Goal: Task Accomplishment & Management: Use online tool/utility

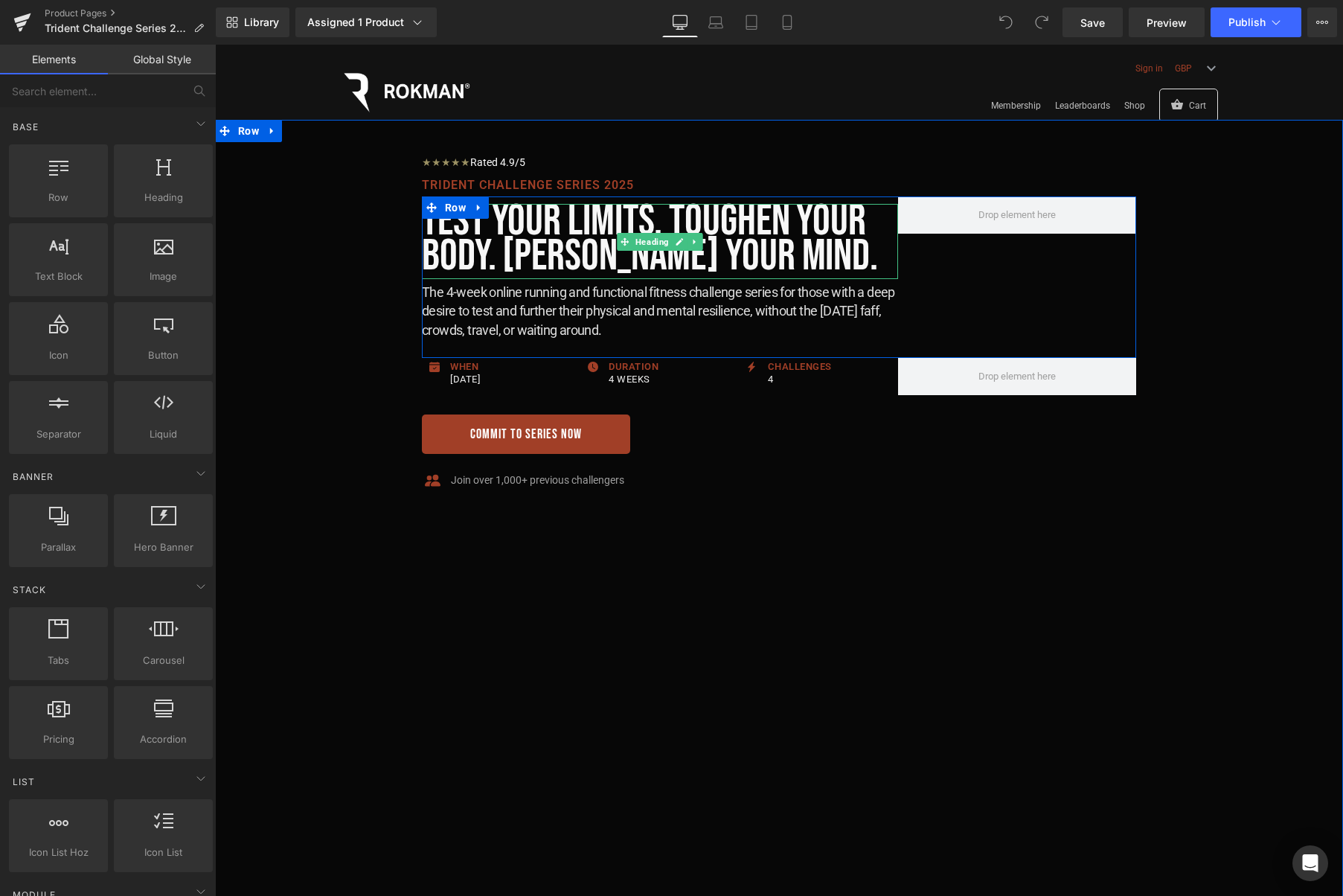
click at [780, 258] on h1 "Test your limits. Toughen Your Body. Harden Your Mind." at bounding box center [660, 239] width 476 height 70
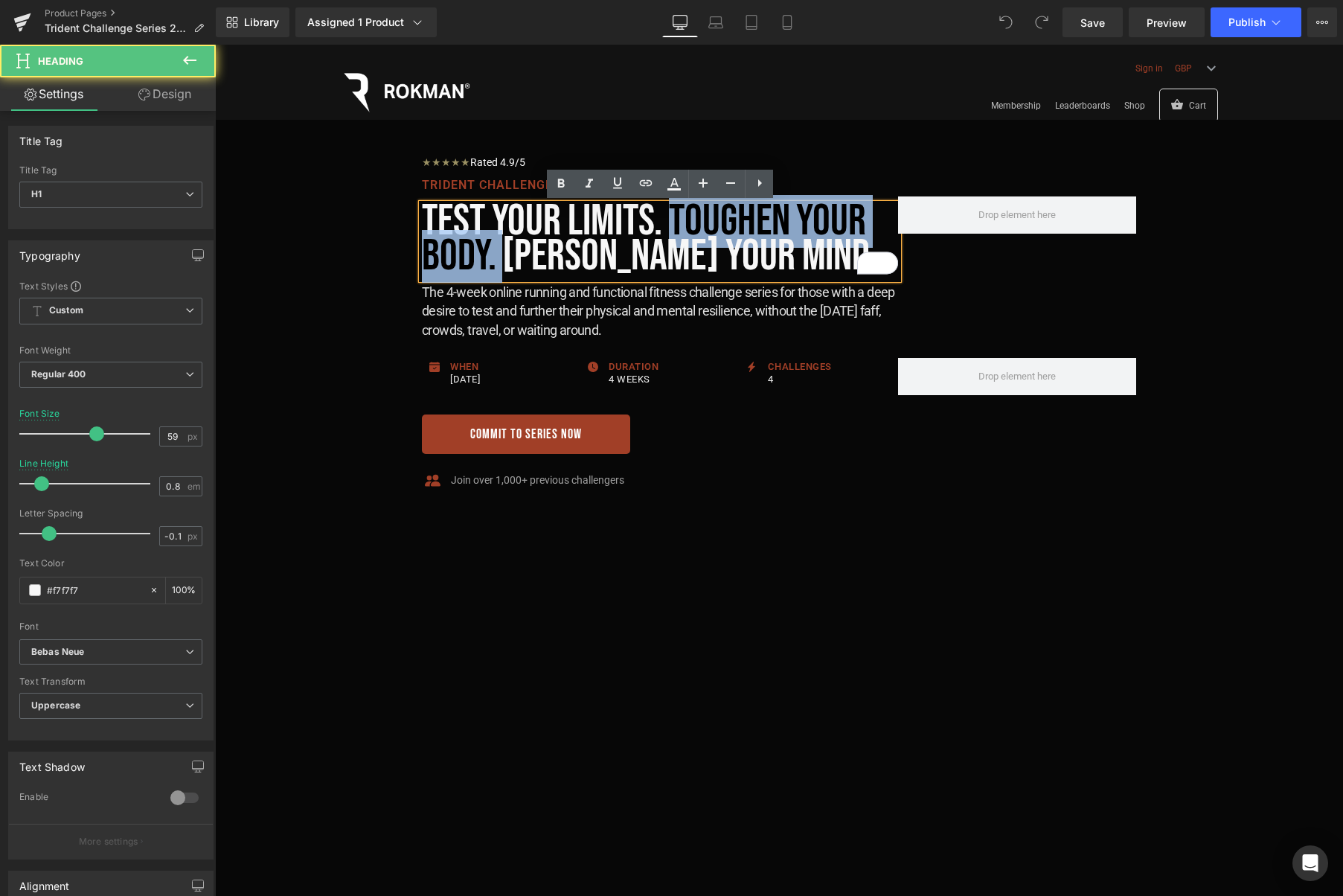
drag, startPoint x: 672, startPoint y: 217, endPoint x: 500, endPoint y: 255, distance: 176.1
click at [500, 255] on h1 "Test your limits. Toughen Your Body. Harden Your Mind." at bounding box center [660, 239] width 476 height 70
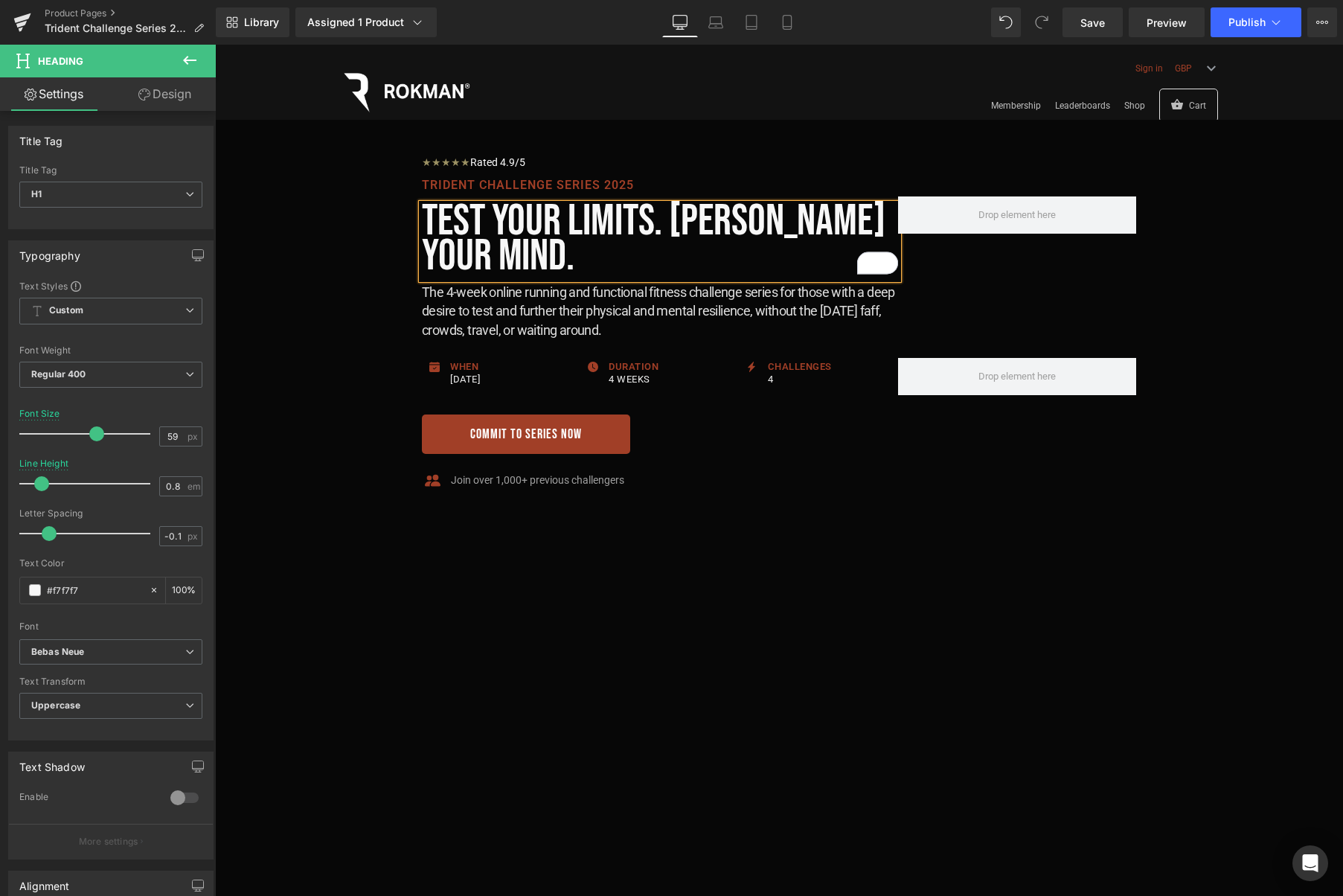
click at [527, 256] on h1 "Test your limits. Harden Your Mind." at bounding box center [660, 239] width 476 height 70
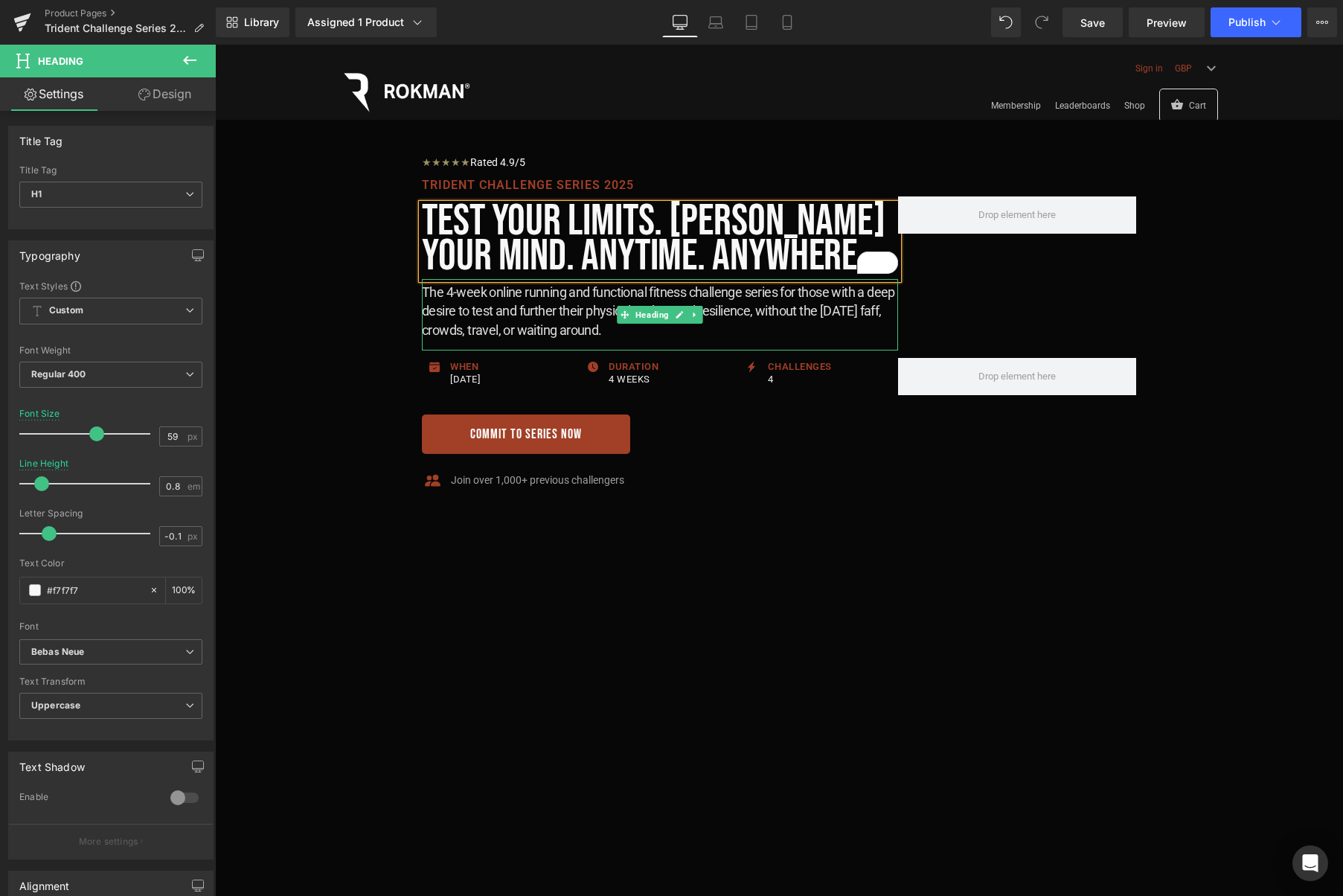
drag, startPoint x: 782, startPoint y: 313, endPoint x: 825, endPoint y: 338, distance: 49.7
click at [782, 313] on h2 "The 4-week online running and functional fitness challenge series for those wit…" at bounding box center [660, 311] width 476 height 57
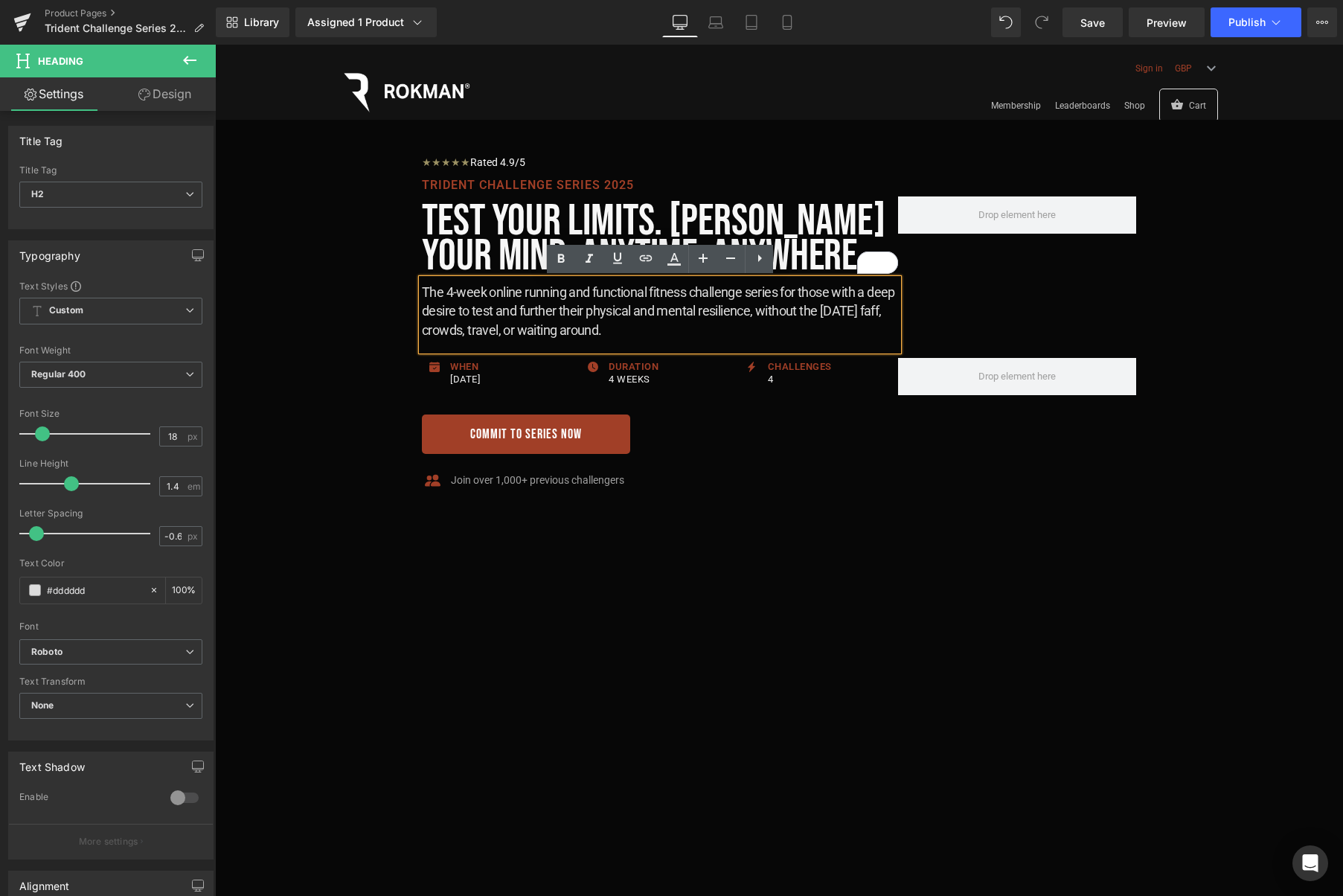
click at [782, 314] on h2 "The 4-week online running and functional fitness challenge series for those wit…" at bounding box center [660, 311] width 476 height 57
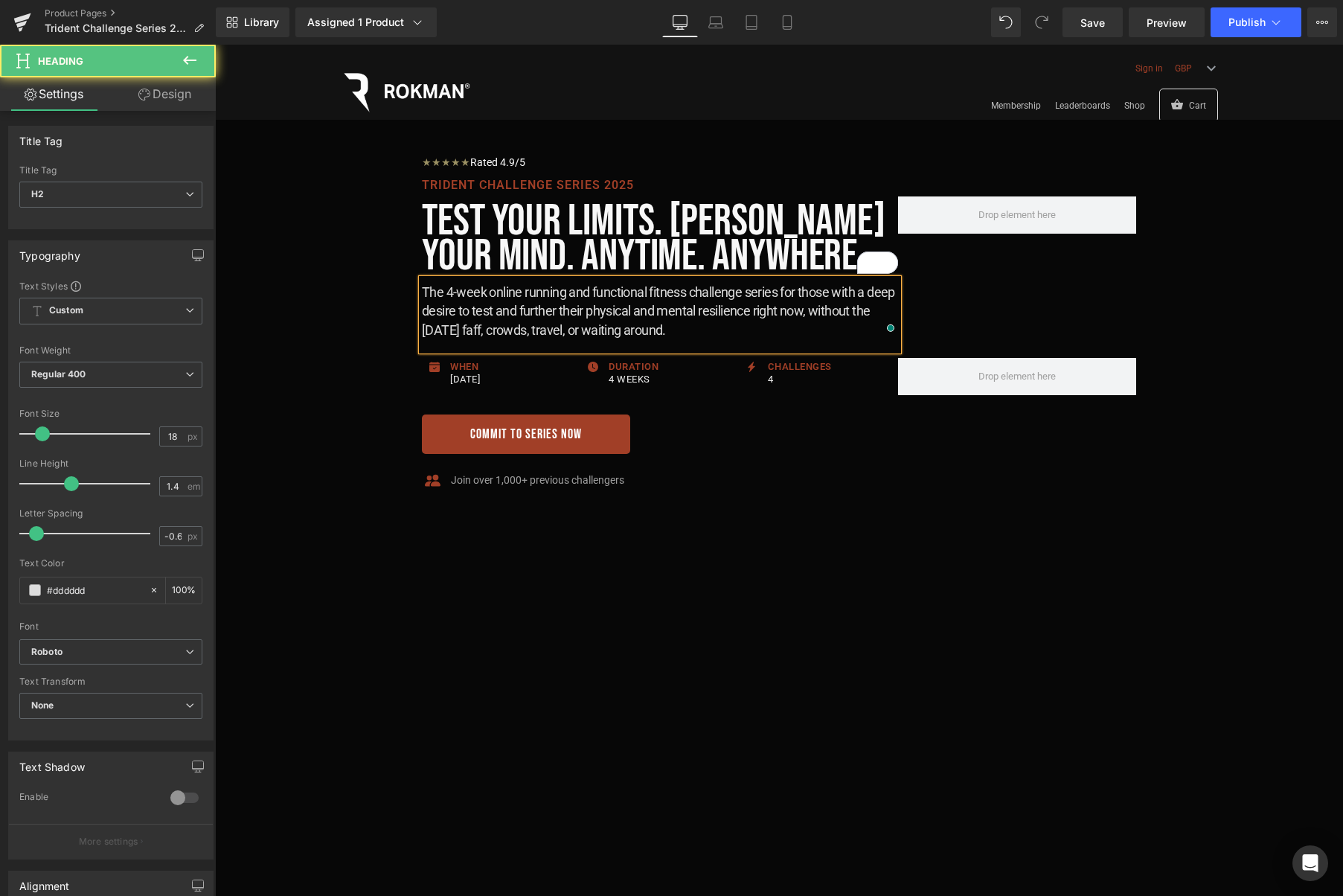
drag, startPoint x: 593, startPoint y: 310, endPoint x: 667, endPoint y: 311, distance: 74.0
click at [667, 311] on h2 "The 4-week online running and functional fitness challenge series for those wit…" at bounding box center [660, 311] width 476 height 57
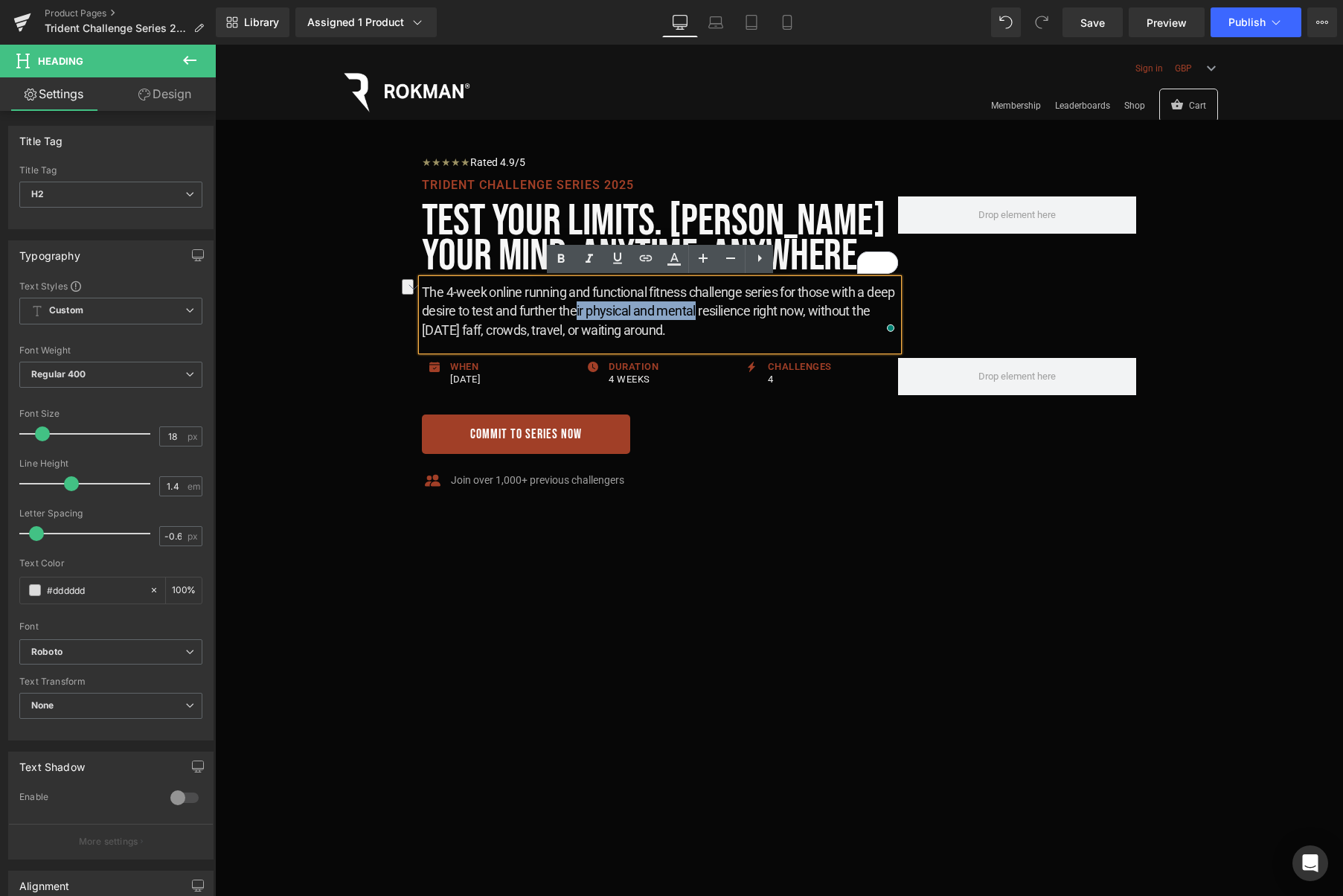
drag, startPoint x: 708, startPoint y: 310, endPoint x: 606, endPoint y: 310, distance: 102.0
click at [606, 310] on h2 "The 4-week online running and functional fitness challenge series for those wit…" at bounding box center [660, 311] width 476 height 57
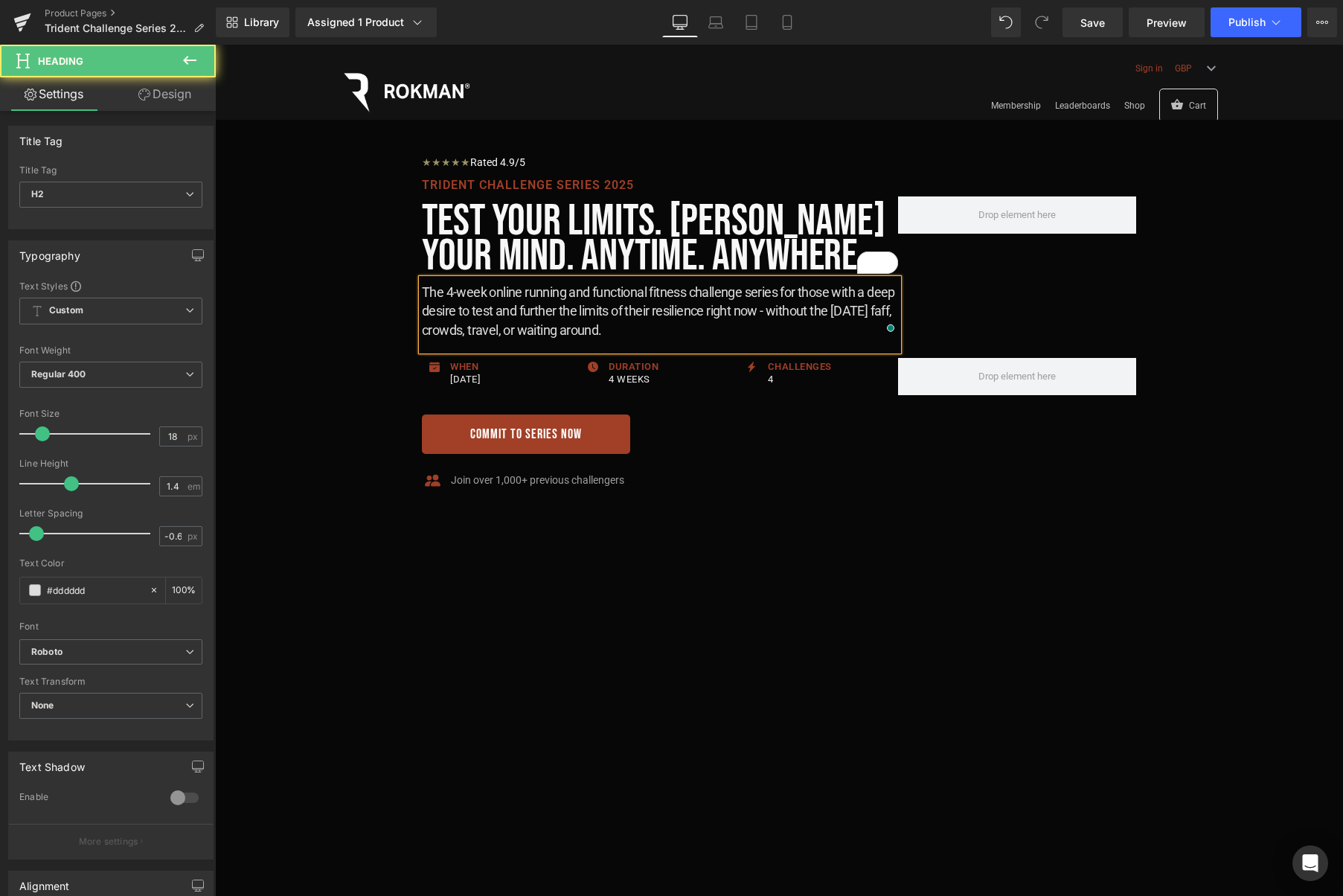
drag, startPoint x: 685, startPoint y: 310, endPoint x: 739, endPoint y: 334, distance: 59.1
click at [685, 310] on h2 "The 4-week online running and functional fitness challenge series for those wit…" at bounding box center [660, 311] width 476 height 57
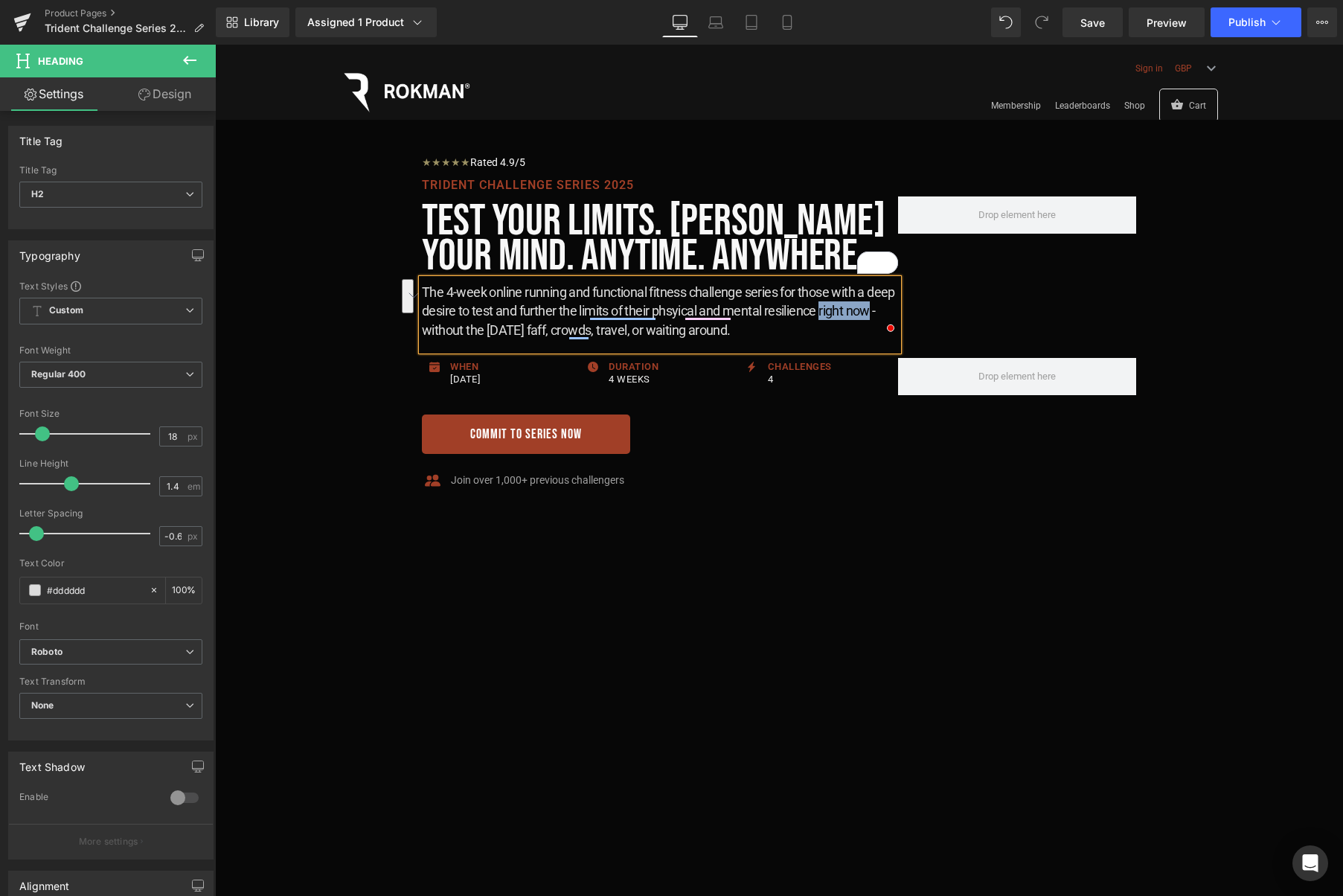
drag, startPoint x: 446, startPoint y: 333, endPoint x: 852, endPoint y: 314, distance: 406.4
click at [852, 314] on h2 "The 4-week online running and functional fitness challenge series for those wit…" at bounding box center [660, 311] width 476 height 57
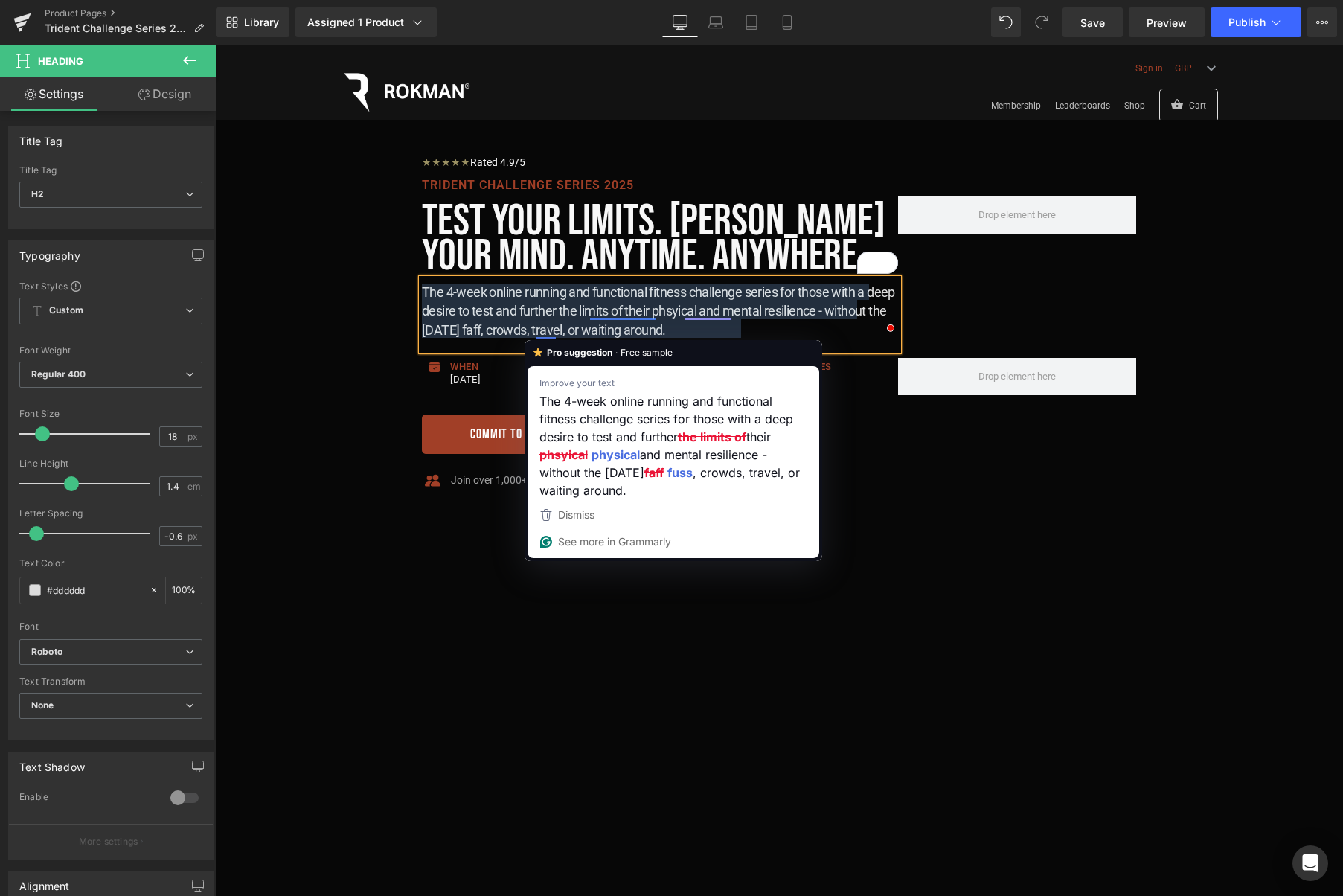
click at [508, 330] on h2 "The 4-week online running and functional fitness challenge series for those wit…" at bounding box center [660, 311] width 476 height 57
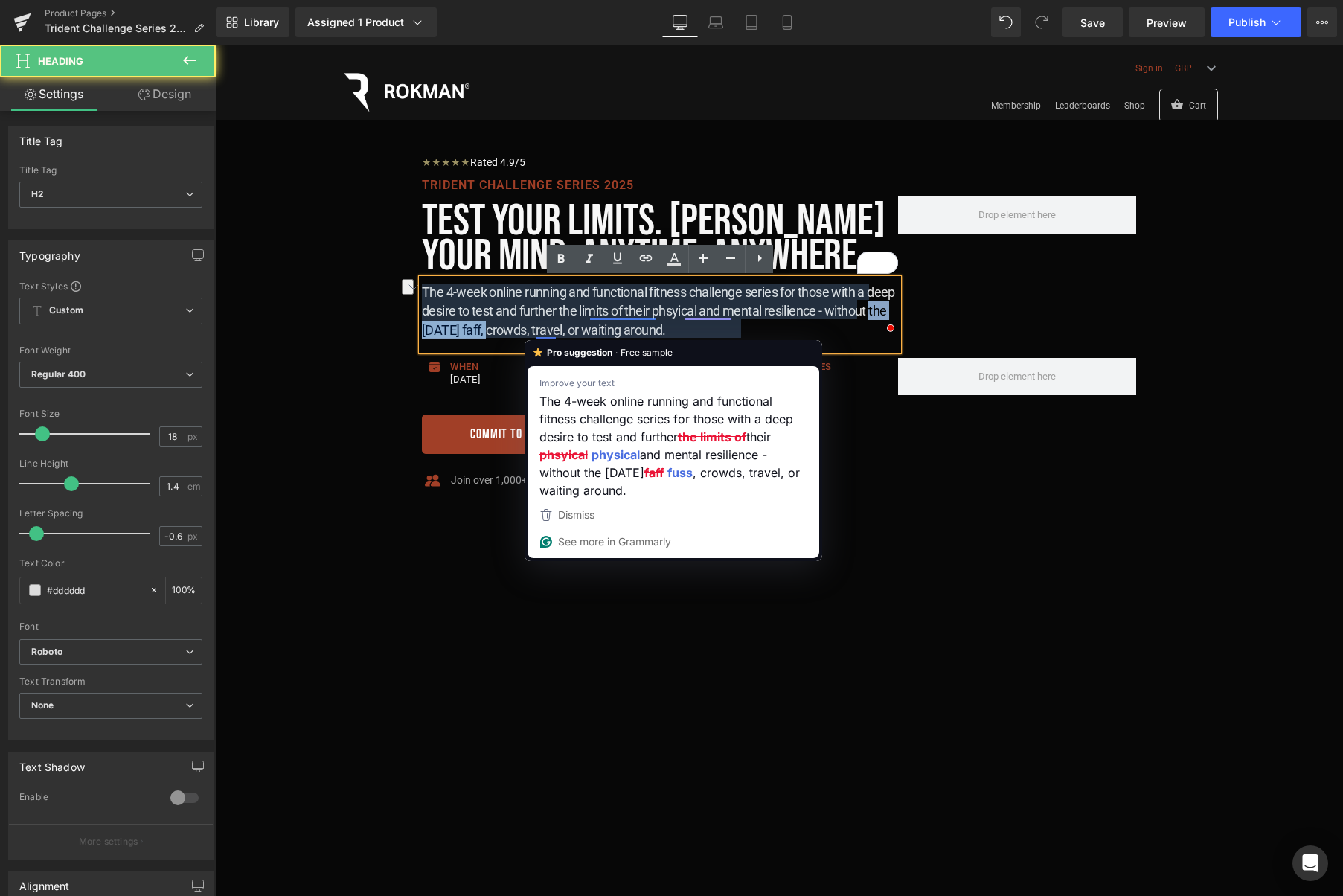
drag, startPoint x: 467, startPoint y: 330, endPoint x: 562, endPoint y: 339, distance: 95.4
click at [556, 331] on h2 "The 4-week online running and functional fitness challenge series for those wit…" at bounding box center [660, 311] width 476 height 57
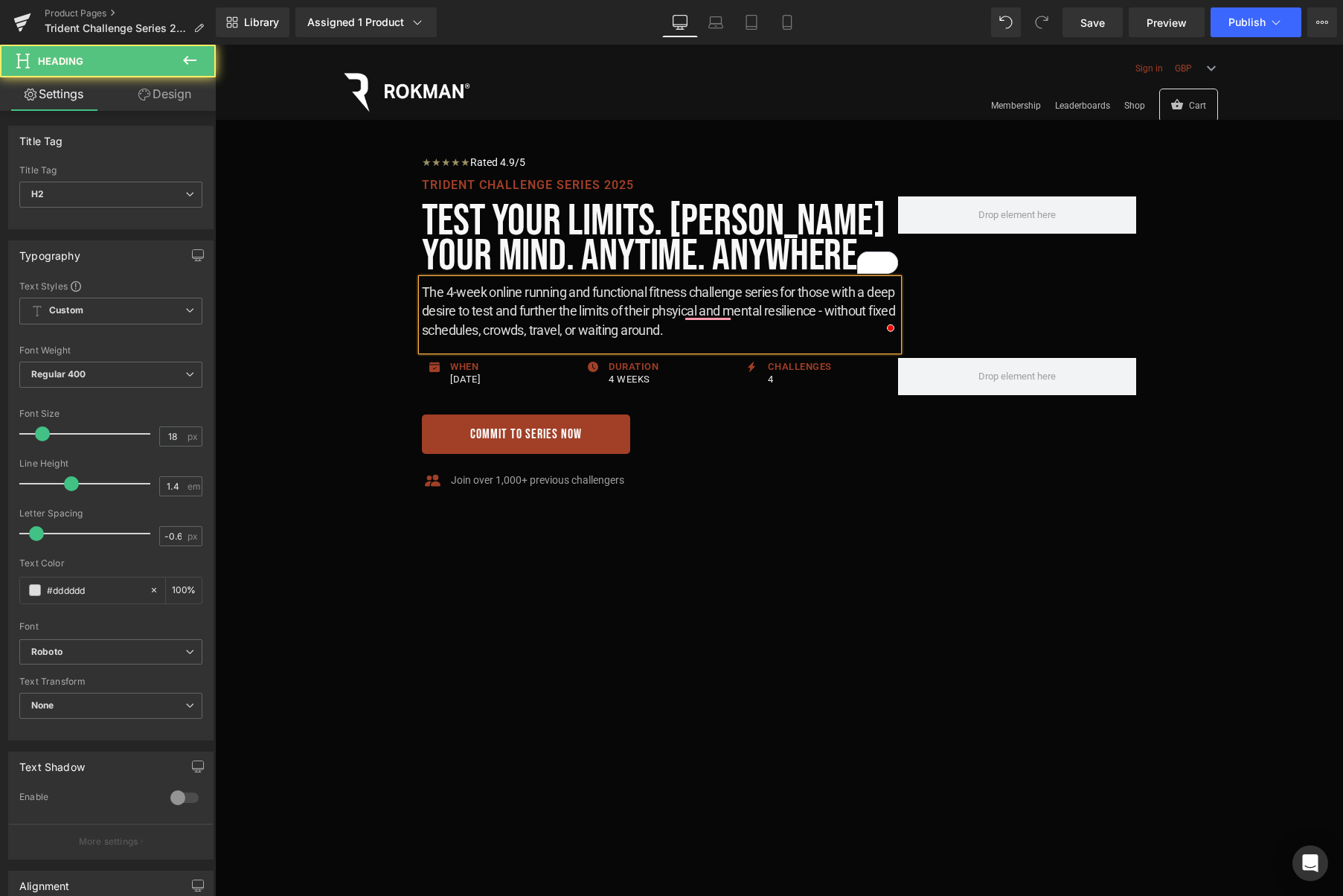
click at [742, 330] on h2 "The 4-week online running and functional fitness challenge series for those wit…" at bounding box center [660, 311] width 476 height 57
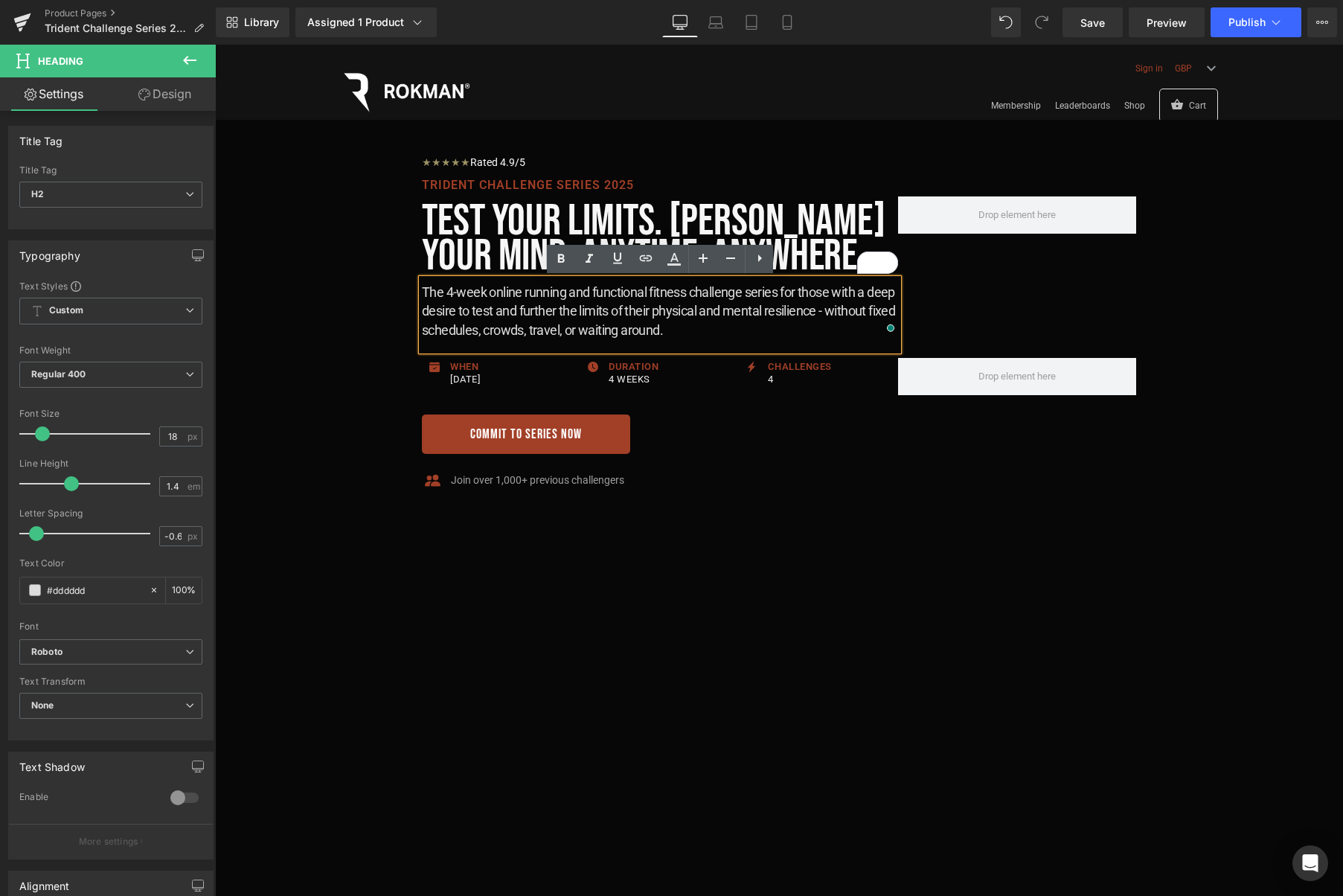
click at [784, 325] on h2 "The 4-week online running and functional fitness challenge series for those wit…" at bounding box center [660, 311] width 476 height 57
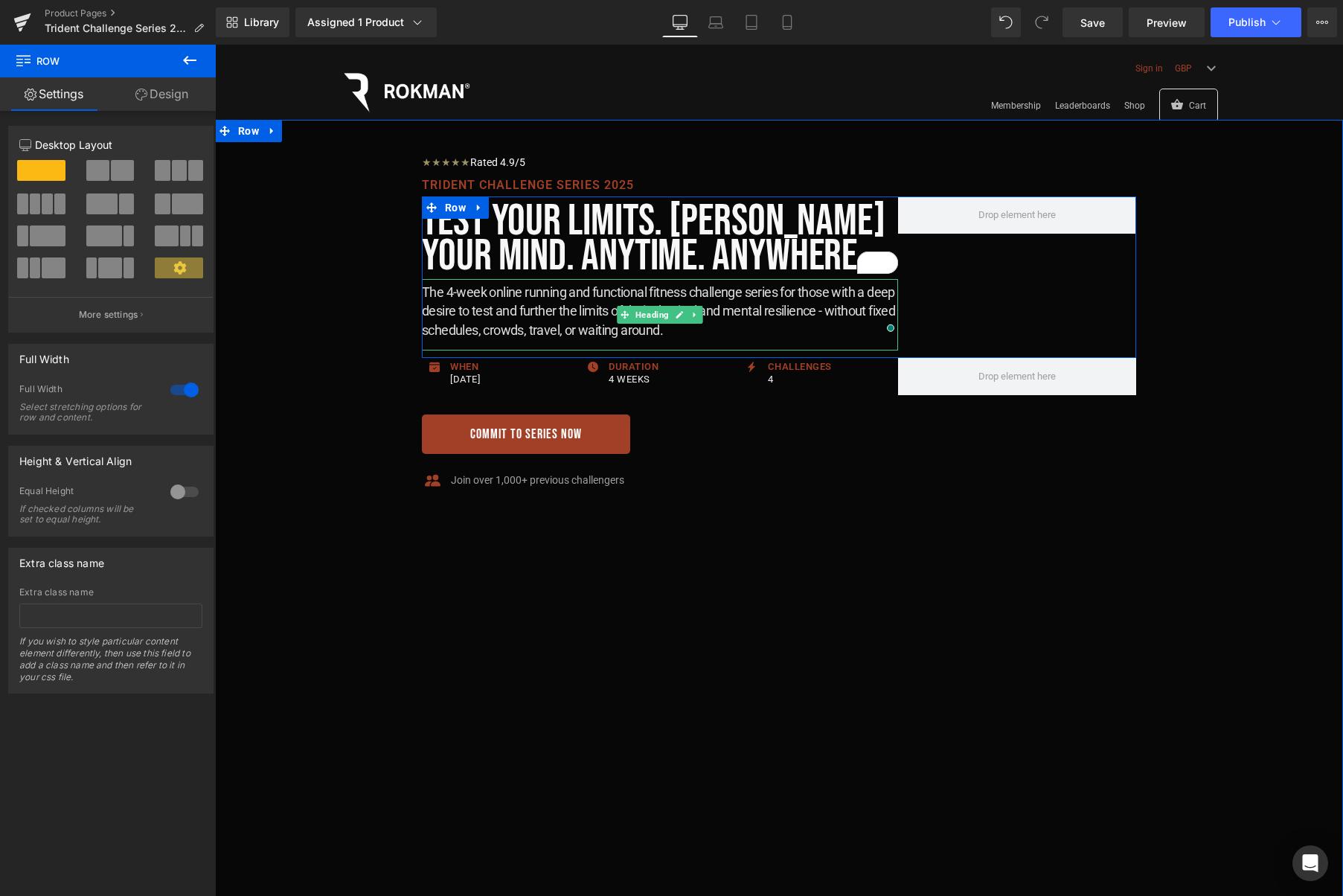
drag, startPoint x: 836, startPoint y: 293, endPoint x: 868, endPoint y: 310, distance: 36.2
click at [836, 293] on h2 "The 4-week online running and functional fitness challenge series for those wit…" at bounding box center [660, 311] width 476 height 57
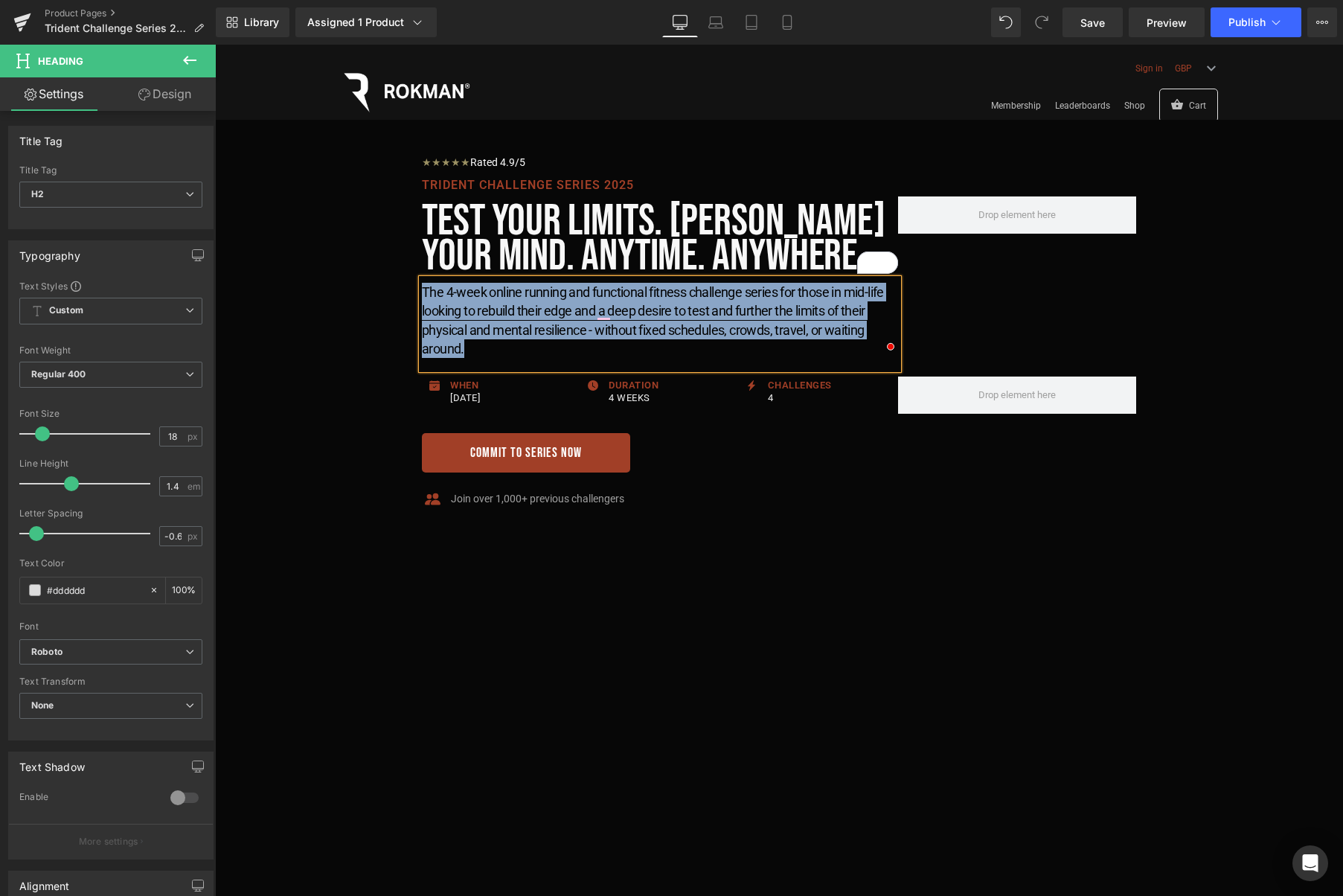
copy h2 "The 4-week online running and functional fitness challenge series for those in …"
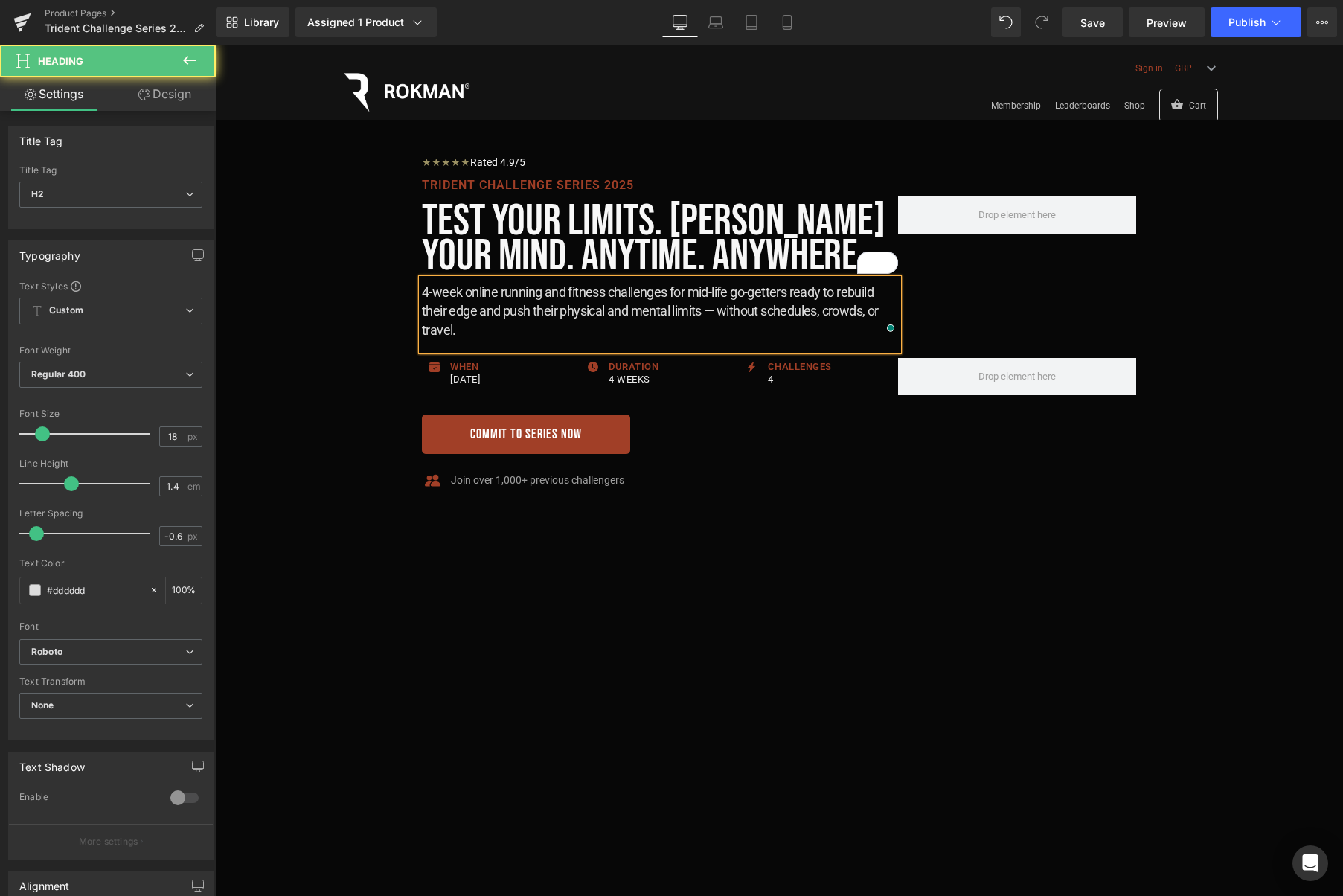
drag, startPoint x: 670, startPoint y: 291, endPoint x: 678, endPoint y: 300, distance: 12.0
click at [669, 291] on h2 "4-week online running and fitness challenges for mid-life go-getters ready to r…" at bounding box center [660, 311] width 476 height 57
click at [723, 294] on h2 "4-week online running and fitness challenge series for mid-life go-getters read…" at bounding box center [660, 311] width 476 height 57
drag, startPoint x: 812, startPoint y: 291, endPoint x: 879, endPoint y: 291, distance: 67.0
click at [879, 291] on h2 "4-week online running and fitness challenge series for those in mid-life go-get…" at bounding box center [660, 311] width 476 height 57
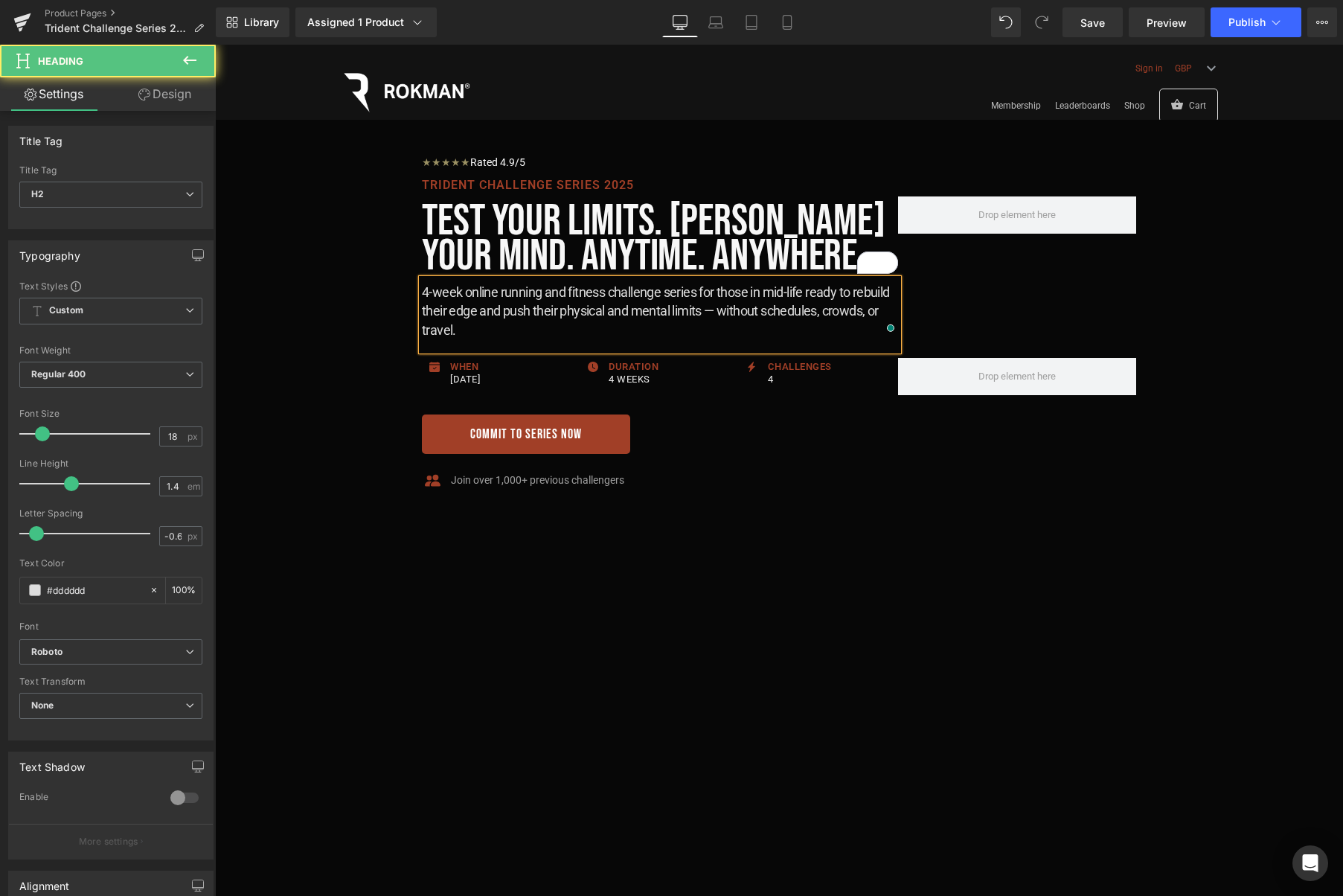
click at [708, 309] on h2 "4-week online running and fitness challenge series for those in mid-life ready …" at bounding box center [660, 311] width 476 height 57
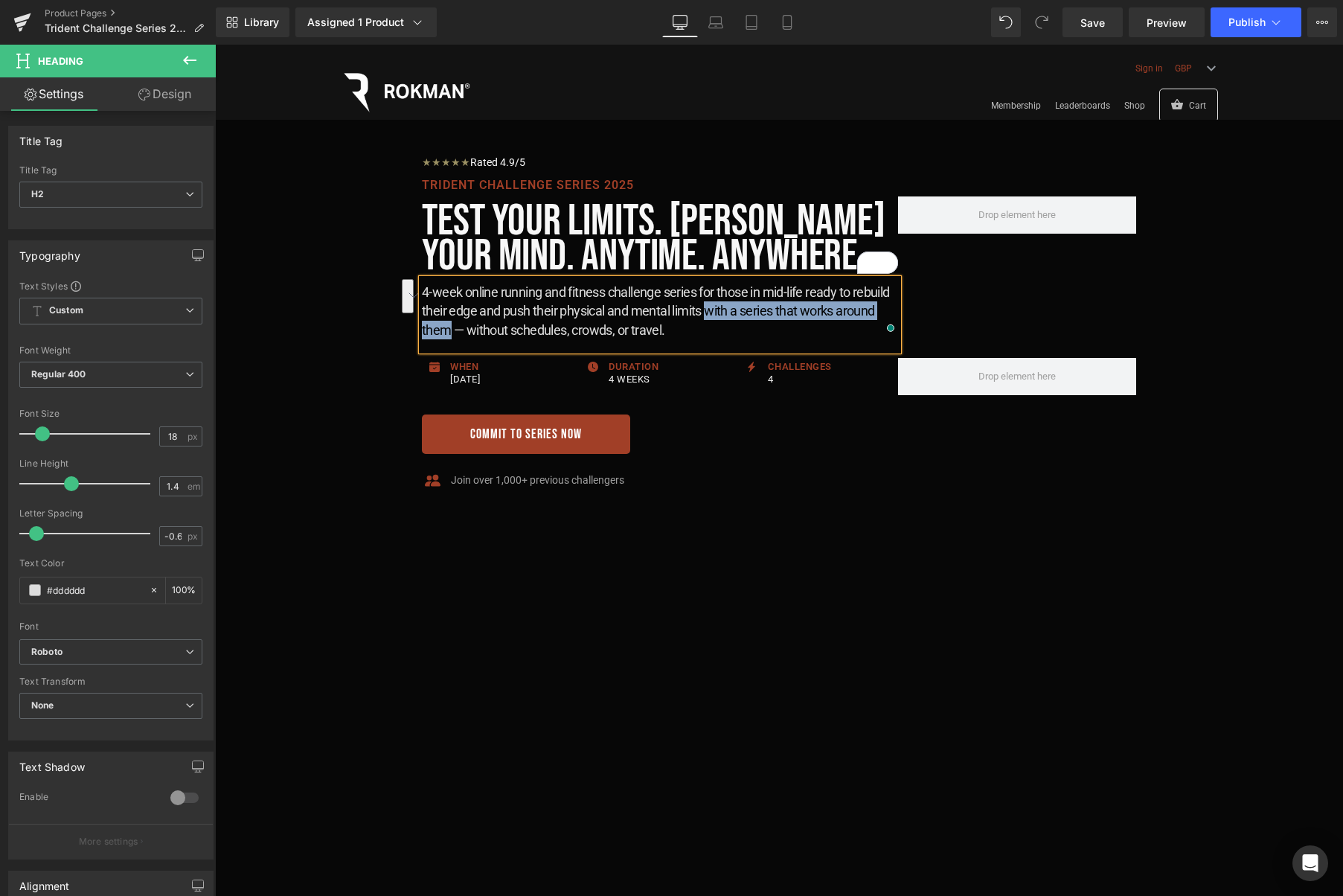
drag, startPoint x: 708, startPoint y: 311, endPoint x: 449, endPoint y: 325, distance: 259.4
click at [449, 325] on h2 "4-week online running and fitness challenge series for those in mid-life ready …" at bounding box center [660, 311] width 476 height 57
click at [766, 310] on h2 "4-week online running and fitness challenge series for those in mid-life ready …" at bounding box center [660, 311] width 476 height 57
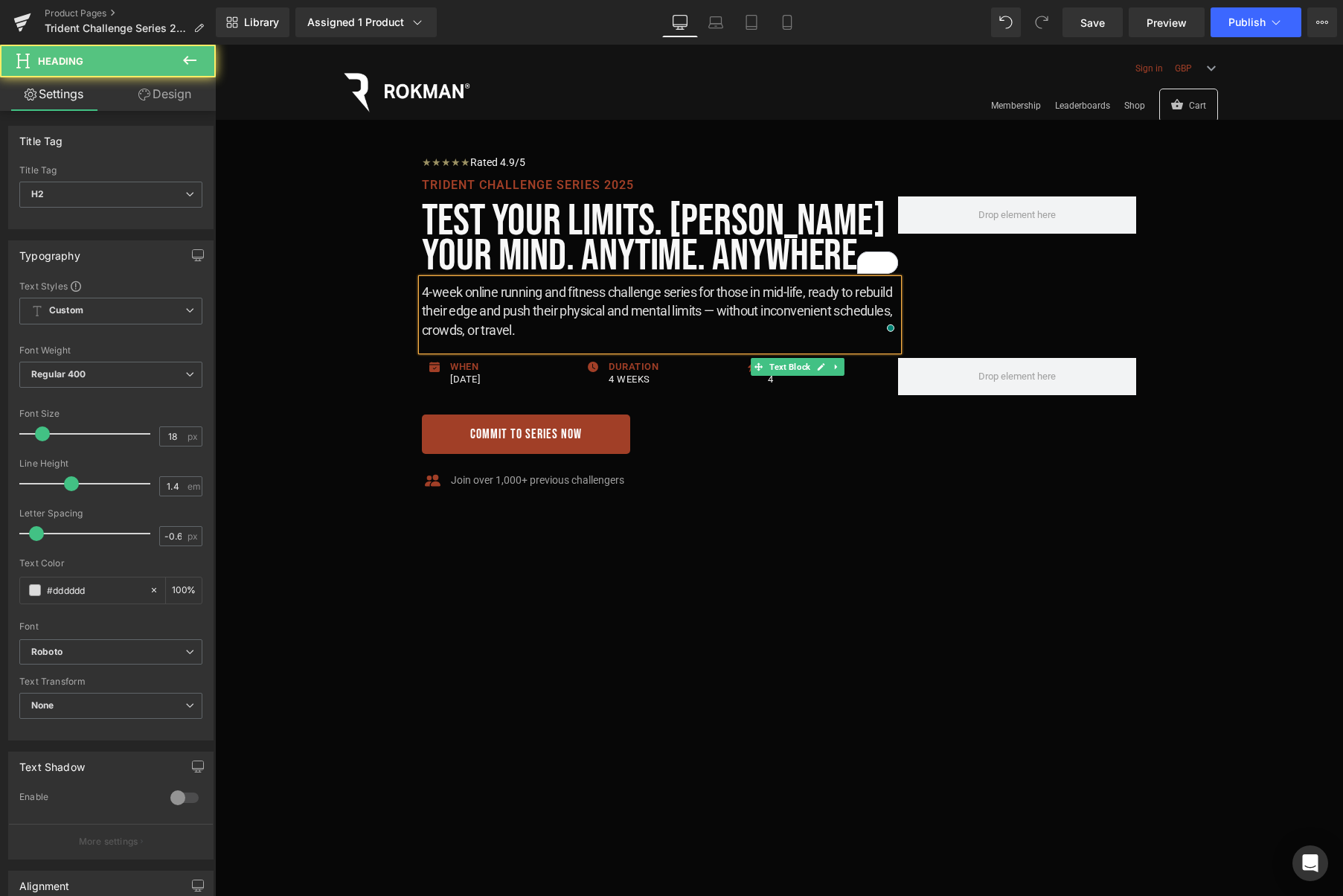
click at [617, 330] on h2 "4-week online running and fitness challenge series for those in mid-life, ready…" at bounding box center [660, 311] width 476 height 57
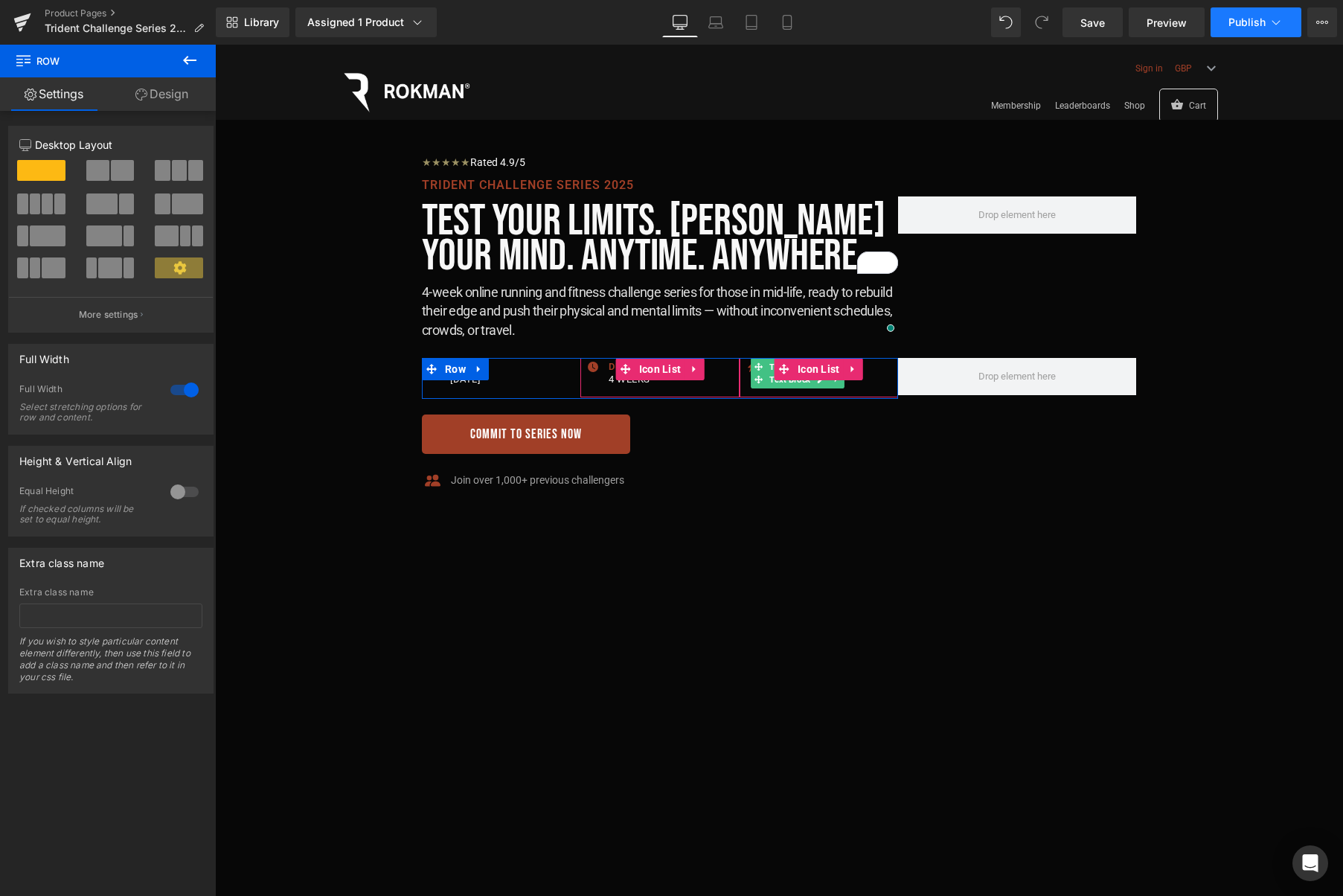
click at [1281, 20] on icon at bounding box center [1276, 22] width 15 height 15
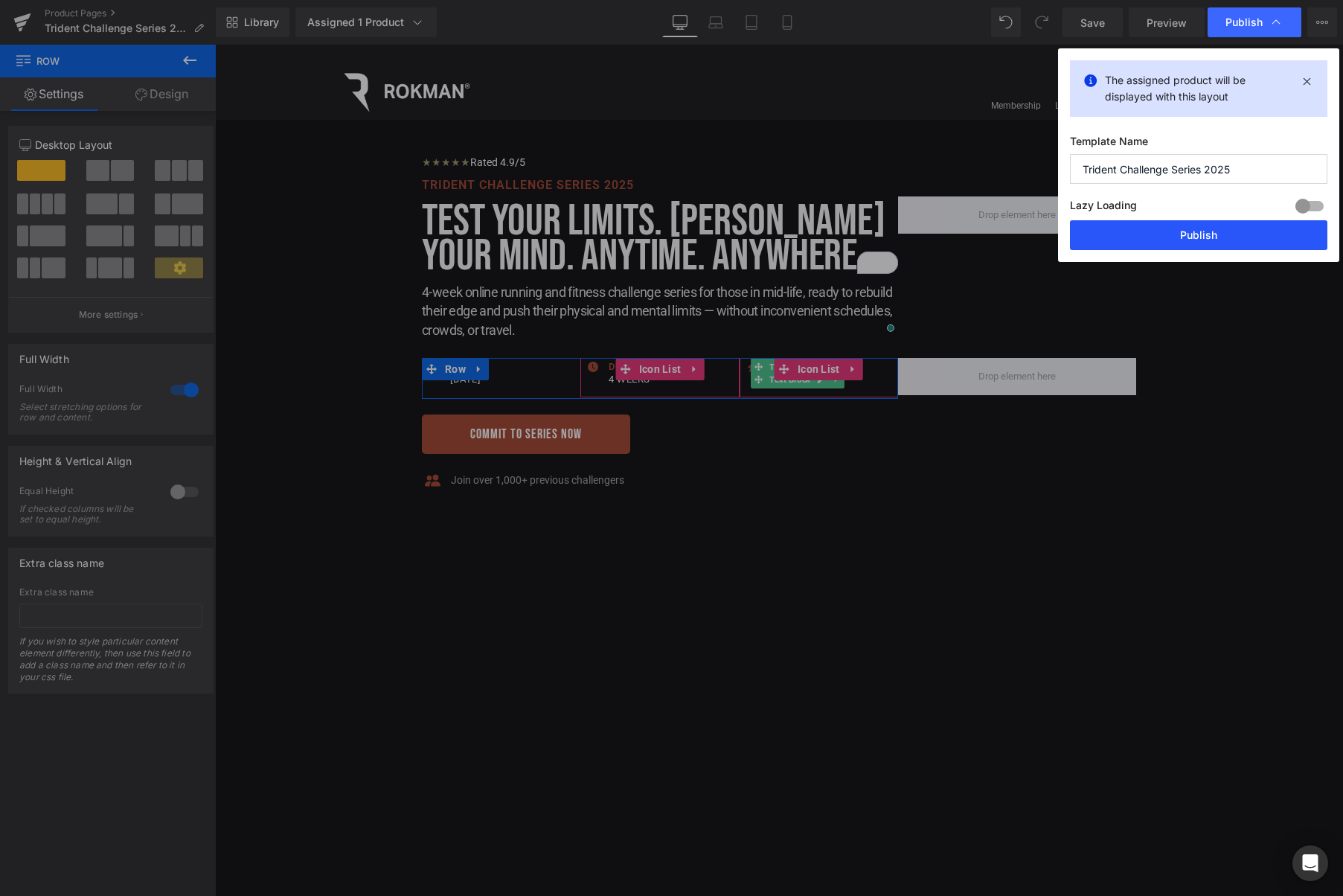
click at [1198, 234] on button "Publish" at bounding box center [1198, 235] width 257 height 30
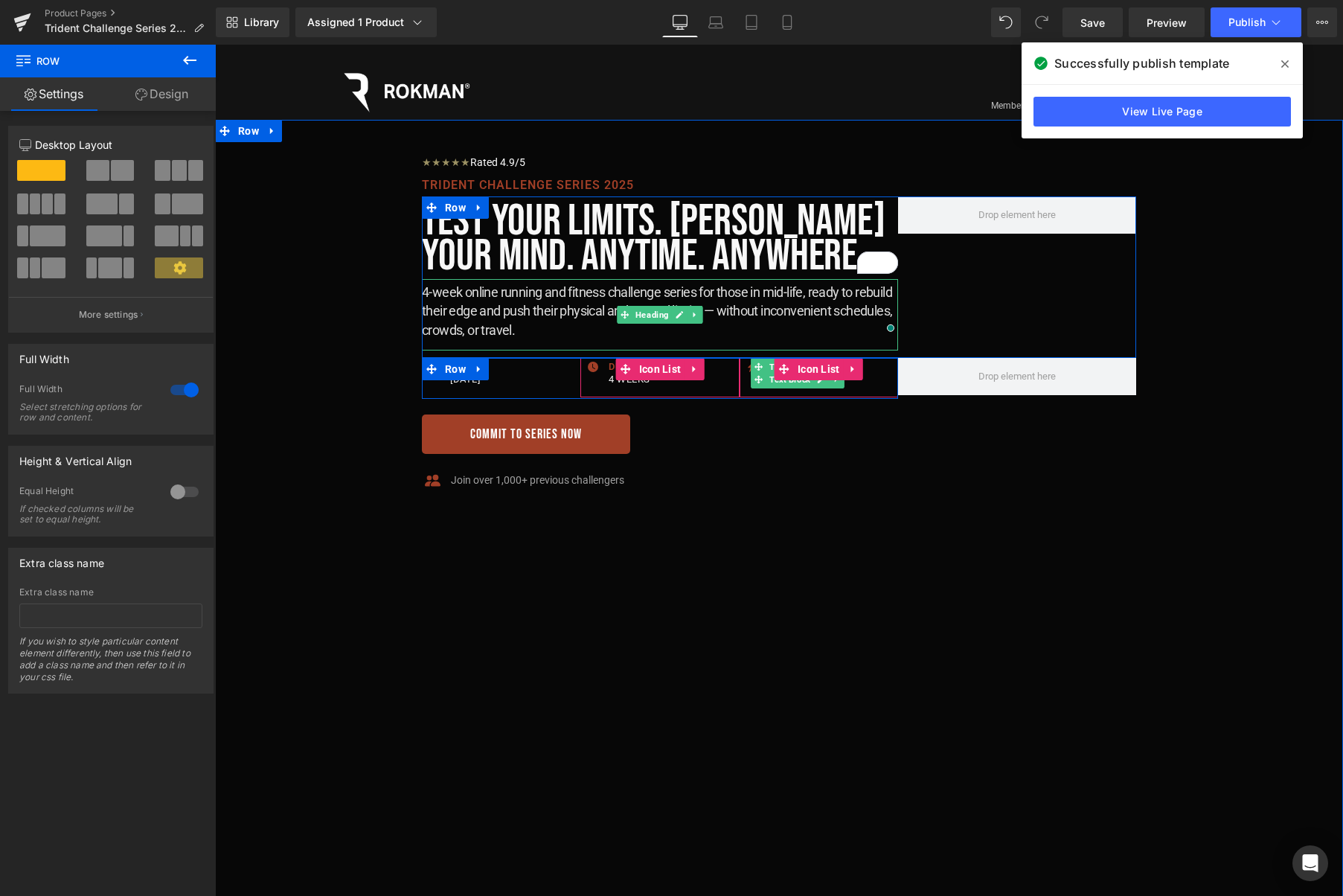
click at [726, 312] on h2 "4-week online running and fitness challenge series for those in mid-life, ready…" at bounding box center [660, 311] width 476 height 57
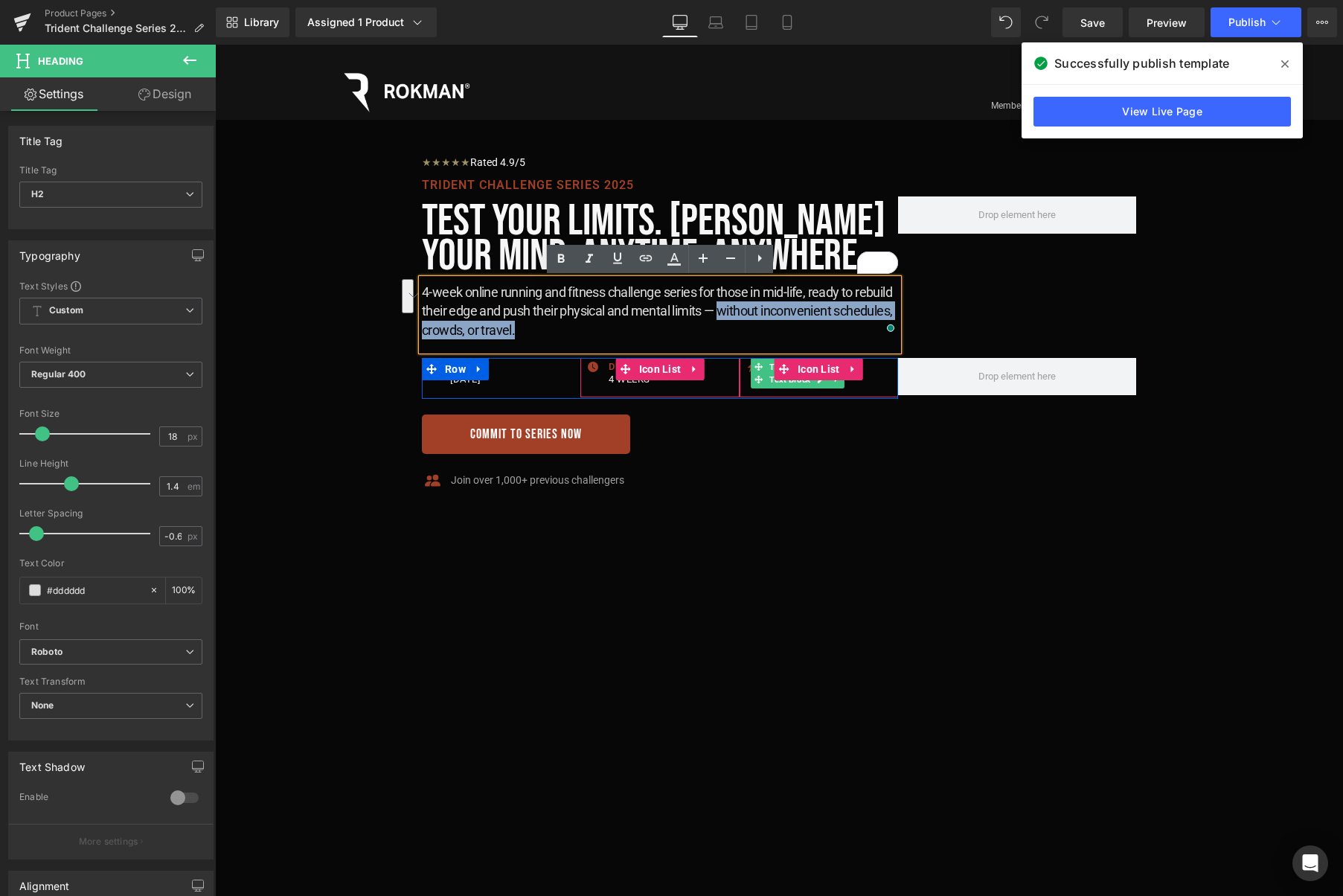
drag, startPoint x: 722, startPoint y: 311, endPoint x: 726, endPoint y: 330, distance: 19.4
click at [726, 330] on h2 "4-week online running and fitness challenge series for those in mid-life, ready…" at bounding box center [660, 311] width 476 height 57
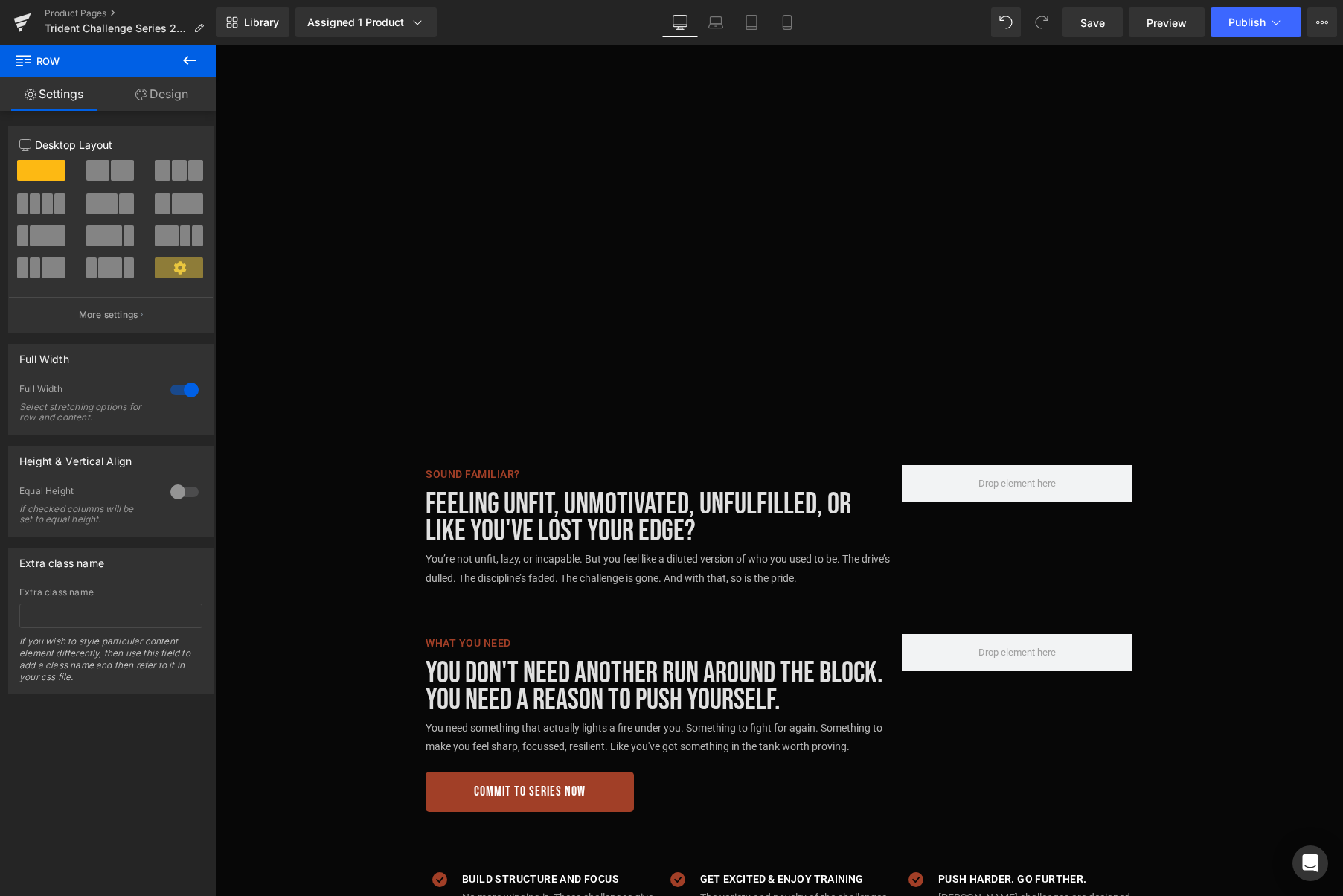
scroll to position [631, 0]
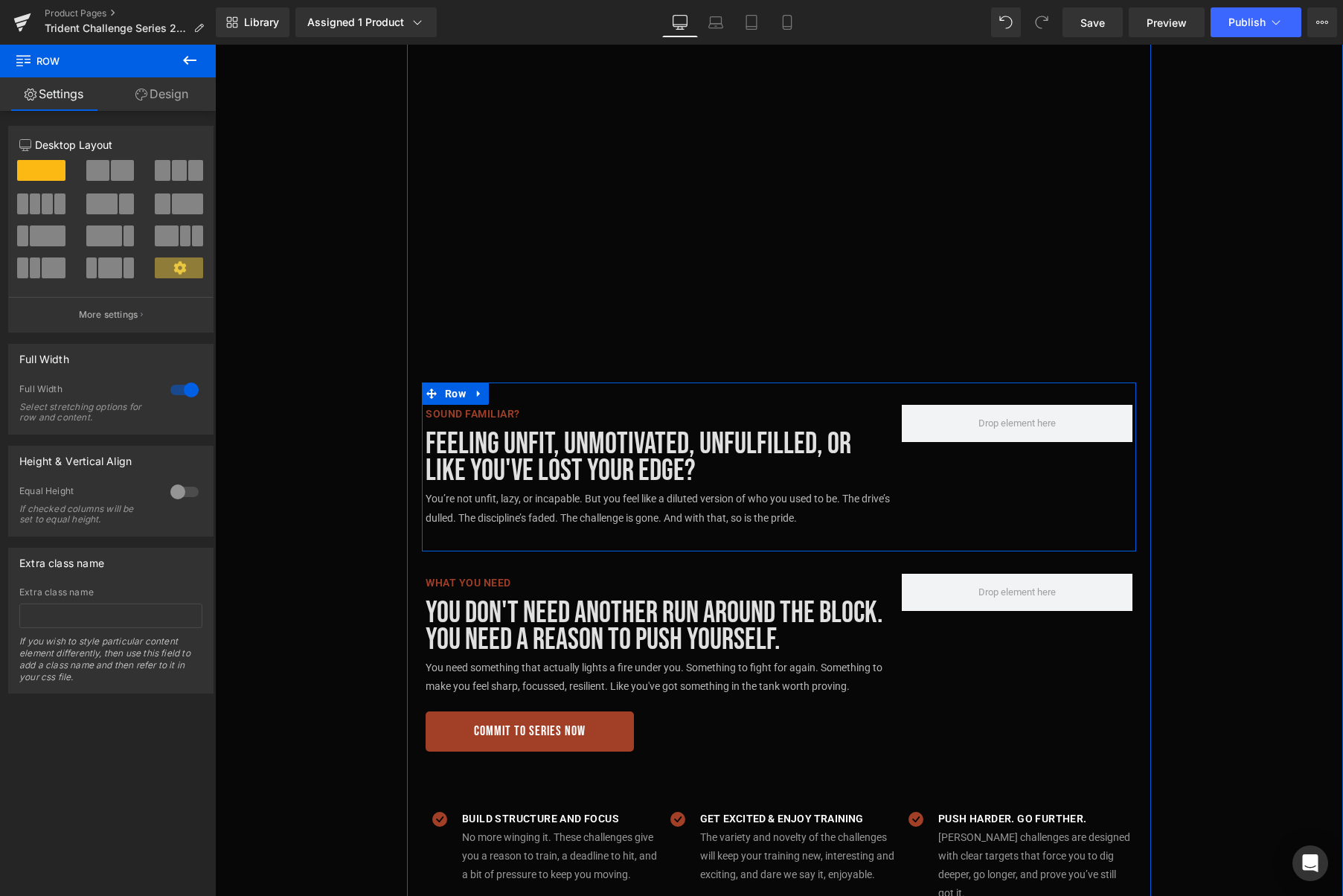
drag, startPoint x: 476, startPoint y: 395, endPoint x: 491, endPoint y: 394, distance: 15.0
click at [476, 395] on icon at bounding box center [479, 394] width 11 height 12
click at [503, 395] on icon at bounding box center [499, 394] width 11 height 12
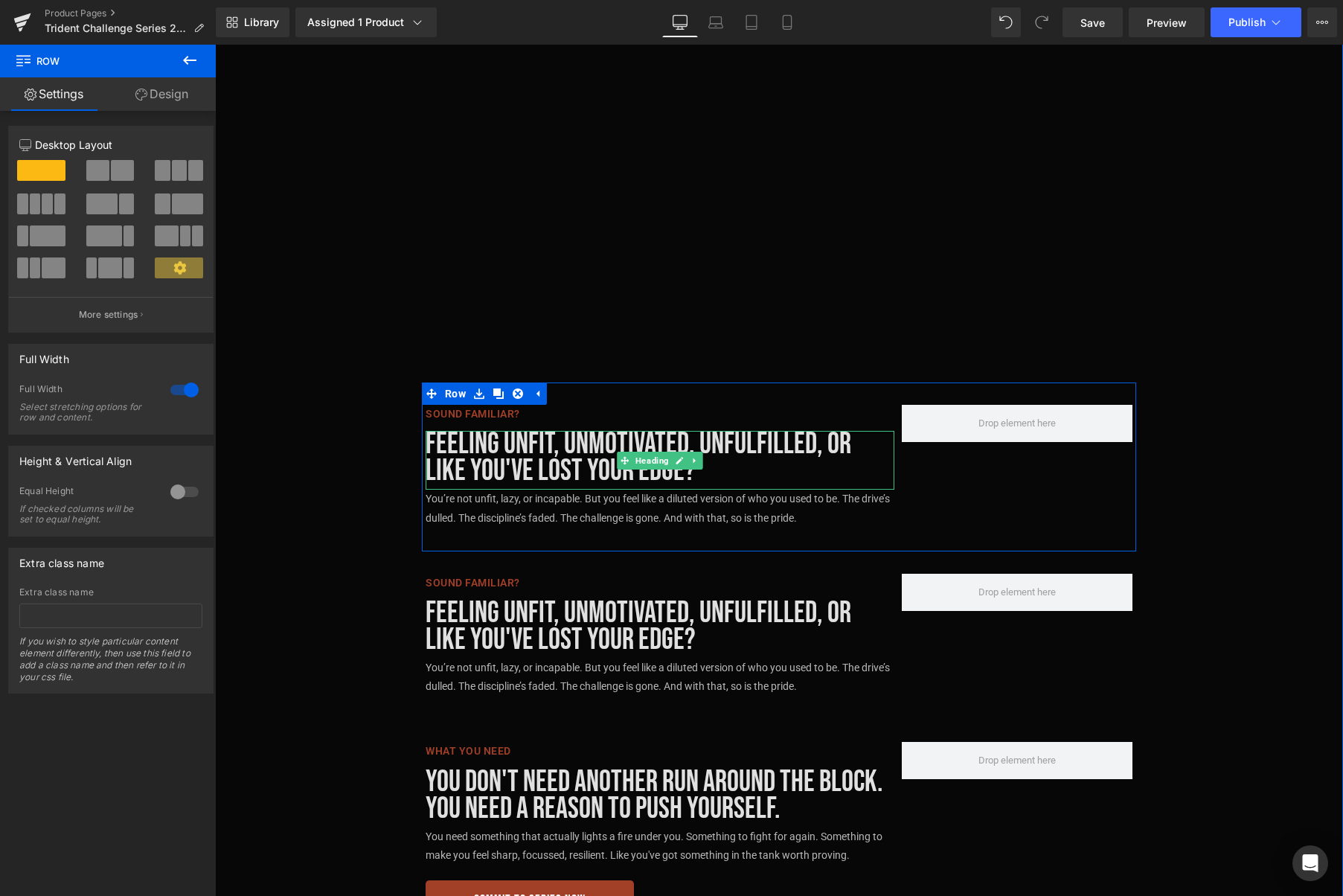
click at [818, 463] on h2 "Feeling unfit, unmotivated, unfulfilled, or like you've lost your edge?" at bounding box center [660, 458] width 468 height 53
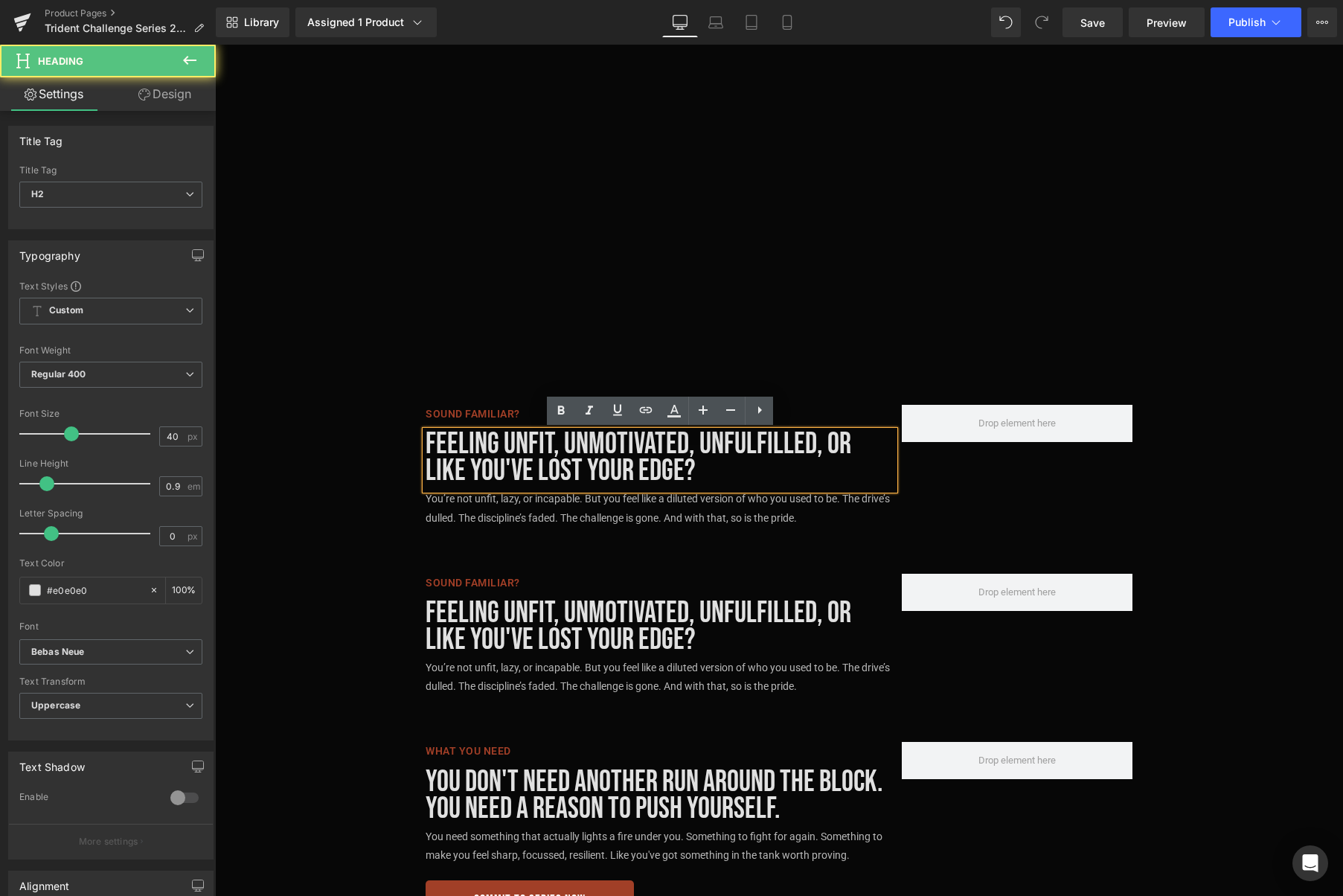
click at [790, 467] on h2 "Feeling unfit, unmotivated, unfulfilled, or like you've lost your edge?" at bounding box center [660, 458] width 468 height 53
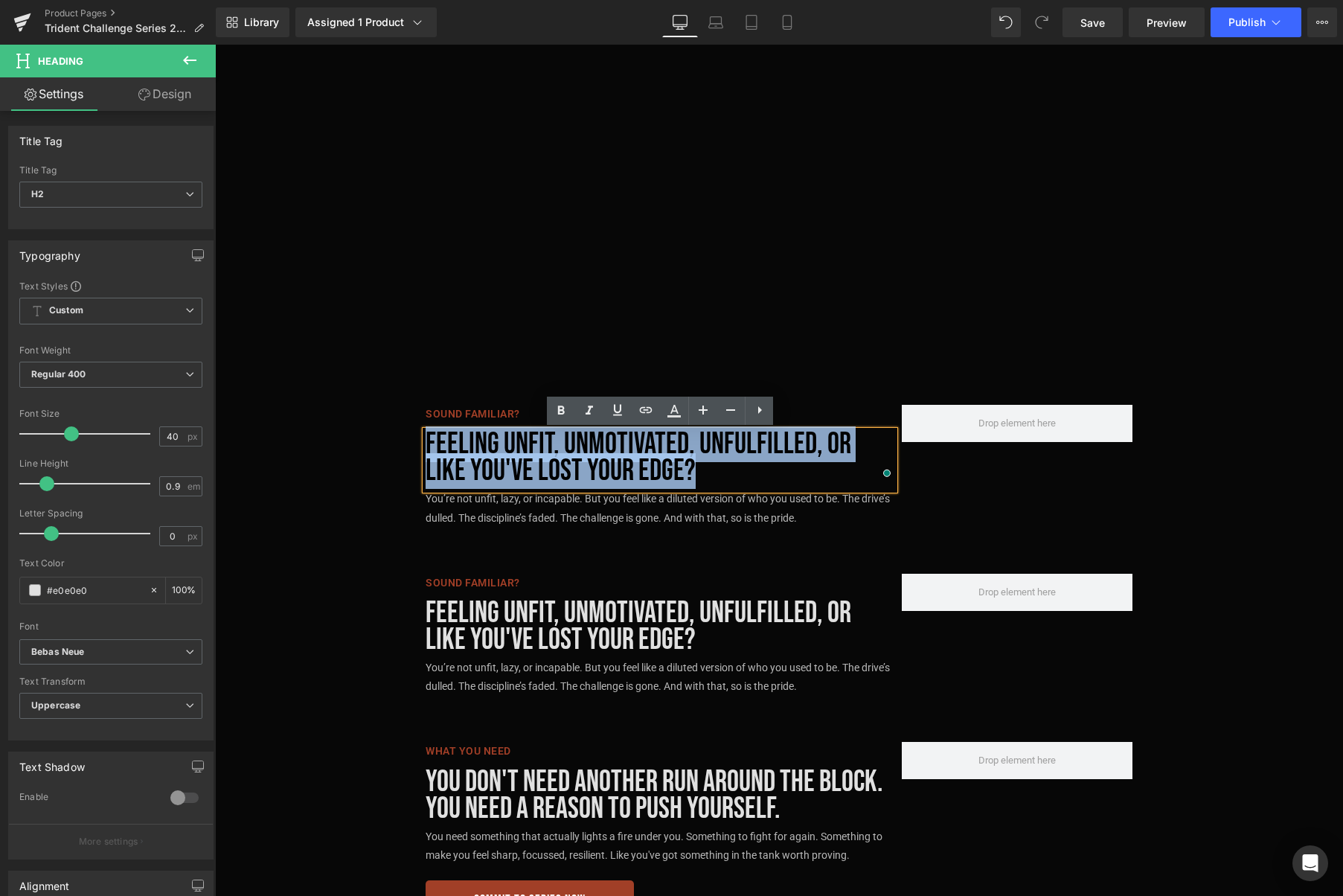
drag, startPoint x: 698, startPoint y: 469, endPoint x: 427, endPoint y: 441, distance: 272.4
click at [427, 441] on h2 "Feeling unfit, unmotivated, unfulfilled, or like you've lost your edge?" at bounding box center [660, 458] width 468 height 53
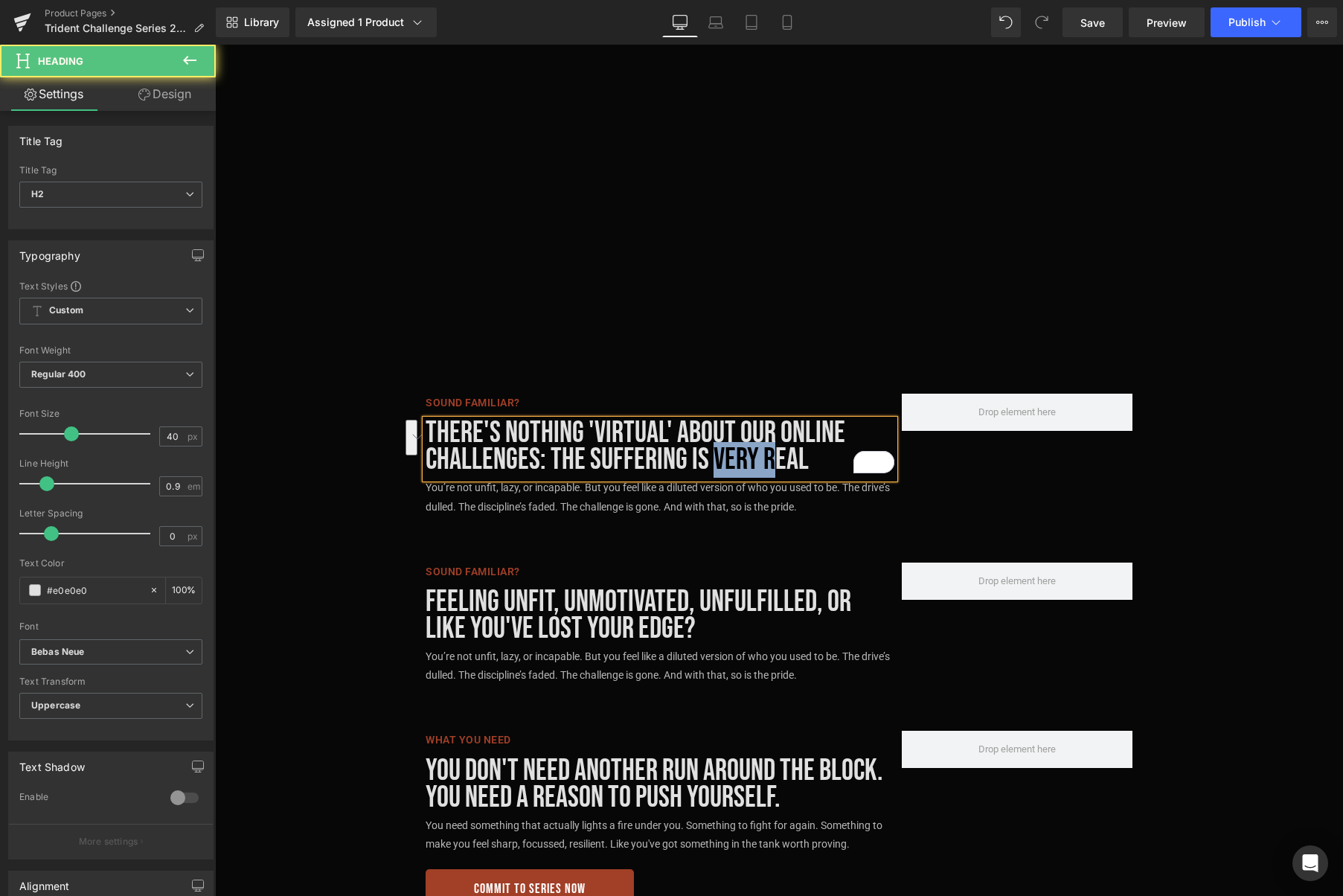
drag, startPoint x: 768, startPoint y: 469, endPoint x: 714, endPoint y: 468, distance: 54.0
click at [714, 468] on h2 "There's nothing 'virtual' about our online challenges: the suffering is very re…" at bounding box center [660, 446] width 468 height 53
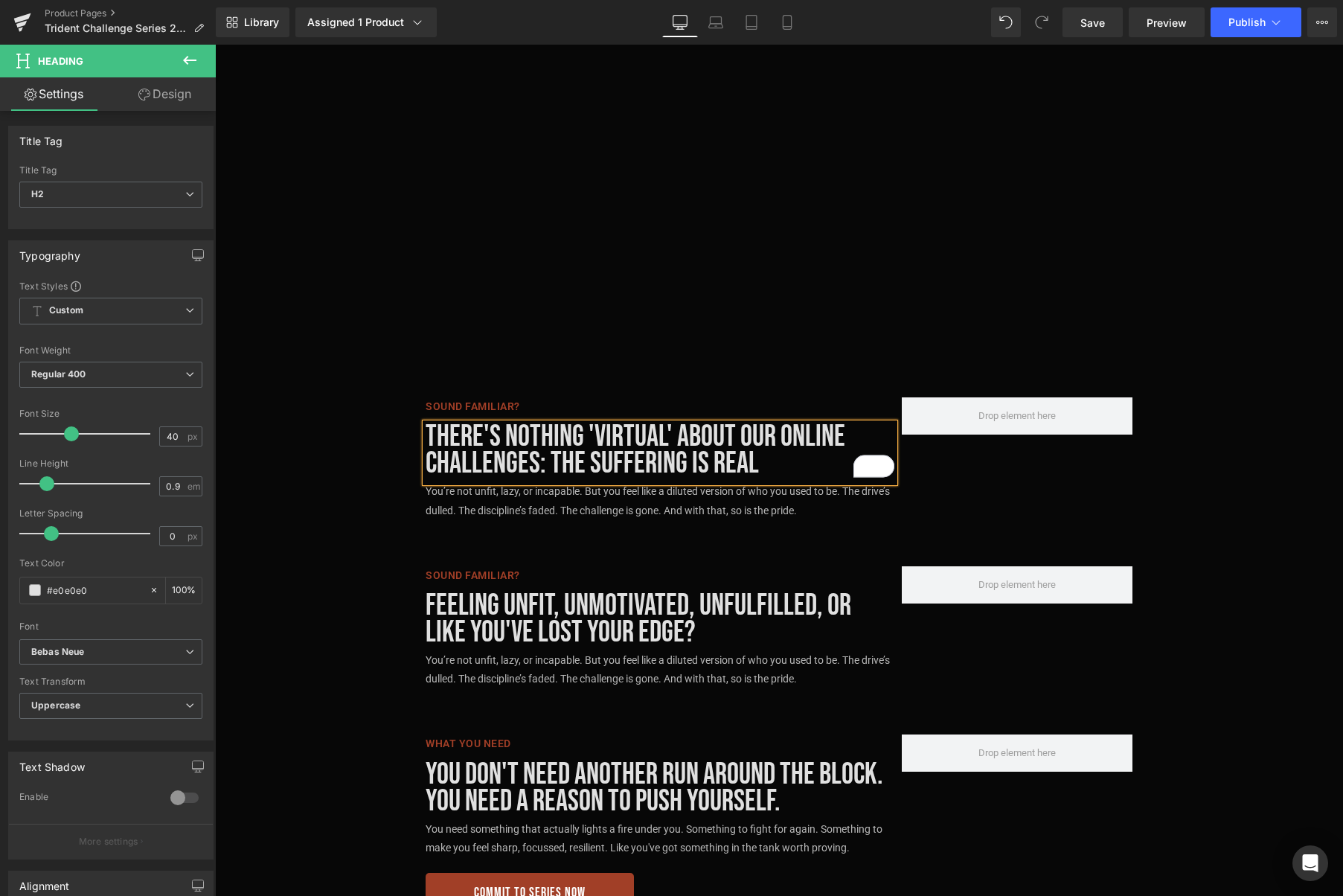
click at [802, 458] on h2 "There's nothing 'virtual' about our online challenges: the suffering is real" at bounding box center [660, 450] width 468 height 53
click at [785, 509] on p "You’re not unfit, lazy, or incapable. But you feel like a diluted version of wh…" at bounding box center [660, 500] width 468 height 37
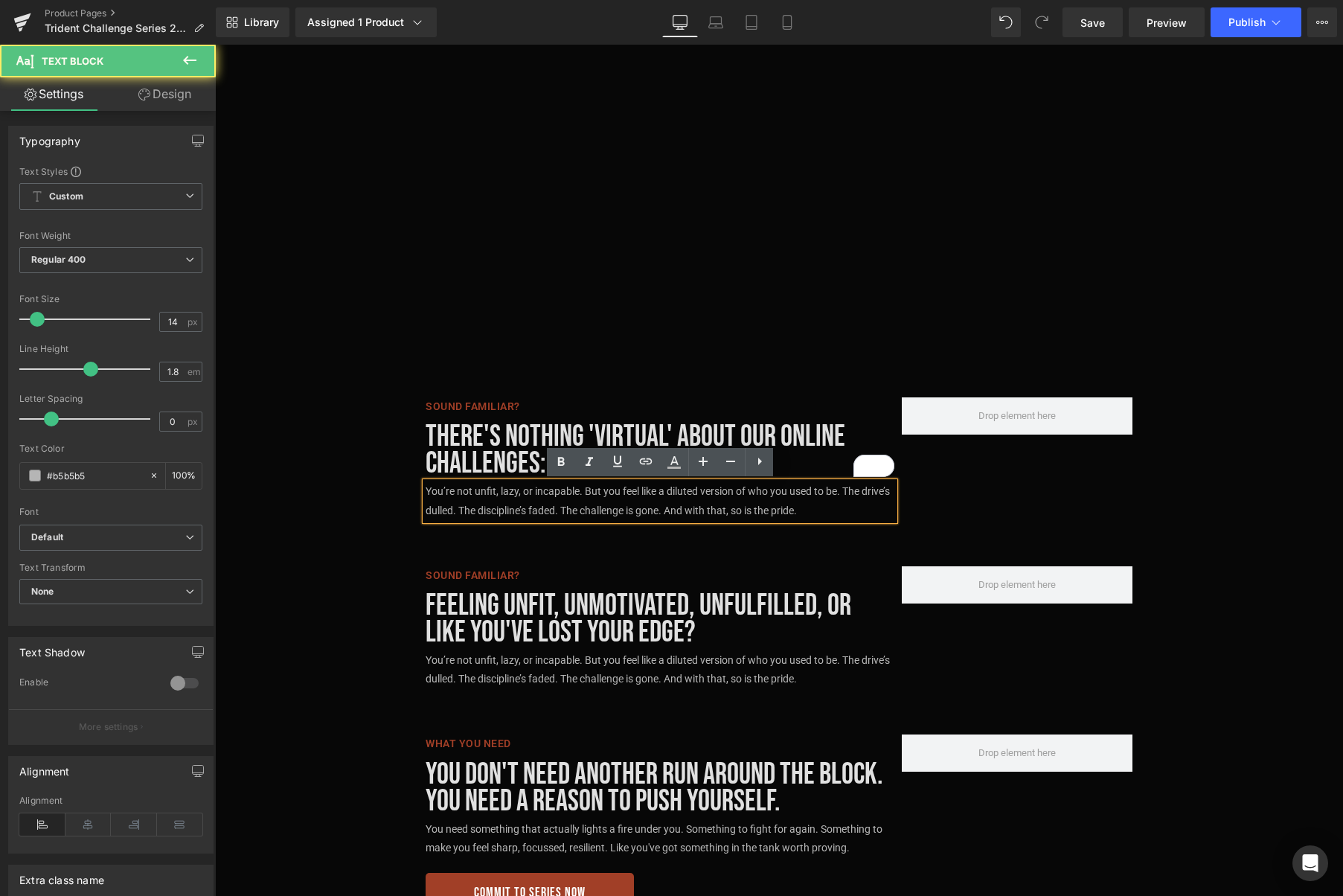
click at [819, 510] on p "You’re not unfit, lazy, or incapable. But you feel like a diluted version of wh…" at bounding box center [660, 500] width 468 height 37
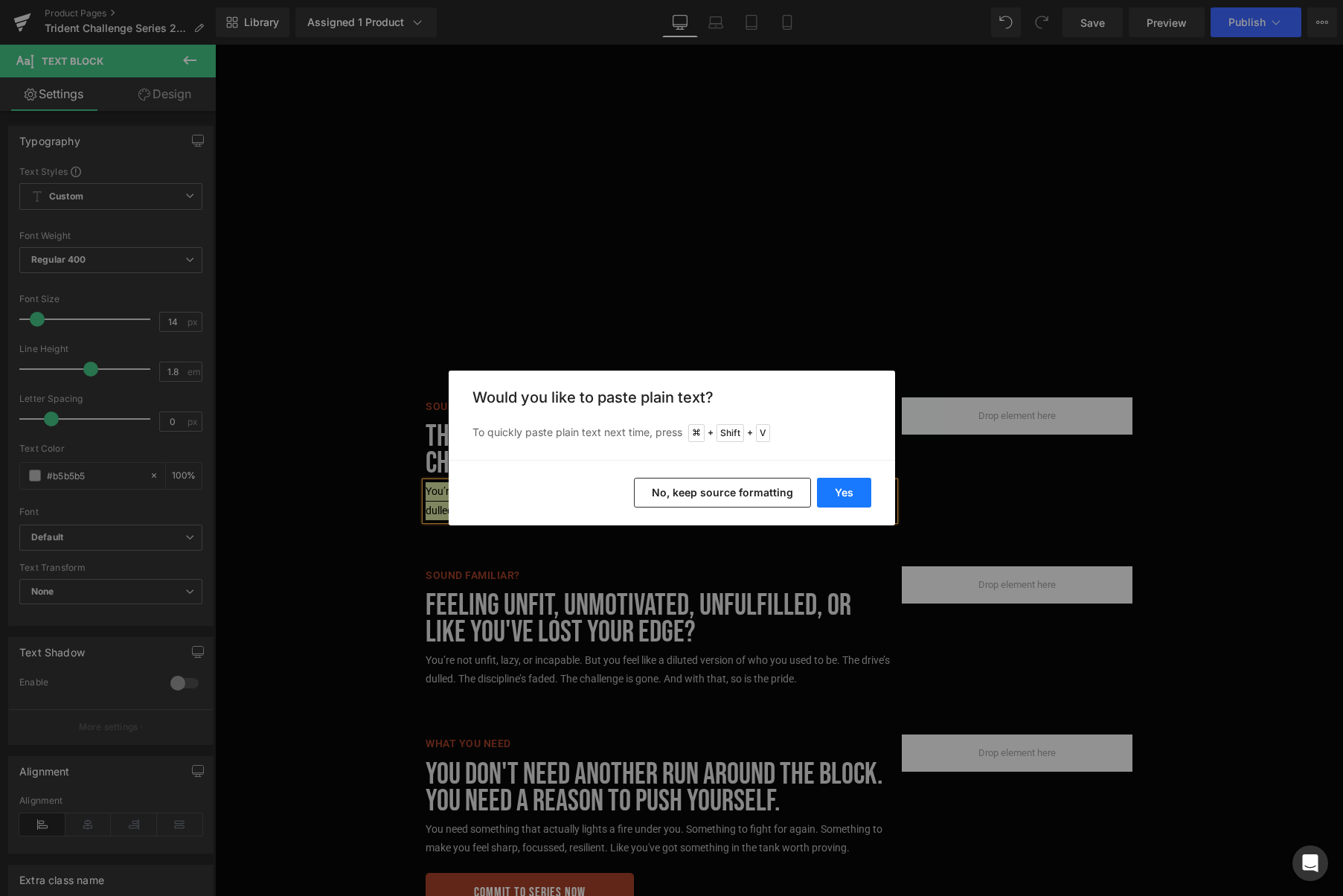
click at [844, 491] on button "Yes" at bounding box center [844, 492] width 54 height 30
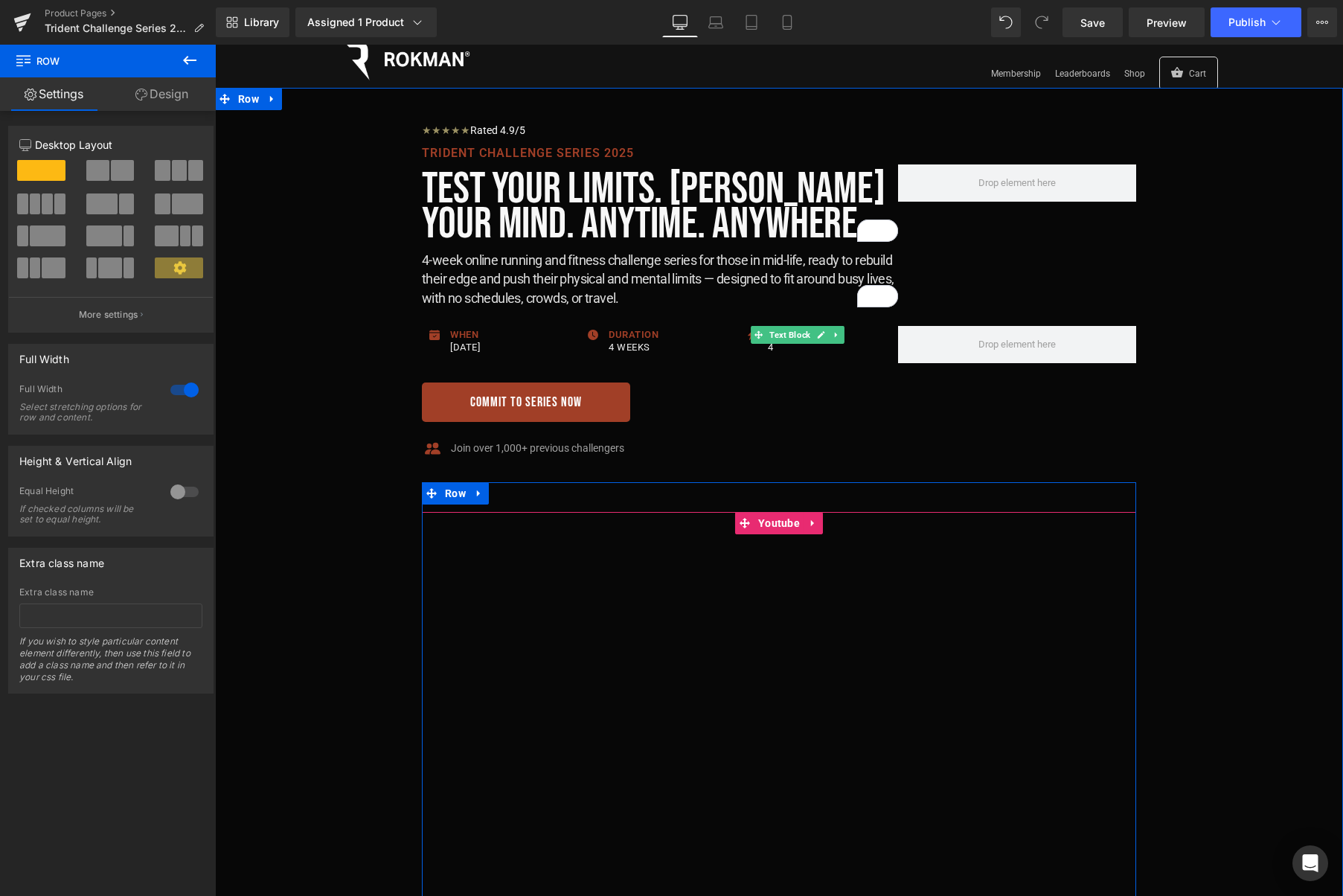
scroll to position [0, 0]
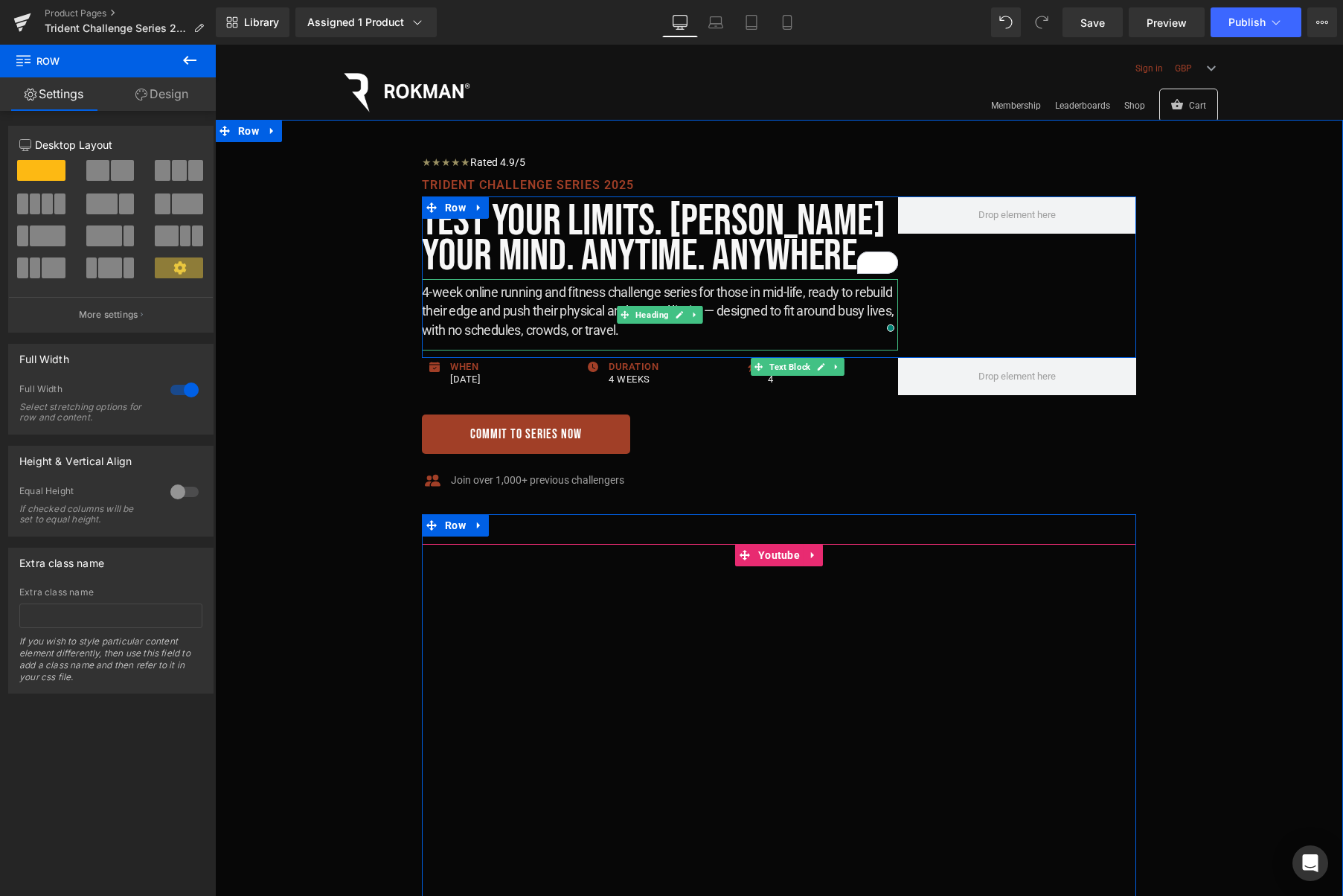
click at [545, 320] on h2 "4-week online running and fitness challenge series for those in mid-life, ready…" at bounding box center [660, 311] width 476 height 57
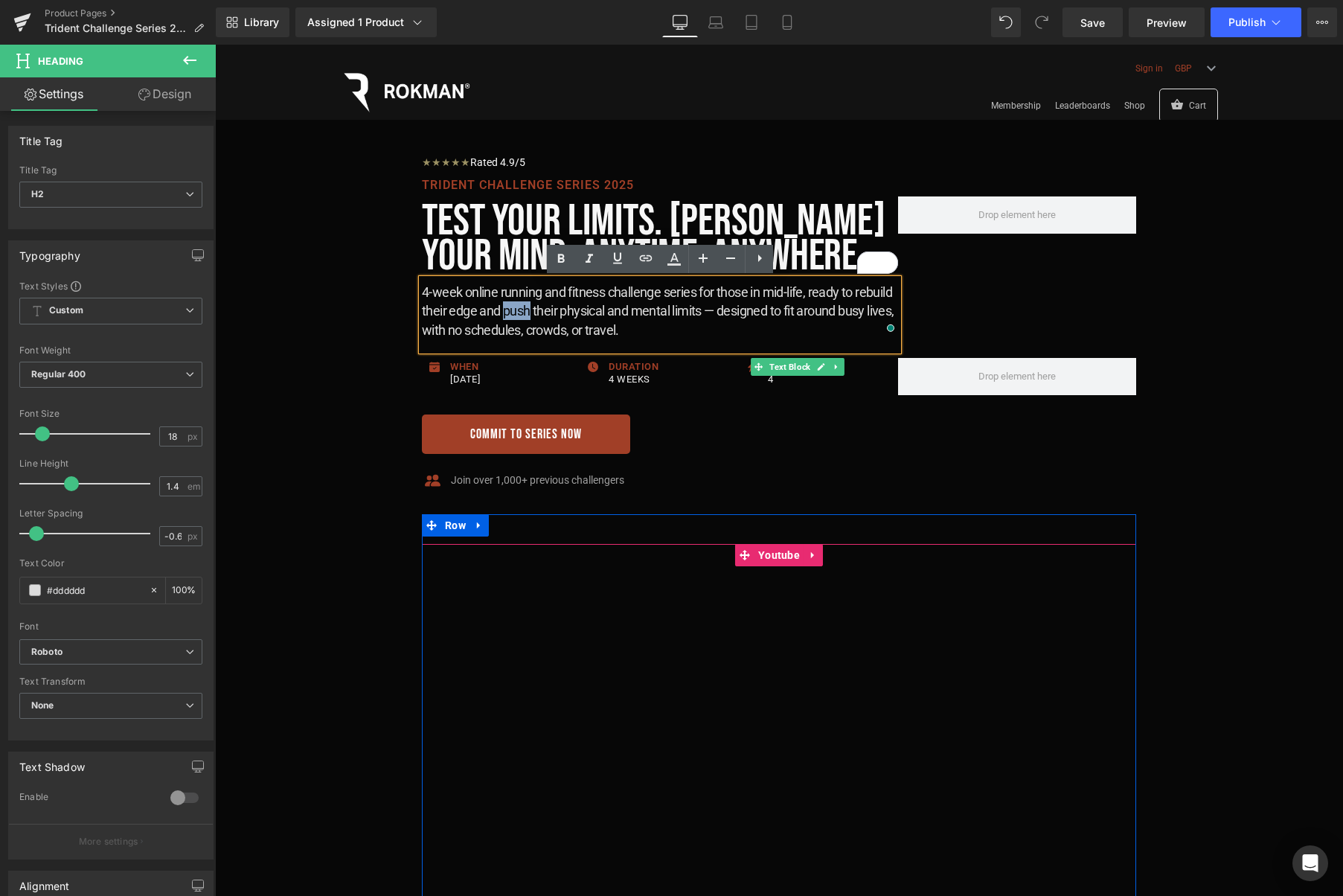
drag, startPoint x: 528, startPoint y: 310, endPoint x: 506, endPoint y: 311, distance: 22.0
click at [506, 311] on h2 "4-week online running and fitness challenge series for those in mid-life, ready…" at bounding box center [660, 311] width 476 height 57
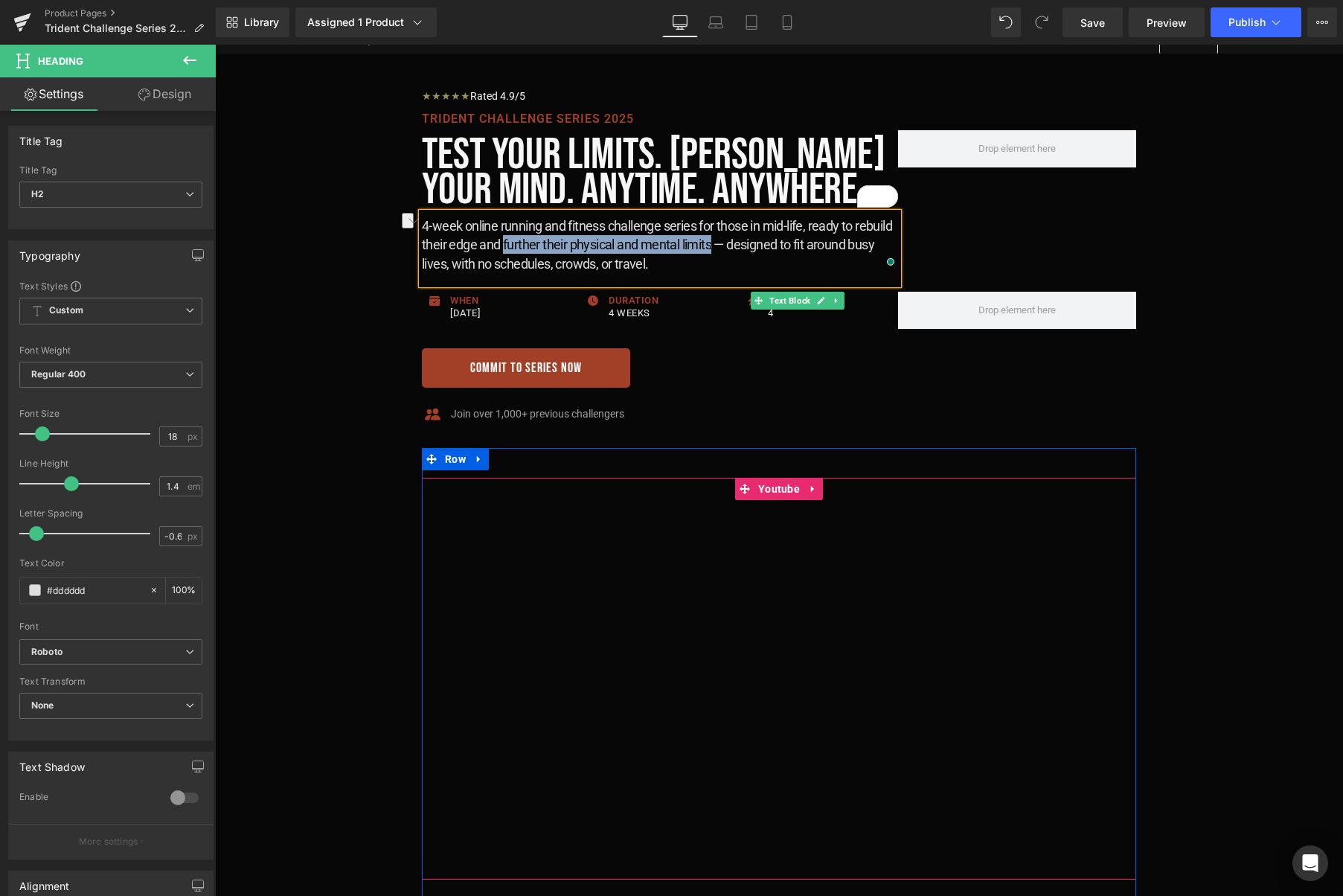
drag, startPoint x: 504, startPoint y: 242, endPoint x: 714, endPoint y: 245, distance: 210.0
click at [714, 245] on h2 "4-week online running and fitness challenge series for those in mid-life, ready…" at bounding box center [660, 245] width 476 height 57
click at [681, 244] on h2 "4-week online running and fitness challenge series for those in mid-life, ready…" at bounding box center [660, 245] width 476 height 57
click at [674, 247] on h2 "4-week online running and fitness challenge series for those in mid-life, ready…" at bounding box center [660, 245] width 476 height 57
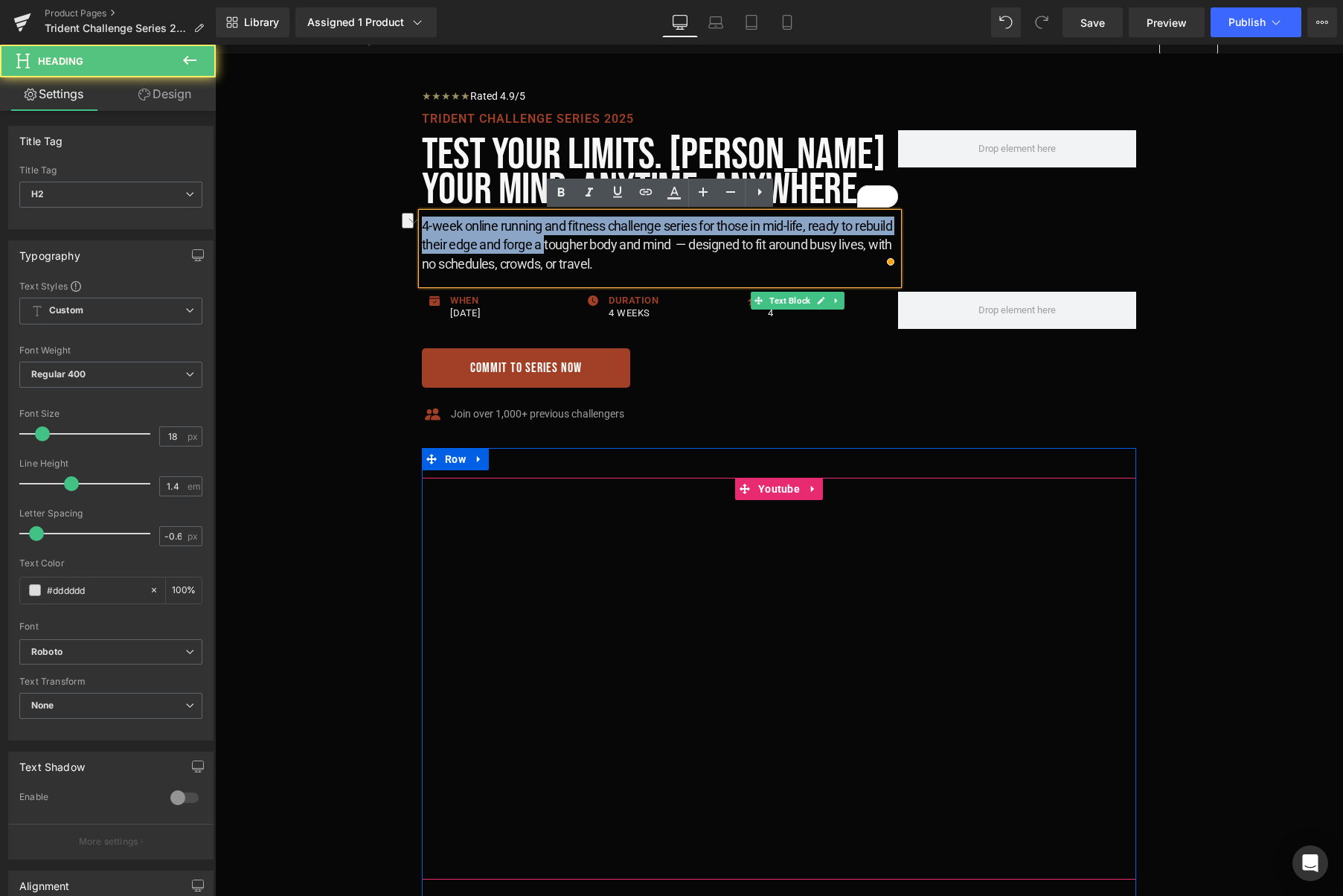
drag, startPoint x: 544, startPoint y: 244, endPoint x: 411, endPoint y: 228, distance: 134.0
copy h2 "4-week online running and fitness challenge series for those in mid-life, ready…"
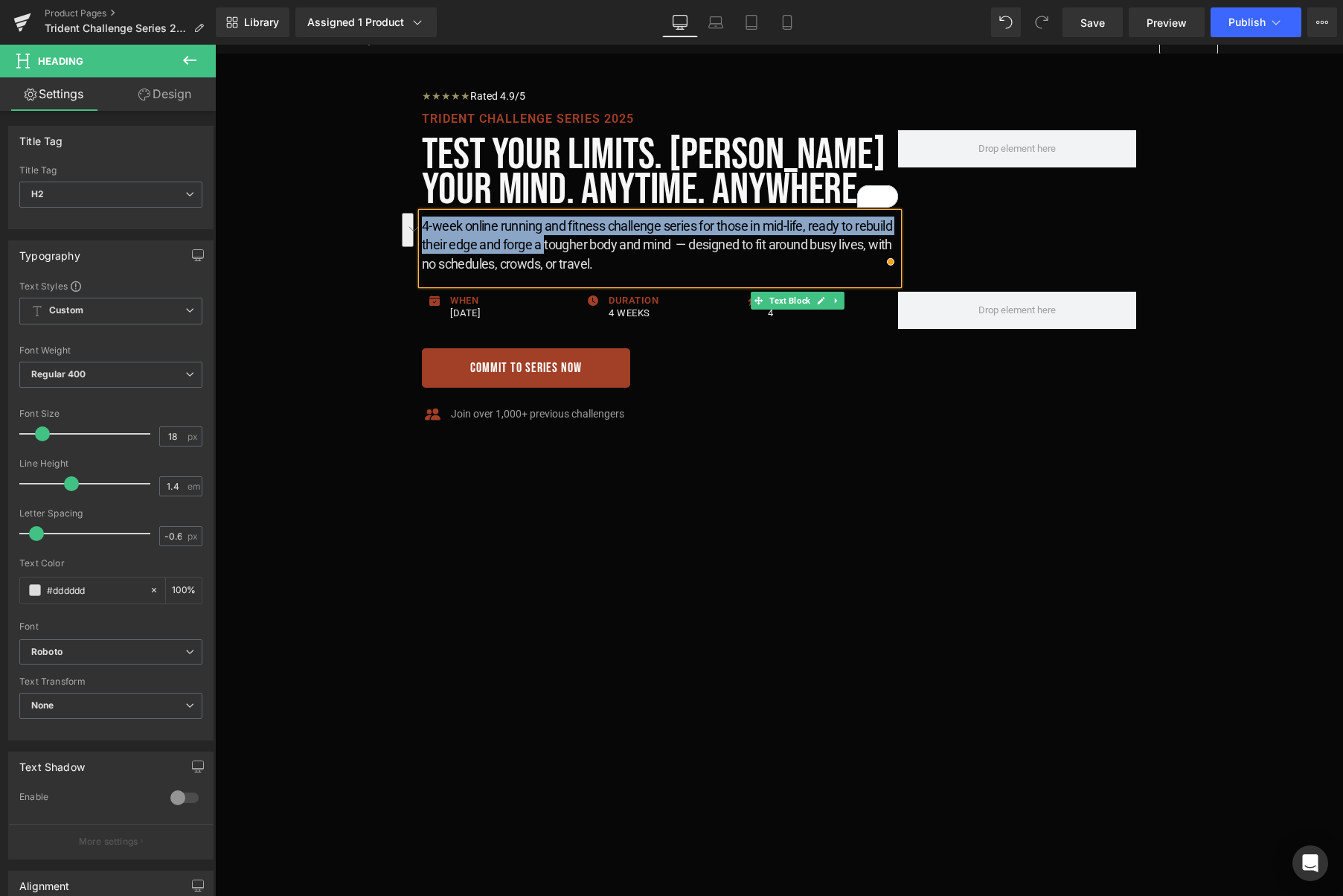
click at [538, 246] on h2 "4-week online running and fitness challenge series for those in mid-life, ready…" at bounding box center [660, 245] width 476 height 57
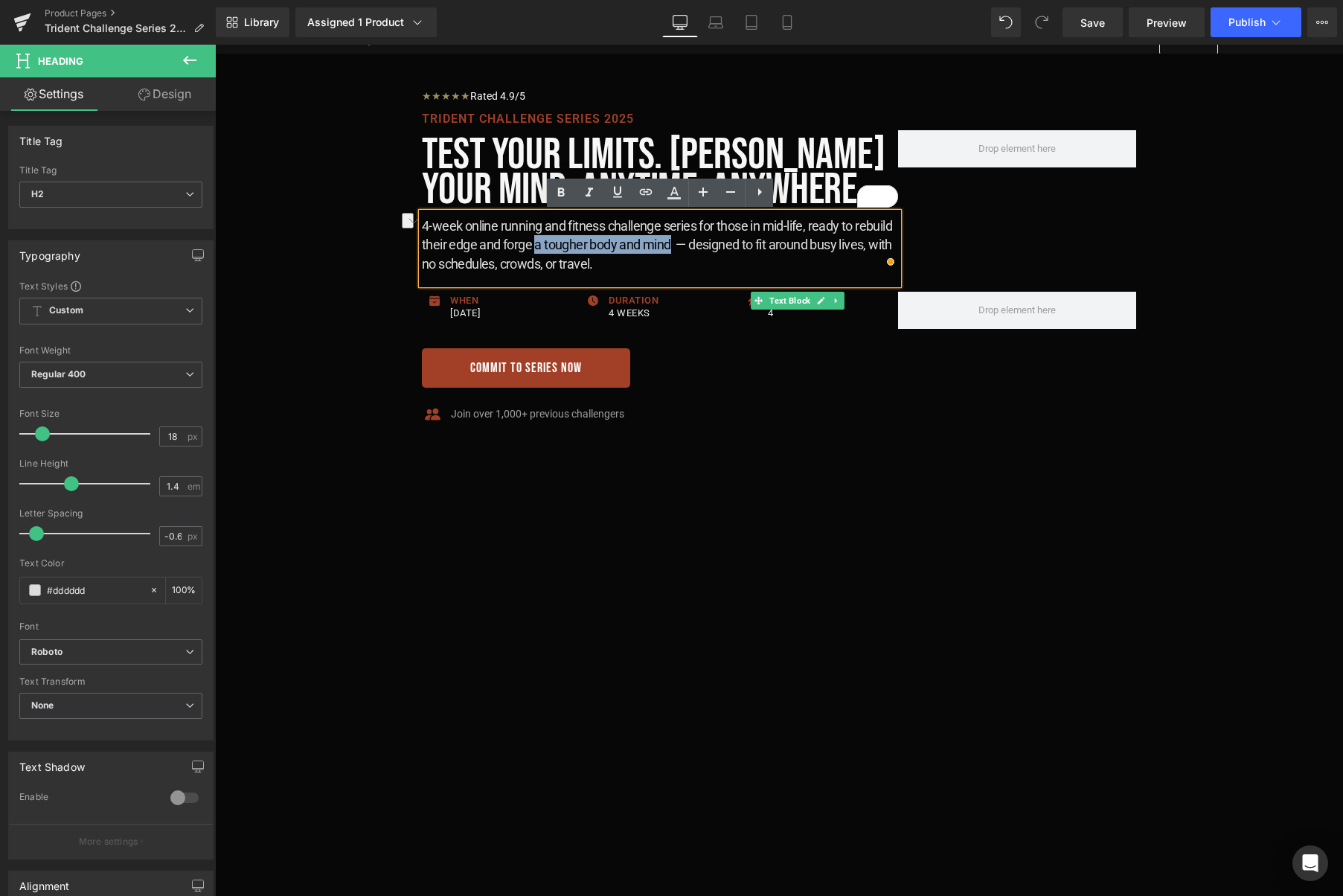
drag, startPoint x: 535, startPoint y: 246, endPoint x: 673, endPoint y: 243, distance: 138.0
click at [673, 243] on h2 "4-week online running and fitness challenge series for those in mid-life, ready…" at bounding box center [660, 245] width 476 height 57
drag, startPoint x: 653, startPoint y: 247, endPoint x: 536, endPoint y: 248, distance: 117.0
click at [536, 248] on h2 "4-week online running and fitness challenge series for those in mid-life, ready…" at bounding box center [660, 245] width 476 height 57
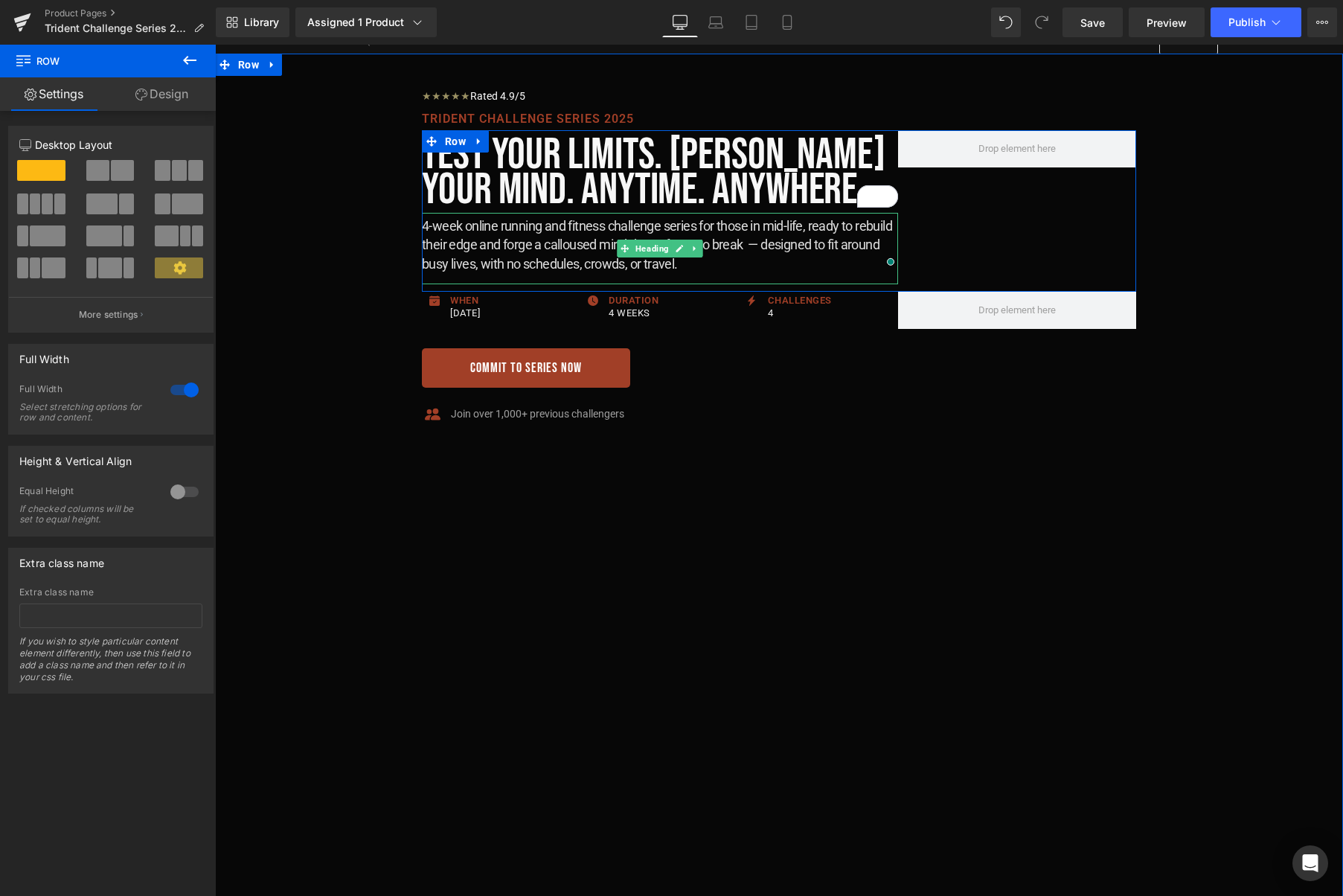
click at [818, 240] on h2 "4-week online running and fitness challenge series for those in mid-life, ready…" at bounding box center [660, 245] width 476 height 57
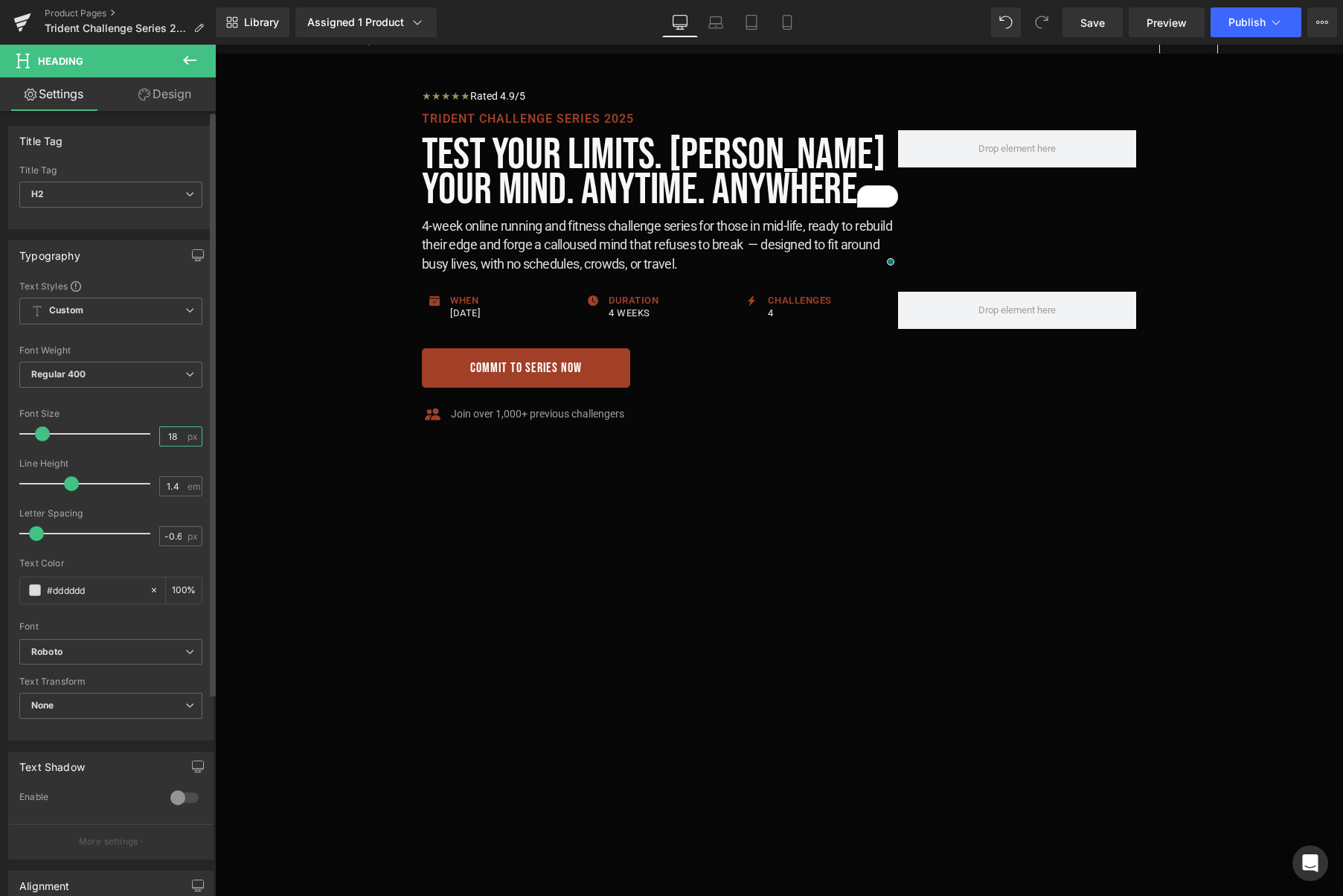
click at [177, 439] on input "18" at bounding box center [172, 436] width 26 height 19
type input "16"
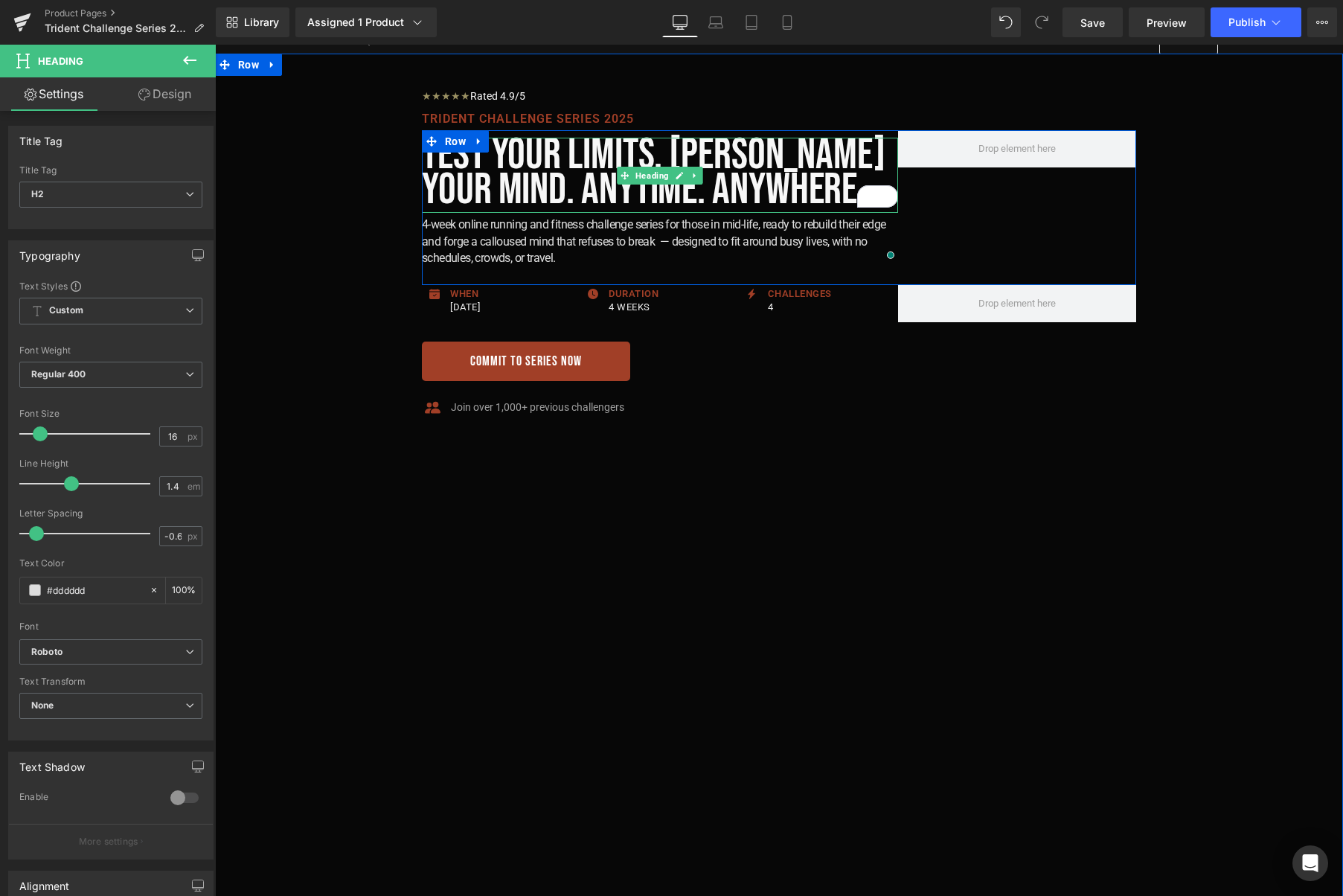
click at [758, 155] on h1 "Test your limits. Harden Your Mind. Anytime. Anywhere." at bounding box center [660, 172] width 476 height 70
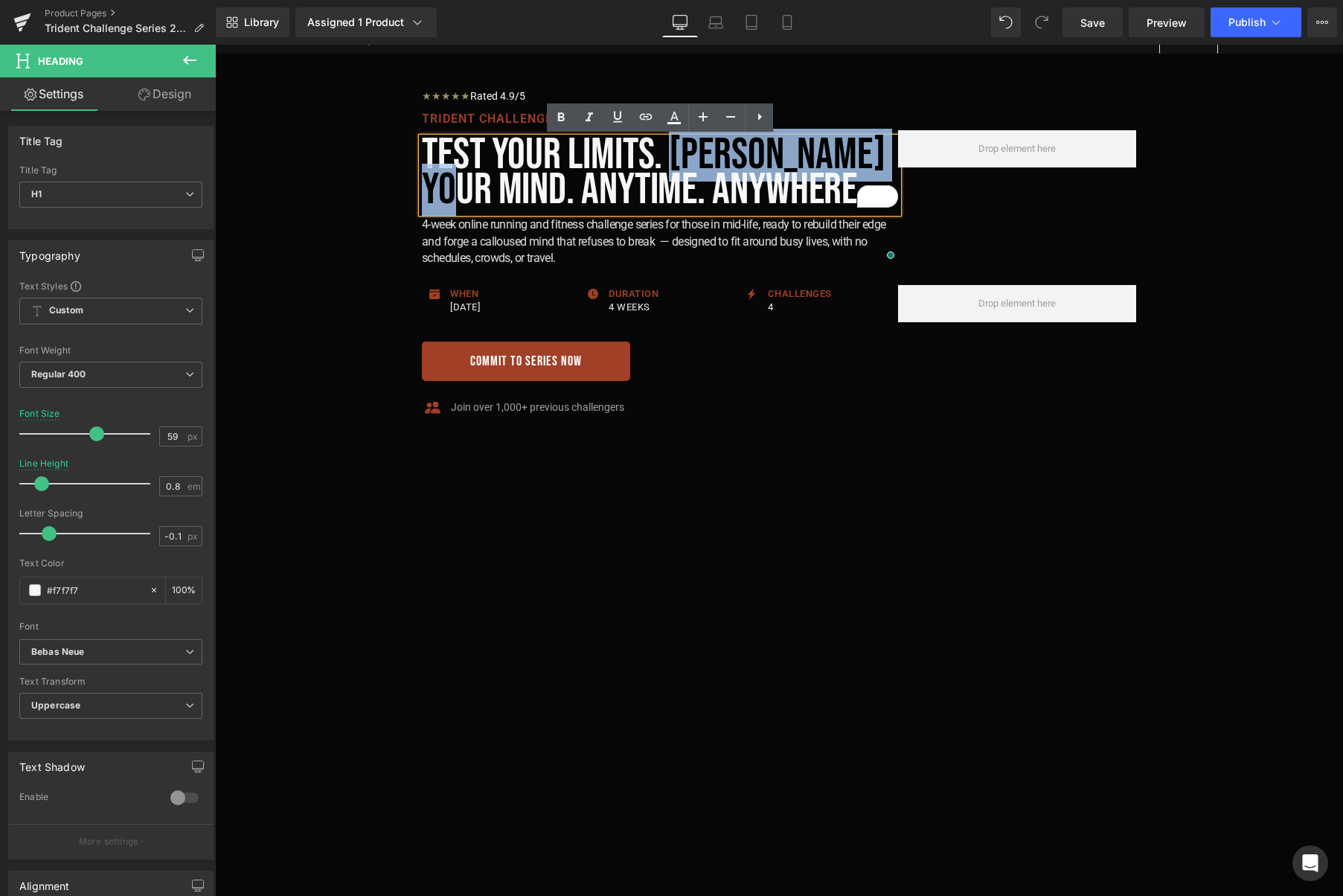
drag, startPoint x: 672, startPoint y: 152, endPoint x: 483, endPoint y: 187, distance: 192.2
click at [483, 187] on h1 "Test your limits. Harden Your Mind. Anytime. Anywhere." at bounding box center [660, 172] width 476 height 70
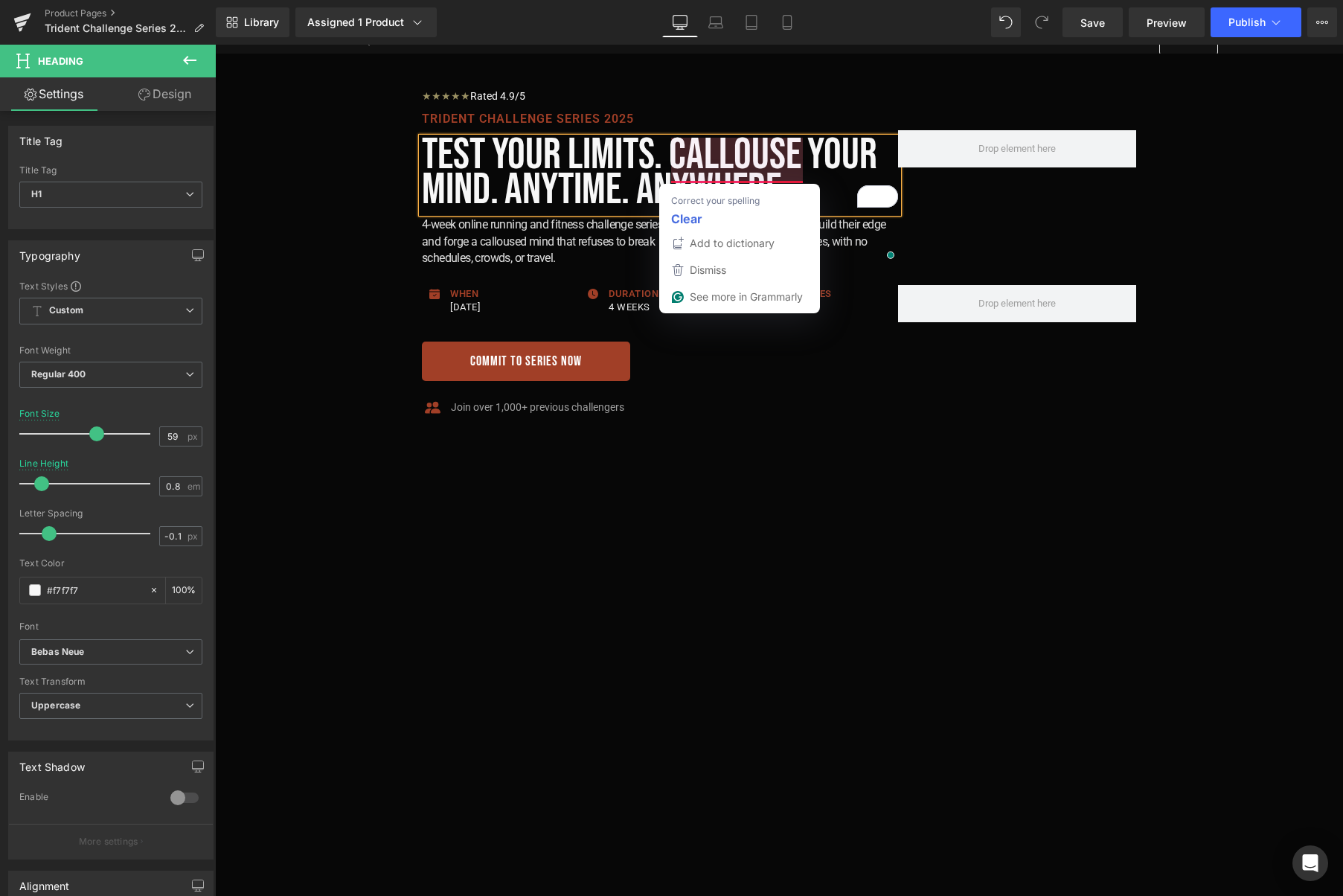
click at [788, 153] on h1 "Test your limits. Callouse your mind. Anytime. Anywhere." at bounding box center [660, 172] width 476 height 70
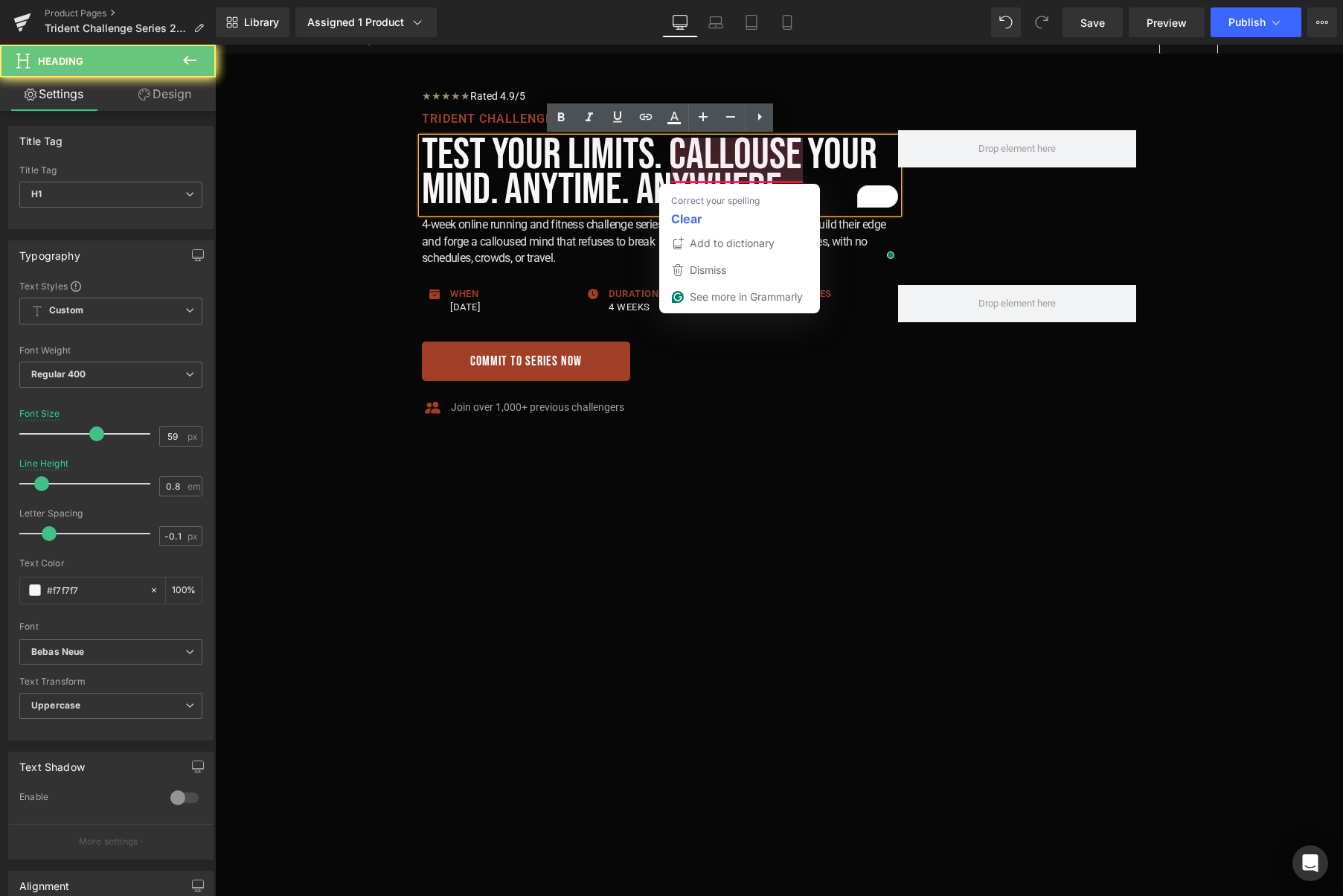
click at [802, 153] on h1 "Test your limits. Callouse your mind. Anytime. Anywhere." at bounding box center [660, 172] width 476 height 70
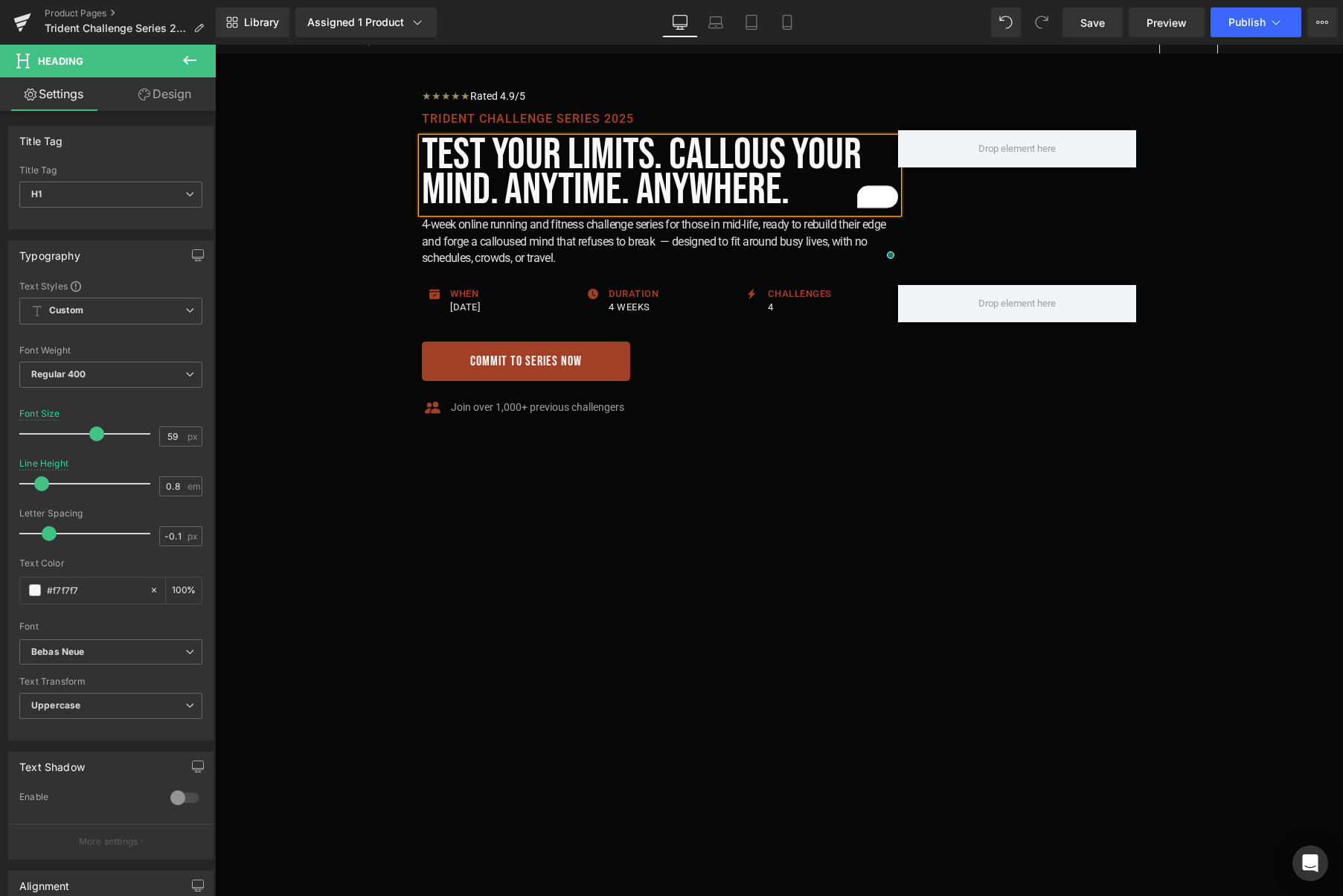
click at [799, 178] on h1 "Test your limits. Callous your mind. Anytime. Anywhere." at bounding box center [660, 172] width 476 height 70
click at [790, 188] on h1 "Test your limits. Callous your mind. Anytime. Anywhere." at bounding box center [660, 172] width 476 height 70
click at [473, 239] on h2 "4-week online running and fitness challenge series for those in mid-life, ready…" at bounding box center [660, 241] width 476 height 50
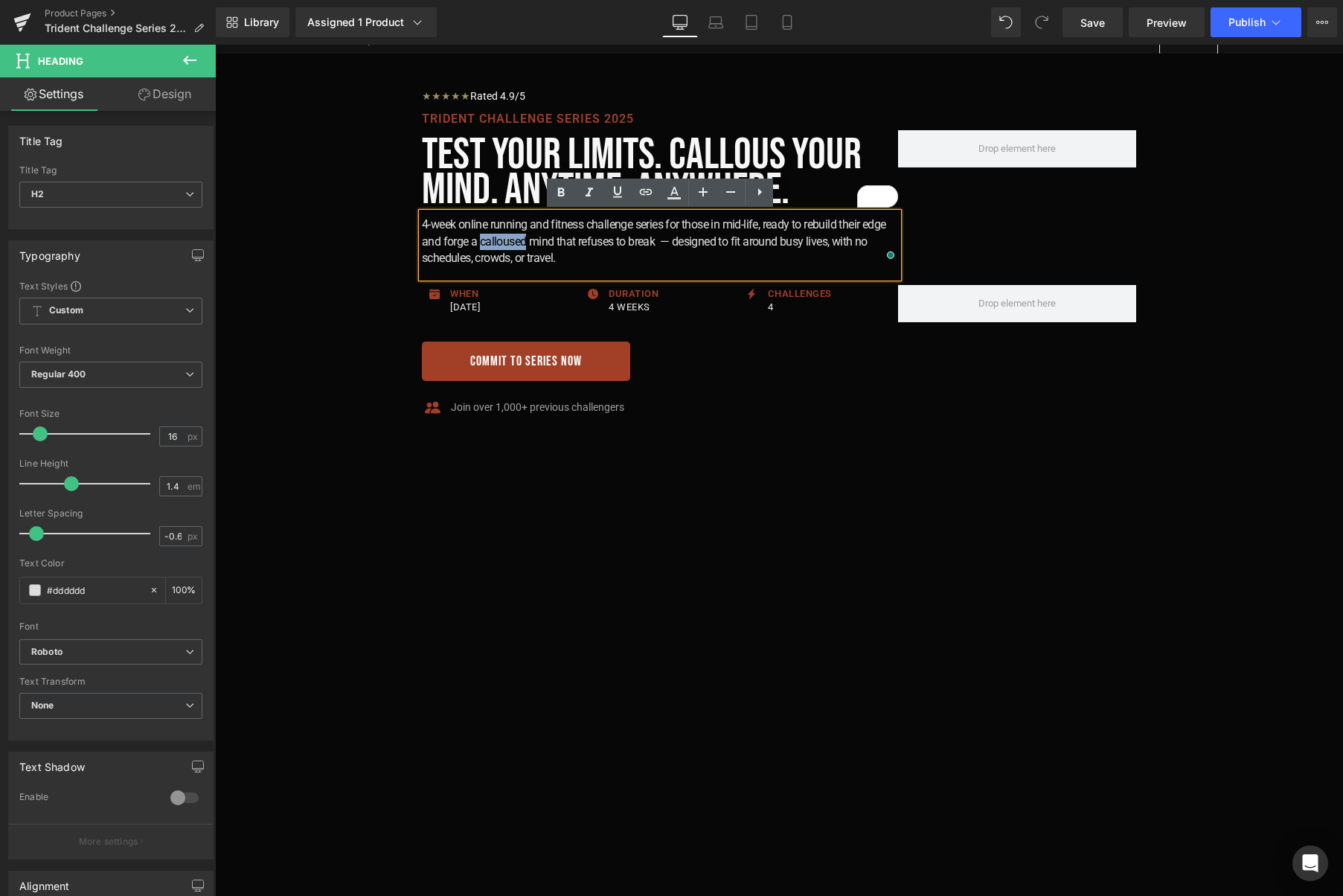
drag, startPoint x: 480, startPoint y: 240, endPoint x: 526, endPoint y: 240, distance: 46.0
click at [526, 240] on h2 "4-week online running and fitness challenge series for those in mid-life, ready…" at bounding box center [660, 241] width 476 height 50
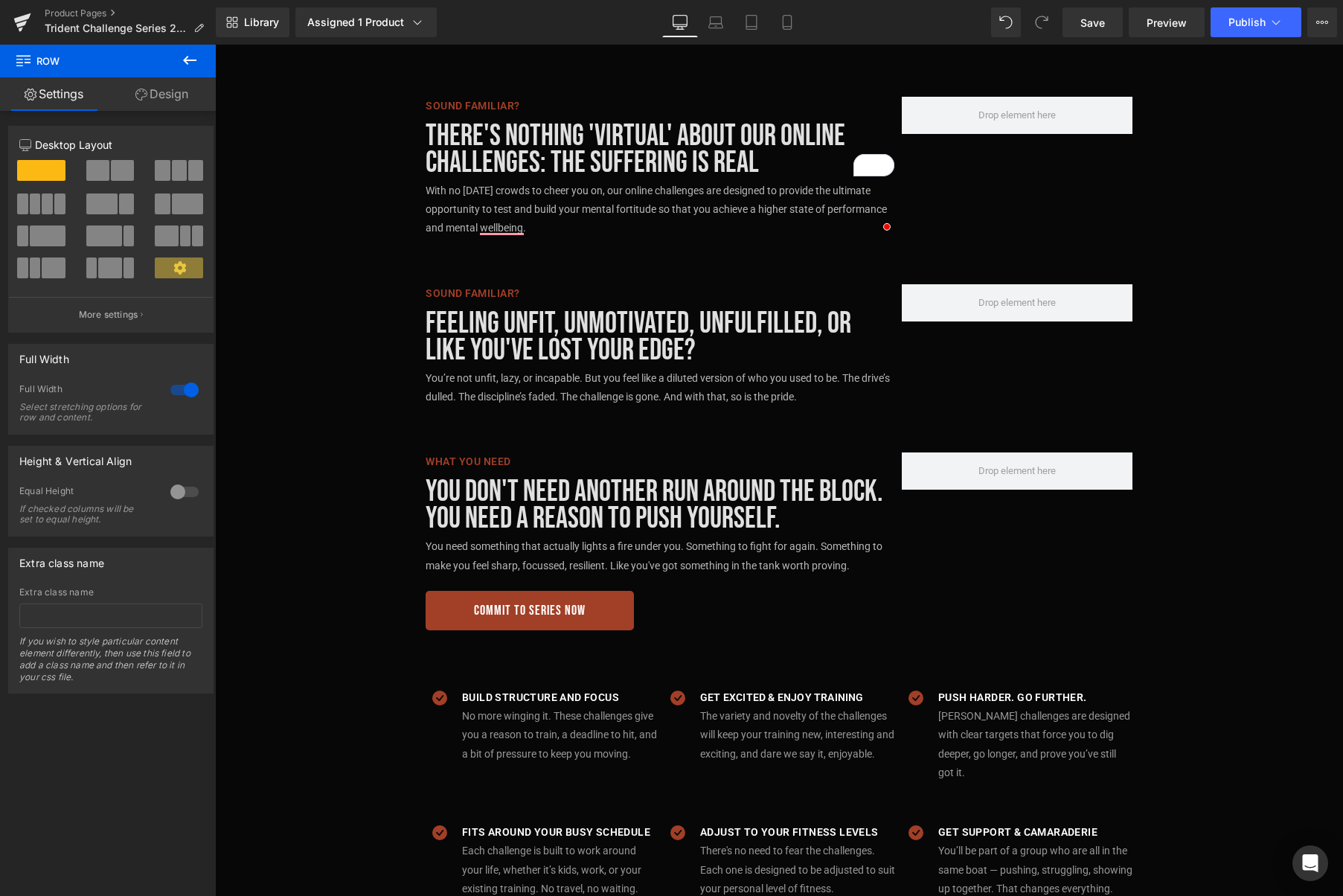
scroll to position [947, 0]
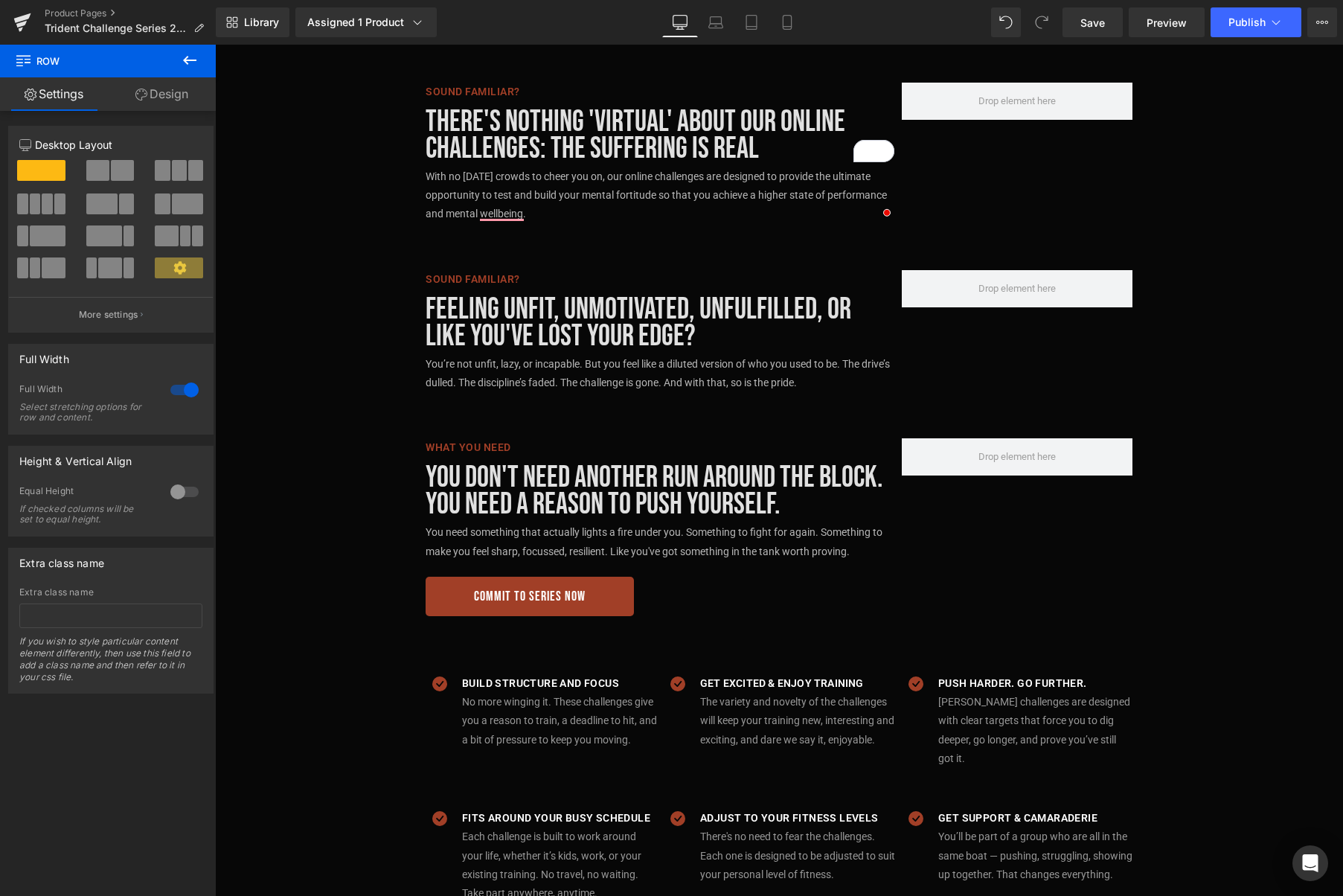
click at [176, 71] on button at bounding box center [190, 60] width 52 height 33
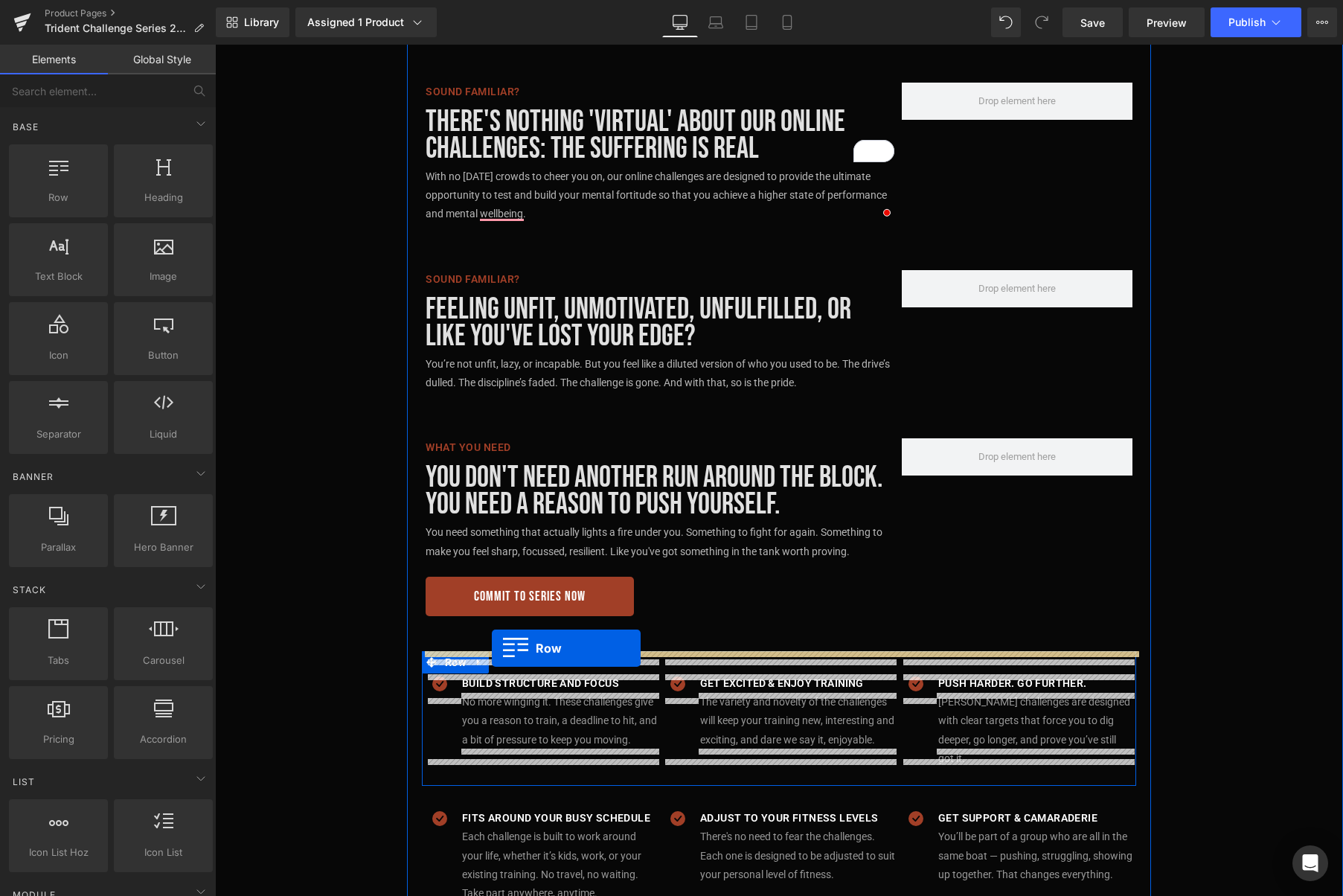
drag, startPoint x: 302, startPoint y: 202, endPoint x: 491, endPoint y: 648, distance: 484.4
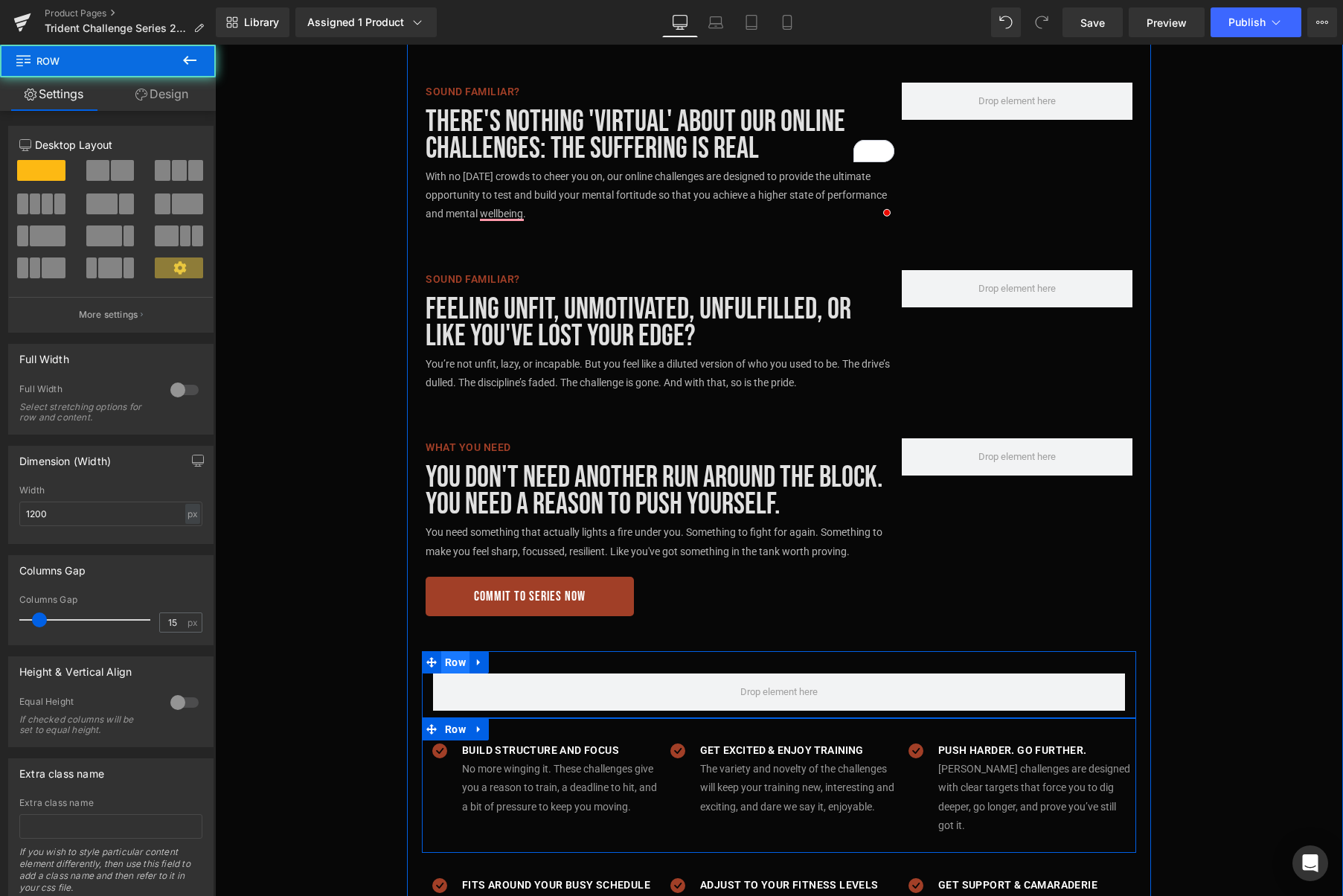
click at [465, 662] on span "Row" at bounding box center [455, 662] width 28 height 22
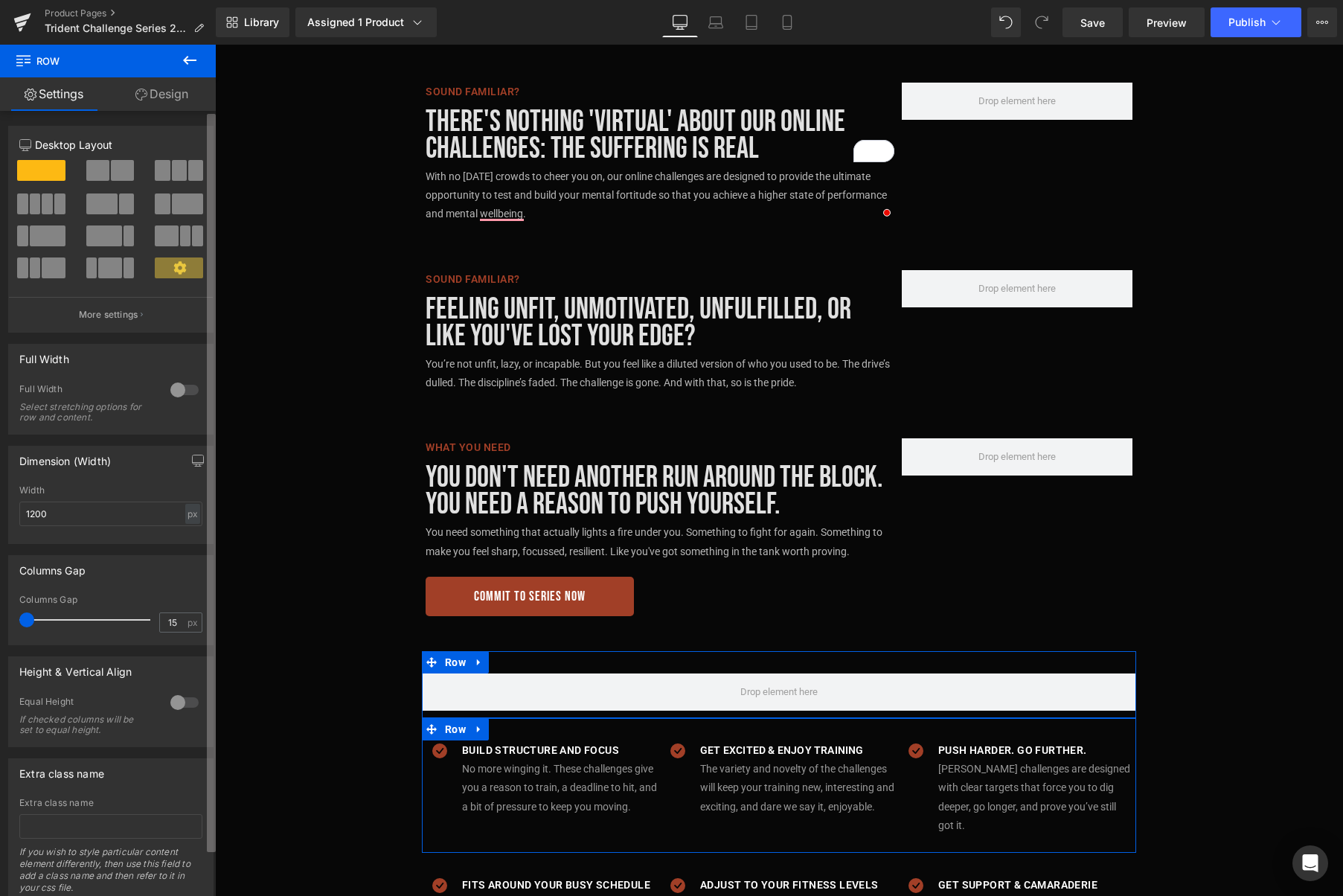
drag, startPoint x: 37, startPoint y: 621, endPoint x: 215, endPoint y: 684, distance: 188.8
click at [4, 620] on div "Columns Gap 15px Columns Gap 15 px" at bounding box center [111, 594] width 223 height 101
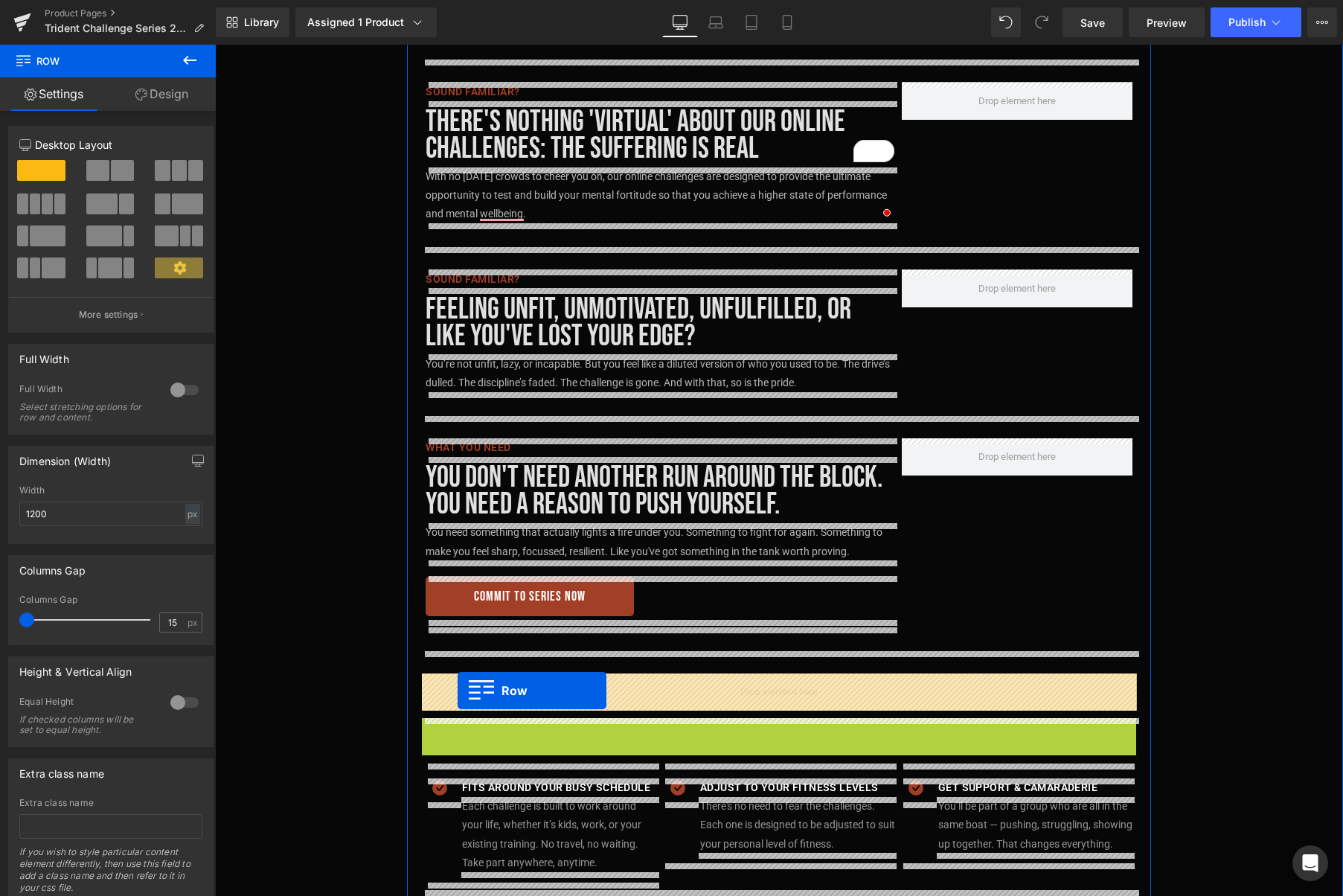
drag, startPoint x: 456, startPoint y: 729, endPoint x: 458, endPoint y: 690, distance: 39.1
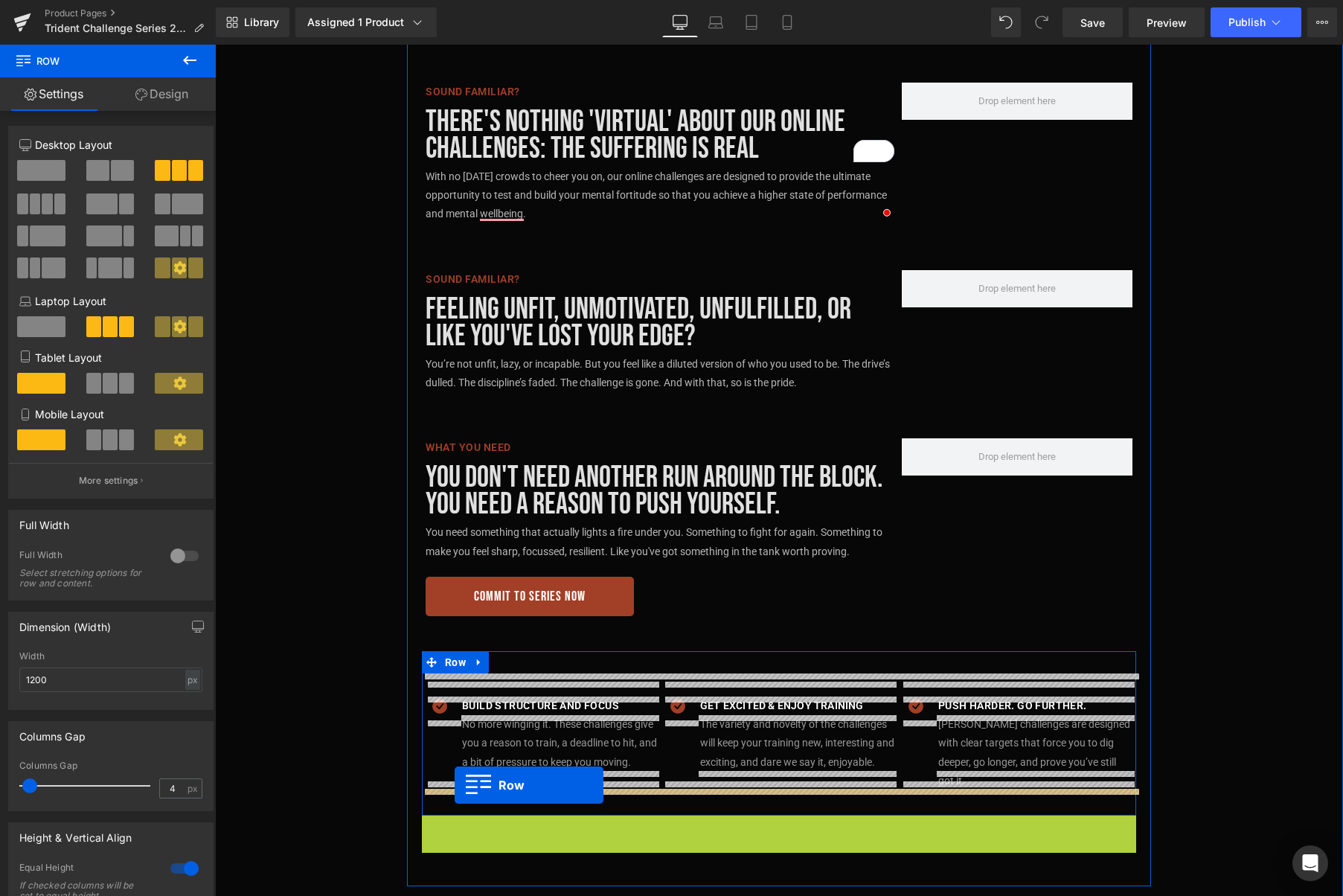
drag, startPoint x: 454, startPoint y: 810, endPoint x: 454, endPoint y: 785, distance: 25.0
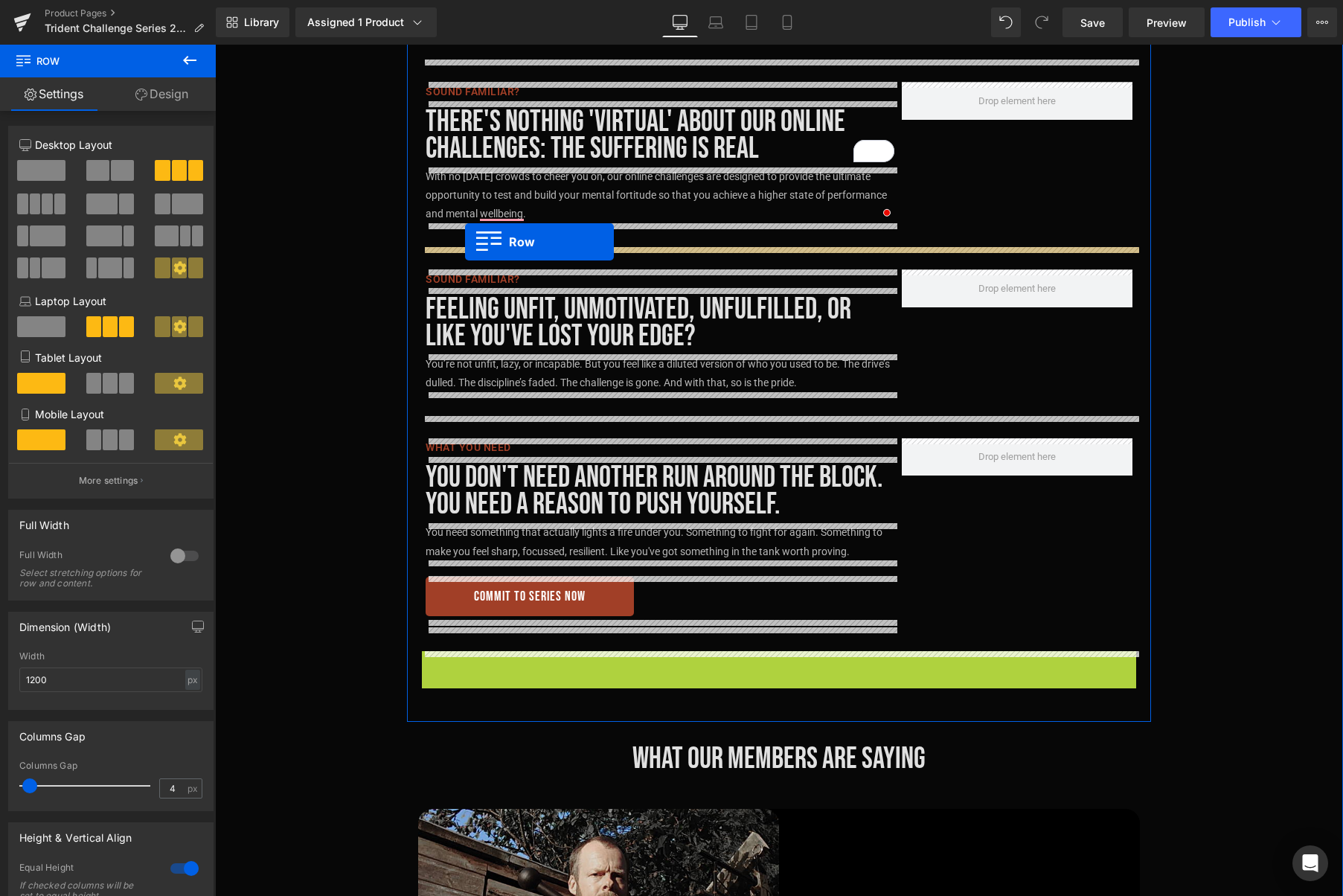
drag, startPoint x: 458, startPoint y: 665, endPoint x: 465, endPoint y: 242, distance: 423.1
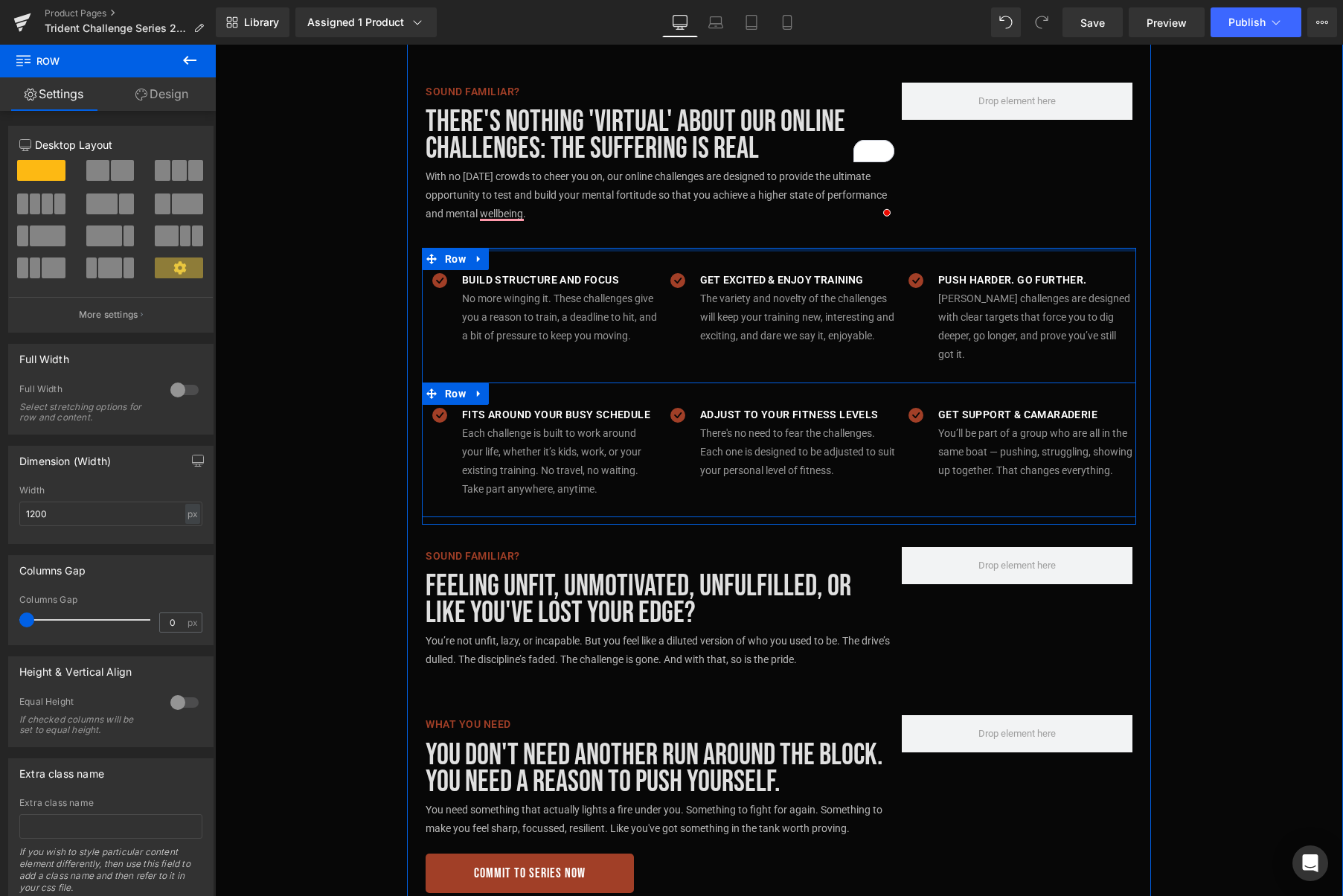
drag, startPoint x: 1014, startPoint y: 261, endPoint x: 1013, endPoint y: 224, distance: 37.0
click at [1013, 221] on div "★★★★★ Rated 4.9/5 Text Block TRIDENT Challenge Series 2025 Heading Test your li…" at bounding box center [779, 67] width 744 height 1723
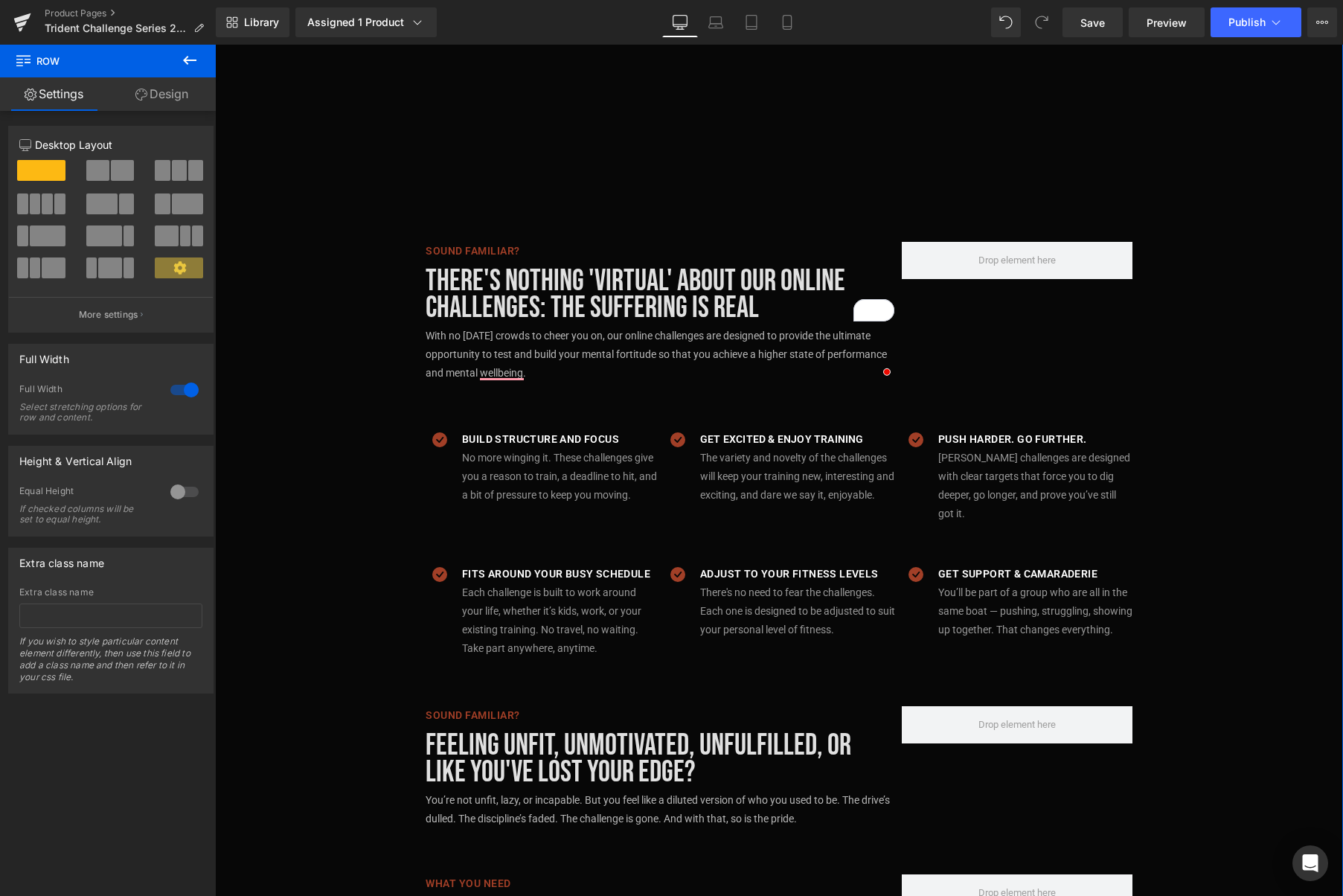
scroll to position [891, 0]
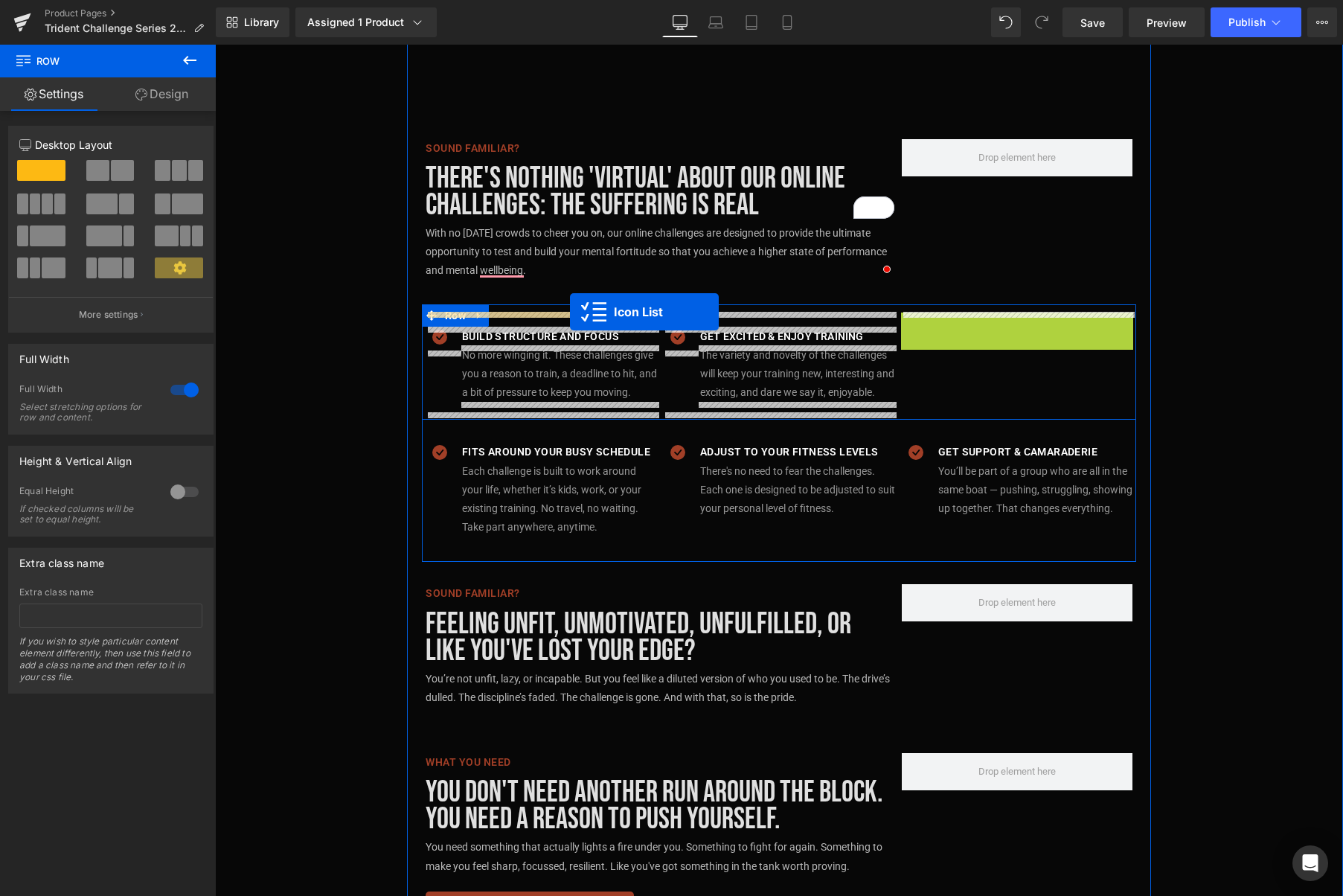
drag, startPoint x: 1007, startPoint y: 320, endPoint x: 569, endPoint y: 311, distance: 438.1
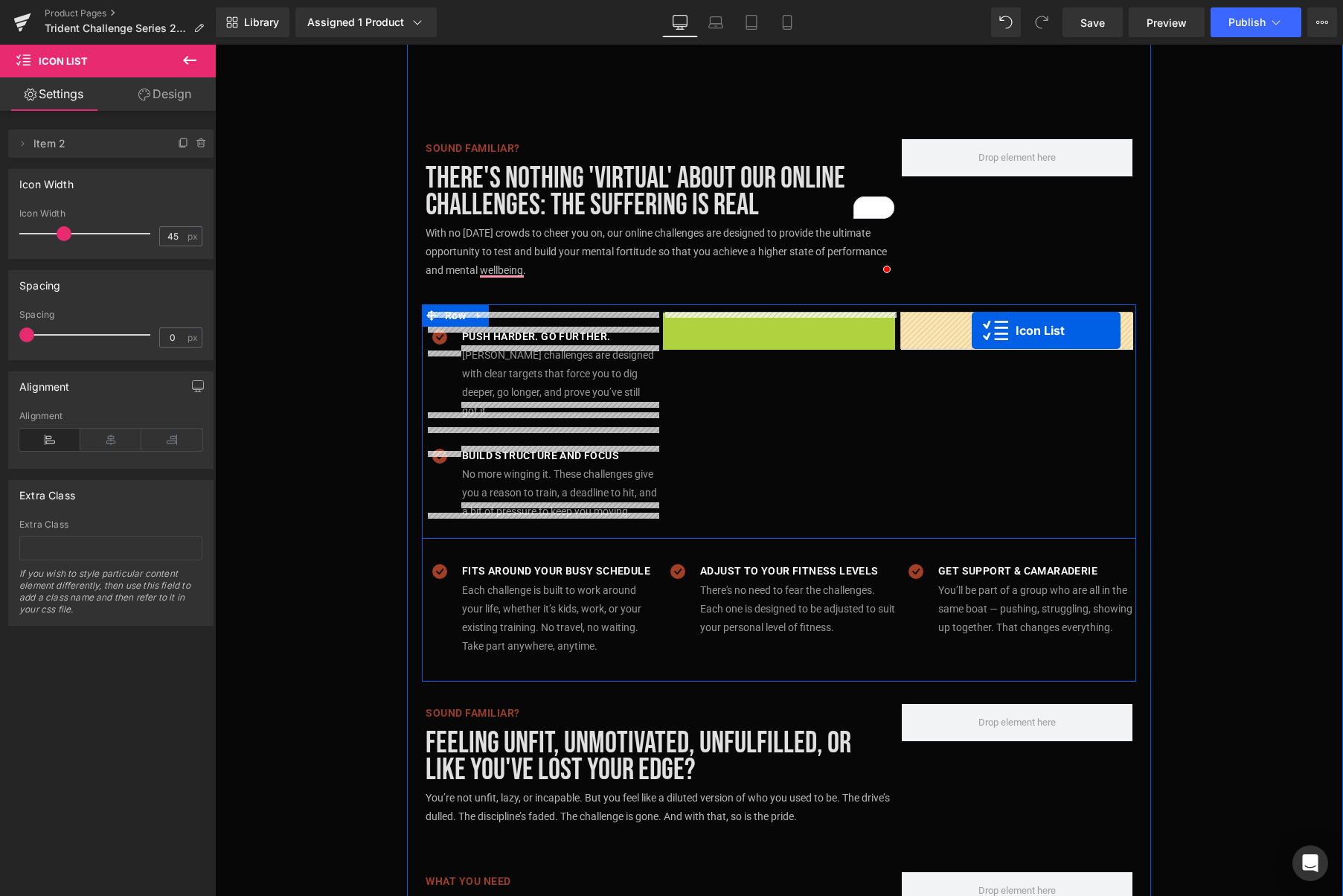
drag, startPoint x: 779, startPoint y: 325, endPoint x: 971, endPoint y: 330, distance: 192.1
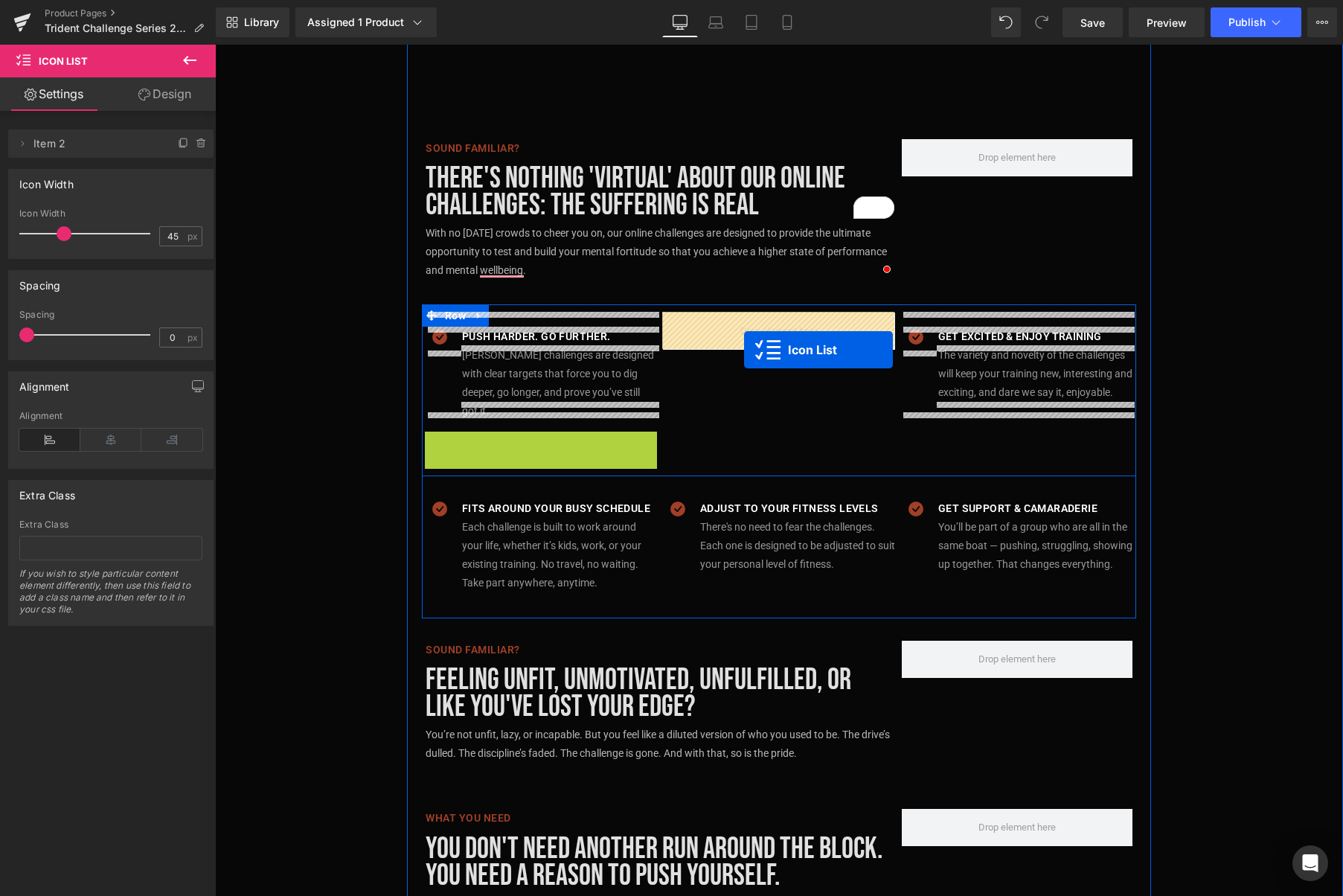
drag, startPoint x: 545, startPoint y: 426, endPoint x: 743, endPoint y: 350, distance: 212.1
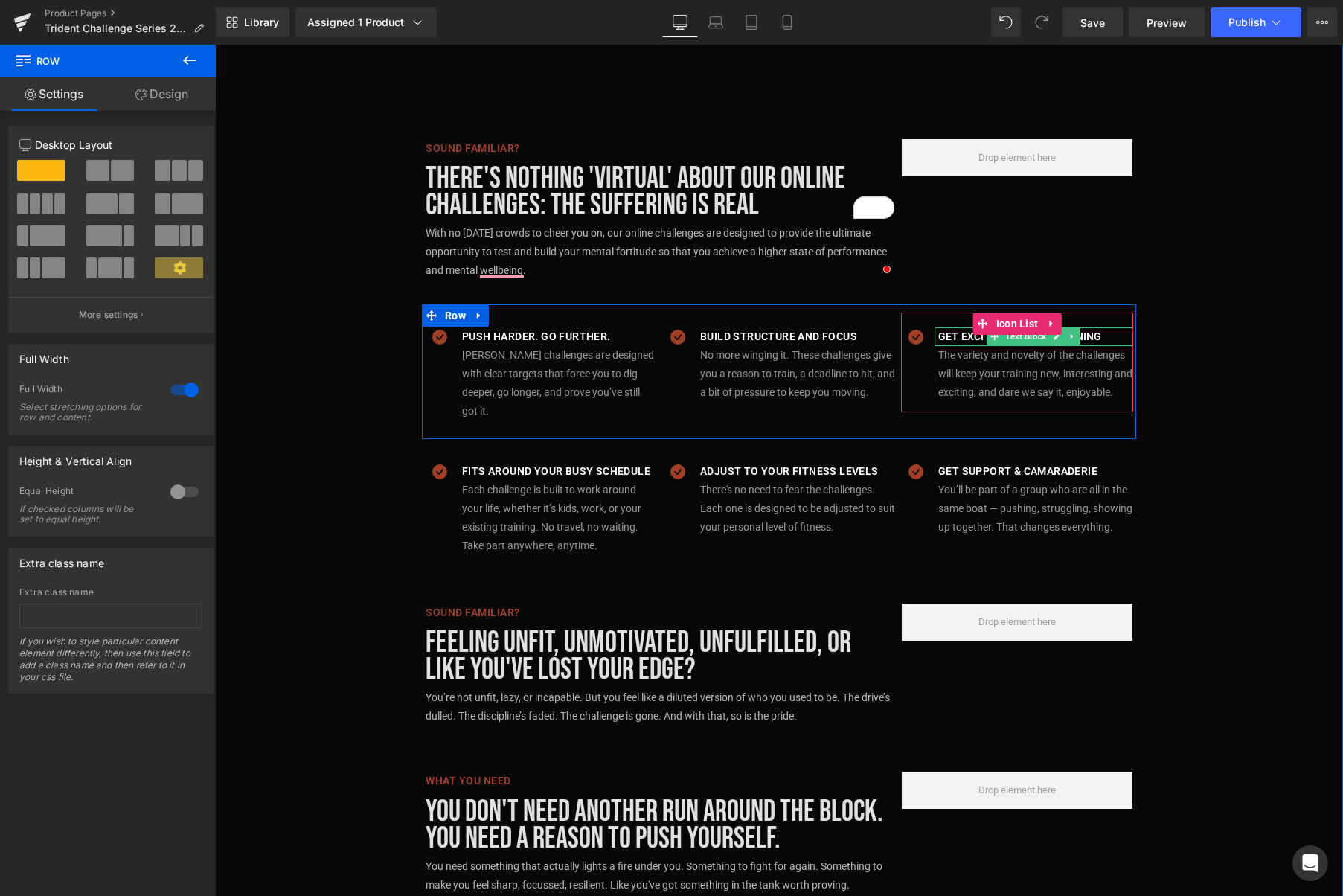
click at [1088, 337] on p "Get excited & enjoy training" at bounding box center [1036, 336] width 195 height 19
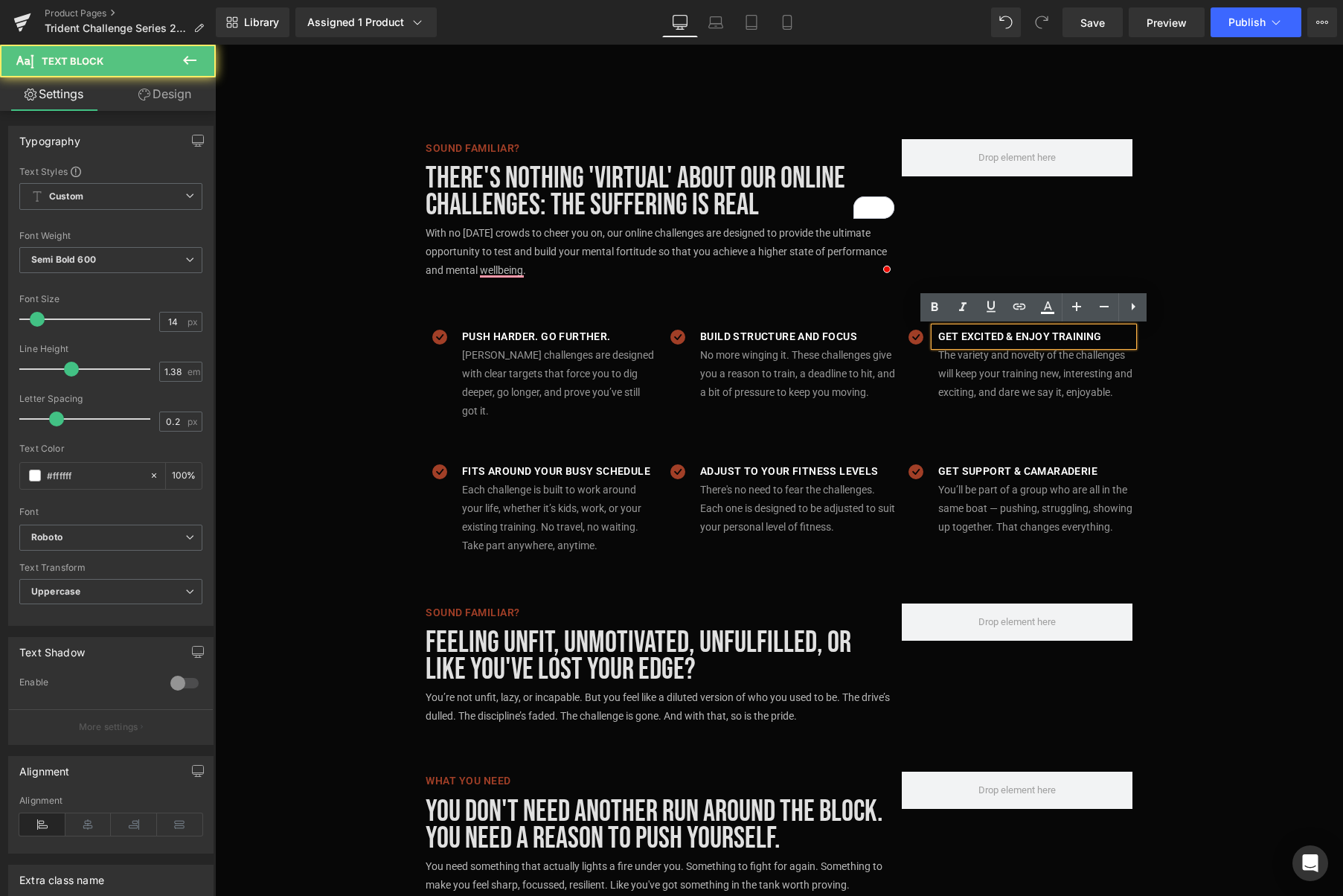
click at [1108, 336] on p "Get excited & enjoy training" at bounding box center [1036, 336] width 195 height 19
drag, startPoint x: 1112, startPoint y: 336, endPoint x: 933, endPoint y: 335, distance: 179.0
click at [934, 335] on div "Get excited & enjoy training" at bounding box center [1033, 336] width 199 height 19
click at [948, 335] on p "Get excited & enjoy training" at bounding box center [1036, 336] width 195 height 19
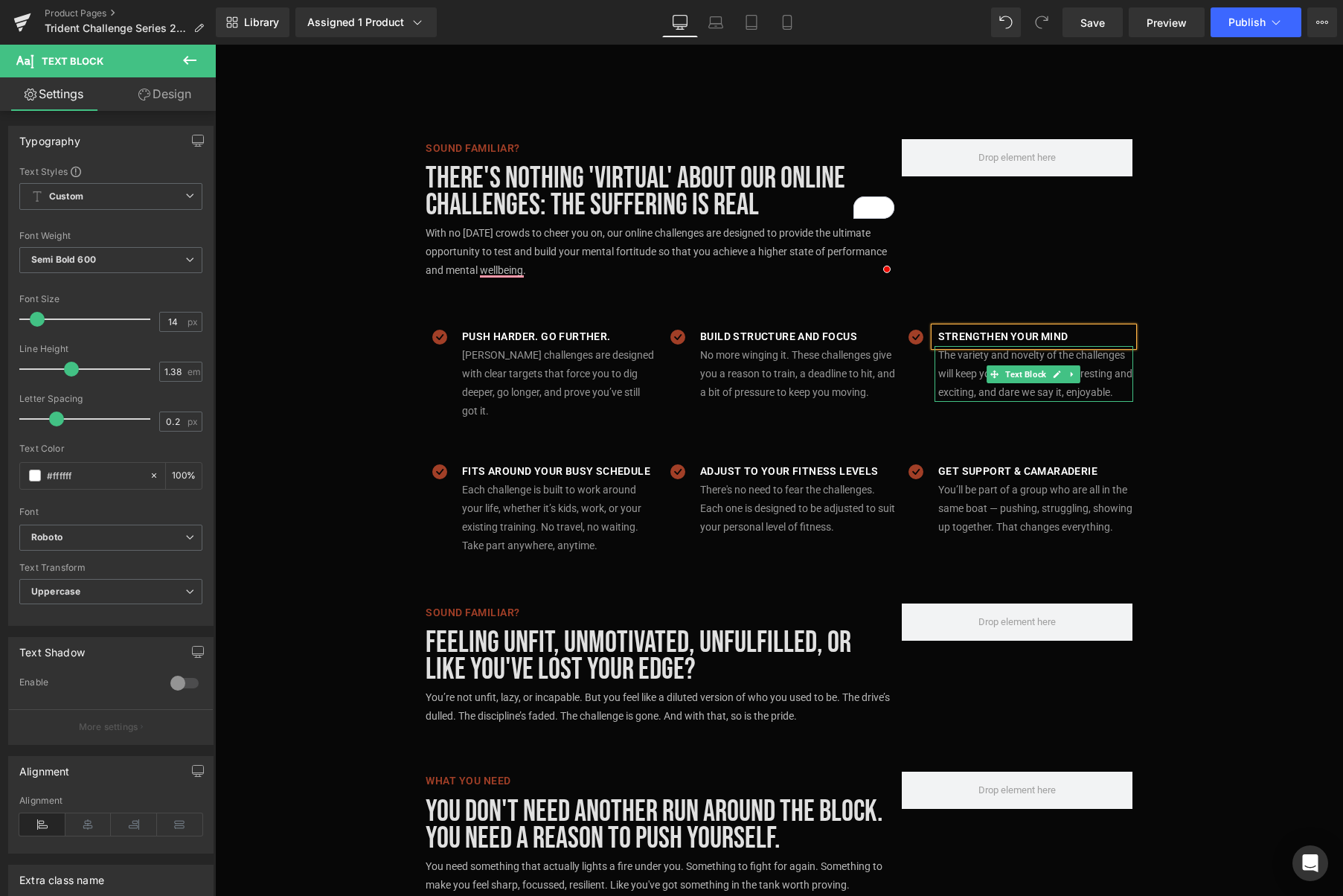
click at [1103, 373] on p "The variety and novelty of the challenges will keep your training new, interest…" at bounding box center [1036, 374] width 195 height 57
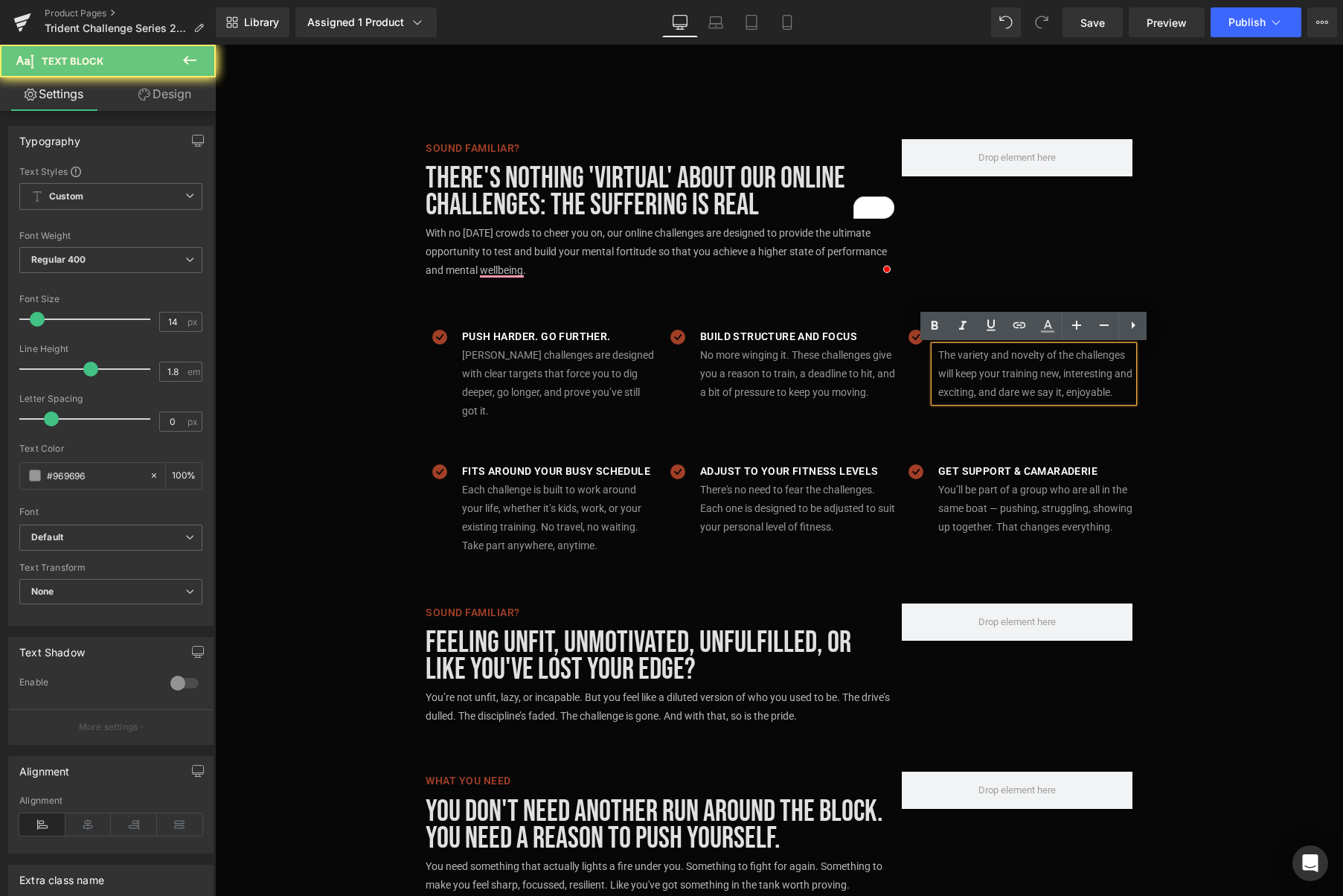
click at [1127, 372] on p "The variety and novelty of the challenges will keep your training new, interest…" at bounding box center [1036, 374] width 195 height 57
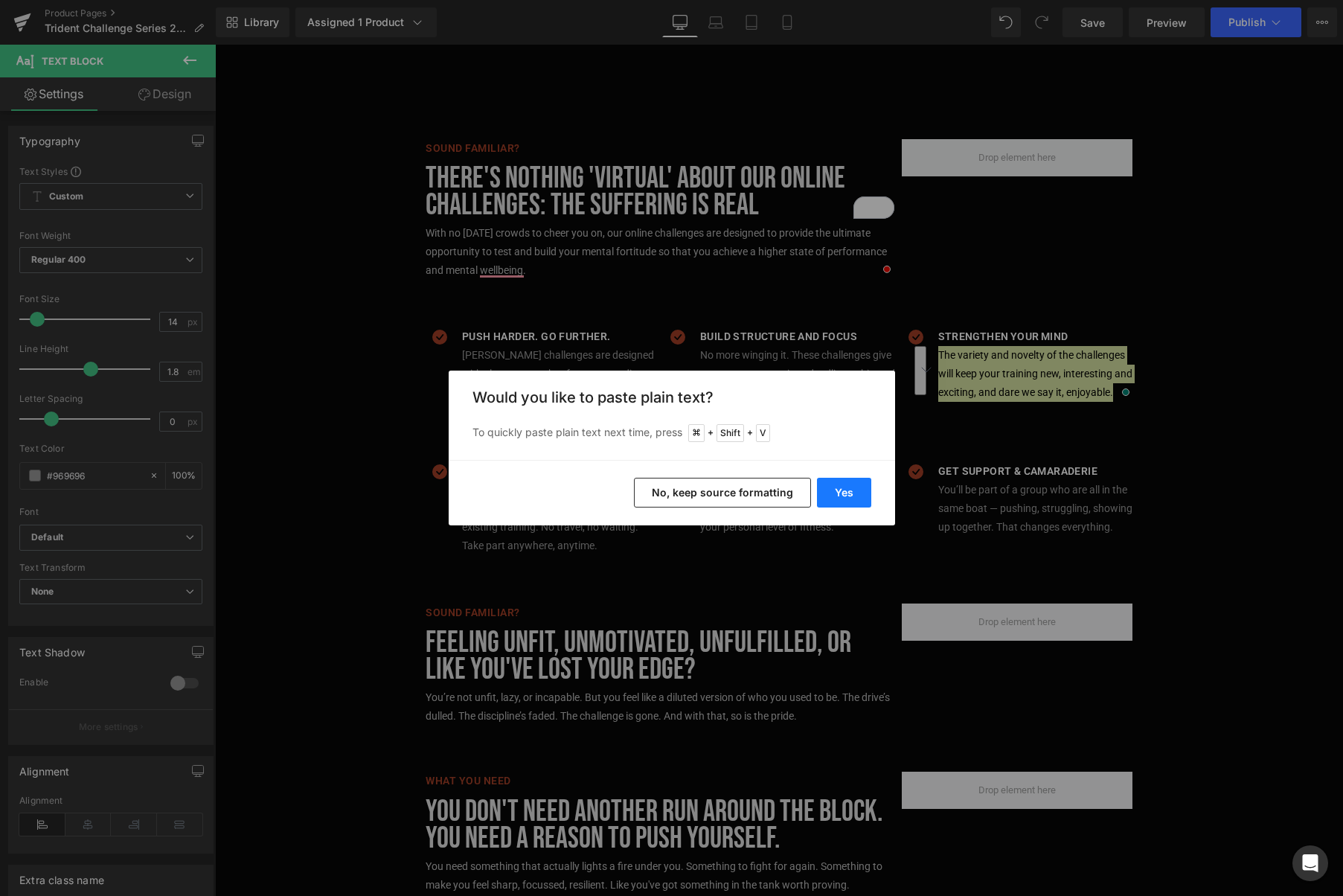
click at [853, 491] on button "Yes" at bounding box center [844, 492] width 54 height 30
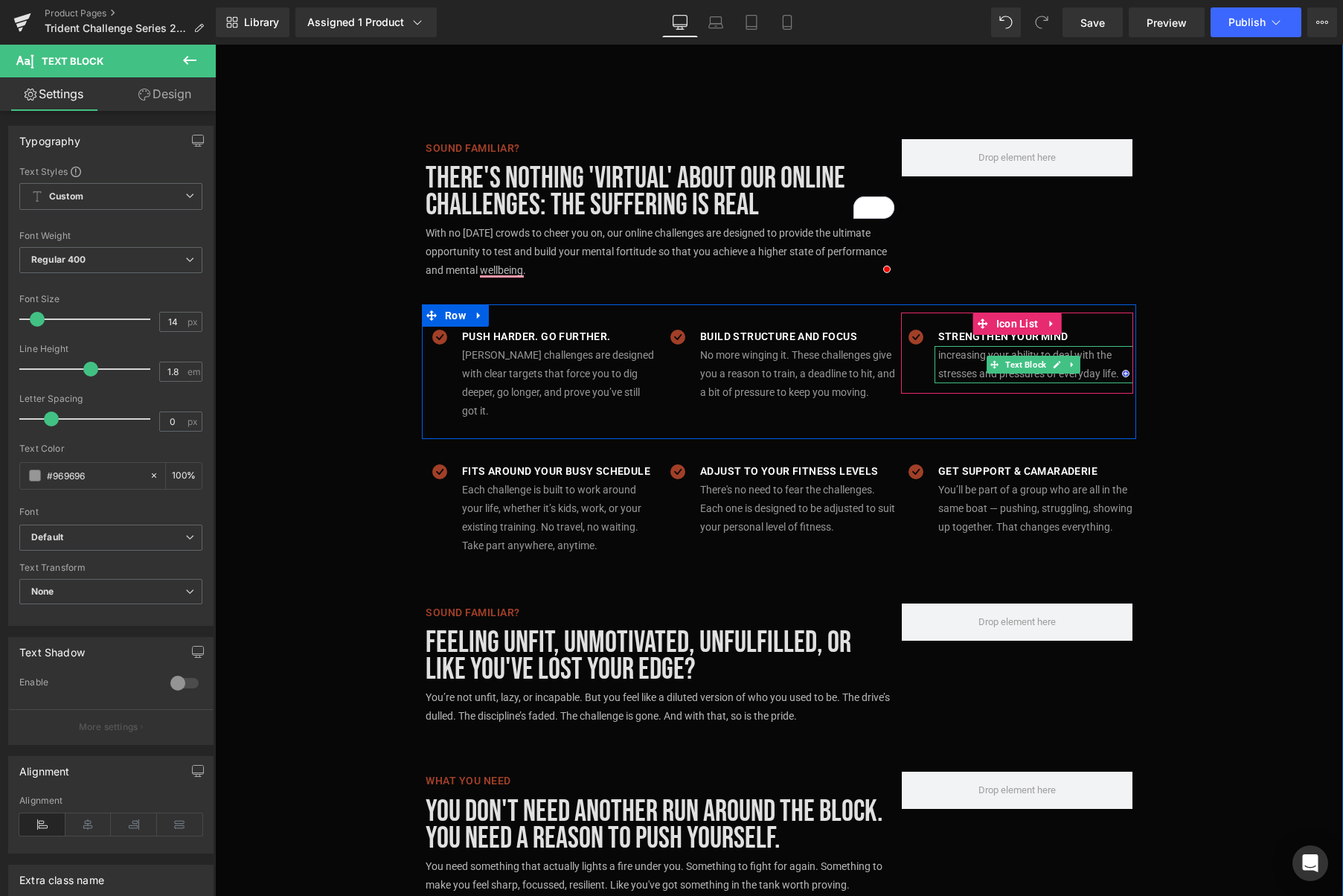
click at [939, 354] on p "increasing your ability to deal with the stresses and pressures of everyday lif…" at bounding box center [1036, 365] width 195 height 37
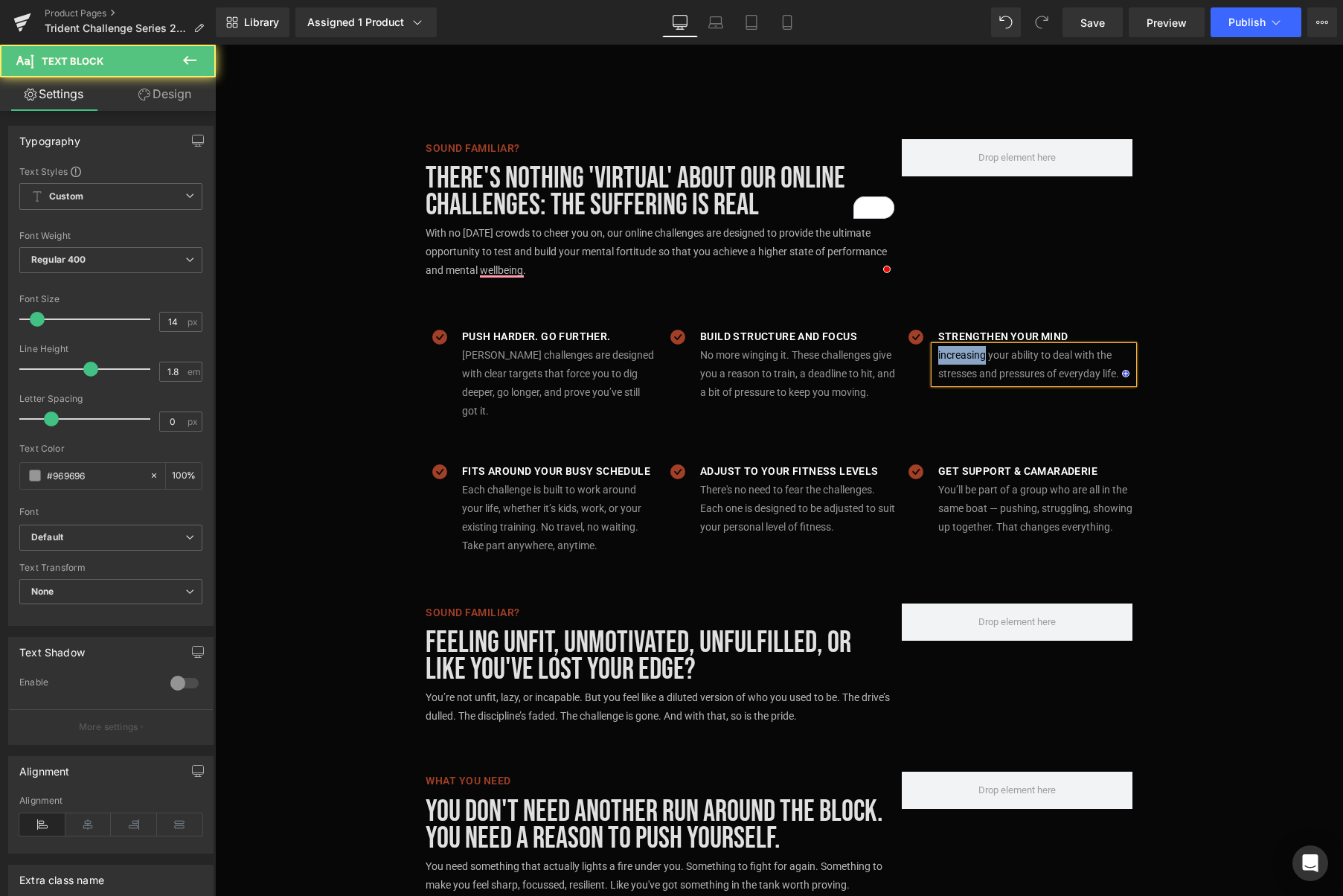
drag, startPoint x: 985, startPoint y: 356, endPoint x: 938, endPoint y: 355, distance: 47.0
click at [939, 355] on p "increasing your ability to deal with the stresses and pressures of everyday lif…" at bounding box center [1036, 365] width 195 height 37
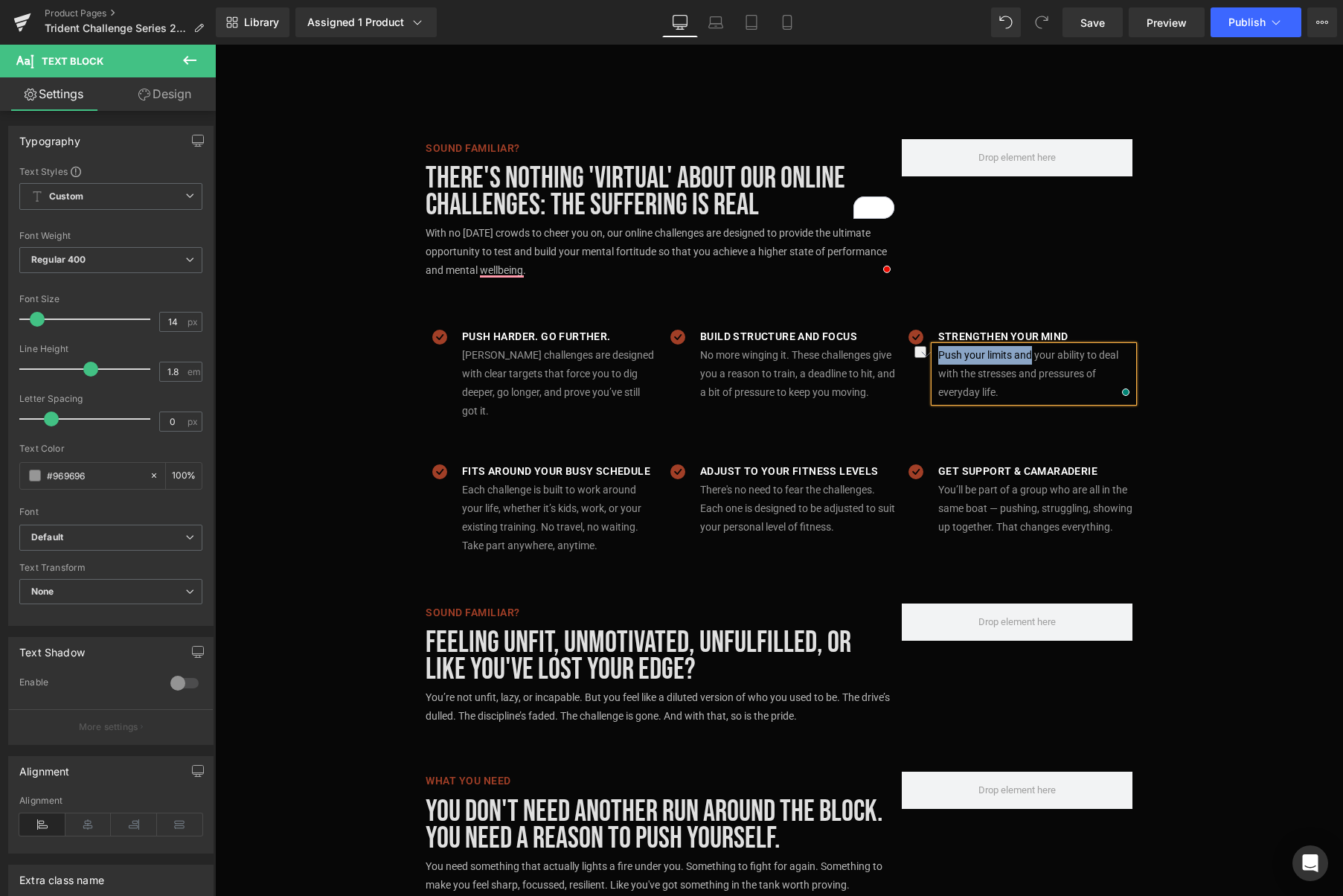
drag, startPoint x: 1032, startPoint y: 355, endPoint x: 940, endPoint y: 353, distance: 92.0
click at [940, 353] on p "Push your limits and your ability to deal with the stresses and pressures of ev…" at bounding box center [1036, 374] width 195 height 57
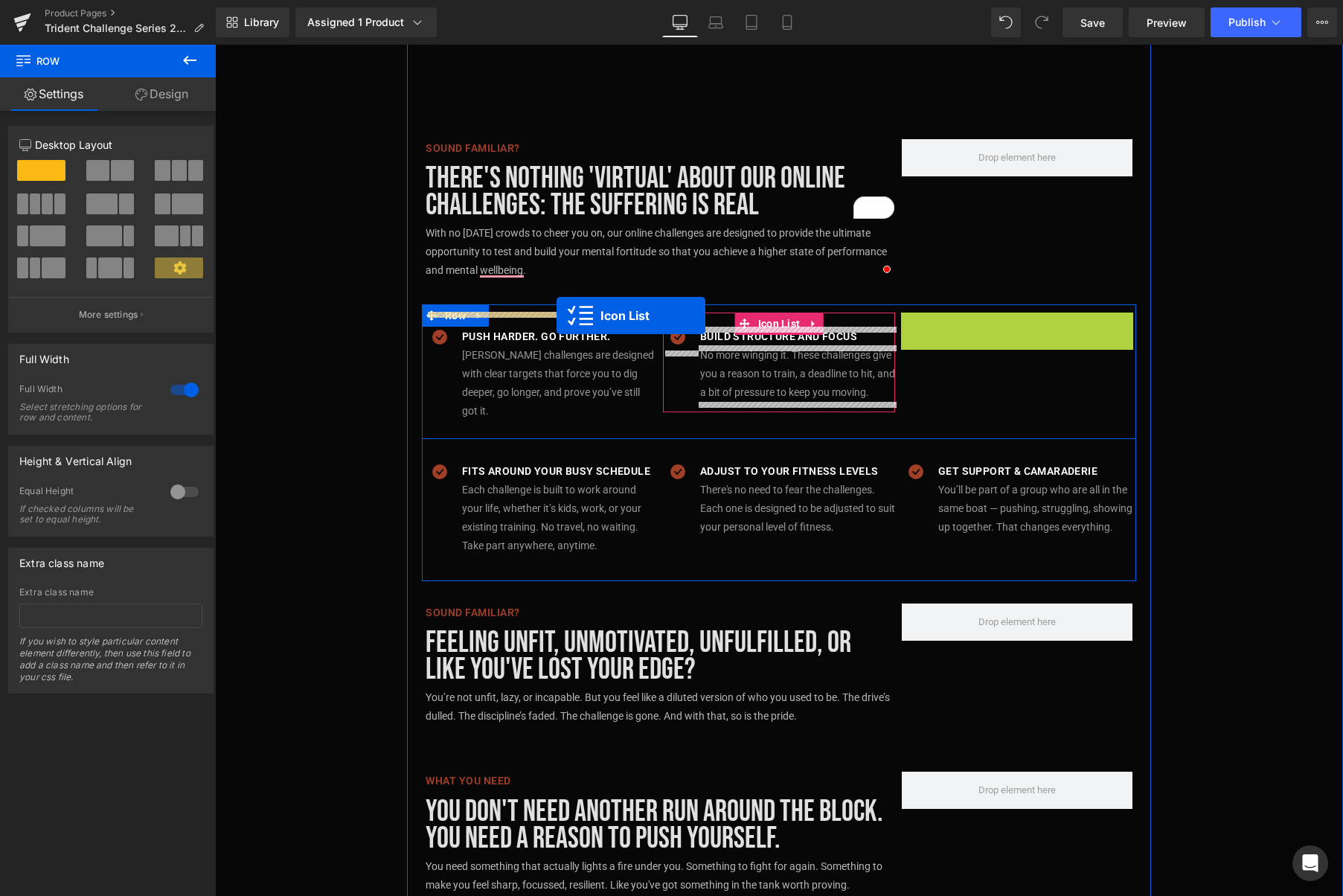
drag, startPoint x: 892, startPoint y: 324, endPoint x: 556, endPoint y: 316, distance: 336.1
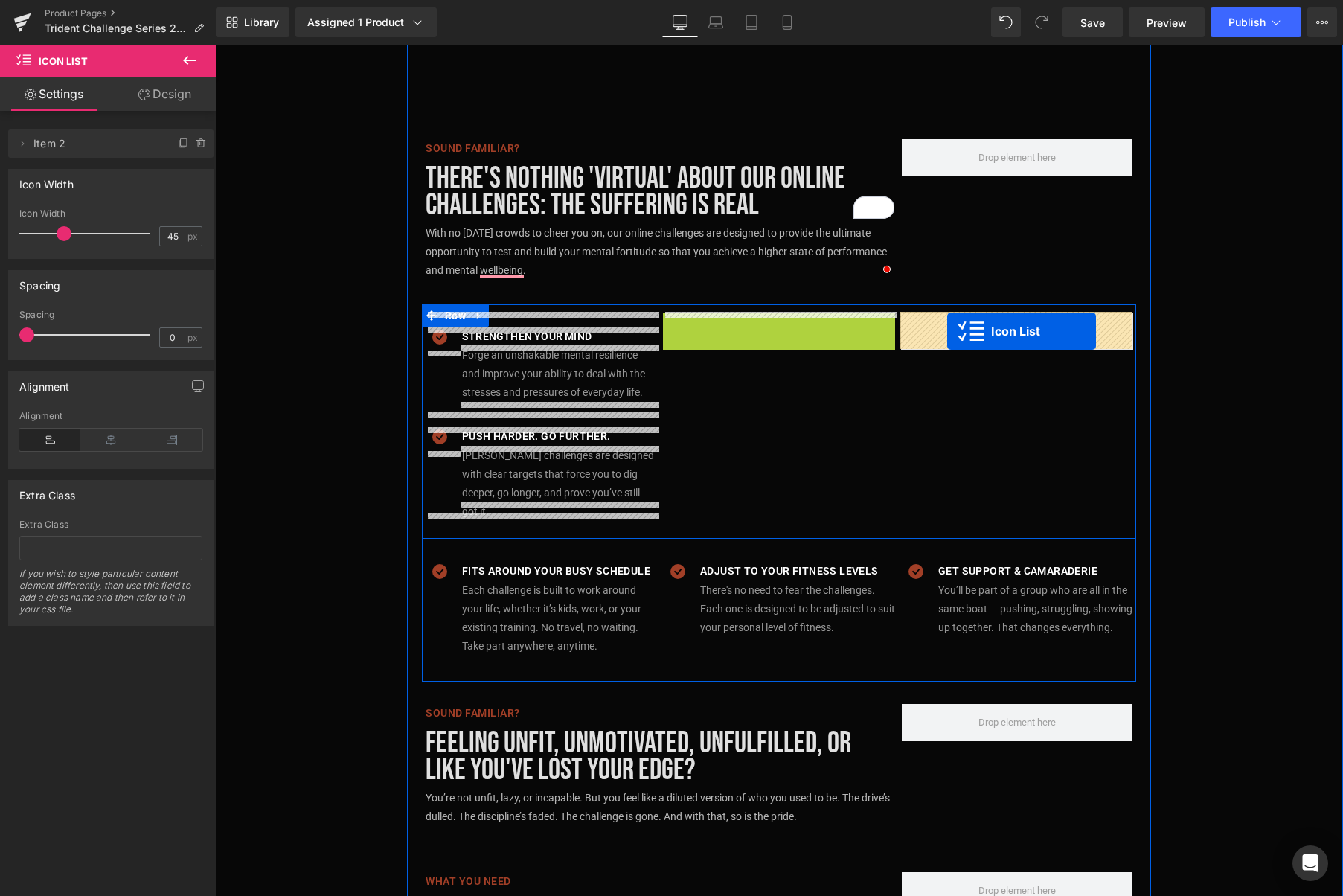
drag, startPoint x: 776, startPoint y: 326, endPoint x: 947, endPoint y: 331, distance: 171.1
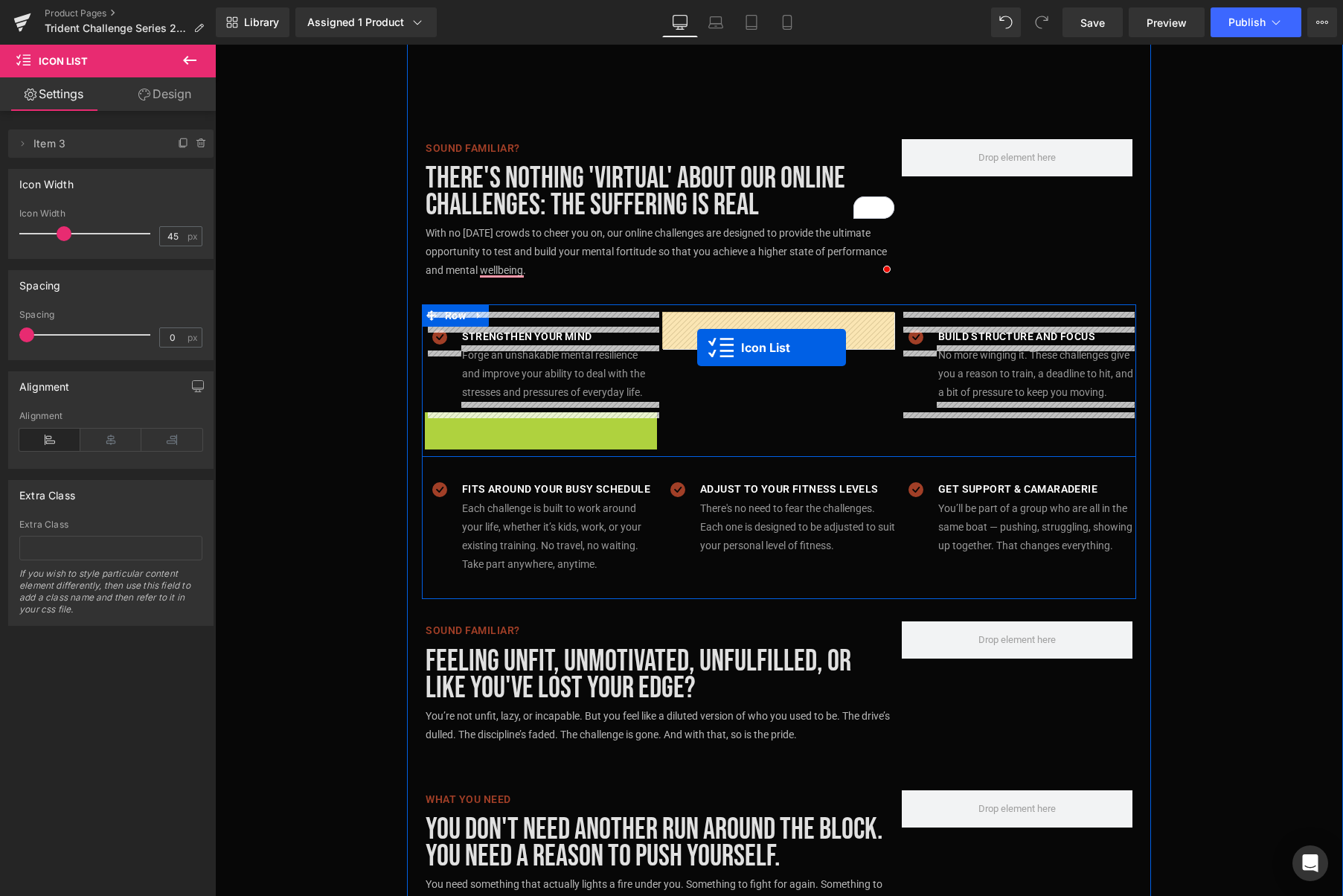
drag, startPoint x: 548, startPoint y: 418, endPoint x: 697, endPoint y: 347, distance: 165.1
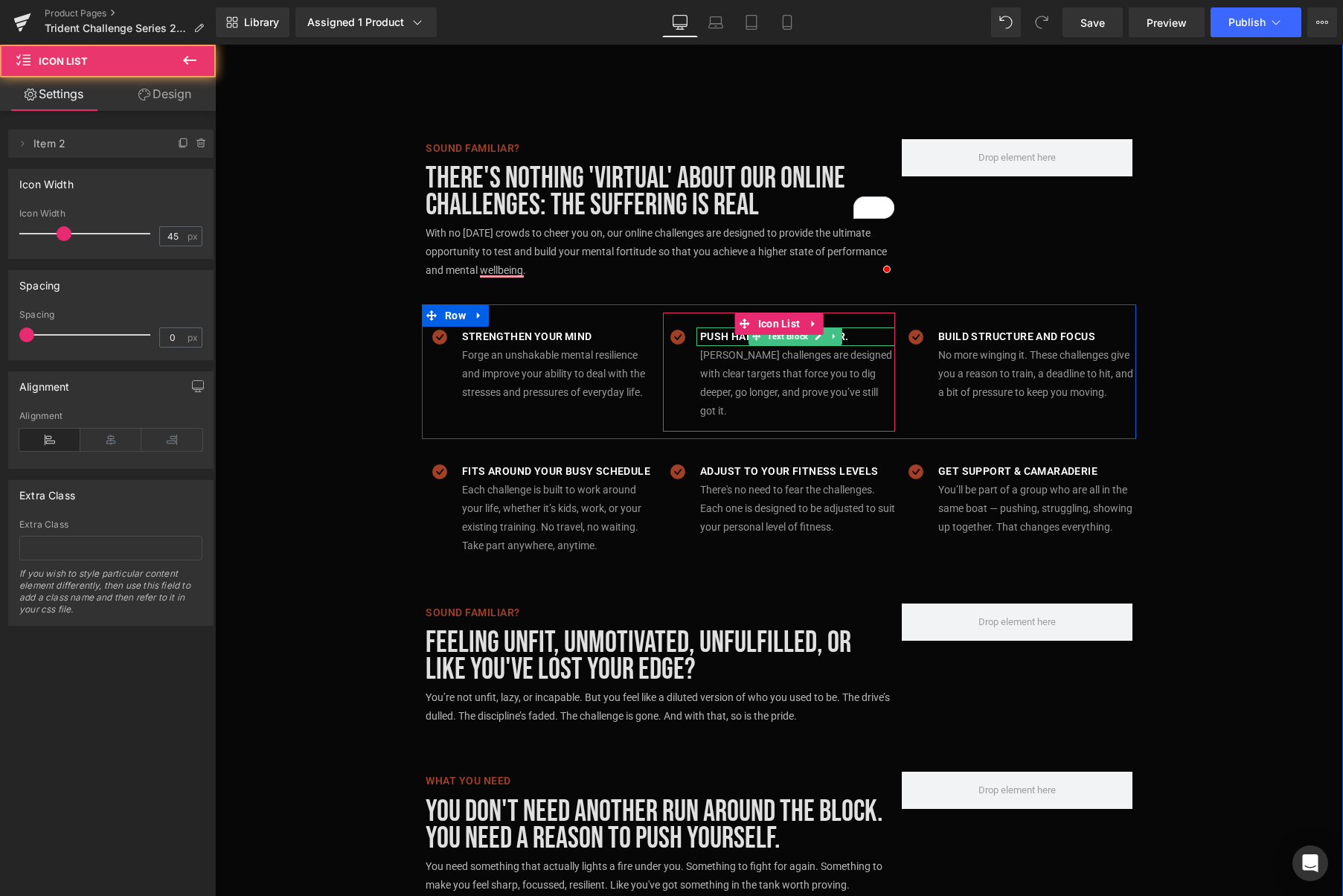
click at [859, 334] on p "Push harder. Go Further." at bounding box center [797, 336] width 195 height 19
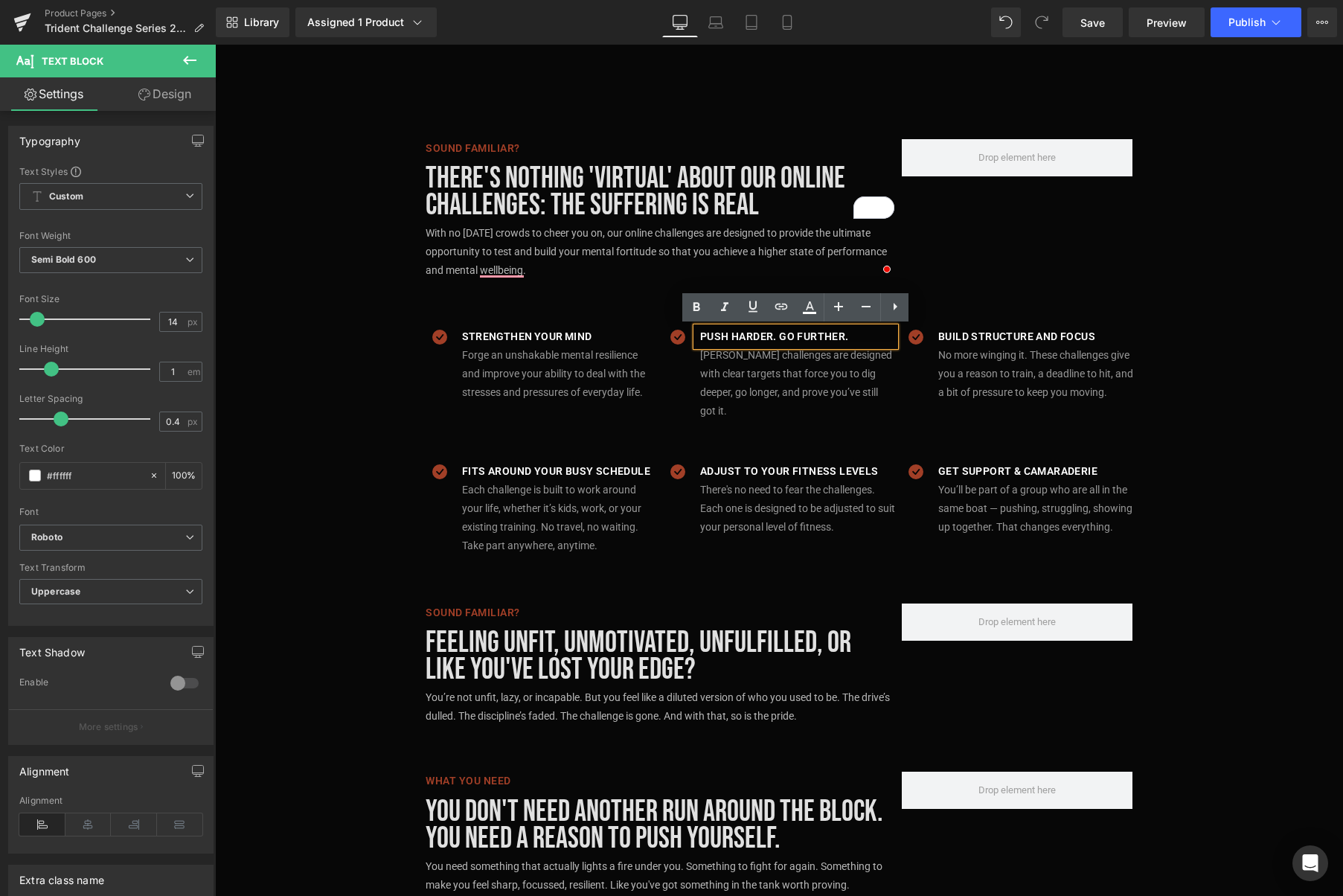
click at [855, 336] on p "Push harder. Go Further." at bounding box center [797, 336] width 195 height 19
drag, startPoint x: 864, startPoint y: 336, endPoint x: 703, endPoint y: 335, distance: 161.0
click at [703, 335] on p "Push harder. Go Further." at bounding box center [797, 336] width 195 height 19
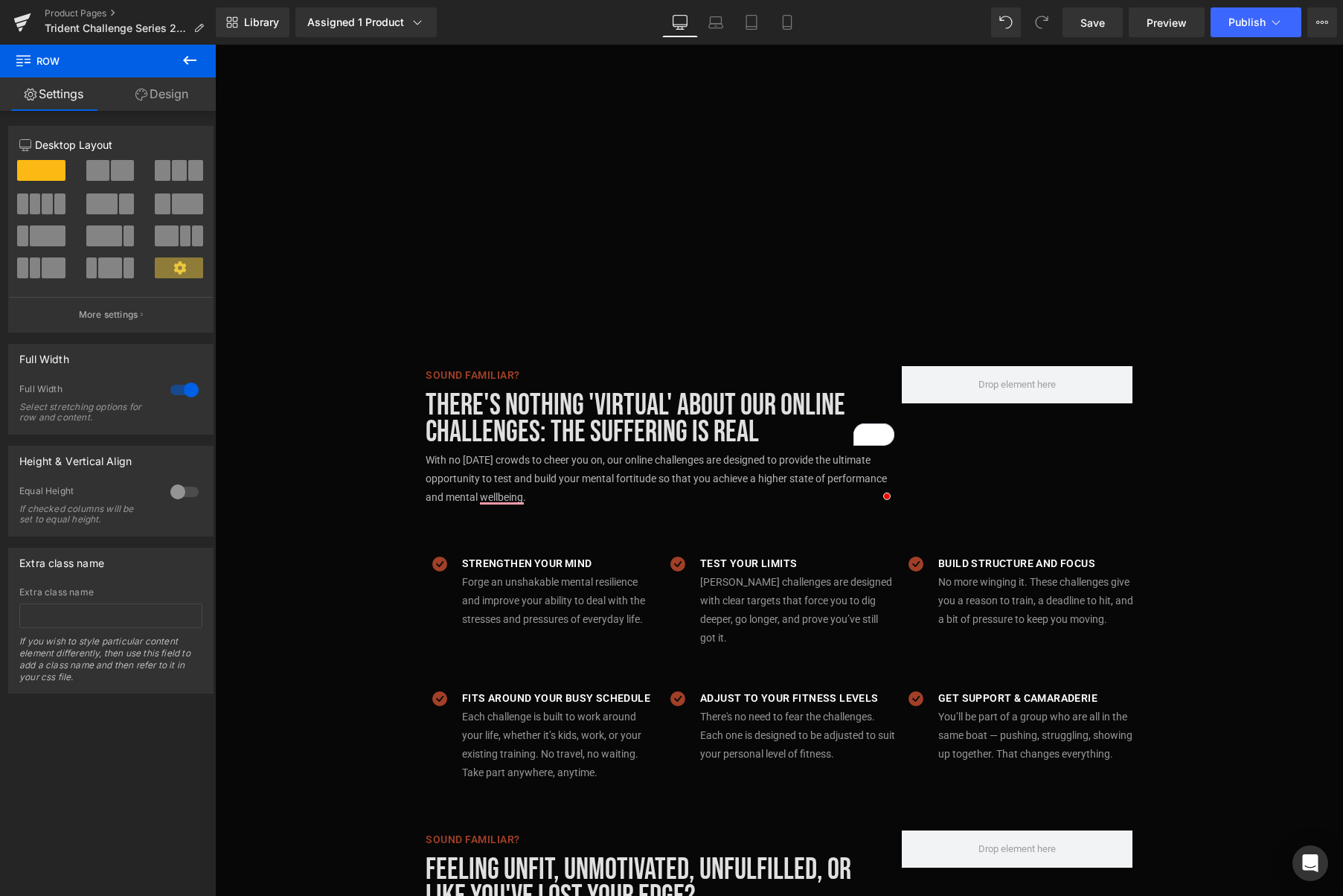
scroll to position [743, 0]
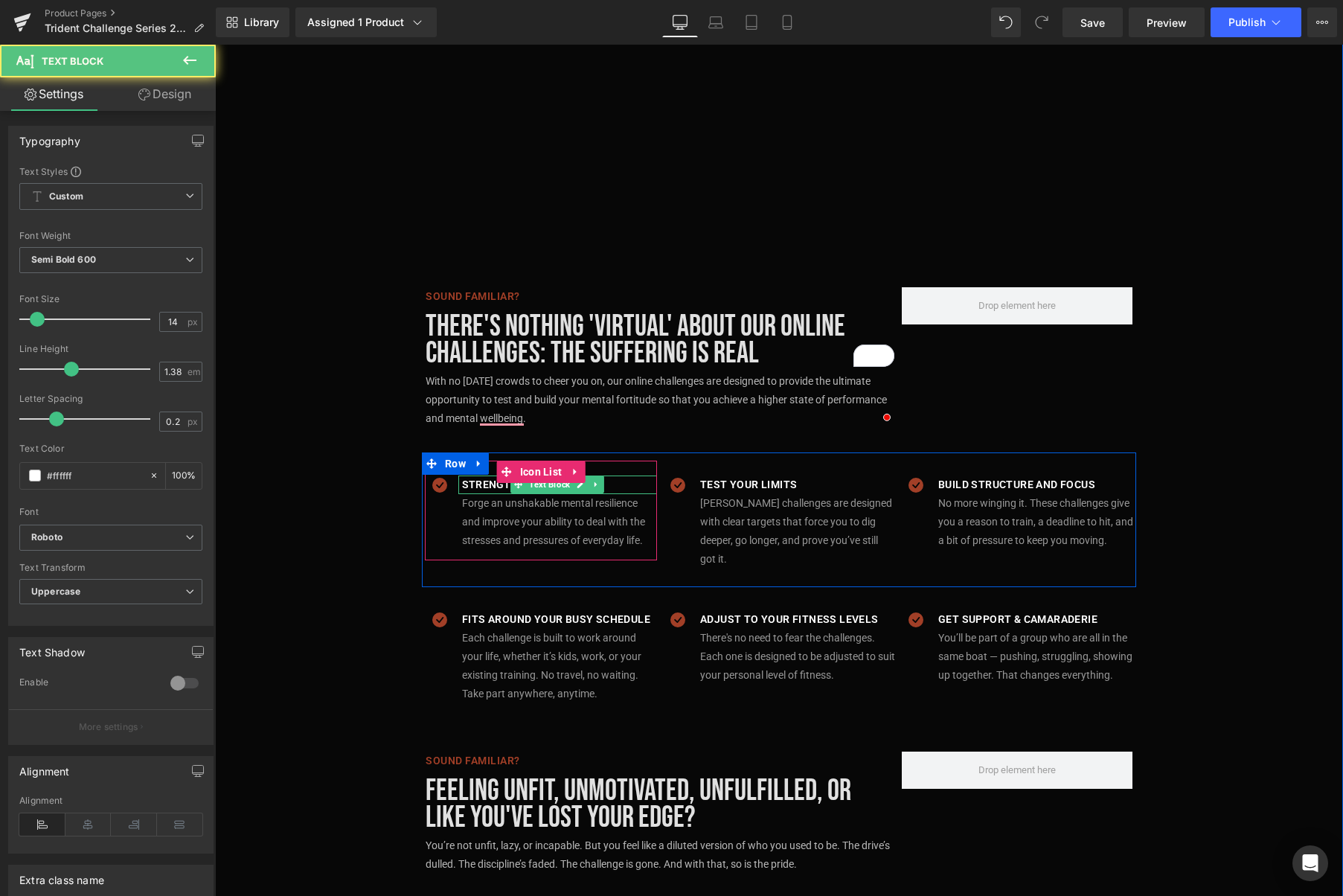
click at [611, 487] on p "Strengthen your mind" at bounding box center [560, 484] width 195 height 19
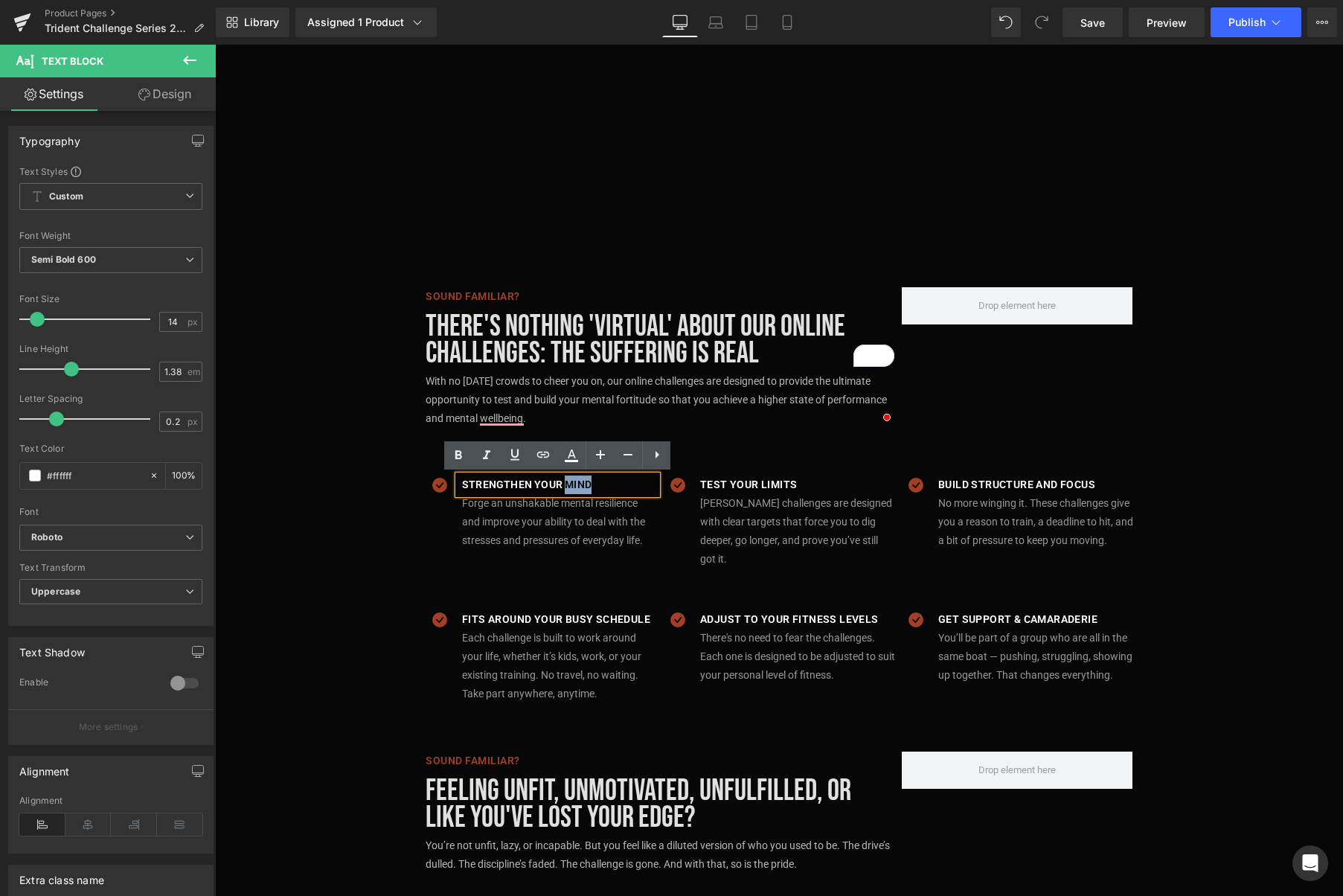
drag, startPoint x: 607, startPoint y: 487, endPoint x: 563, endPoint y: 486, distance: 44.0
click at [563, 486] on p "Strengthen your mind" at bounding box center [560, 484] width 195 height 19
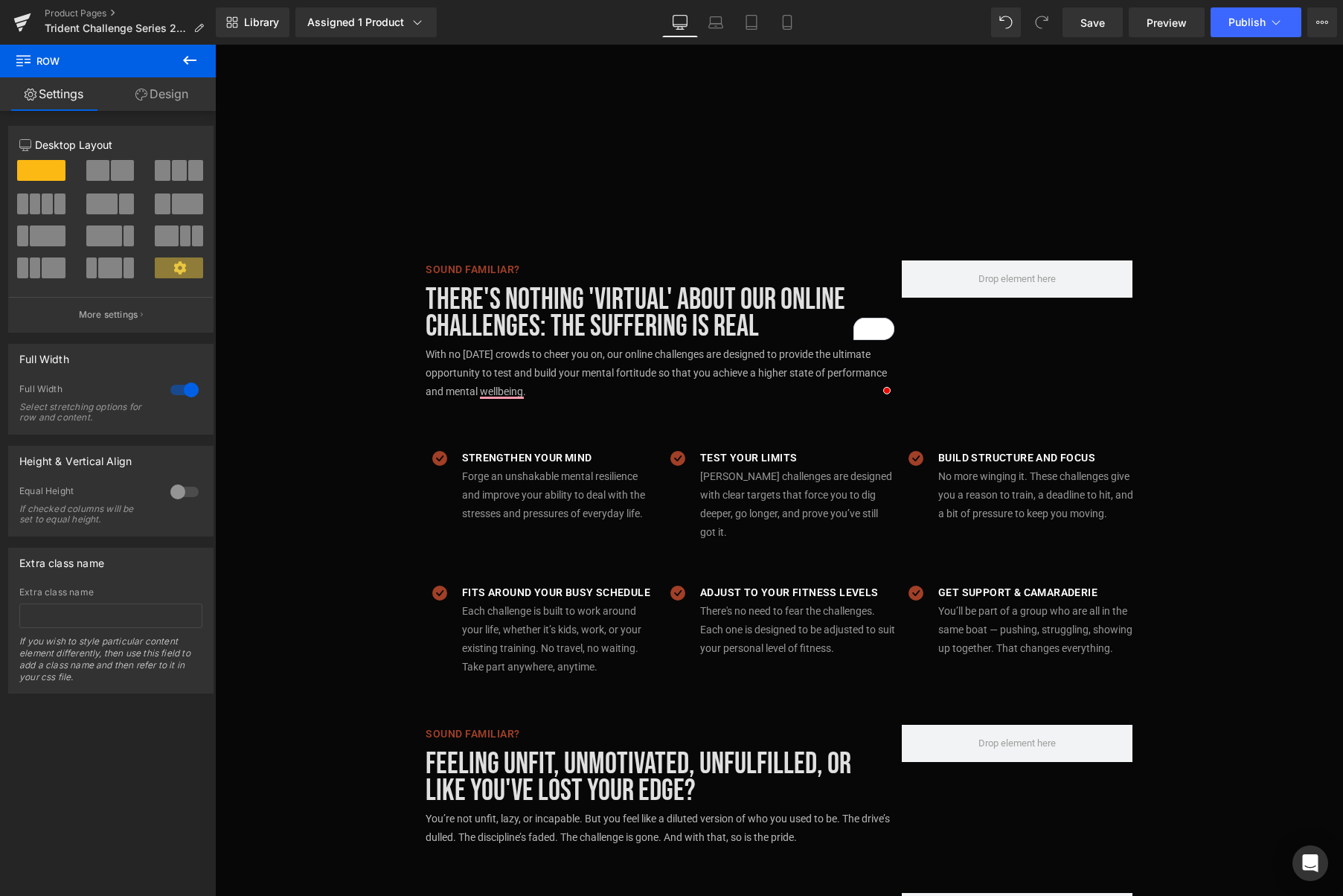
scroll to position [773, 0]
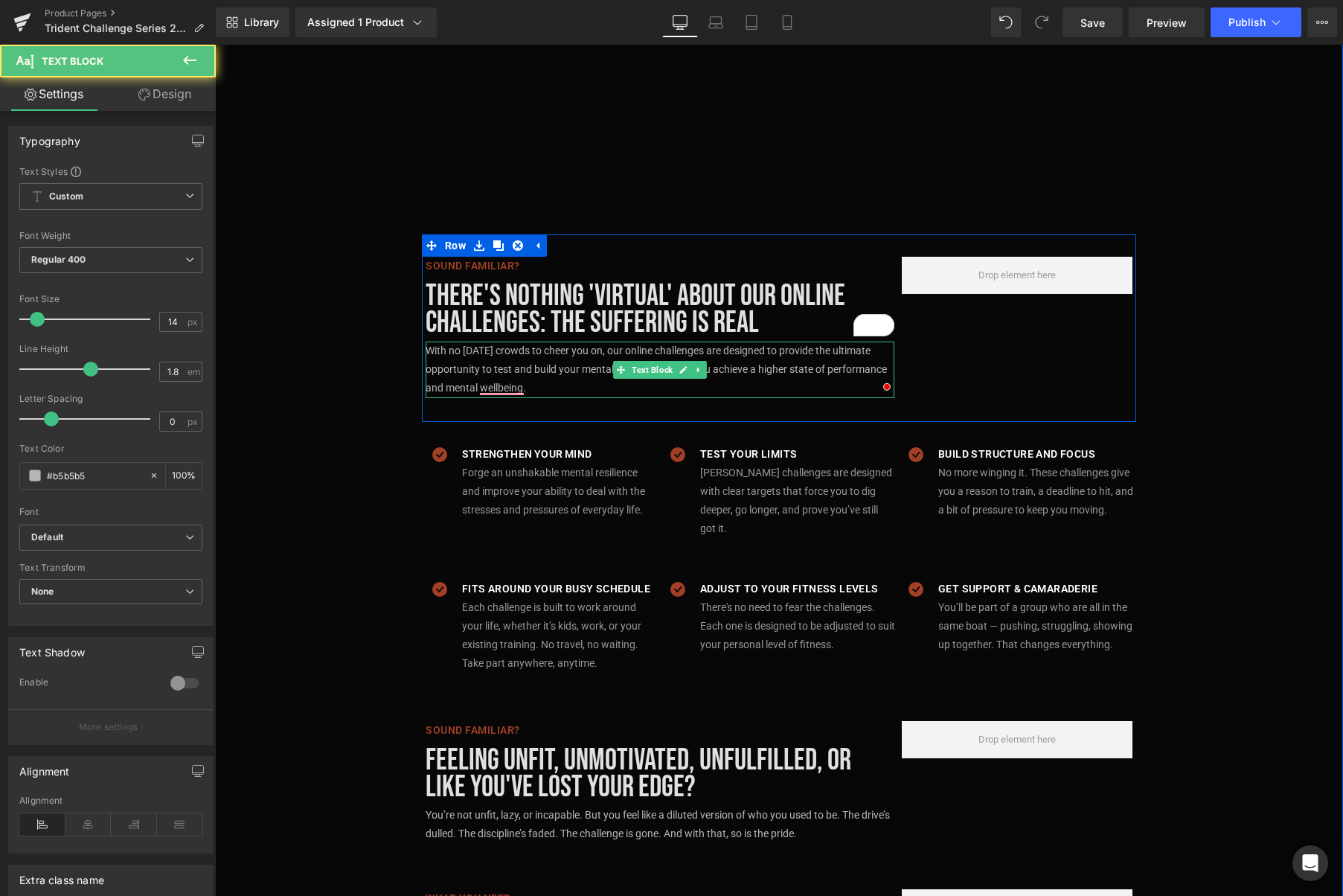
click at [499, 388] on p "With no race-day crowds to cheer you on, our online challenges are designed to …" at bounding box center [660, 370] width 468 height 57
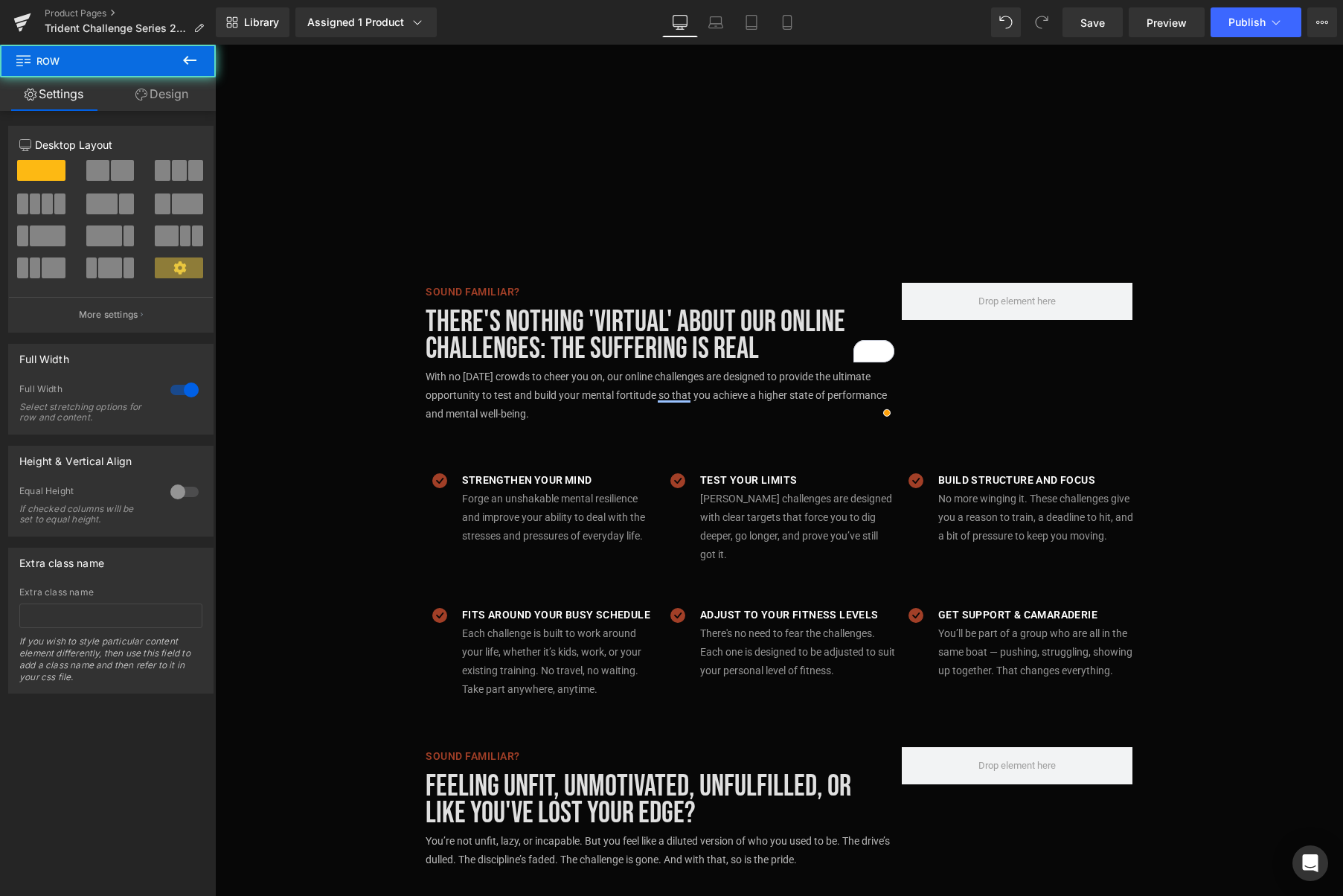
scroll to position [739, 0]
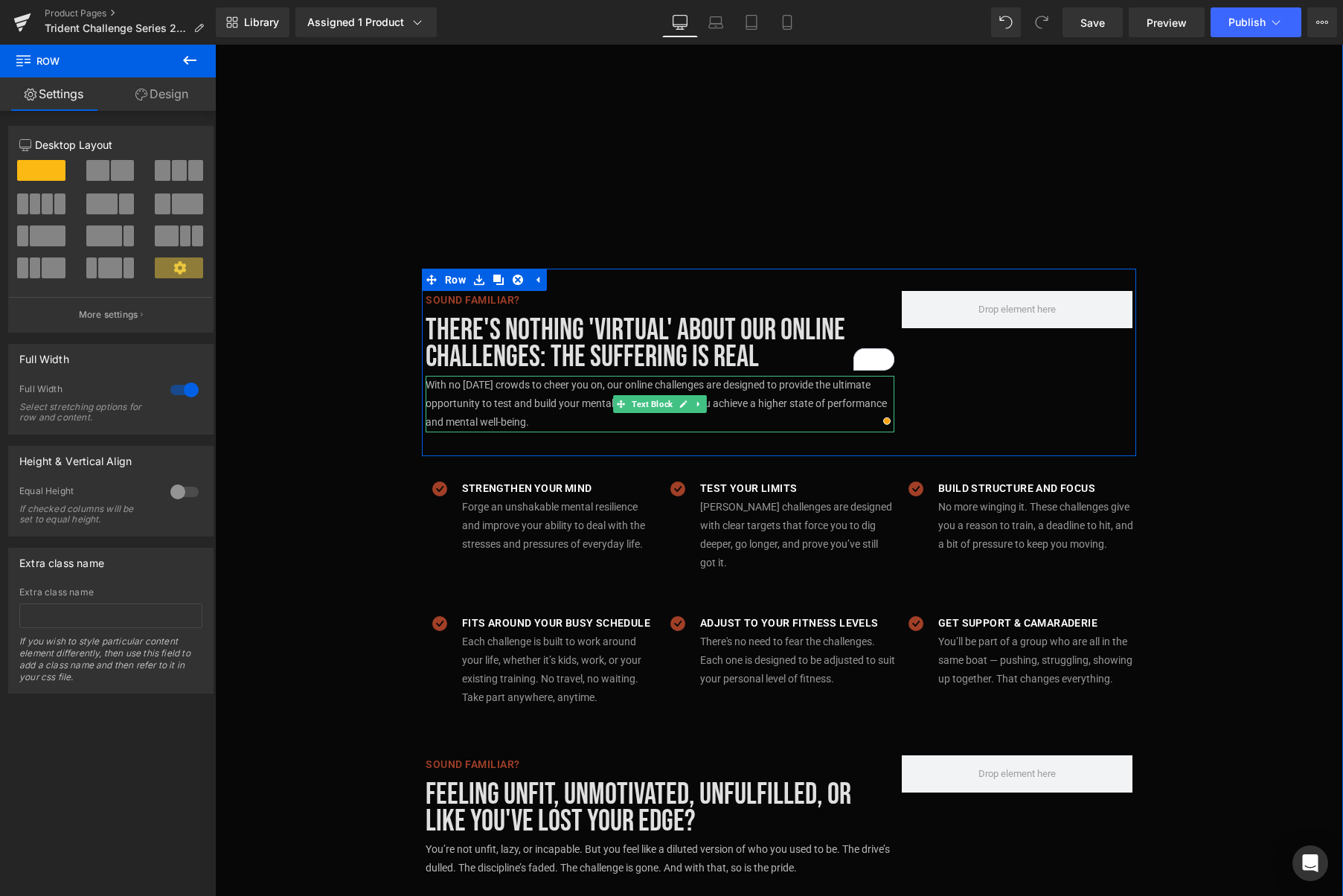
click at [728, 401] on p "With no race-day crowds to cheer you on, our online challenges are designed to …" at bounding box center [660, 405] width 468 height 57
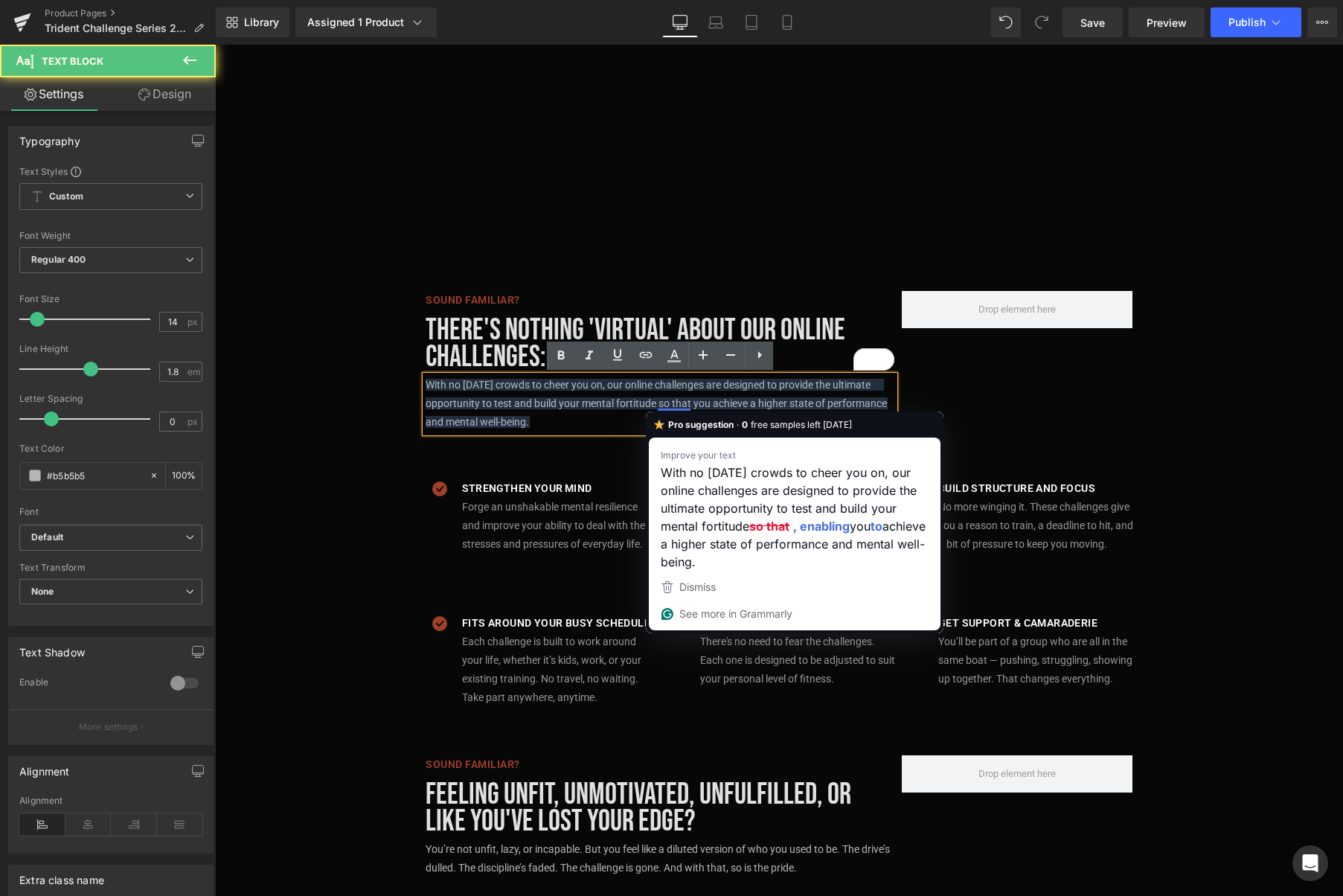
click at [676, 404] on p "With no race-day crowds to cheer you on, our online challenges are designed to …" at bounding box center [660, 405] width 468 height 57
click at [690, 404] on p "With no race-day crowds to cheer you on, our online challenges are designed to …" at bounding box center [660, 405] width 468 height 57
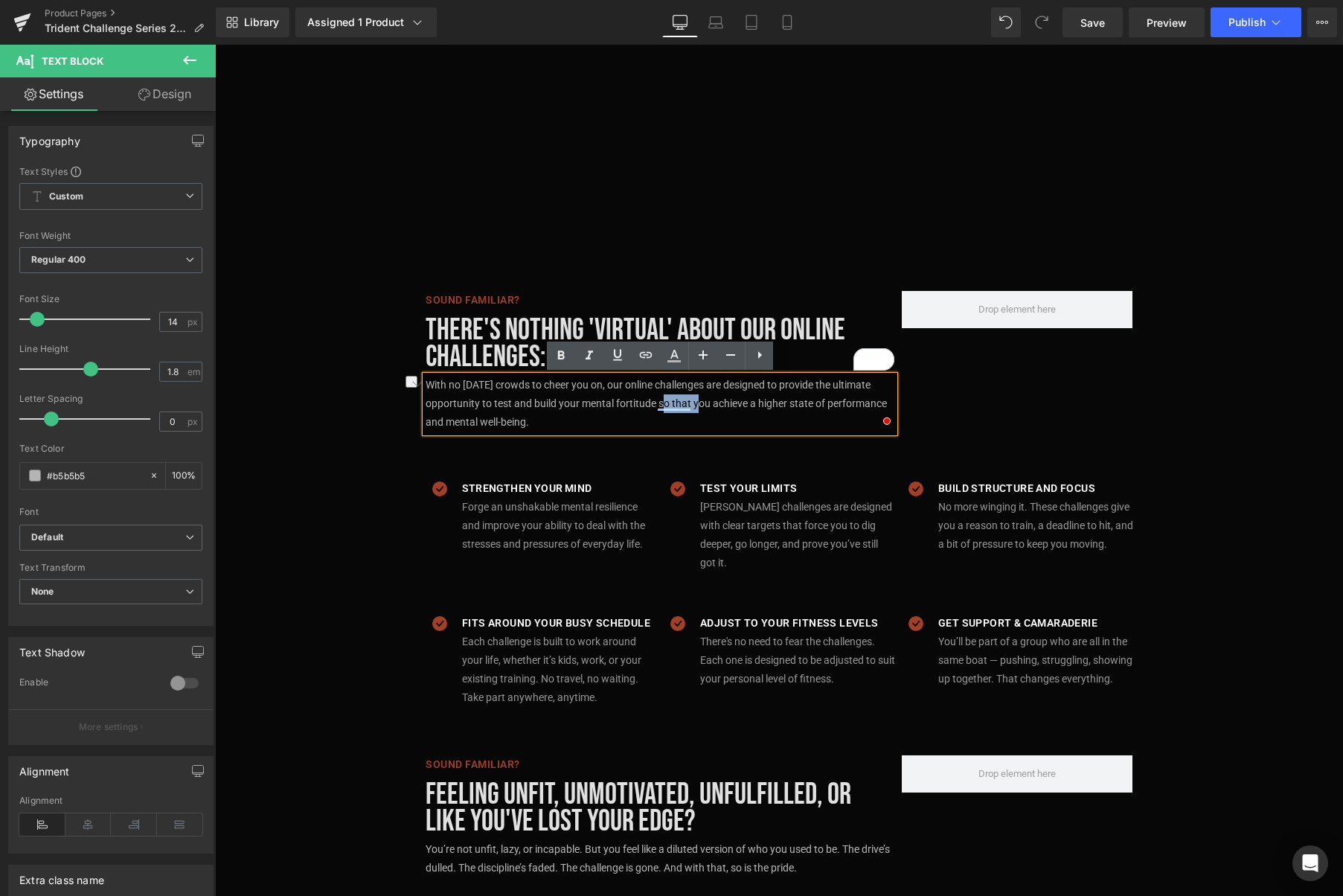
drag, startPoint x: 689, startPoint y: 403, endPoint x: 656, endPoint y: 405, distance: 33.1
click at [656, 405] on p "With no race-day crowds to cheer you on, our online challenges are designed to …" at bounding box center [660, 405] width 468 height 57
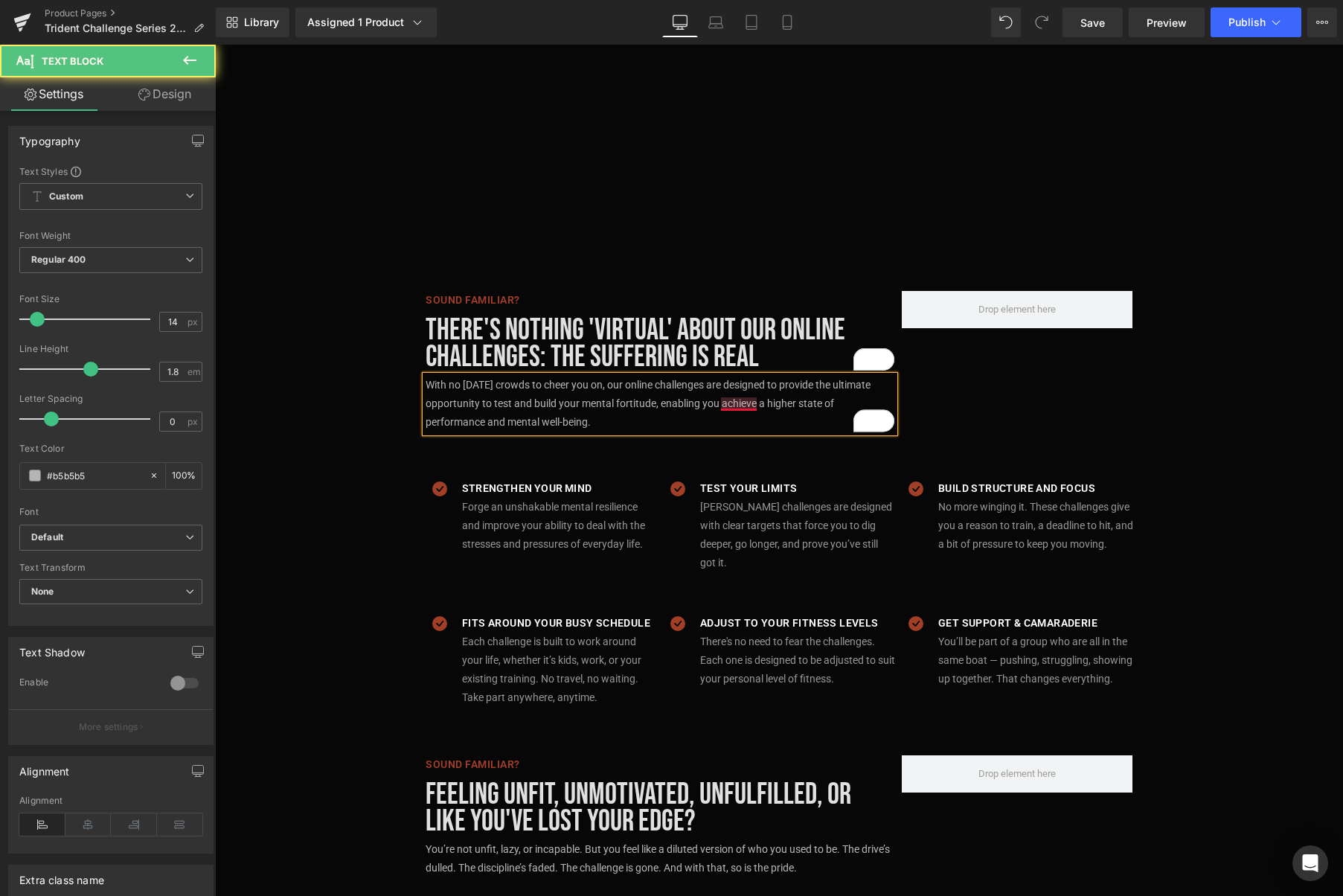
click at [724, 405] on p "With no race-day crowds to cheer you on, our online challenges are designed to …" at bounding box center [660, 405] width 468 height 57
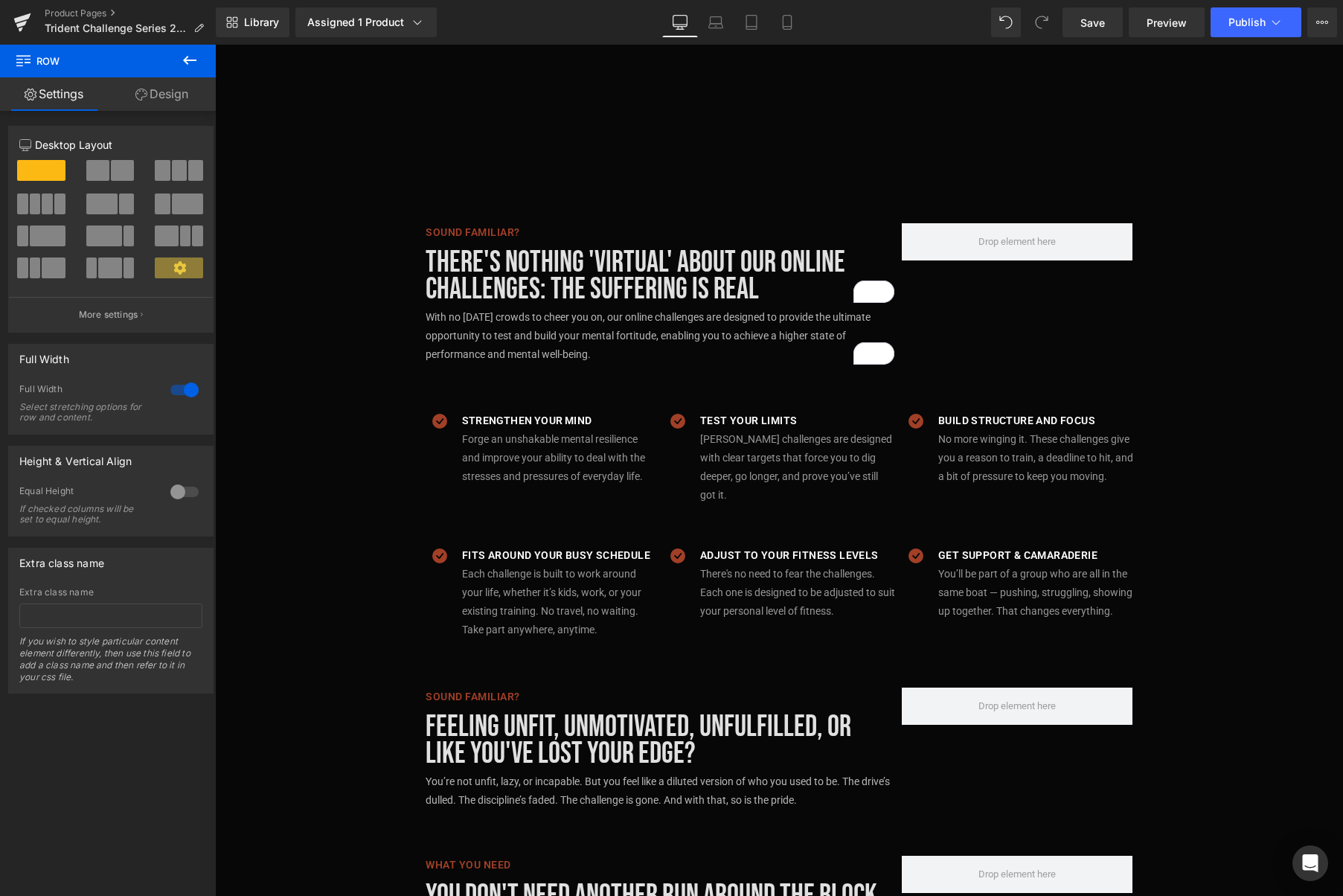
scroll to position [922, 0]
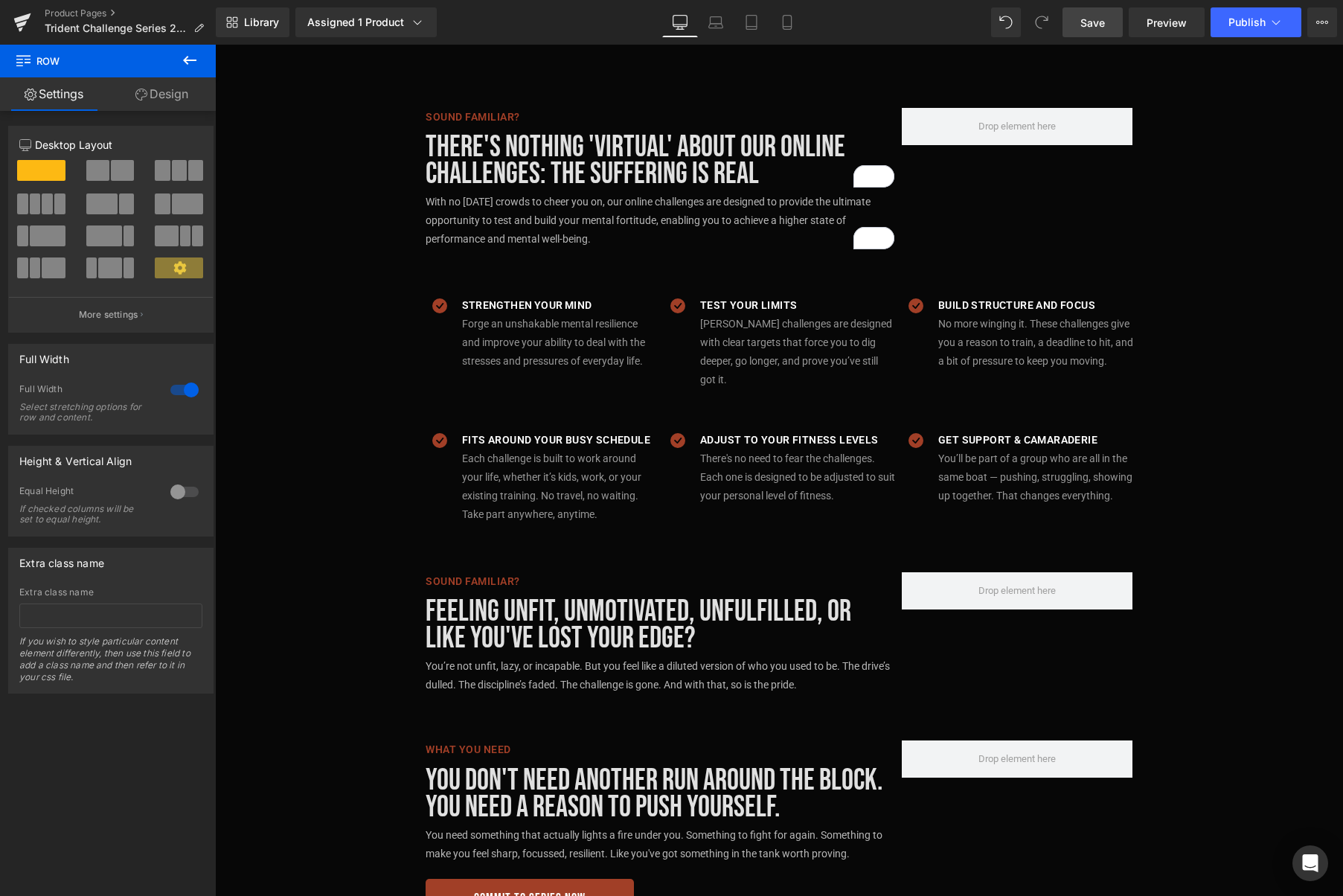
click at [1093, 23] on span "Save" at bounding box center [1093, 23] width 25 height 16
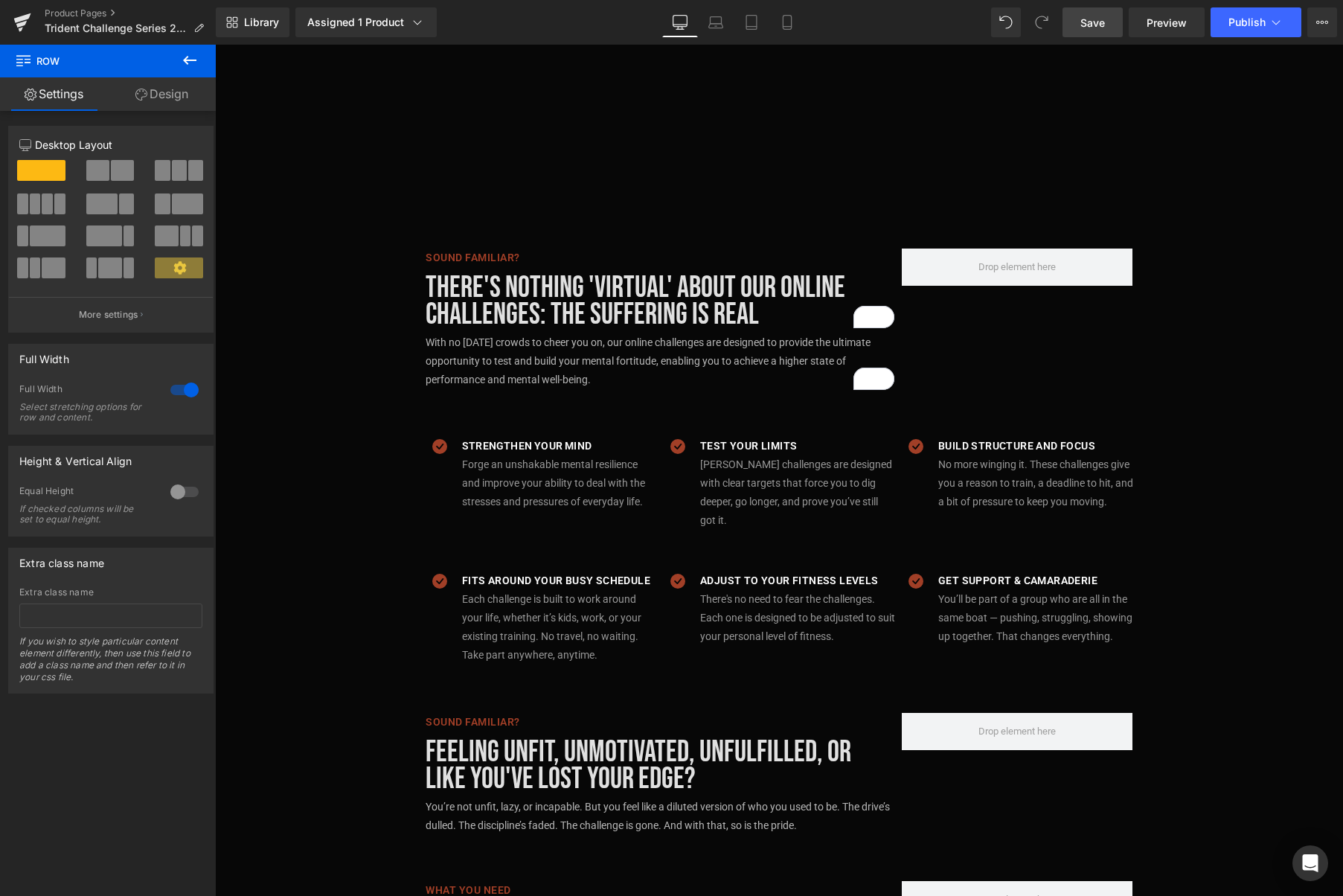
scroll to position [745, 0]
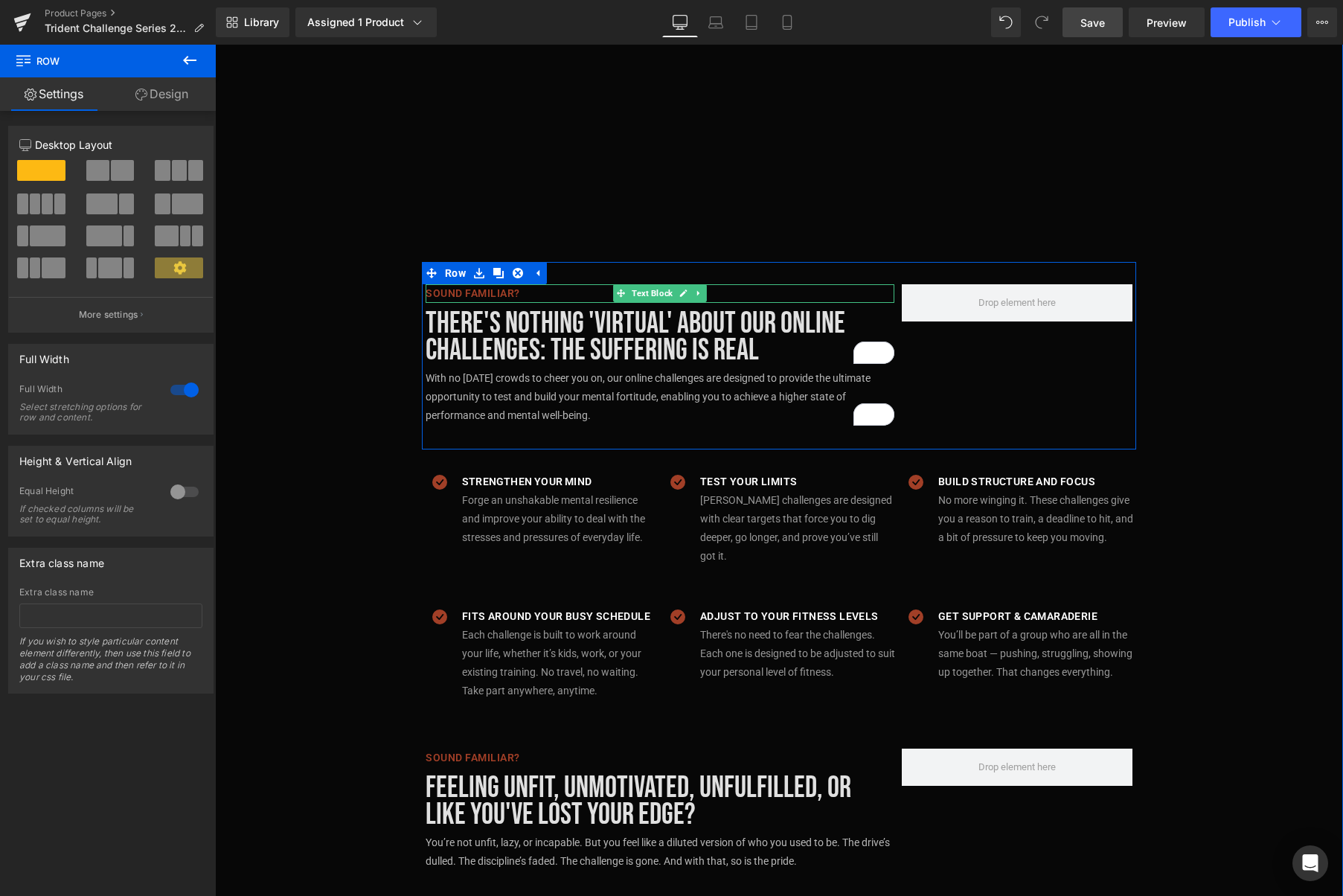
click at [532, 293] on p "Sound familiar?" at bounding box center [660, 293] width 468 height 19
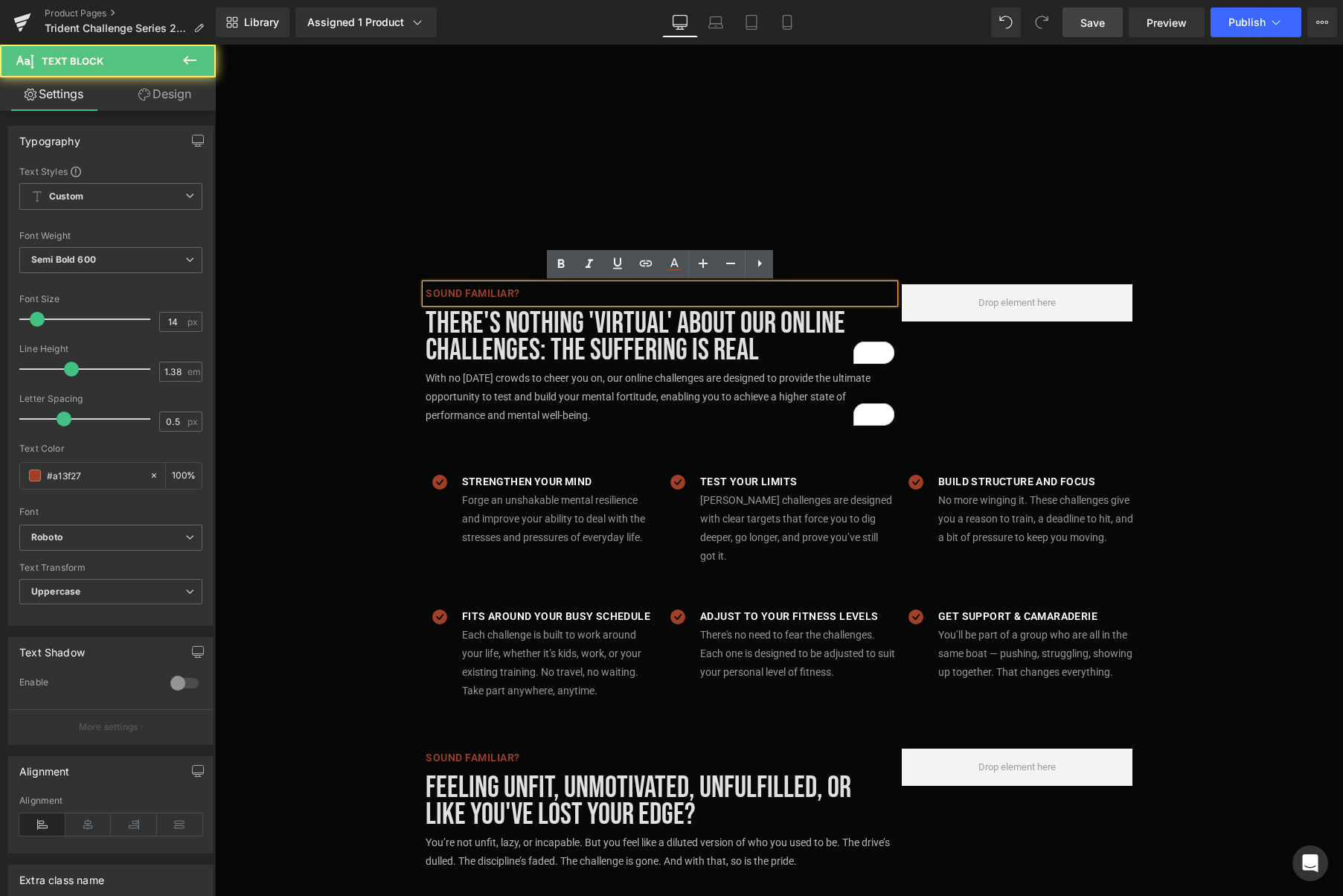
click at [527, 294] on p "Sound familiar?" at bounding box center [660, 293] width 468 height 19
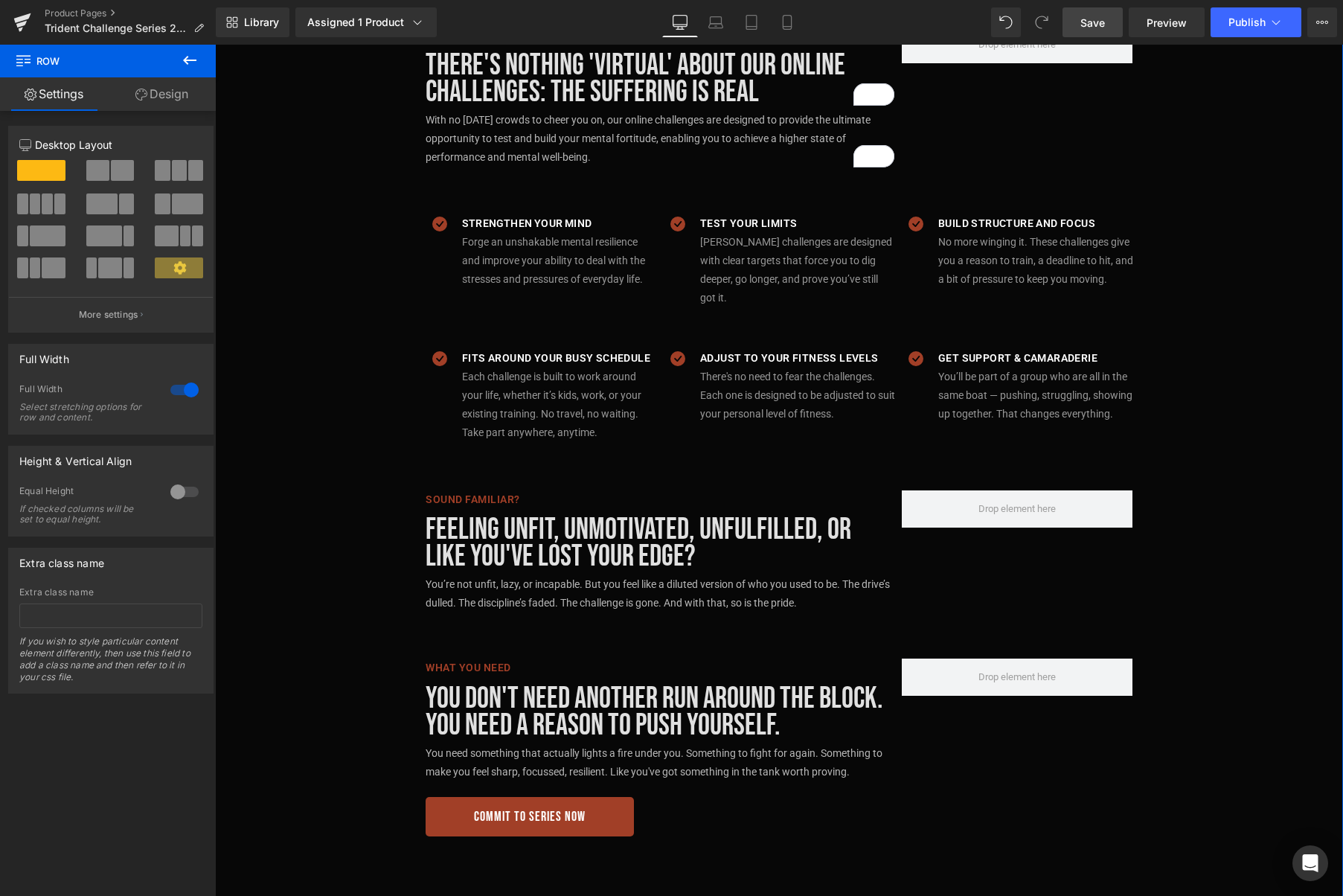
scroll to position [1008, 0]
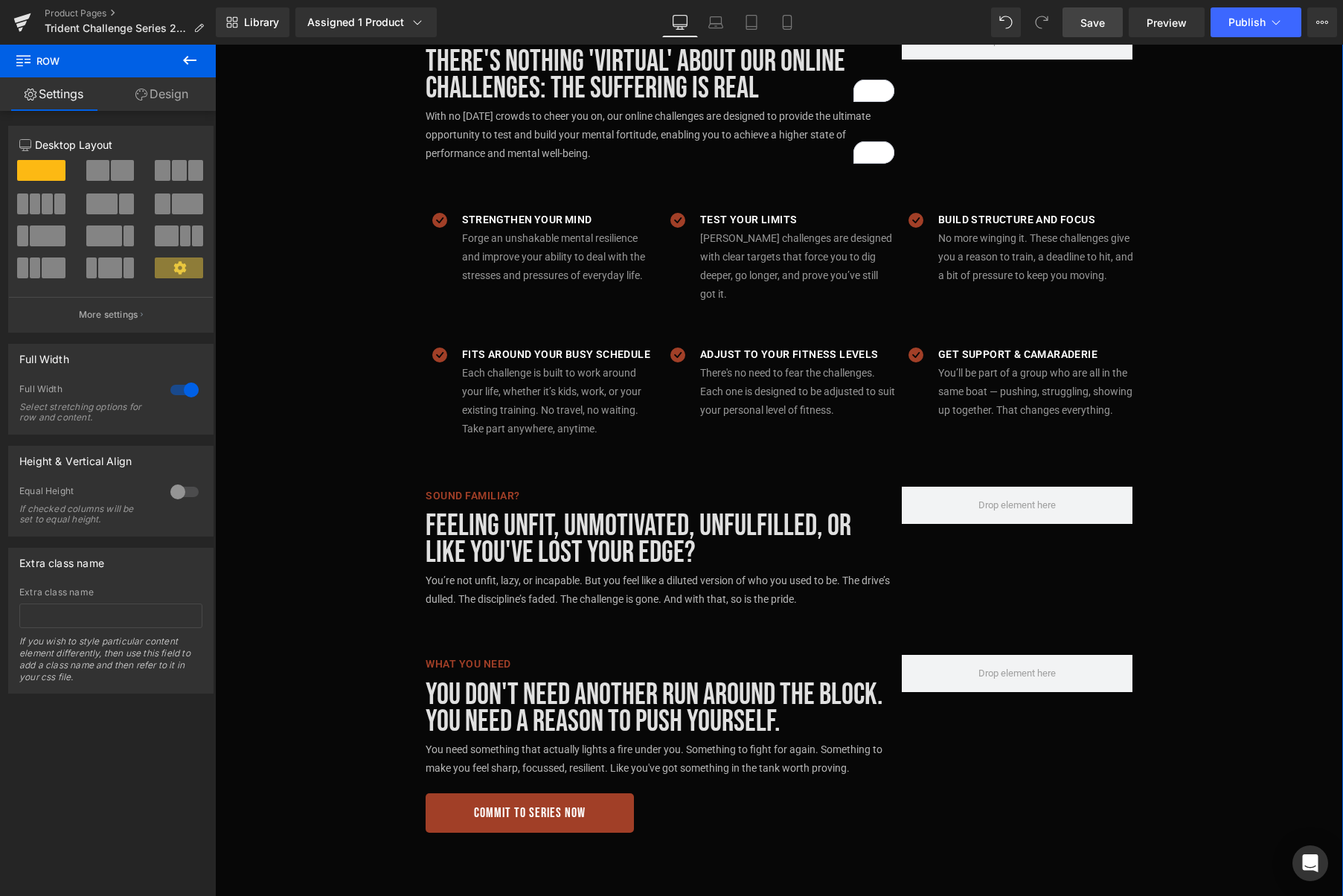
click at [483, 487] on div "Sound familiar? Text Block" at bounding box center [660, 496] width 468 height 19
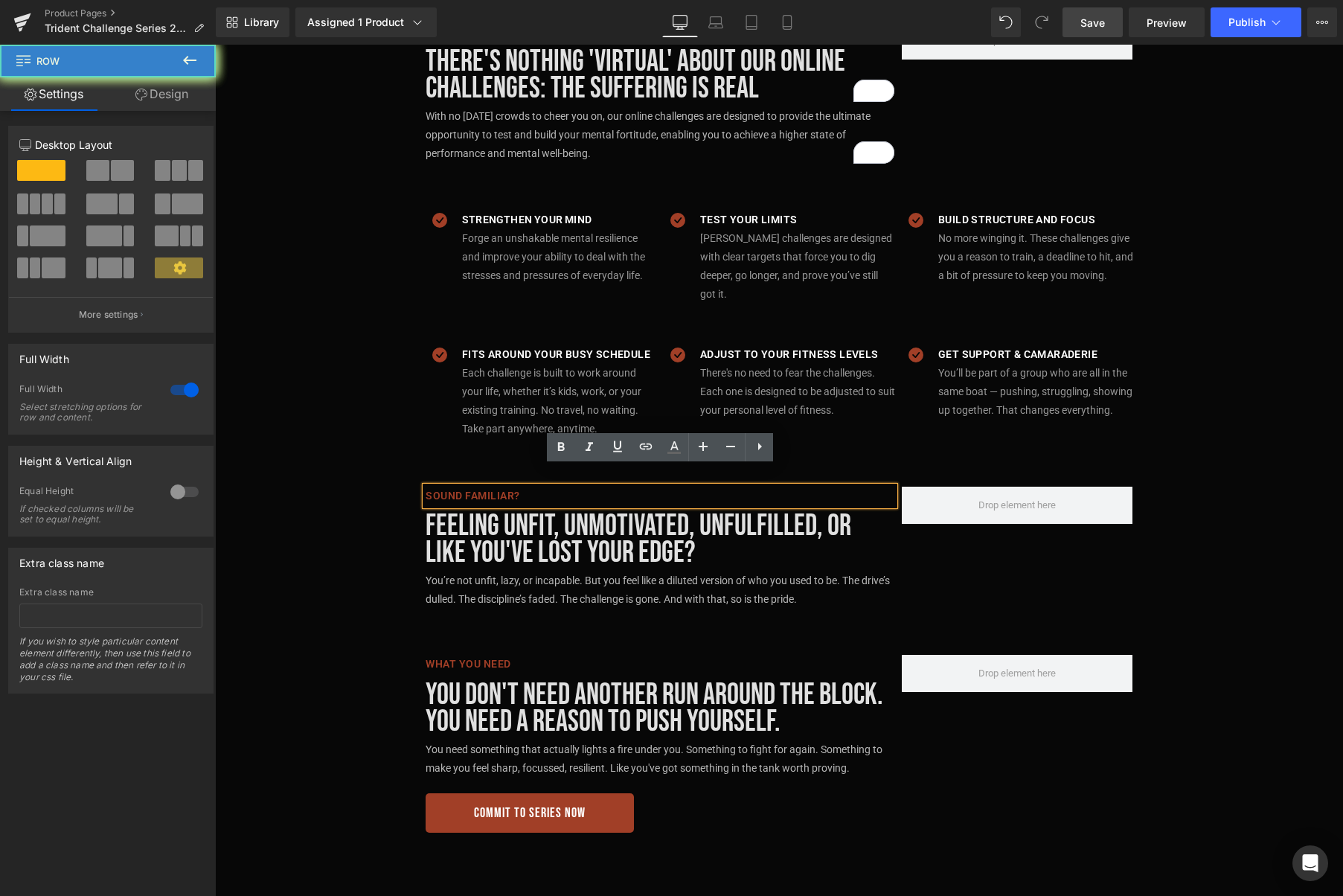
drag, startPoint x: 368, startPoint y: 440, endPoint x: 482, endPoint y: 454, distance: 114.9
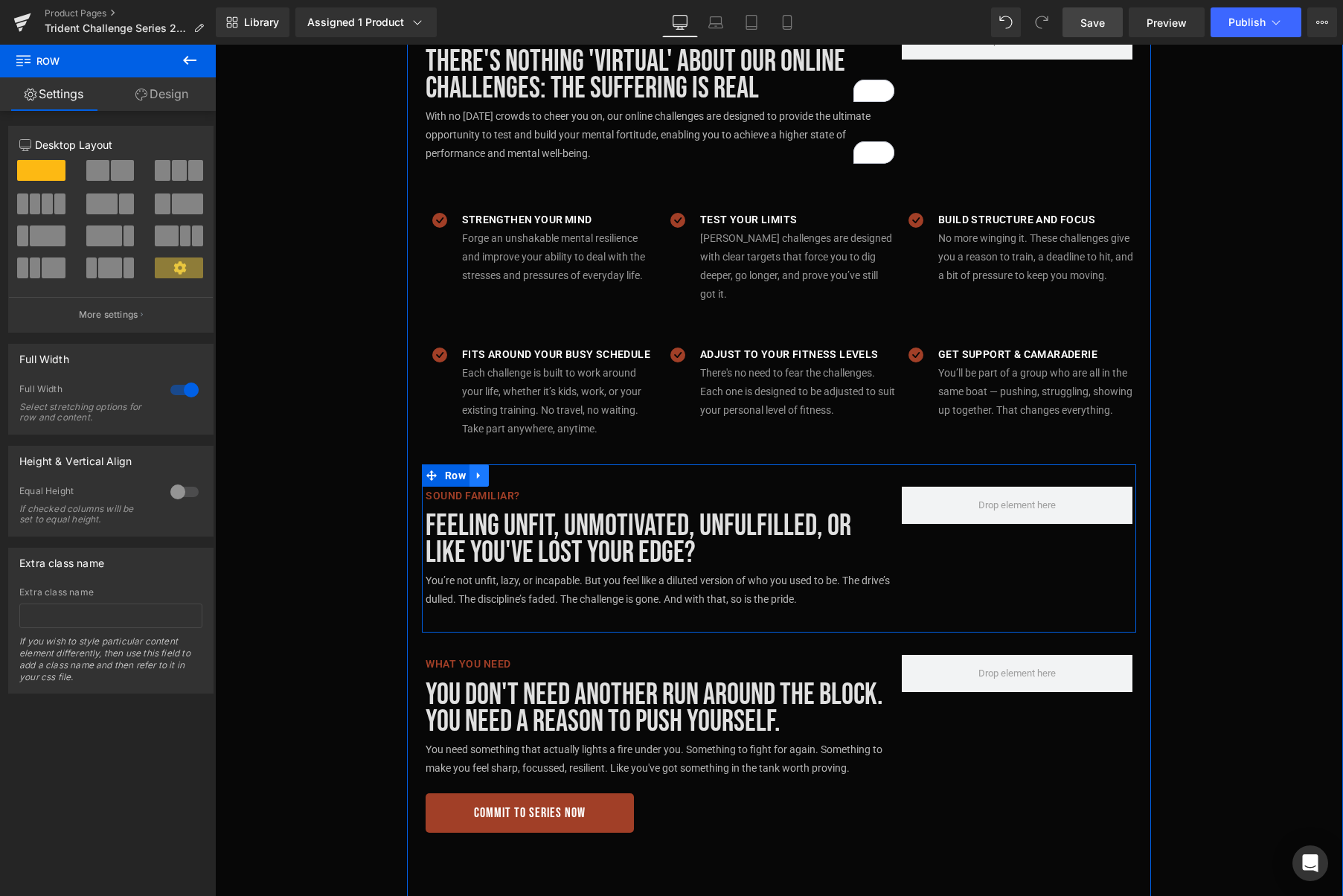
click at [476, 469] on icon at bounding box center [479, 475] width 11 height 12
click at [517, 469] on icon at bounding box center [518, 475] width 11 height 12
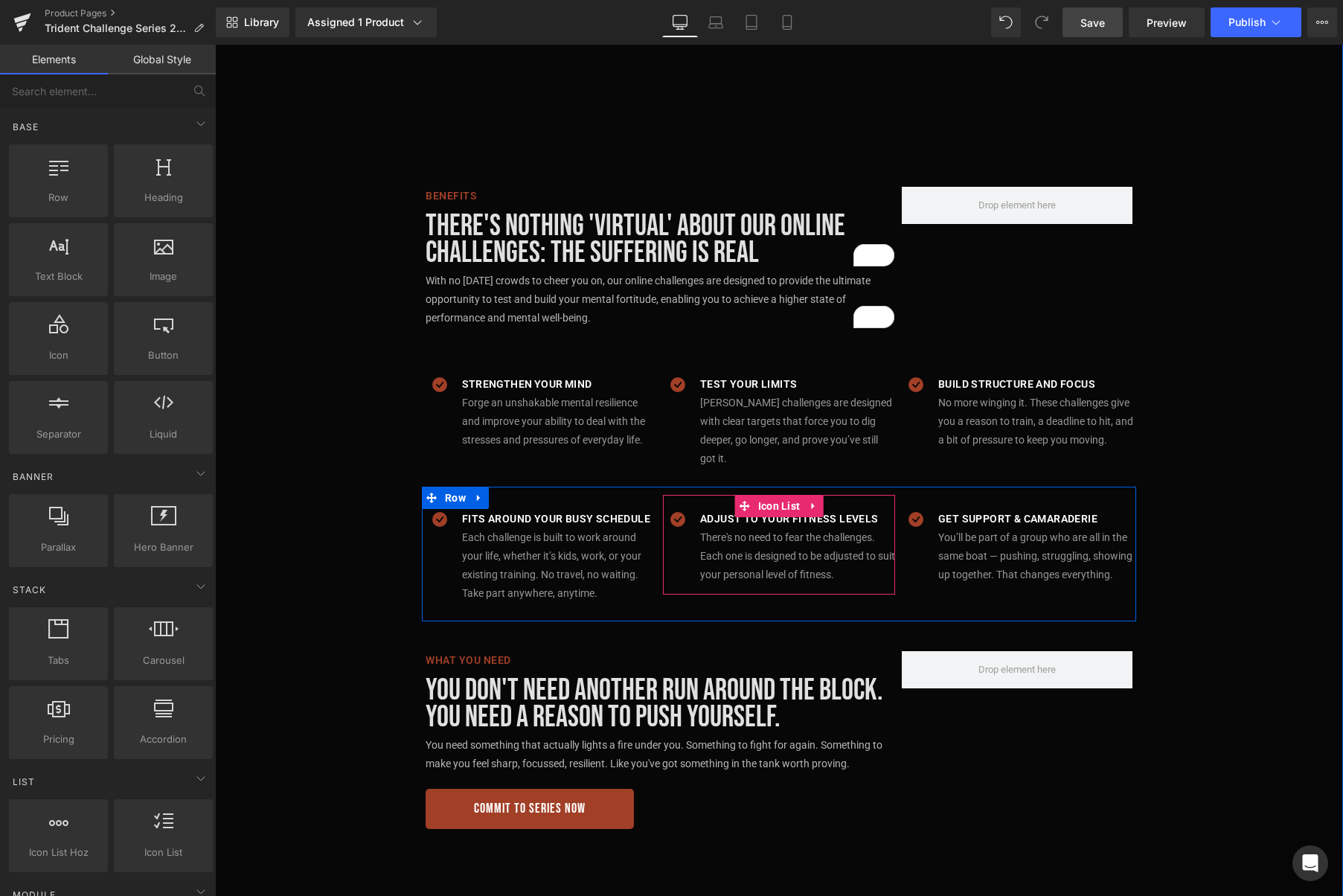
scroll to position [920, 0]
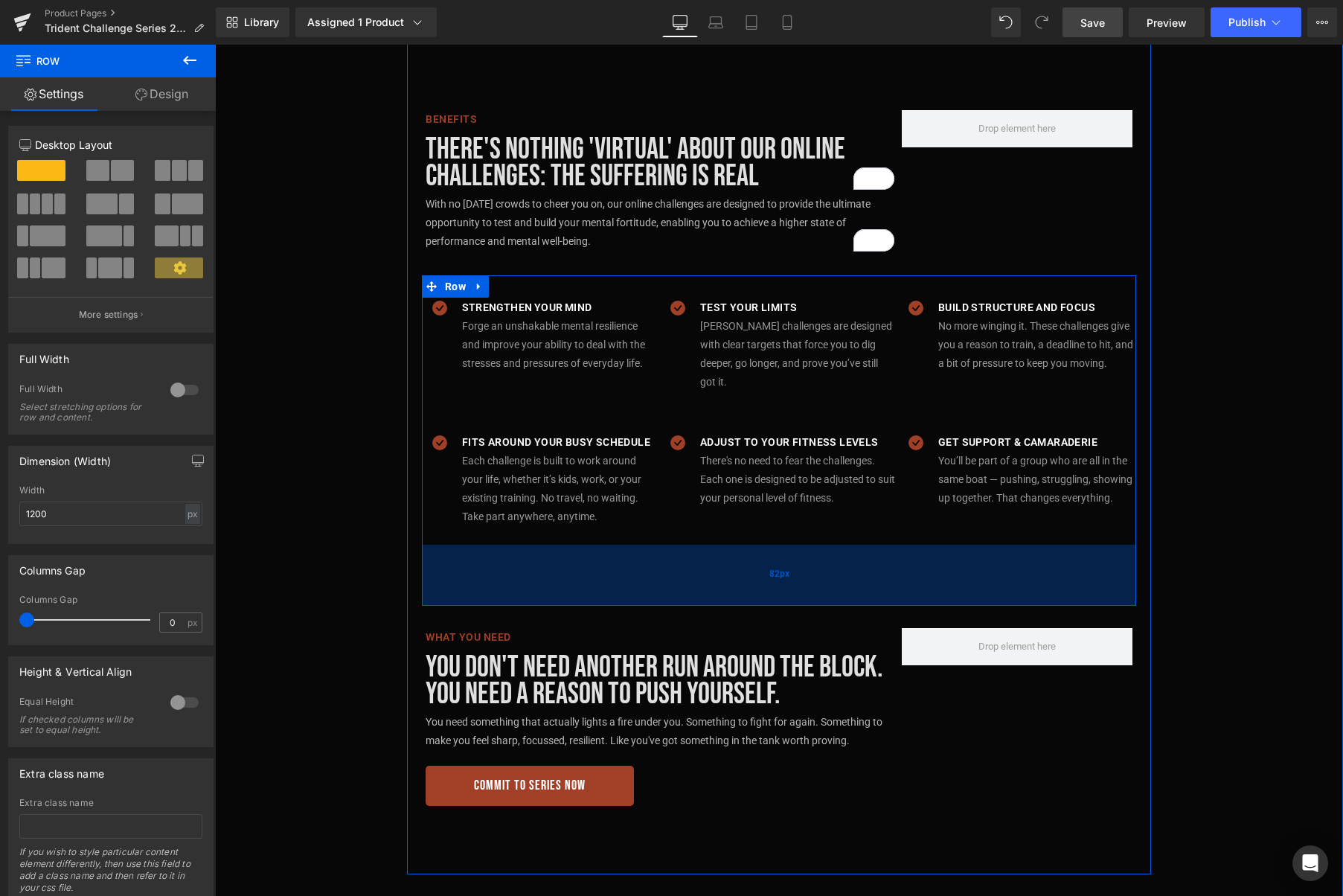
drag, startPoint x: 672, startPoint y: 529, endPoint x: 669, endPoint y: 583, distance: 54.1
click at [669, 583] on div "82px" at bounding box center [779, 575] width 714 height 61
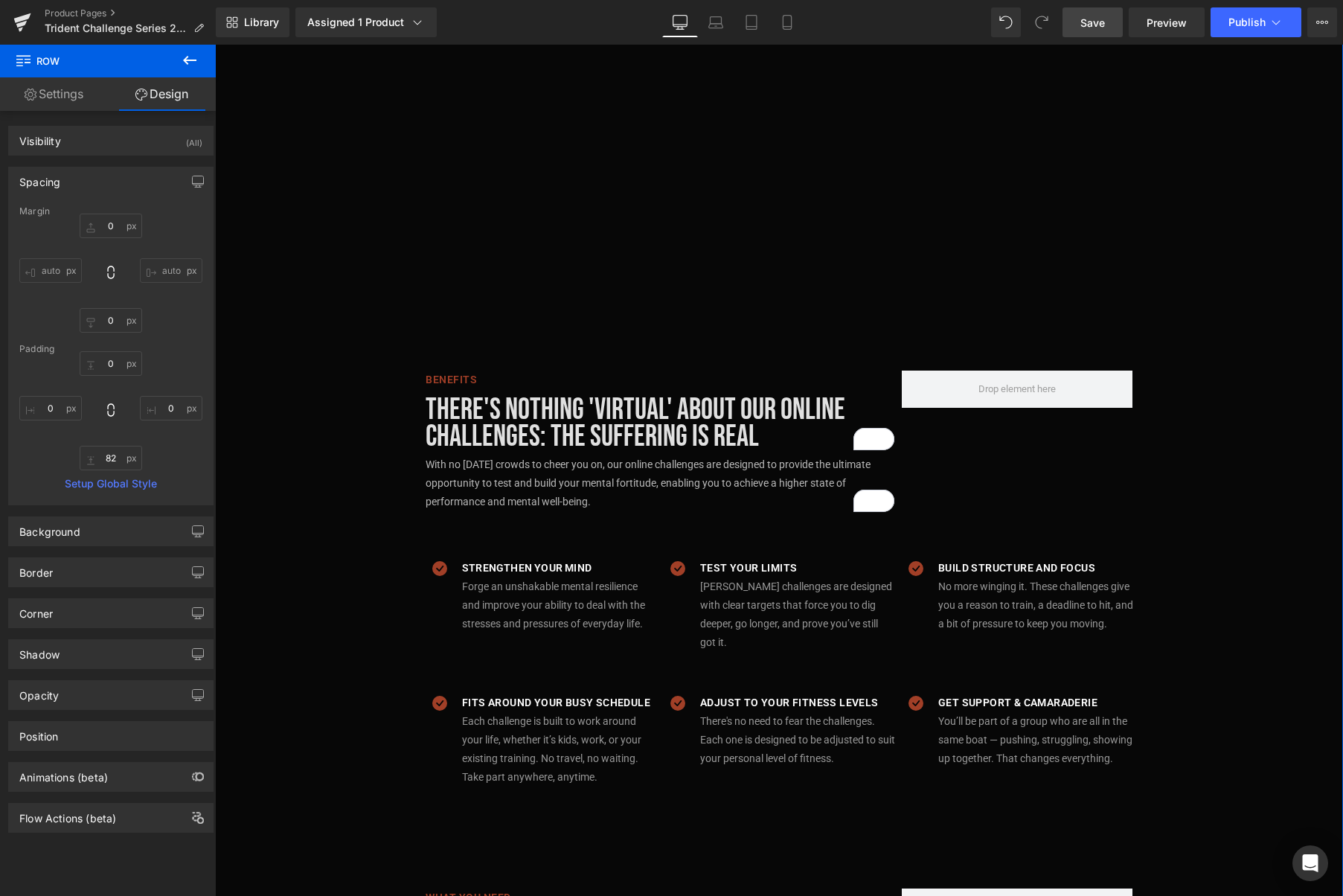
scroll to position [653, 0]
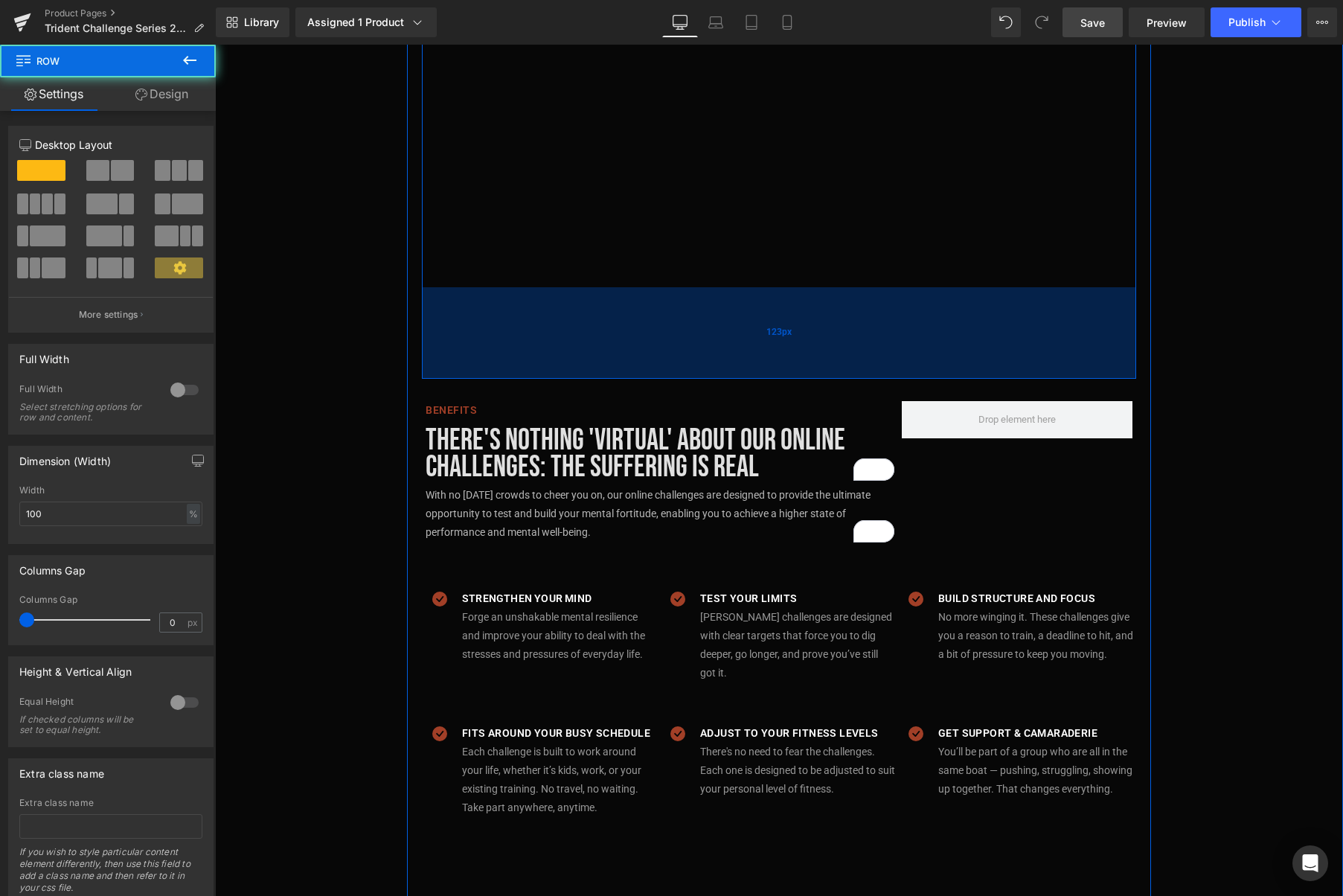
drag, startPoint x: 768, startPoint y: 357, endPoint x: 766, endPoint y: 376, distance: 19.1
click at [766, 376] on div "123px" at bounding box center [779, 333] width 714 height 91
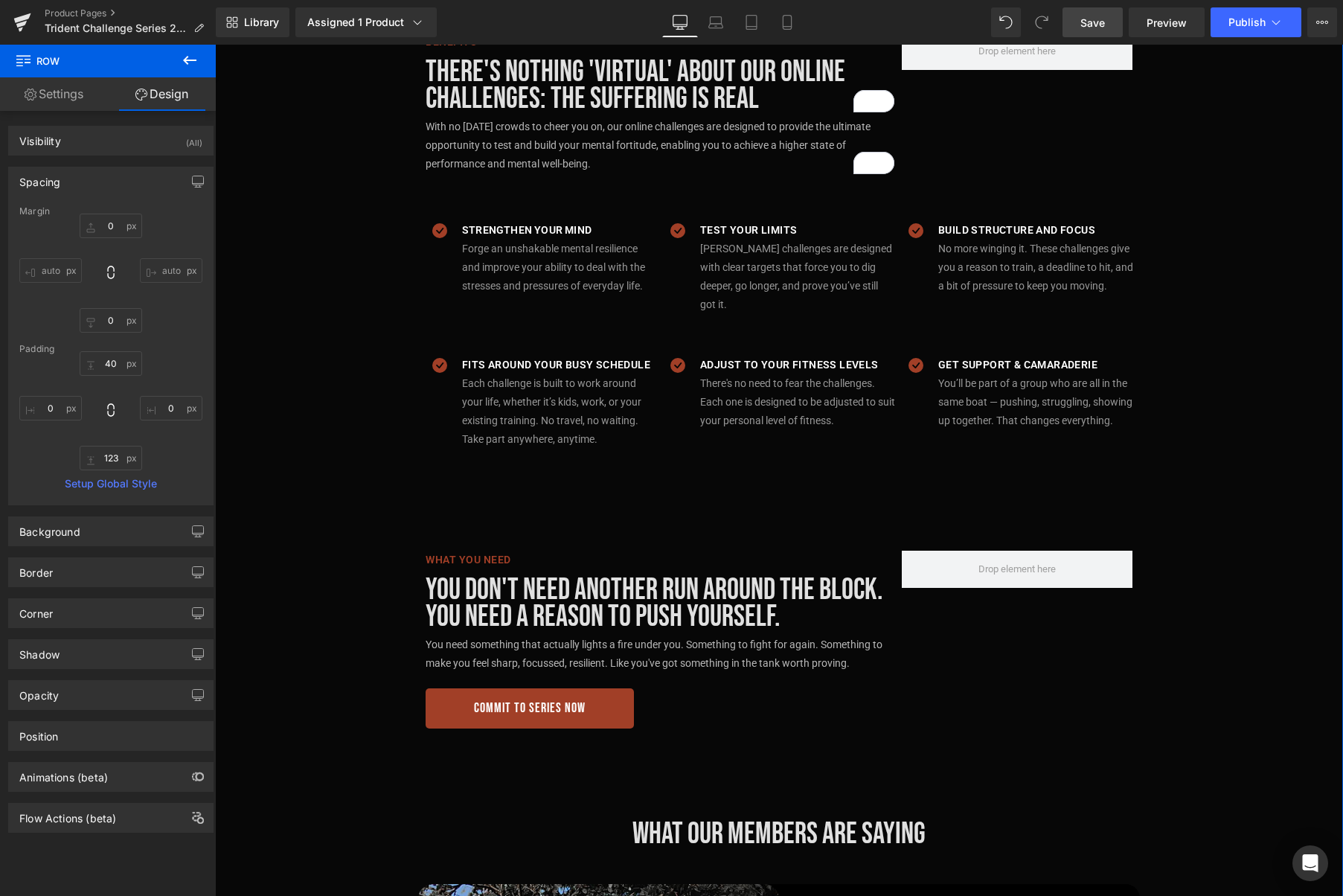
scroll to position [1024, 0]
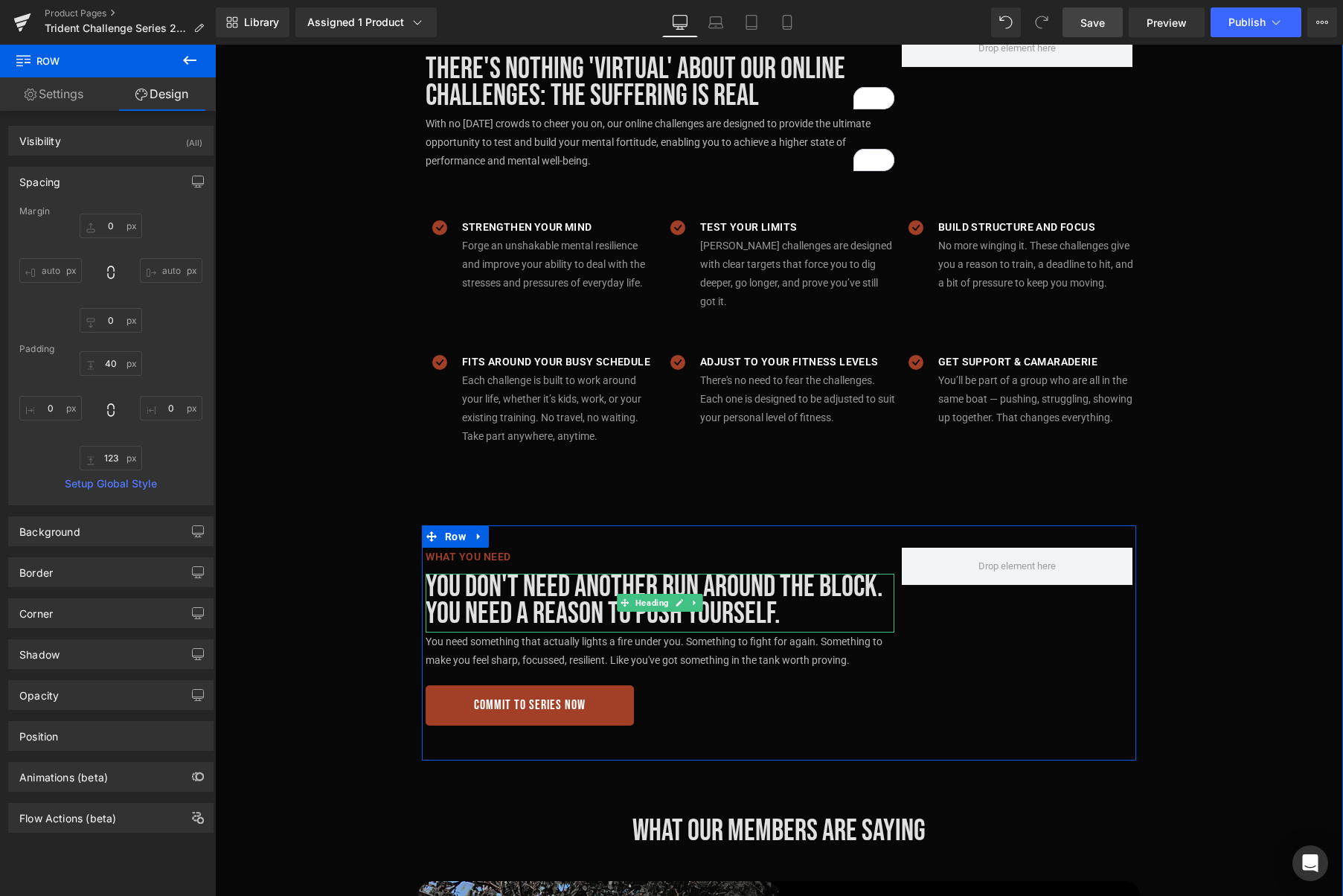
click at [791, 598] on h2 "You don't need another run around the block. You need a reason to push yourself." at bounding box center [660, 601] width 468 height 53
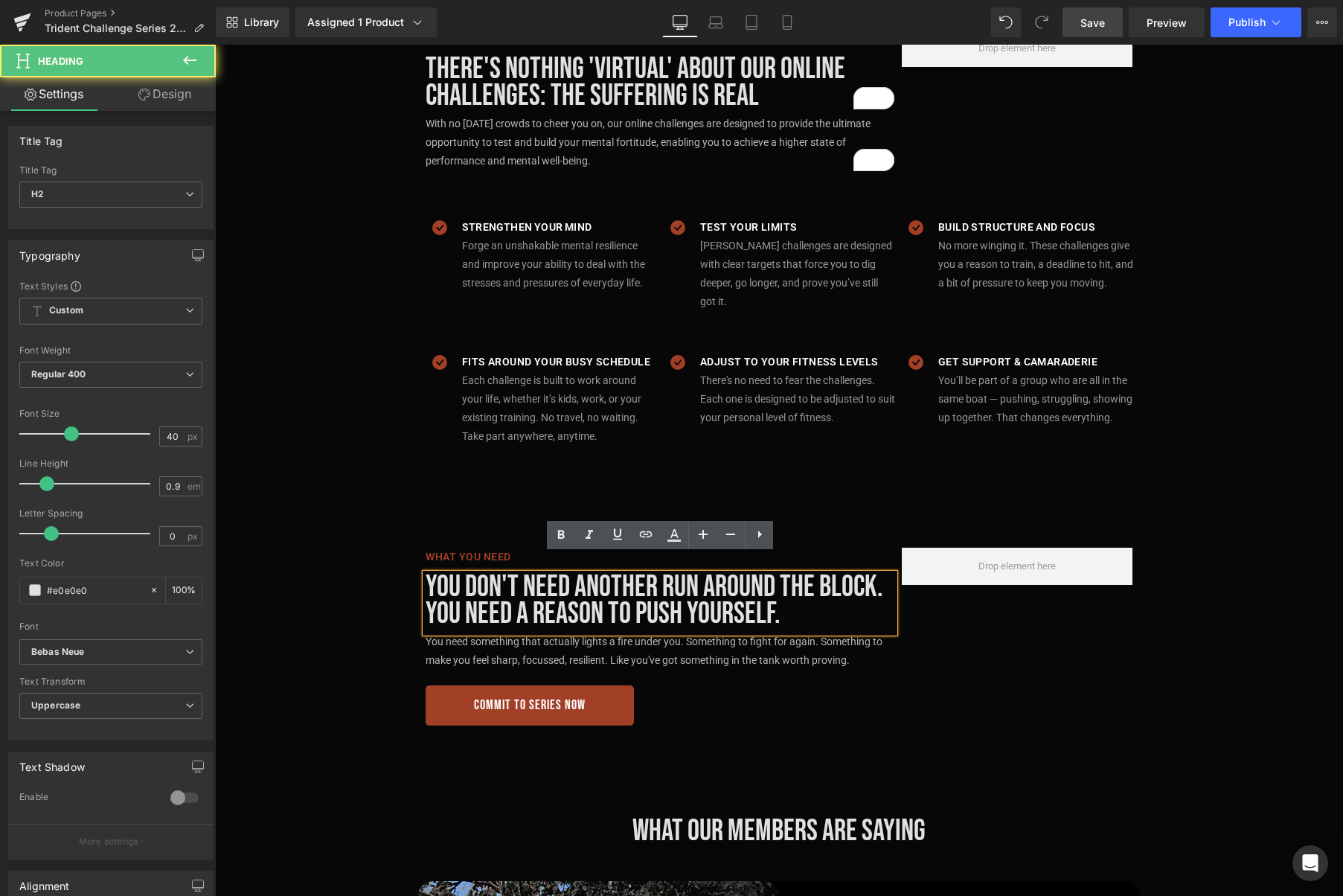
click at [787, 598] on h2 "You don't need another run around the block. You need a reason to push yourself." at bounding box center [660, 601] width 468 height 53
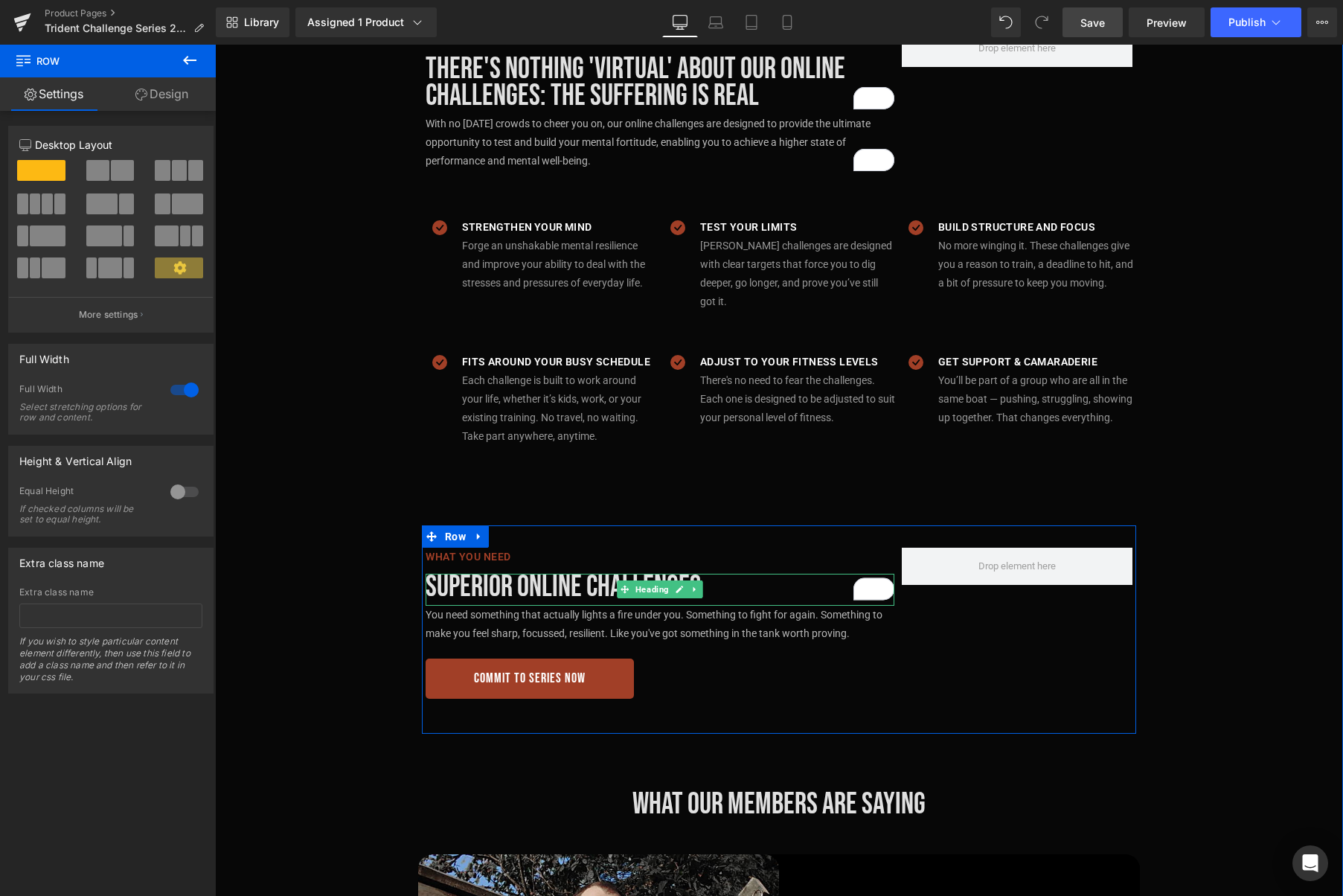
click at [741, 574] on h2 "Superior Online challenges" at bounding box center [660, 587] width 468 height 27
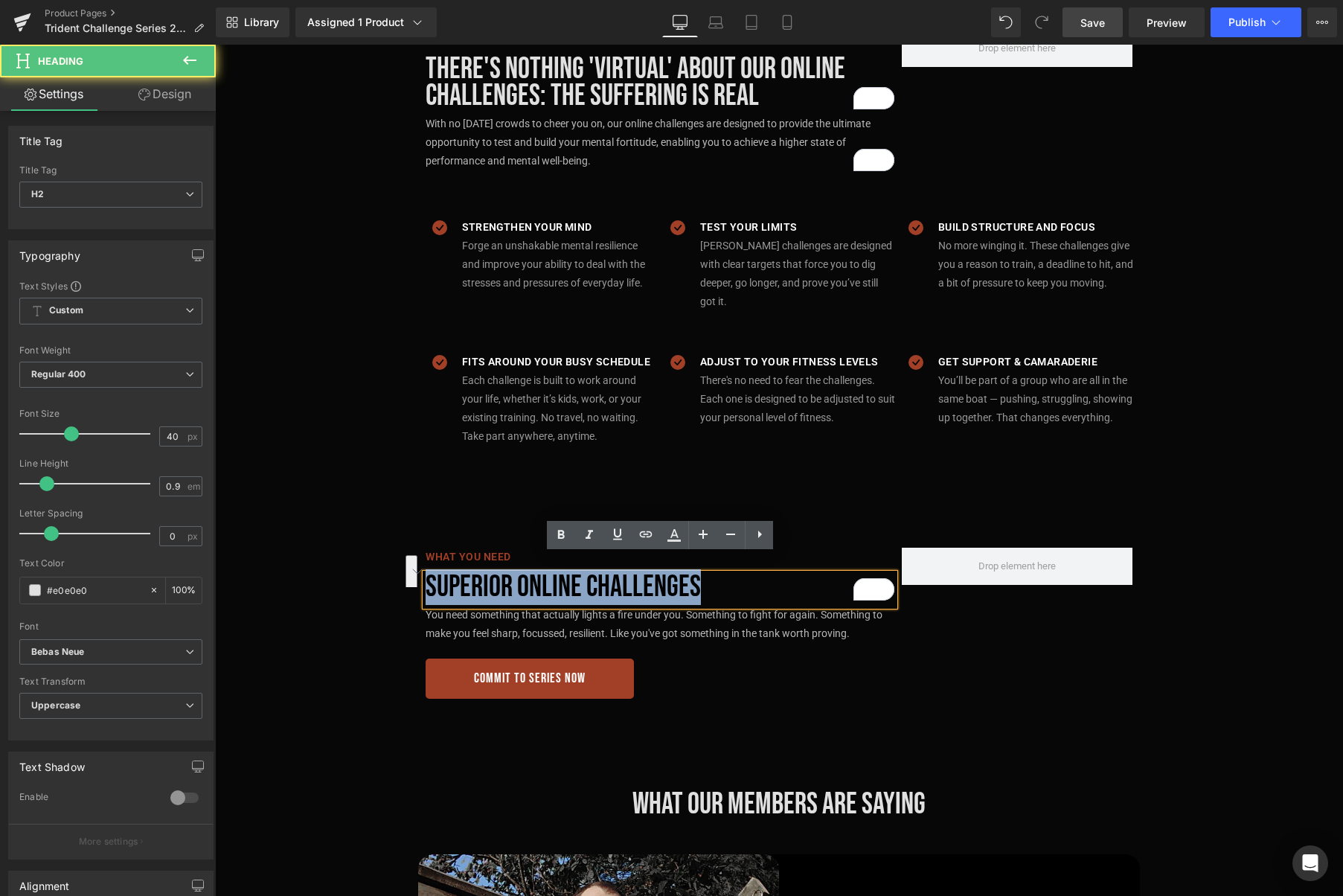
drag, startPoint x: 729, startPoint y: 571, endPoint x: 420, endPoint y: 562, distance: 309.1
copy h2 "Superior Online challenges"
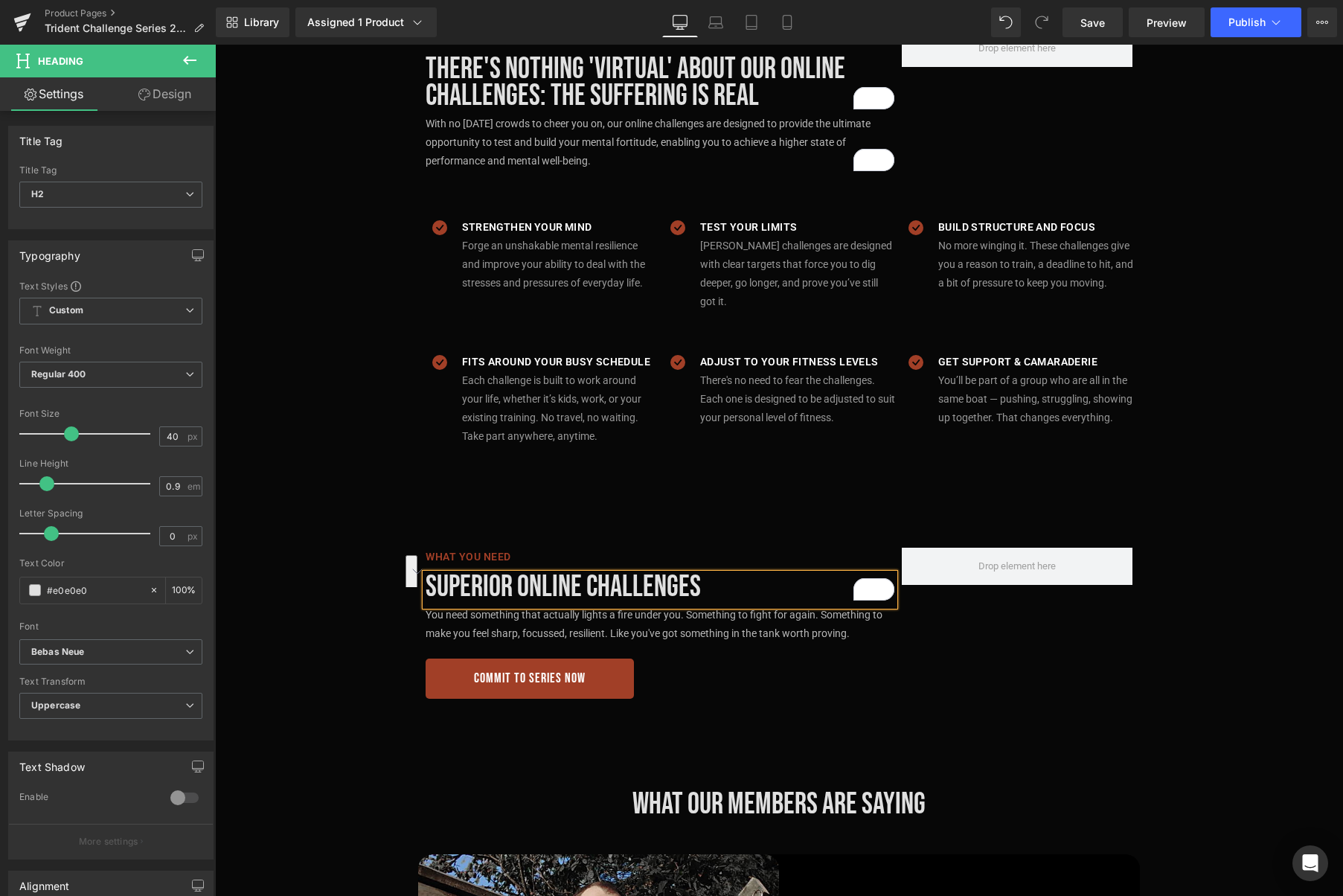
click at [713, 574] on h2 "Superior Online challenges" at bounding box center [660, 587] width 468 height 27
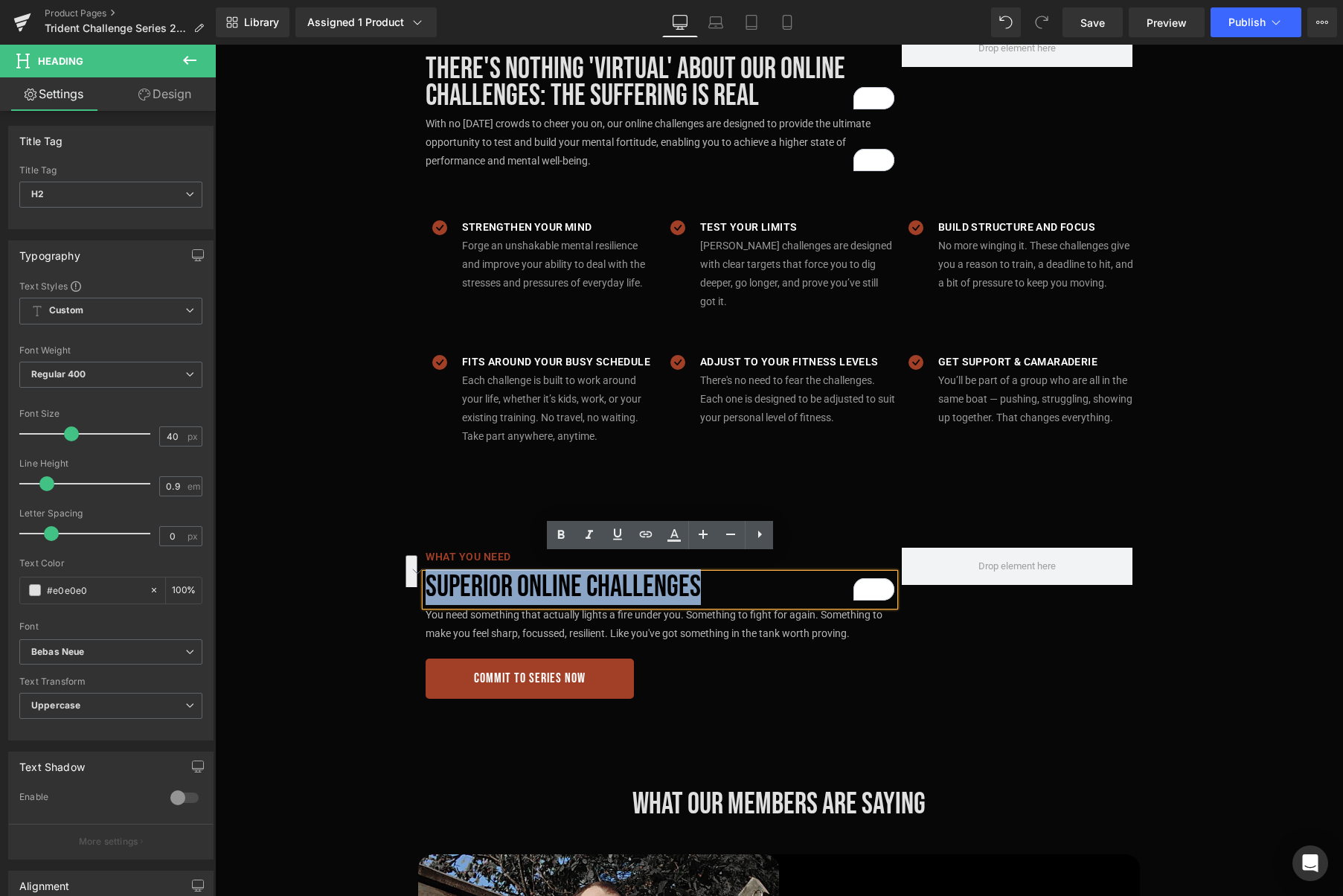
drag, startPoint x: 726, startPoint y: 567, endPoint x: 409, endPoint y: 562, distance: 317.0
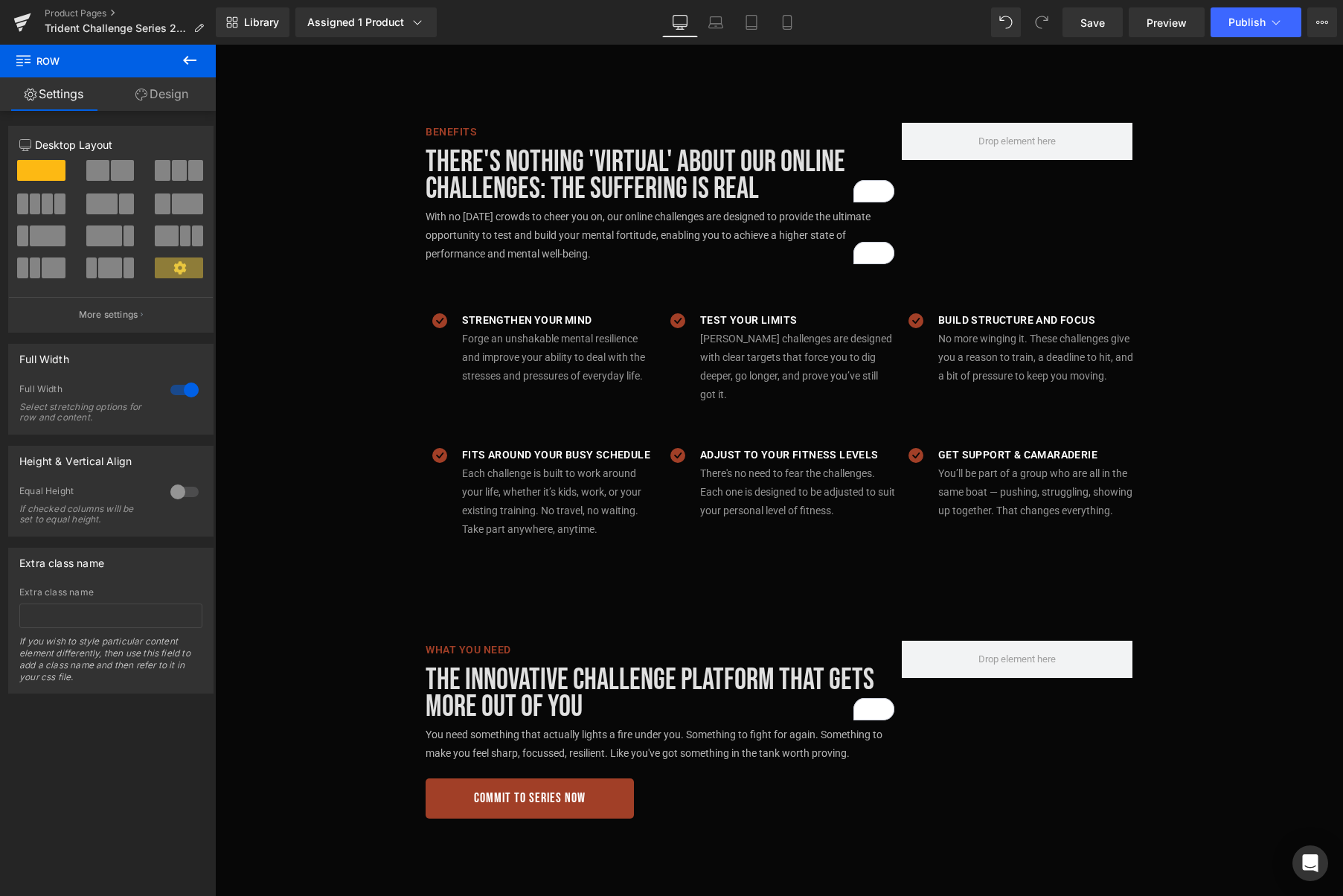
scroll to position [930, 0]
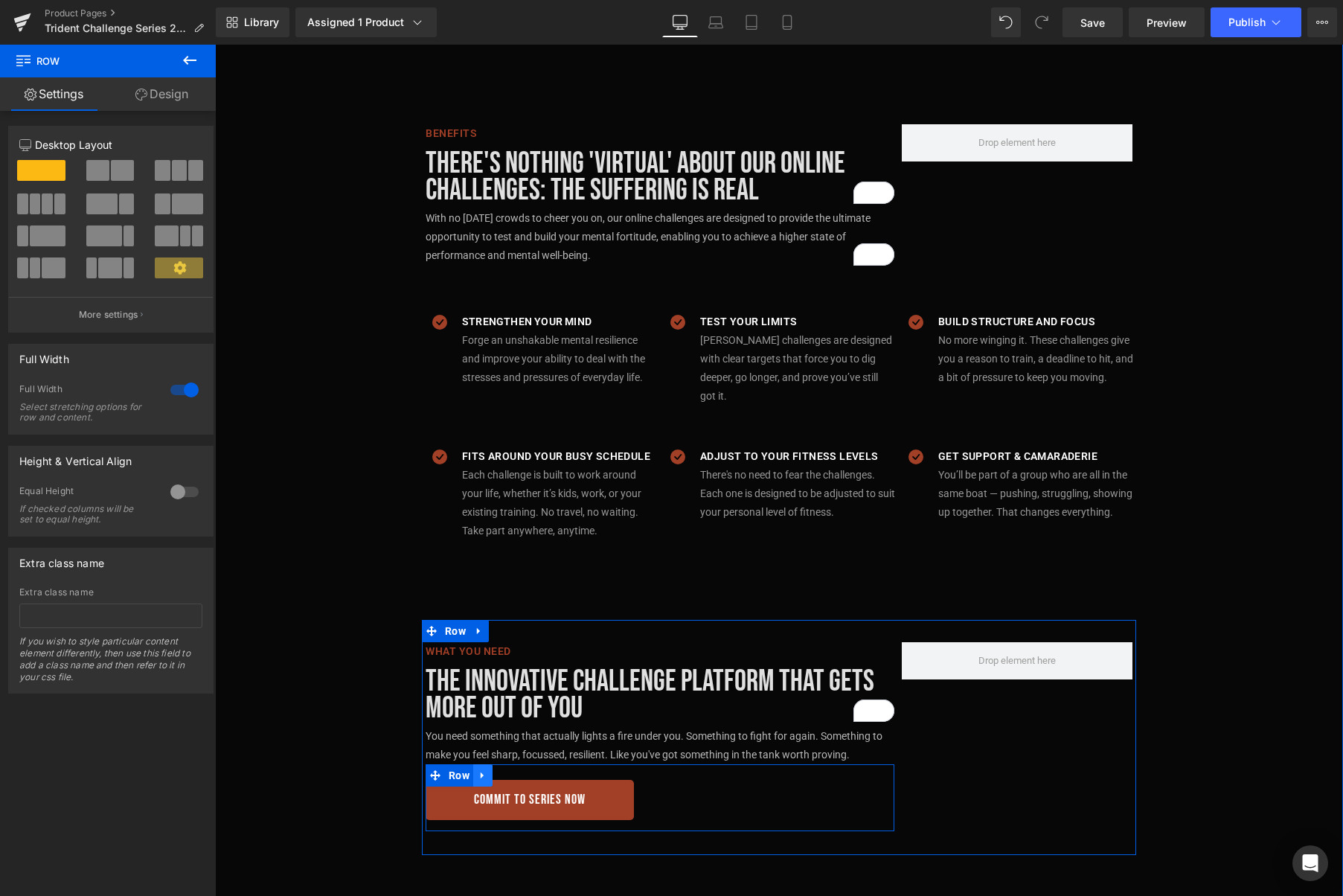
click at [484, 770] on icon at bounding box center [483, 775] width 11 height 12
click at [505, 770] on icon at bounding box center [502, 775] width 11 height 11
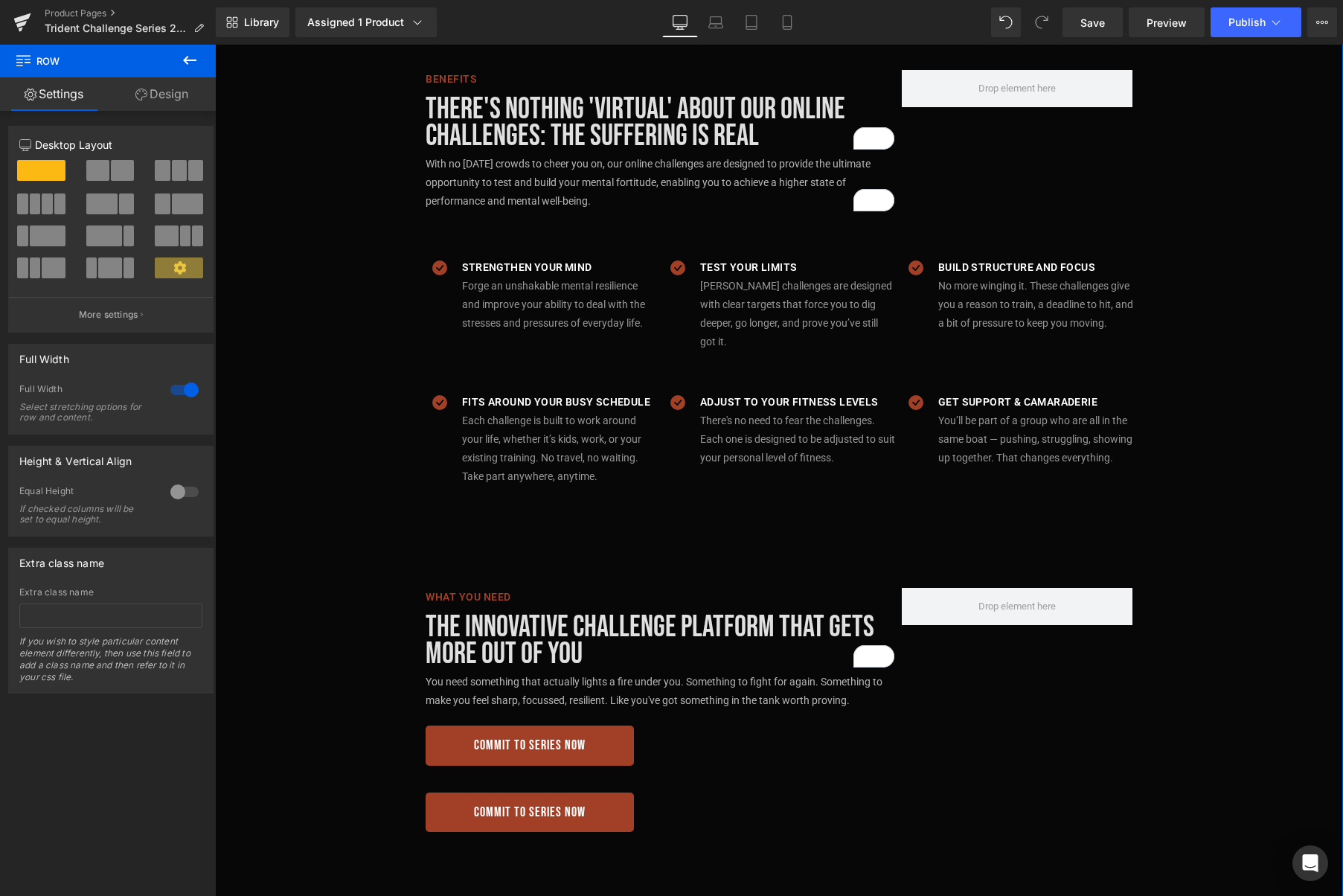
scroll to position [960, 0]
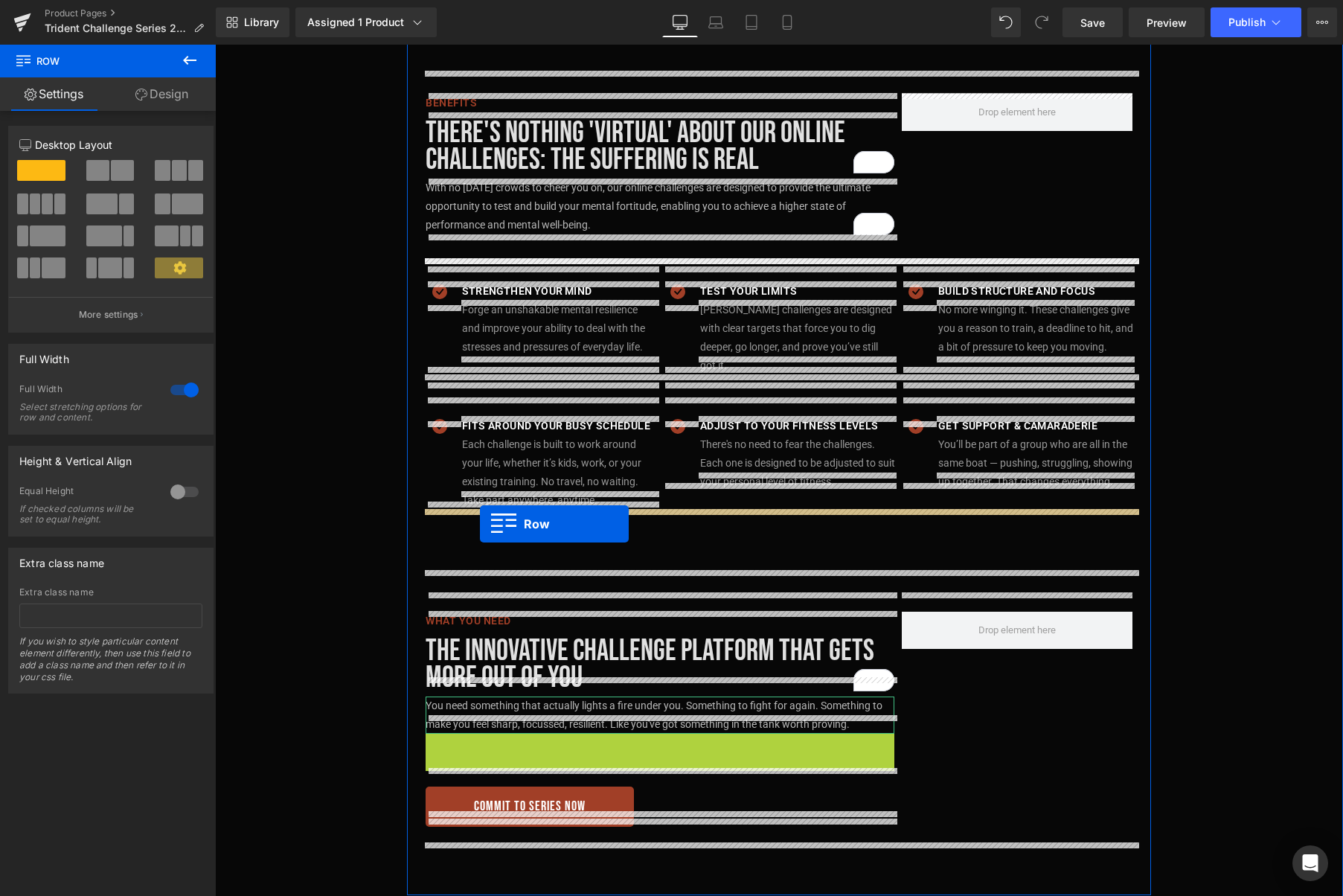
drag, startPoint x: 474, startPoint y: 661, endPoint x: 480, endPoint y: 523, distance: 138.1
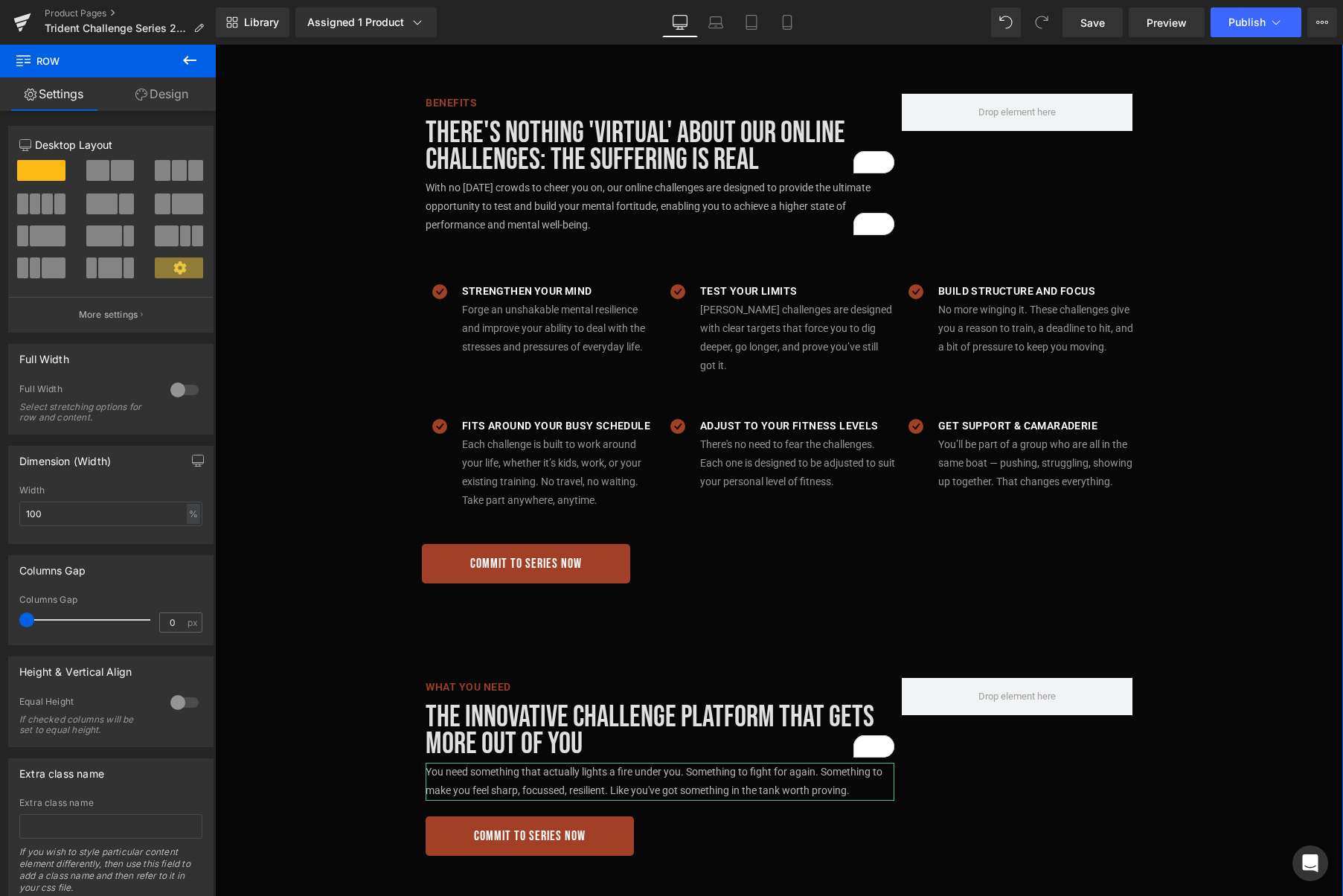
scroll to position [948, 0]
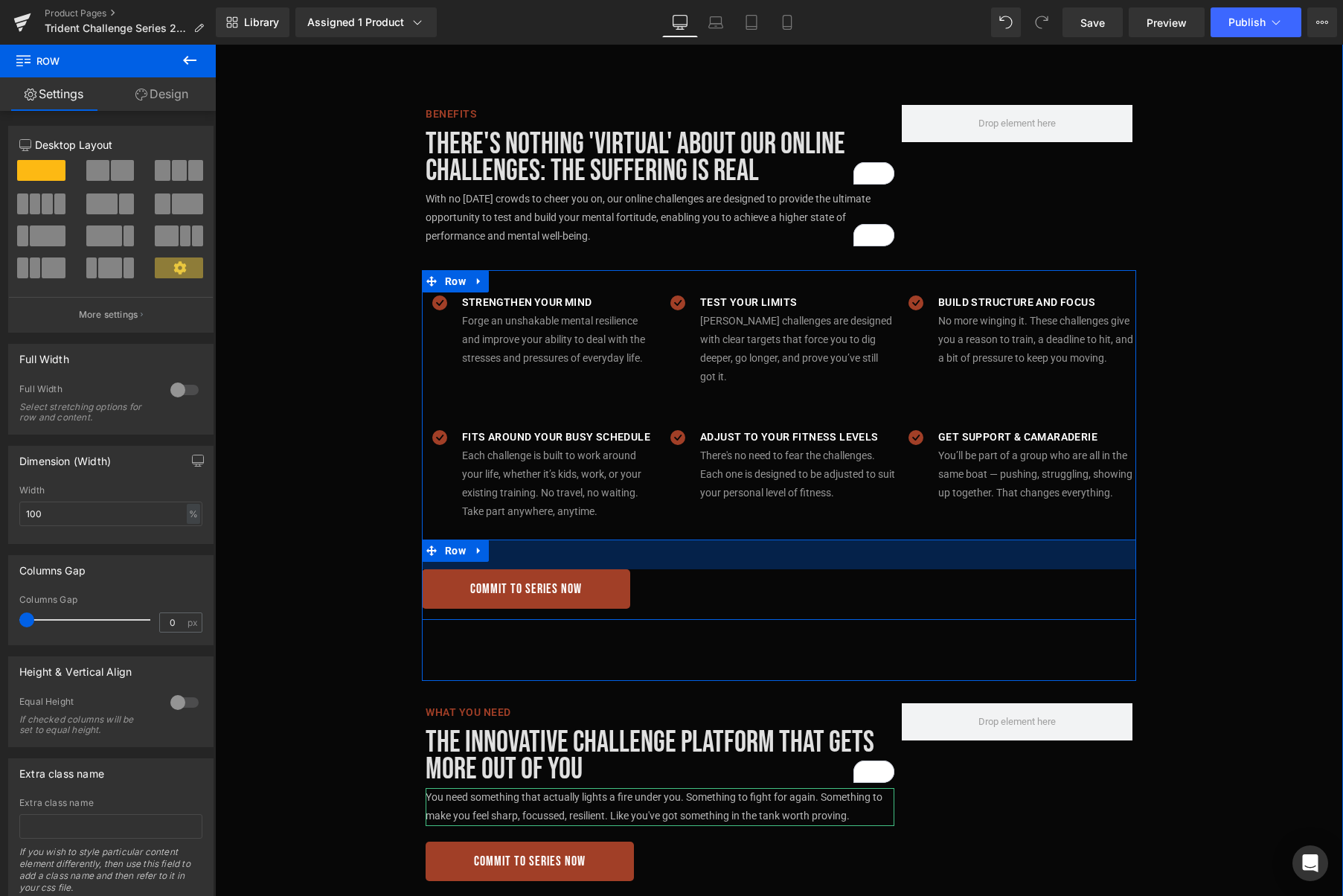
drag, startPoint x: 676, startPoint y: 524, endPoint x: 1104, endPoint y: 450, distance: 434.4
click at [676, 540] on div "40px" at bounding box center [779, 554] width 714 height 30
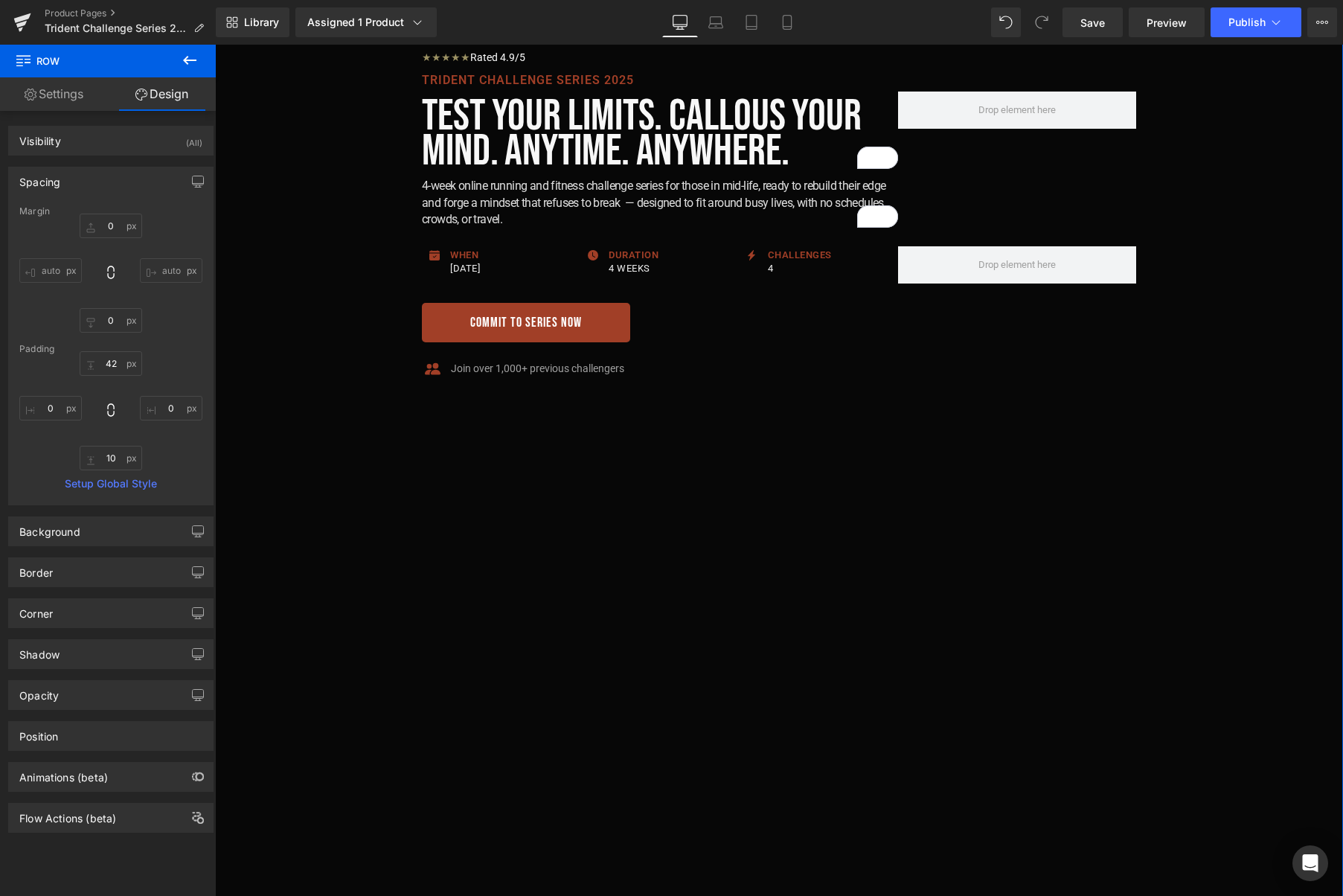
scroll to position [0, 0]
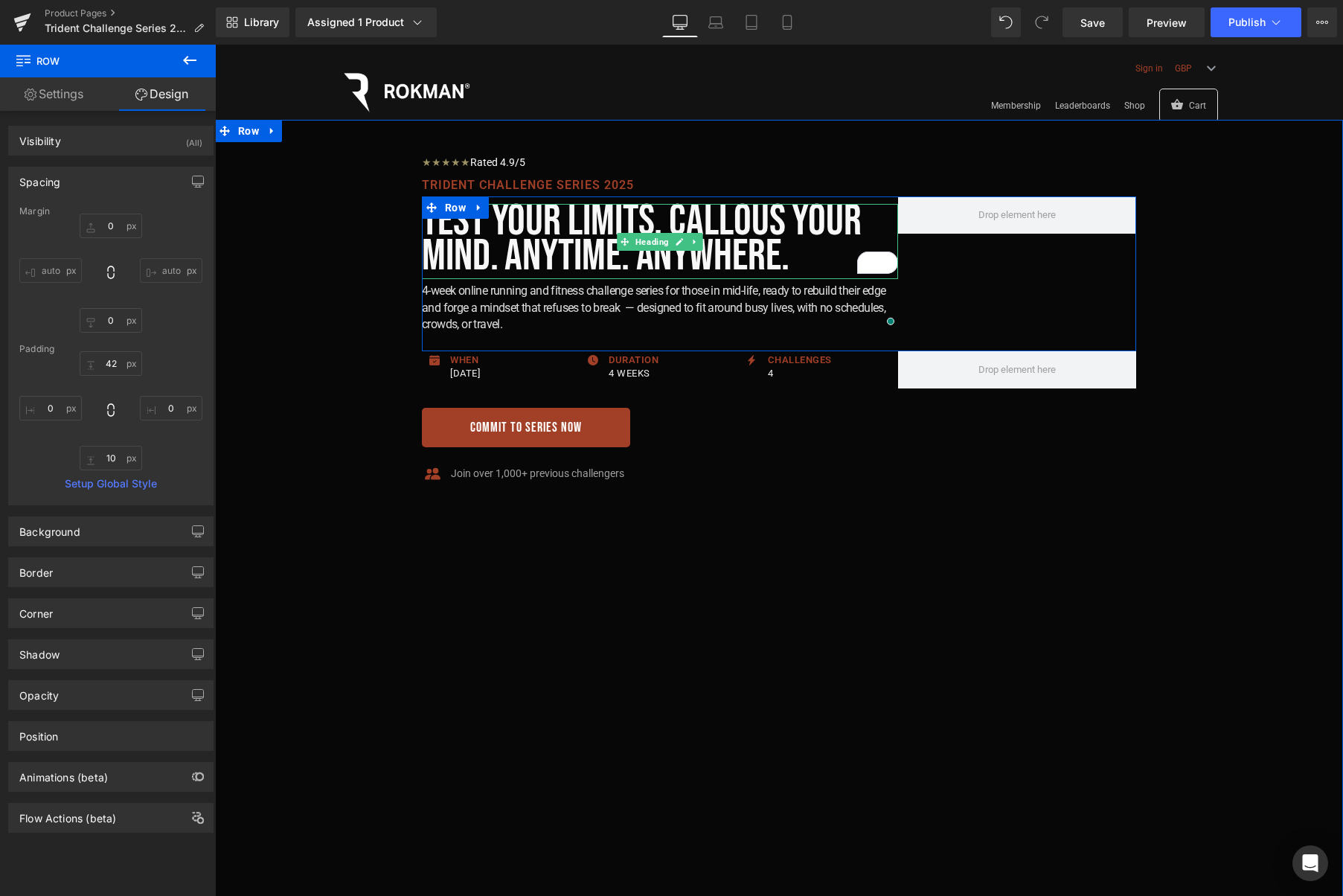
click at [689, 212] on h1 "Test your limits. Callous your mind. Anytime. Anywhere." at bounding box center [660, 239] width 476 height 70
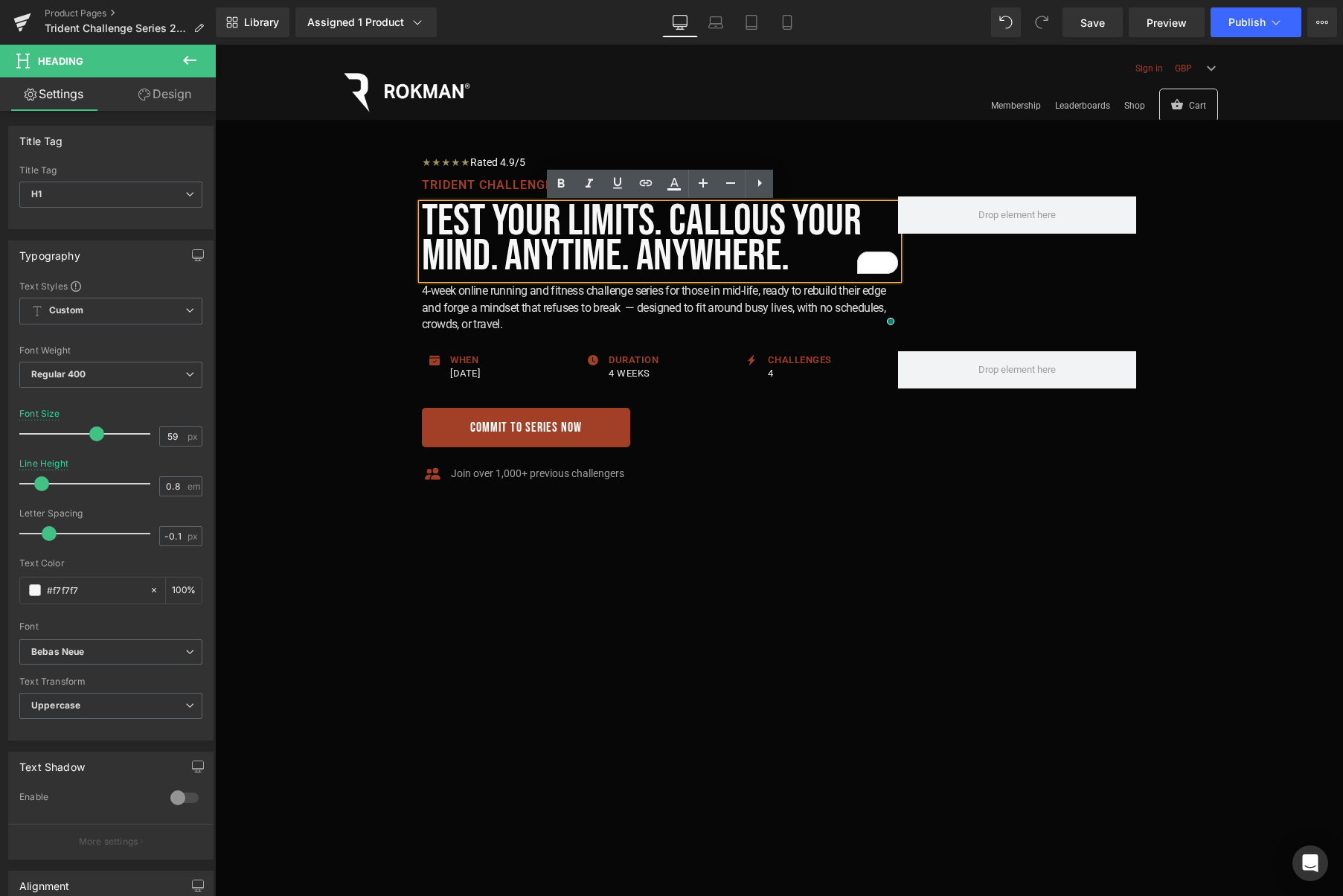
click at [427, 220] on h1 "Test your limits. Callous your mind. Anytime. Anywhere." at bounding box center [660, 239] width 476 height 70
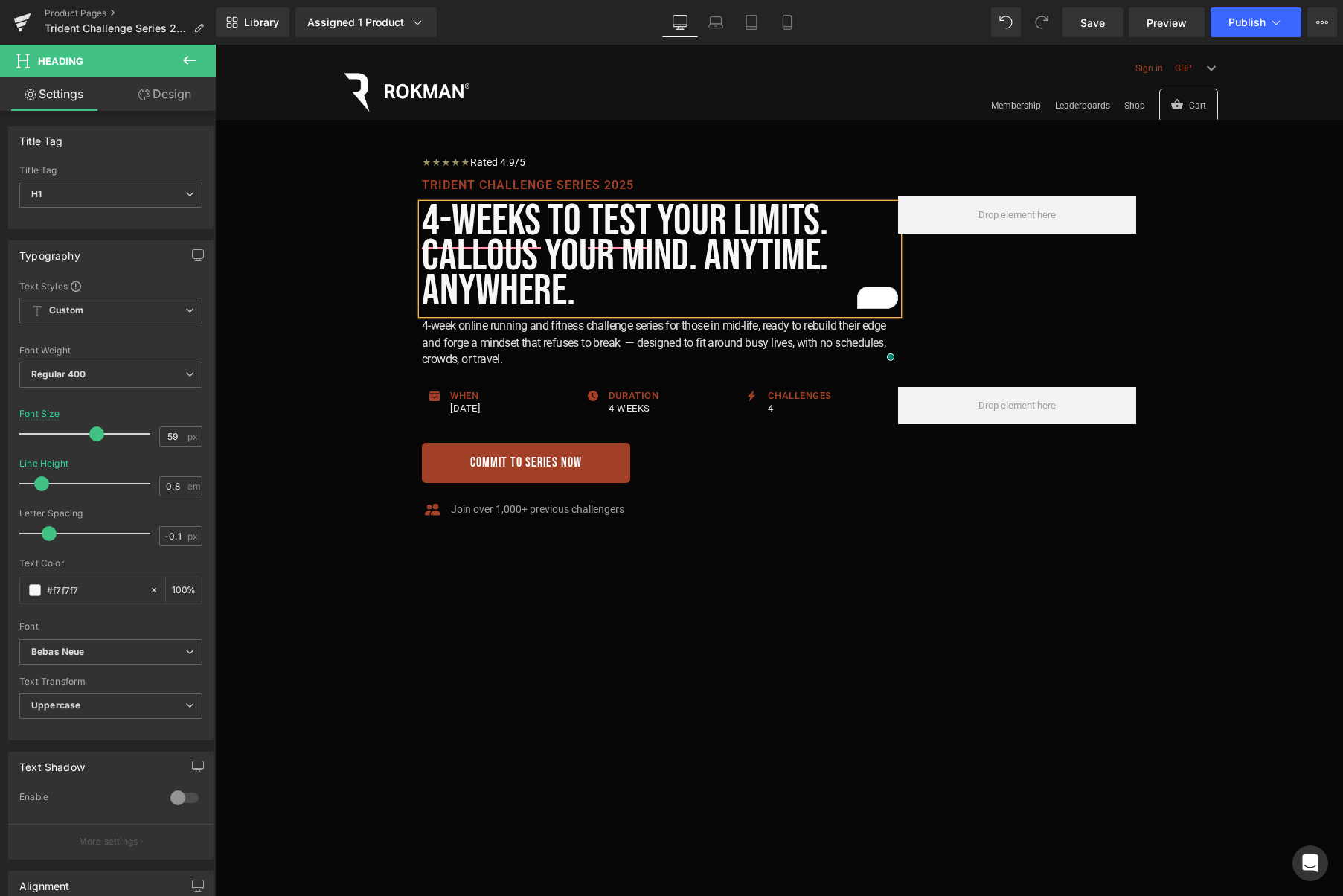
drag, startPoint x: 833, startPoint y: 224, endPoint x: 849, endPoint y: 230, distance: 17.1
click at [833, 224] on h1 "4-Weeks to Test your limits. Callous your mind. Anytime. Anywhere." at bounding box center [660, 256] width 476 height 106
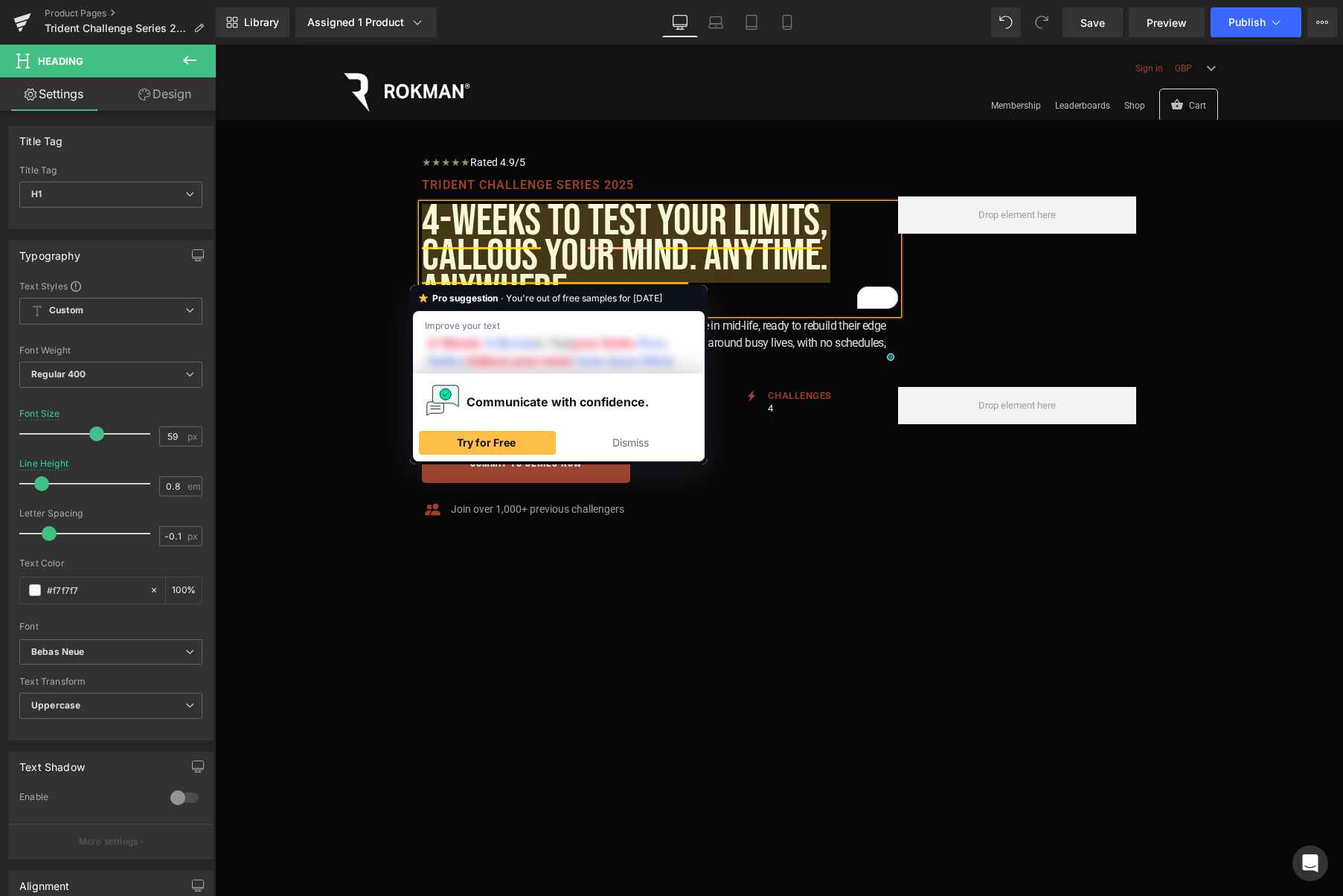
drag, startPoint x: 699, startPoint y: 262, endPoint x: 744, endPoint y: 276, distance: 47.1
click at [698, 262] on h1 "4-Weeks to Test your limits, Callous your mind. Anytime. Anywhere." at bounding box center [660, 256] width 476 height 106
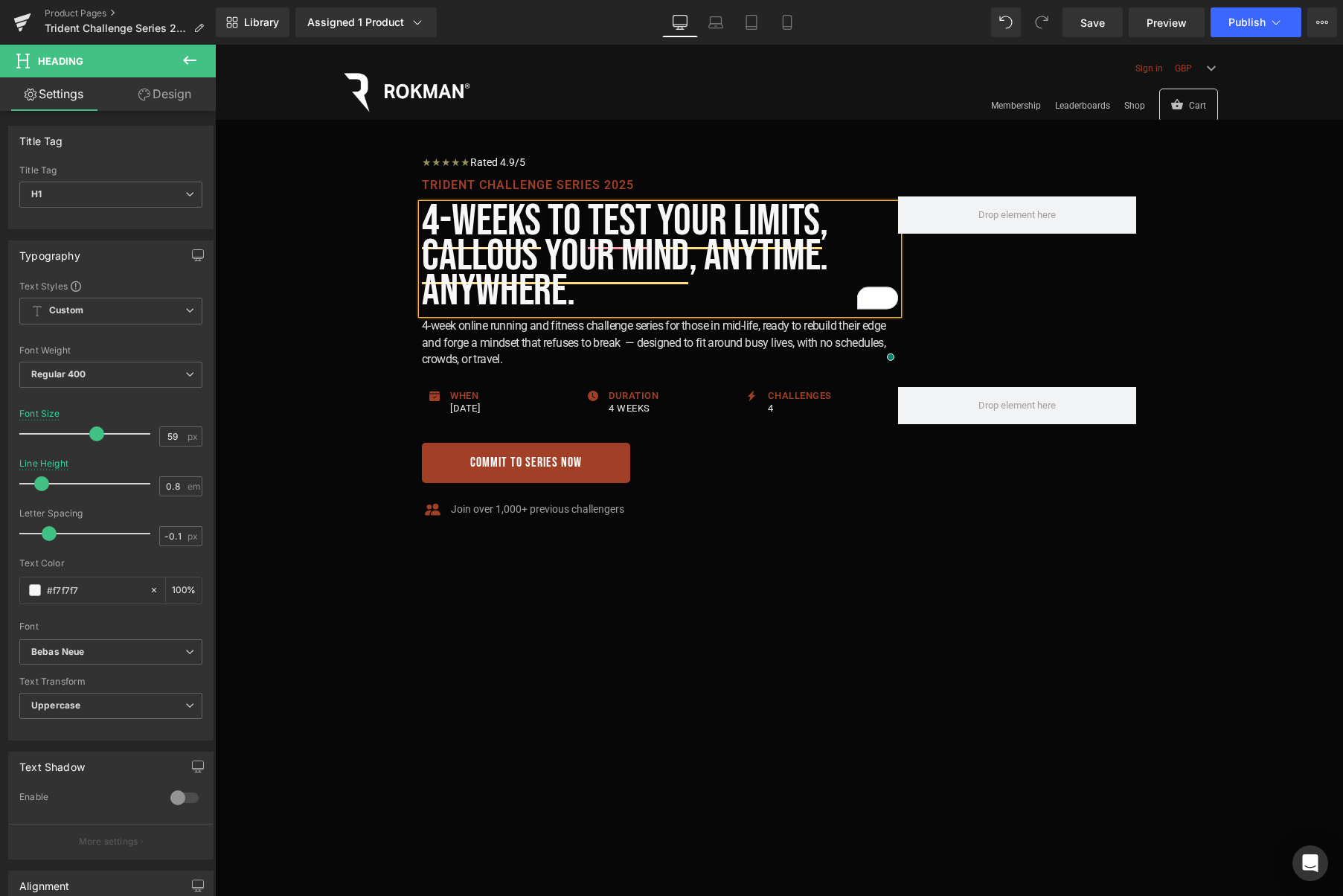
click at [830, 261] on h1 "4-Weeks to Test your limits, Callous your mind, Anytime. Anywhere." at bounding box center [660, 256] width 476 height 106
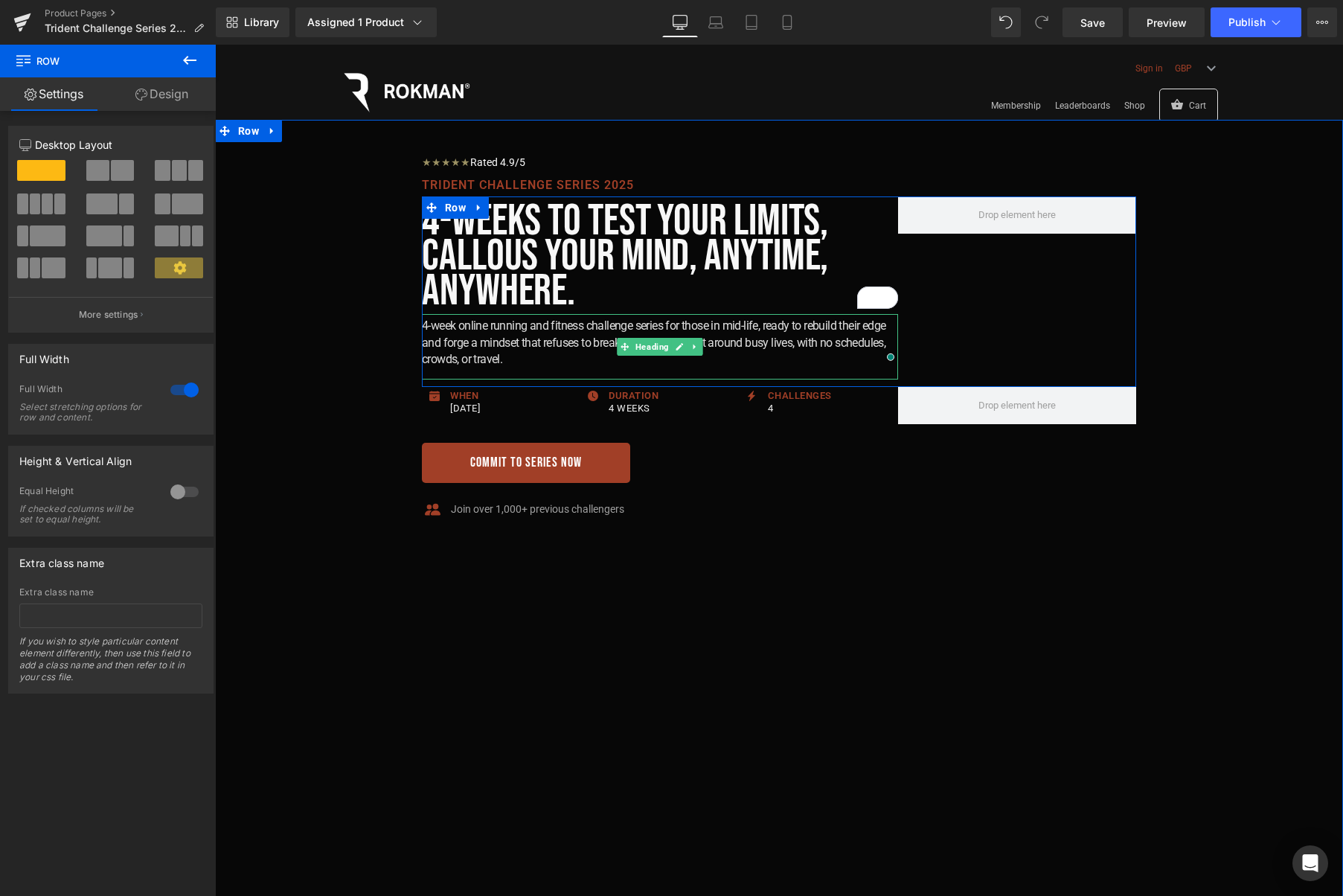
drag, startPoint x: 436, startPoint y: 325, endPoint x: 424, endPoint y: 325, distance: 12.0
click at [436, 325] on h2 "4-week online running and fitness challenge series for those in mid-life, ready…" at bounding box center [660, 342] width 476 height 50
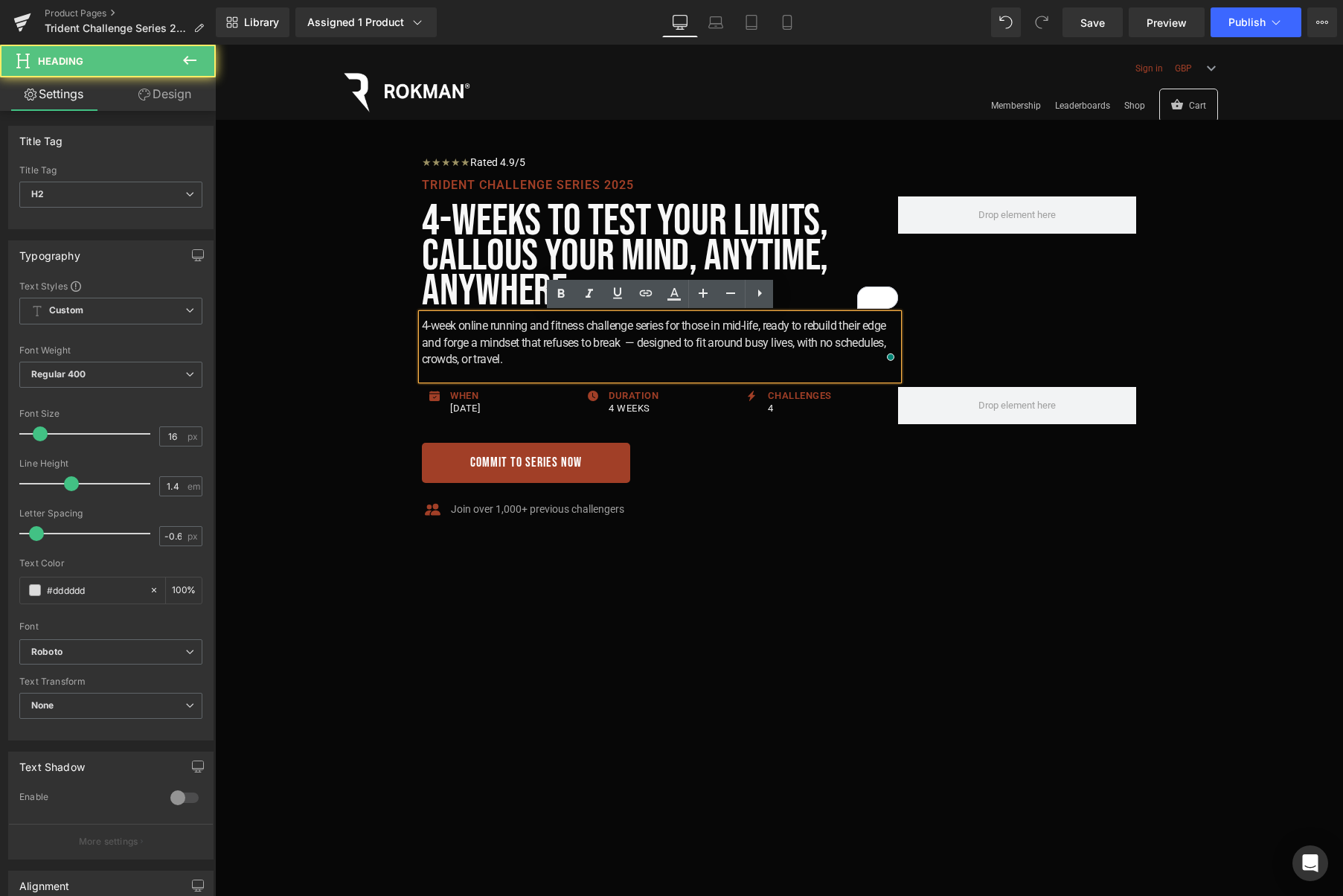
click at [424, 325] on h2 "4-week online running and fitness challenge series for those in mid-life, ready…" at bounding box center [660, 342] width 476 height 50
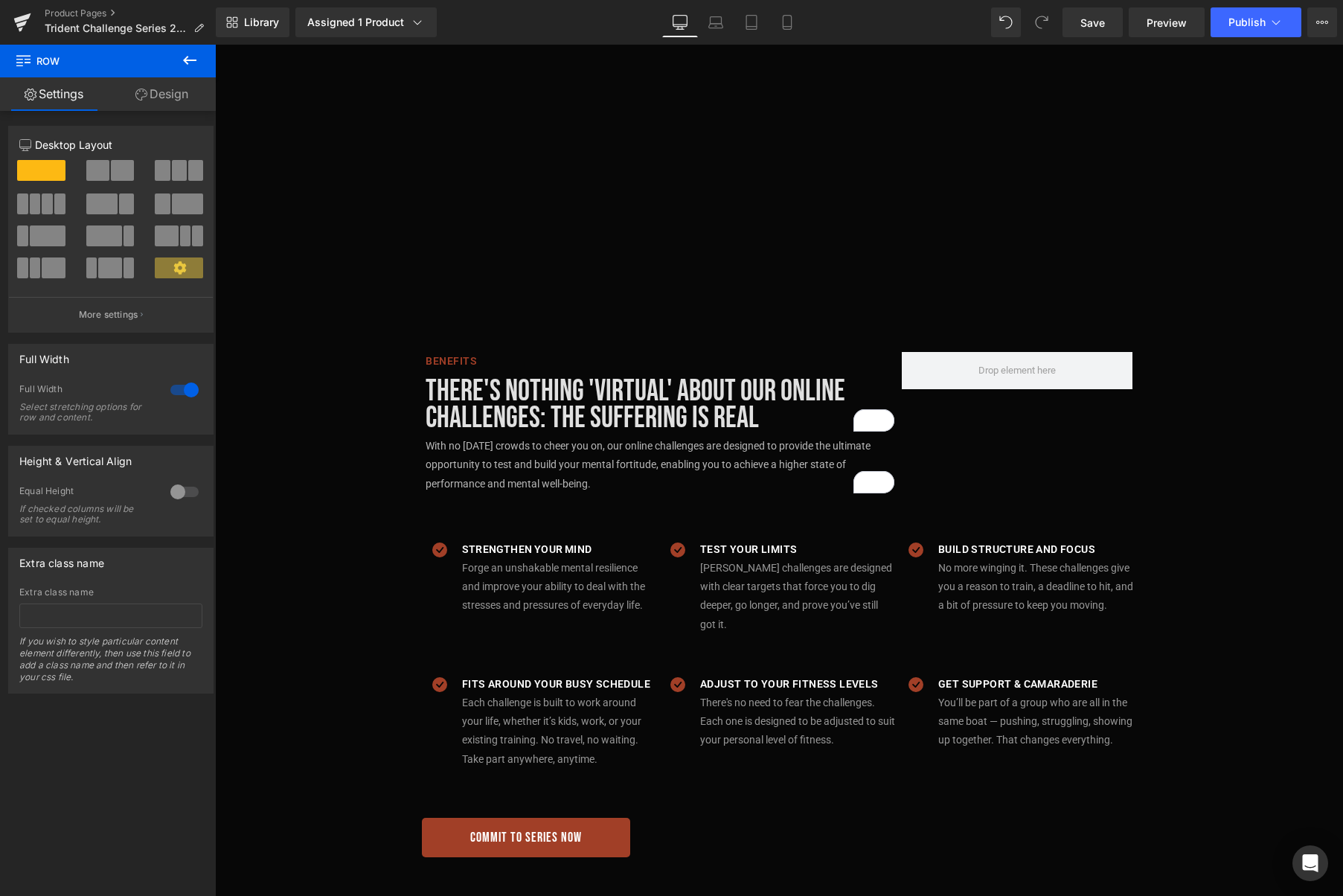
scroll to position [742, 0]
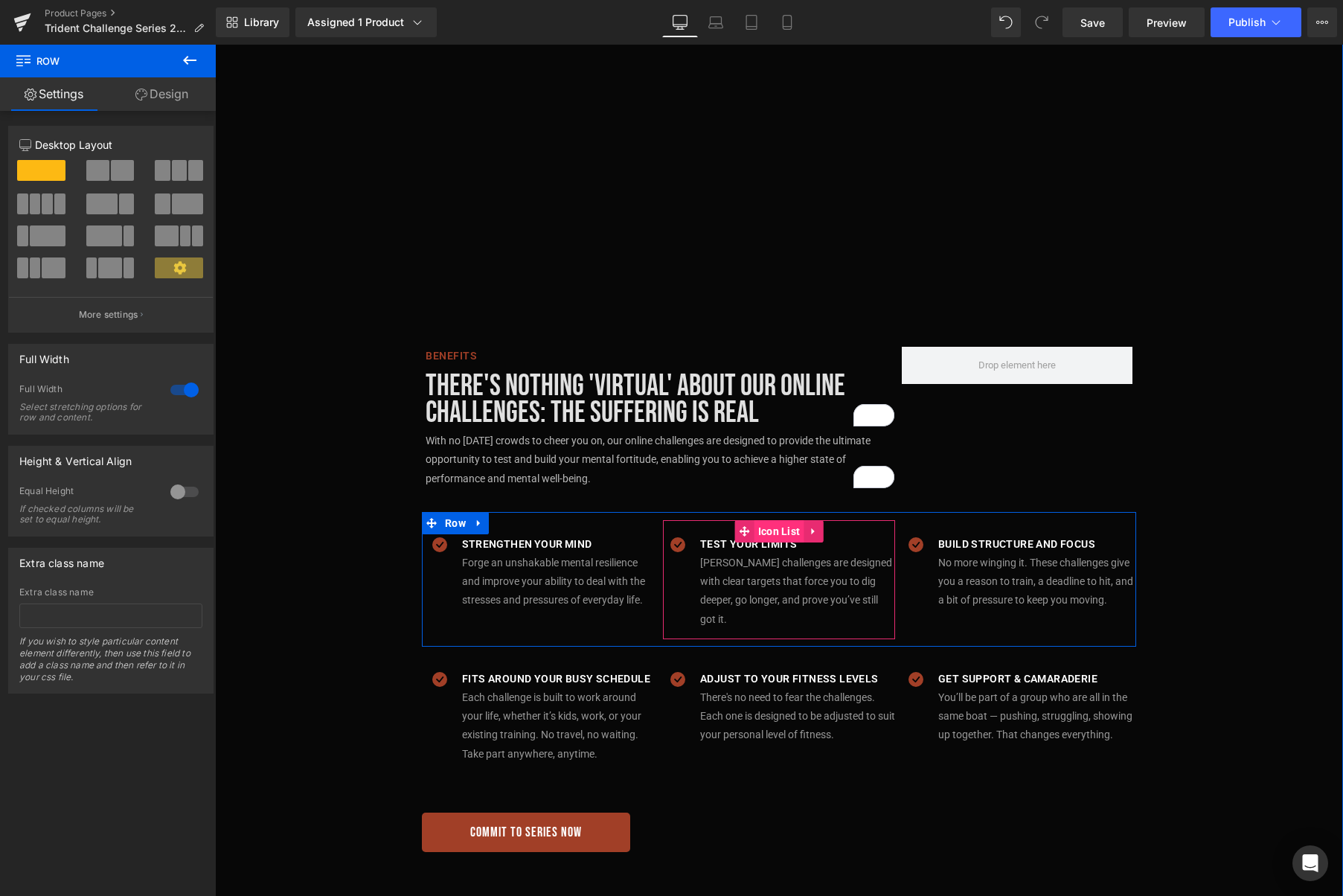
click at [758, 523] on span "Icon List" at bounding box center [779, 531] width 50 height 22
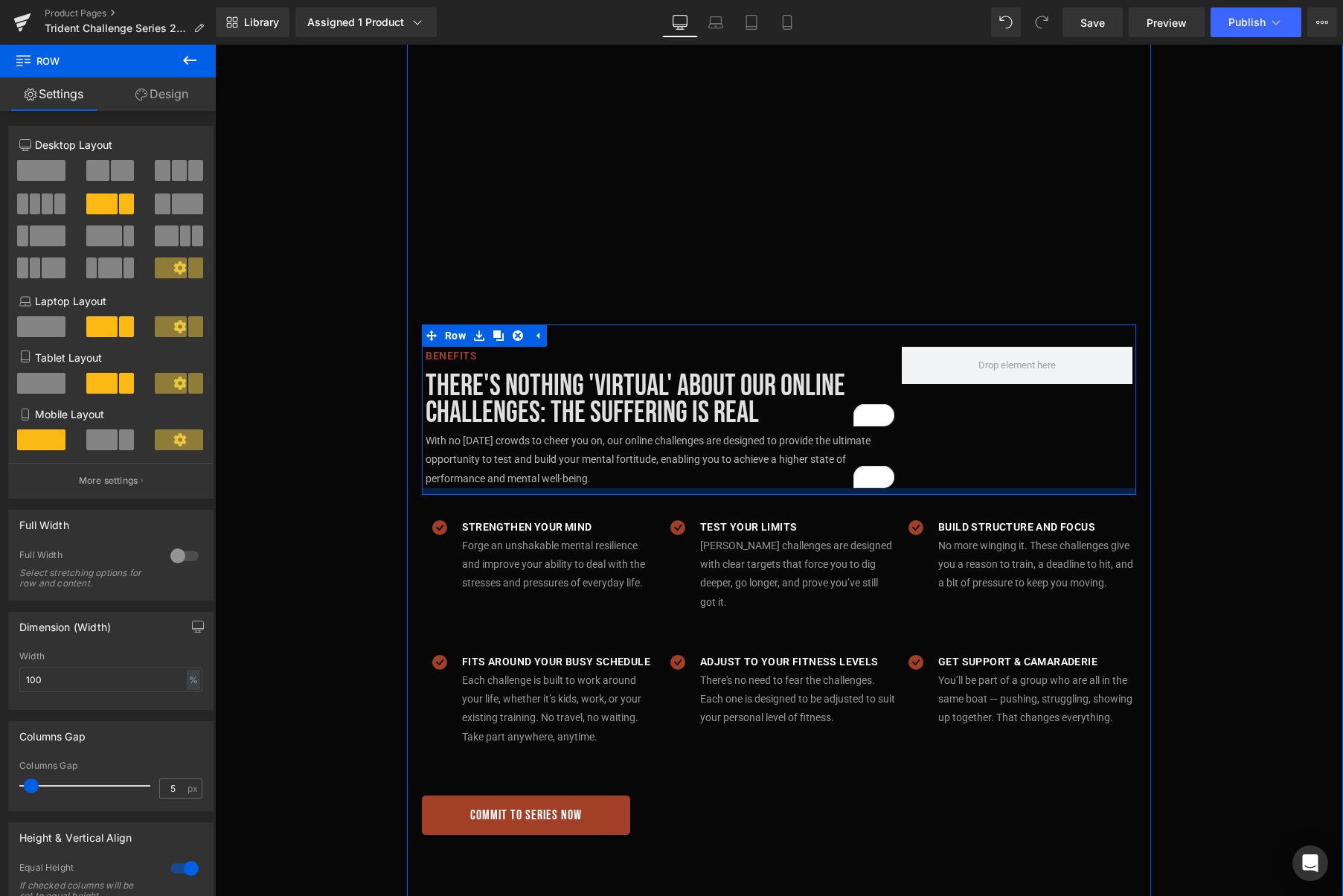
drag, startPoint x: 764, startPoint y: 501, endPoint x: 765, endPoint y: 486, distance: 15.0
click at [765, 486] on div "Benefits Text Block There's nothing 'virtual' about our online challenges: the …" at bounding box center [779, 410] width 714 height 170
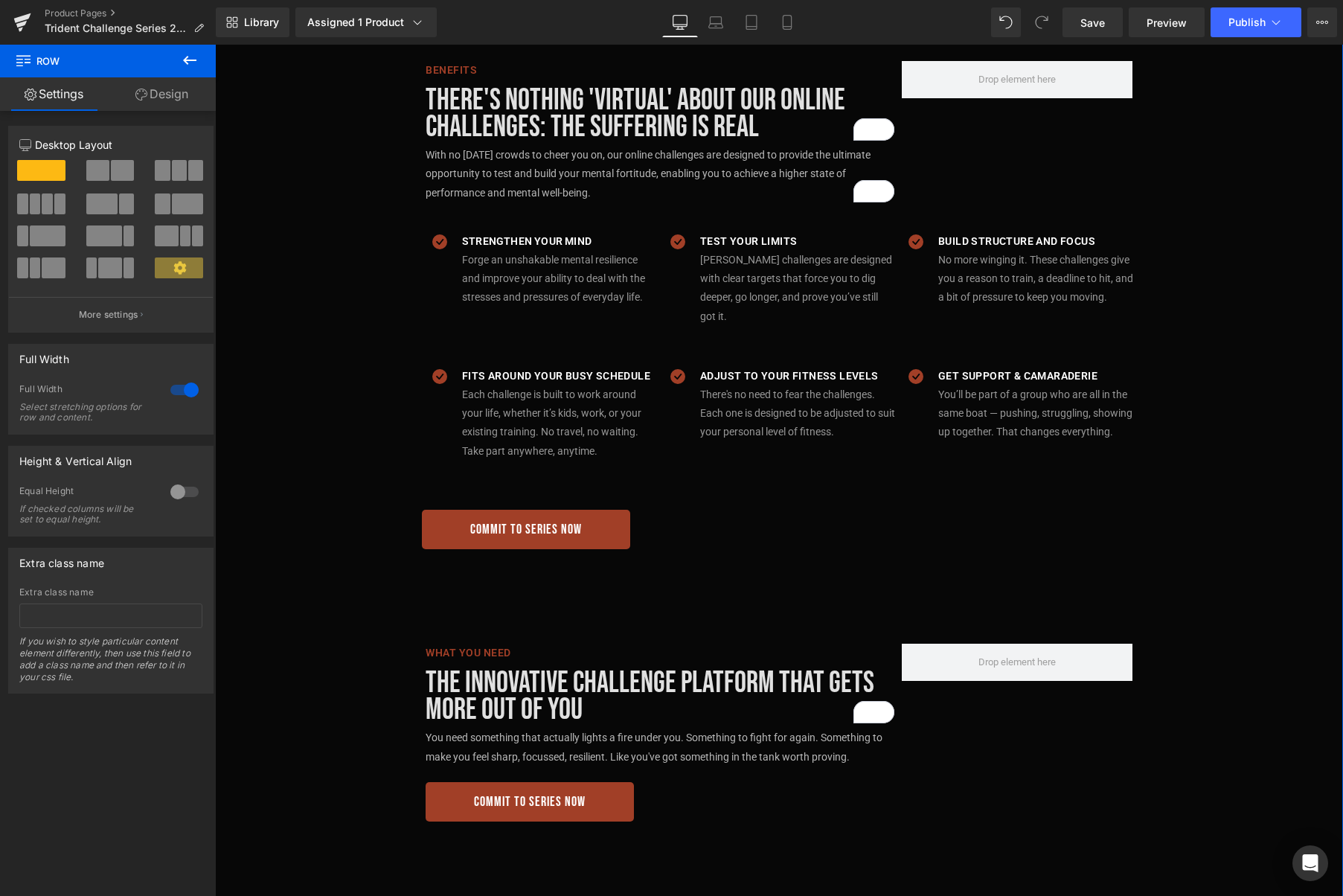
scroll to position [1028, 0]
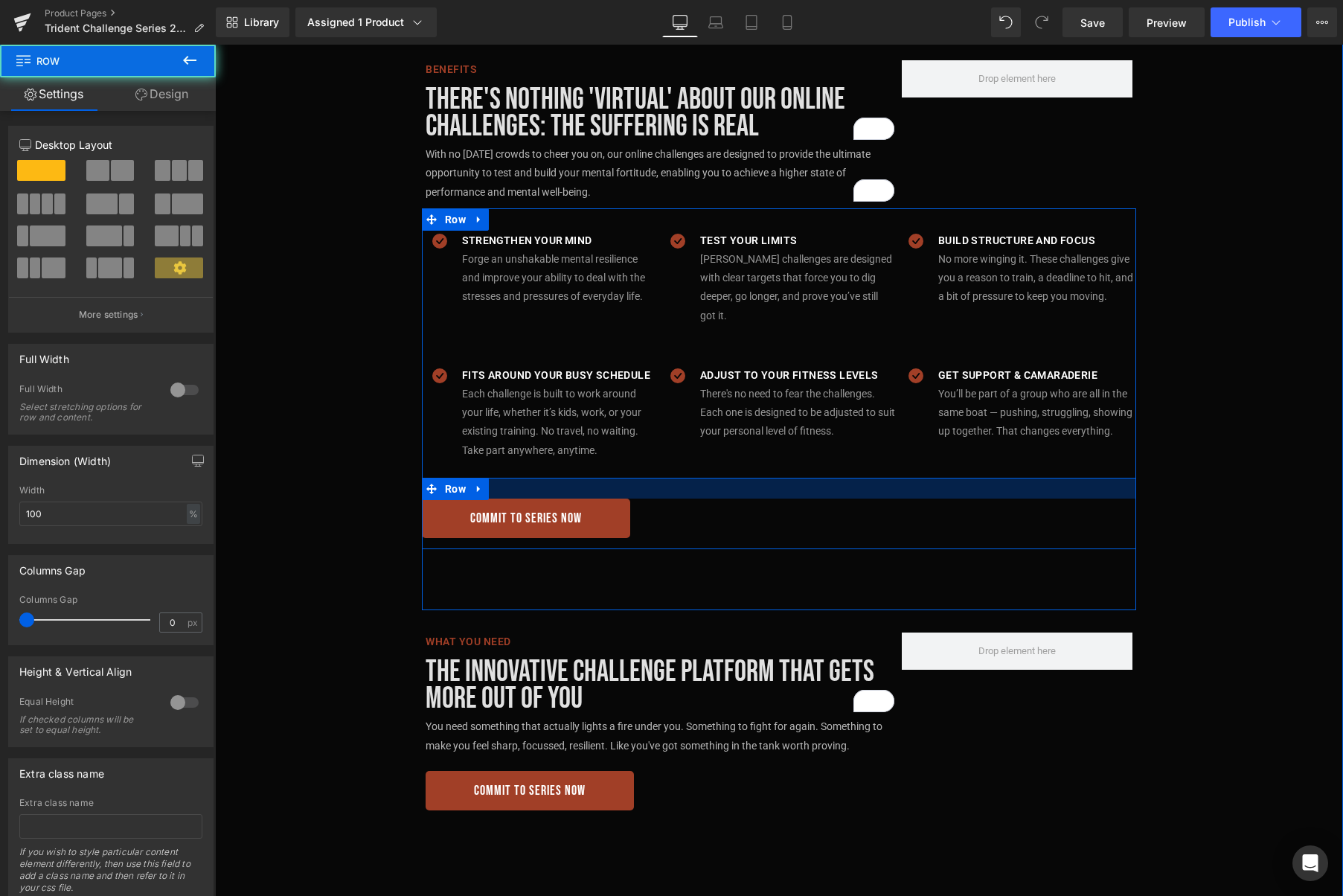
drag, startPoint x: 619, startPoint y: 468, endPoint x: 660, endPoint y: 459, distance: 42.0
click at [619, 477] on div at bounding box center [779, 487] width 714 height 20
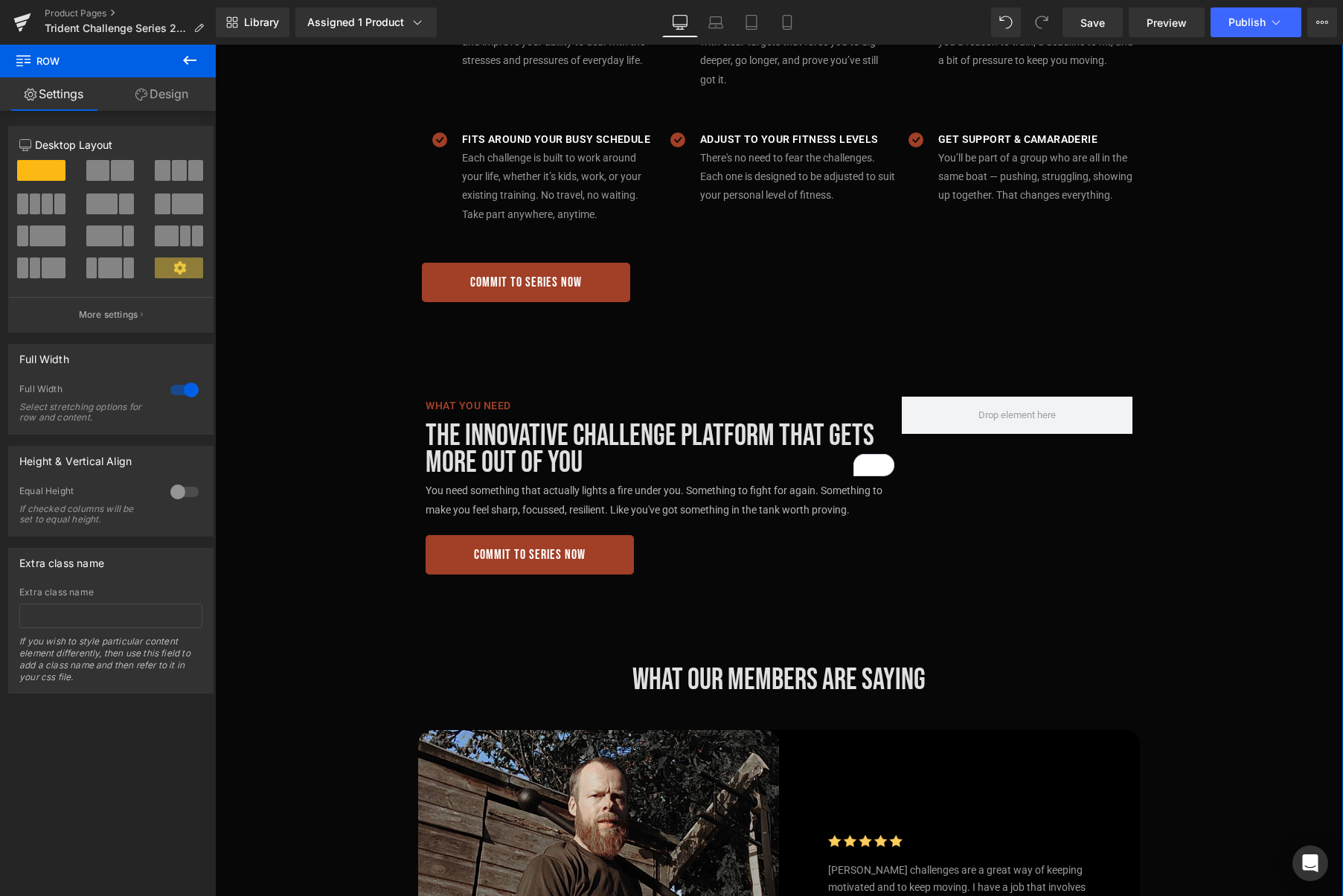
scroll to position [1267, 0]
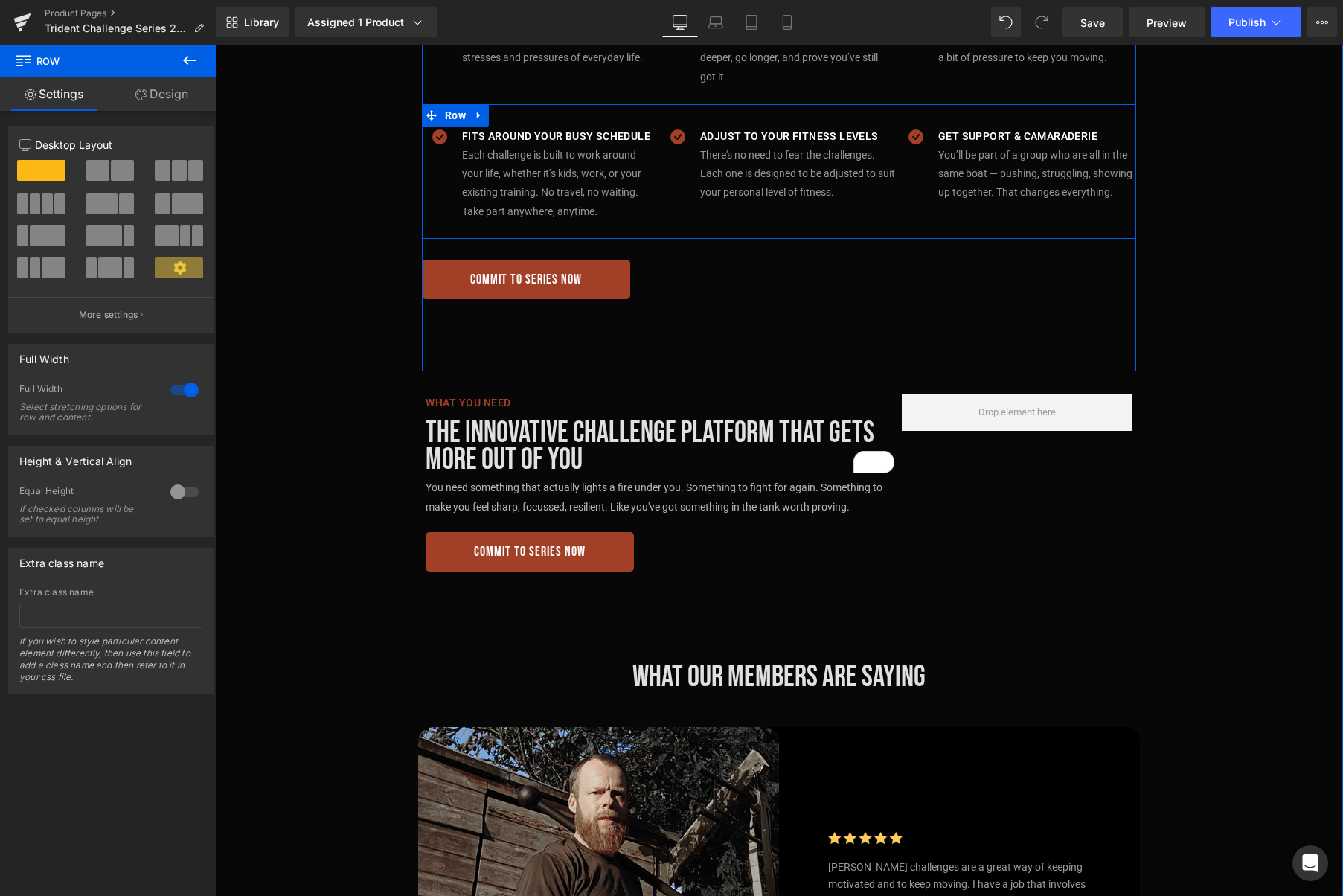
drag, startPoint x: 475, startPoint y: 100, endPoint x: 487, endPoint y: 99, distance: 12.0
click at [475, 109] on icon at bounding box center [479, 114] width 11 height 12
drag, startPoint x: 496, startPoint y: 99, endPoint x: 489, endPoint y: 103, distance: 8.1
click at [496, 109] on icon at bounding box center [499, 114] width 11 height 12
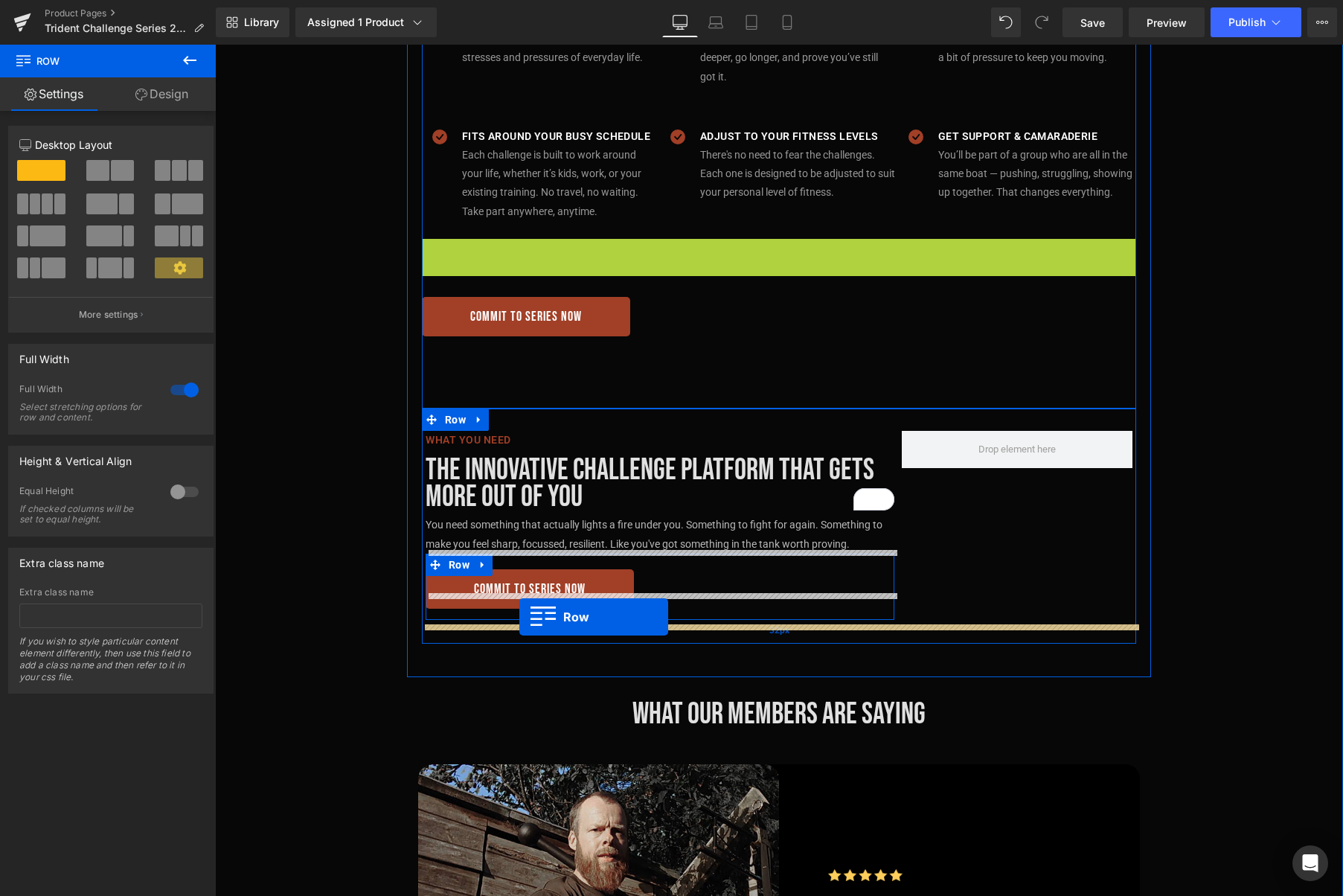
drag, startPoint x: 459, startPoint y: 232, endPoint x: 519, endPoint y: 617, distance: 389.6
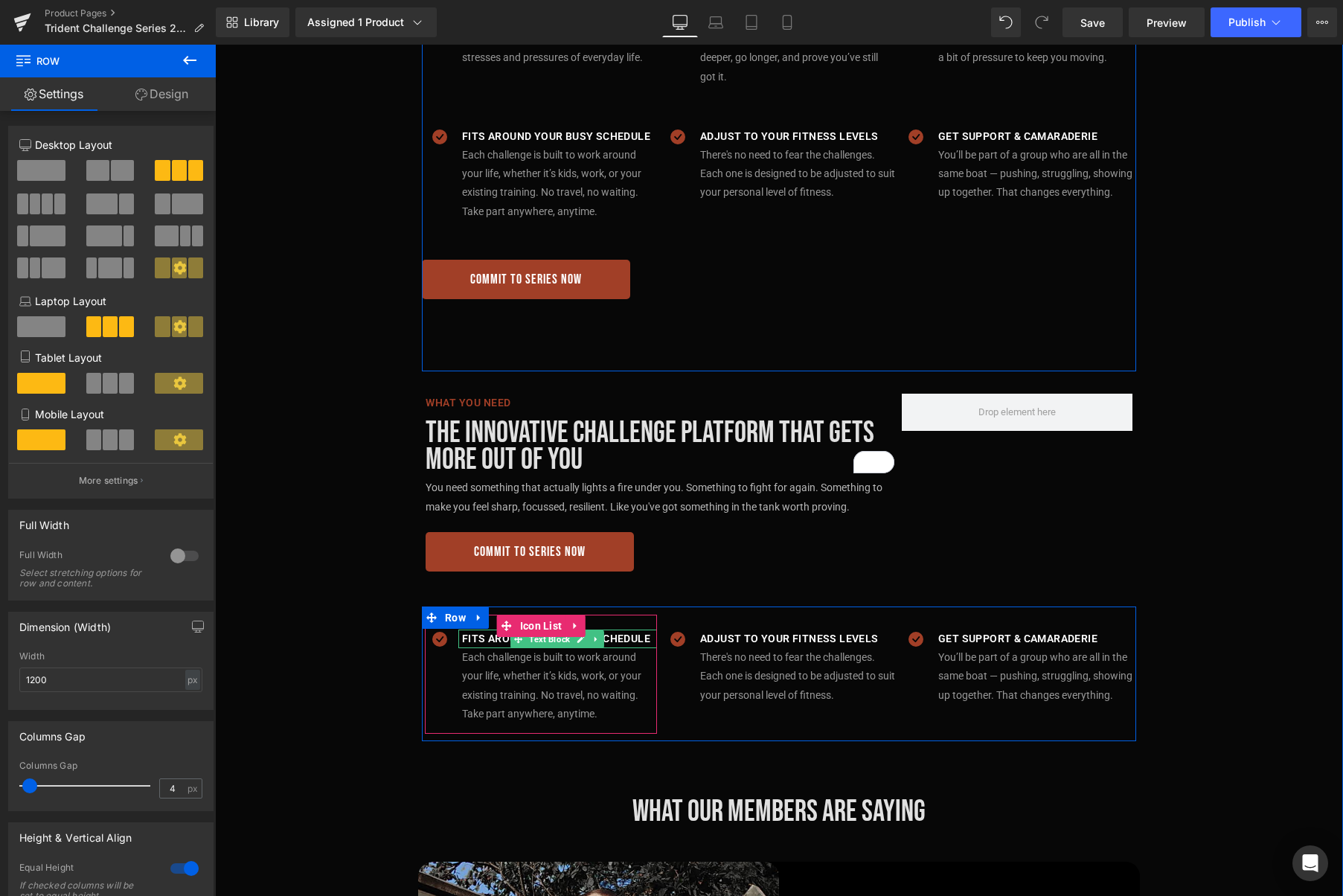
click at [634, 630] on p "Fits around your busy schedule" at bounding box center [560, 639] width 195 height 19
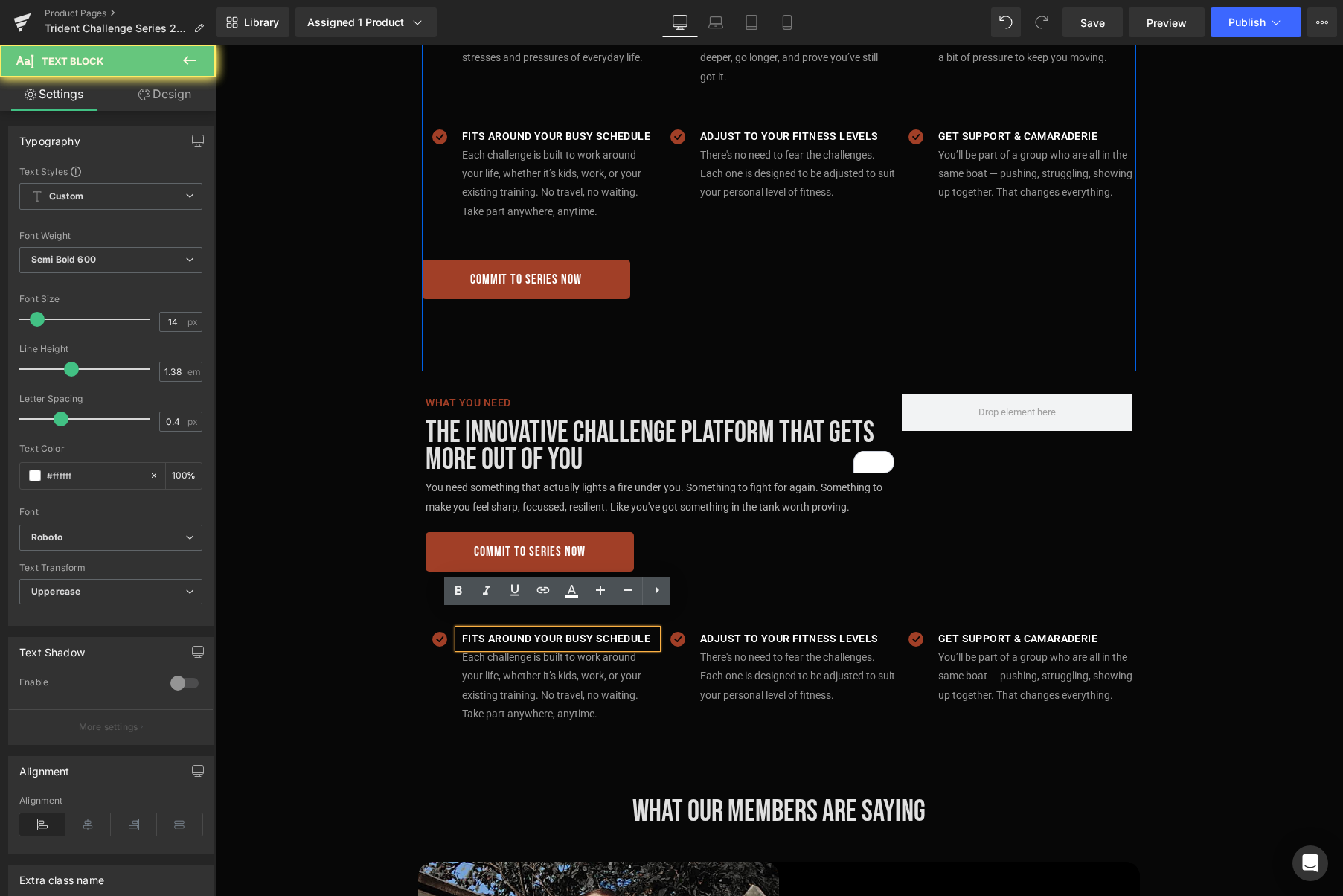
click at [640, 630] on p "Fits around your busy schedule" at bounding box center [560, 639] width 195 height 19
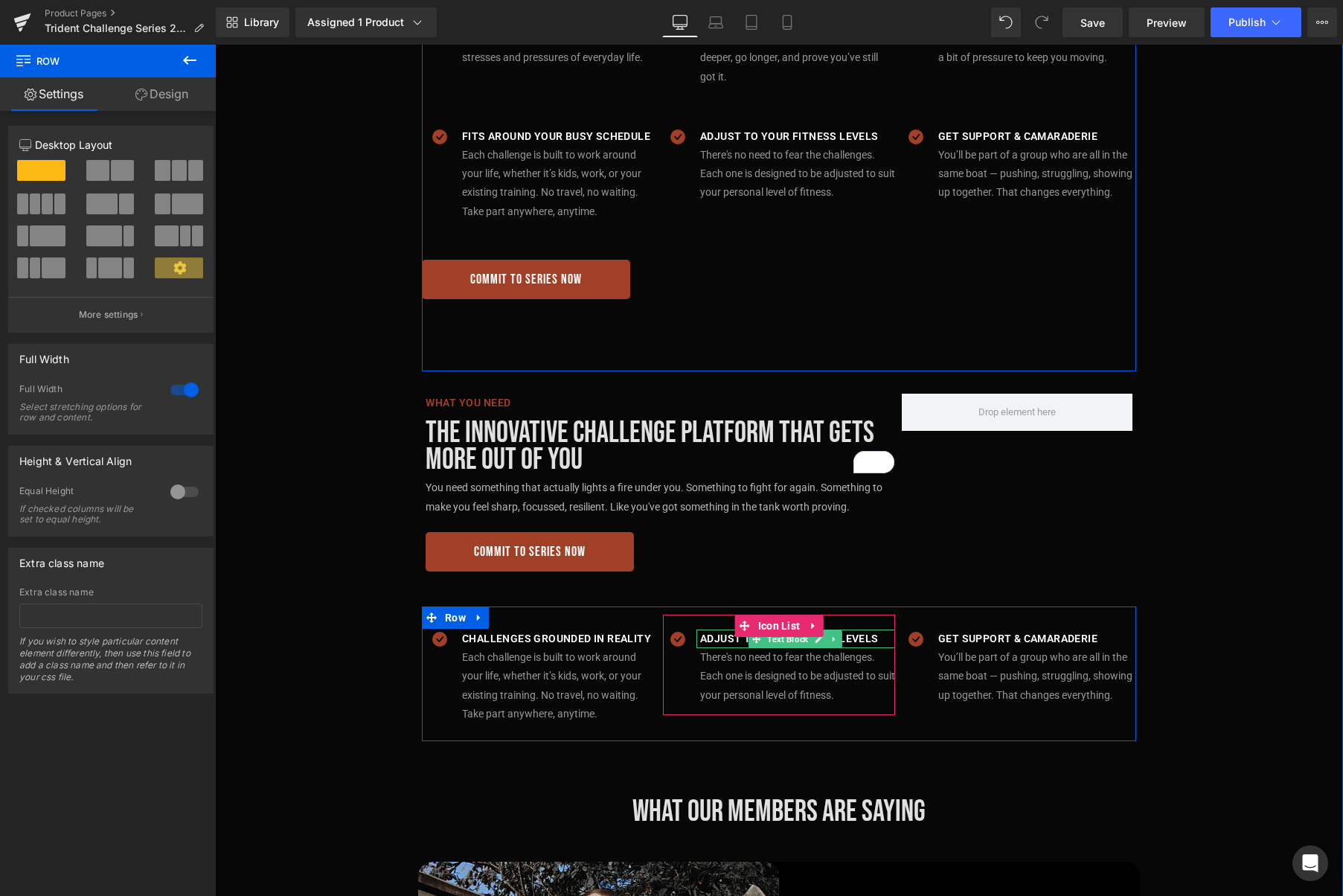
click at [862, 630] on p "Adjust to your fitness levels" at bounding box center [797, 639] width 195 height 19
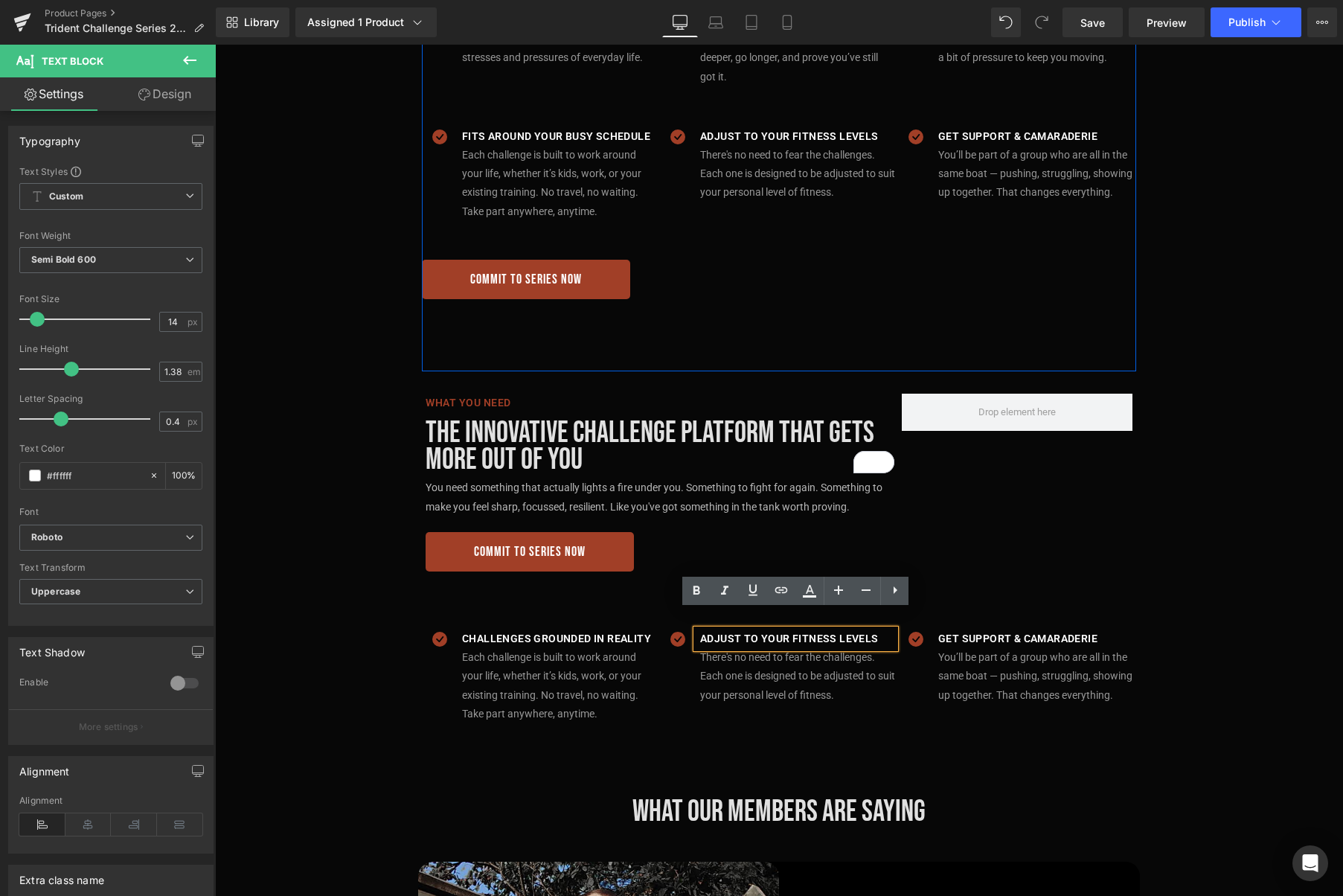
click at [872, 630] on p "Adjust to your fitness levels" at bounding box center [797, 639] width 195 height 19
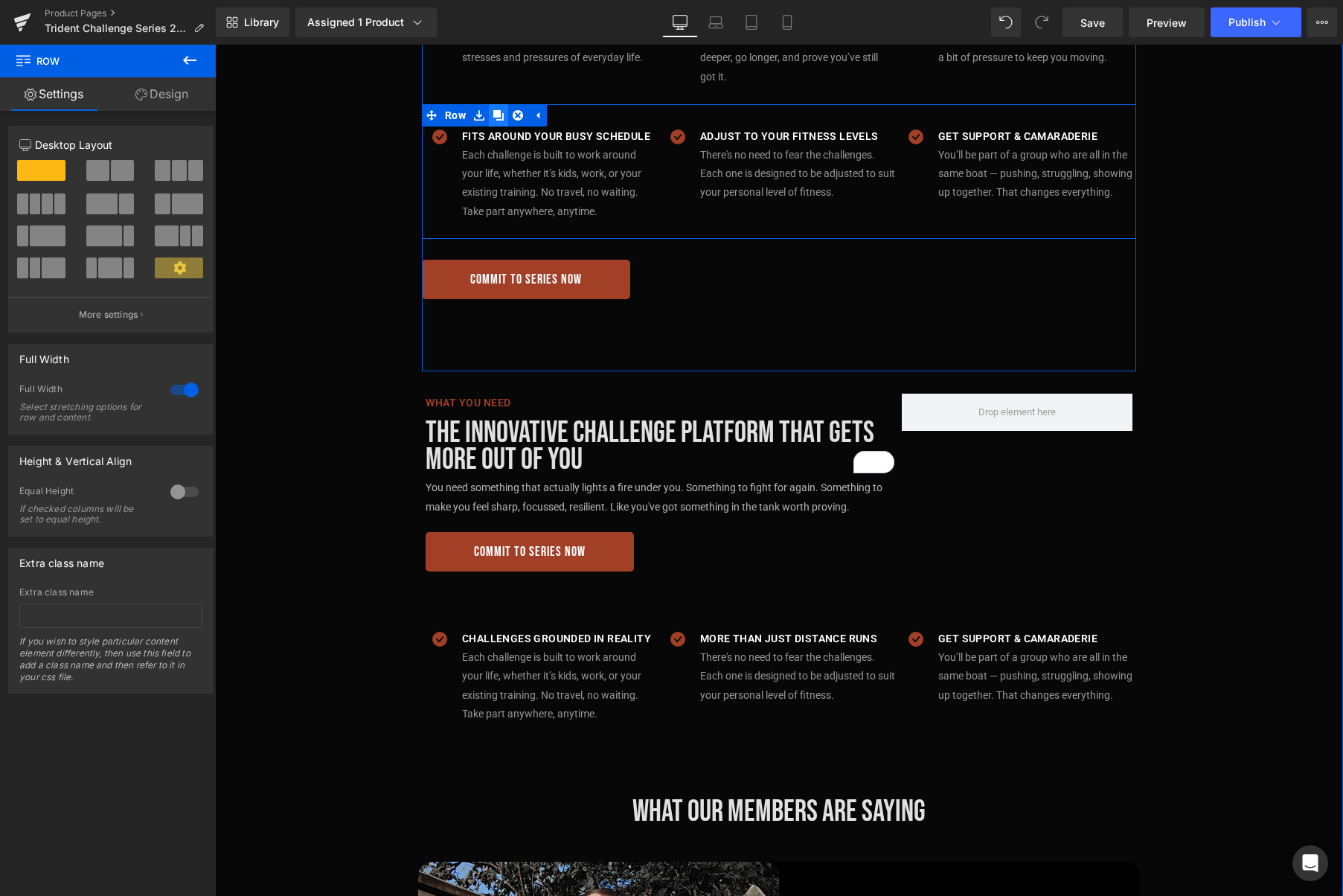
click at [497, 110] on icon at bounding box center [499, 115] width 11 height 11
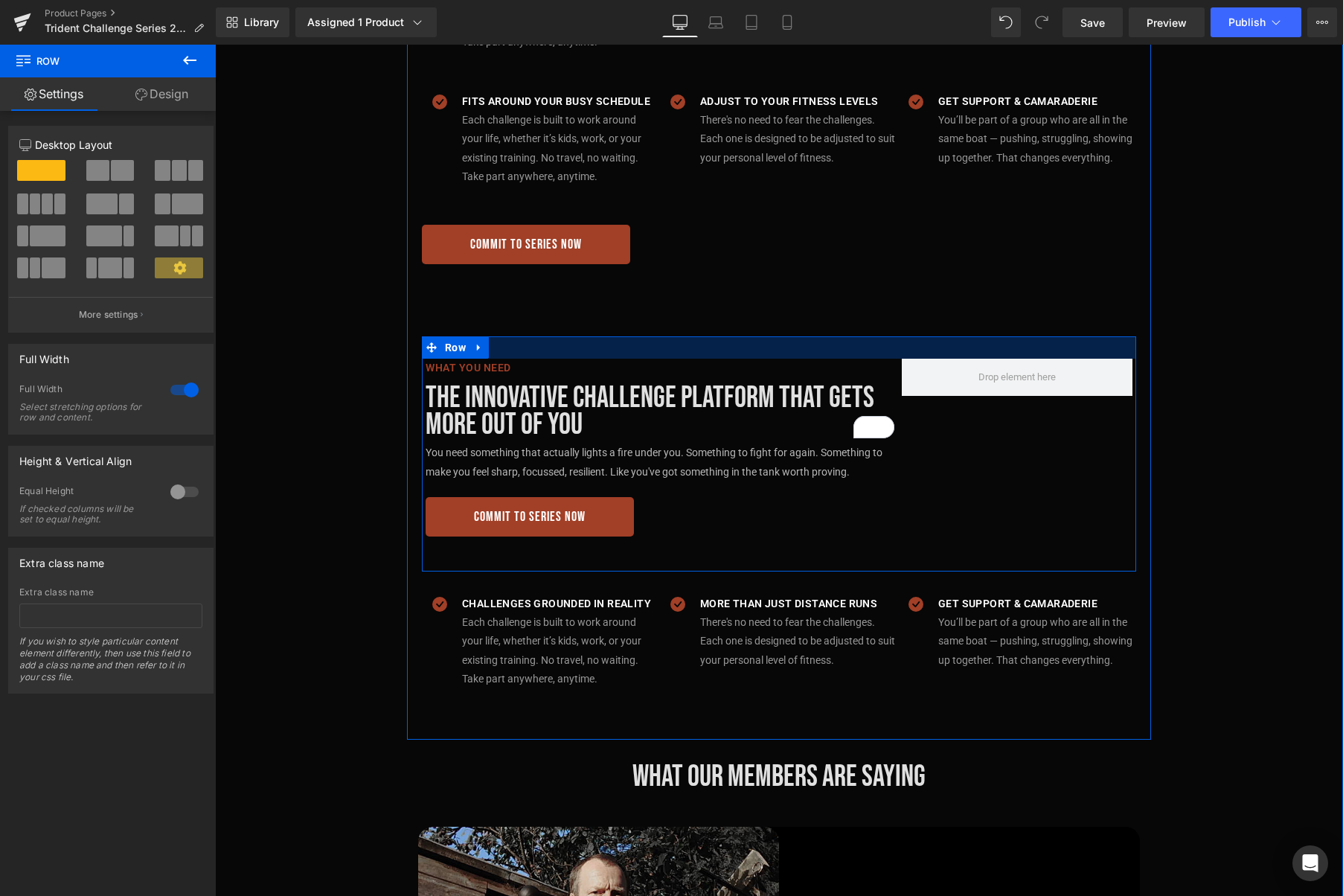
scroll to position [1456, 0]
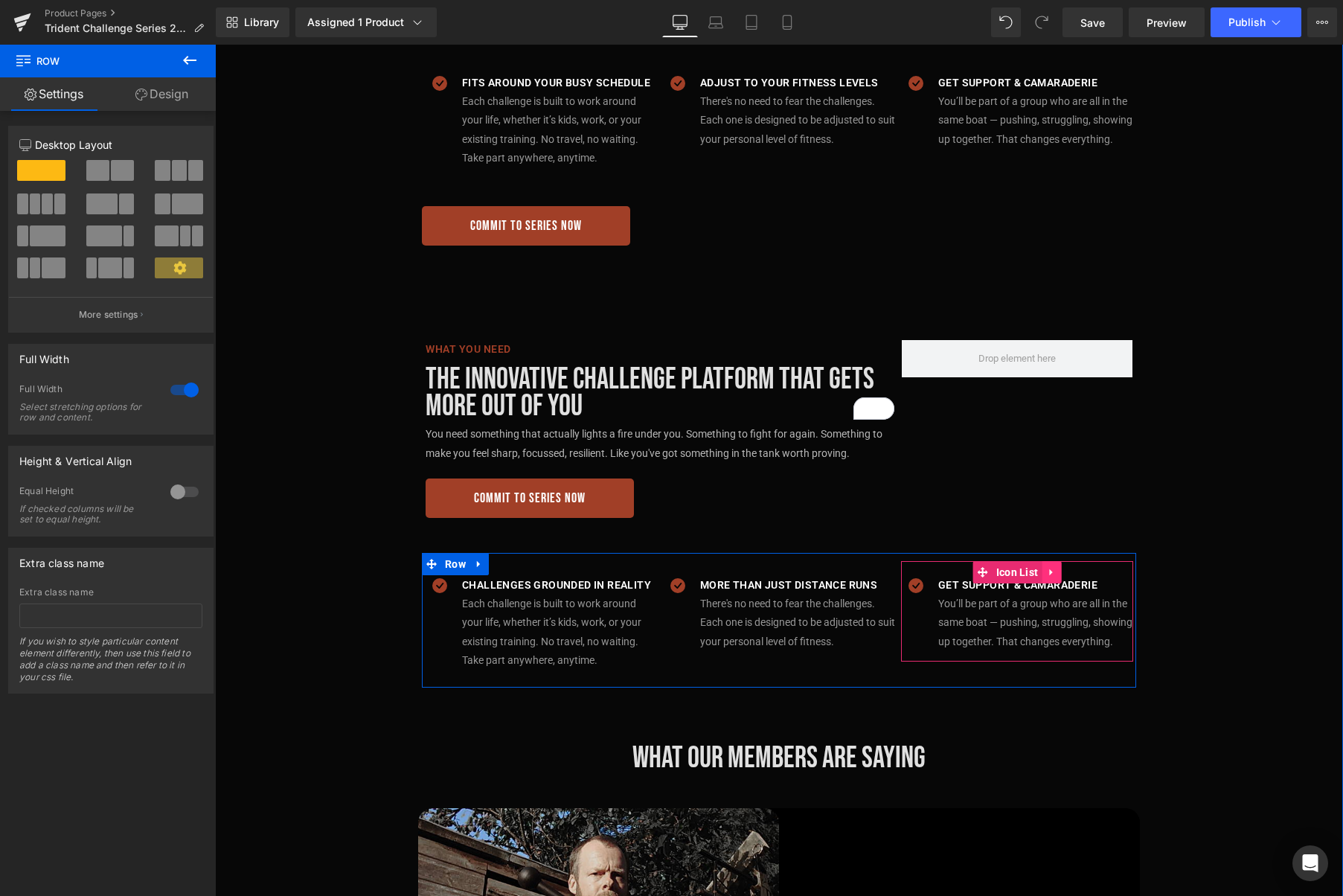
click at [1056, 566] on icon at bounding box center [1051, 571] width 11 height 12
click at [1063, 567] on icon at bounding box center [1061, 572] width 11 height 11
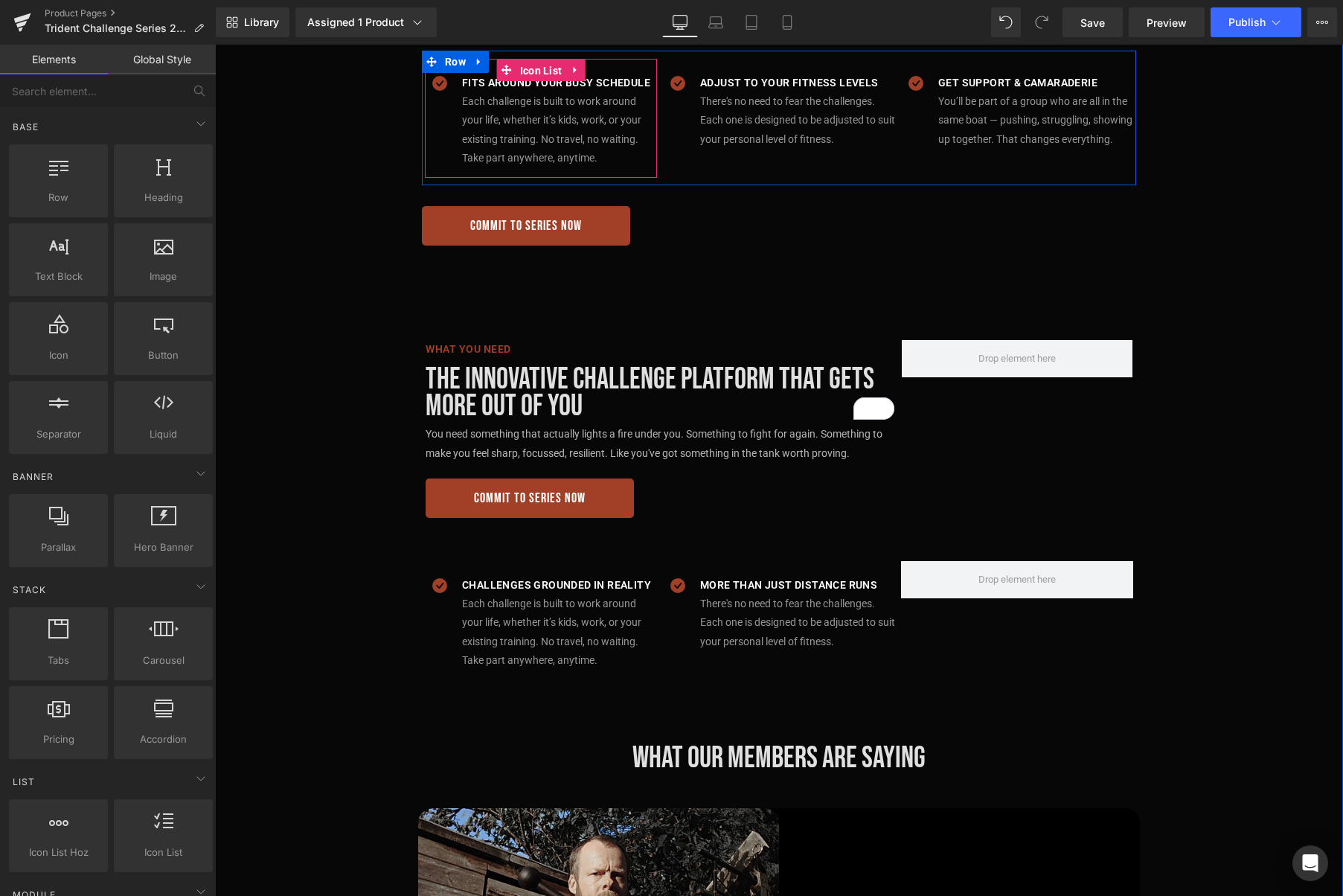
scroll to position [1426, 0]
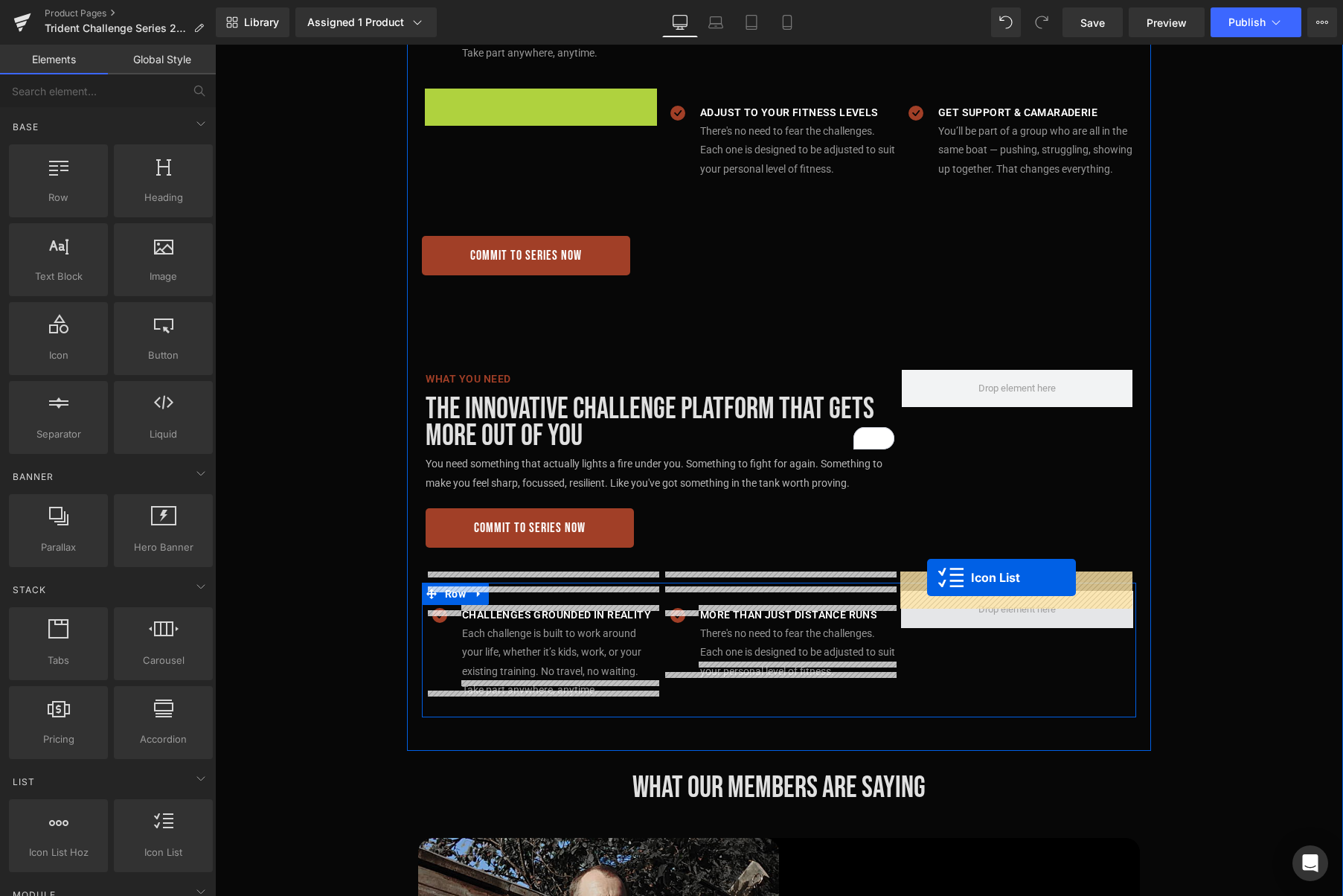
drag, startPoint x: 527, startPoint y: 53, endPoint x: 926, endPoint y: 578, distance: 659.4
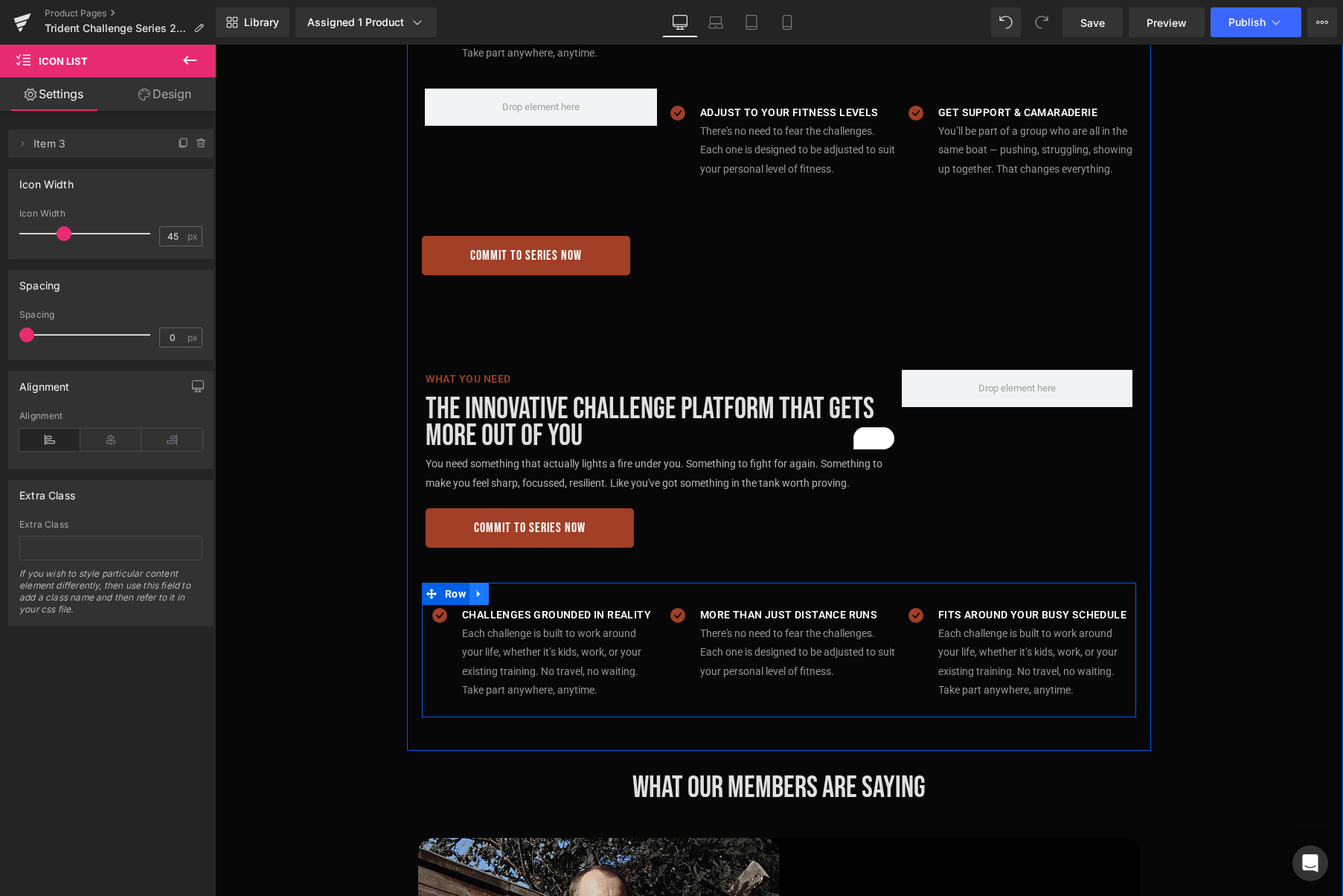
click at [480, 588] on icon at bounding box center [479, 593] width 11 height 12
click at [502, 588] on icon at bounding box center [499, 593] width 11 height 11
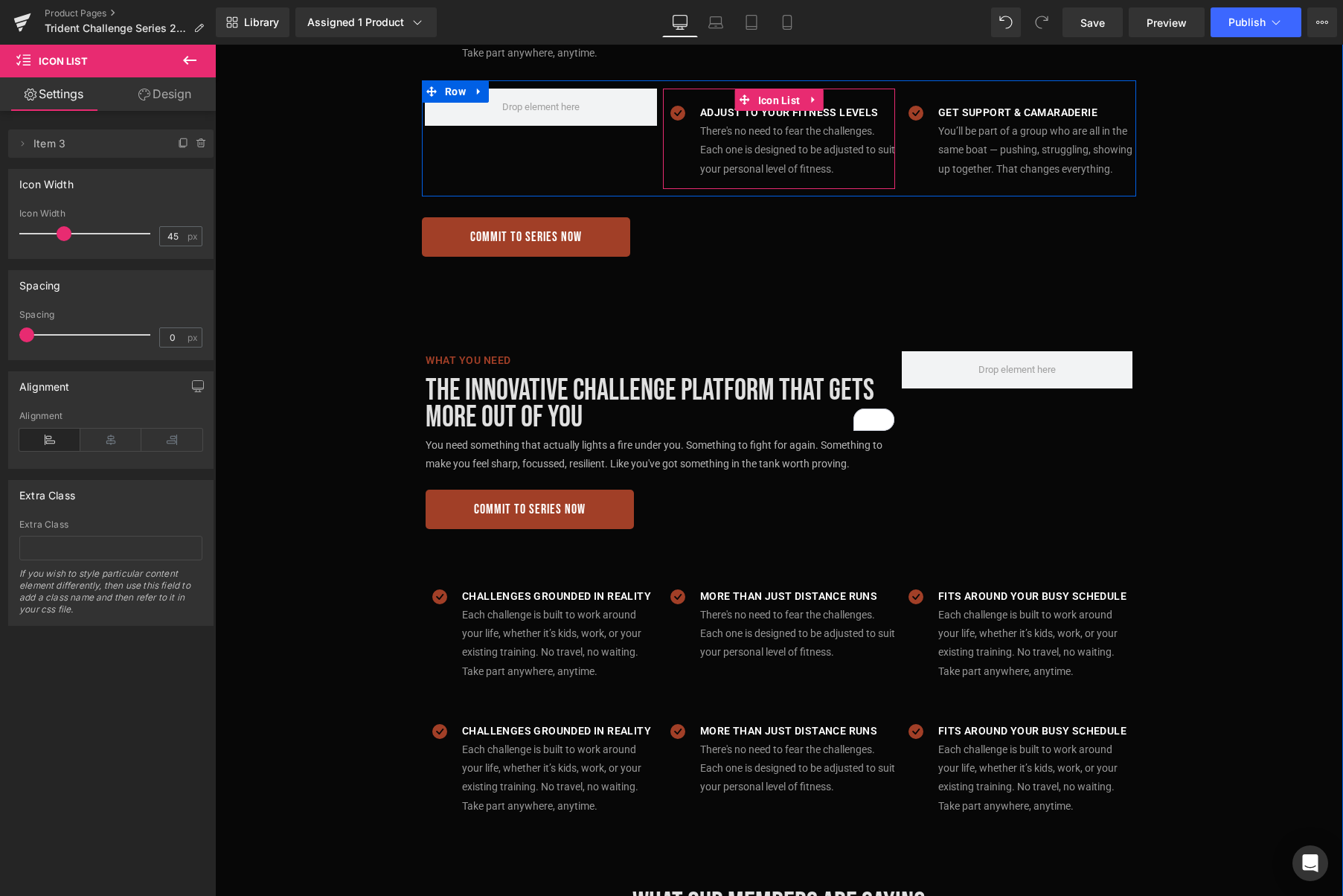
scroll to position [1411, 0]
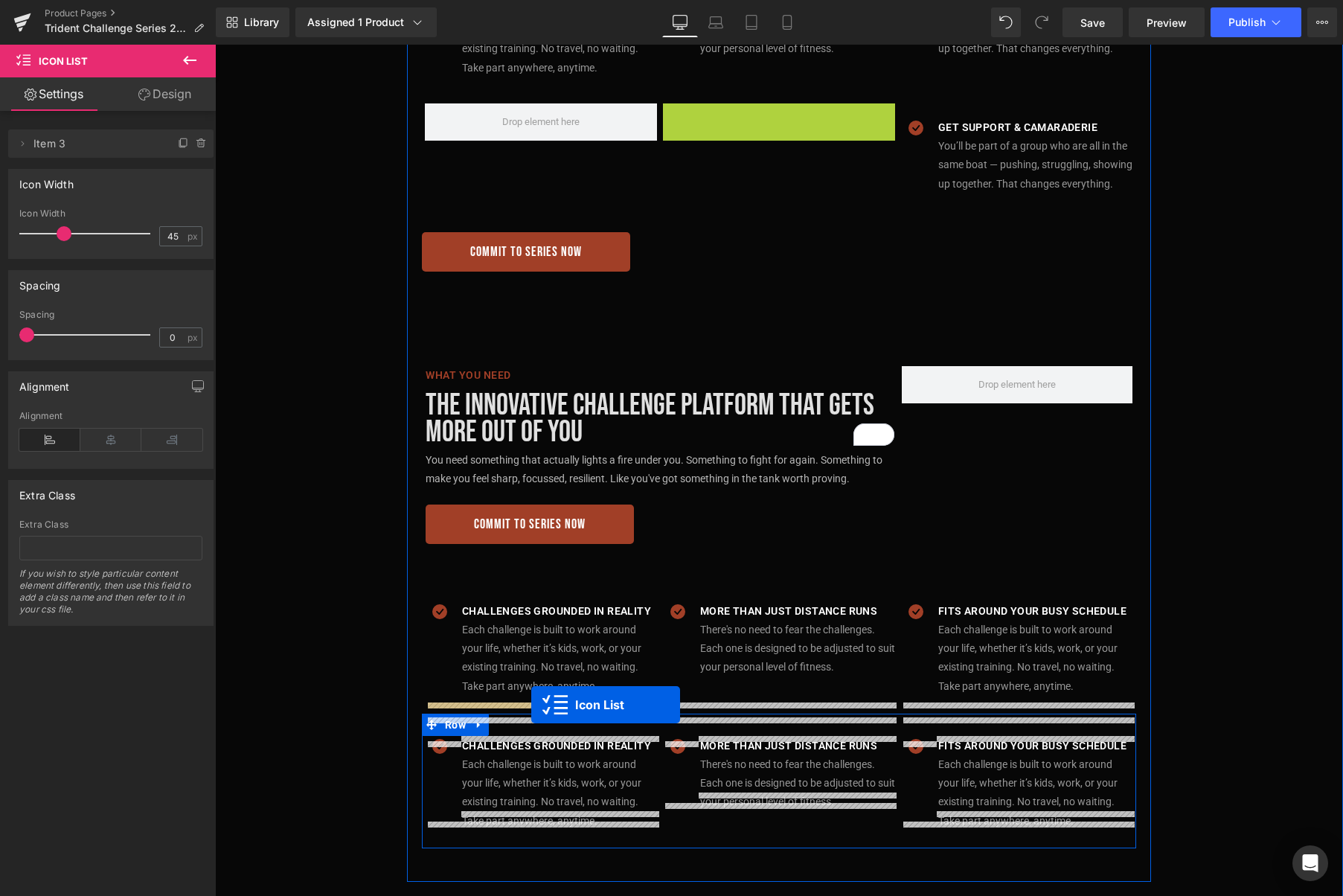
drag, startPoint x: 776, startPoint y: 85, endPoint x: 531, endPoint y: 704, distance: 665.7
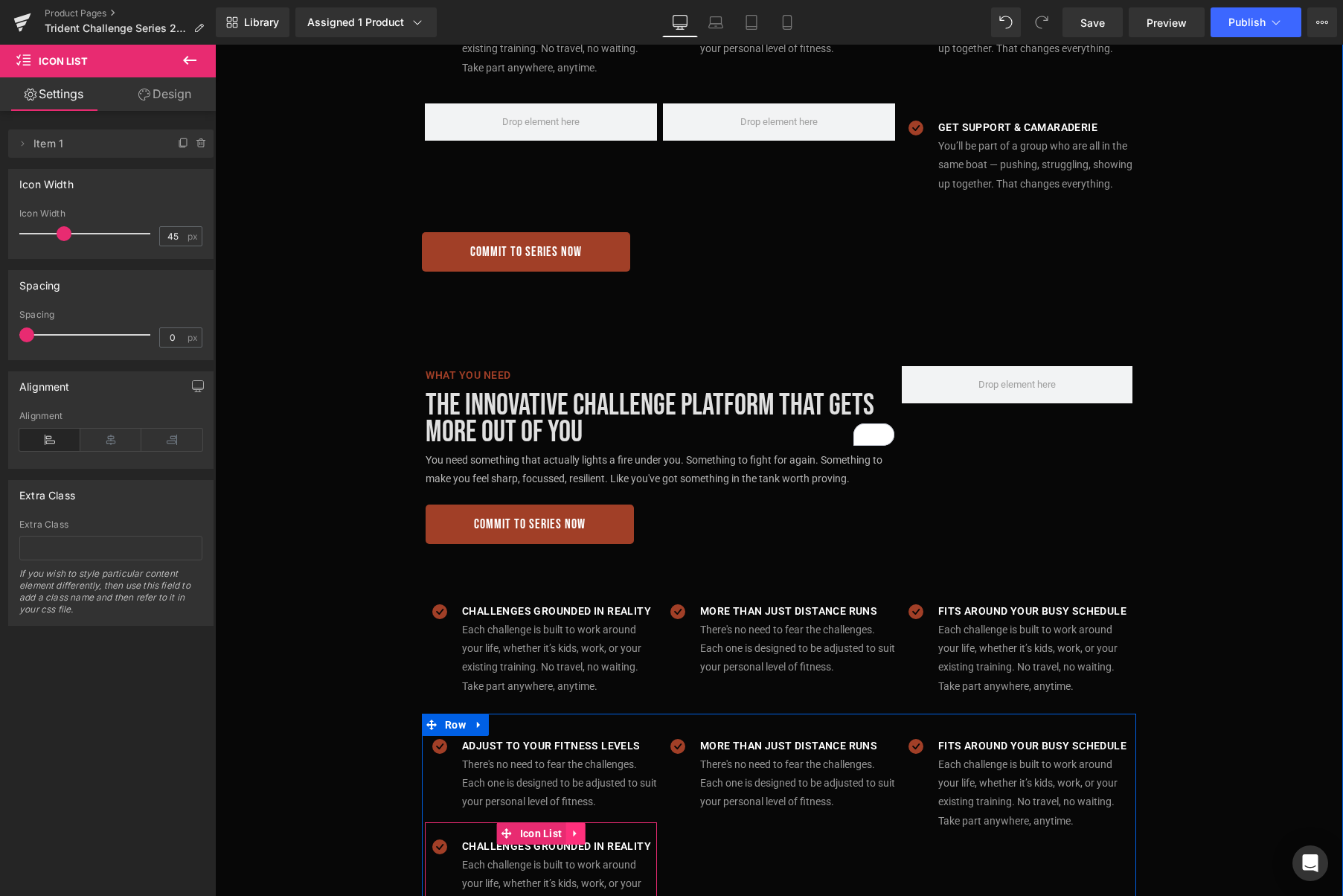
click at [577, 822] on link at bounding box center [575, 833] width 20 height 22
click at [594, 822] on link at bounding box center [585, 833] width 20 height 22
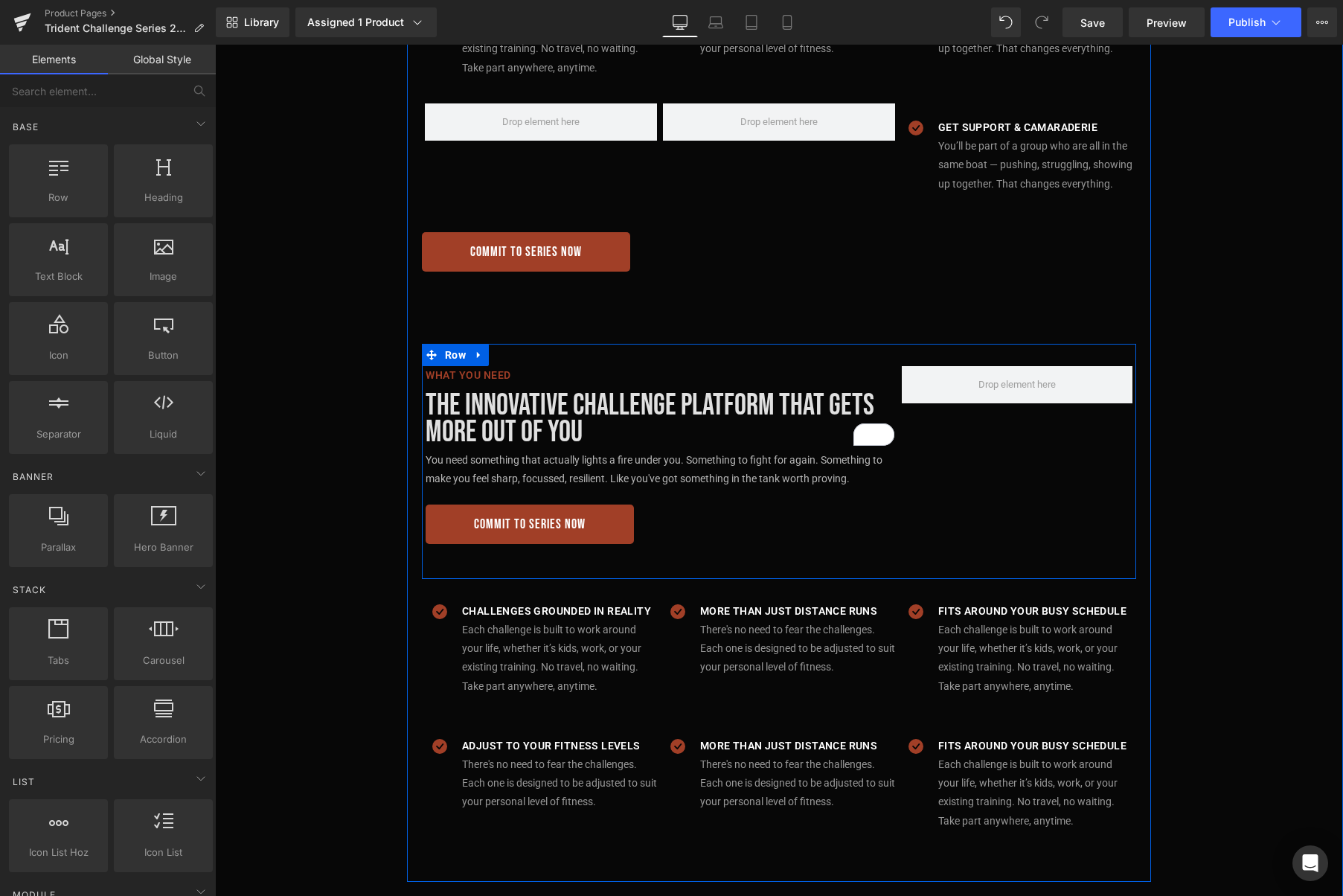
scroll to position [1357, 0]
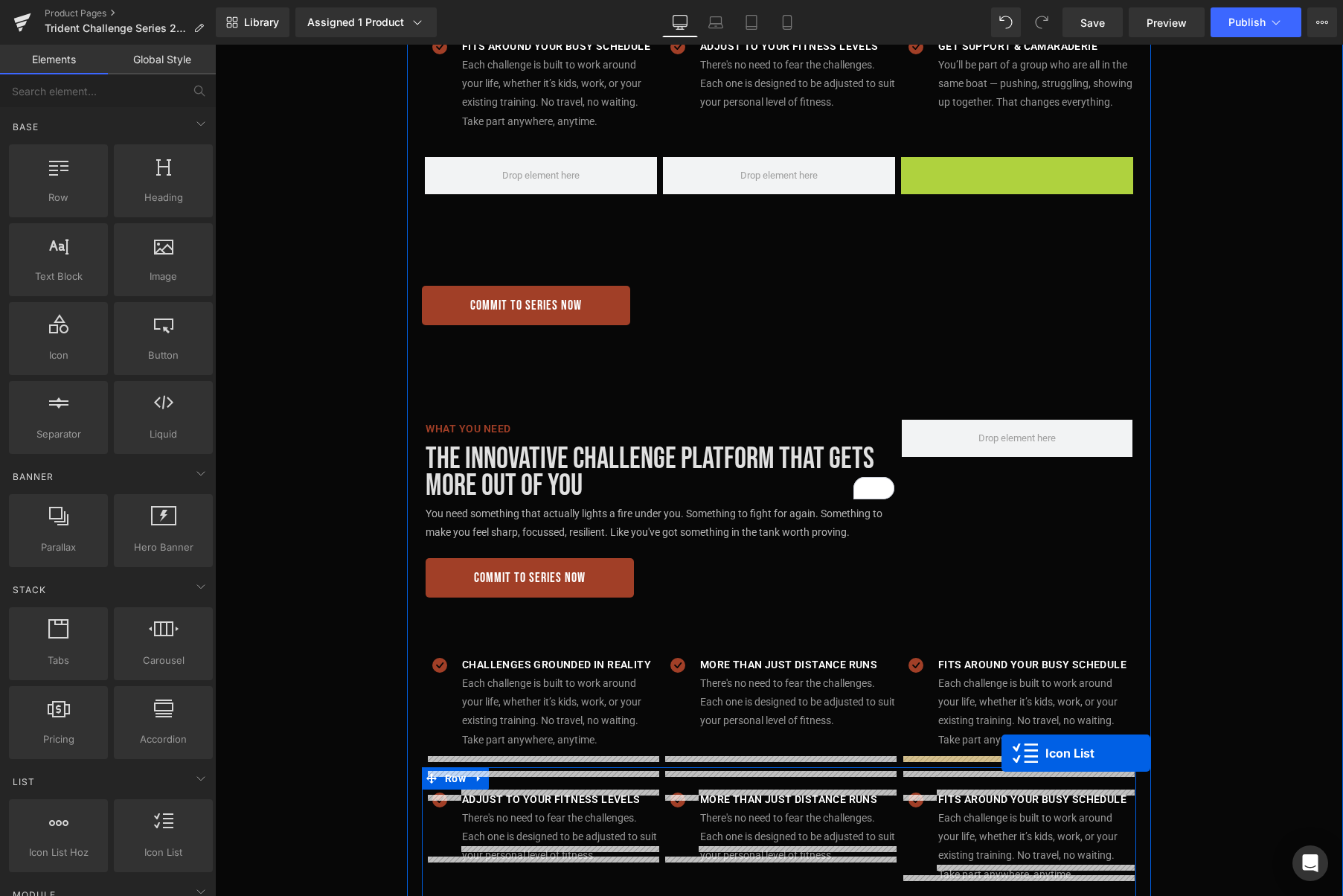
drag, startPoint x: 1009, startPoint y: 150, endPoint x: 1008, endPoint y: 754, distance: 604.0
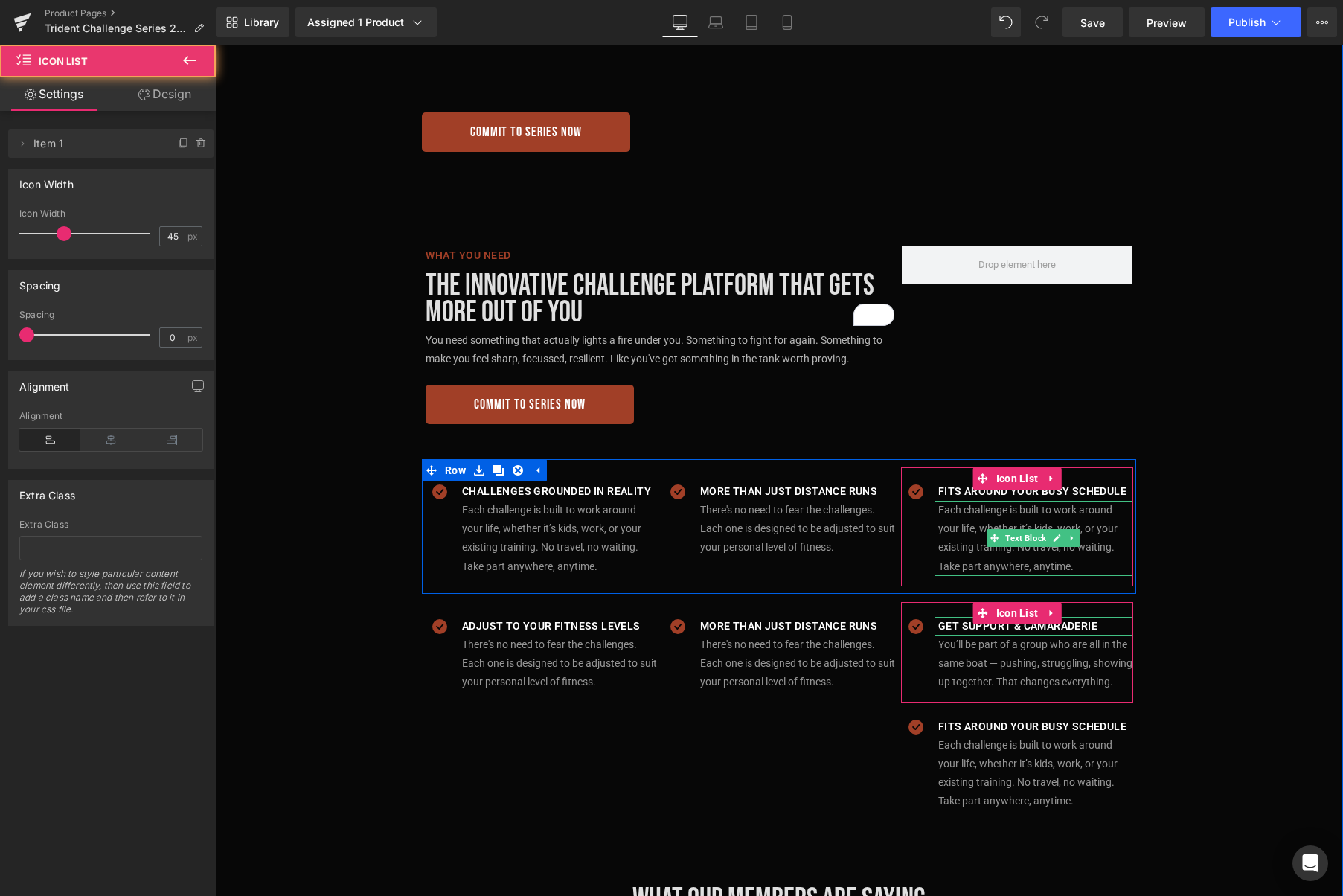
scroll to position [1536, 0]
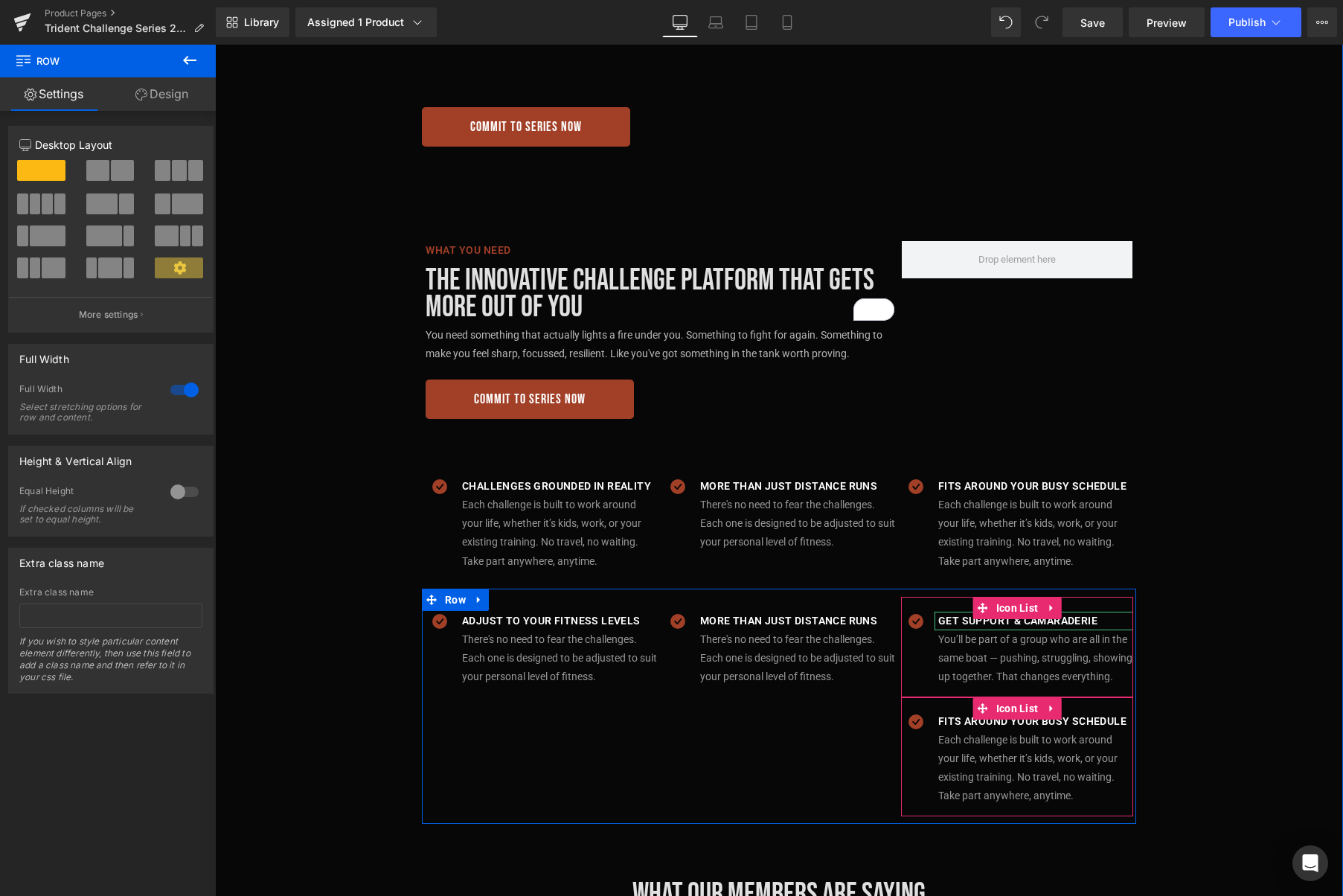
click at [1049, 703] on icon at bounding box center [1051, 708] width 11 height 12
click at [1063, 703] on icon at bounding box center [1061, 709] width 11 height 11
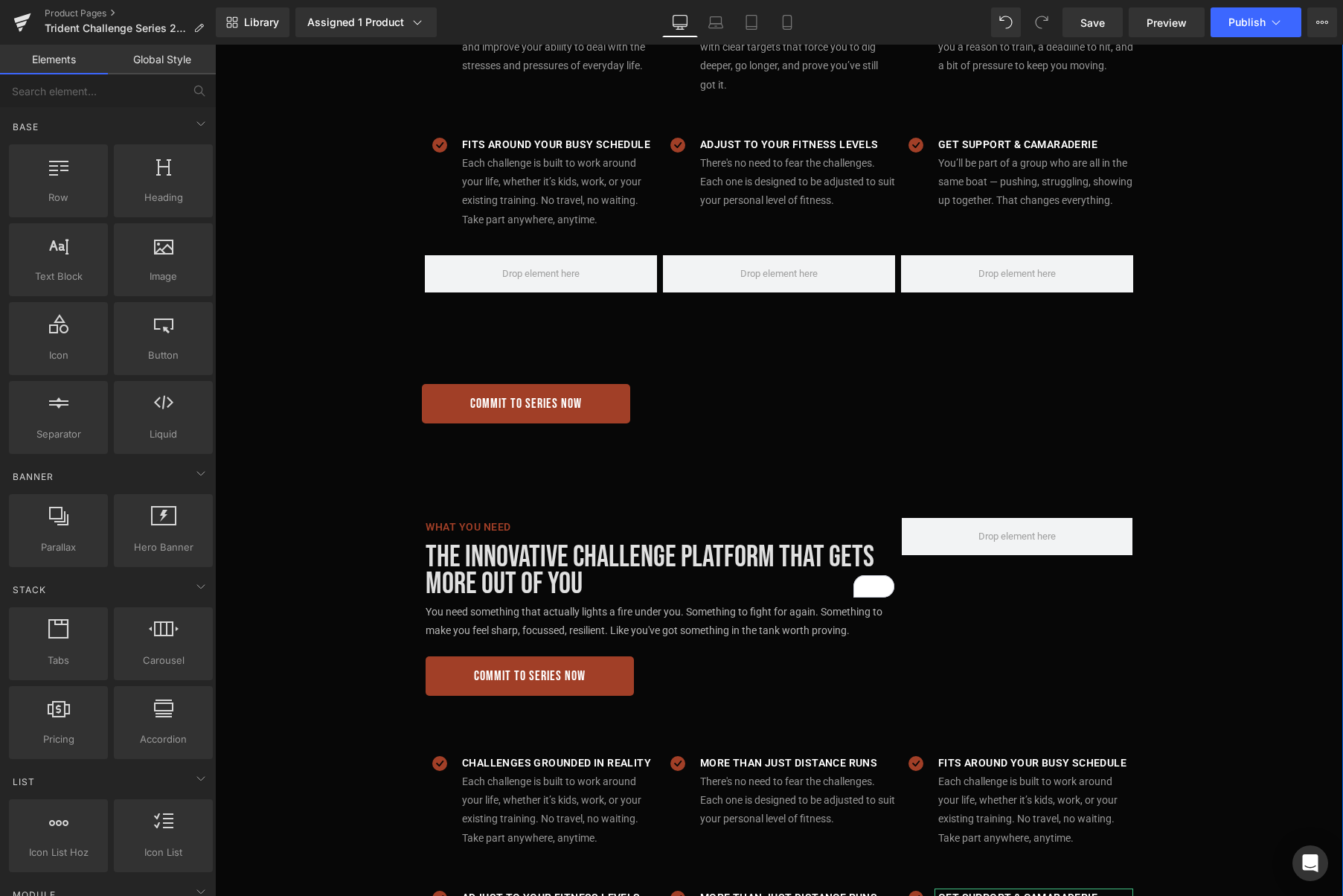
scroll to position [1186, 0]
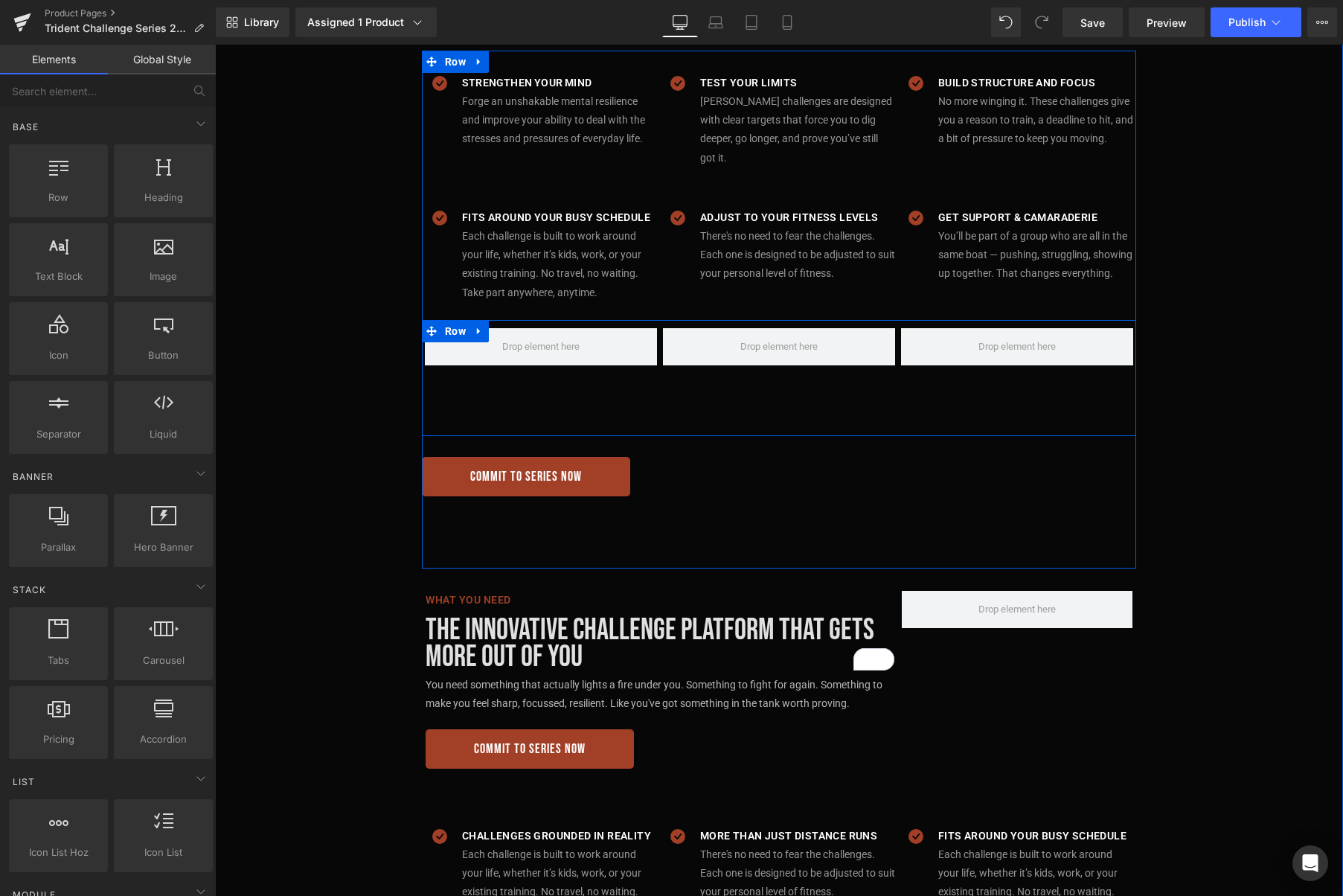
click at [484, 326] on icon at bounding box center [479, 331] width 11 height 12
click at [515, 326] on icon at bounding box center [518, 331] width 11 height 11
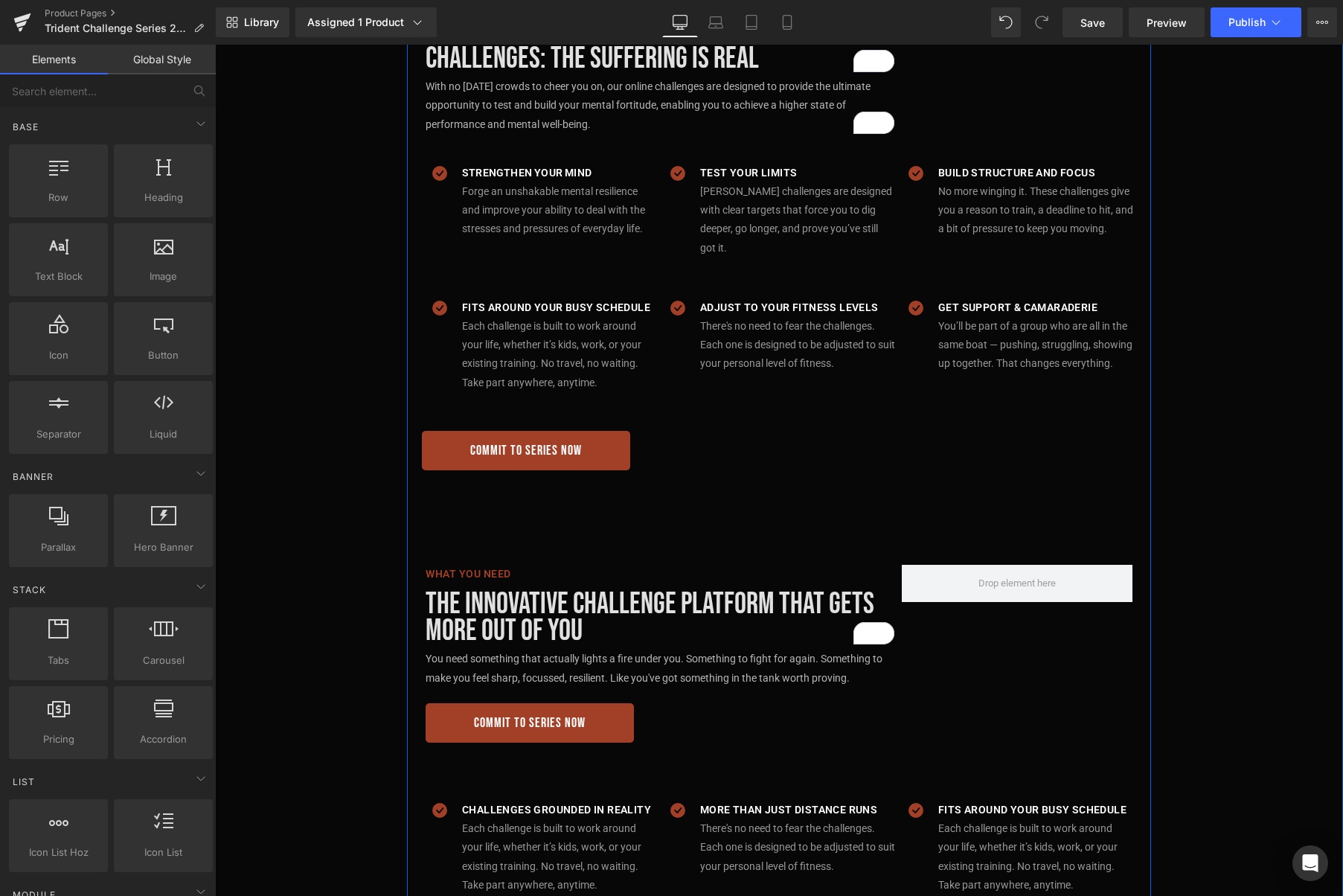
scroll to position [979, 0]
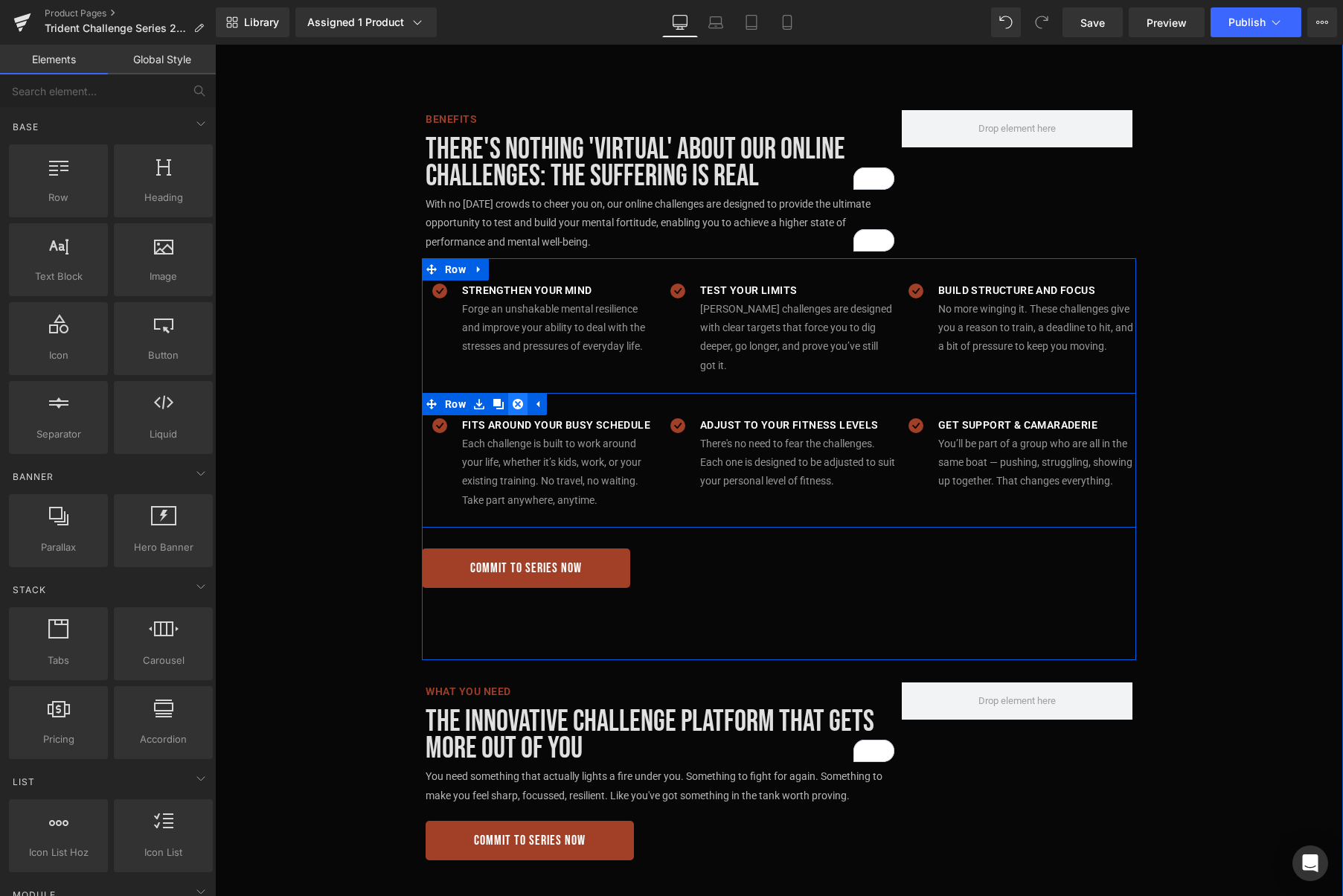
click at [520, 399] on icon at bounding box center [518, 405] width 11 height 11
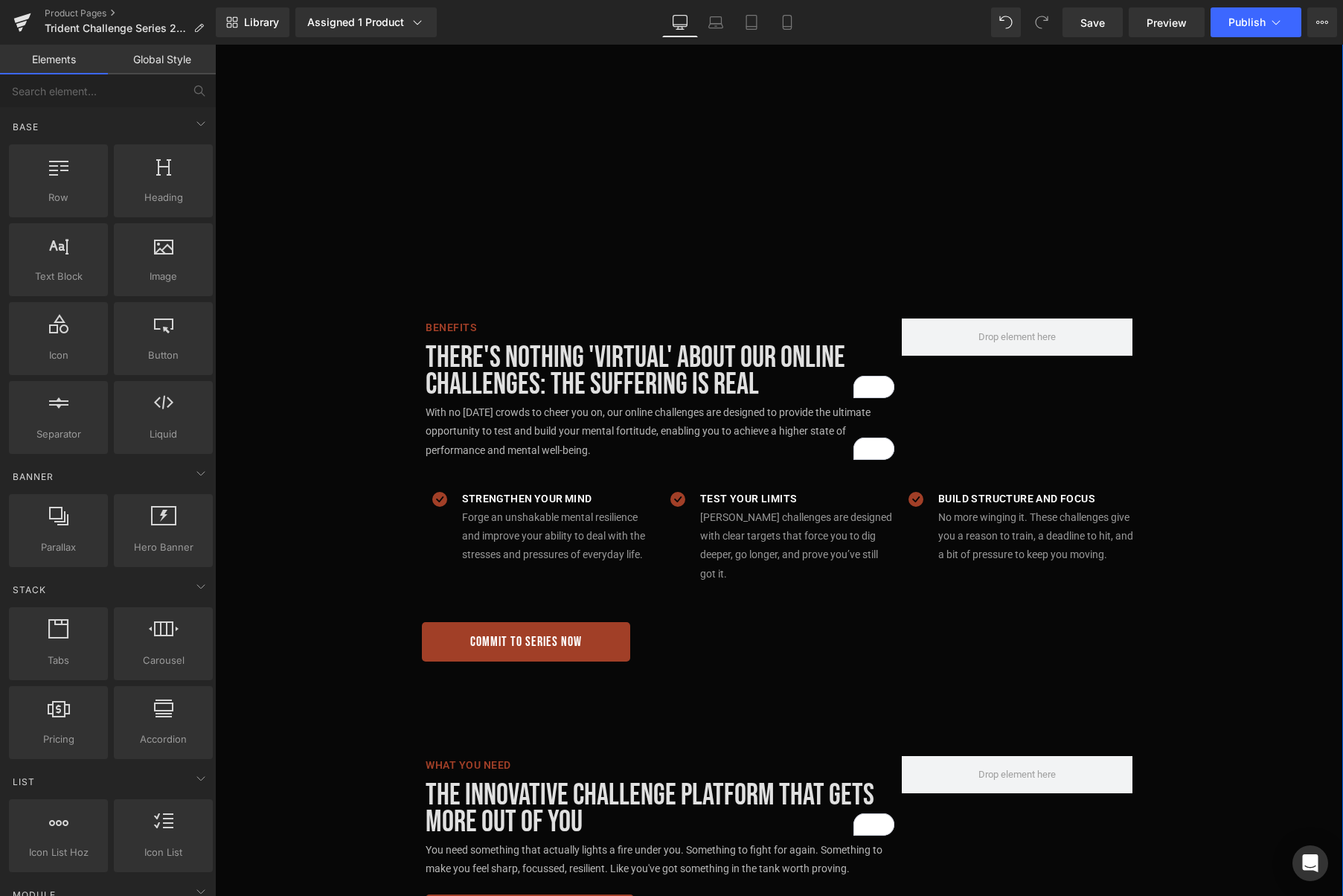
scroll to position [868, 0]
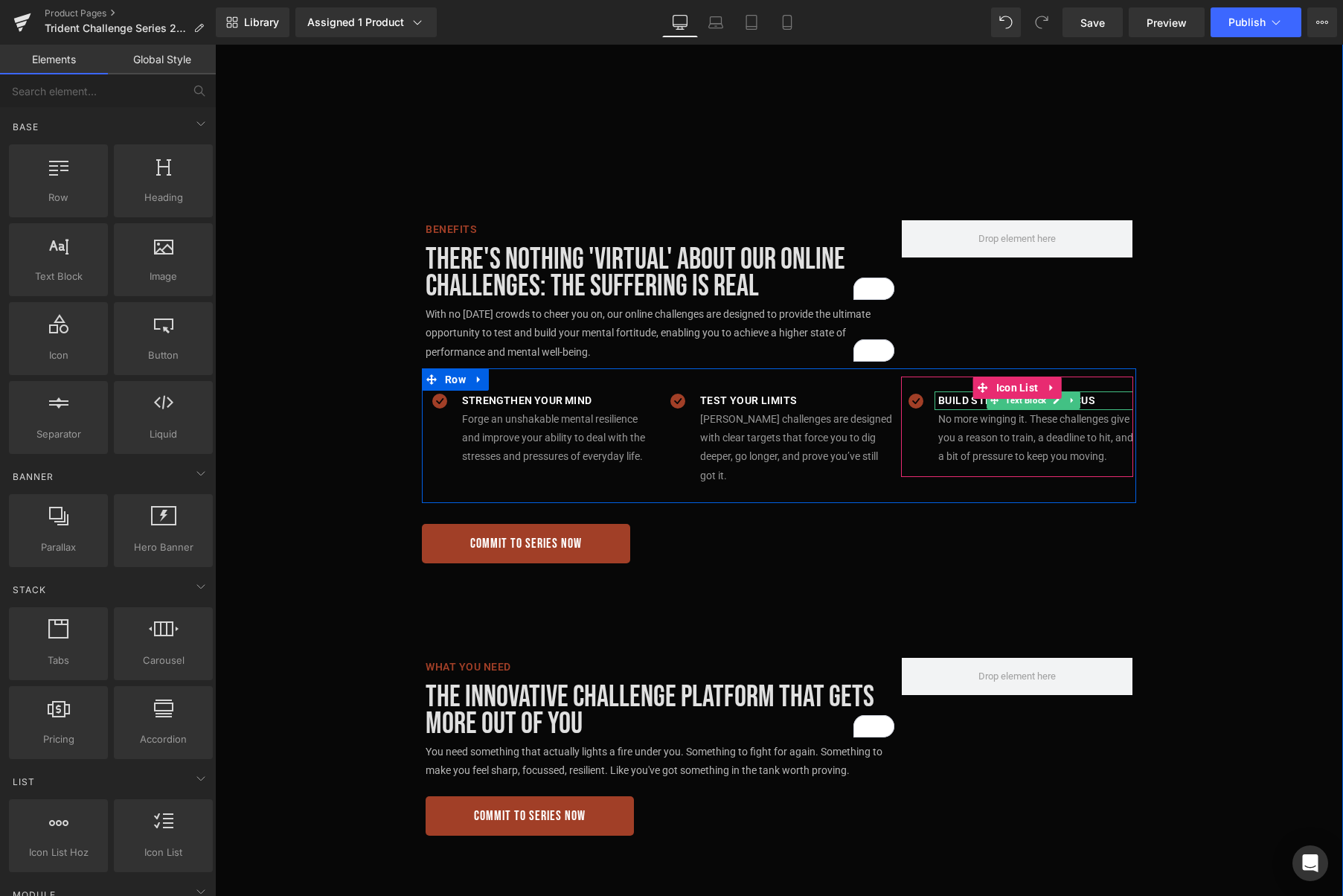
click at [1106, 399] on p "Build Structure and focus" at bounding box center [1036, 400] width 195 height 19
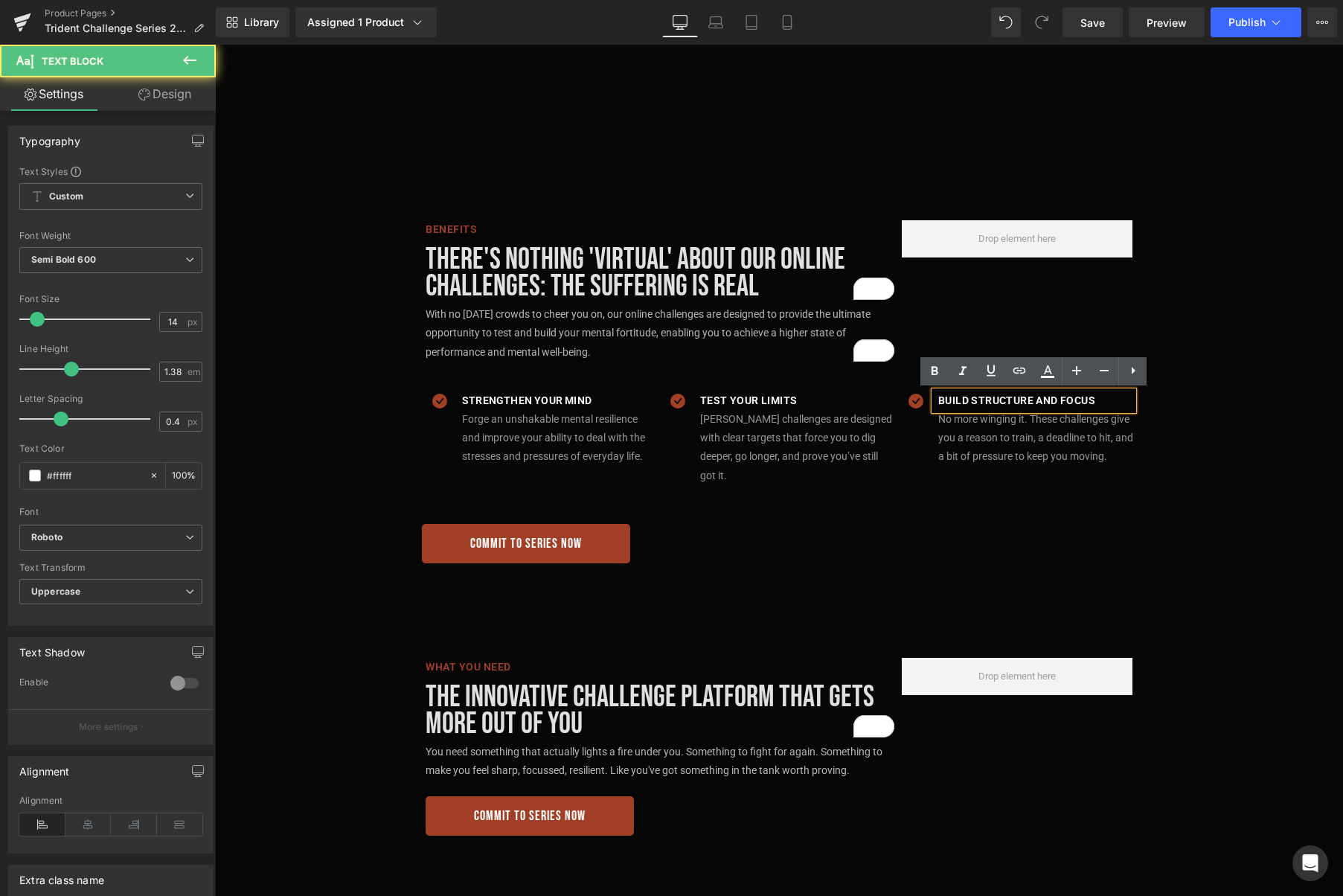
click at [1100, 399] on p "Build Structure and focus" at bounding box center [1036, 400] width 195 height 19
drag, startPoint x: 1100, startPoint y: 400, endPoint x: 940, endPoint y: 399, distance: 160.0
click at [940, 399] on p "Build Structure and focus" at bounding box center [1036, 400] width 195 height 19
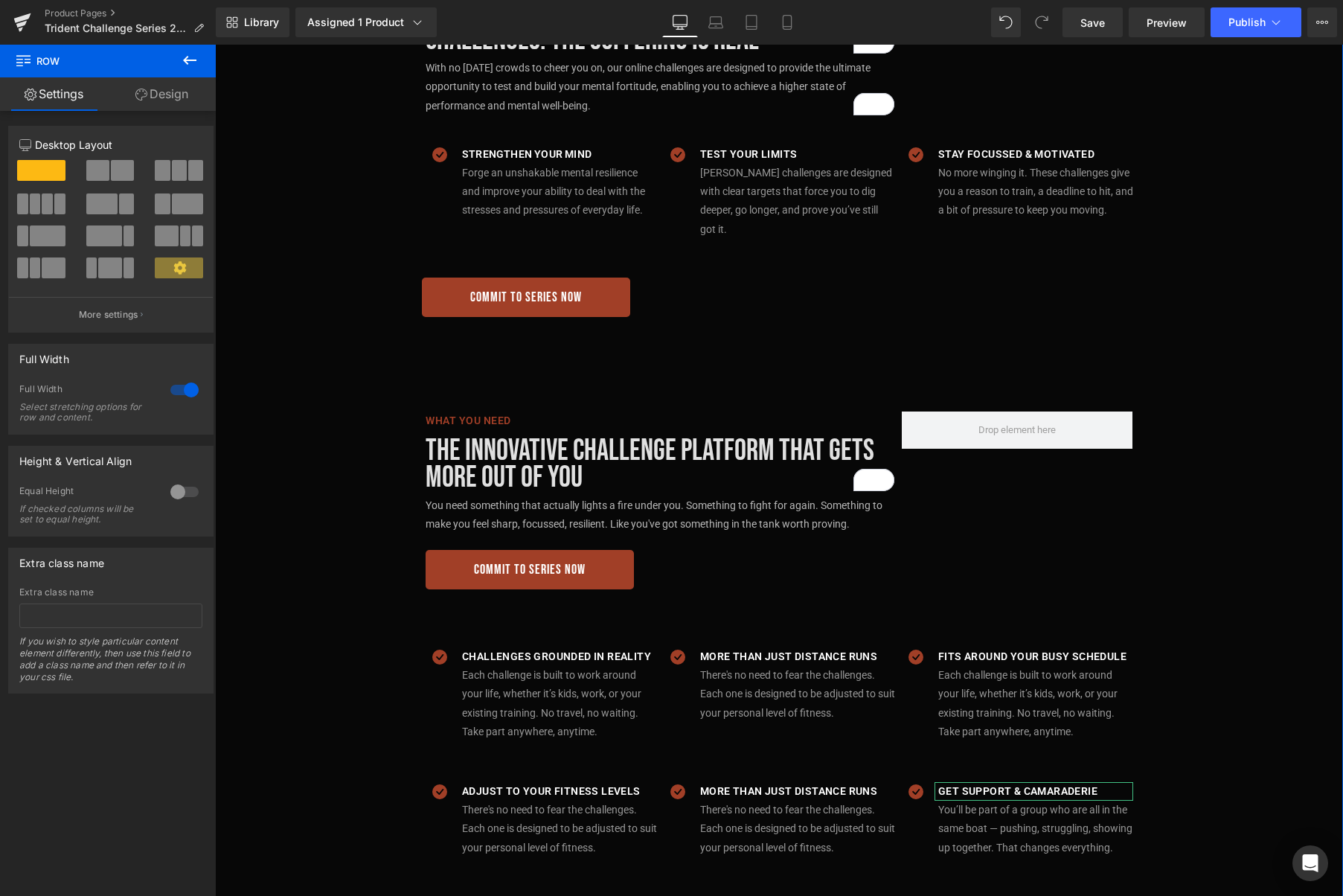
scroll to position [1170, 0]
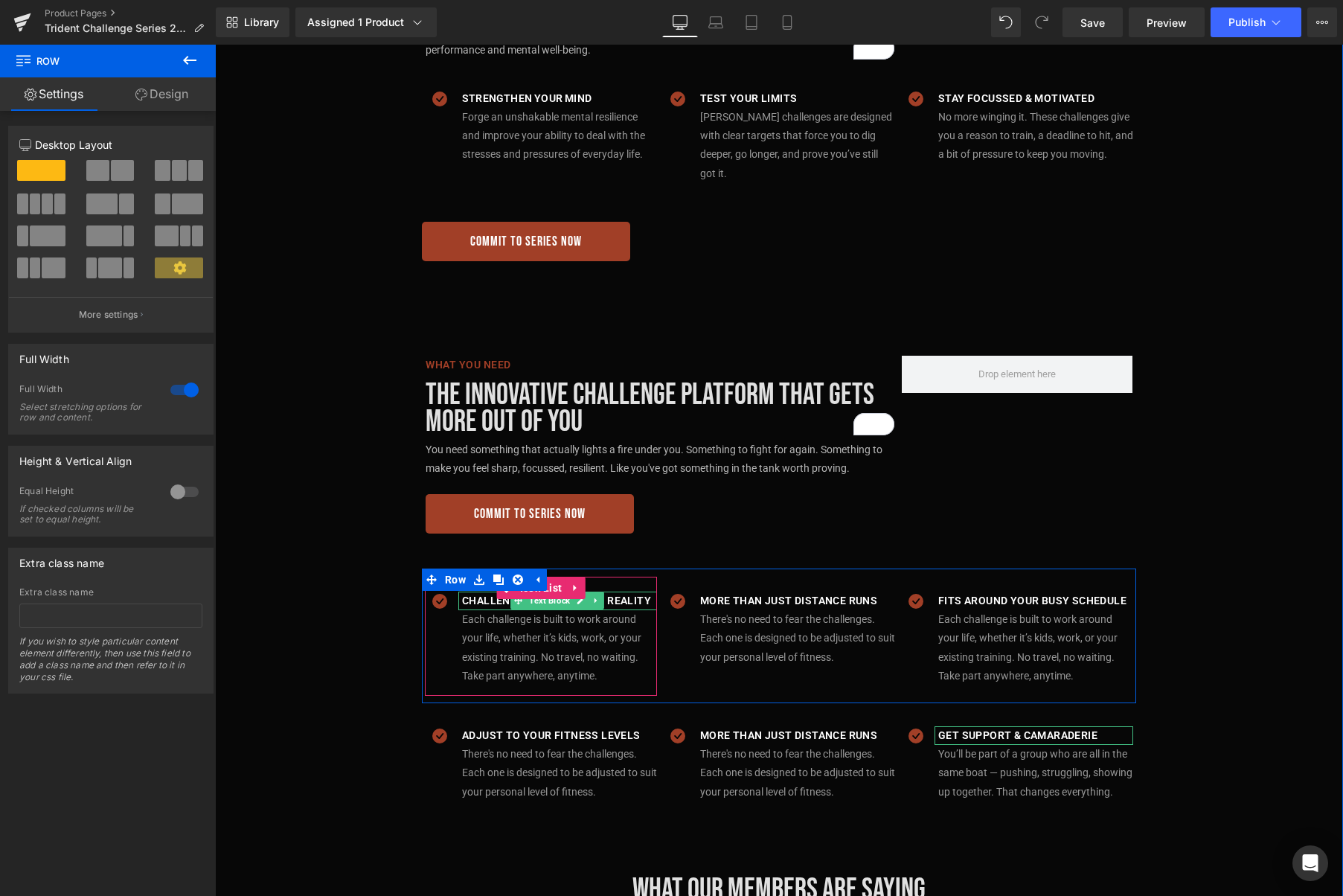
click at [613, 592] on p "Challenges grounded in reality" at bounding box center [560, 601] width 195 height 19
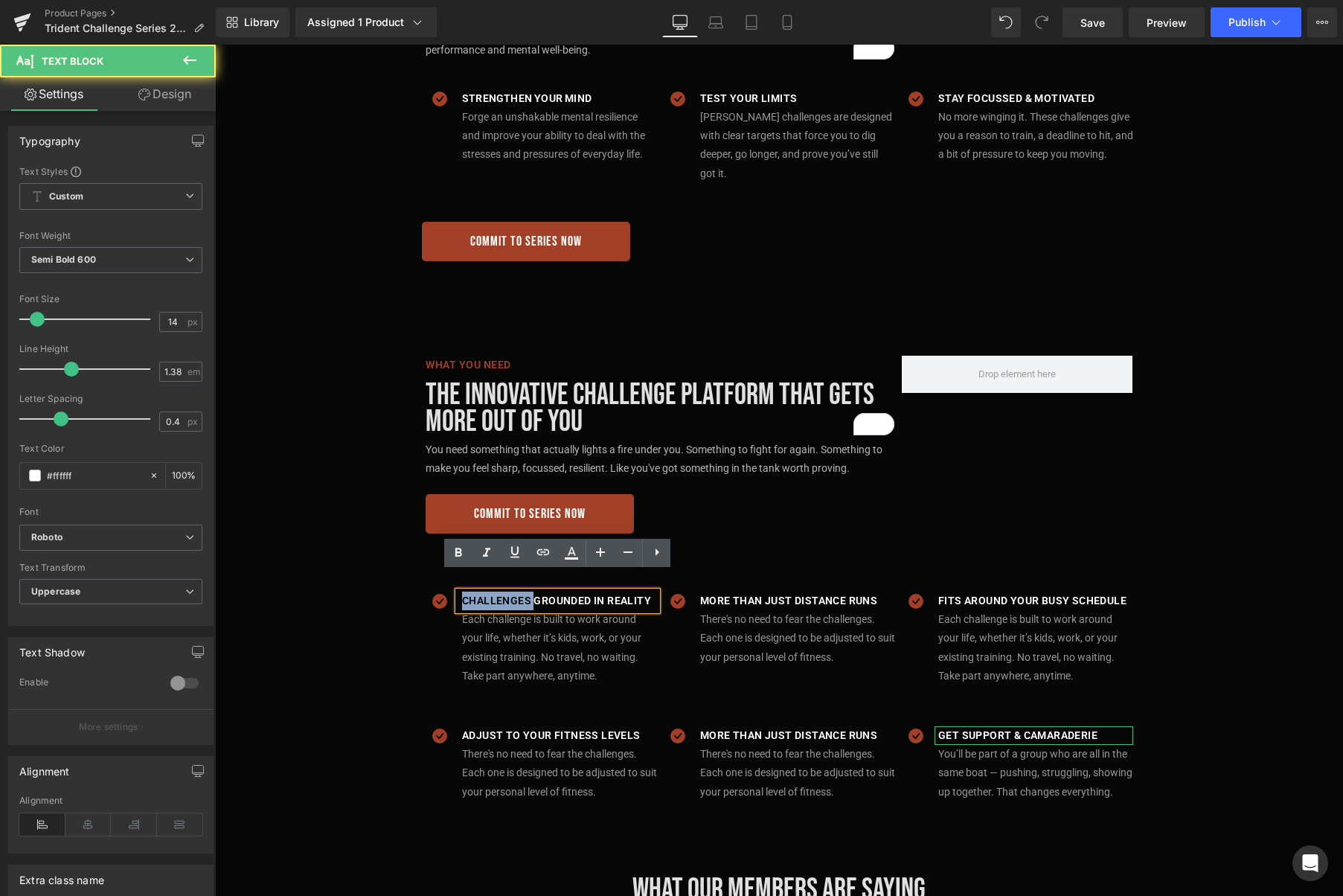
drag, startPoint x: 533, startPoint y: 582, endPoint x: 463, endPoint y: 579, distance: 70.1
click at [463, 592] on p "Challenges grounded in reality" at bounding box center [560, 601] width 195 height 19
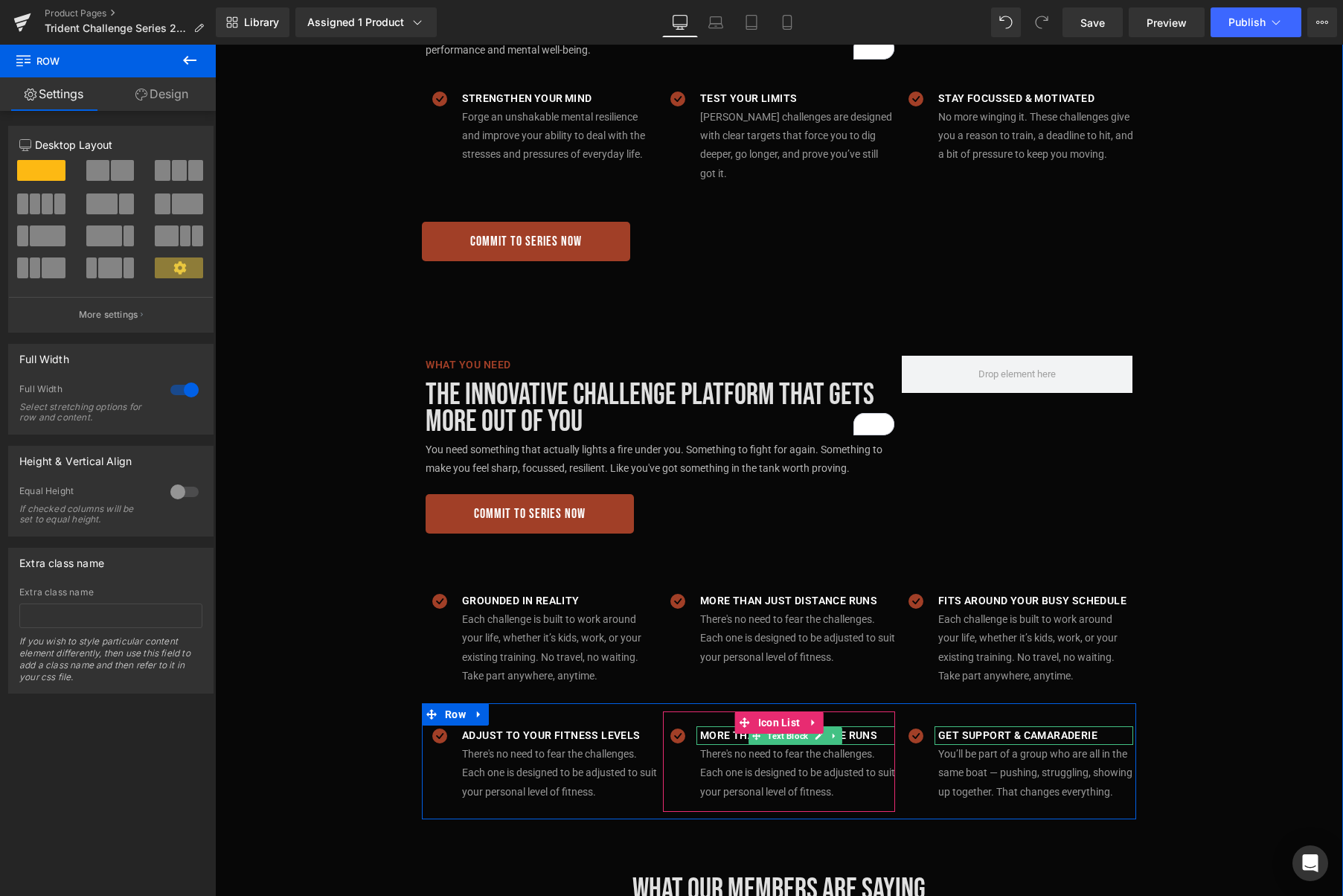
click at [872, 727] on p "More than just distance runs" at bounding box center [797, 735] width 195 height 19
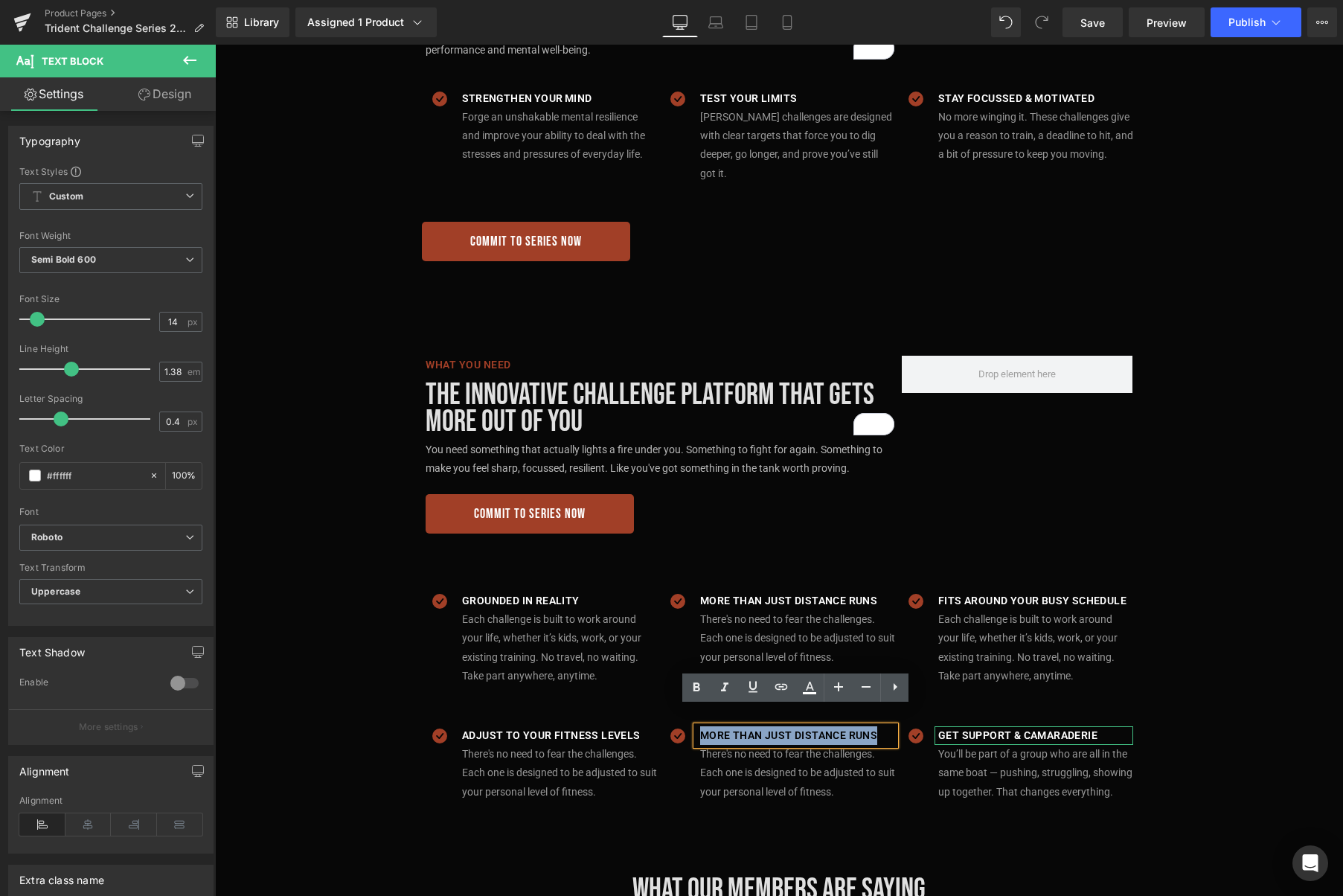
drag, startPoint x: 879, startPoint y: 718, endPoint x: 704, endPoint y: 719, distance: 175.0
click at [704, 727] on p "More than just distance runs" at bounding box center [797, 735] width 195 height 19
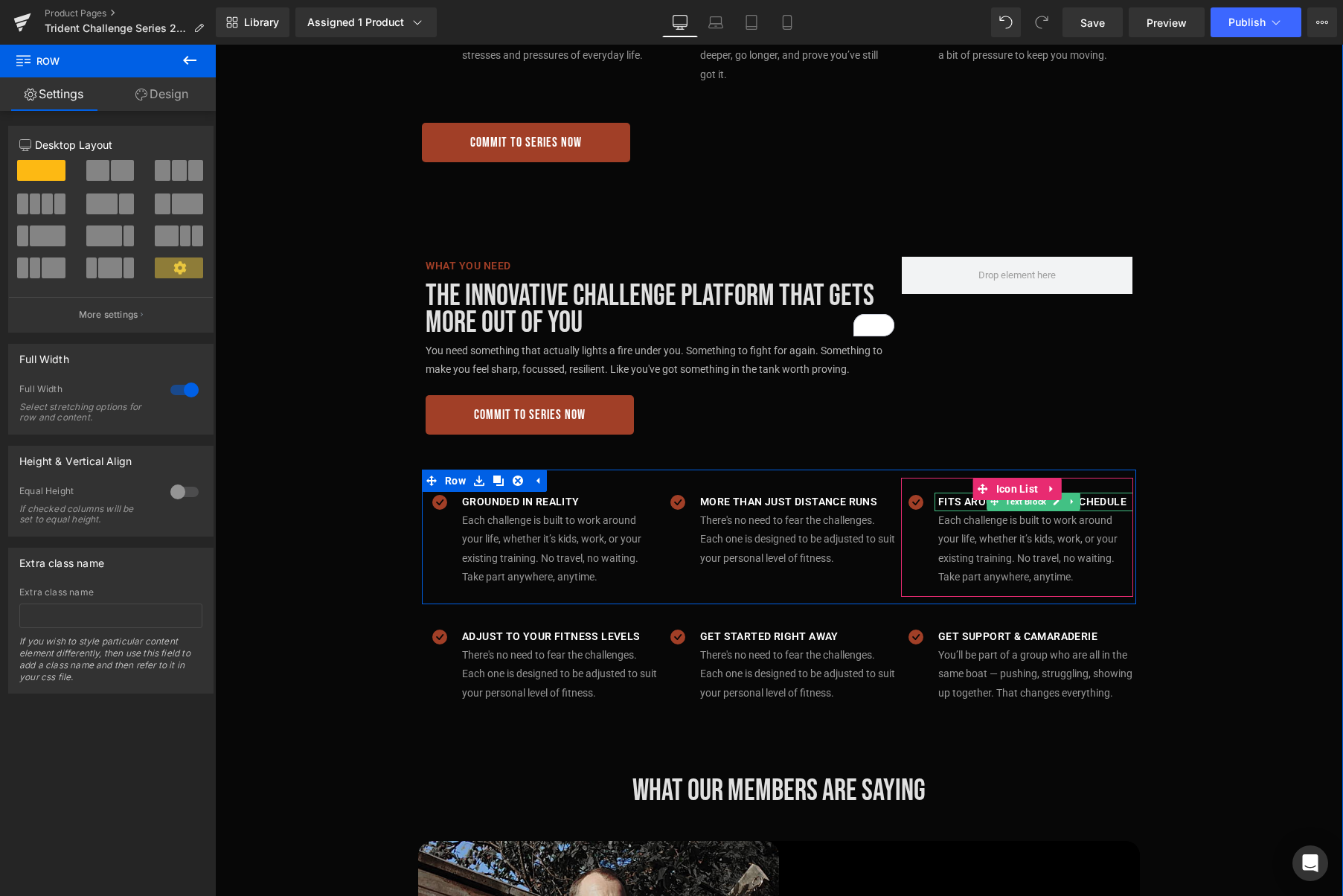
scroll to position [1285, 0]
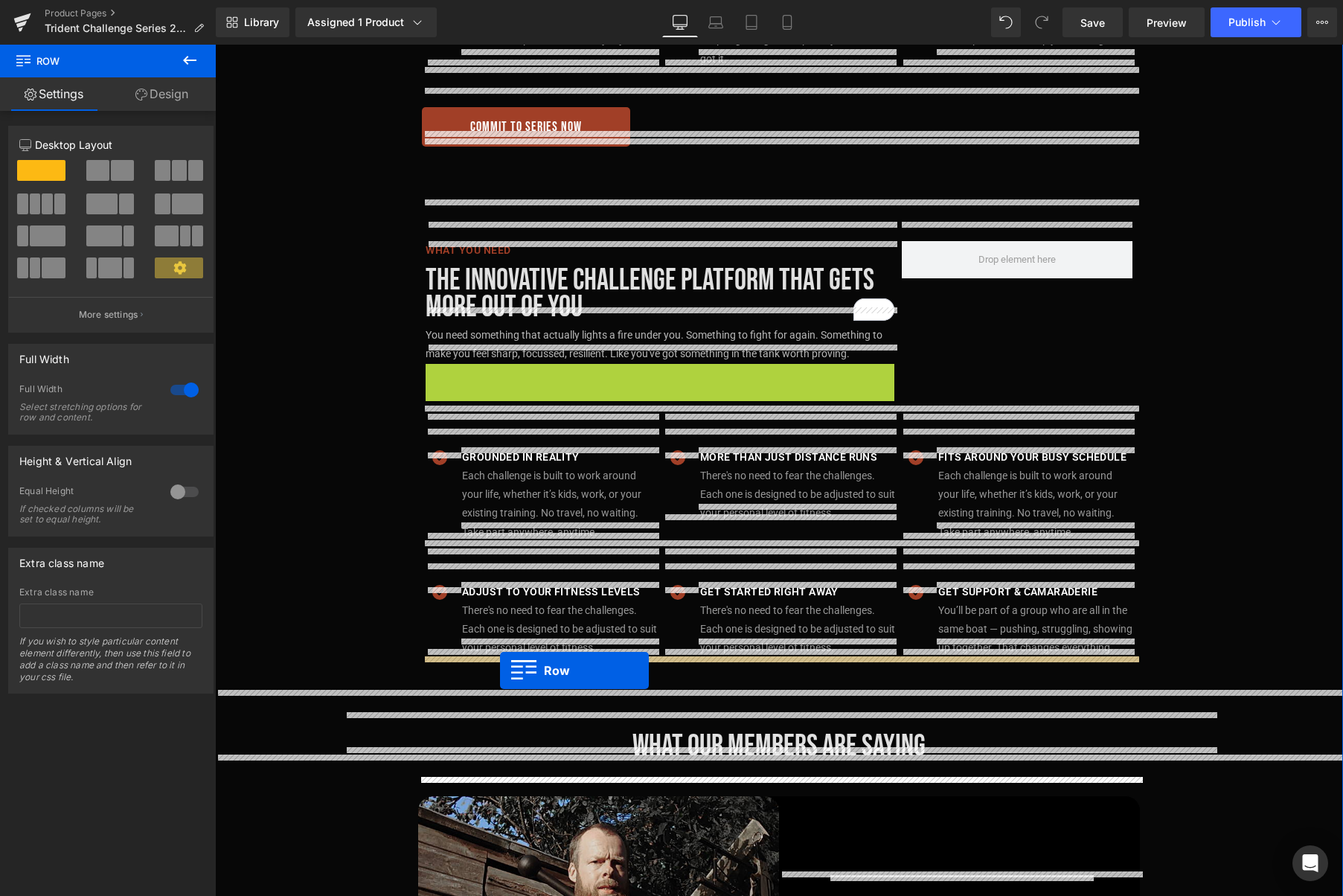
drag, startPoint x: 468, startPoint y: 358, endPoint x: 500, endPoint y: 671, distance: 314.6
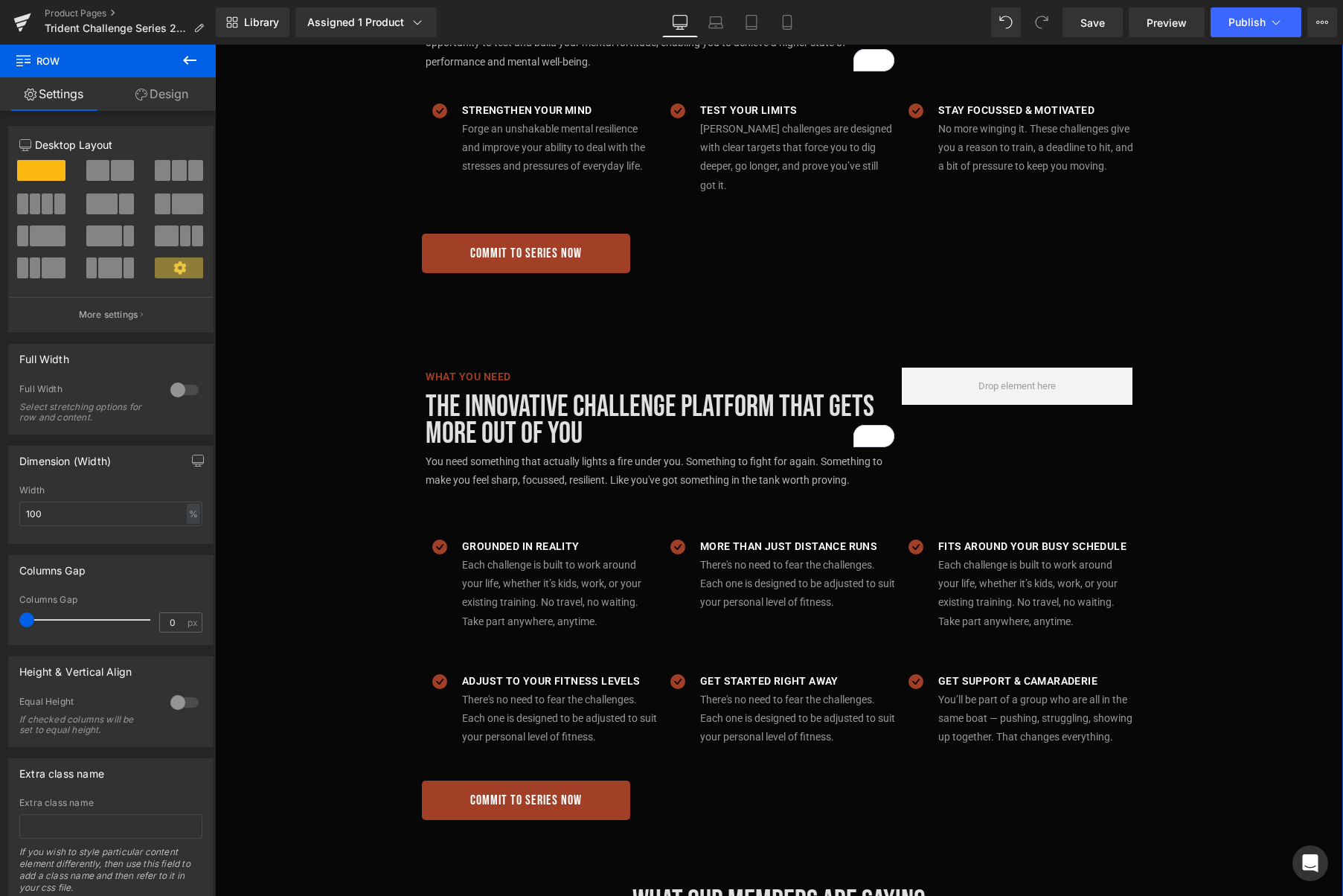
scroll to position [1160, 0]
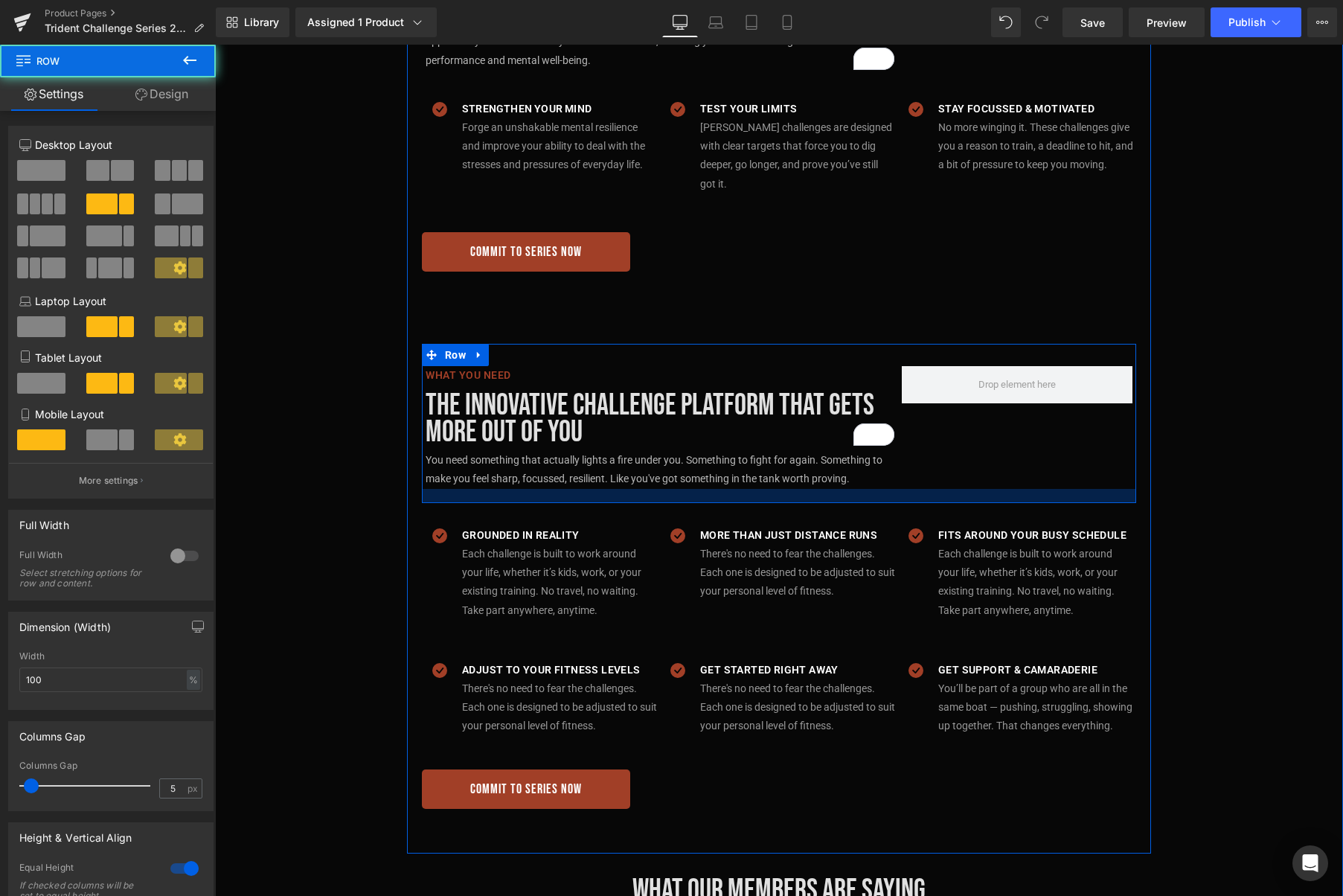
drag, startPoint x: 894, startPoint y: 487, endPoint x: 1133, endPoint y: 441, distance: 243.4
click at [894, 489] on div at bounding box center [779, 496] width 714 height 14
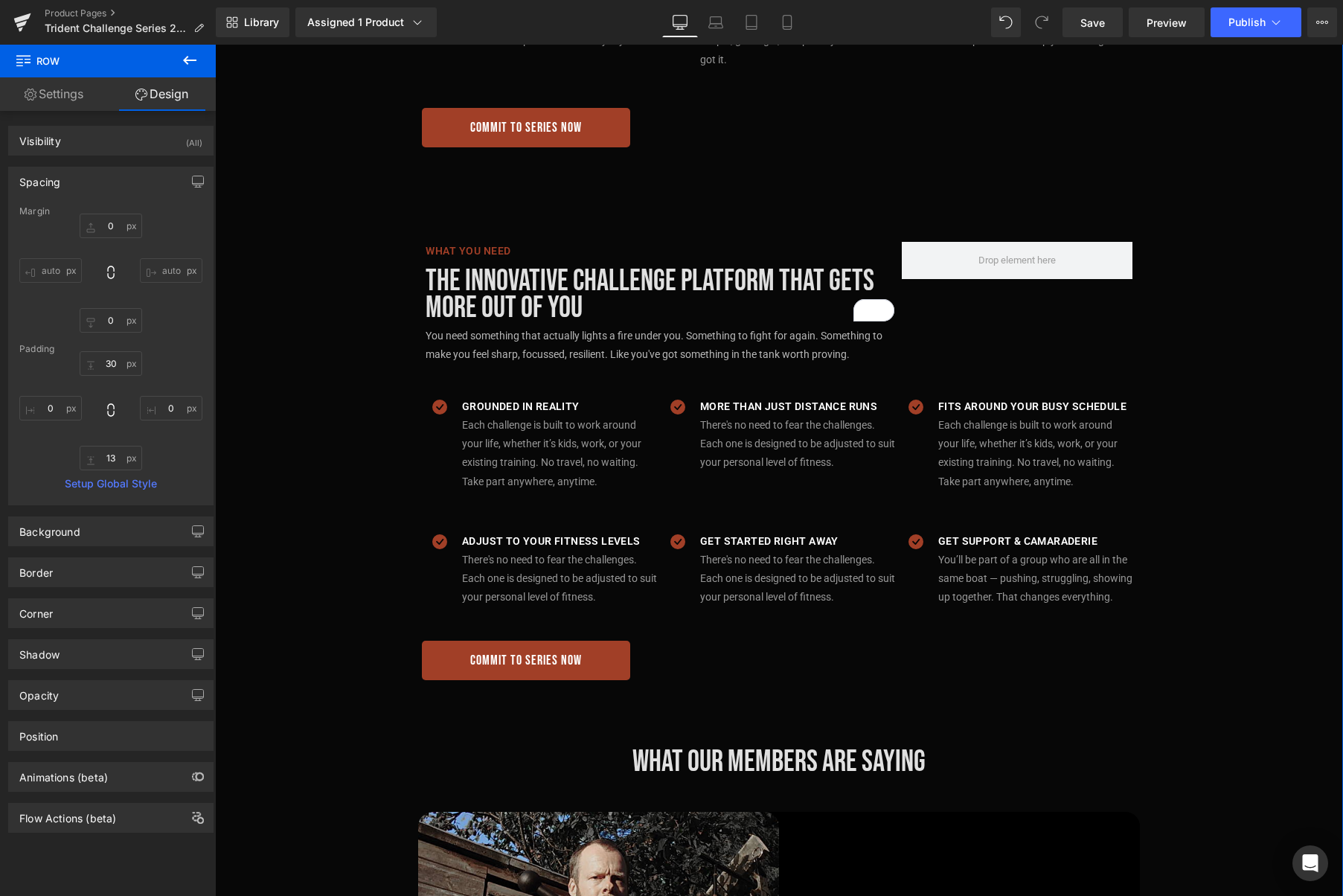
scroll to position [1303, 0]
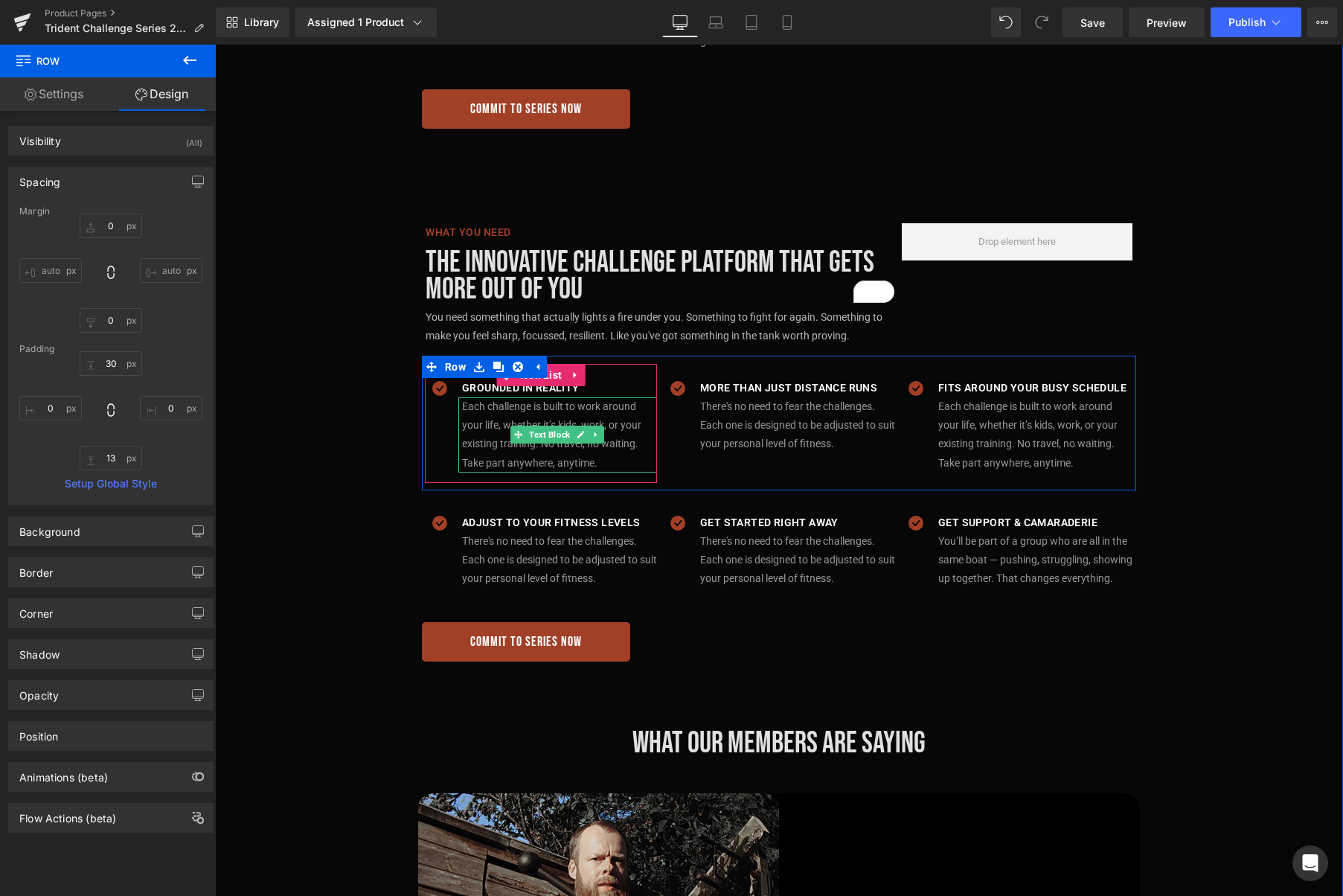
click at [624, 416] on p "Each challenge is built to work around your life, whether it’s kids, work, or y…" at bounding box center [560, 435] width 195 height 75
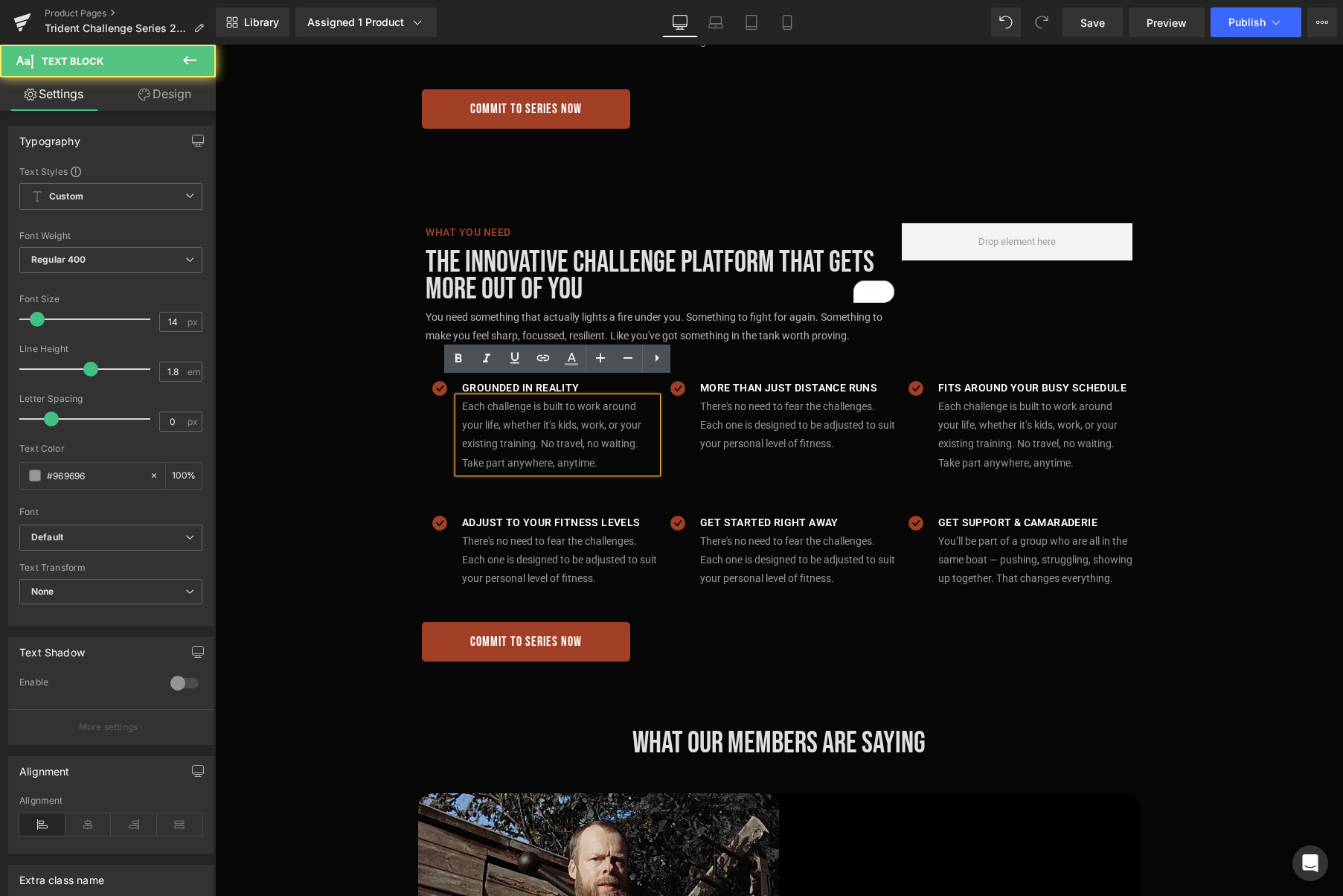
click at [633, 399] on p "Each challenge is built to work around your life, whether it’s kids, work, or y…" at bounding box center [560, 435] width 195 height 75
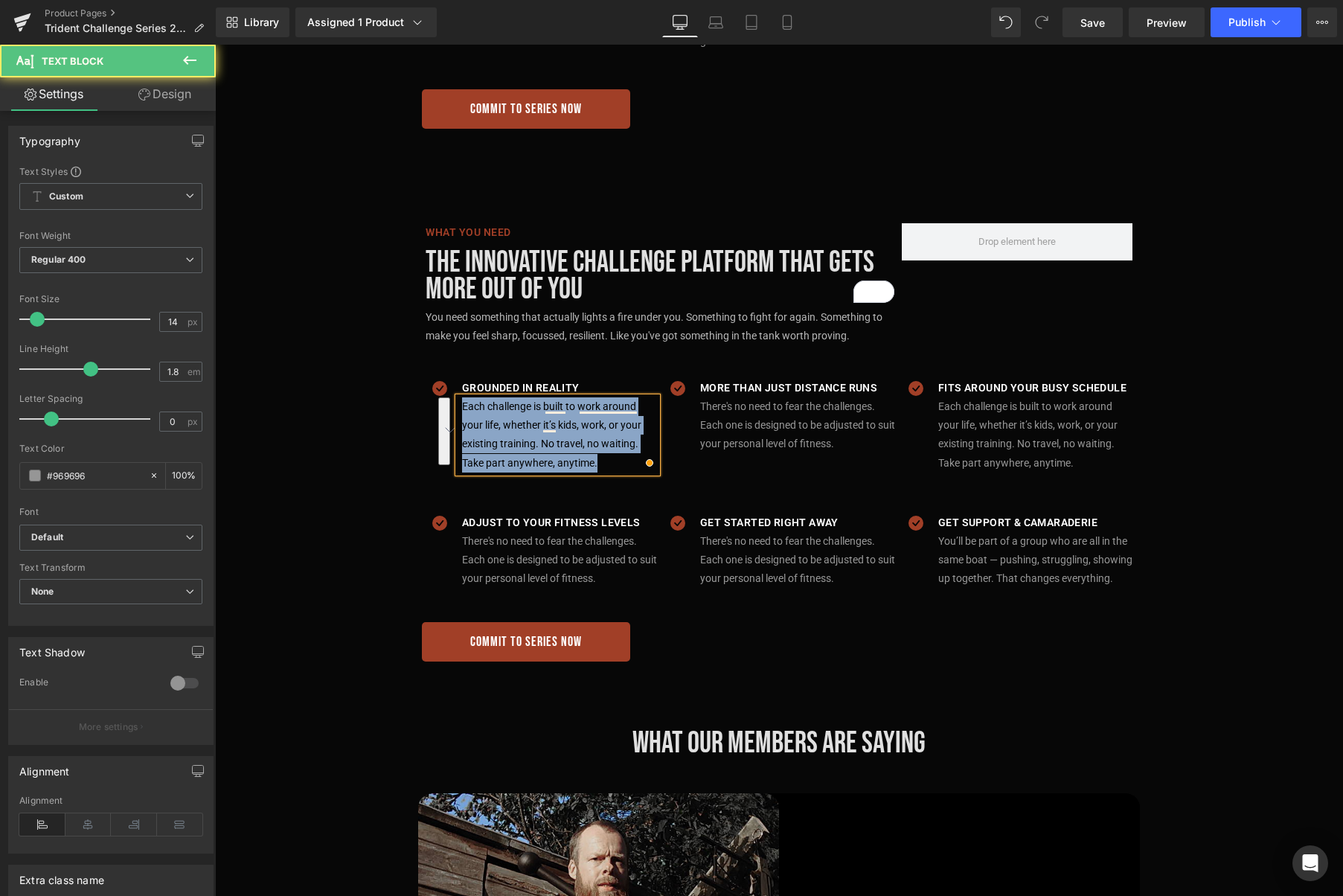
click at [632, 418] on p "Each challenge is built to work around your life, whether it’s kids, work, or y…" at bounding box center [560, 435] width 195 height 75
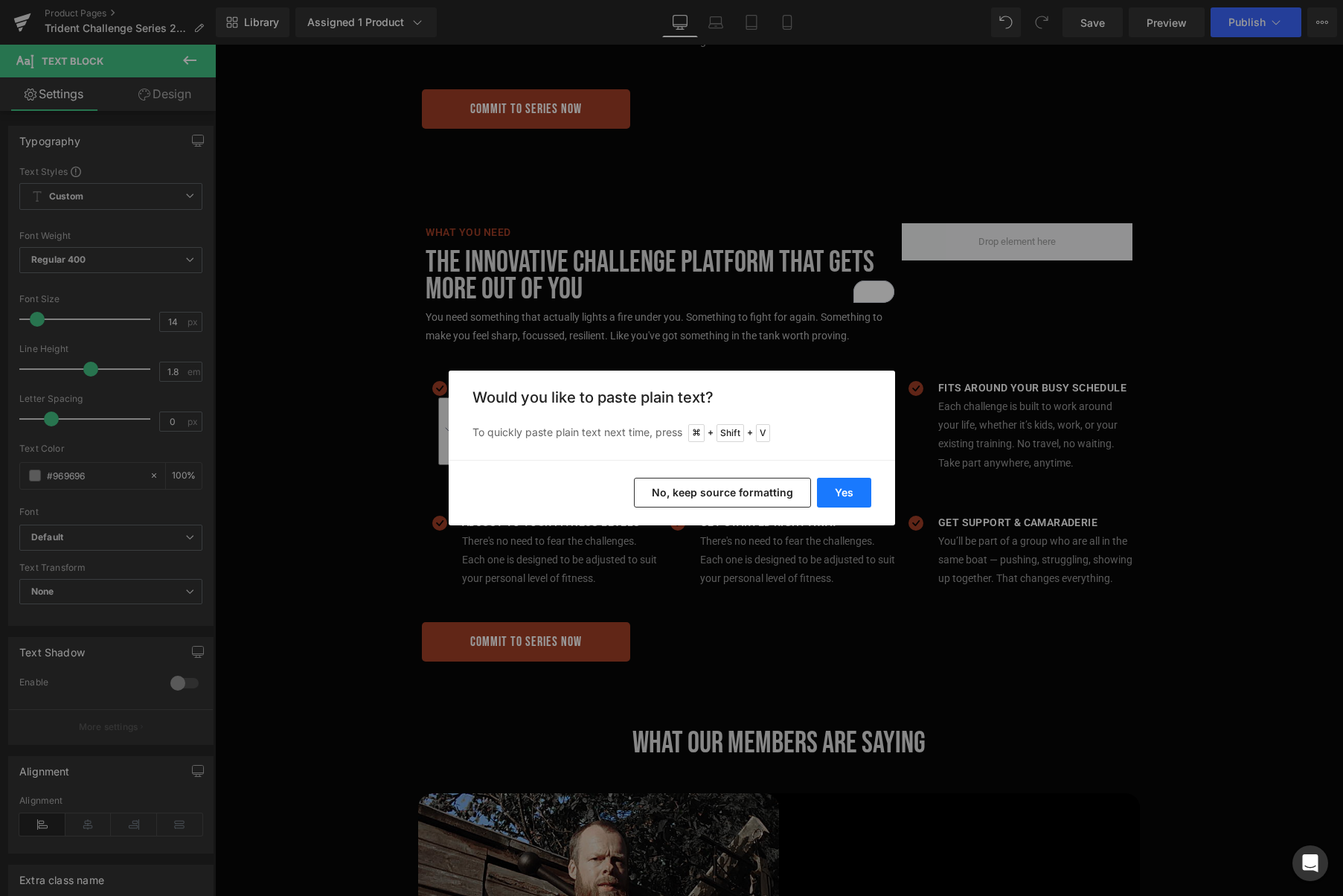
click at [837, 499] on button "Yes" at bounding box center [844, 492] width 54 height 30
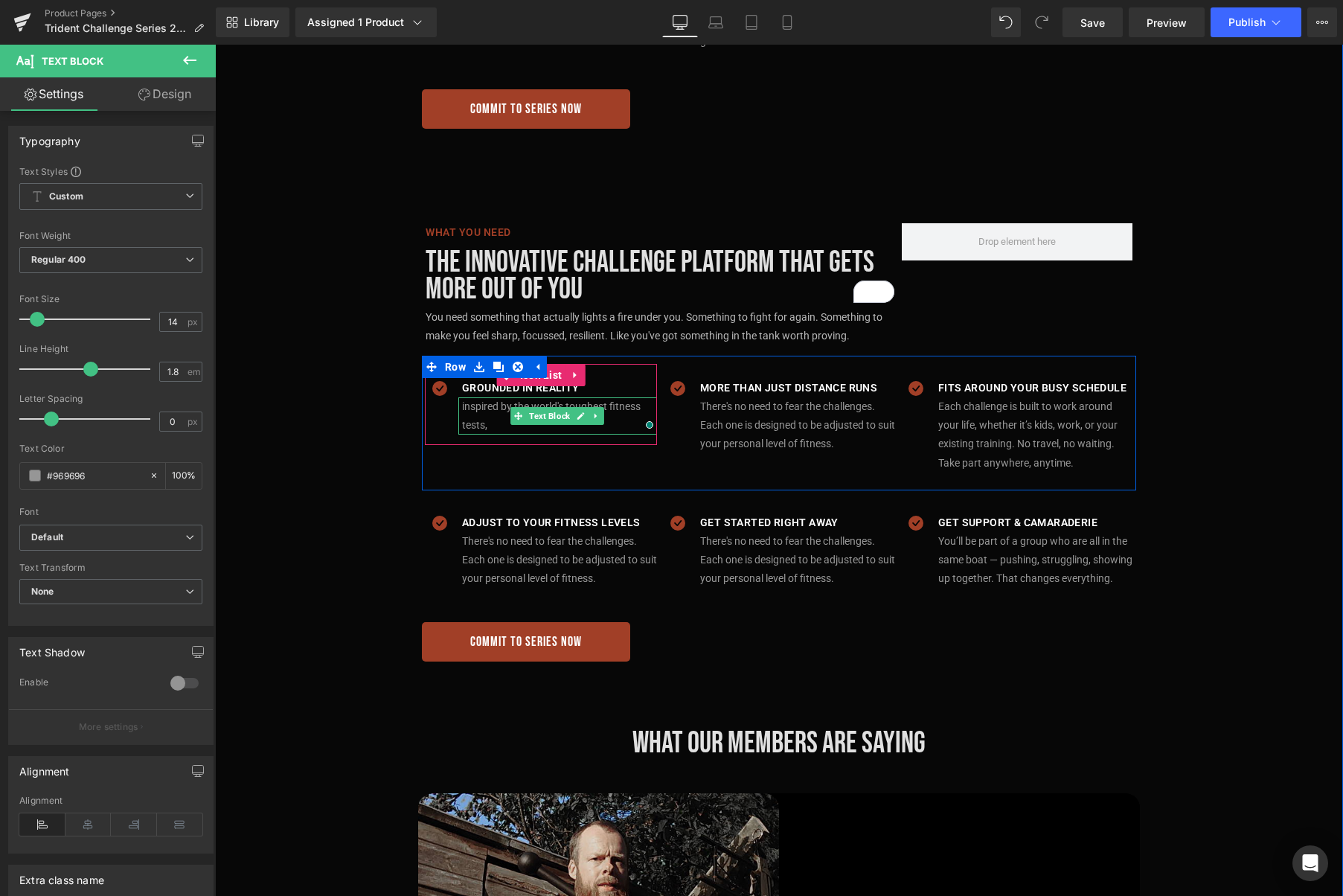
click at [494, 405] on p "inspired by the world's toughest fitness tests," at bounding box center [560, 416] width 195 height 37
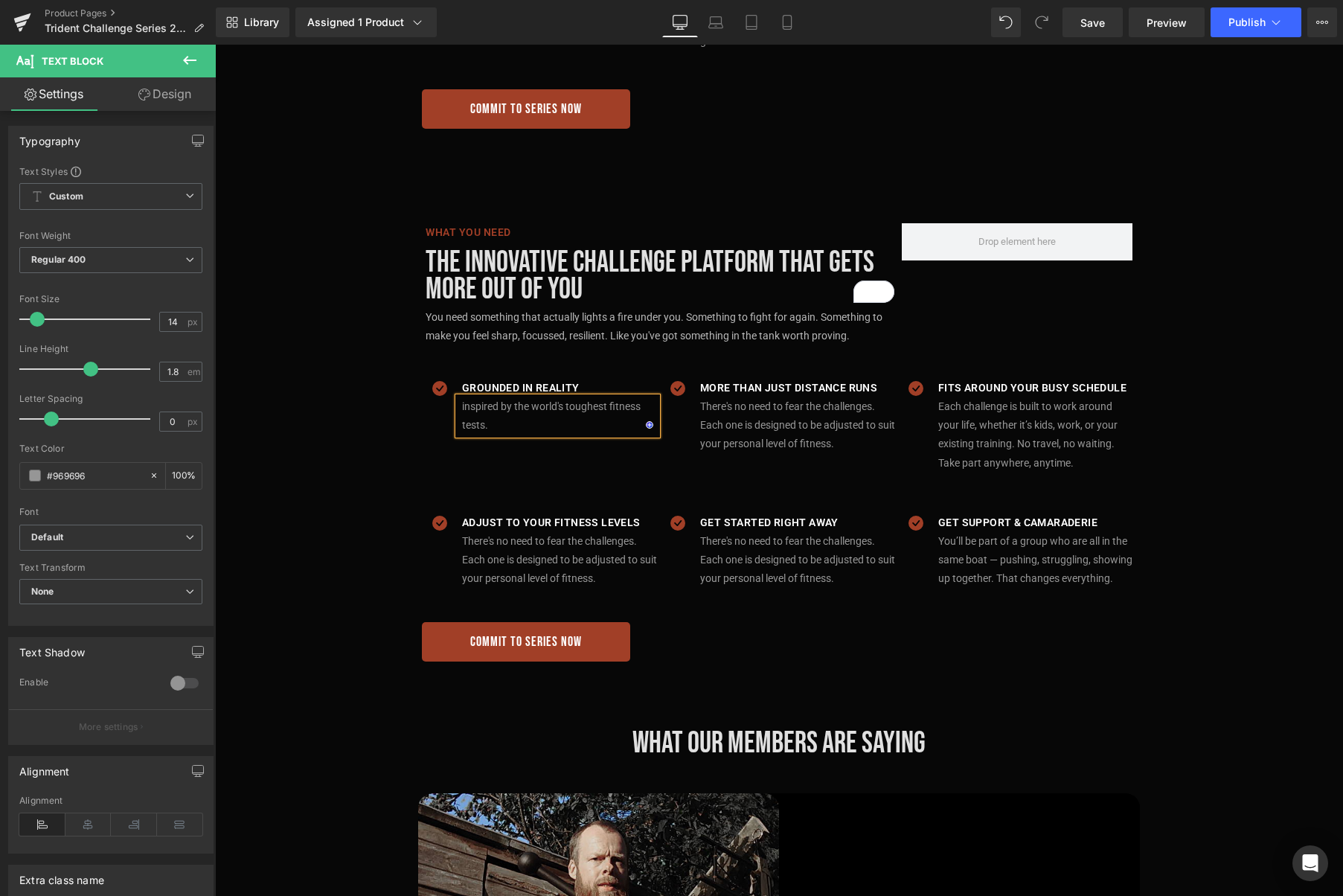
drag, startPoint x: 468, startPoint y: 388, endPoint x: 511, endPoint y: 403, distance: 45.5
click at [468, 397] on p "inspired by the world's toughest fitness tests." at bounding box center [560, 416] width 195 height 37
click at [624, 405] on p "Each individual challenge is inspired by the world's toughest fitness tests." at bounding box center [560, 416] width 195 height 37
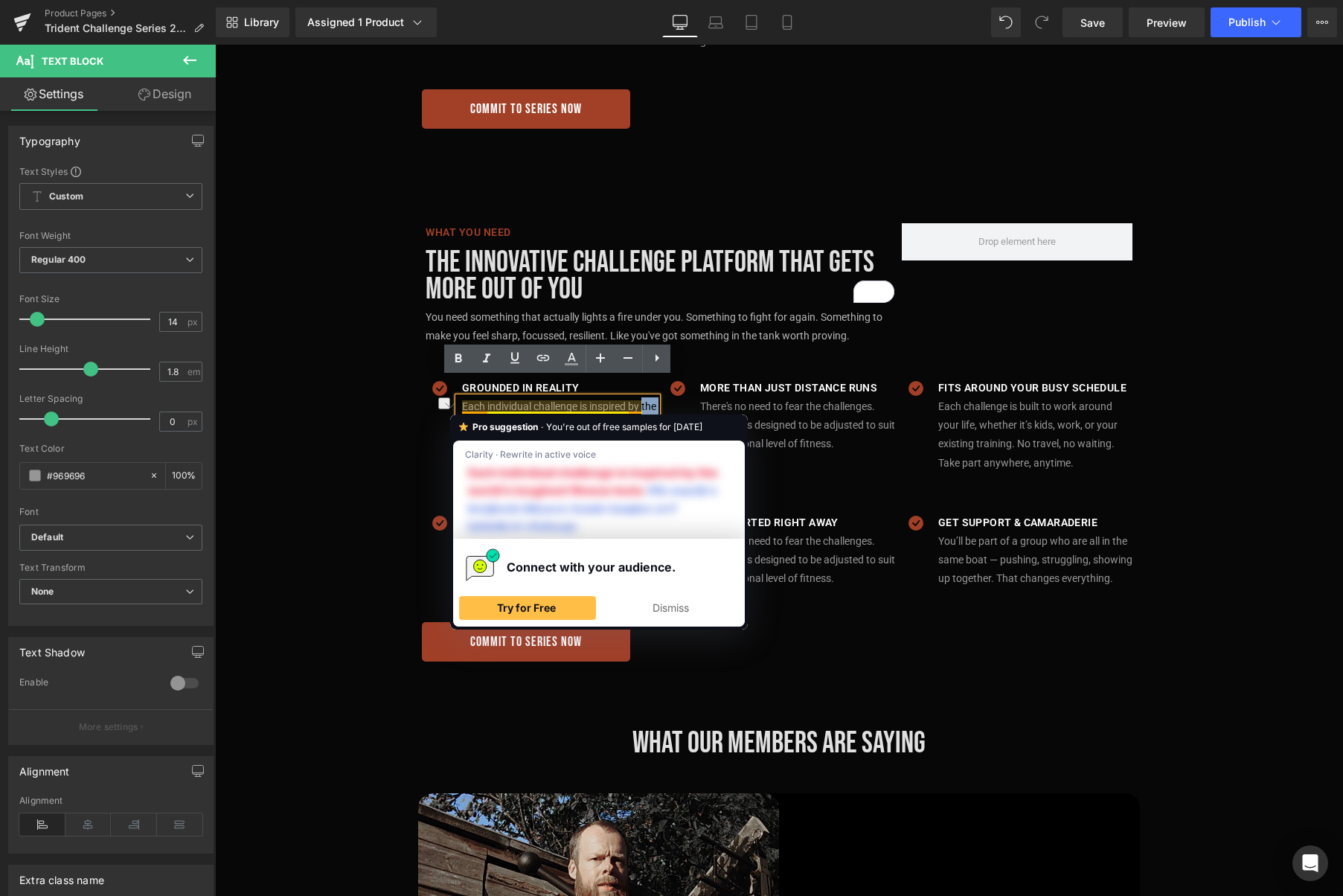
drag, startPoint x: 624, startPoint y: 407, endPoint x: 463, endPoint y: 408, distance: 161.0
click at [462, 408] on p "Each individual challenge is inspired by the world's toughest fitness tests." at bounding box center [560, 416] width 195 height 37
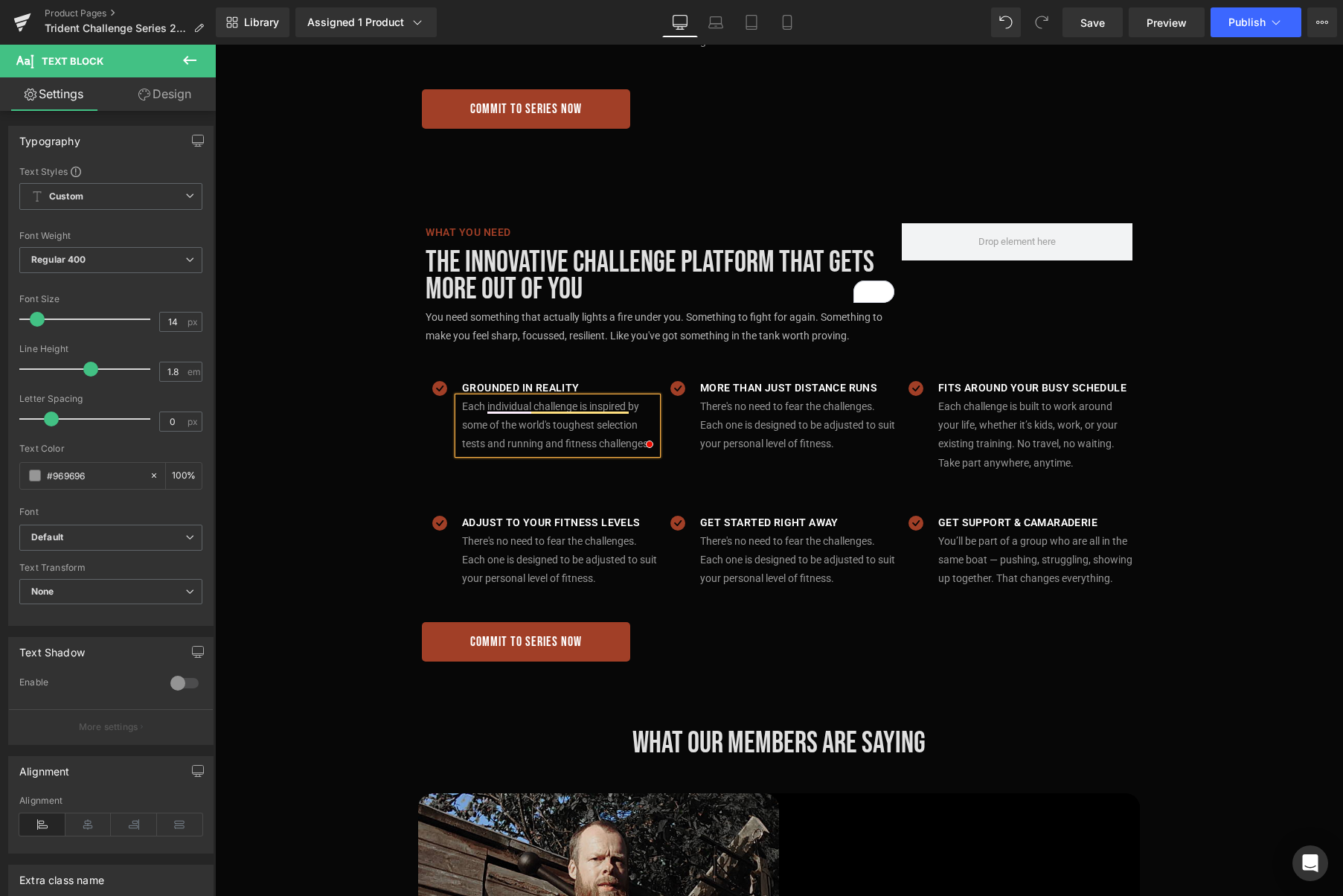
drag, startPoint x: 604, startPoint y: 421, endPoint x: 597, endPoint y: 420, distance: 7.1
click at [604, 421] on p "Each individual challenge is inspired by some of the world's toughest selection…" at bounding box center [560, 426] width 195 height 57
click at [550, 397] on p "Each individual challenge is inspired by some of the world's toughest selection…" at bounding box center [560, 426] width 195 height 57
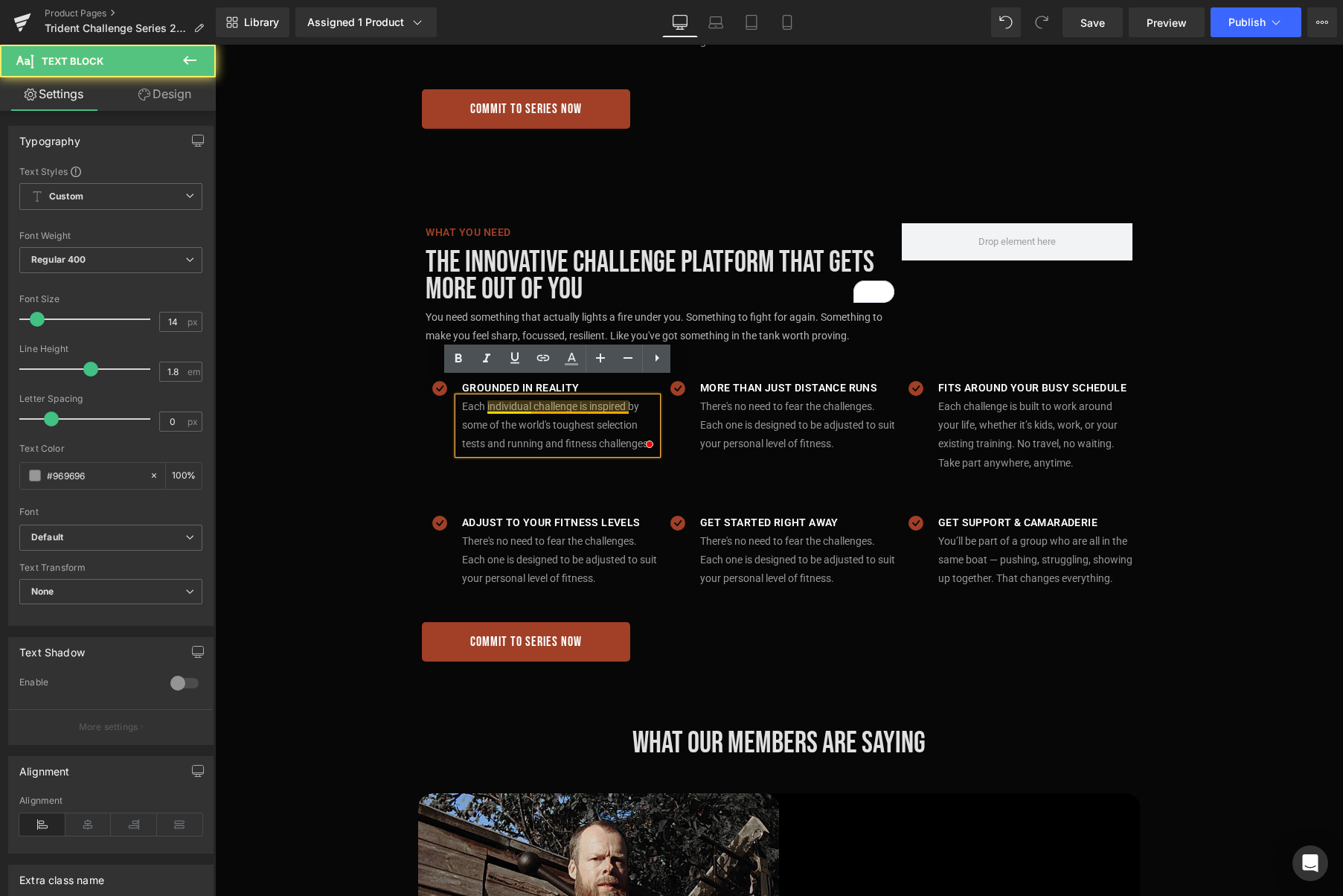
click at [574, 397] on p "Each individual challenge is inspired by some of the world's toughest selection…" at bounding box center [560, 426] width 195 height 57
click at [488, 405] on p "Each individual challenge is inspired by some of the world's toughest selection…" at bounding box center [560, 426] width 195 height 57
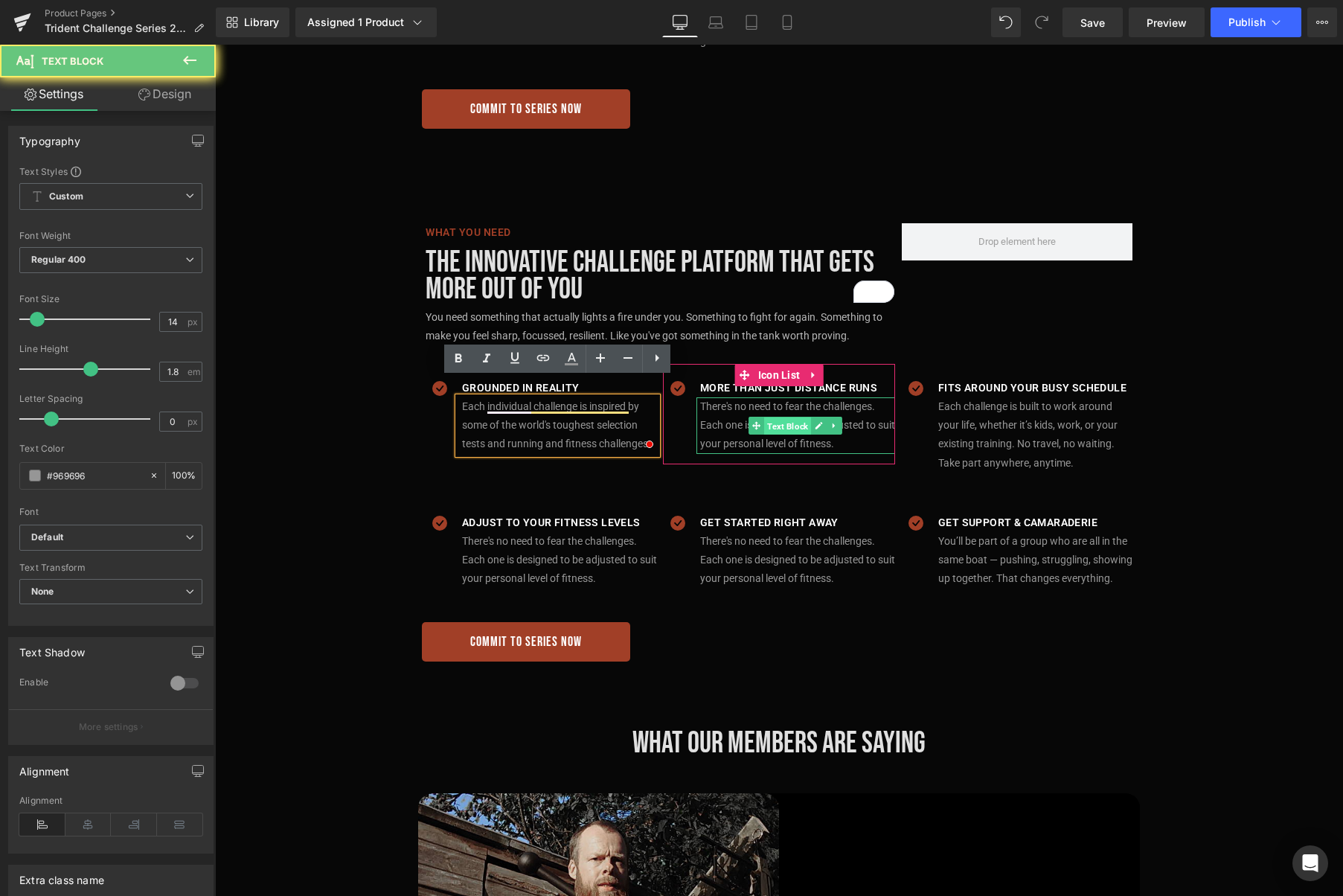
click at [792, 417] on span "Text Block" at bounding box center [787, 426] width 47 height 18
click at [768, 417] on span "Text Block" at bounding box center [787, 426] width 47 height 18
click at [768, 397] on p "There's no need to fear the challenges. Each one is designed to be adjusted to …" at bounding box center [797, 426] width 195 height 57
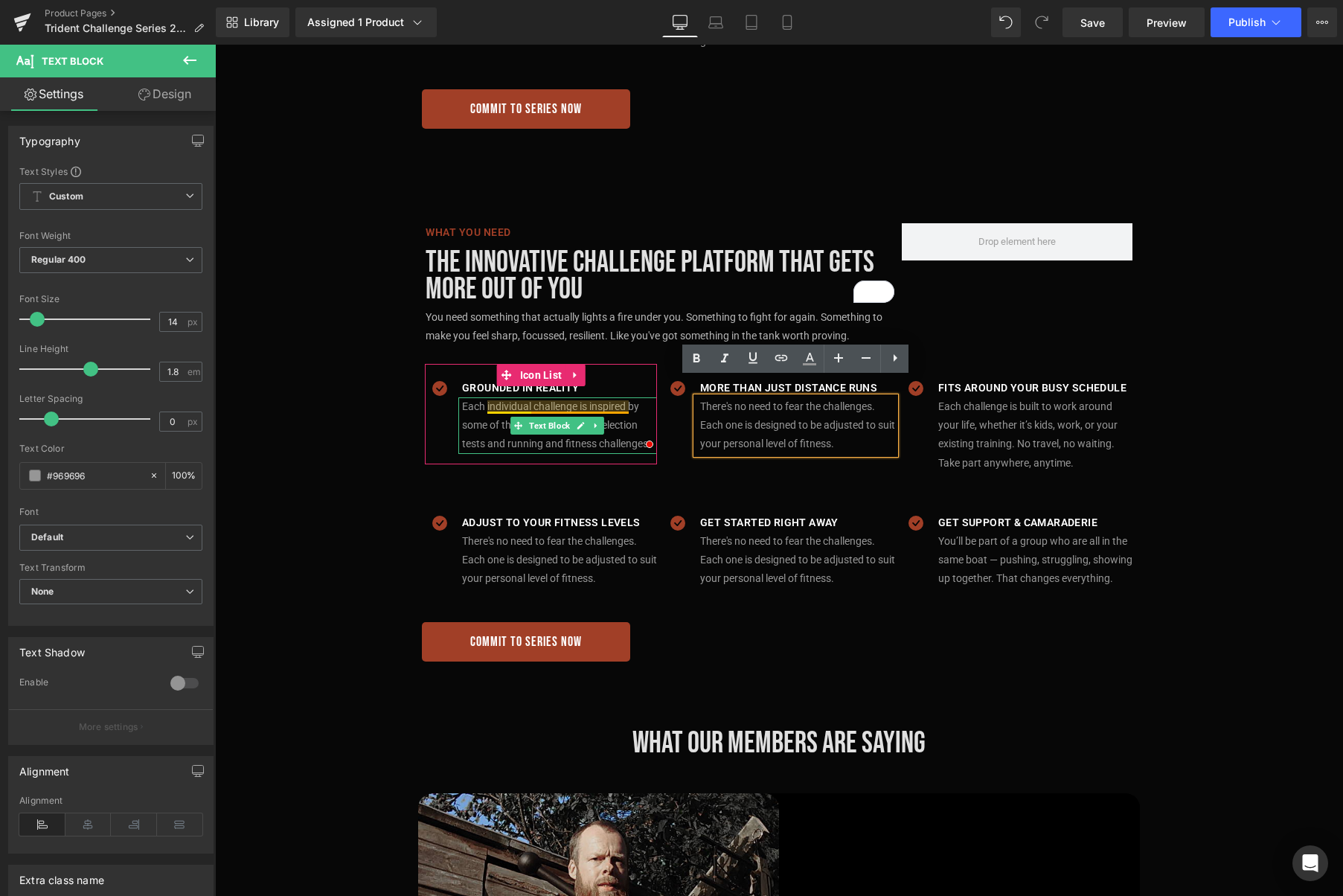
click at [582, 397] on p "Each individual challenge is inspired by some of the world's toughest selection…" at bounding box center [560, 426] width 195 height 57
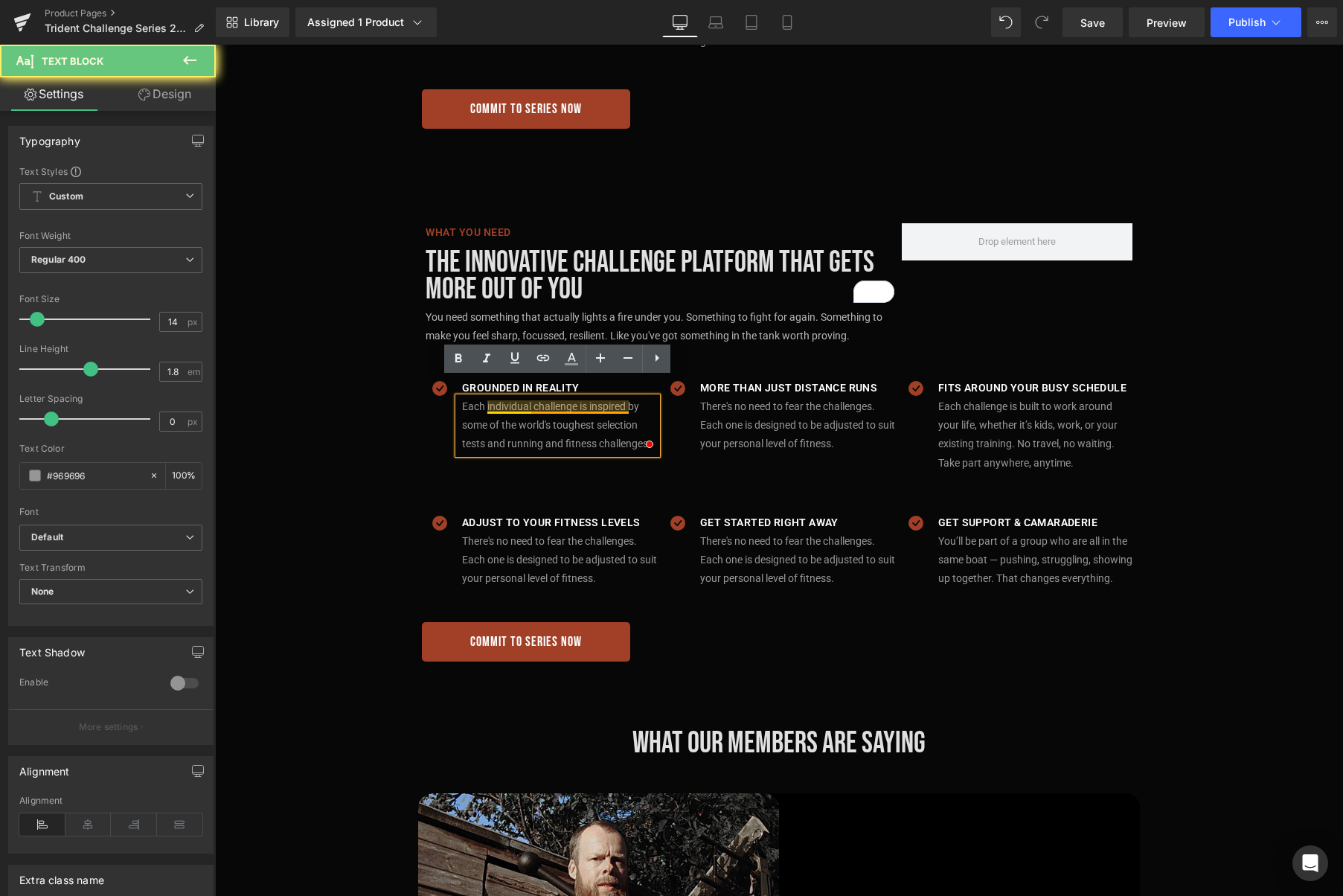
click at [585, 397] on p "Each individual challenge is inspired by some of the world's toughest selection…" at bounding box center [560, 426] width 195 height 57
click at [558, 397] on p "Each individual challenge is inspired by some of the world's toughest selection…" at bounding box center [560, 426] width 195 height 57
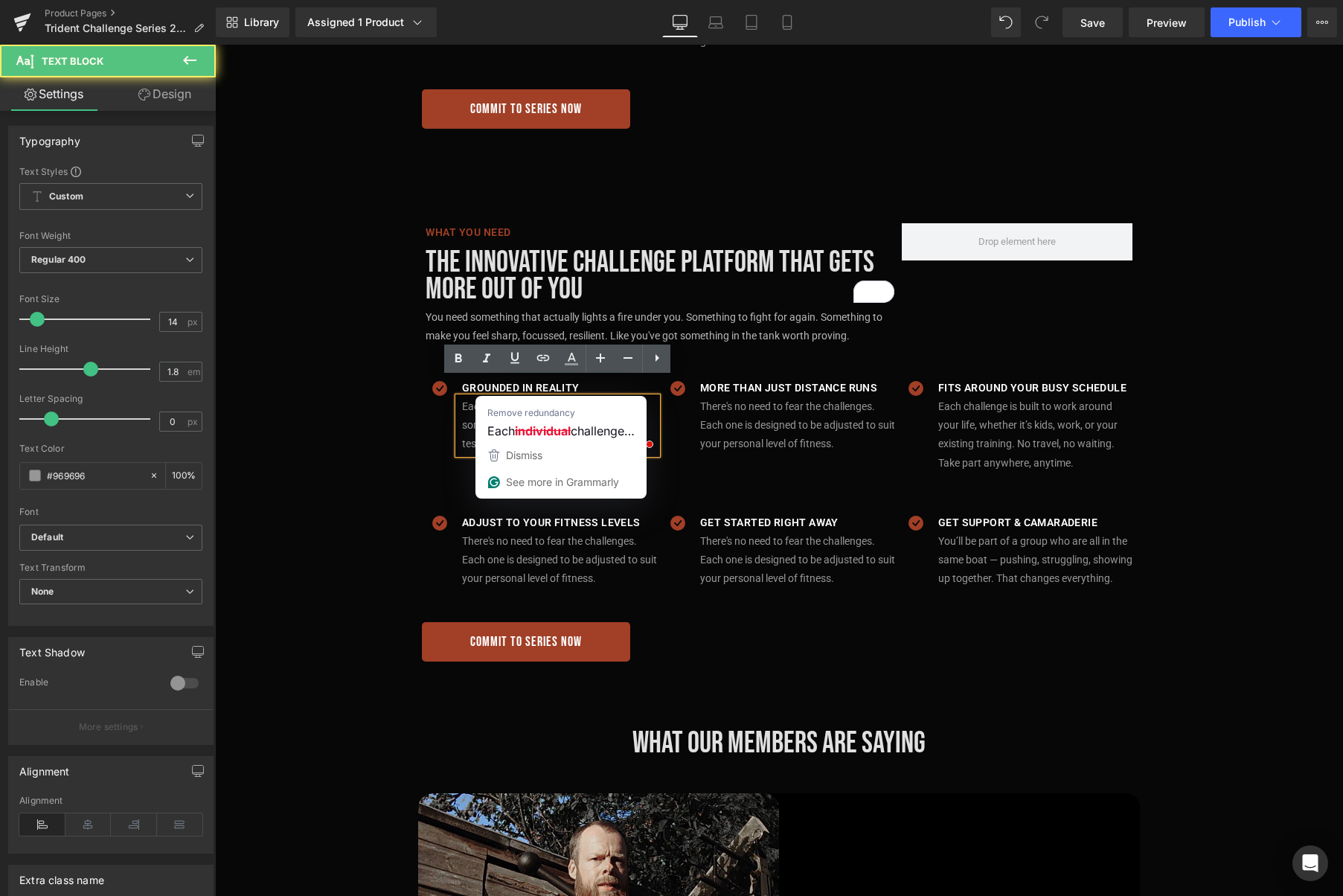
drag, startPoint x: 531, startPoint y: 389, endPoint x: 487, endPoint y: 389, distance: 44.0
click at [487, 397] on p "Each individual challenge is inspired by some of the world's toughest selection…" at bounding box center [560, 426] width 195 height 57
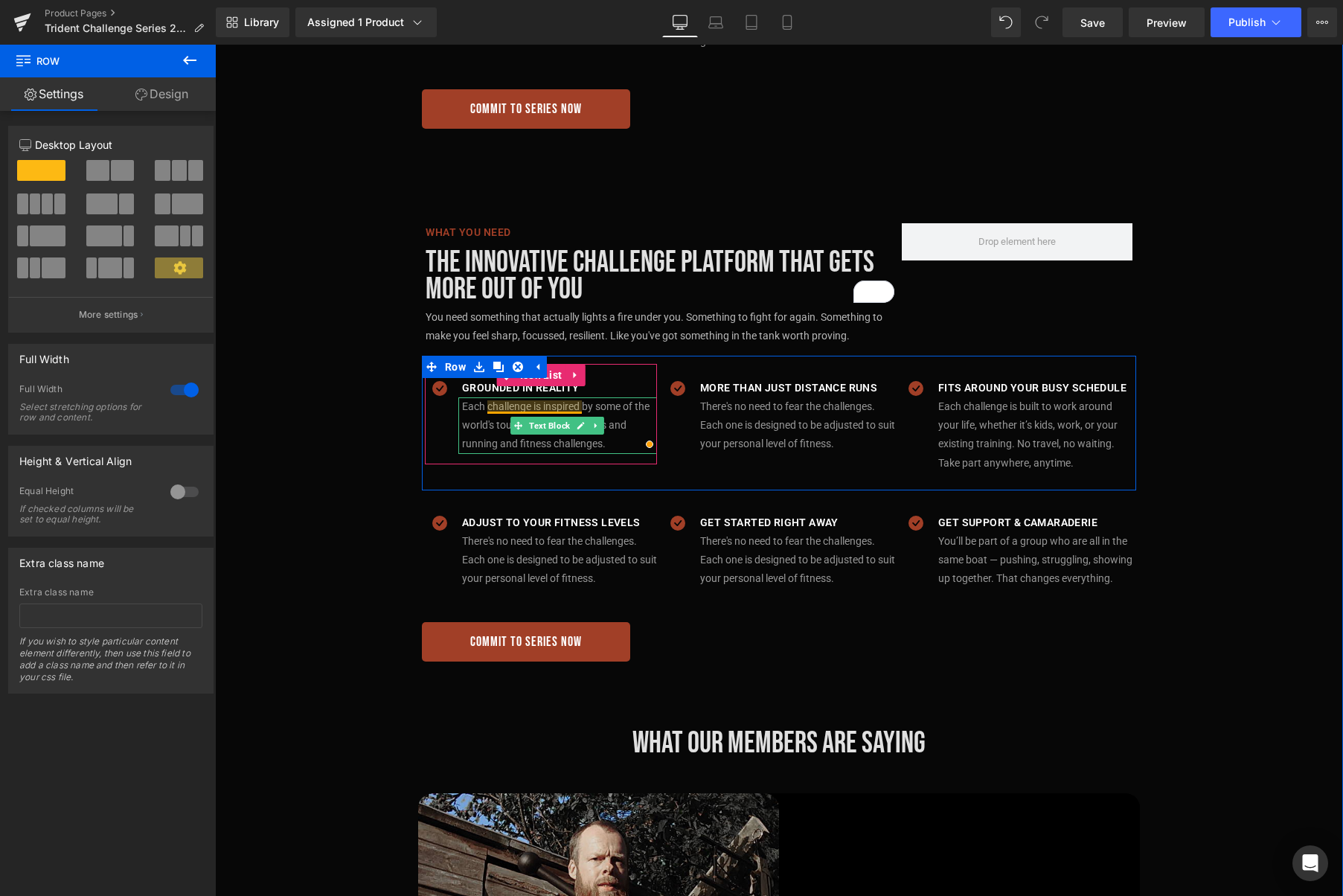
click at [546, 397] on p "Each challenge is inspired by some of the world's toughest selection tests and …" at bounding box center [560, 426] width 195 height 57
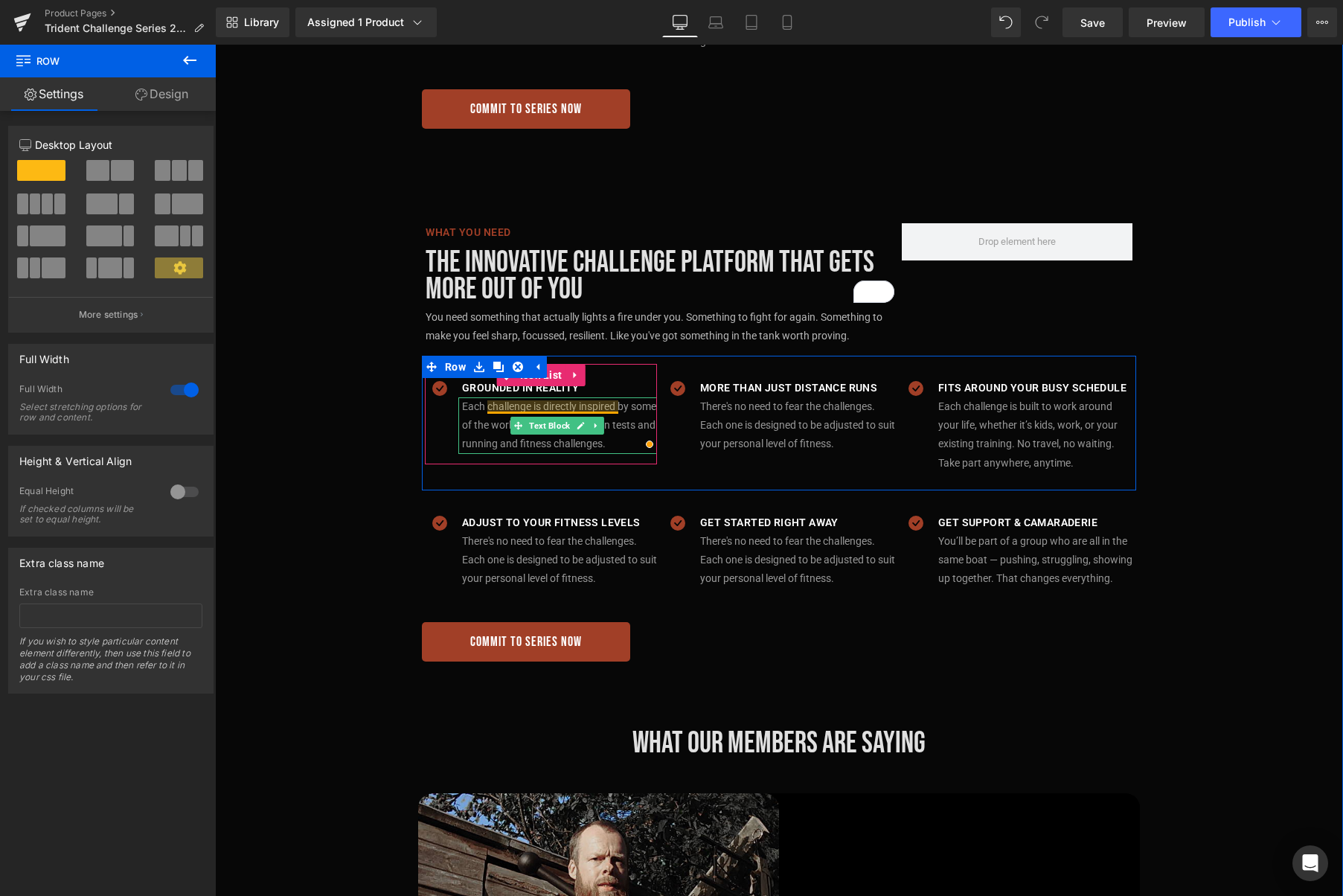
click at [569, 397] on p "Each challenge is directly inspired by some of the world's toughest selection t…" at bounding box center [560, 426] width 195 height 57
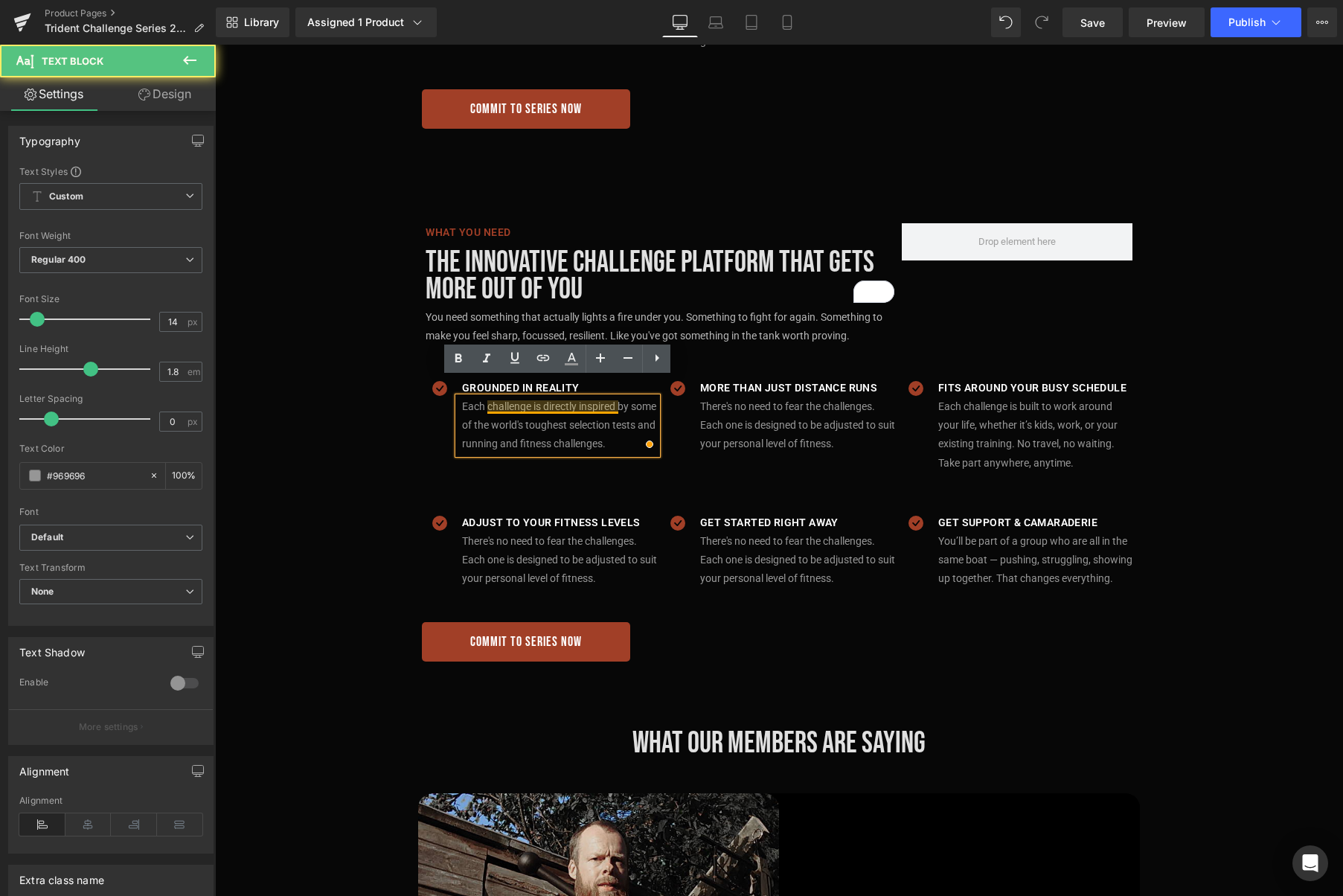
click at [565, 397] on p "Each challenge is directly inspired by some of the world's toughest selection t…" at bounding box center [560, 426] width 195 height 57
click at [514, 397] on p "Each challenge is directly inspired by some of the world's toughest selection t…" at bounding box center [560, 426] width 195 height 57
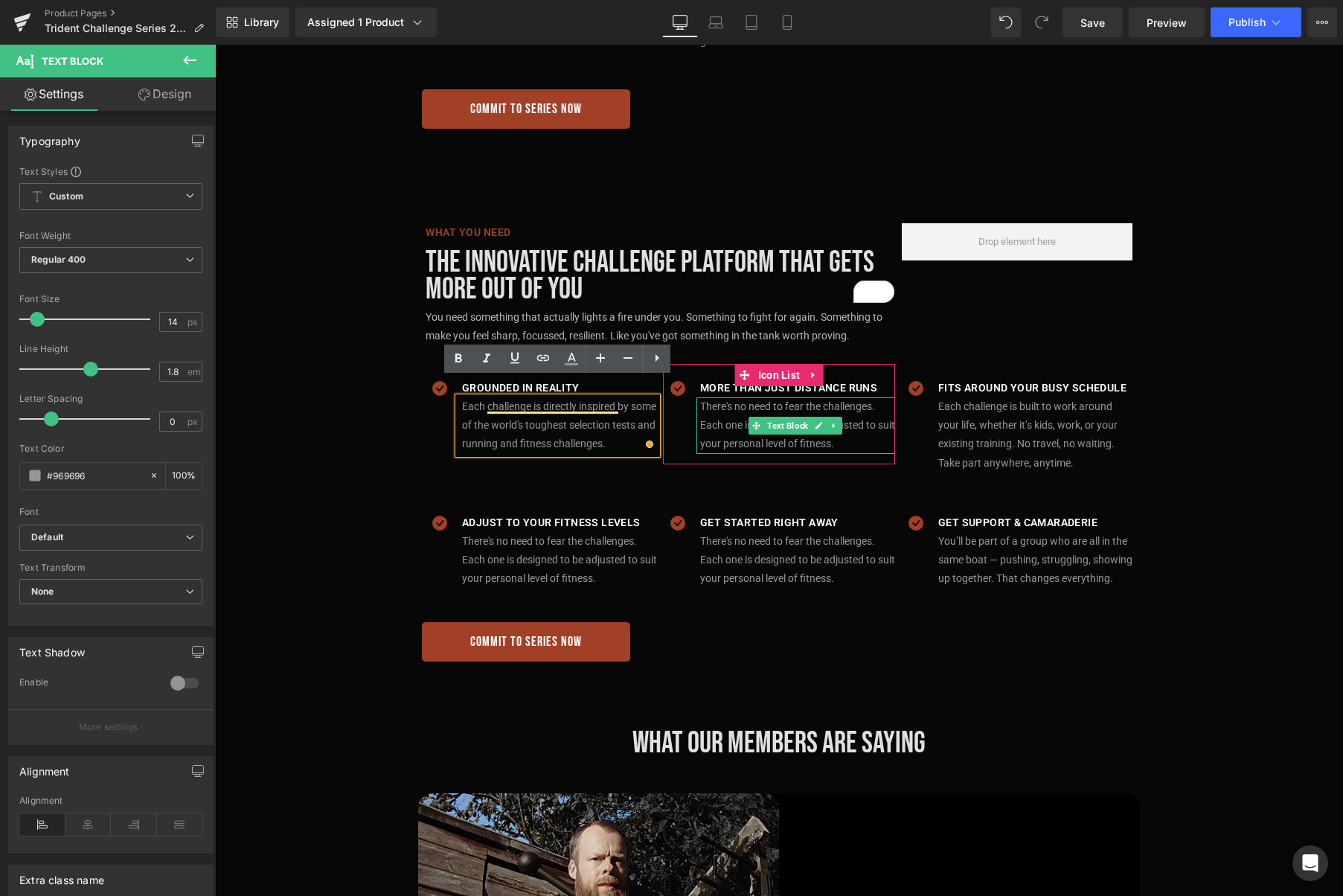
click at [720, 404] on p "There's no need to fear the challenges. Each one is designed to be adjusted to …" at bounding box center [797, 426] width 195 height 57
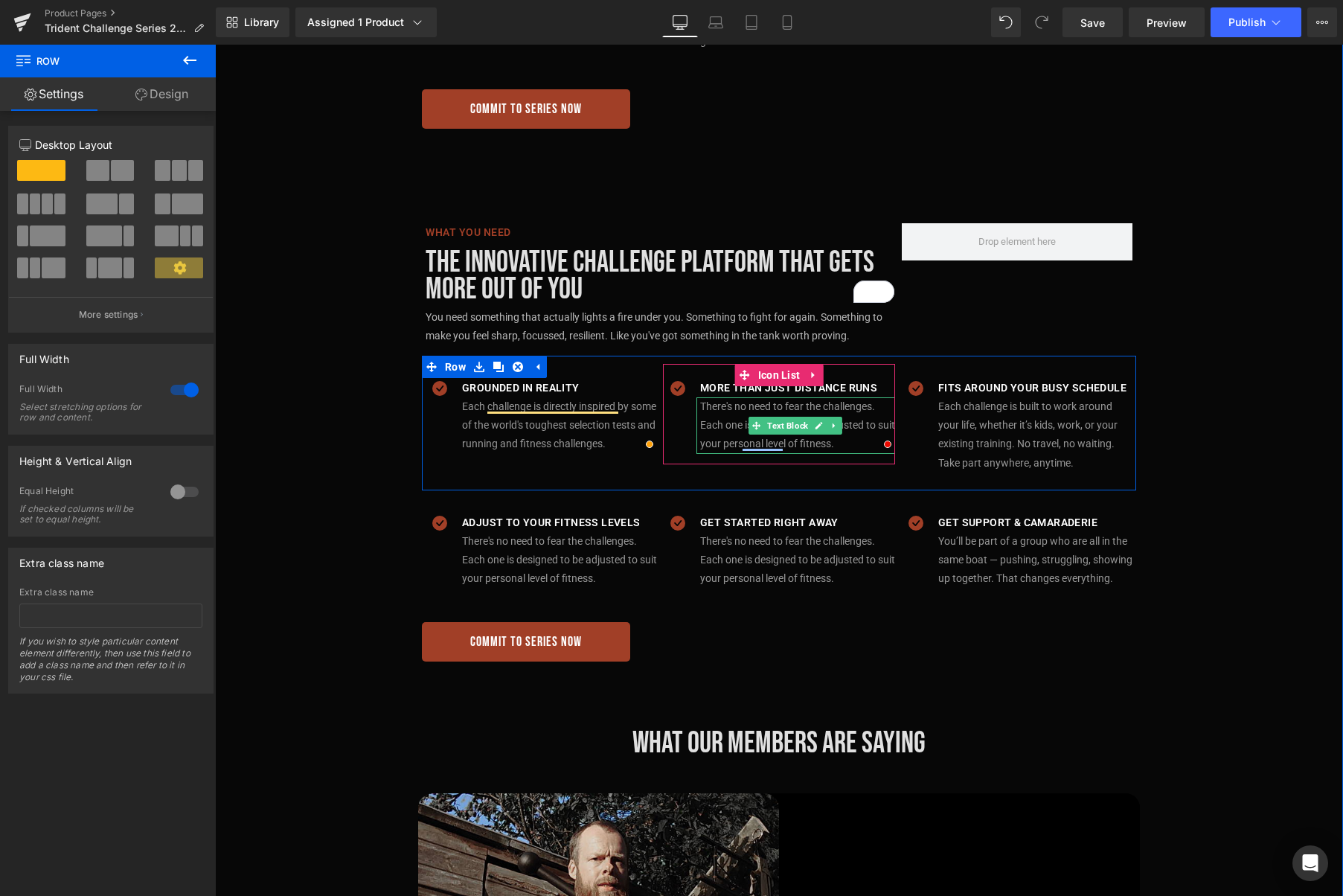
click at [865, 405] on p "There's no need to fear the challenges. Each one is designed to be adjusted to …" at bounding box center [797, 426] width 195 height 57
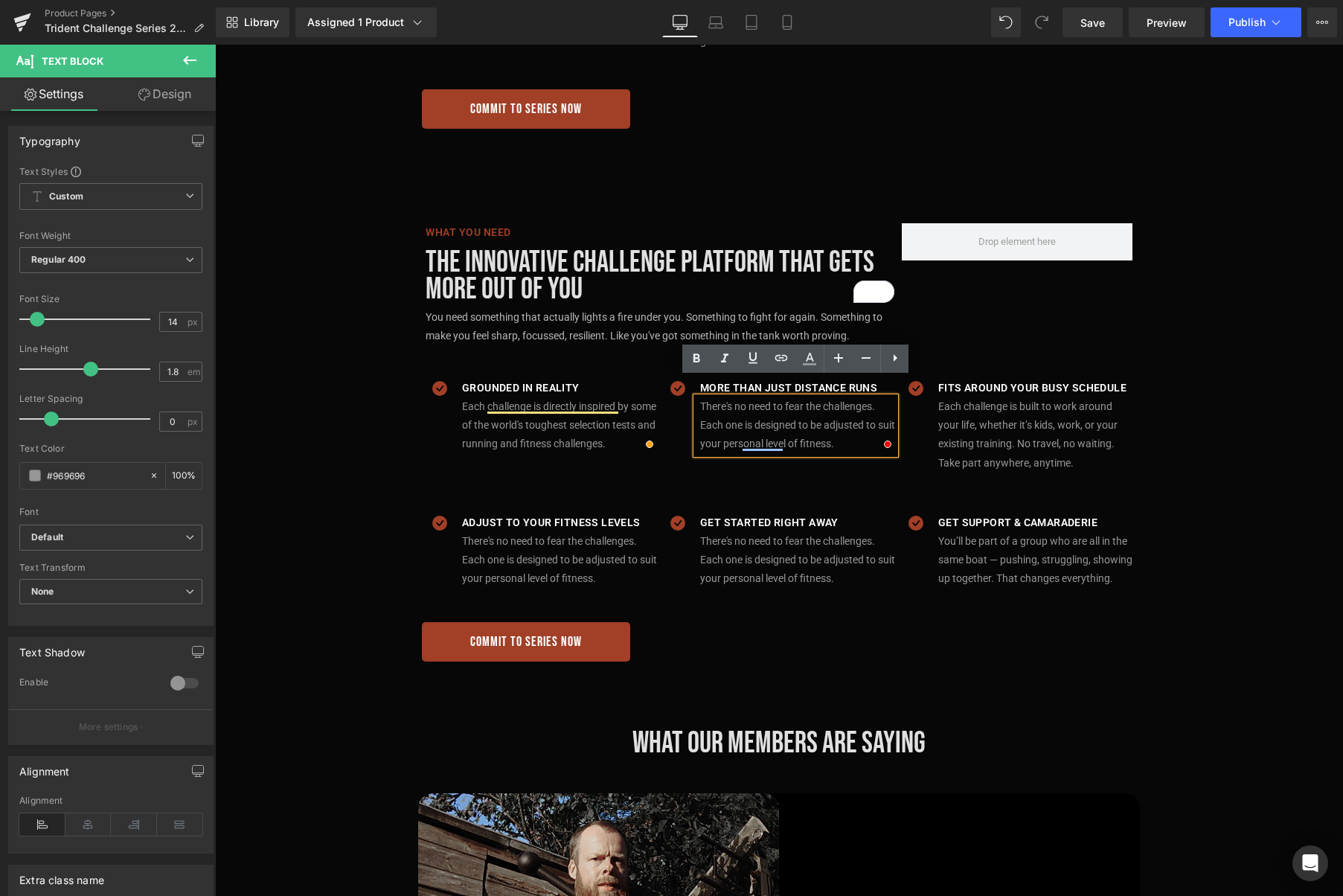
click at [832, 407] on p "There's no need to fear the challenges. Each one is designed to be adjusted to …" at bounding box center [797, 426] width 195 height 57
click at [863, 406] on p "There's no need to fear the challenges. Each one is designed to be adjusted to …" at bounding box center [797, 426] width 195 height 57
click at [850, 405] on p "There's no need to fear the challenges. Each one is designed to be adjusted to …" at bounding box center [797, 426] width 195 height 57
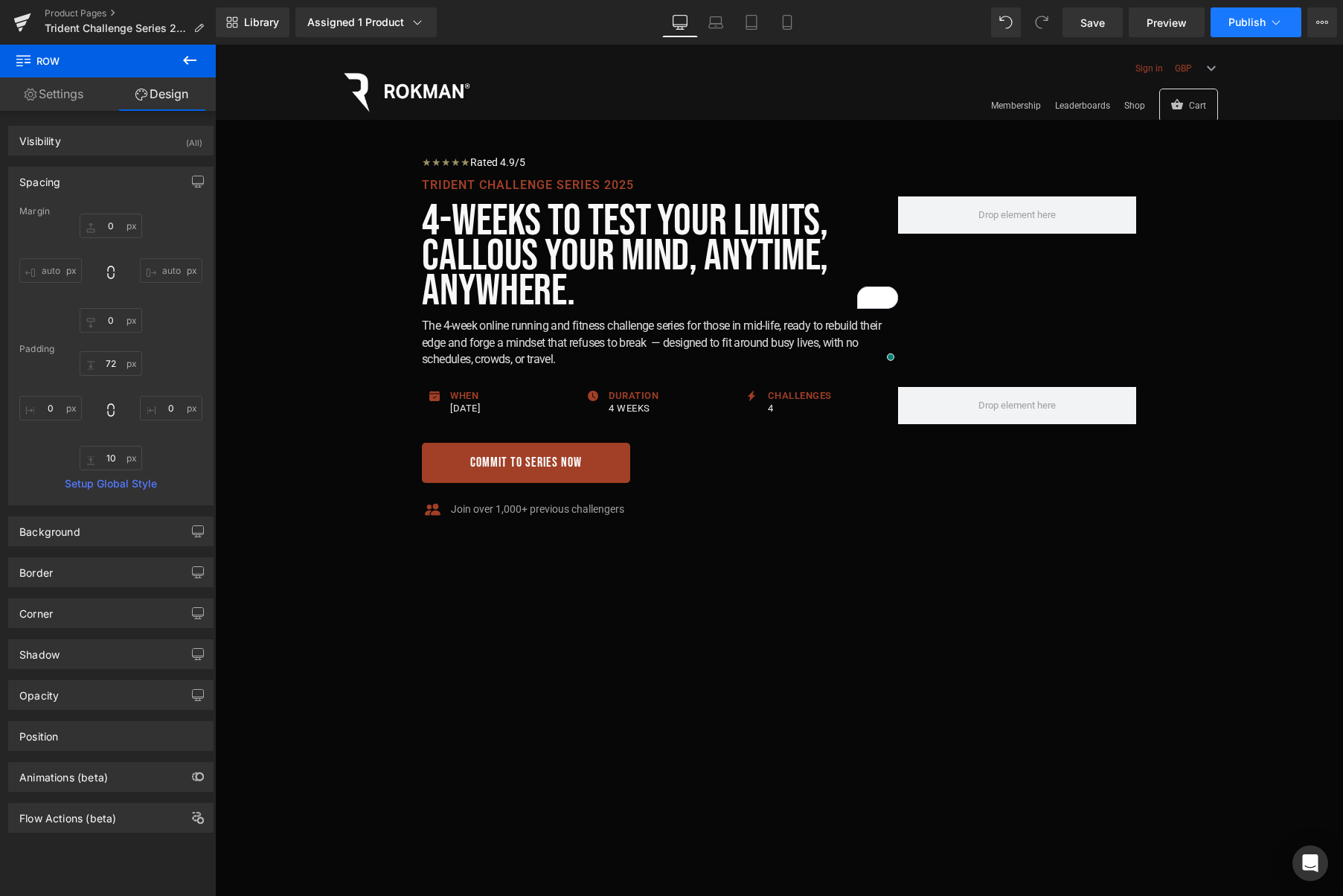
click at [1276, 20] on icon at bounding box center [1276, 22] width 15 height 15
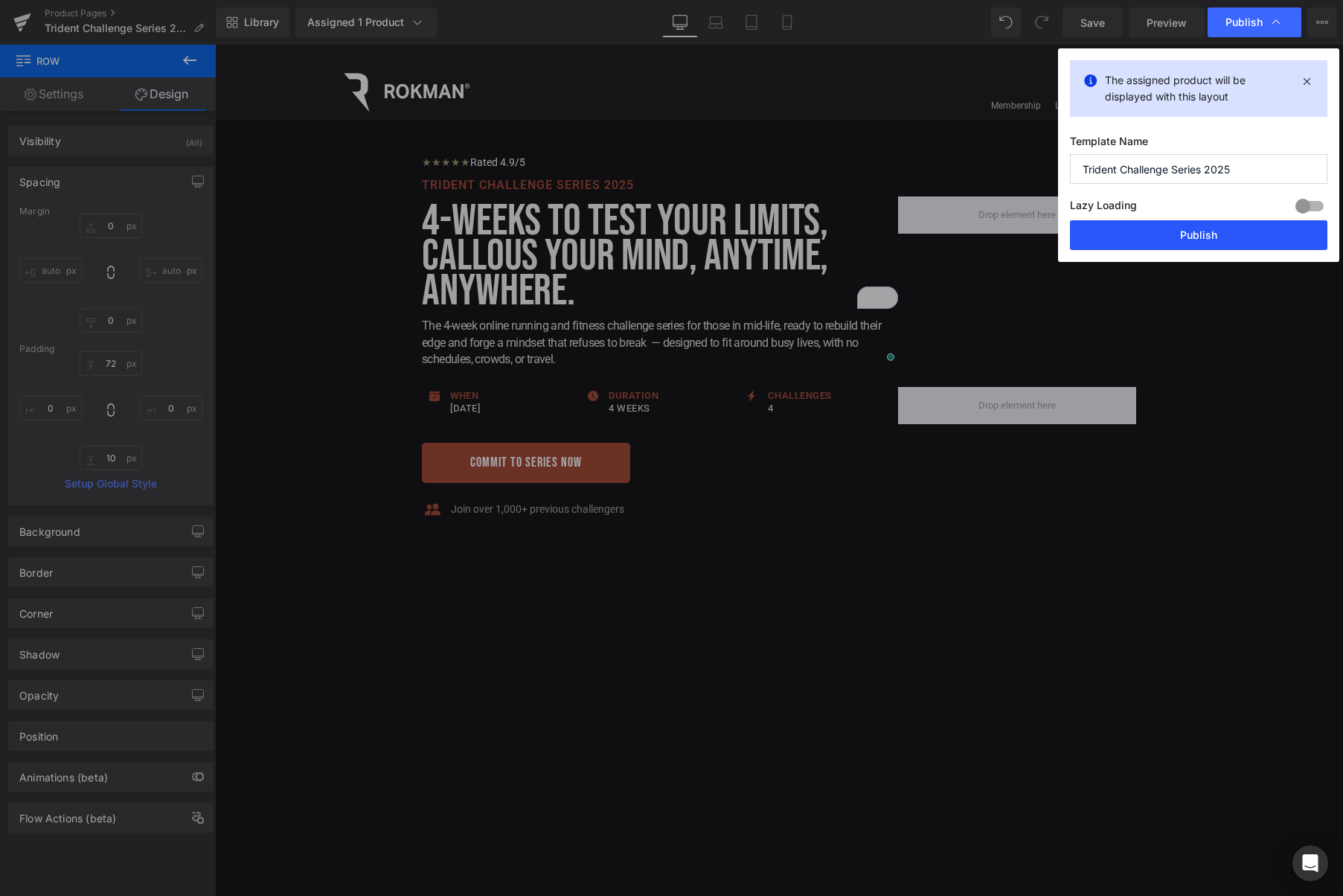
click at [1208, 232] on button "Publish" at bounding box center [1198, 235] width 257 height 30
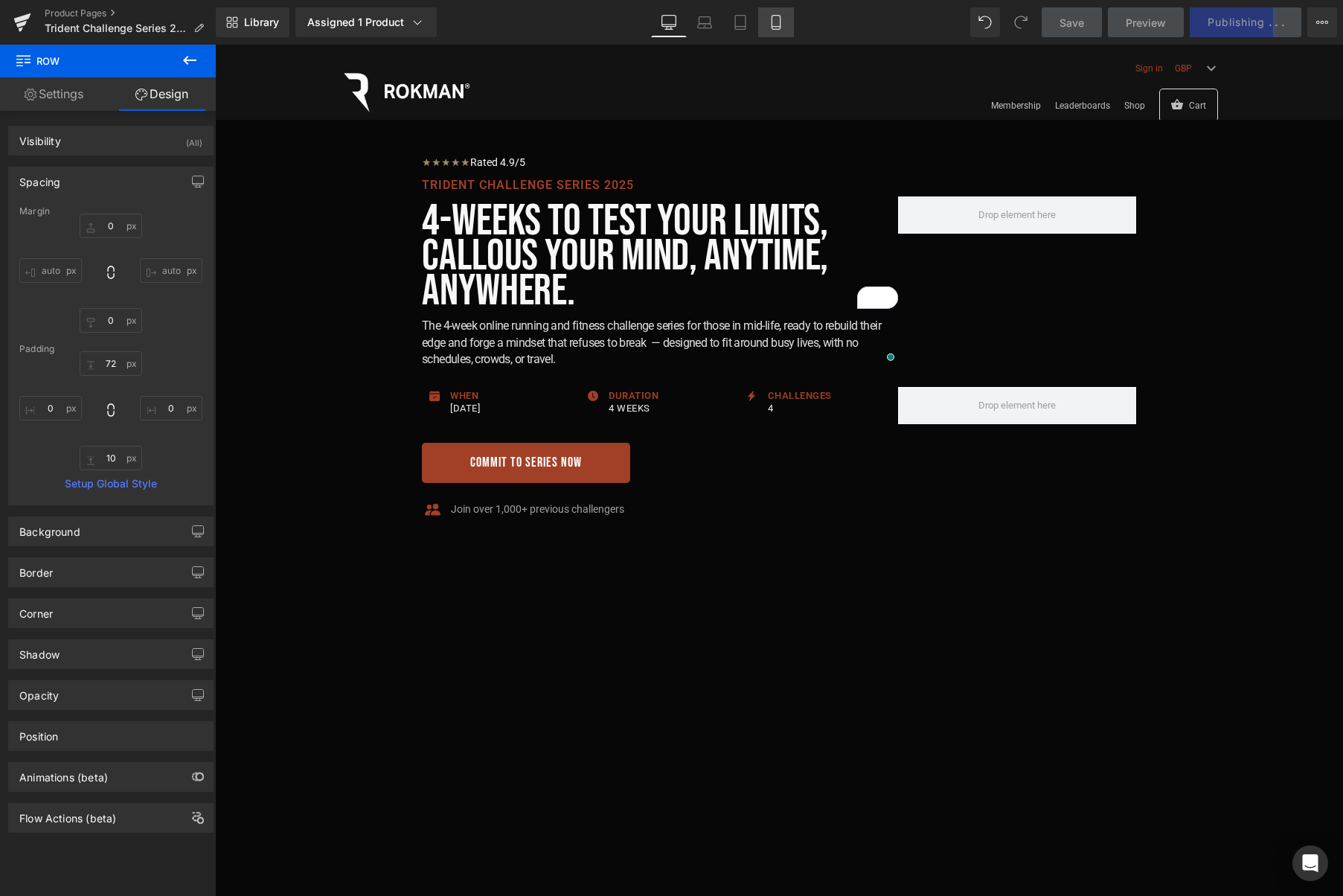
click at [769, 23] on icon at bounding box center [775, 22] width 15 height 15
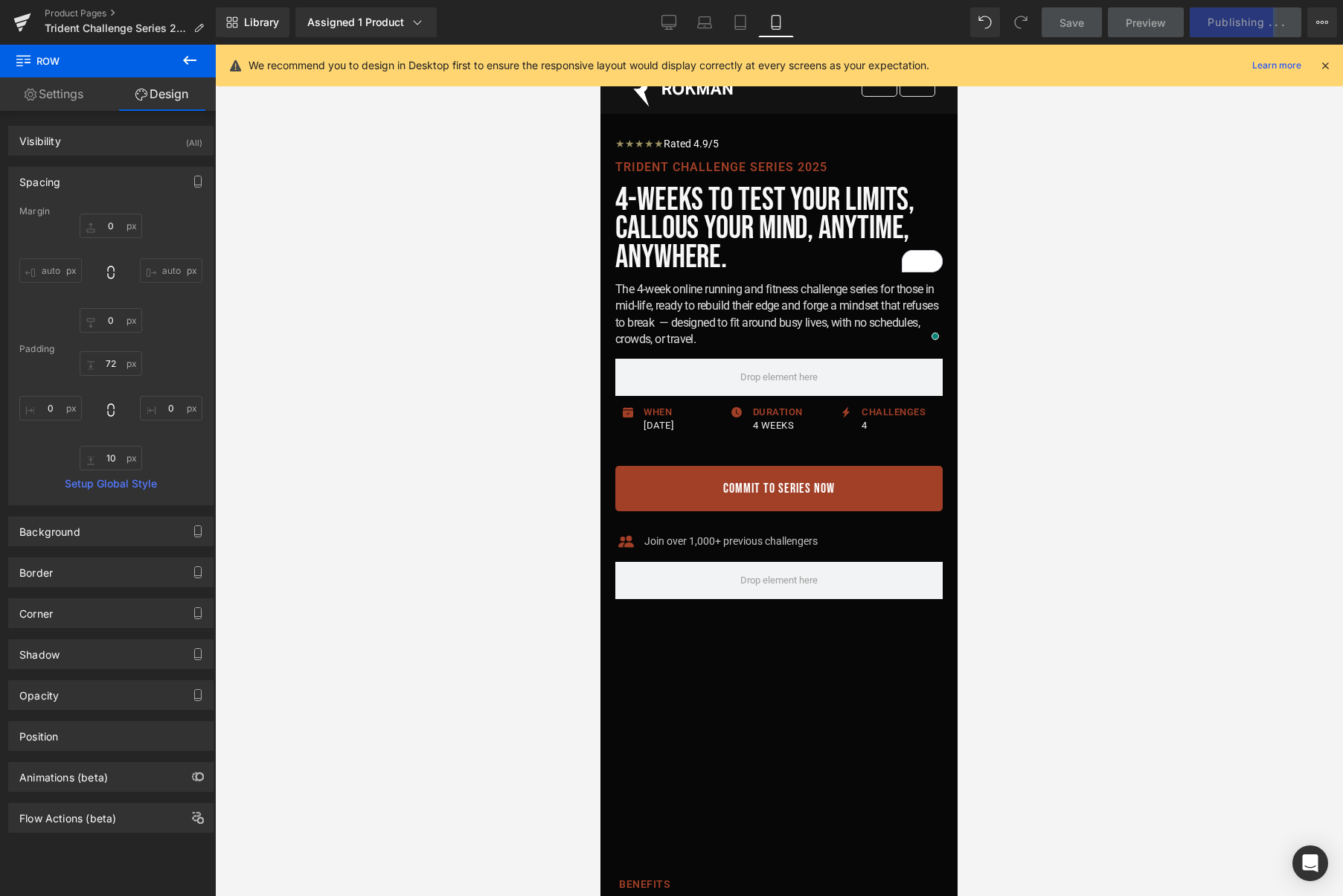
type input "0"
type input "71"
type input "0"
type input "10"
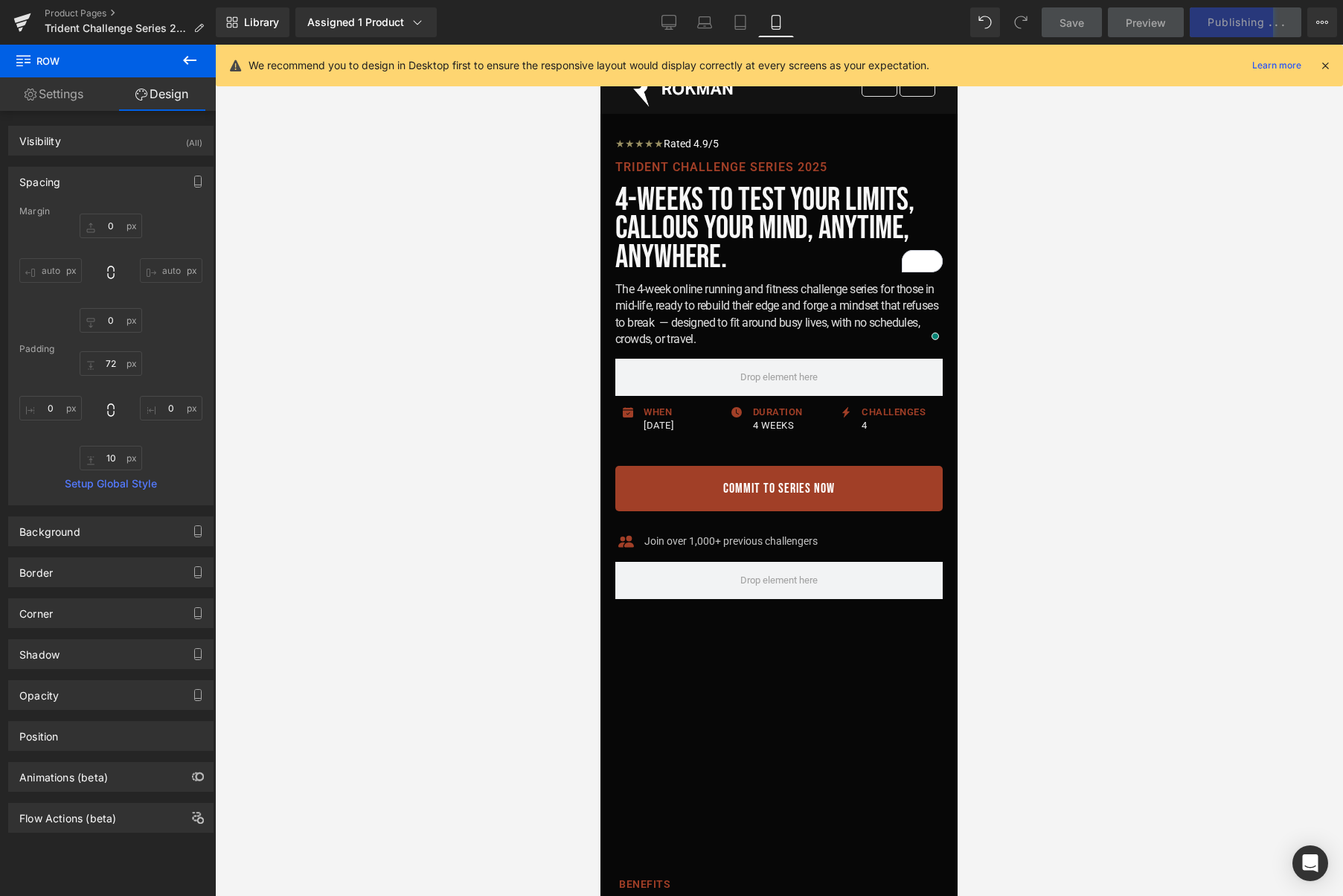
type input "0"
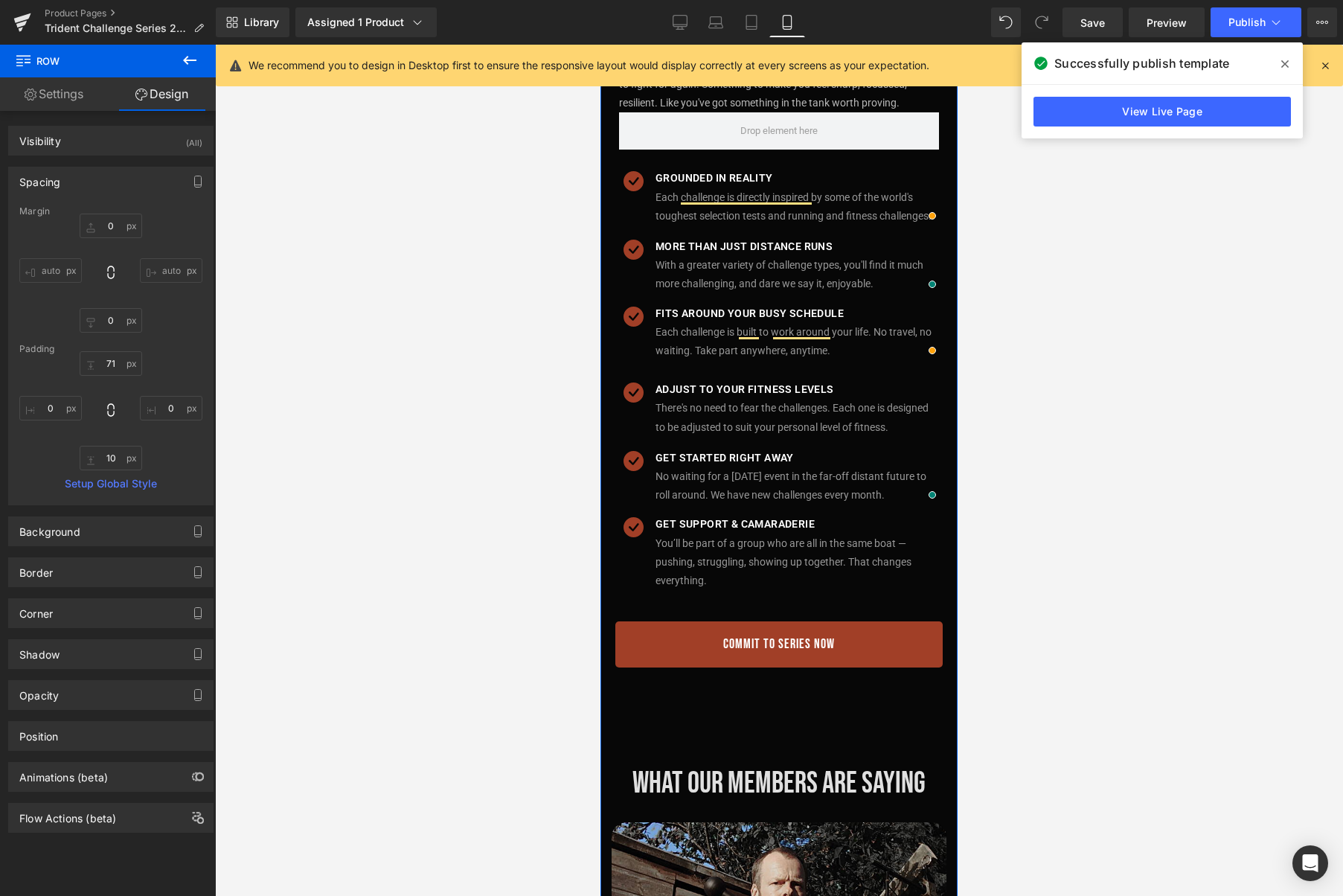
scroll to position [1523, 0]
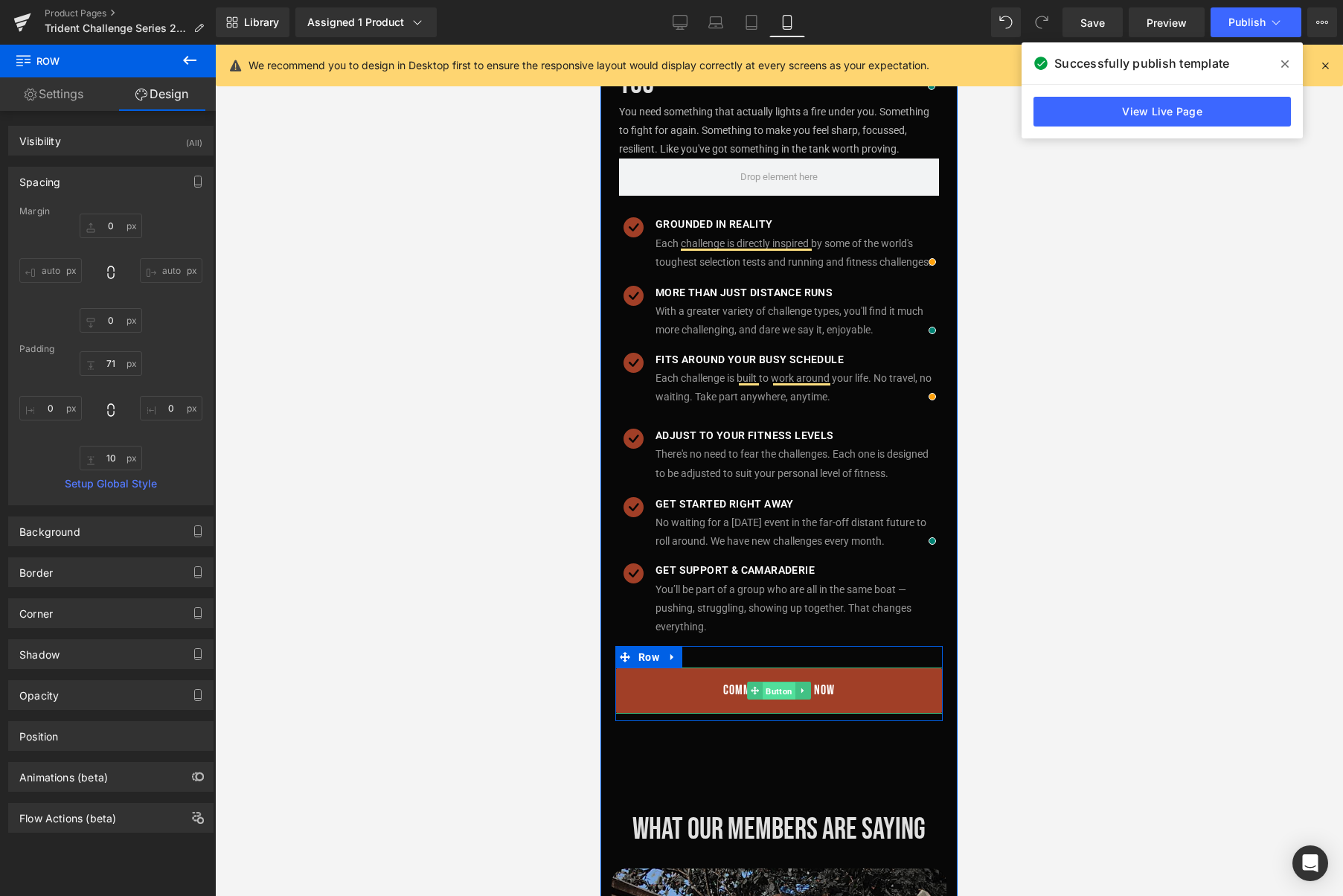
click at [777, 700] on span "Button" at bounding box center [779, 691] width 33 height 18
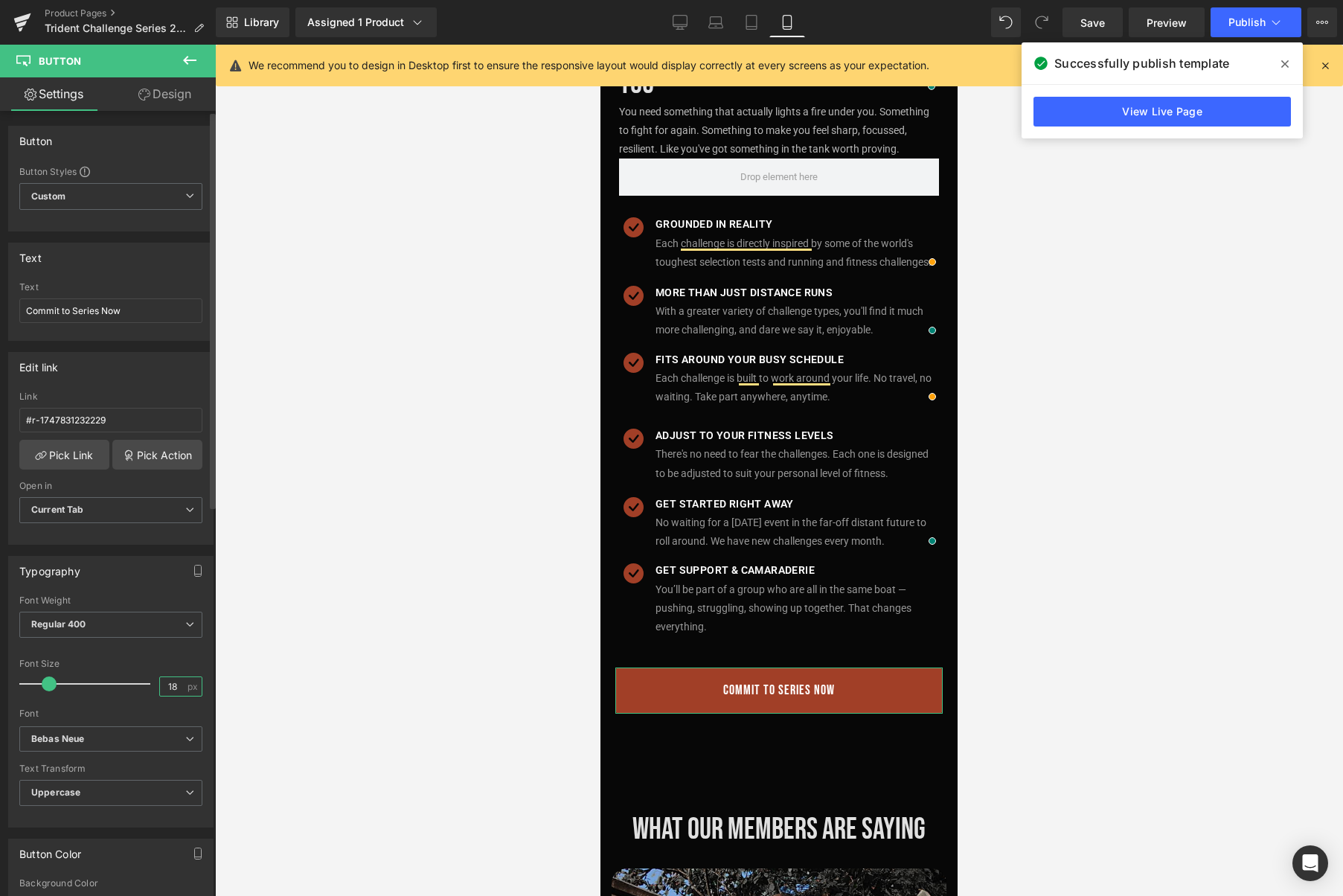
click at [175, 689] on input "18" at bounding box center [172, 686] width 26 height 19
type input "20"
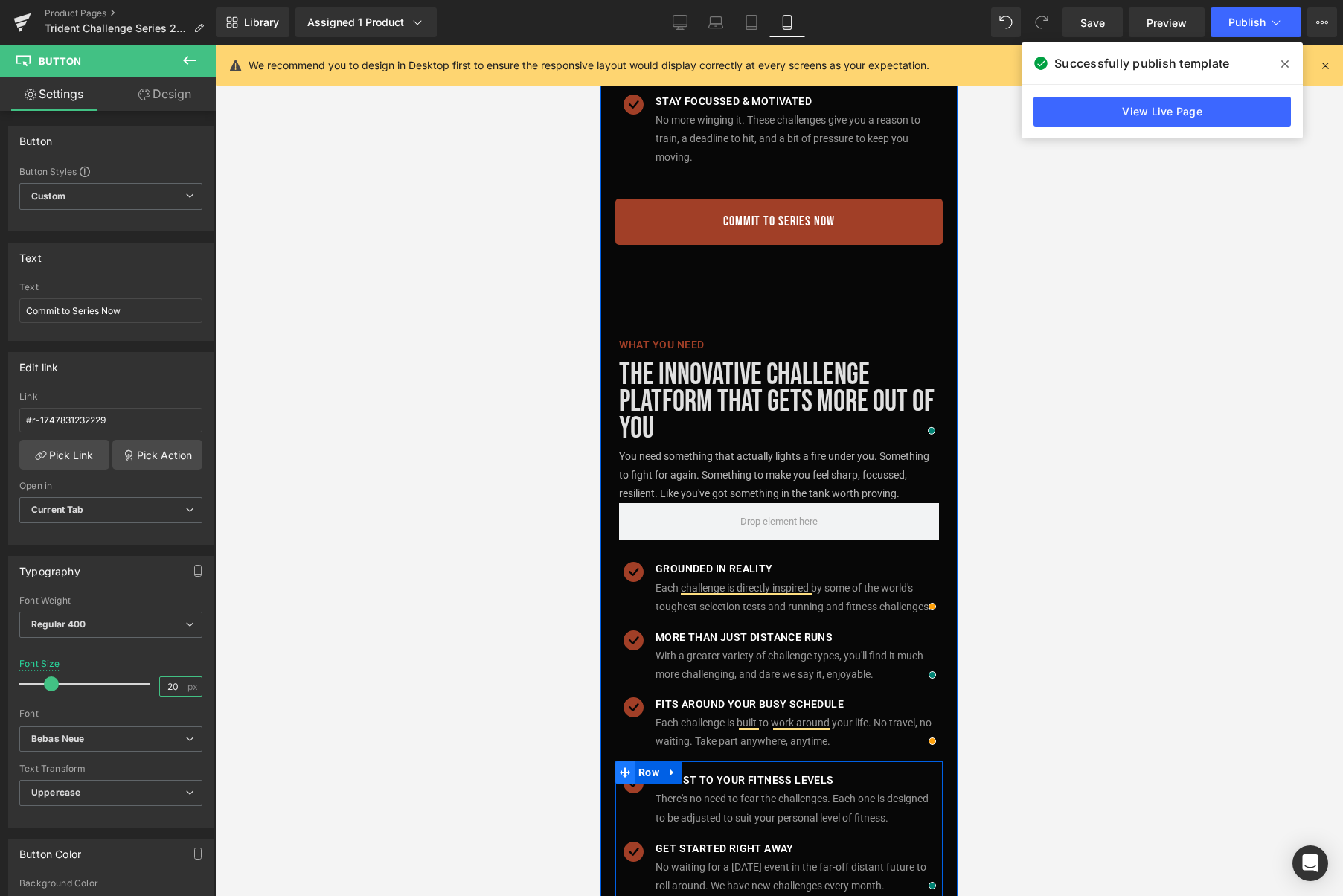
scroll to position [1135, 0]
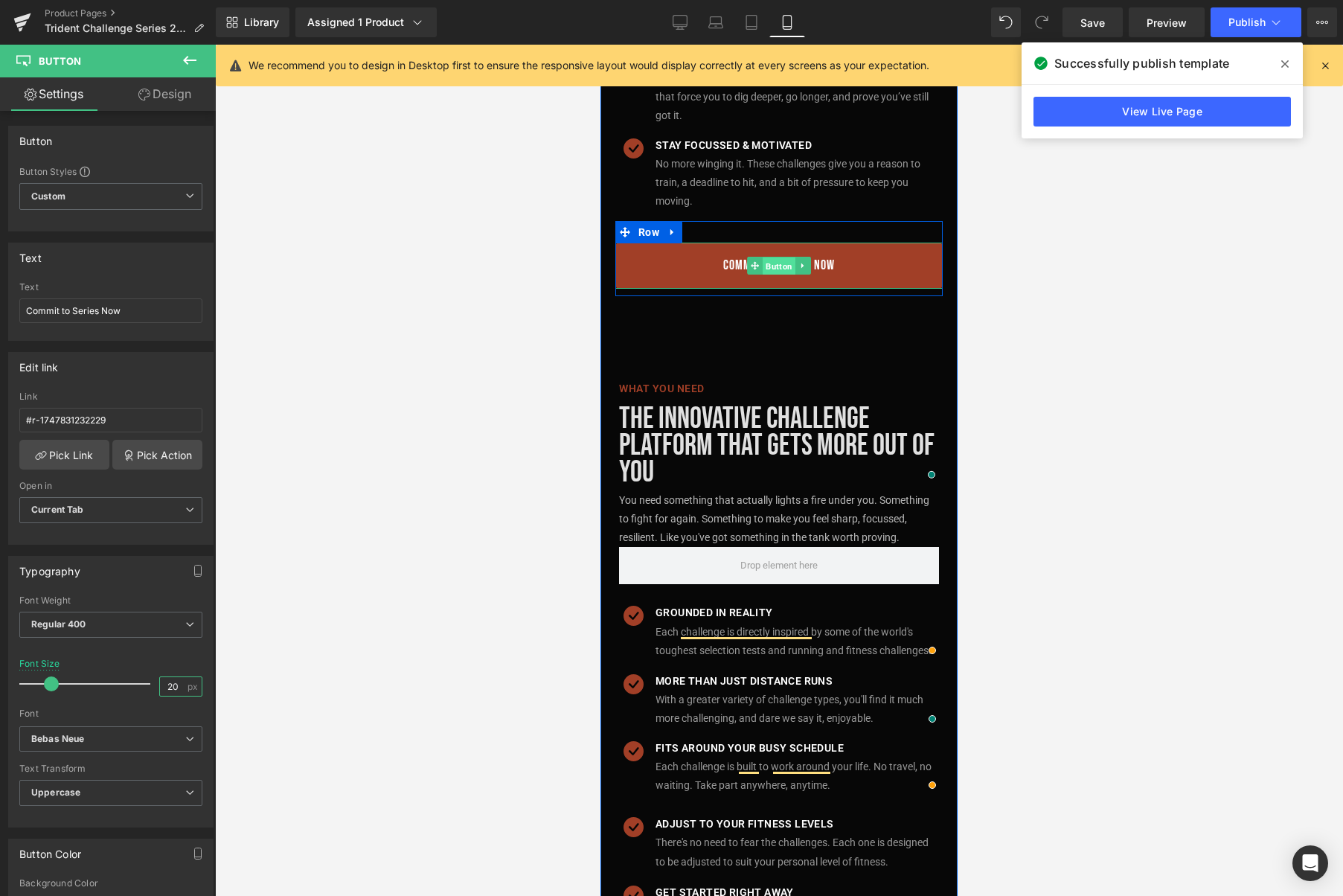
drag, startPoint x: 781, startPoint y: 279, endPoint x: 915, endPoint y: 622, distance: 368.2
click at [781, 275] on span "Button" at bounding box center [779, 266] width 33 height 18
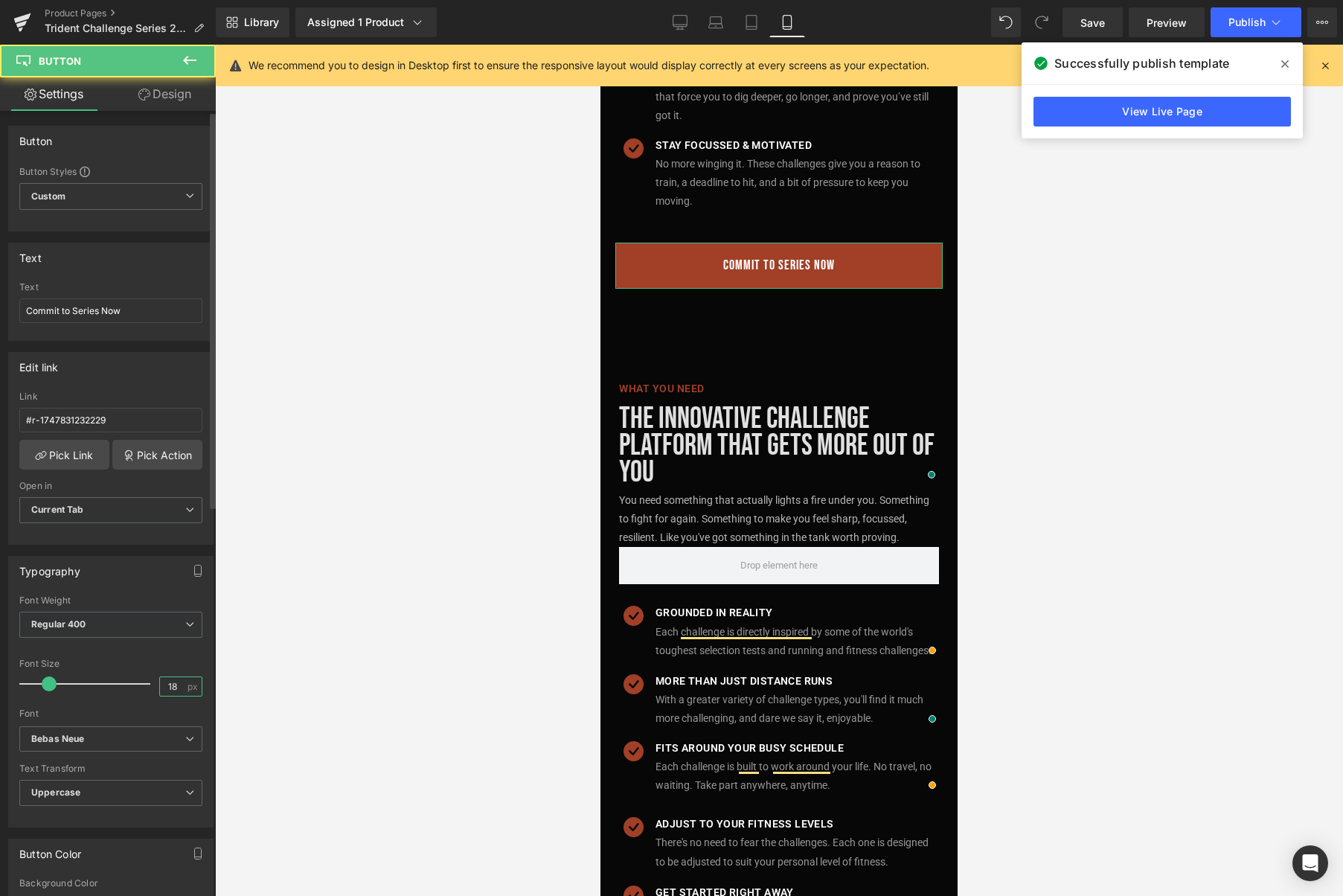
click at [174, 686] on input "18" at bounding box center [172, 686] width 26 height 19
type input "20"
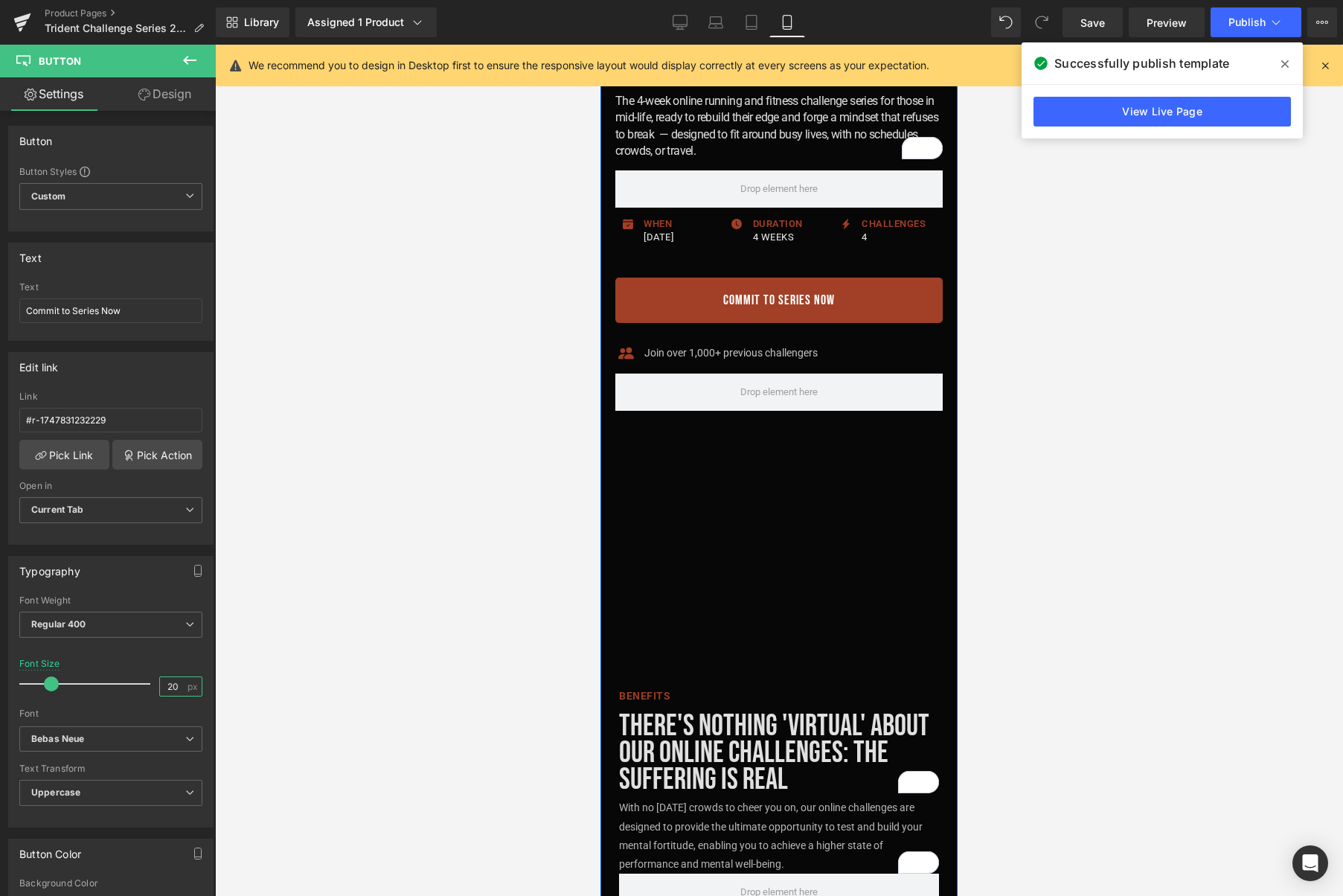
scroll to position [176, 0]
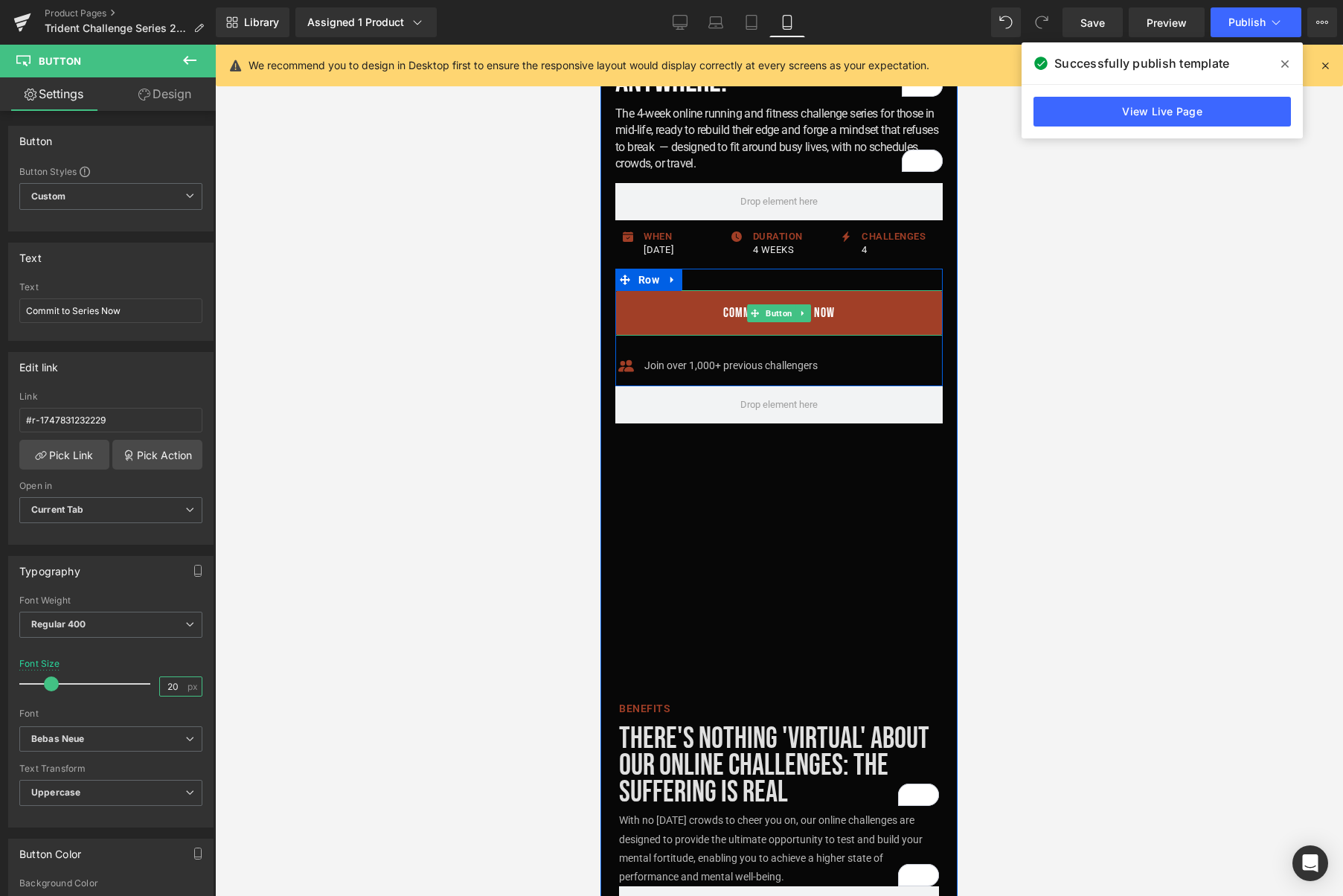
drag, startPoint x: 777, startPoint y: 329, endPoint x: 757, endPoint y: 342, distance: 23.9
click at [777, 322] on span "Button" at bounding box center [779, 313] width 33 height 18
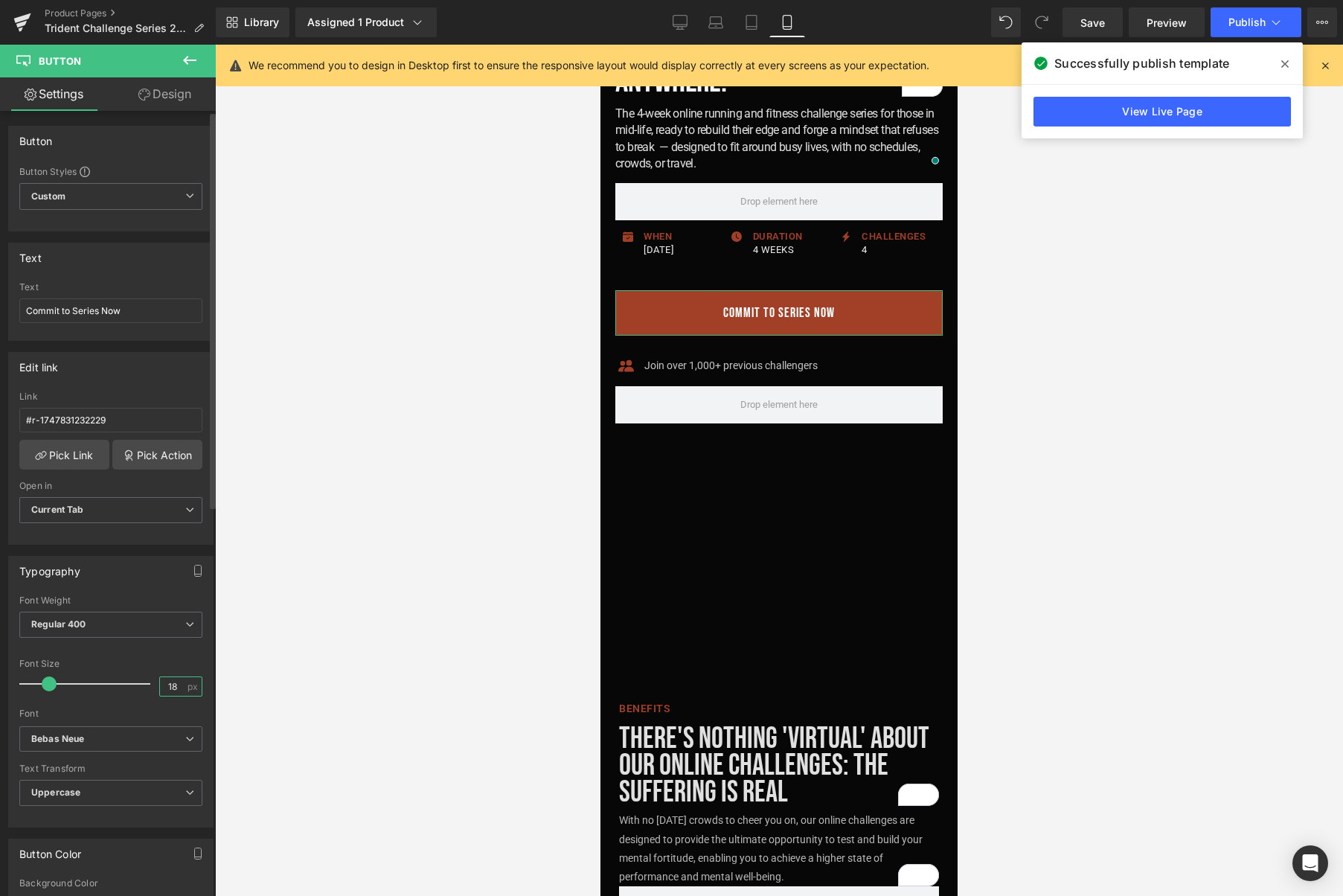
click at [177, 687] on input "18" at bounding box center [172, 686] width 26 height 19
type input "20"
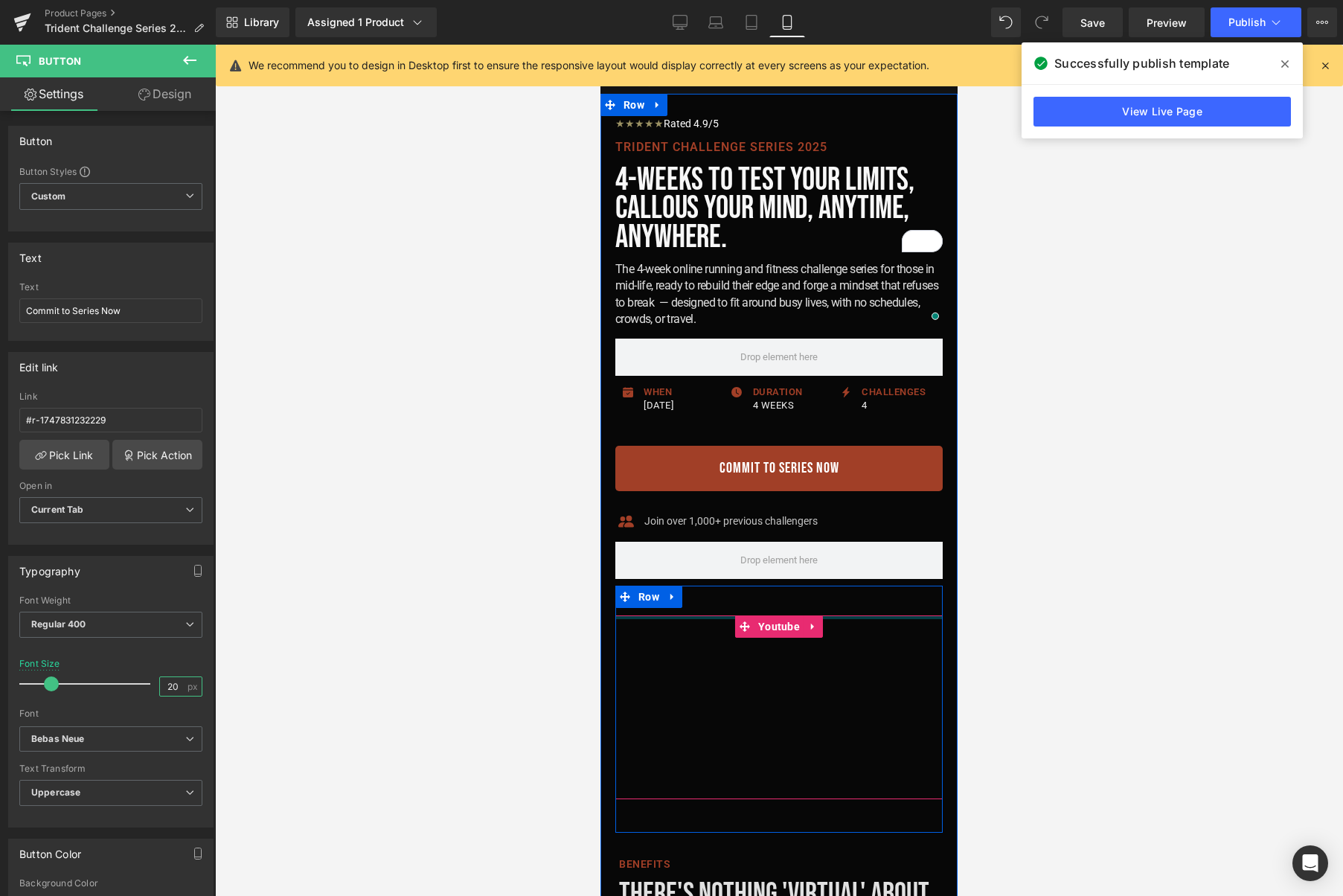
scroll to position [0, 0]
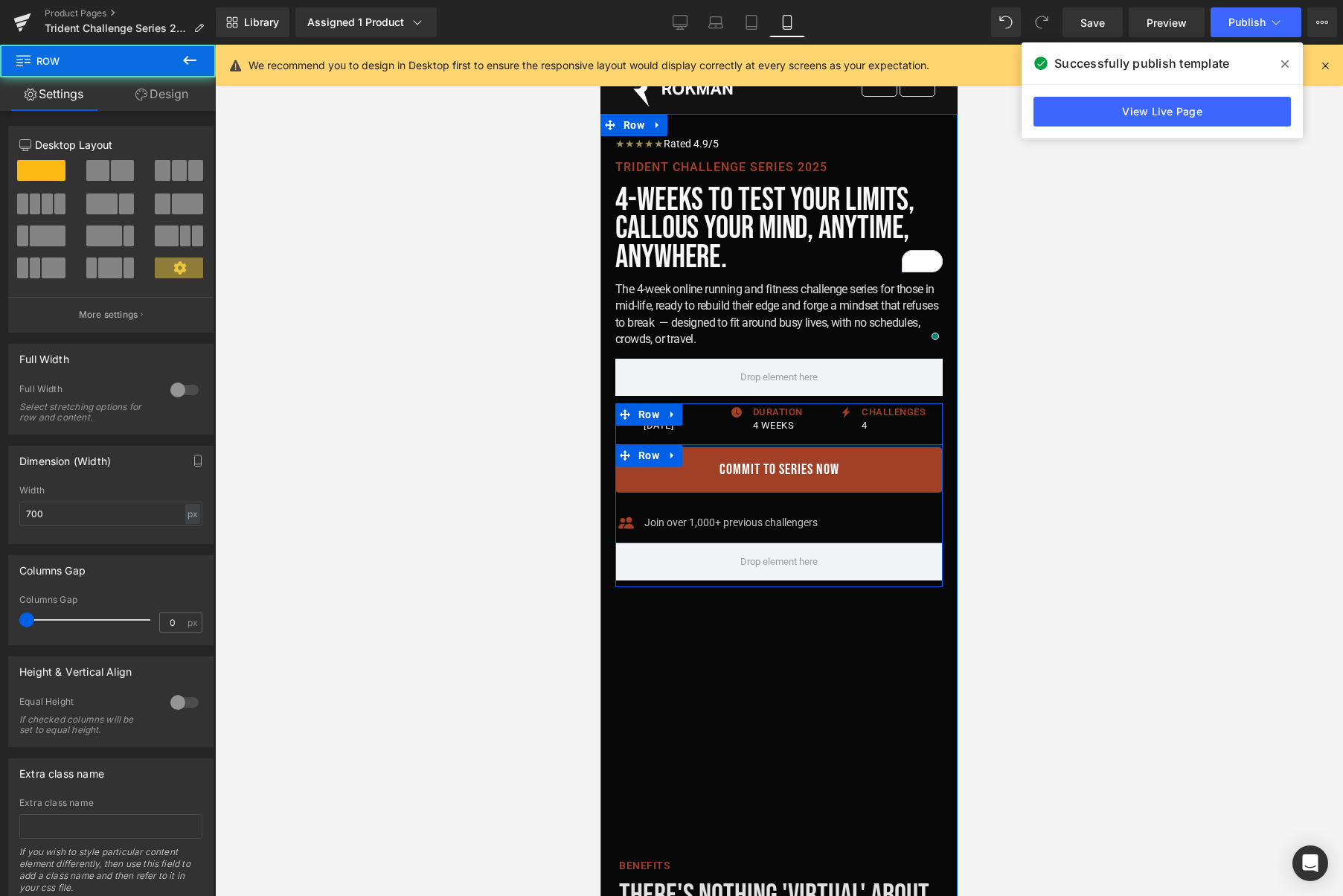
drag, startPoint x: 736, startPoint y: 469, endPoint x: 737, endPoint y: 450, distance: 19.0
click at [737, 450] on div "Icon When Text Block [DATE] Text Block Icon List Icon Duration Text Block 4 Wee…" at bounding box center [779, 473] width 327 height 139
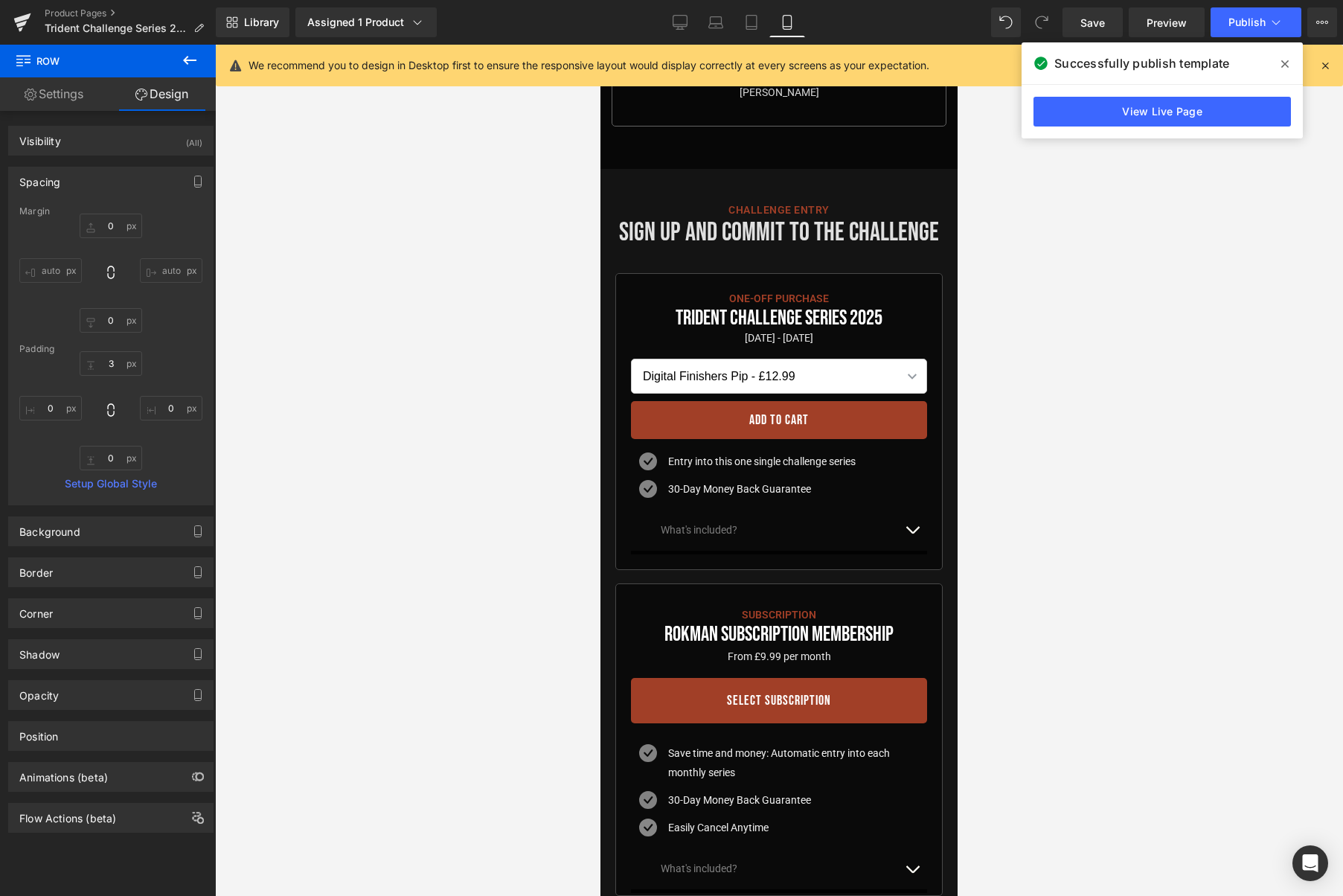
scroll to position [7907, 0]
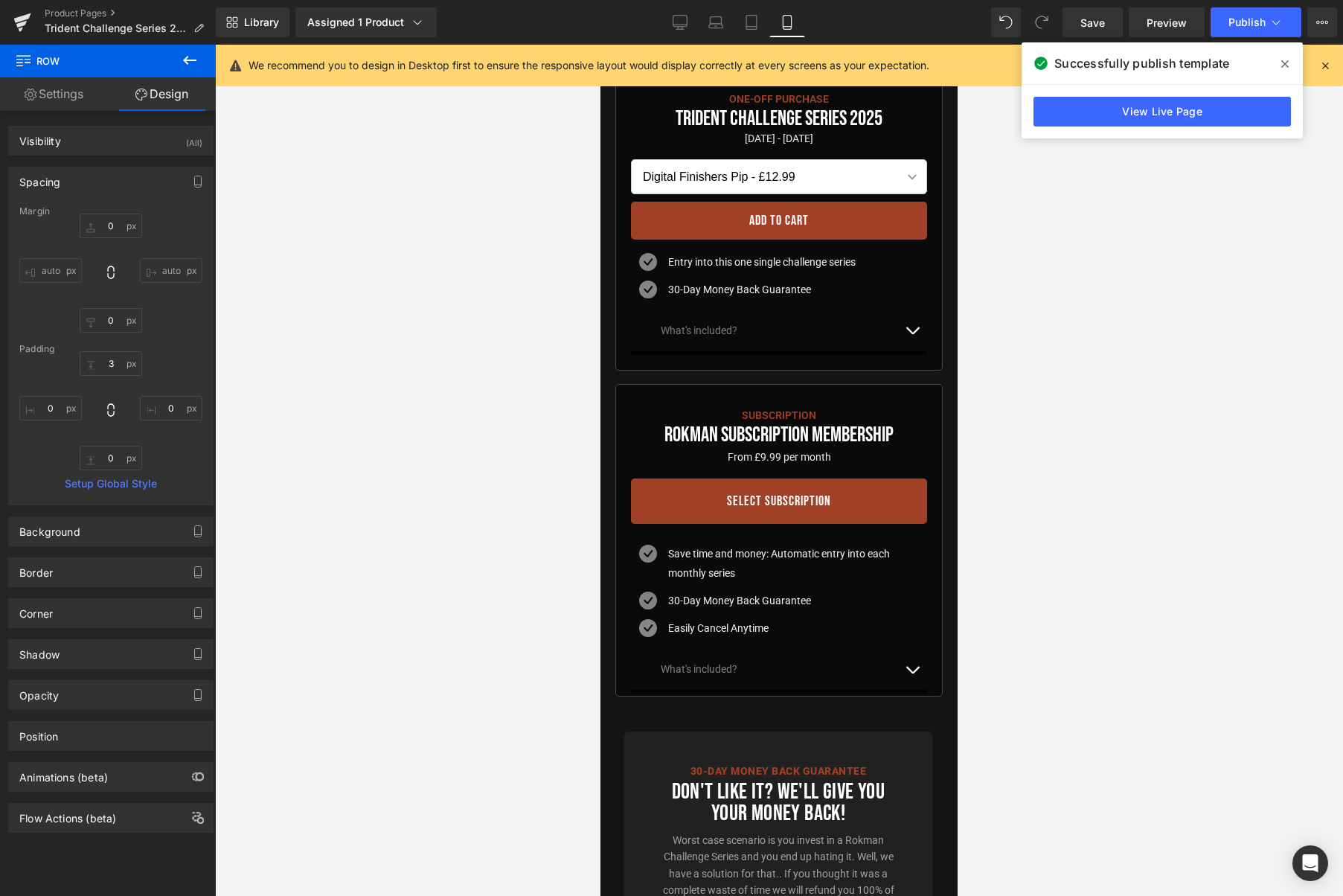
click at [1284, 61] on icon at bounding box center [1284, 63] width 7 height 12
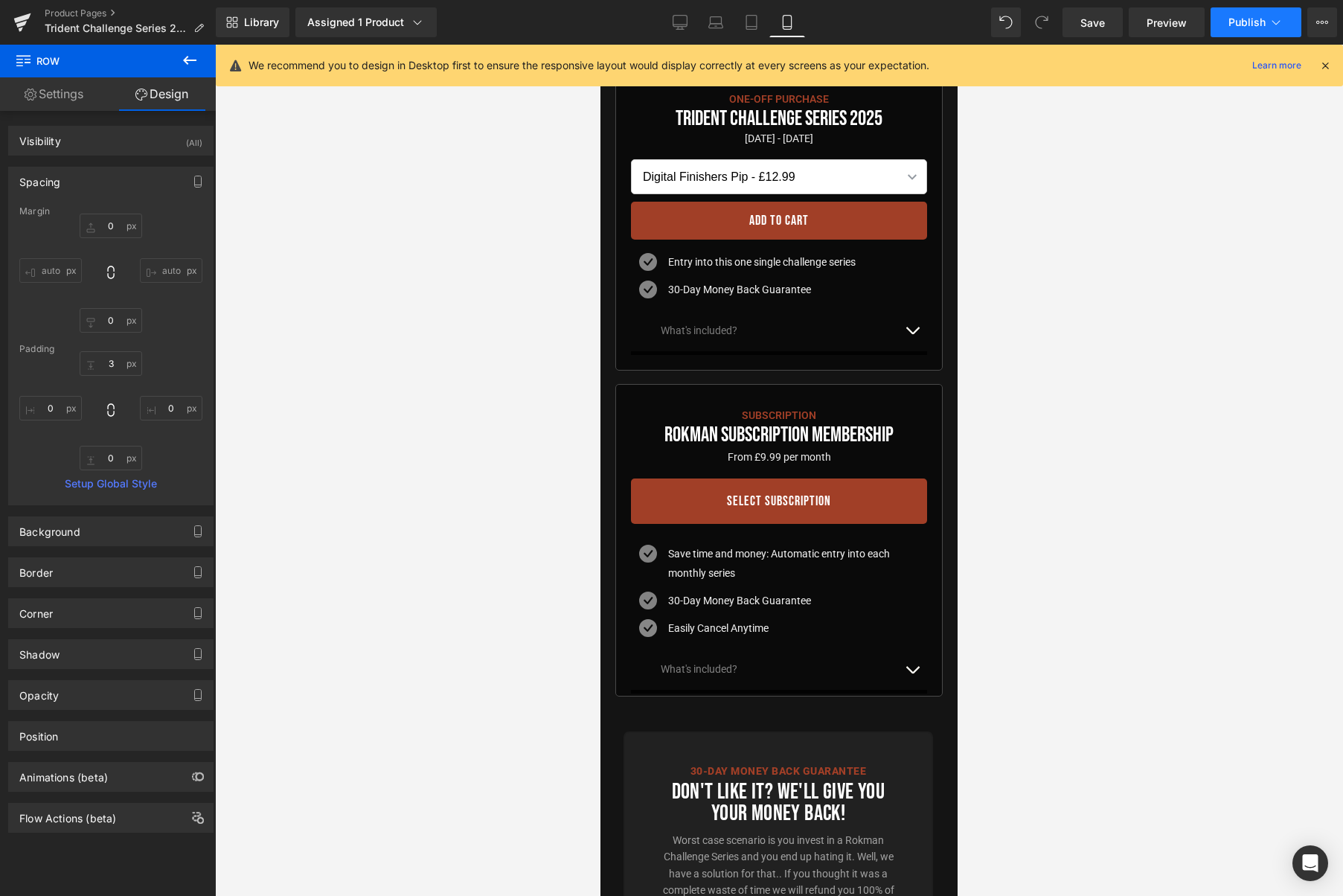
click at [1270, 27] on icon at bounding box center [1276, 22] width 15 height 15
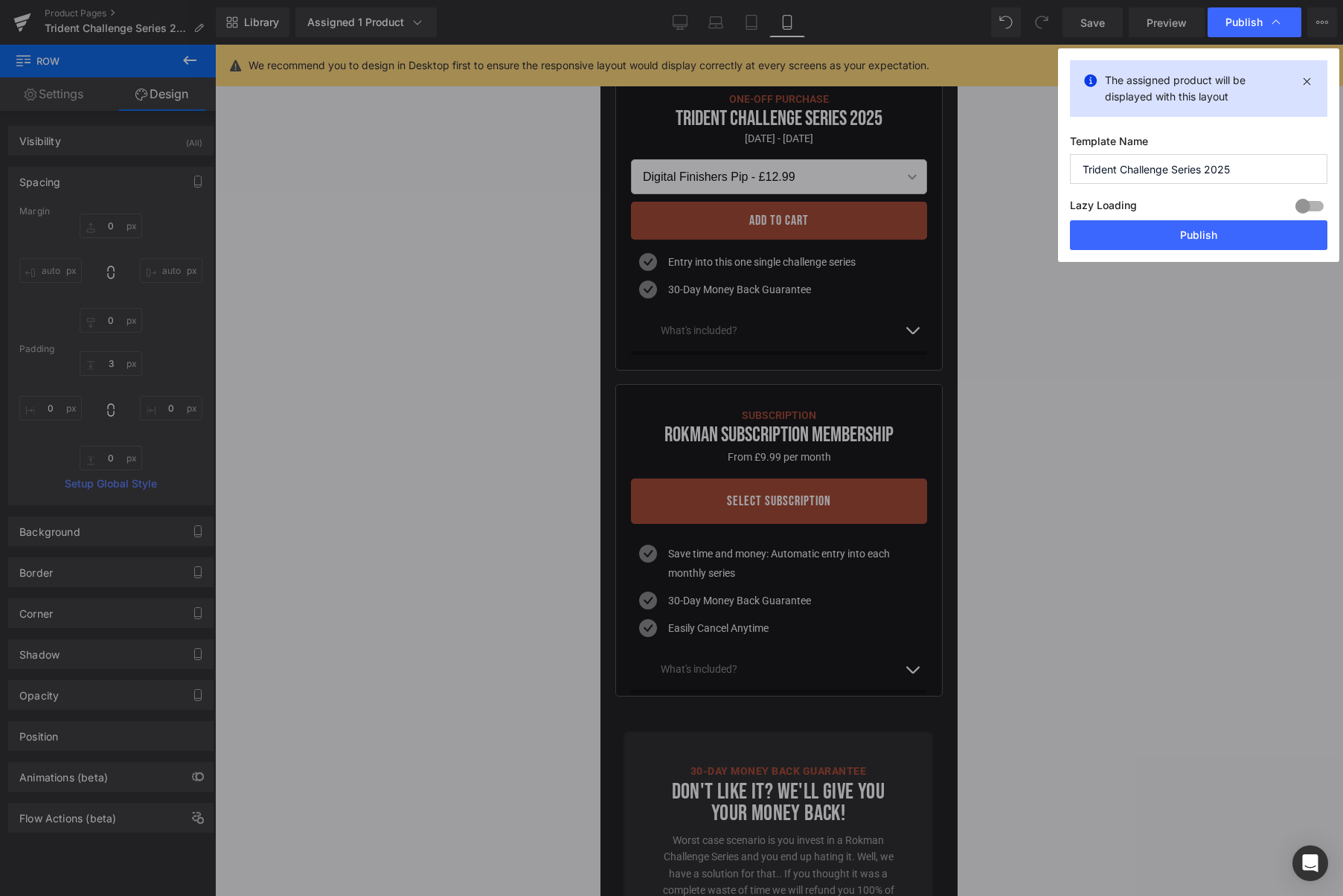
drag, startPoint x: 1203, startPoint y: 231, endPoint x: 1123, endPoint y: 275, distance: 91.3
click at [1203, 231] on button "Publish" at bounding box center [1198, 235] width 257 height 30
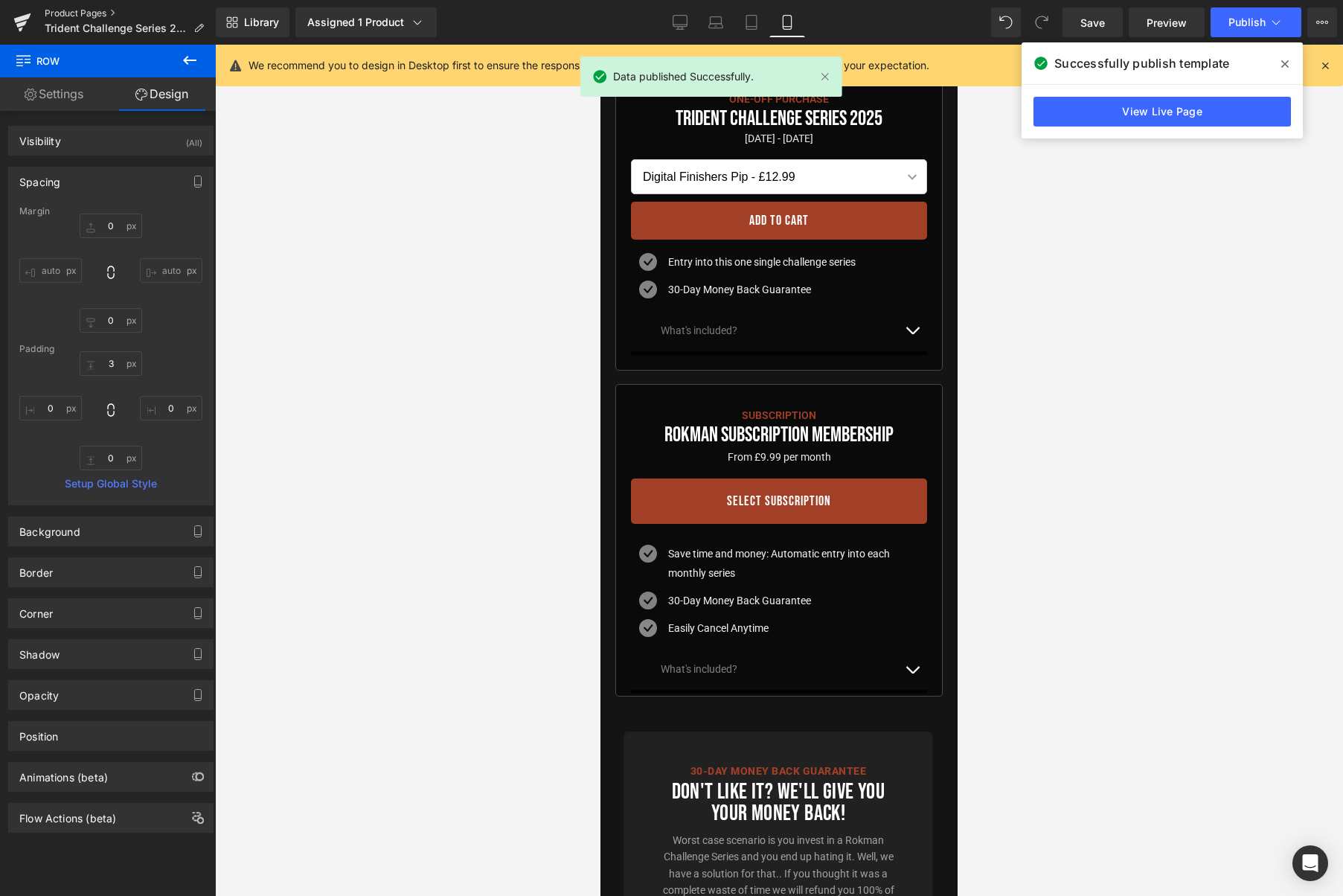
click at [66, 9] on link "Product Pages" at bounding box center [130, 12] width 171 height 12
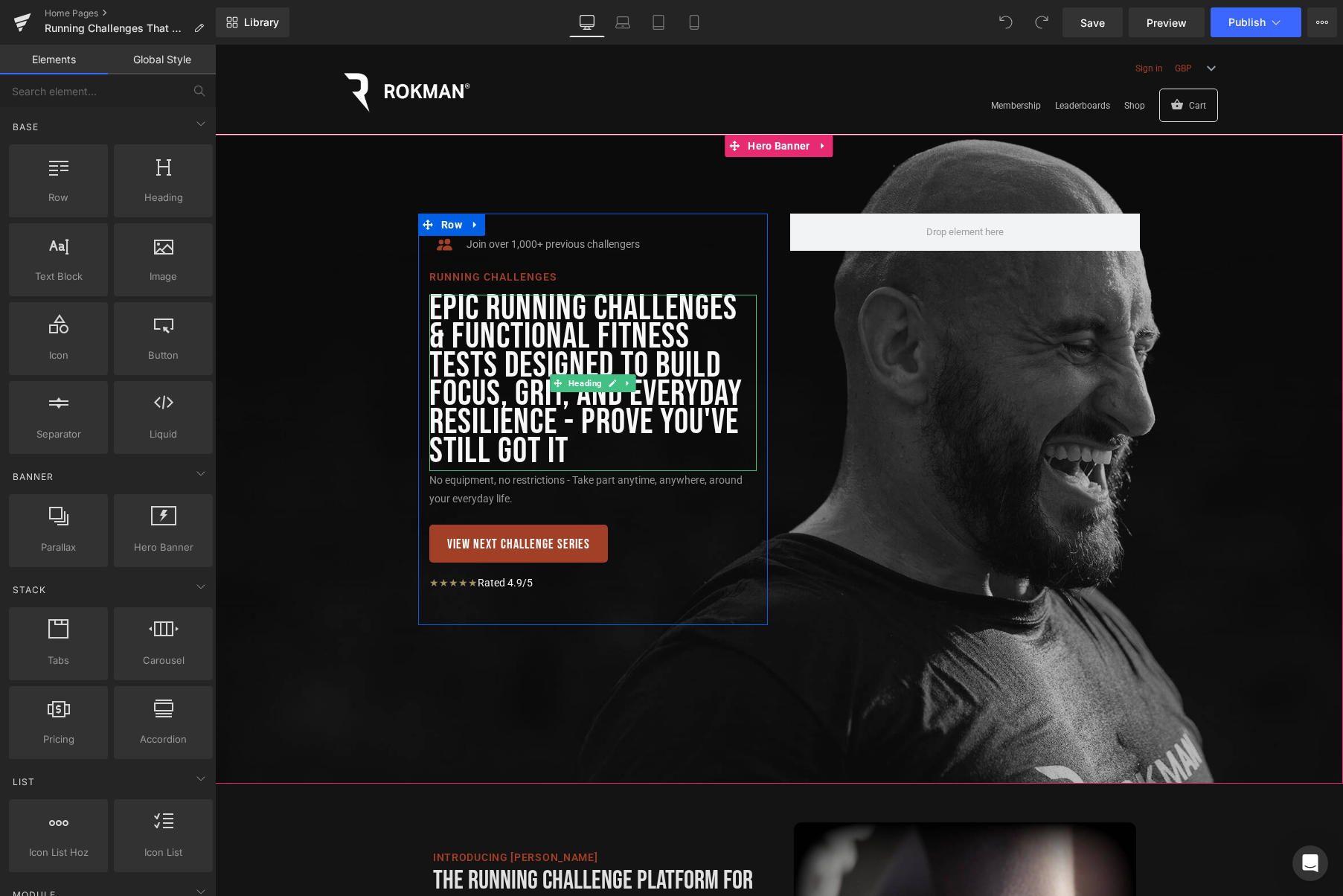
click at [685, 335] on h1 "epic Running Challenges & functional fitness Tests Designed to Build Focus, Gri…" at bounding box center [593, 380] width 327 height 171
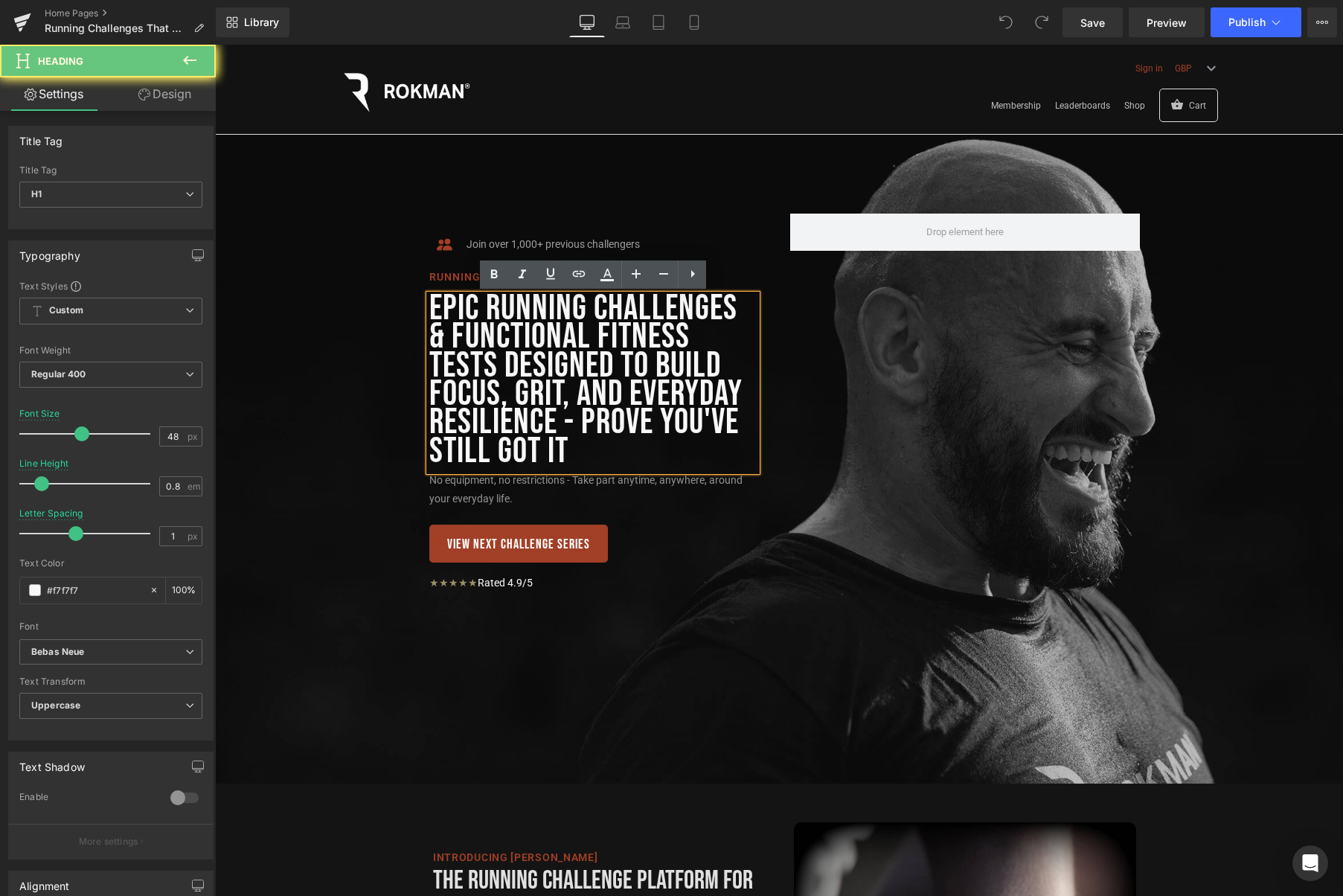
drag, startPoint x: 717, startPoint y: 364, endPoint x: 726, endPoint y: 369, distance: 10.3
click at [717, 364] on h1 "epic Running Challenges & functional fitness Tests Designed to Build Focus, Gri…" at bounding box center [593, 380] width 327 height 171
click at [739, 397] on h1 "epic Running Challenges & functional fitness Tests Designed to Build Focus, Gri…" at bounding box center [593, 380] width 327 height 171
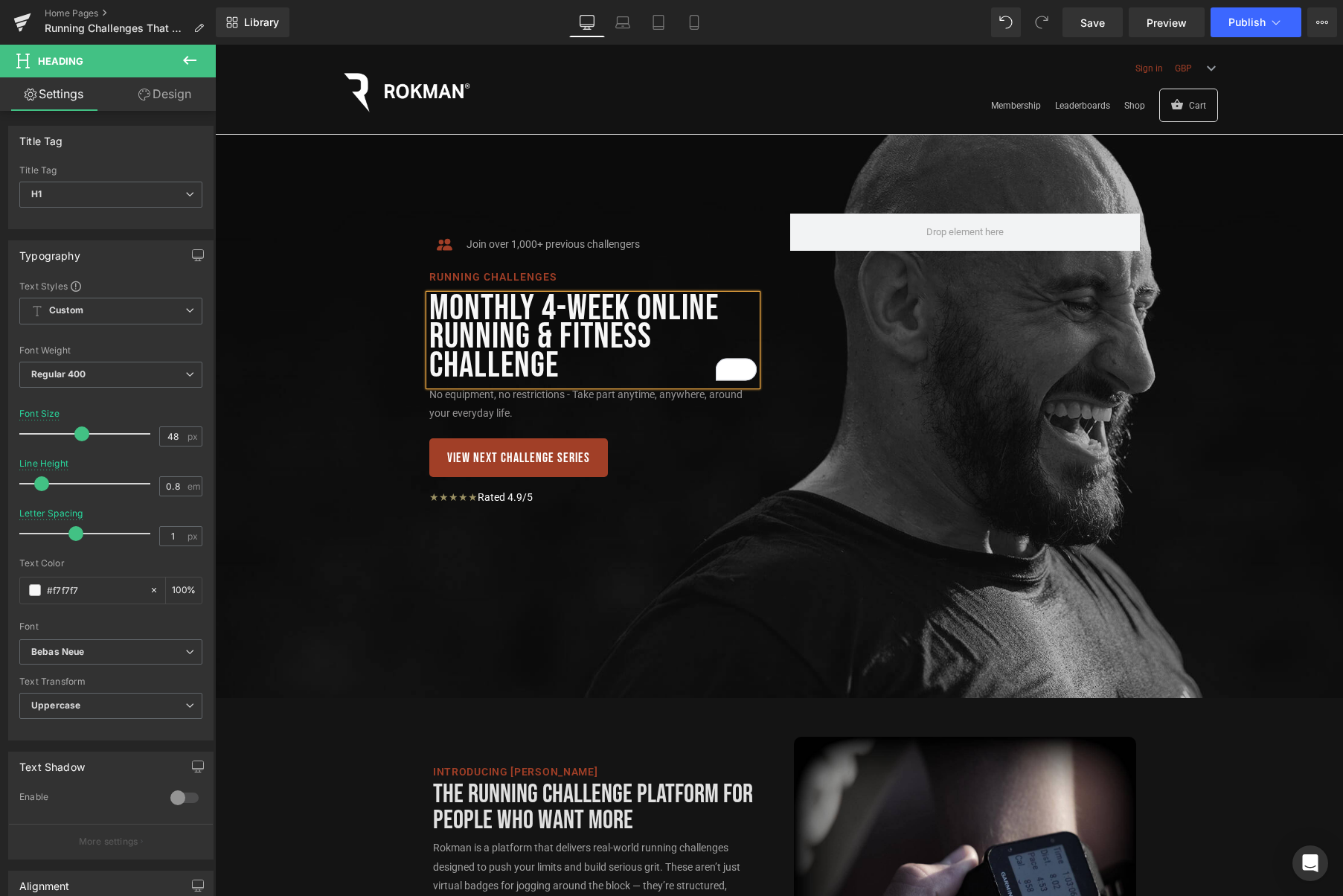
click at [581, 362] on h1 "Monthly 4-week Online running & Fitness Challenge" at bounding box center [593, 337] width 327 height 85
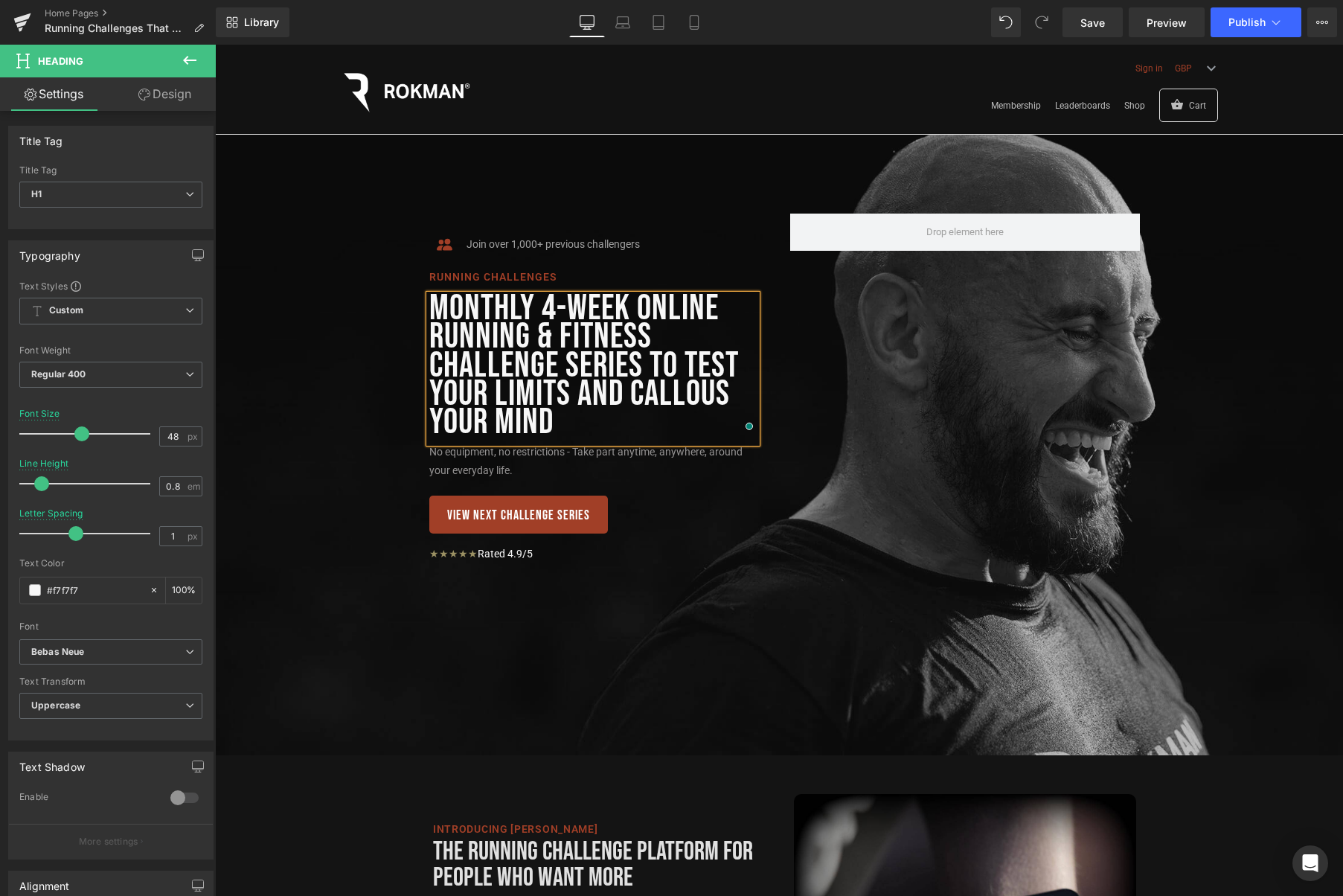
click at [1218, 330] on span "Icon Join over 1,000+ previous challengers Text Block Icon List Running challen…" at bounding box center [779, 397] width 1128 height 413
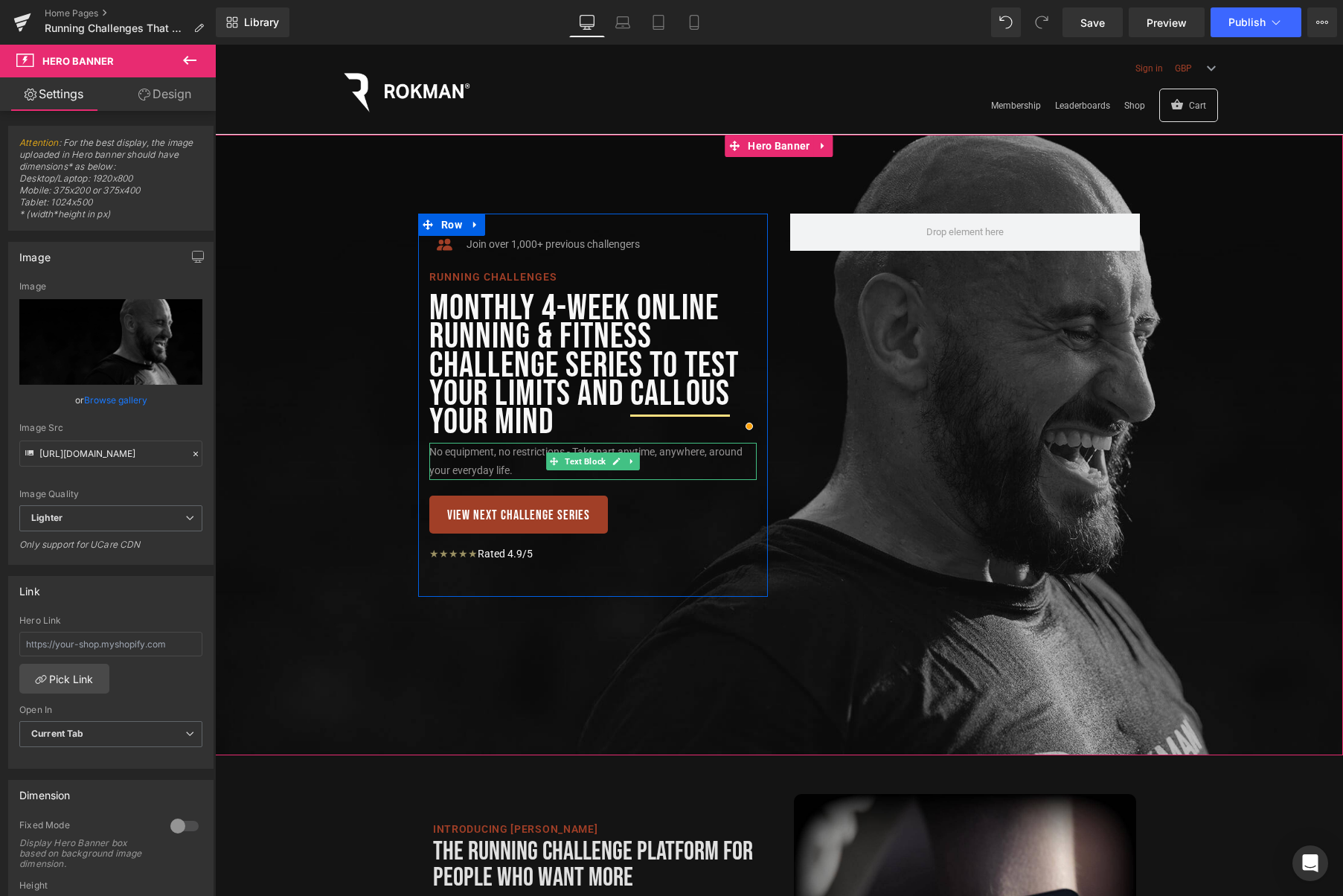
click at [497, 453] on p "No equipment, no restrictions - Take part anytime, anywhere, around your everyd…" at bounding box center [593, 461] width 327 height 37
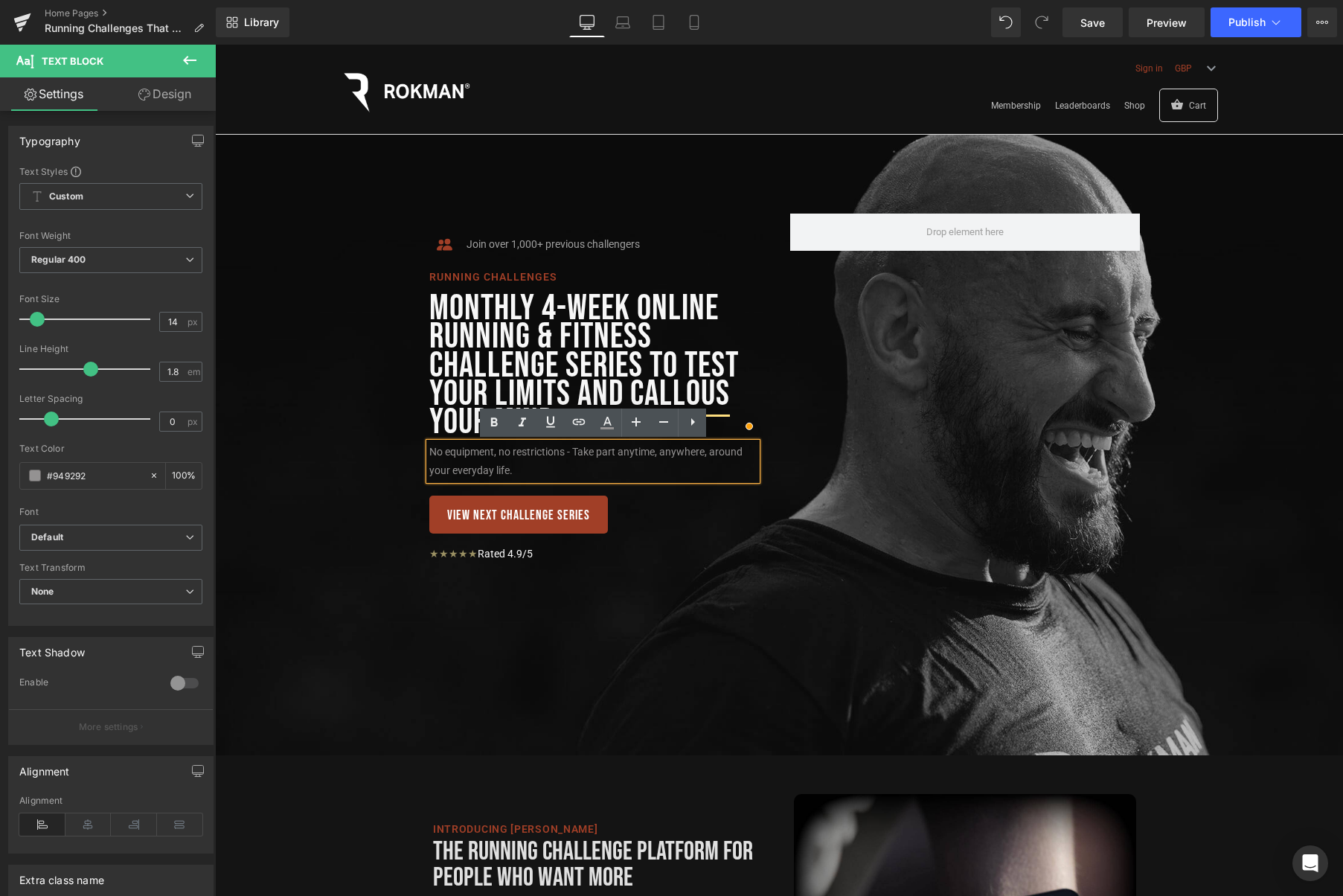
drag, startPoint x: 499, startPoint y: 454, endPoint x: 574, endPoint y: 477, distance: 78.4
click at [499, 454] on p "No equipment, no restrictions - Take part anytime, anywhere, around your everyd…" at bounding box center [593, 461] width 327 height 37
click at [326, 353] on span "Icon Join over 1,000+ previous challengers Text Block Icon List Running challen…" at bounding box center [779, 397] width 1128 height 413
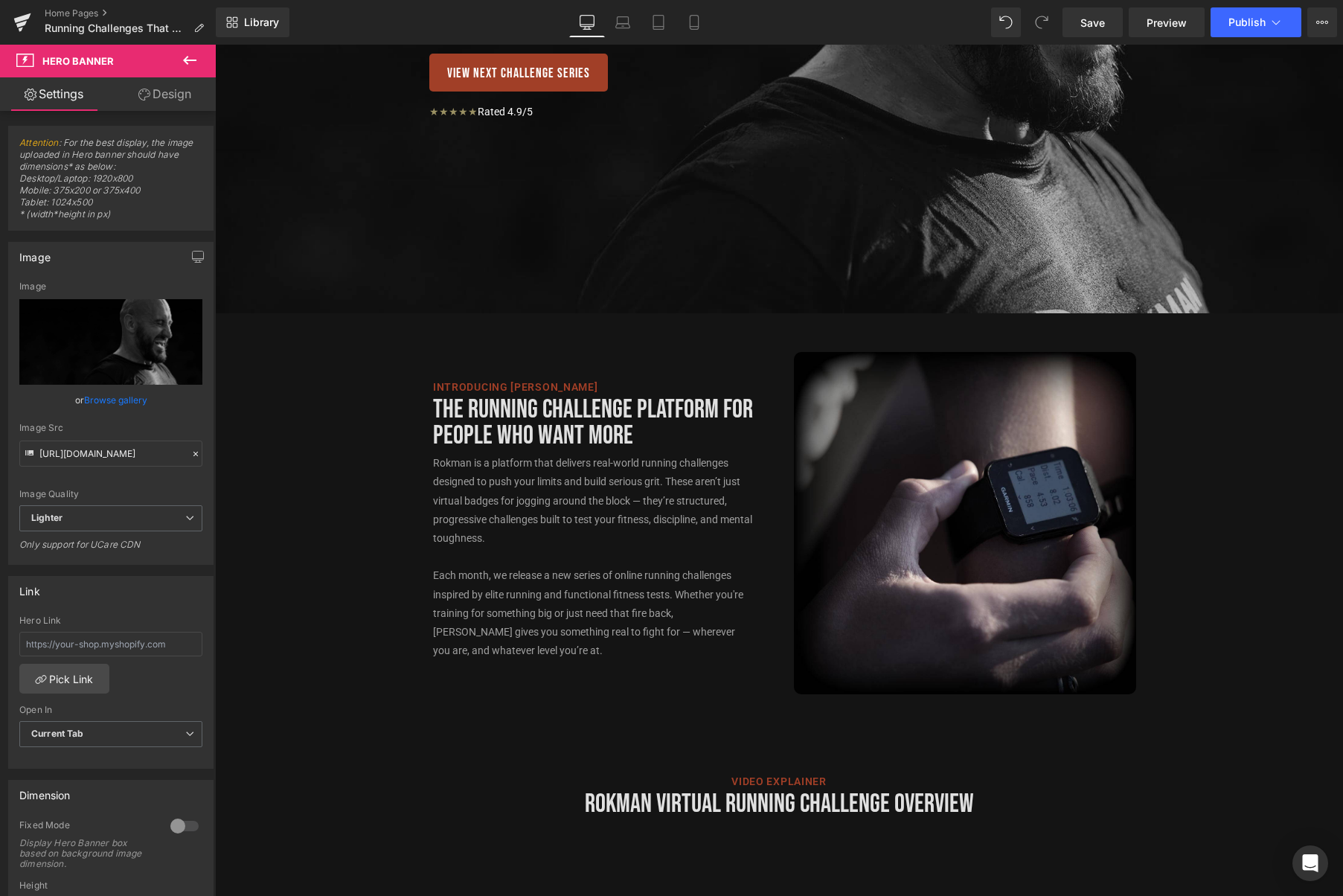
scroll to position [619, 0]
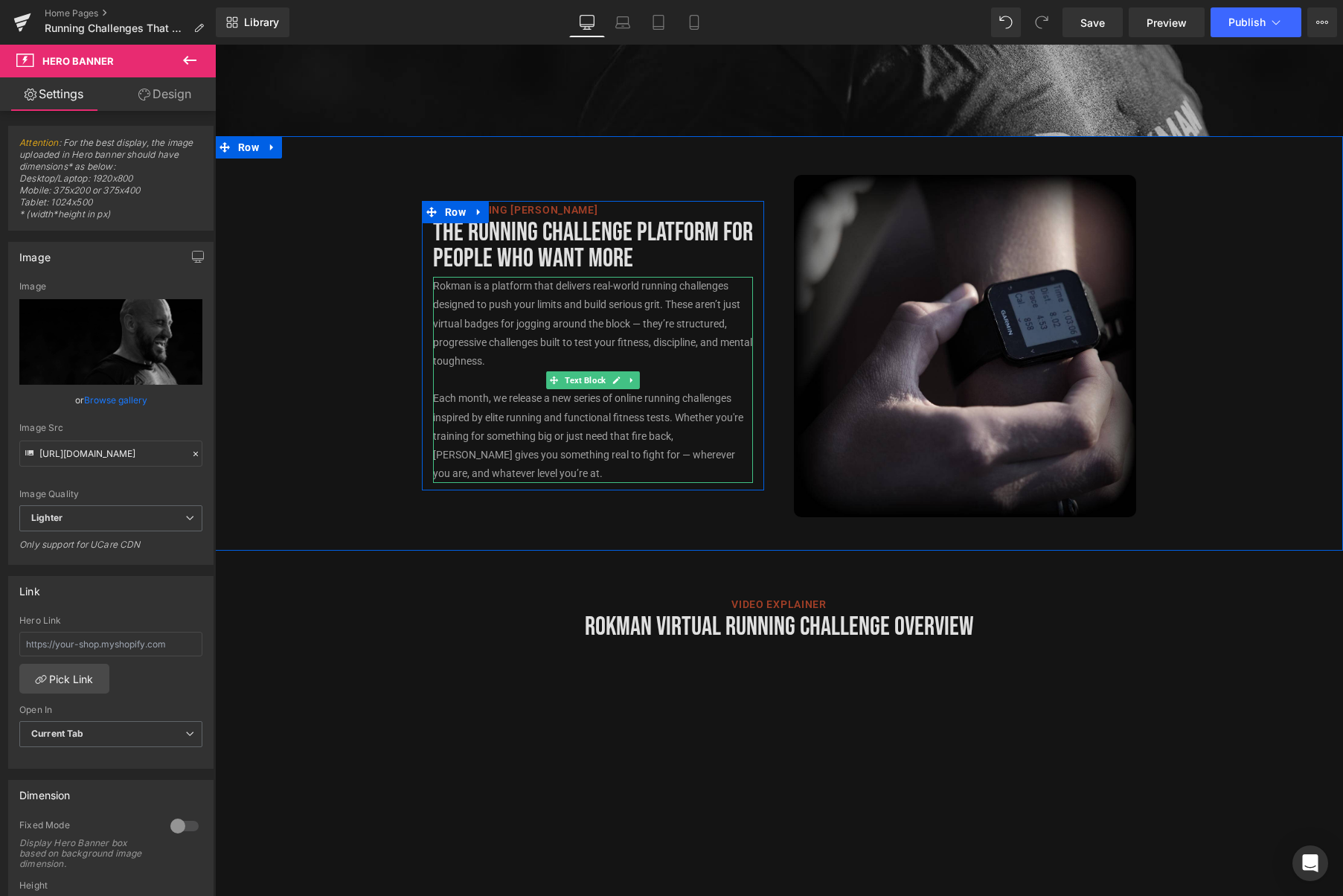
click at [574, 349] on p "Rokman is a platform that delivers real-world running challenges designed to pu…" at bounding box center [593, 324] width 320 height 94
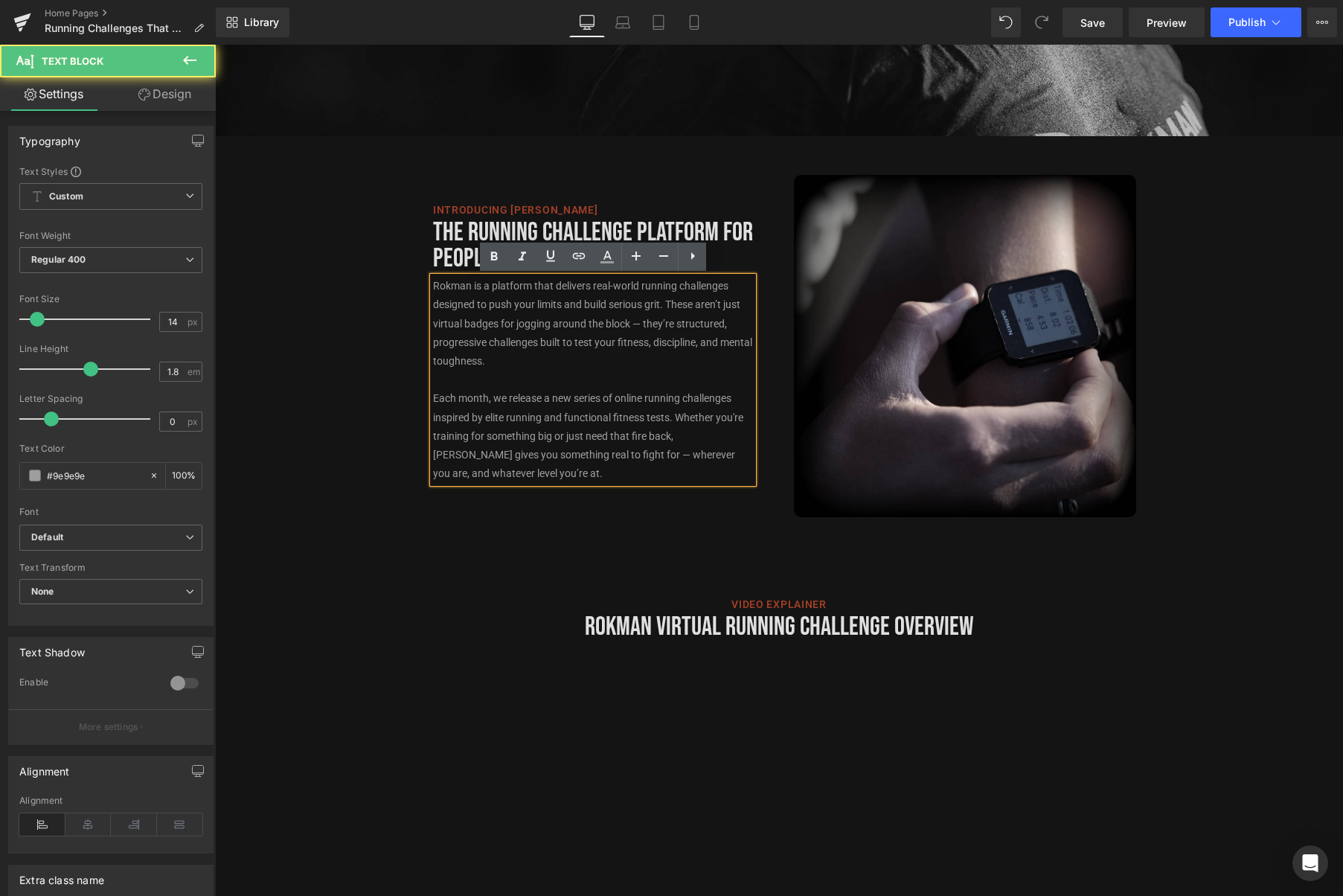
click at [562, 356] on p "Rokman is a platform that delivers real-world running challenges designed to pu…" at bounding box center [593, 324] width 320 height 94
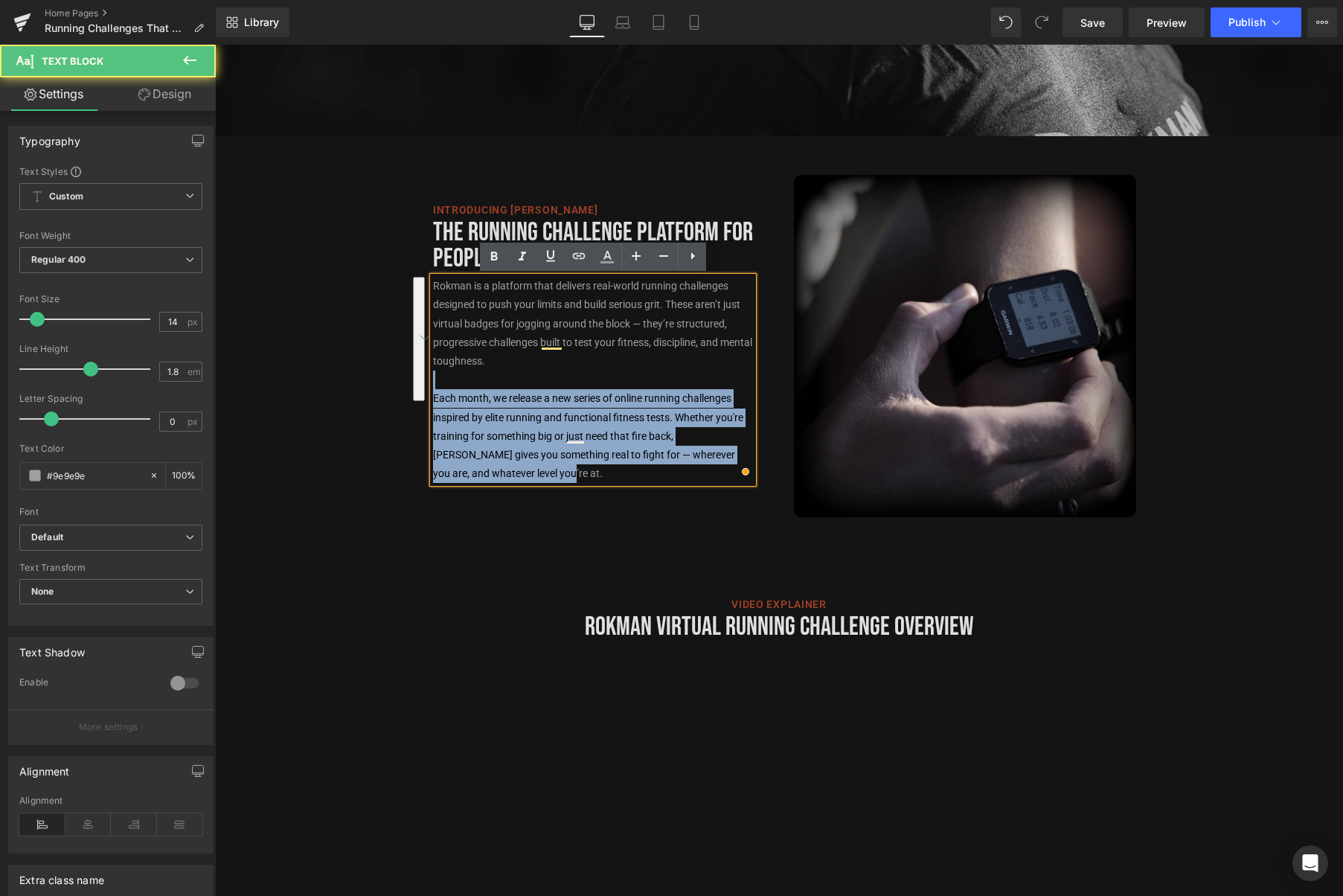
drag, startPoint x: 591, startPoint y: 381, endPoint x: 744, endPoint y: 462, distance: 173.1
click at [744, 462] on div "Rokman is a platform that delivers real-world running challenges designed to pu…" at bounding box center [593, 380] width 320 height 206
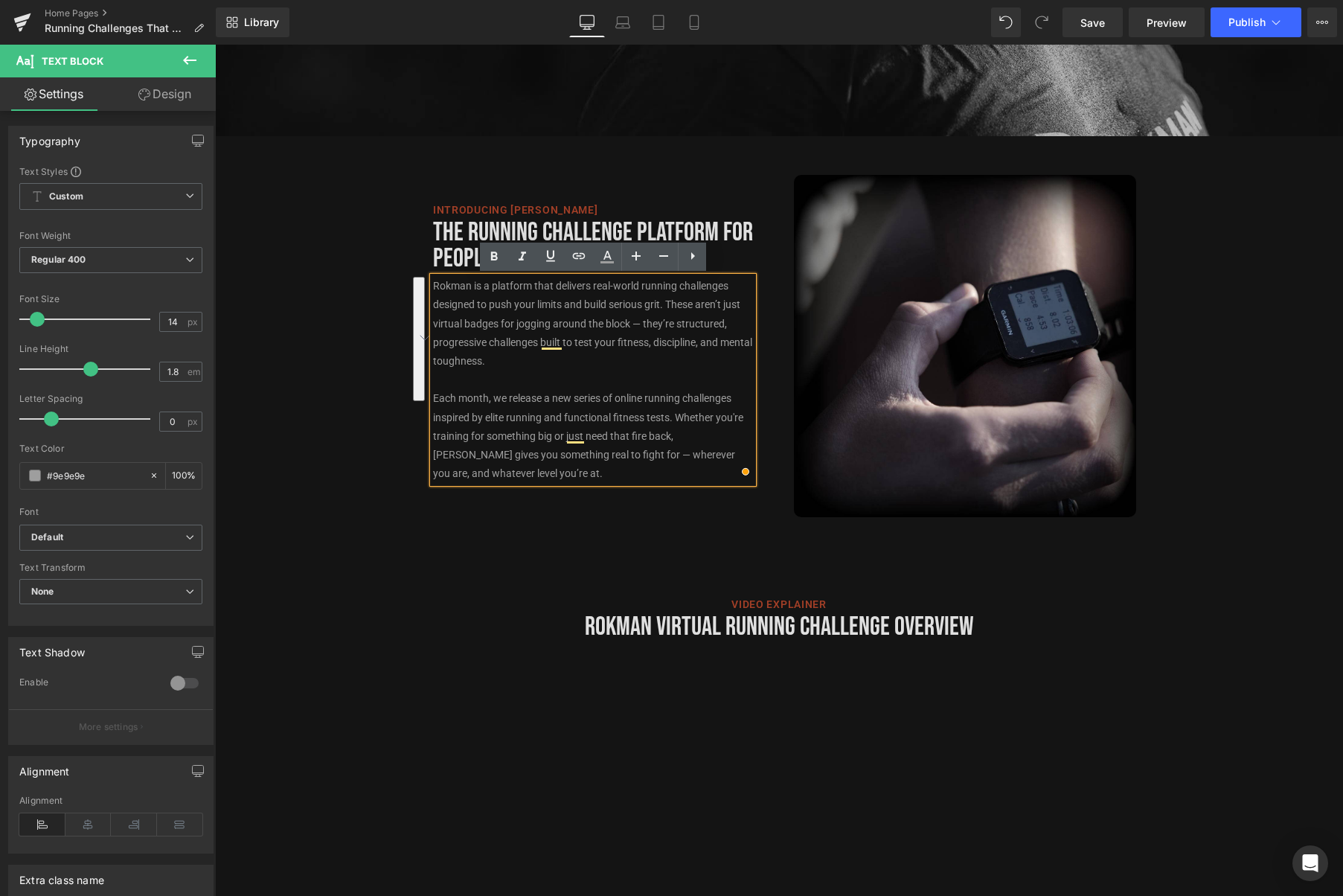
scroll to position [676, 0]
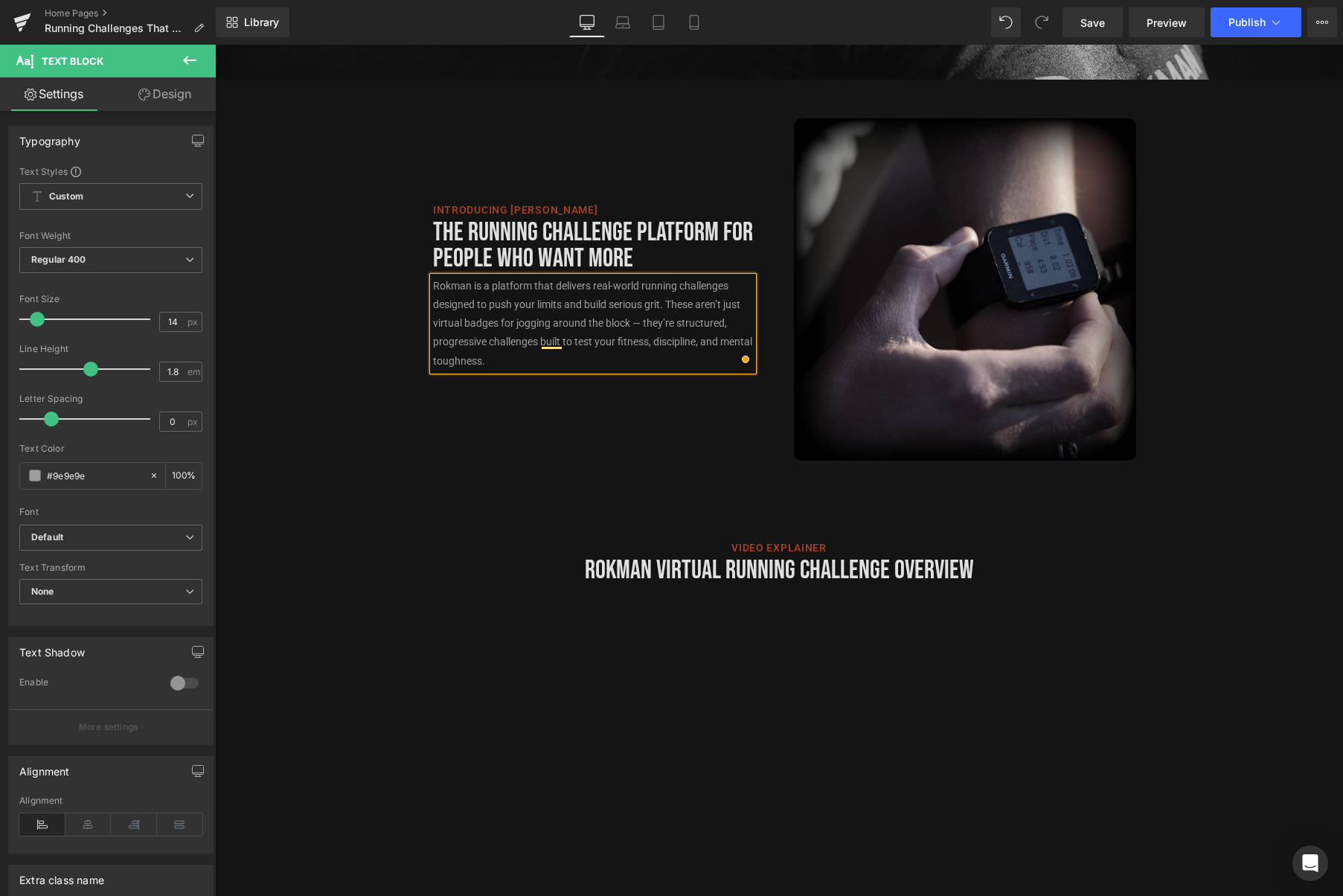
click at [1206, 319] on div "Introducing Rokman Text Block The Running Challenge Platform for People Who Wan…" at bounding box center [779, 281] width 1128 height 358
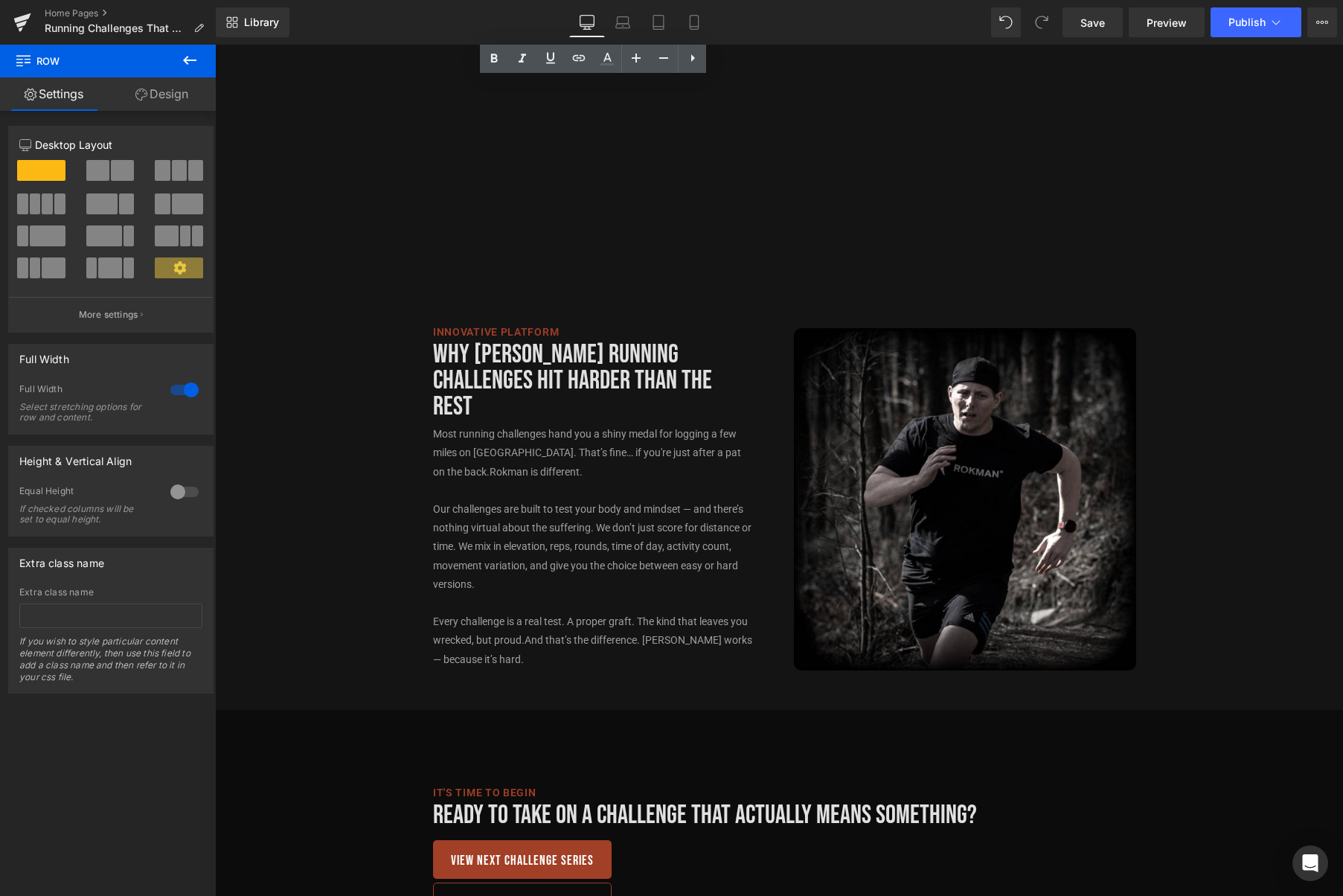
scroll to position [1545, 0]
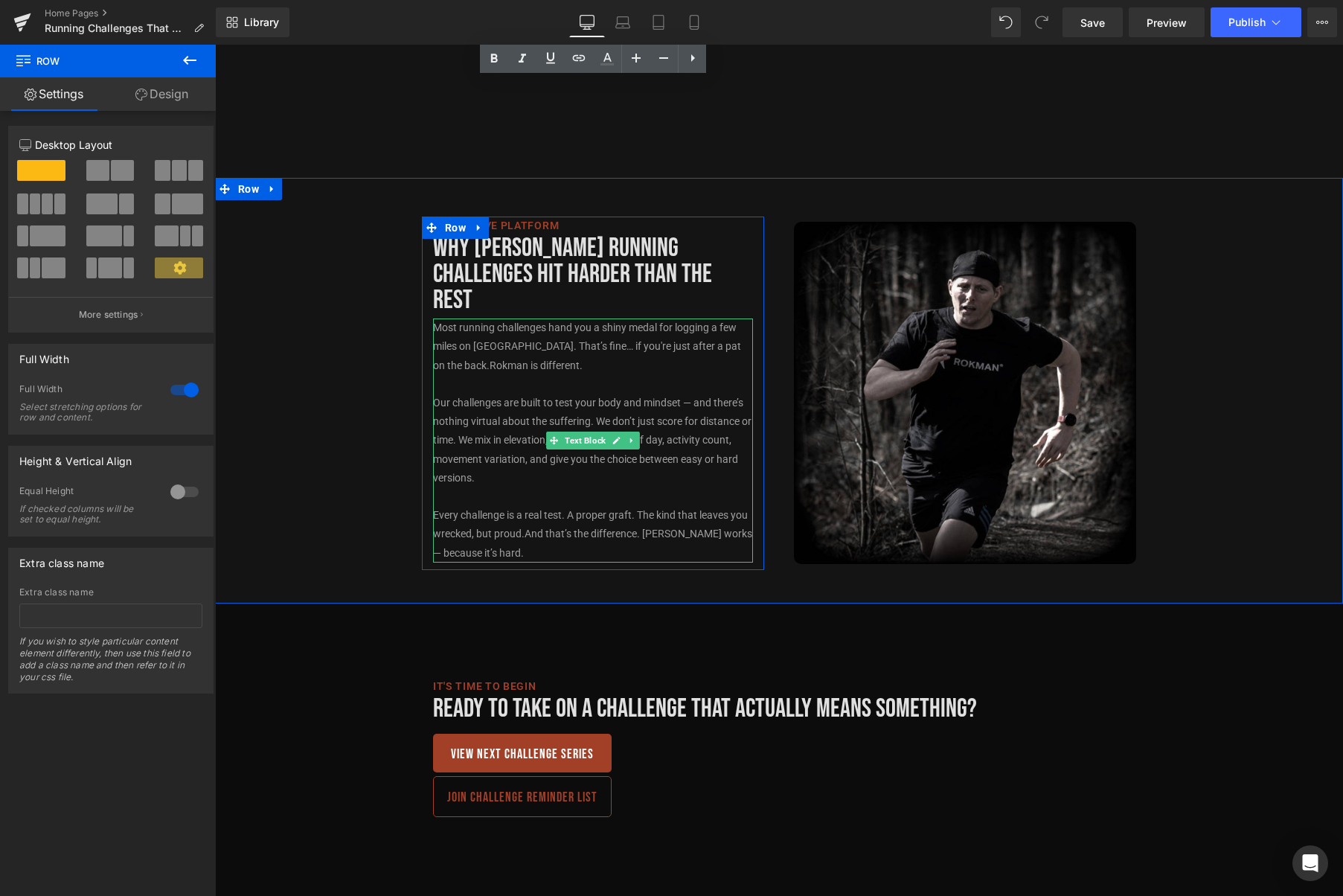
click at [622, 394] on p "Our challenges are built to test your body and mindset — and there’s nothing vi…" at bounding box center [593, 441] width 320 height 94
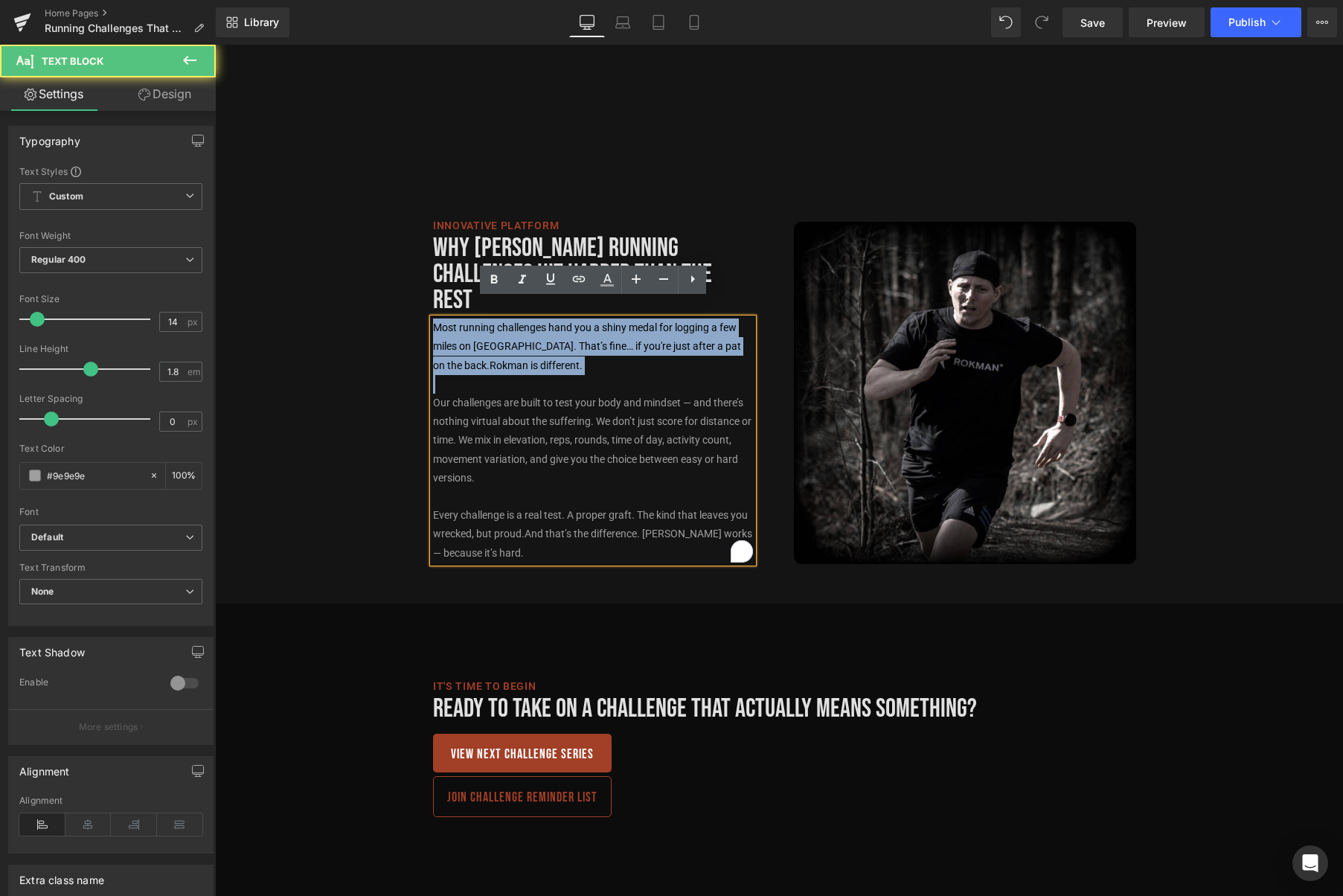
drag, startPoint x: 434, startPoint y: 384, endPoint x: 403, endPoint y: 313, distance: 77.5
click at [403, 313] on div "Innovative platform Text Block Why Rokman Running Challenges Hit Harder Than th…" at bounding box center [779, 385] width 1128 height 370
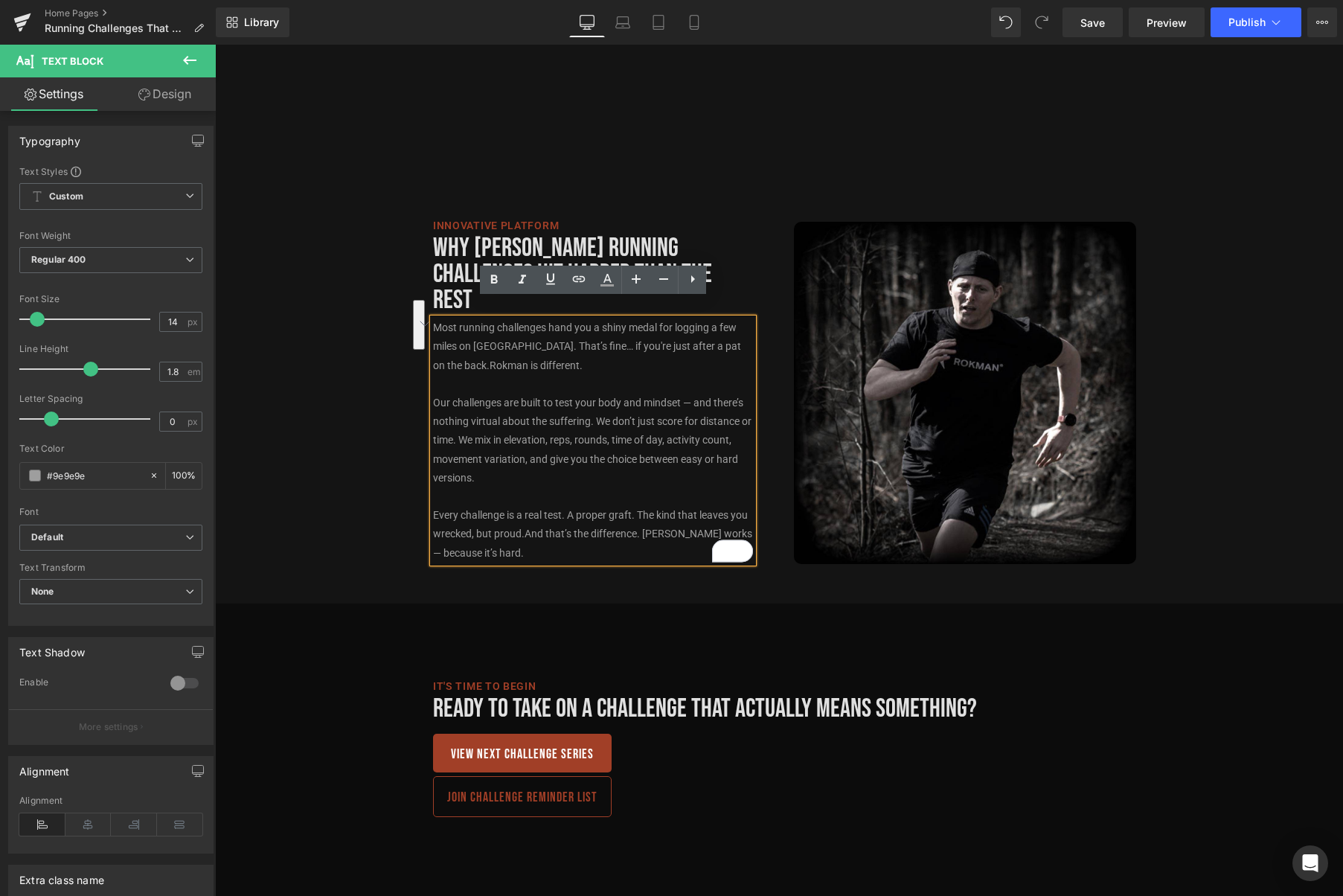
scroll to position [1584, 0]
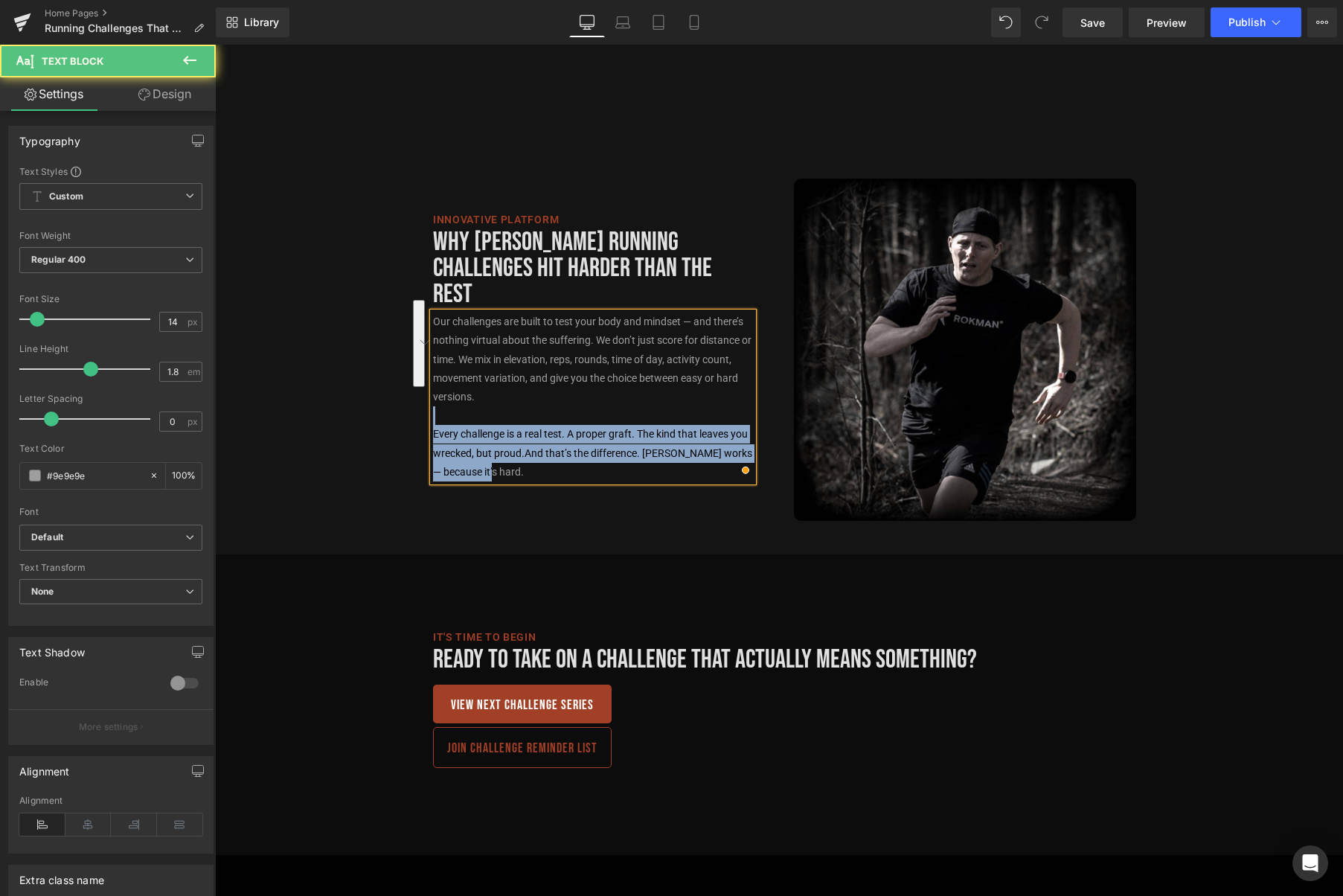
drag, startPoint x: 486, startPoint y: 385, endPoint x: 569, endPoint y: 454, distance: 107.9
click at [569, 454] on div "Our challenges are built to test your body and mindset — and there’s nothing vi…" at bounding box center [593, 397] width 320 height 169
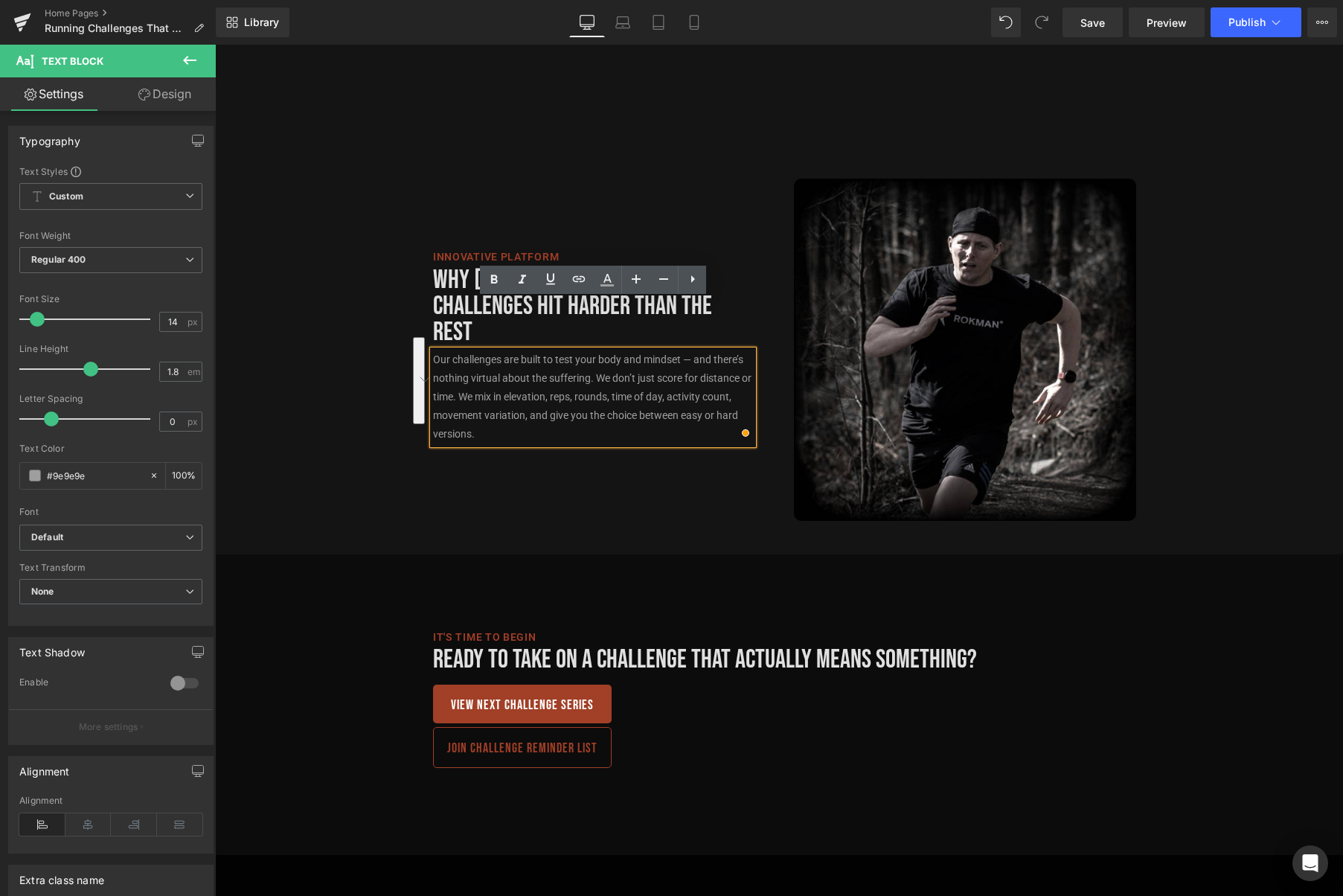
scroll to position [1621, 0]
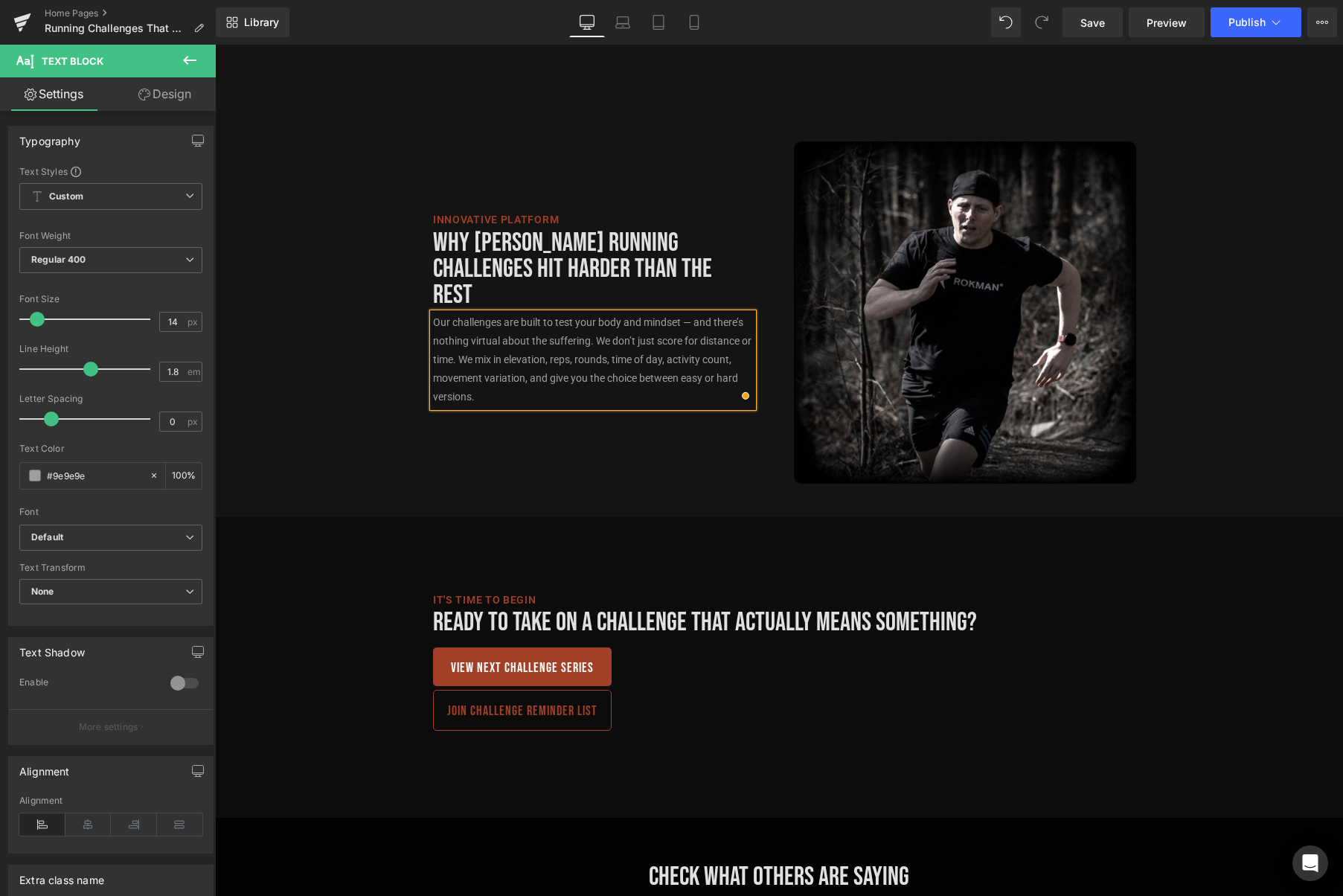
click at [1221, 319] on div "Innovative platform Text Block Why Rokman Running Challenges Hit Harder Than th…" at bounding box center [779, 304] width 1128 height 358
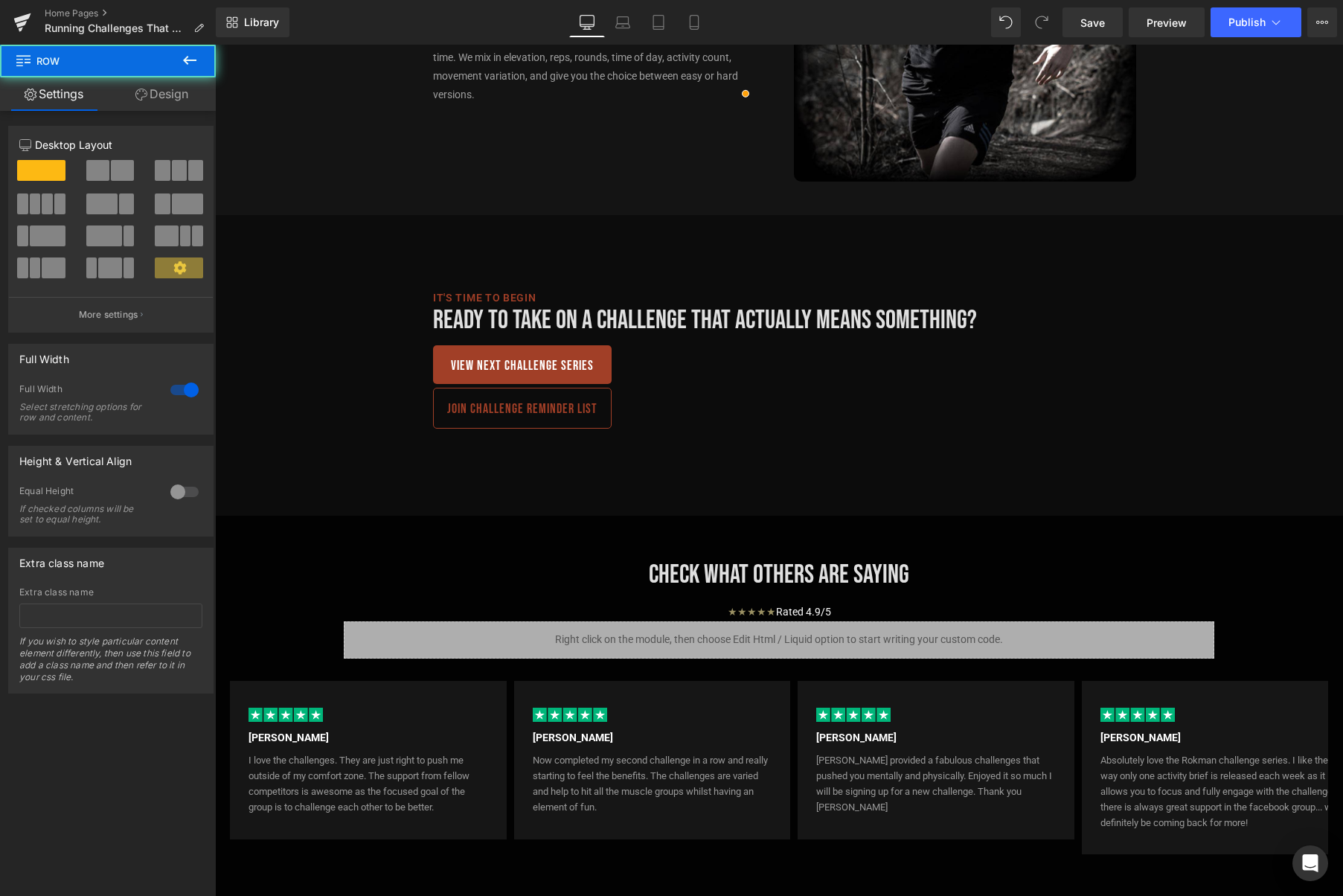
scroll to position [1945, 0]
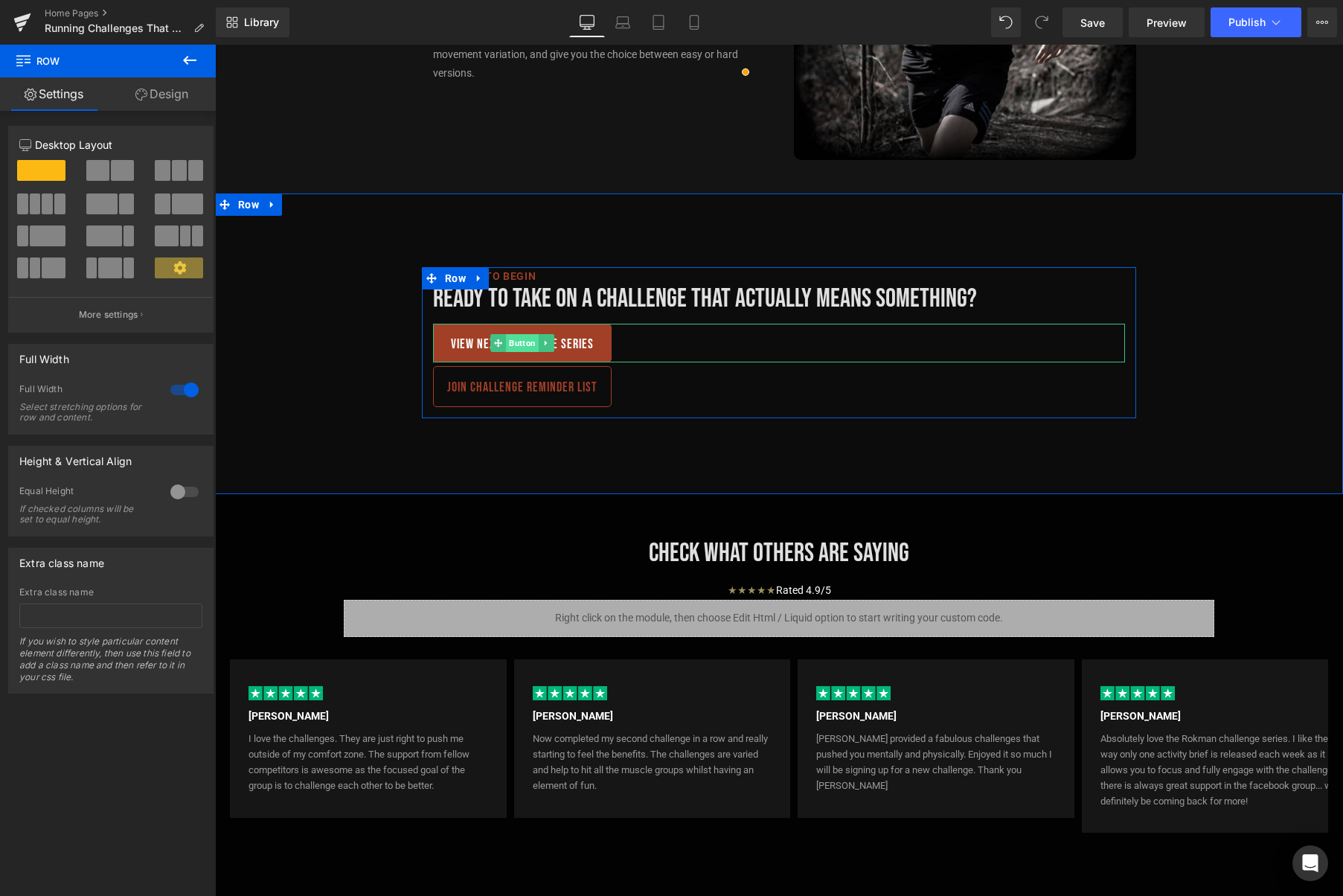
click at [518, 342] on span "Button" at bounding box center [522, 343] width 33 height 18
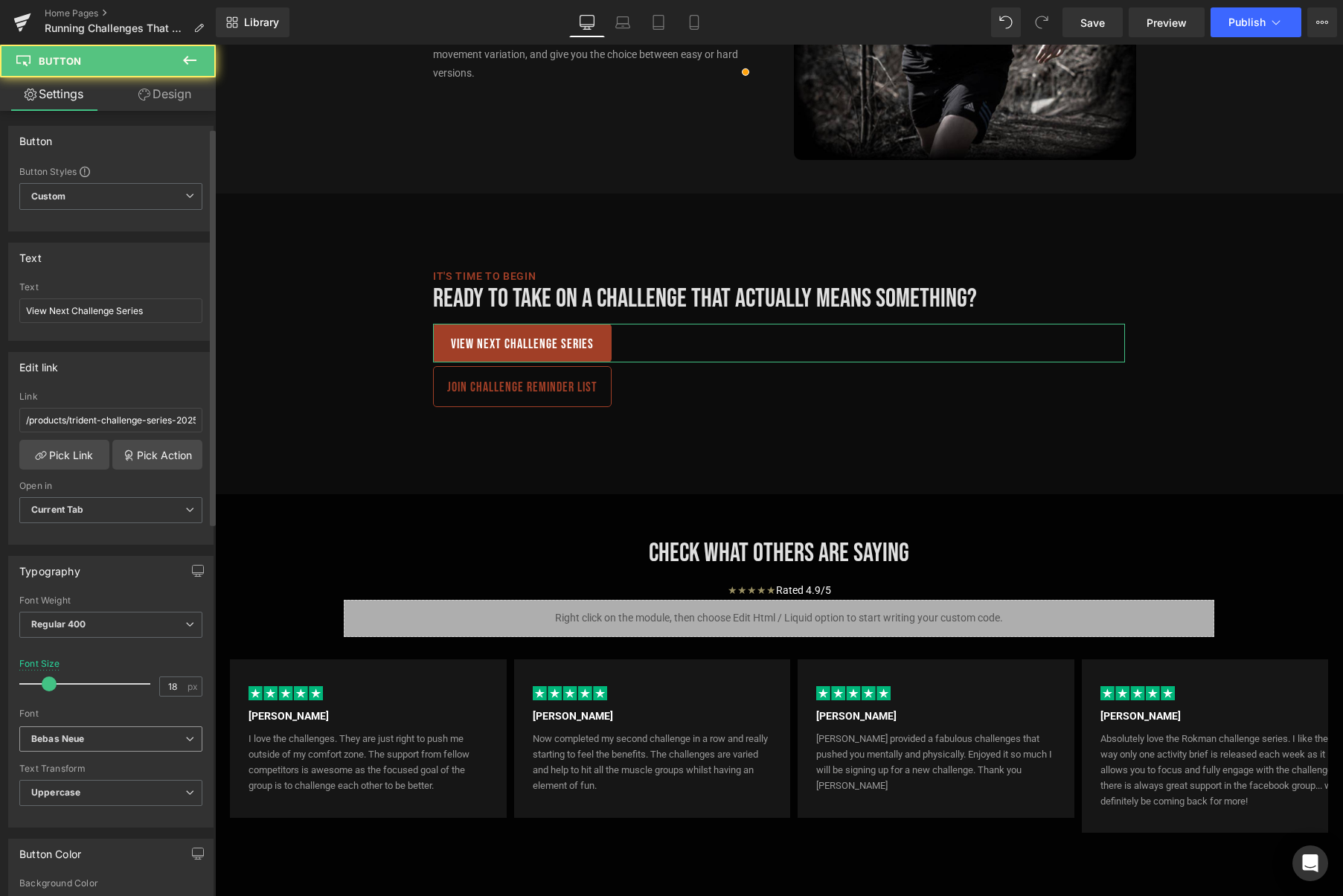
scroll to position [633, 0]
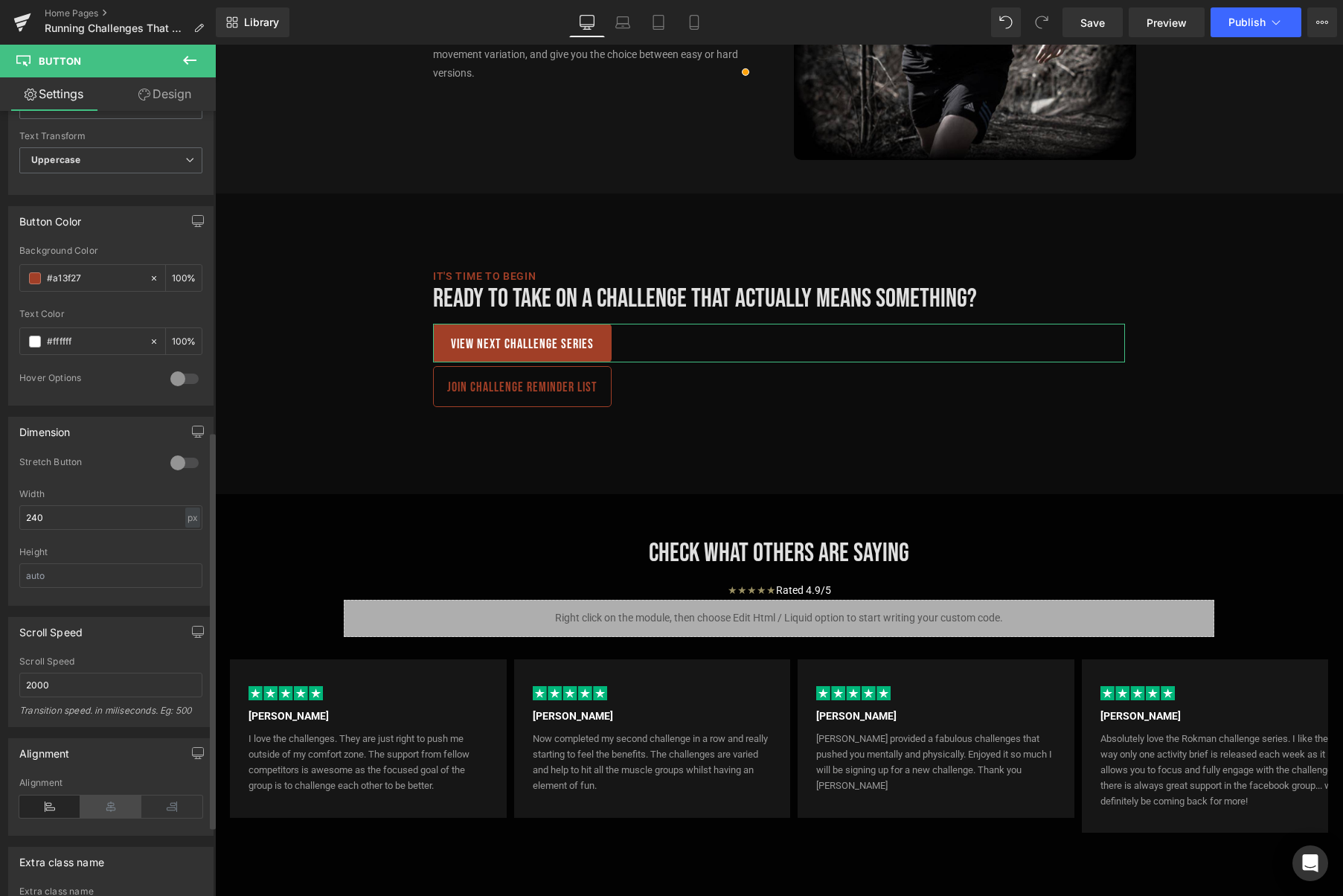
click at [104, 800] on icon at bounding box center [111, 806] width 61 height 22
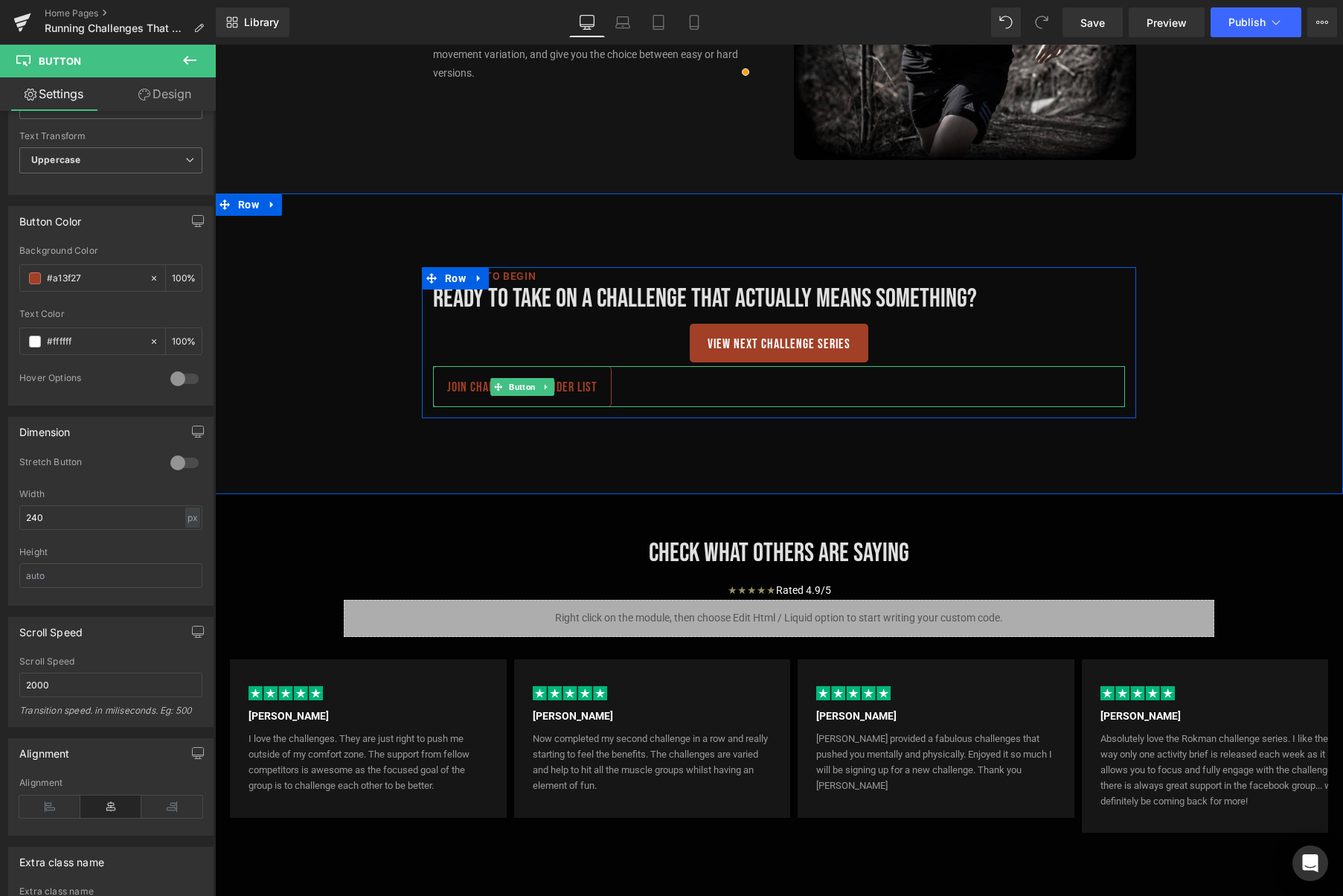
drag, startPoint x: 523, startPoint y: 389, endPoint x: 514, endPoint y: 402, distance: 15.8
click at [523, 389] on span "Button" at bounding box center [522, 387] width 33 height 18
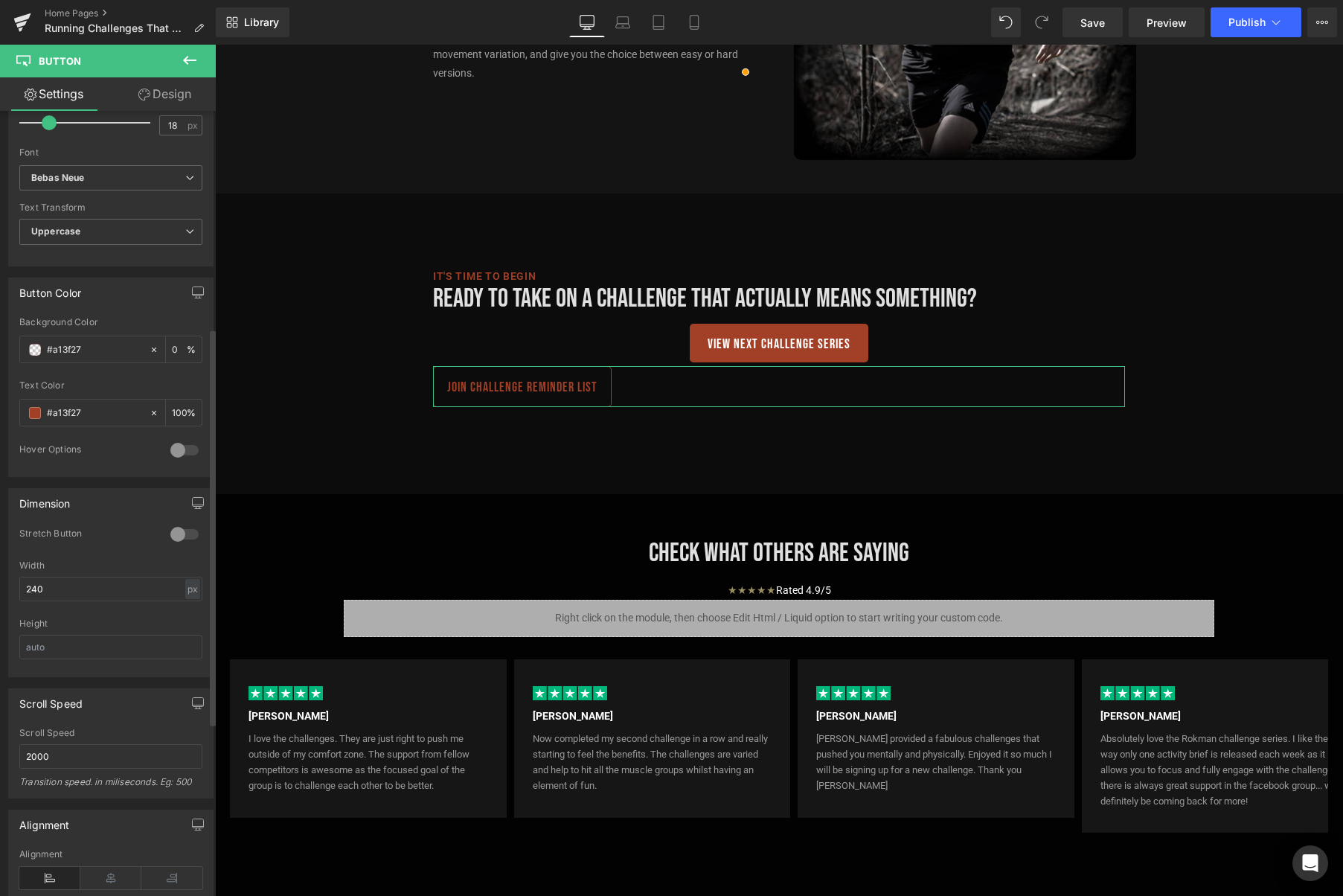
scroll to position [648, 0]
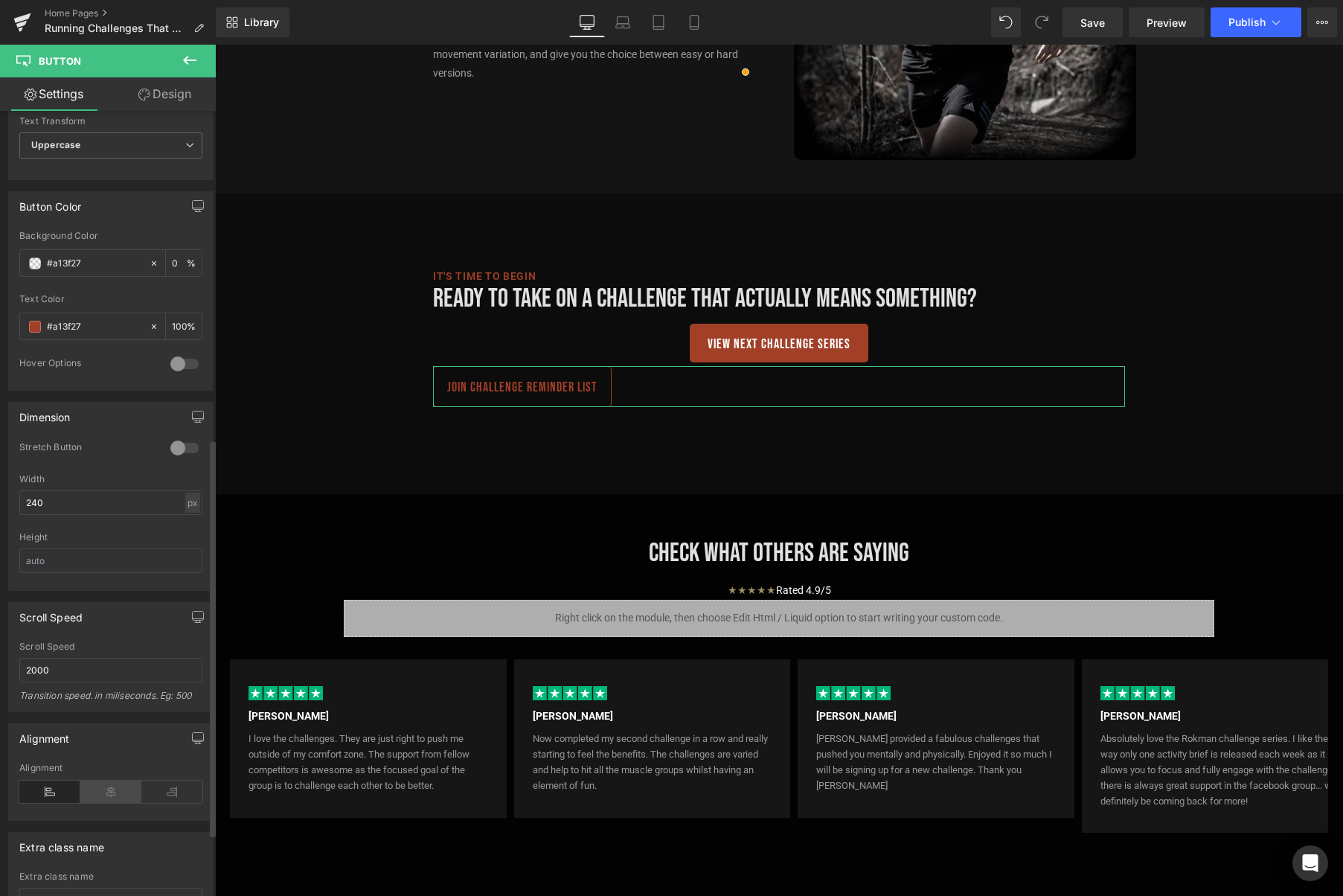
drag, startPoint x: 102, startPoint y: 797, endPoint x: 113, endPoint y: 588, distance: 209.3
click at [102, 797] on icon at bounding box center [111, 791] width 61 height 22
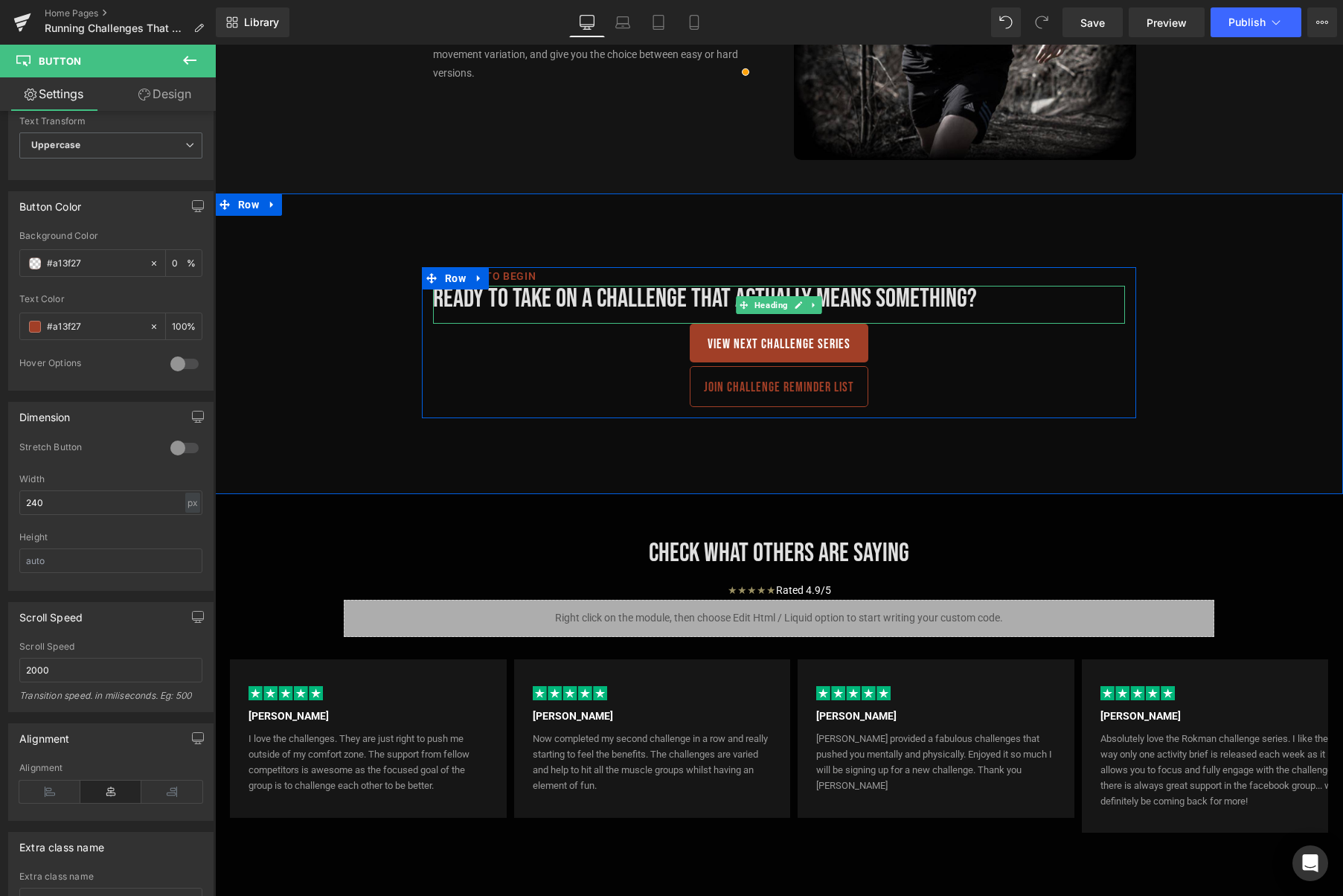
click at [760, 303] on span "Heading" at bounding box center [771, 305] width 39 height 18
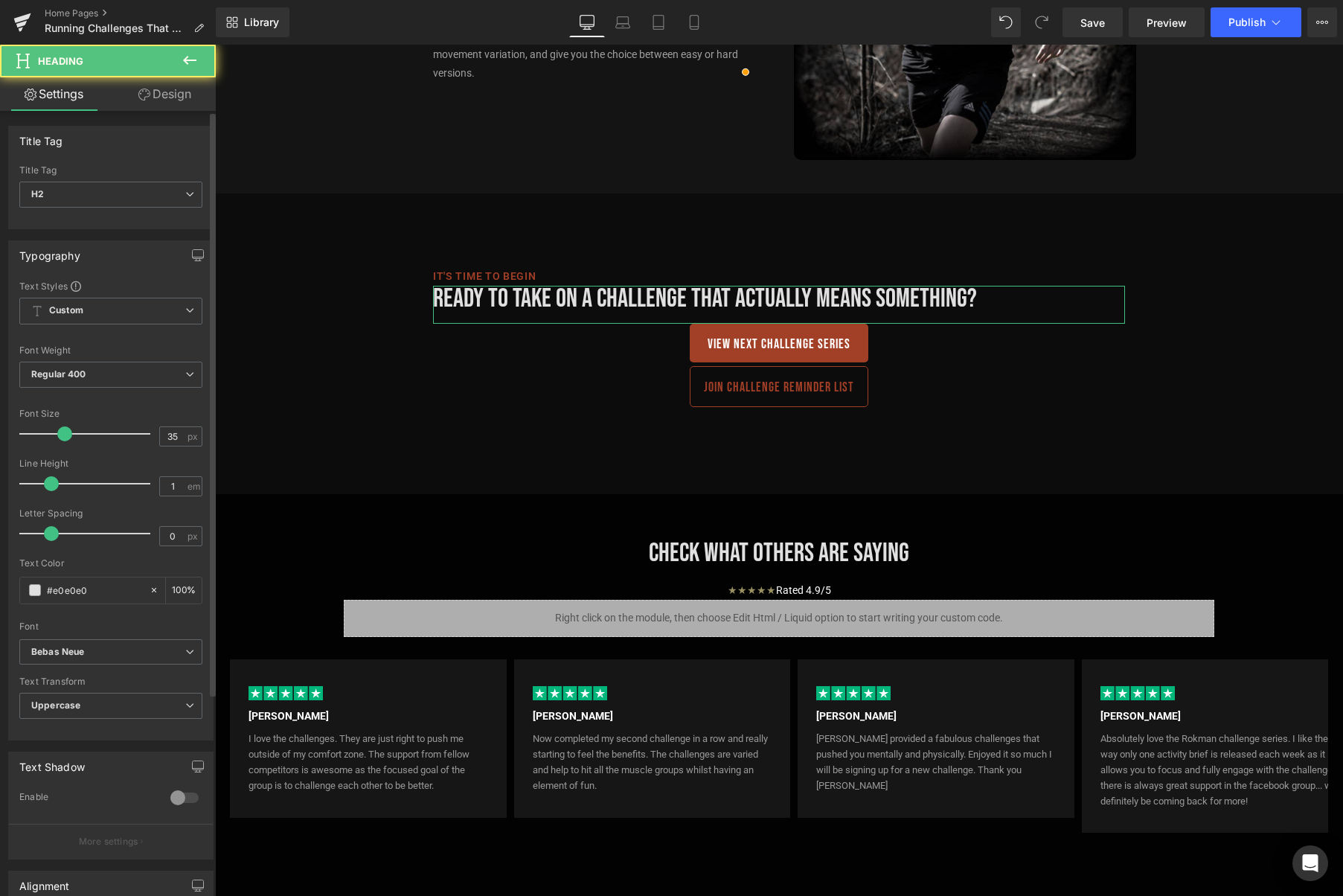
scroll to position [271, 0]
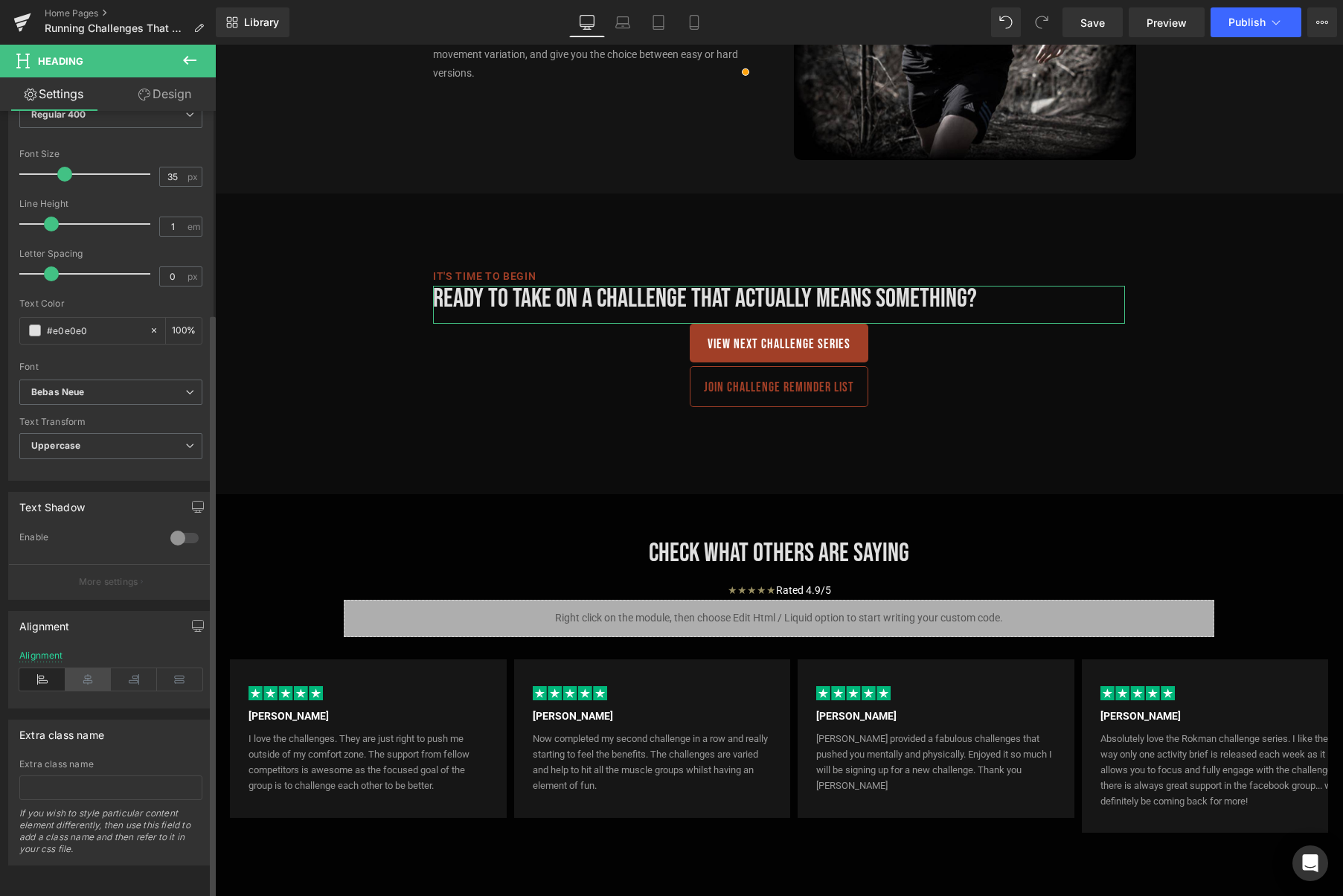
click at [86, 668] on icon at bounding box center [89, 679] width 46 height 22
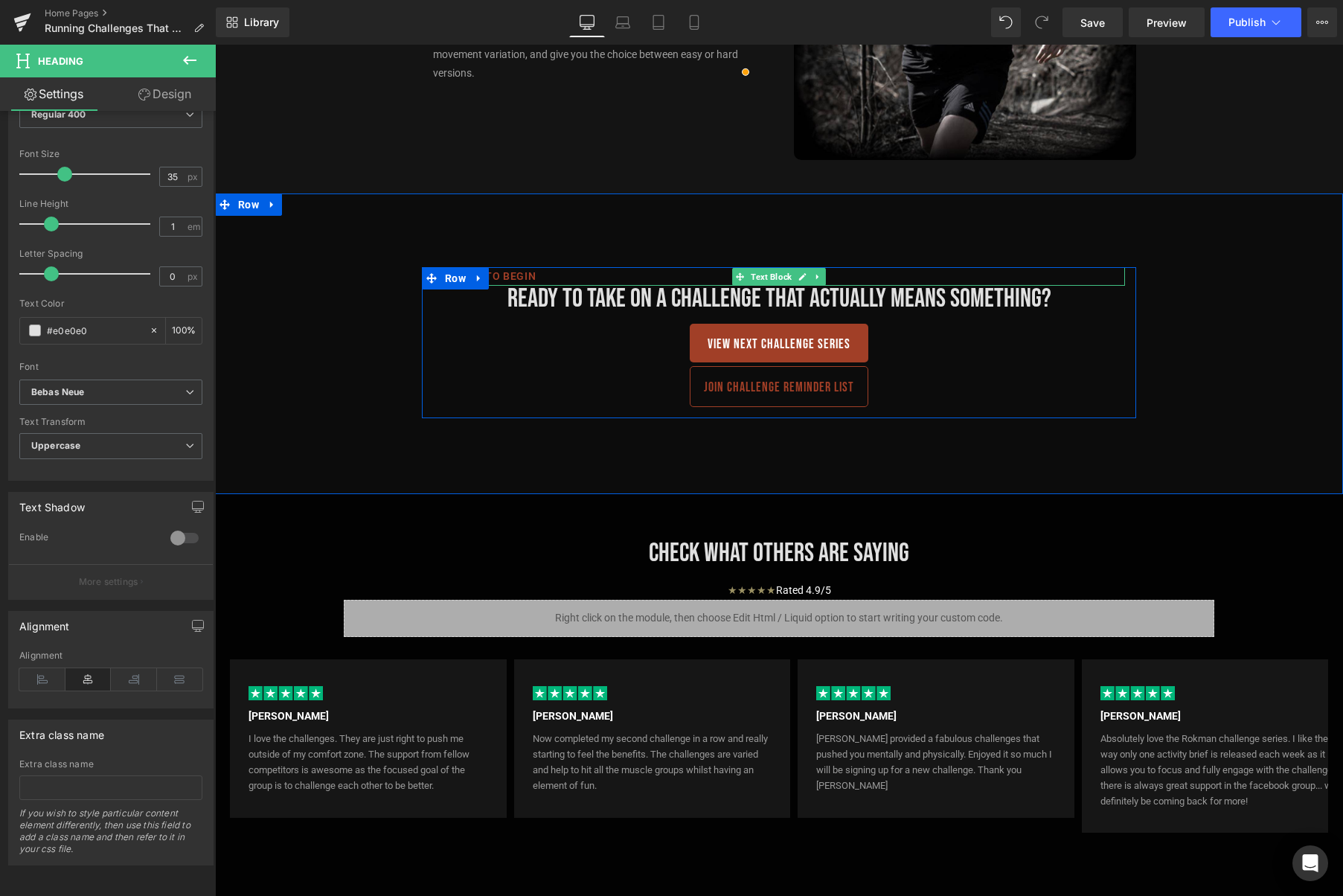
click at [636, 272] on p "It's time to begin" at bounding box center [779, 276] width 692 height 19
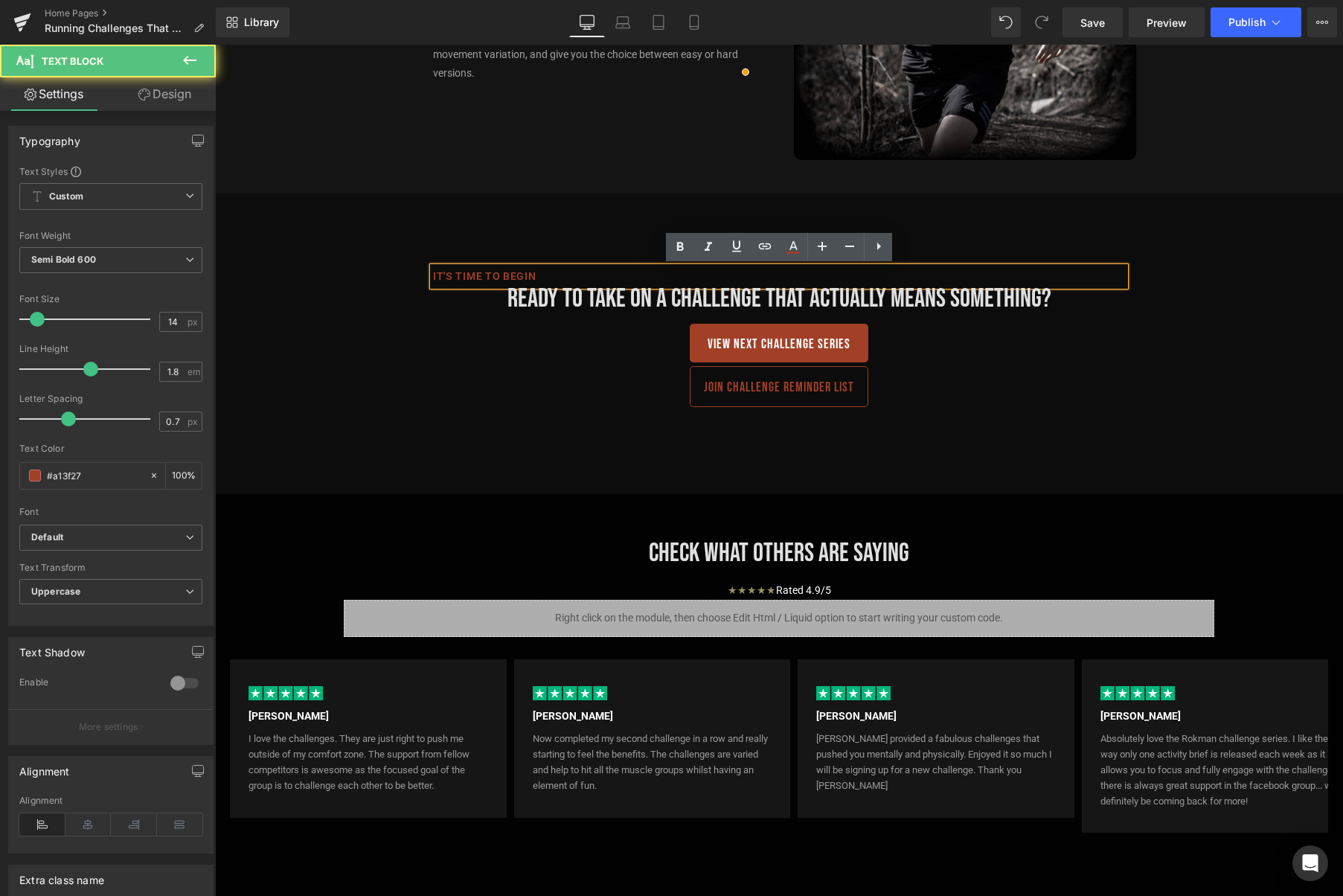
click at [627, 274] on p "It's time to begin" at bounding box center [779, 276] width 692 height 19
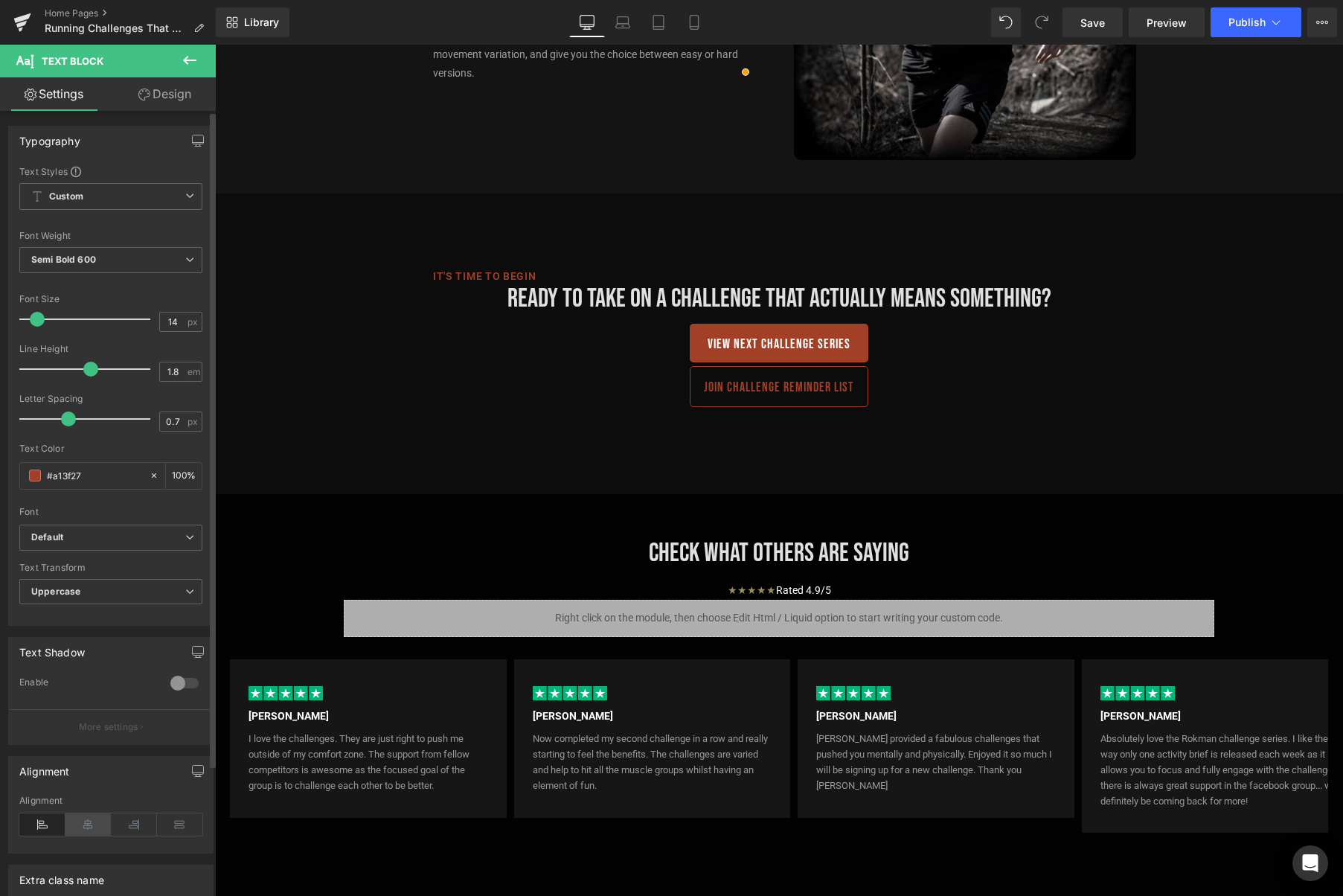
click at [76, 818] on icon at bounding box center [89, 824] width 46 height 22
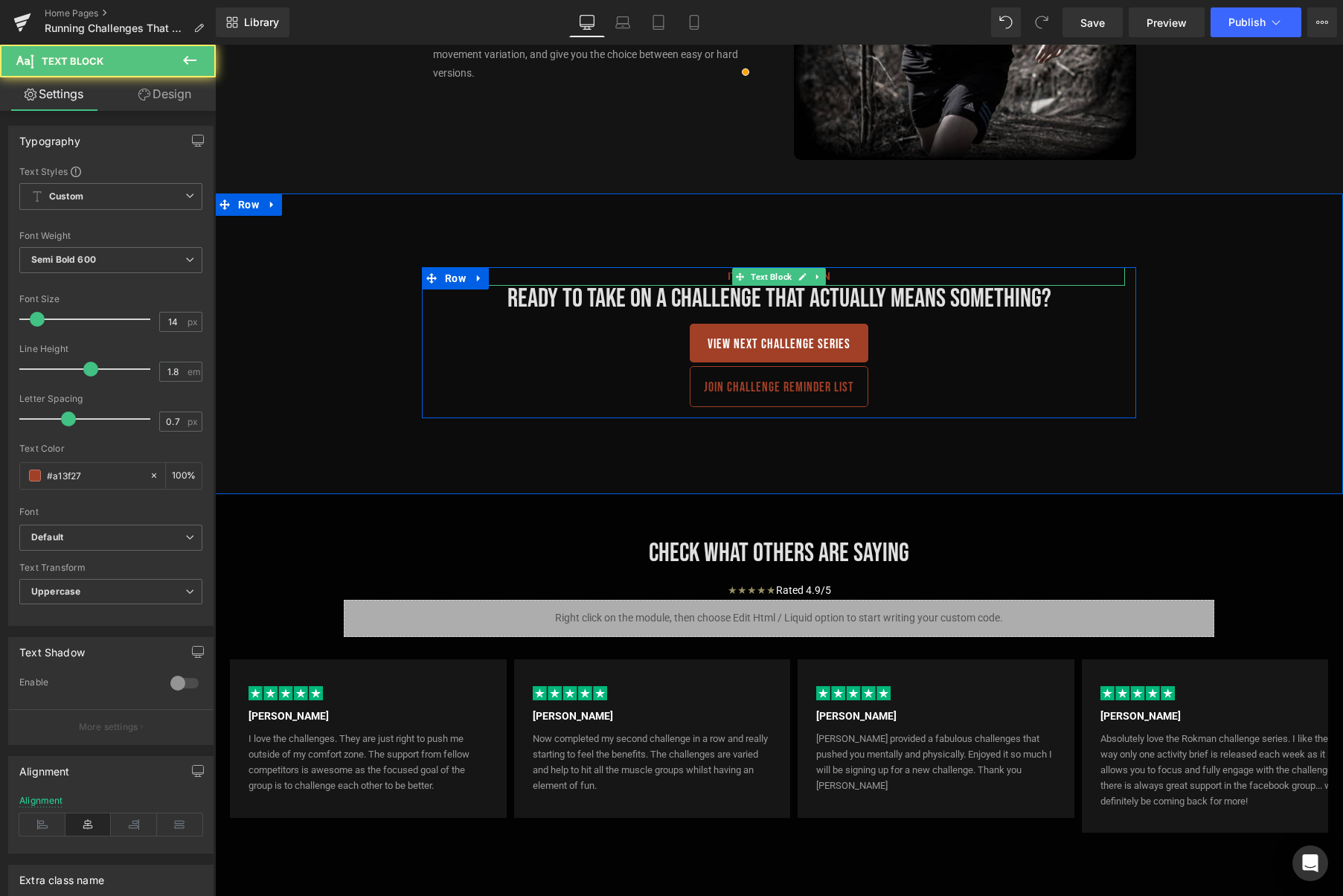
click at [833, 276] on p "It's time to begin" at bounding box center [779, 276] width 692 height 19
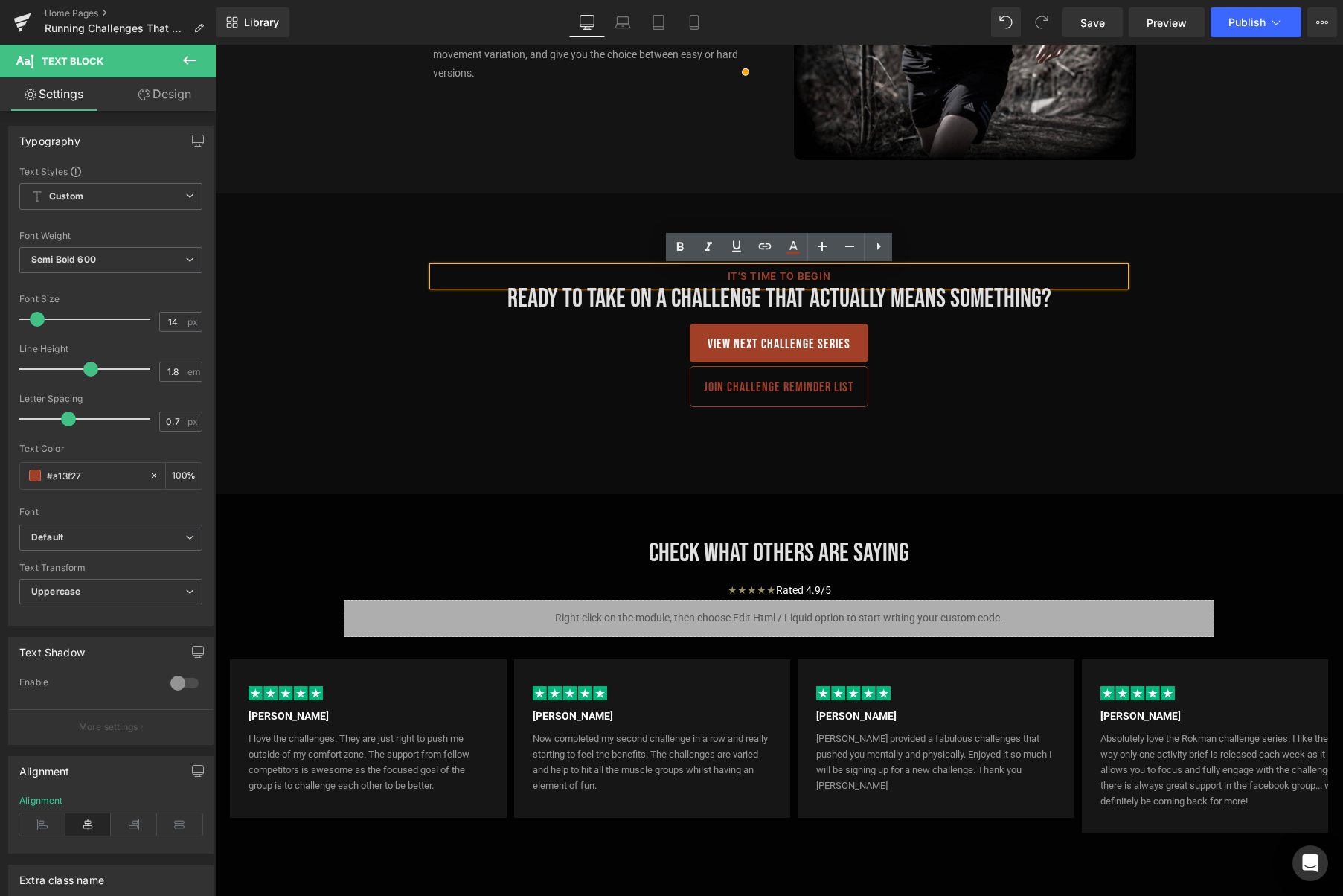
click at [416, 334] on div "It's time to begin Text Block Ready to Take On a Challenge That Actually Means …" at bounding box center [779, 342] width 744 height 151
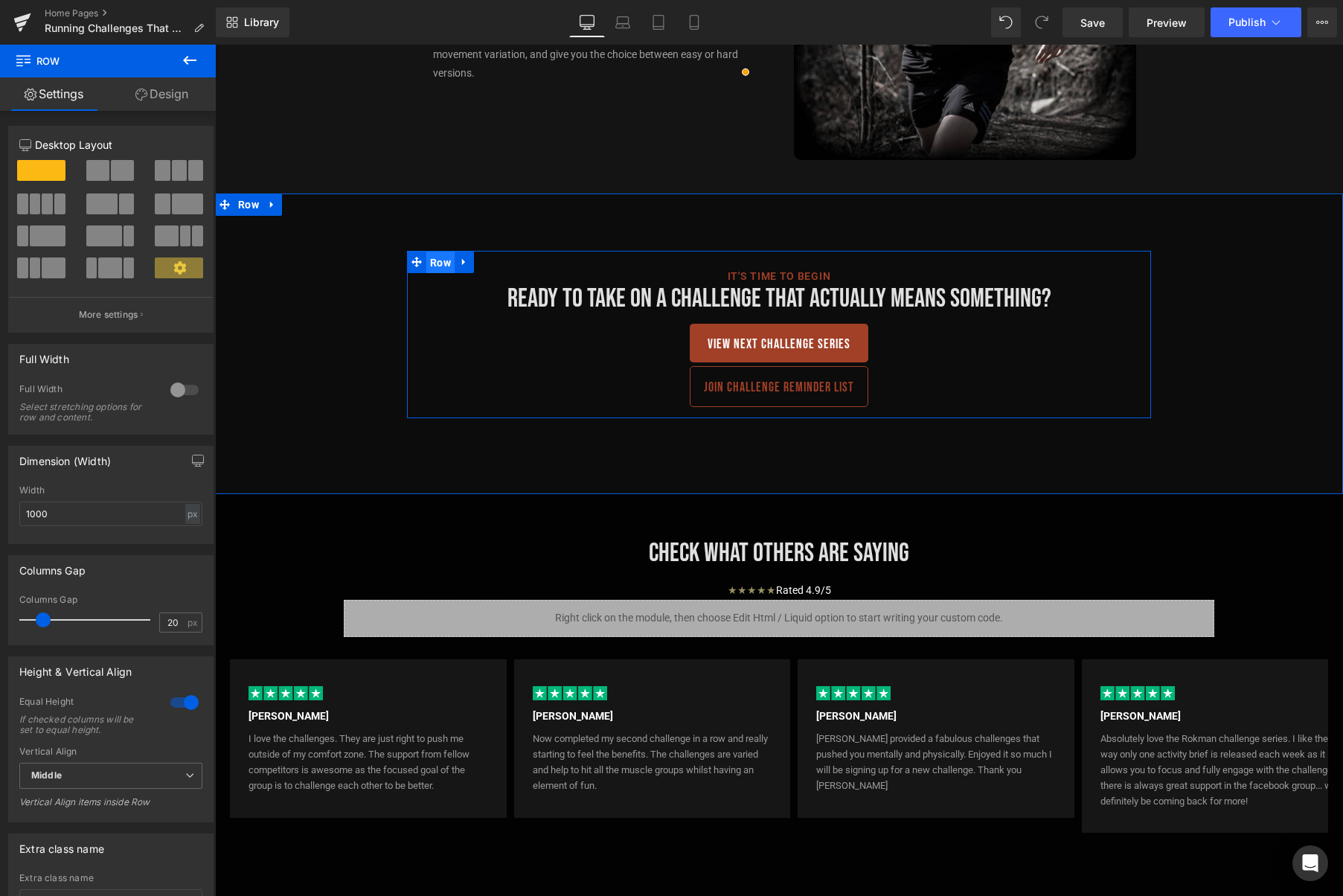
click at [449, 265] on span "Row" at bounding box center [441, 262] width 28 height 22
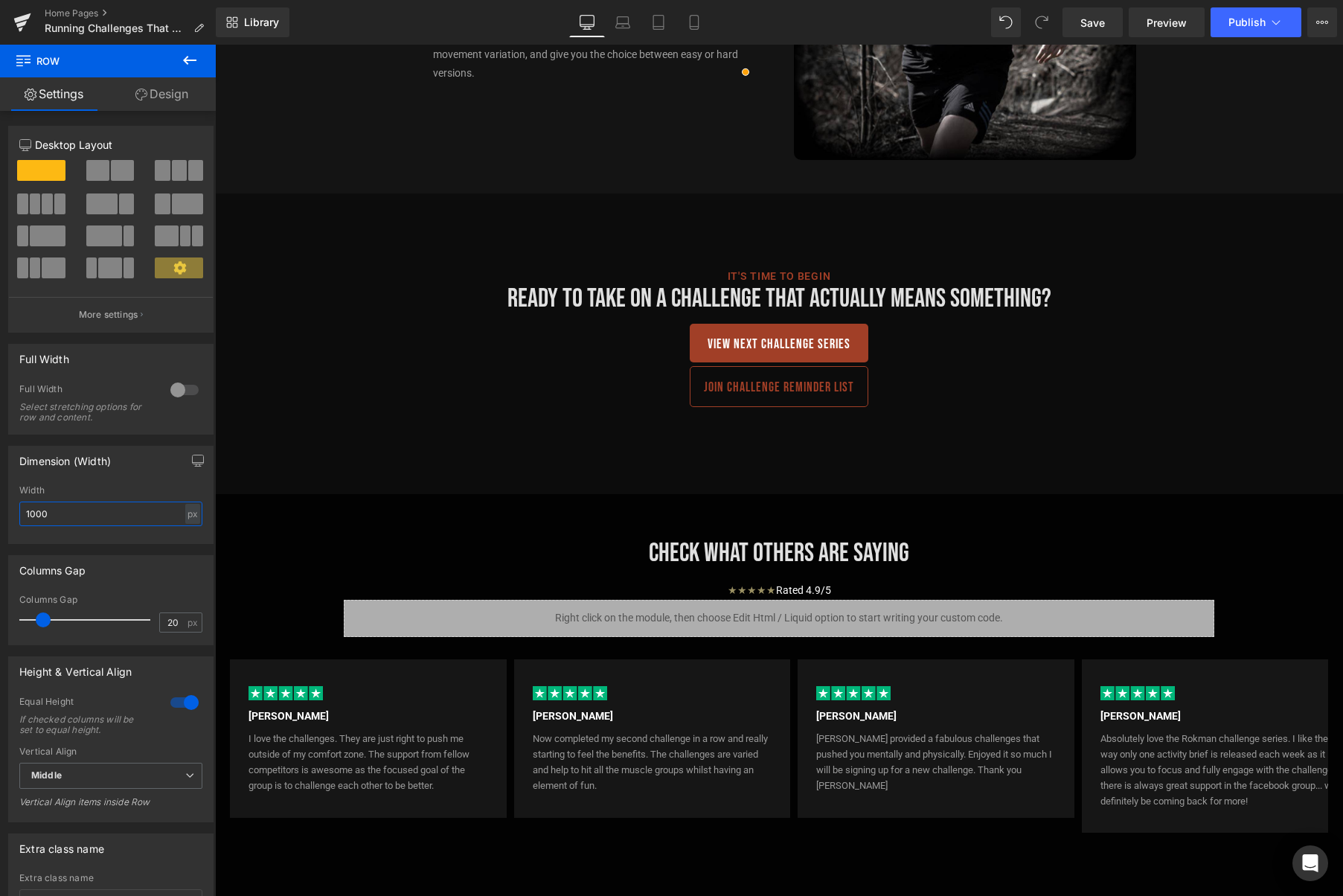
drag, startPoint x: 1, startPoint y: 508, endPoint x: -16, endPoint y: 507, distance: 17.0
click at [0, 507] on html "Row You are previewing how the will restyle your page. You can not edit Element…" at bounding box center [672, 448] width 1343 height 896
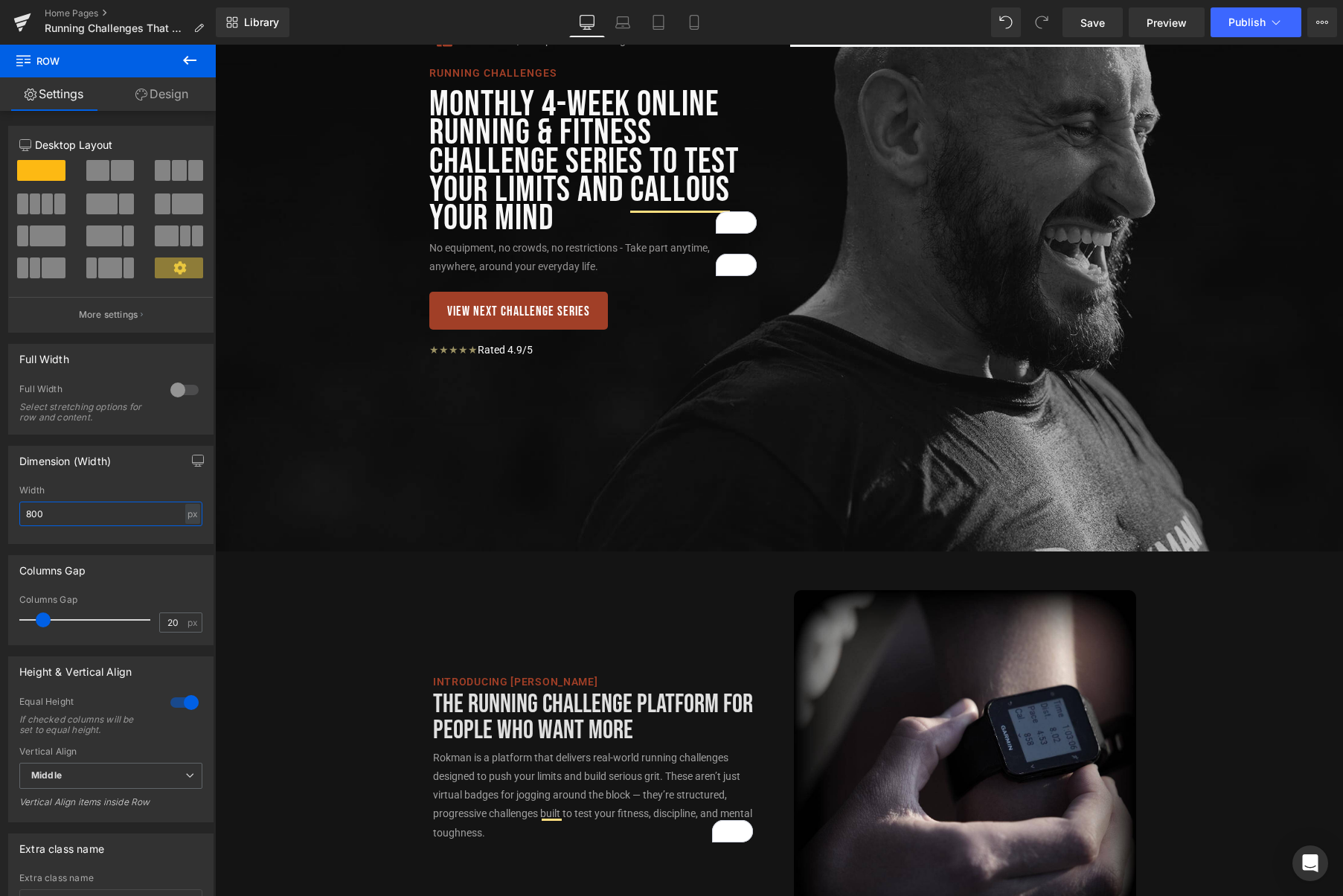
scroll to position [97, 0]
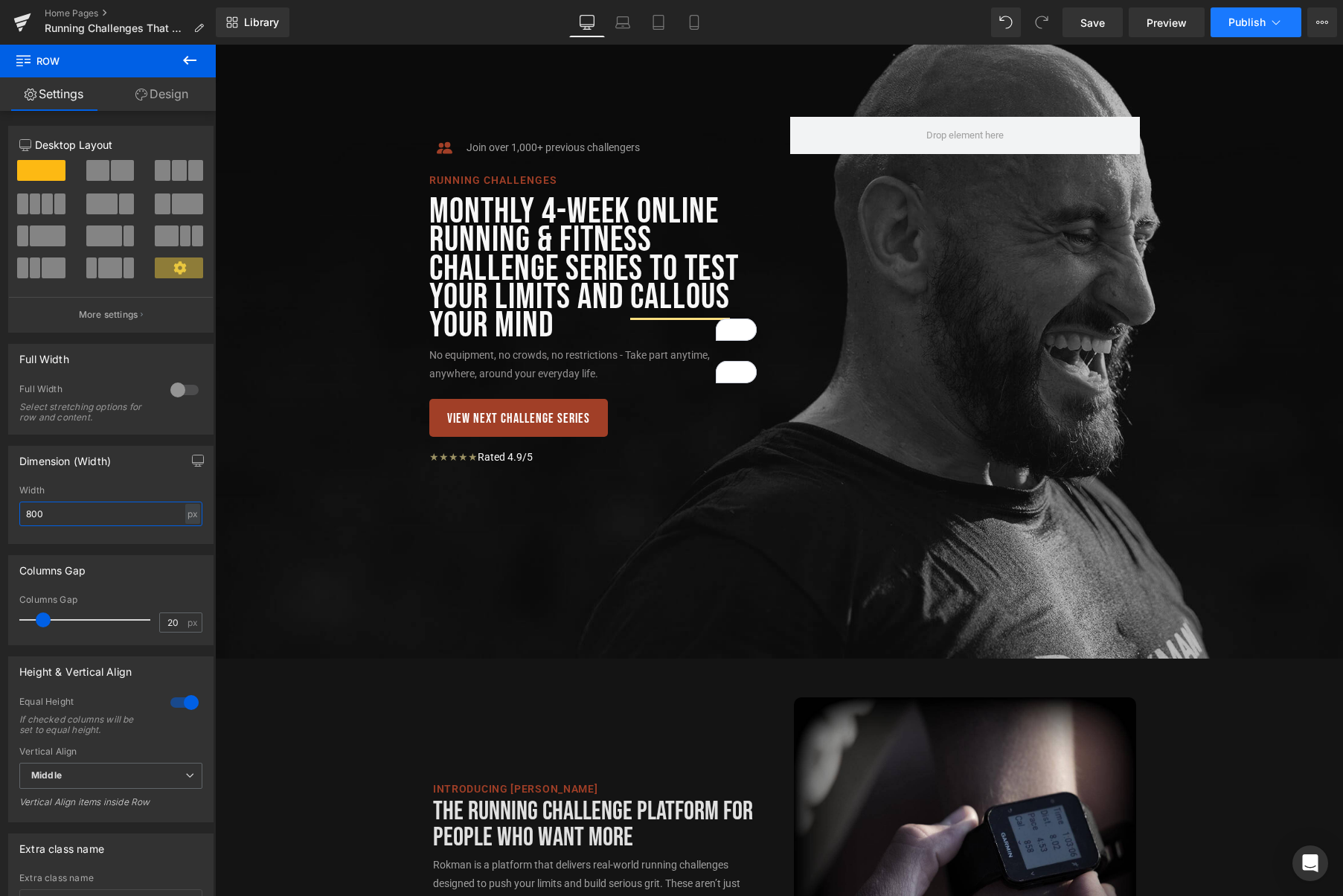
type input "800"
click at [1280, 20] on icon at bounding box center [1276, 22] width 8 height 4
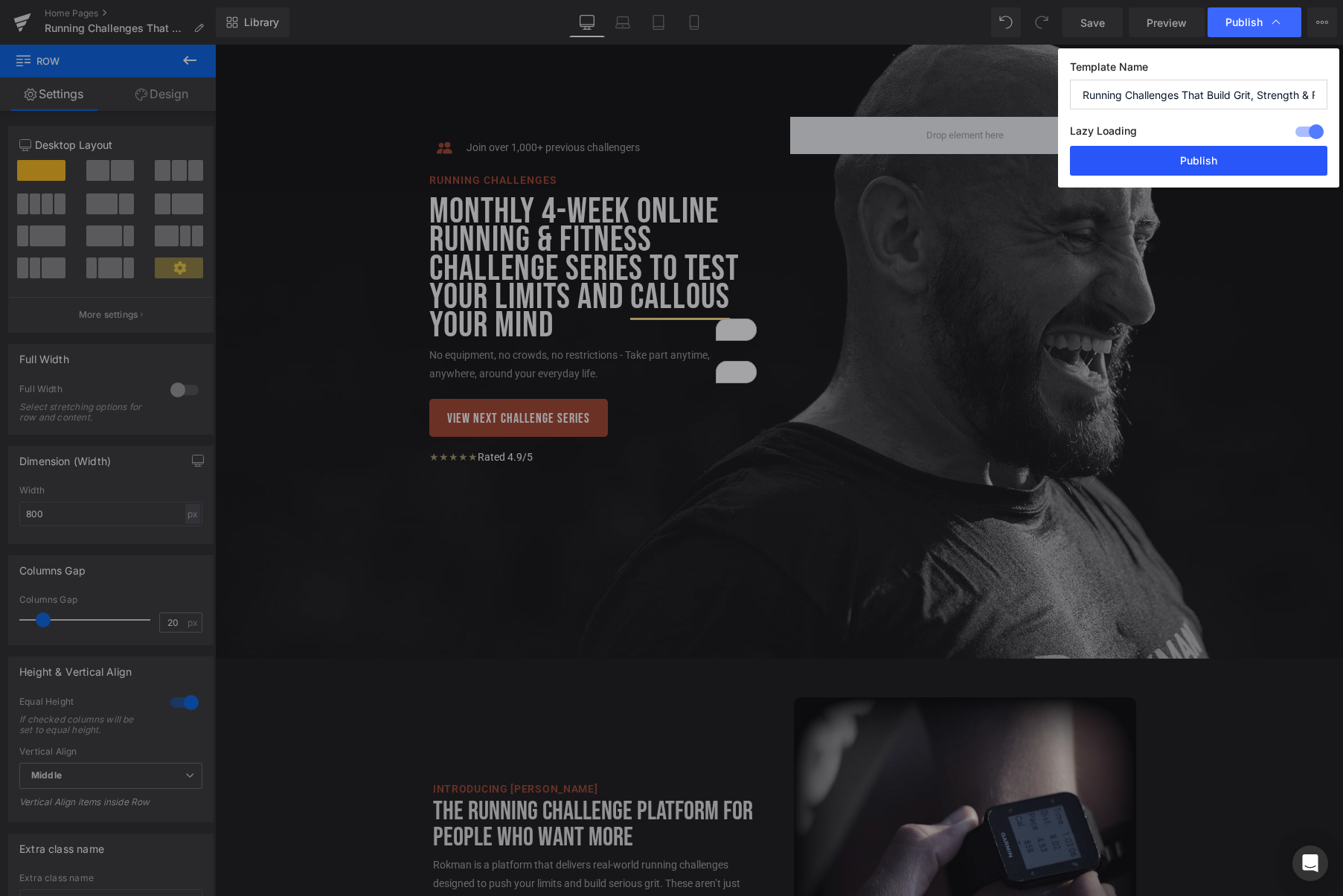
click at [1206, 164] on button "Publish" at bounding box center [1198, 161] width 257 height 30
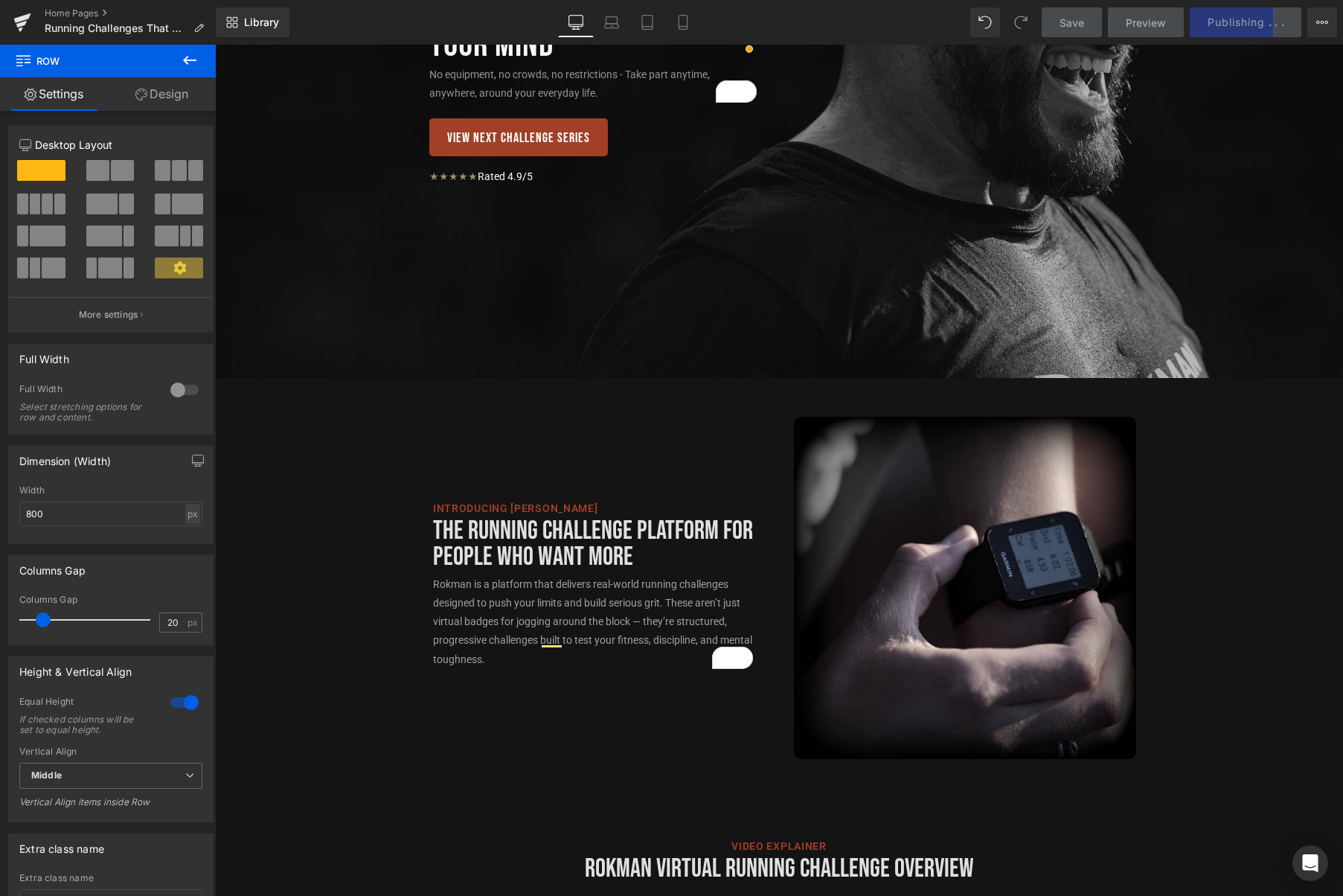
scroll to position [0, 0]
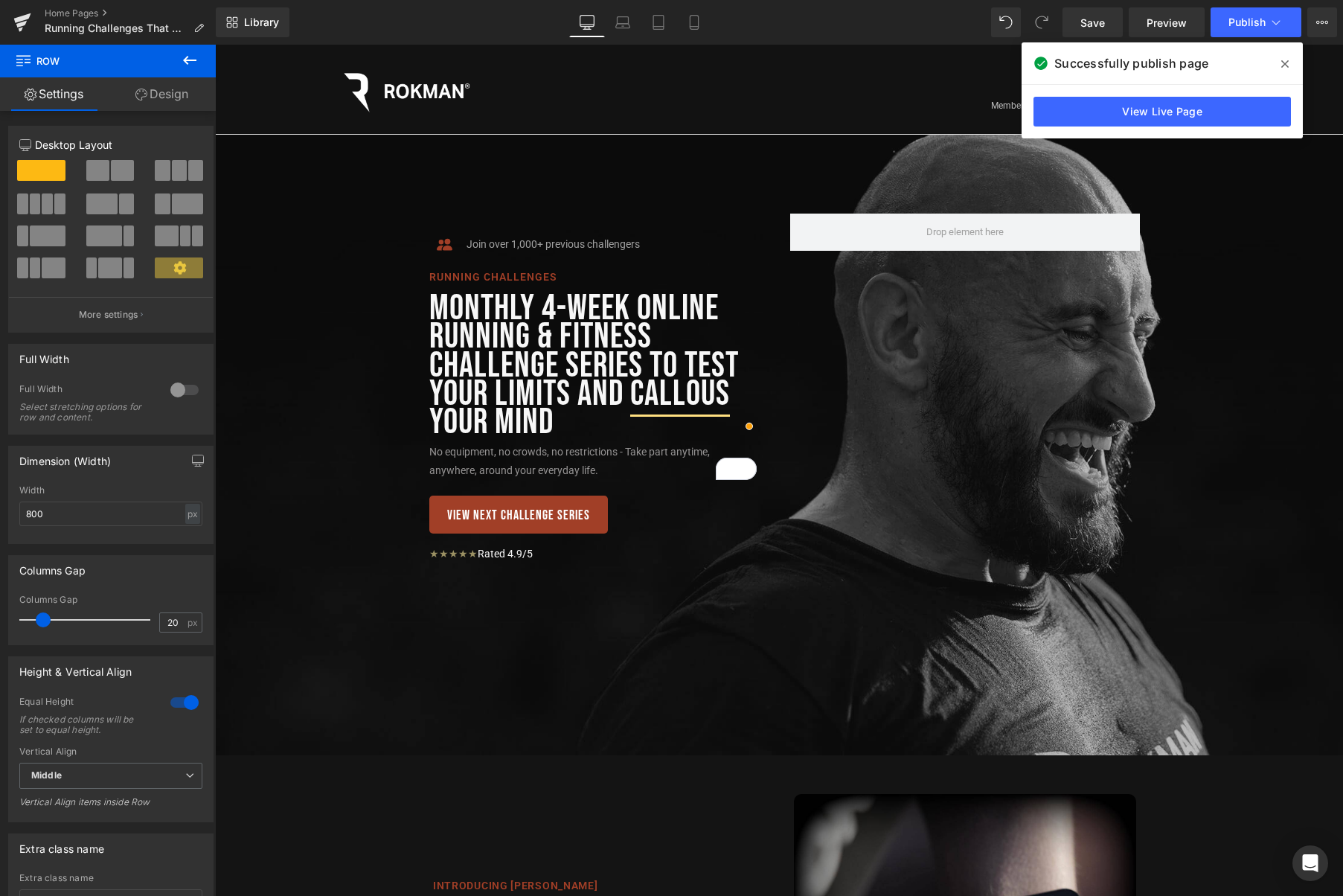
click at [1282, 63] on icon at bounding box center [1284, 63] width 7 height 12
